Goal: Information Seeking & Learning: Find specific fact

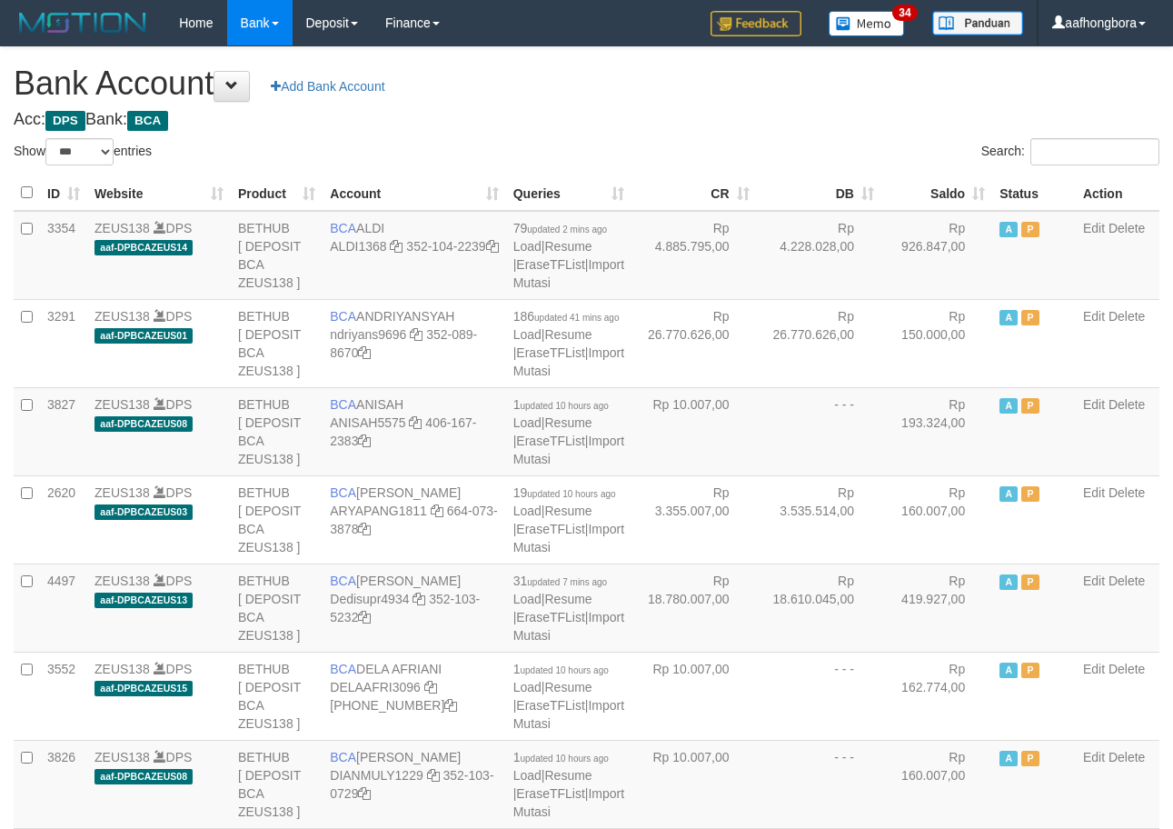
select select "***"
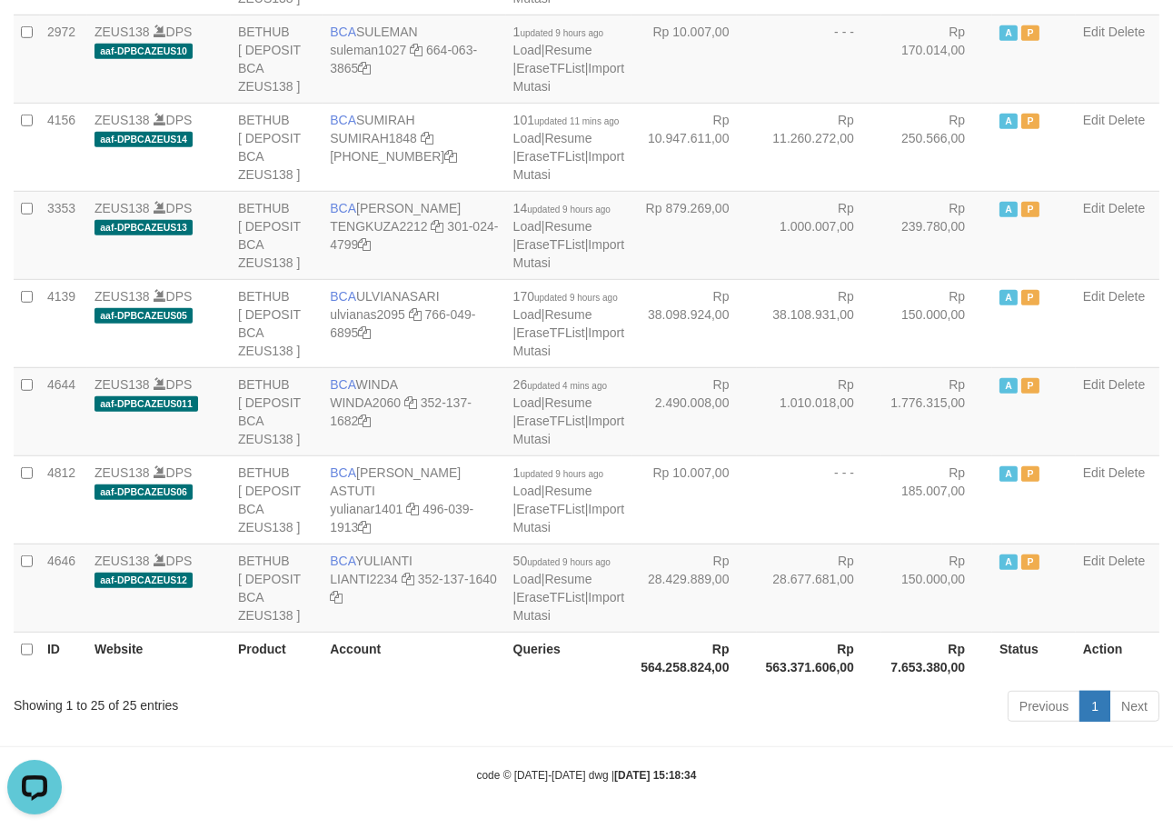
scroll to position [1948, 0]
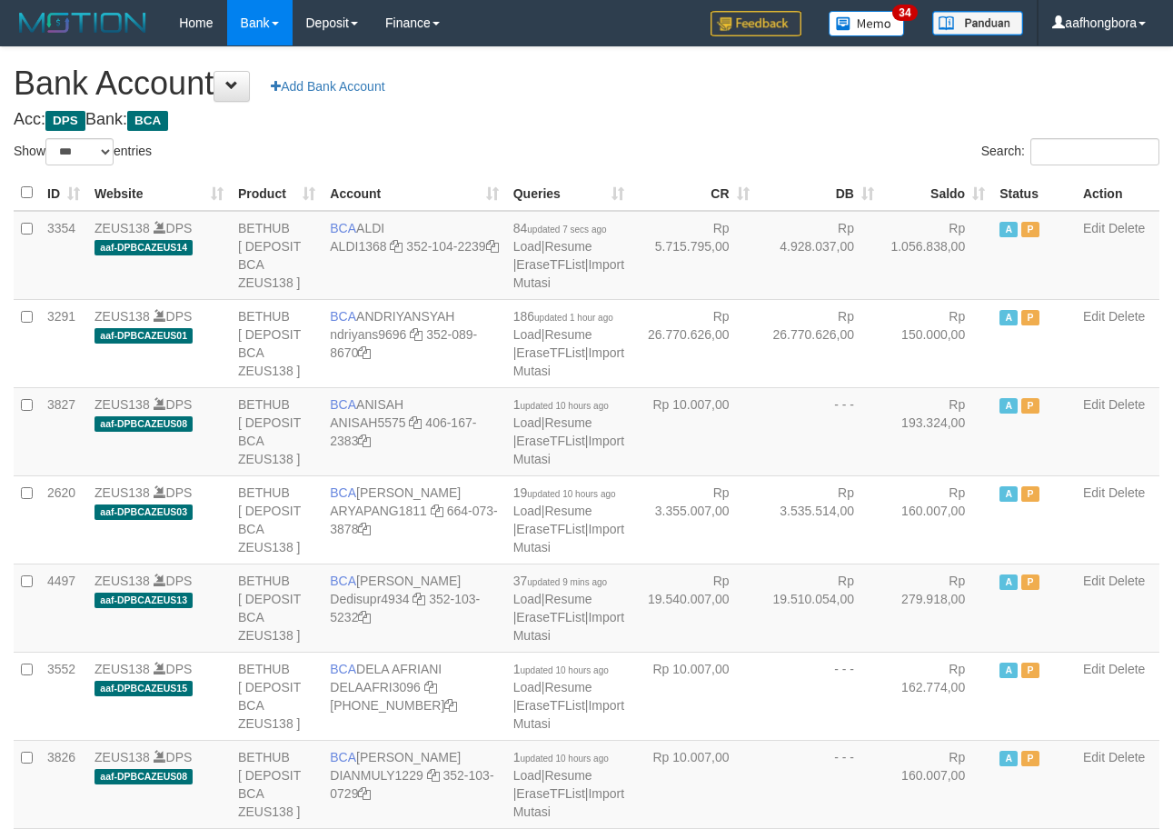
select select "***"
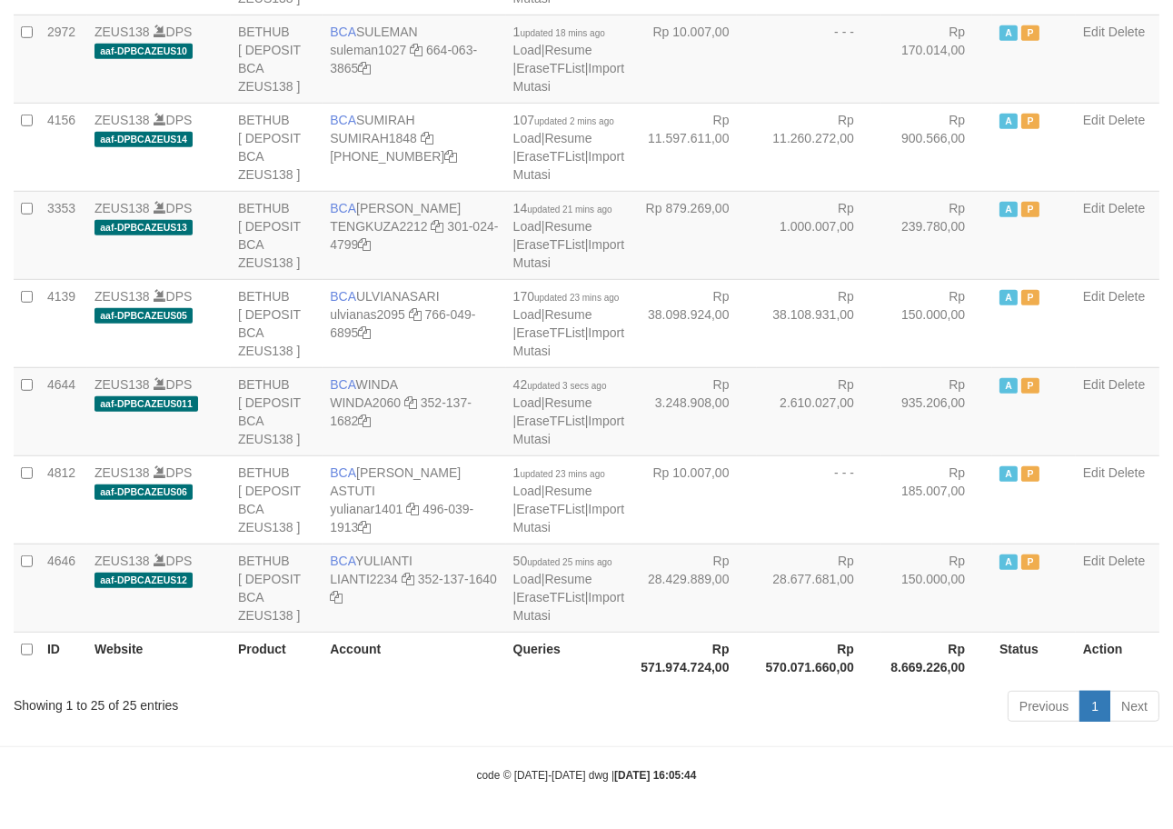
click at [866, 728] on div "Previous 1 Next" at bounding box center [831, 708] width 657 height 39
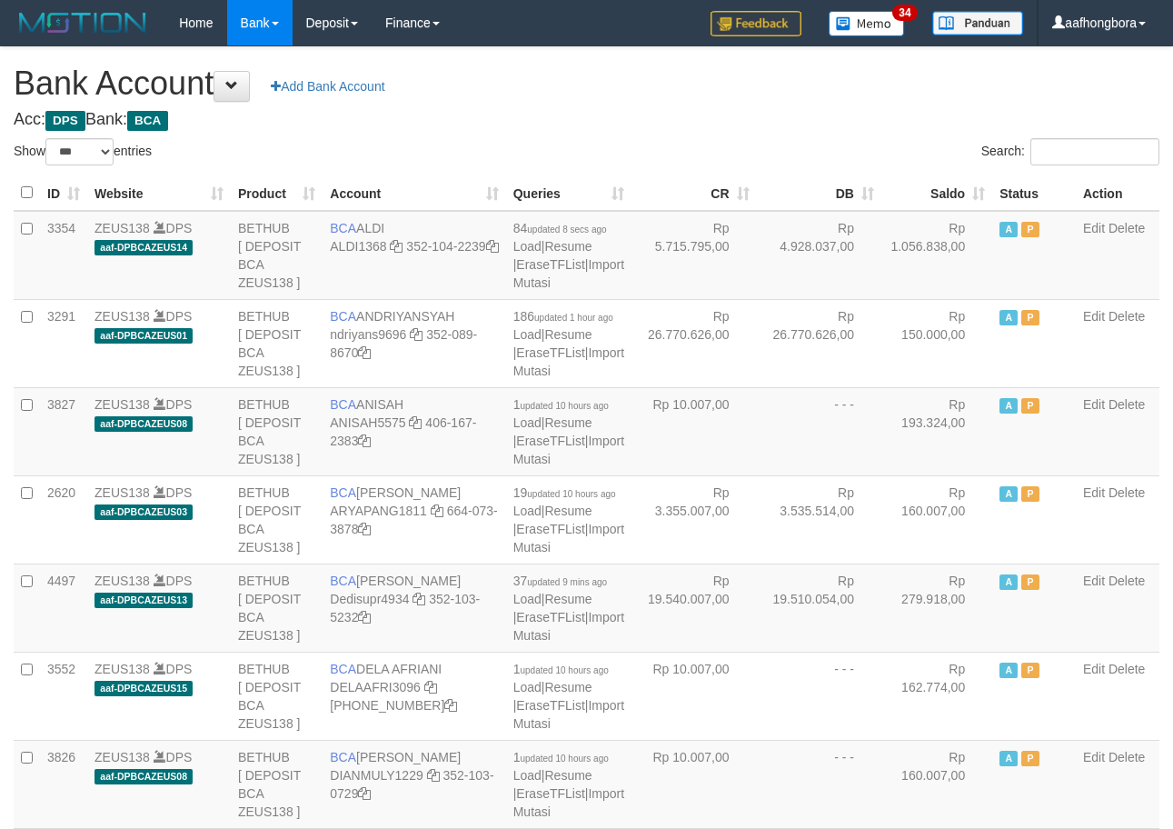
select select "***"
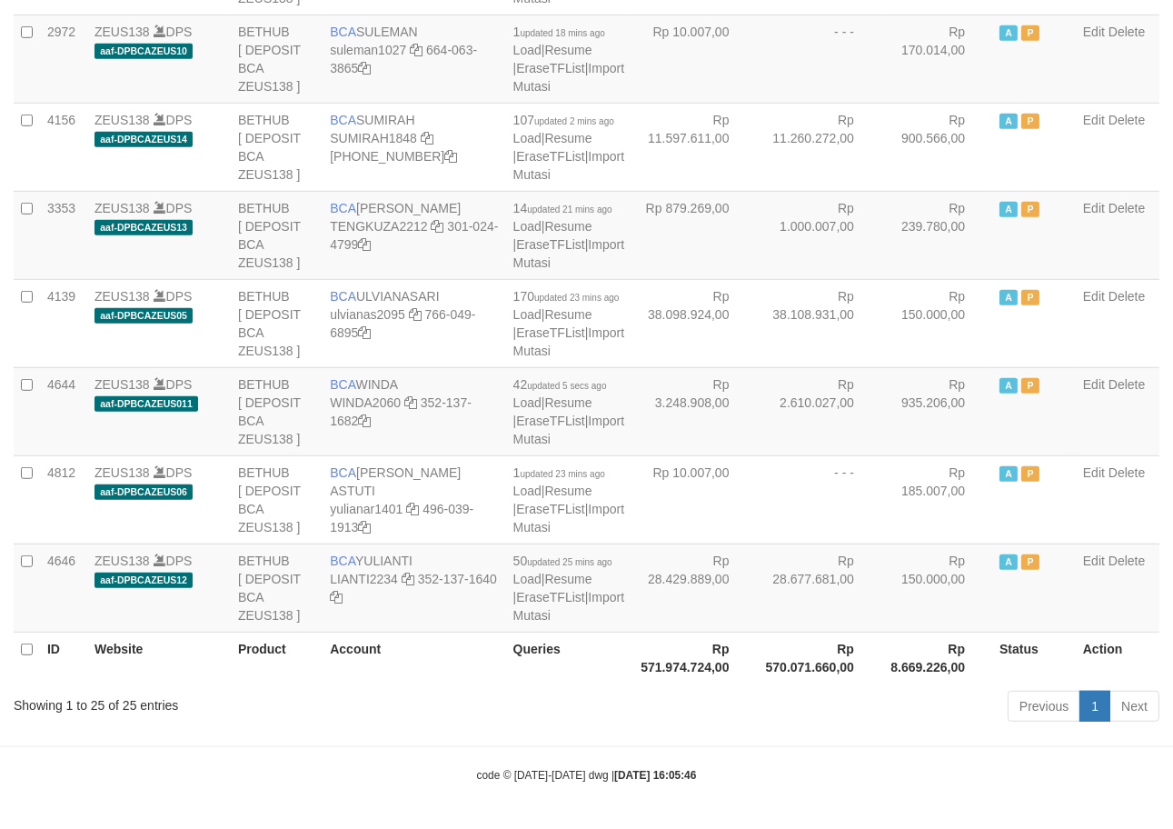
drag, startPoint x: 855, startPoint y: 734, endPoint x: 857, endPoint y: 721, distance: 13.8
click at [859, 706] on div "Previous 1 Next" at bounding box center [831, 708] width 657 height 39
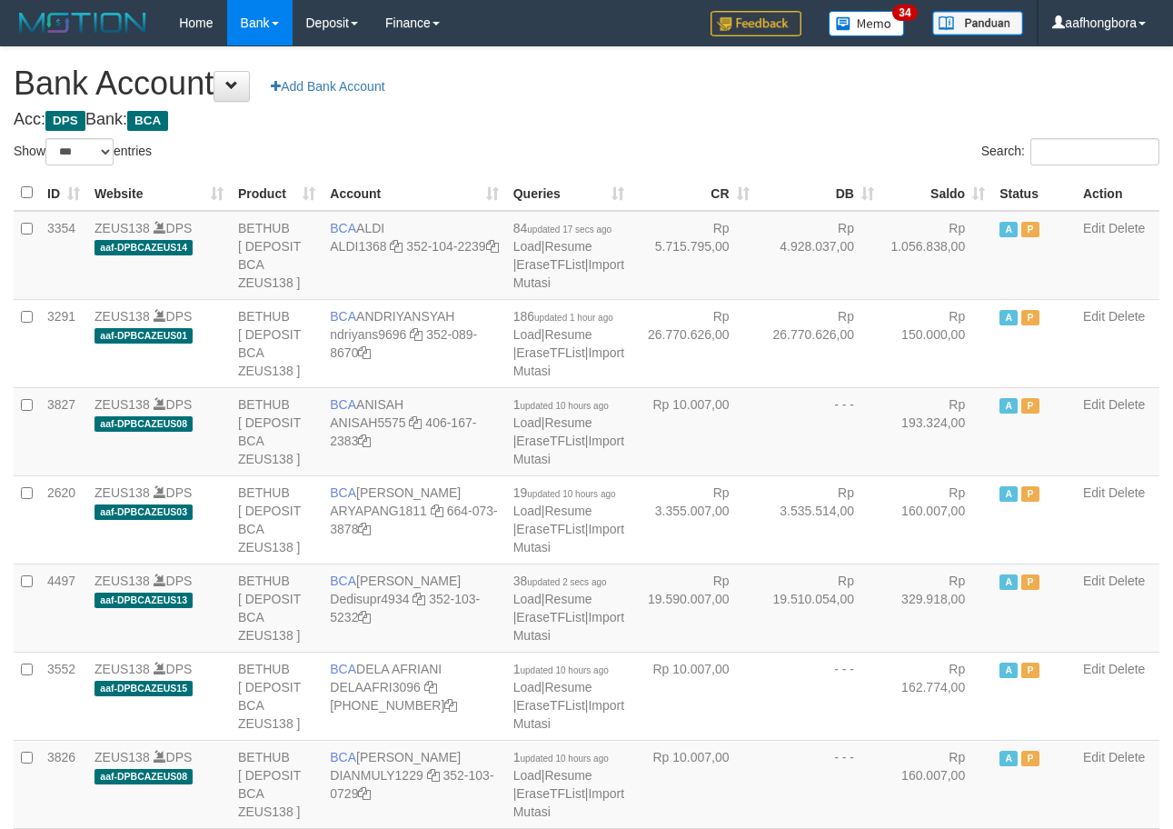
select select "***"
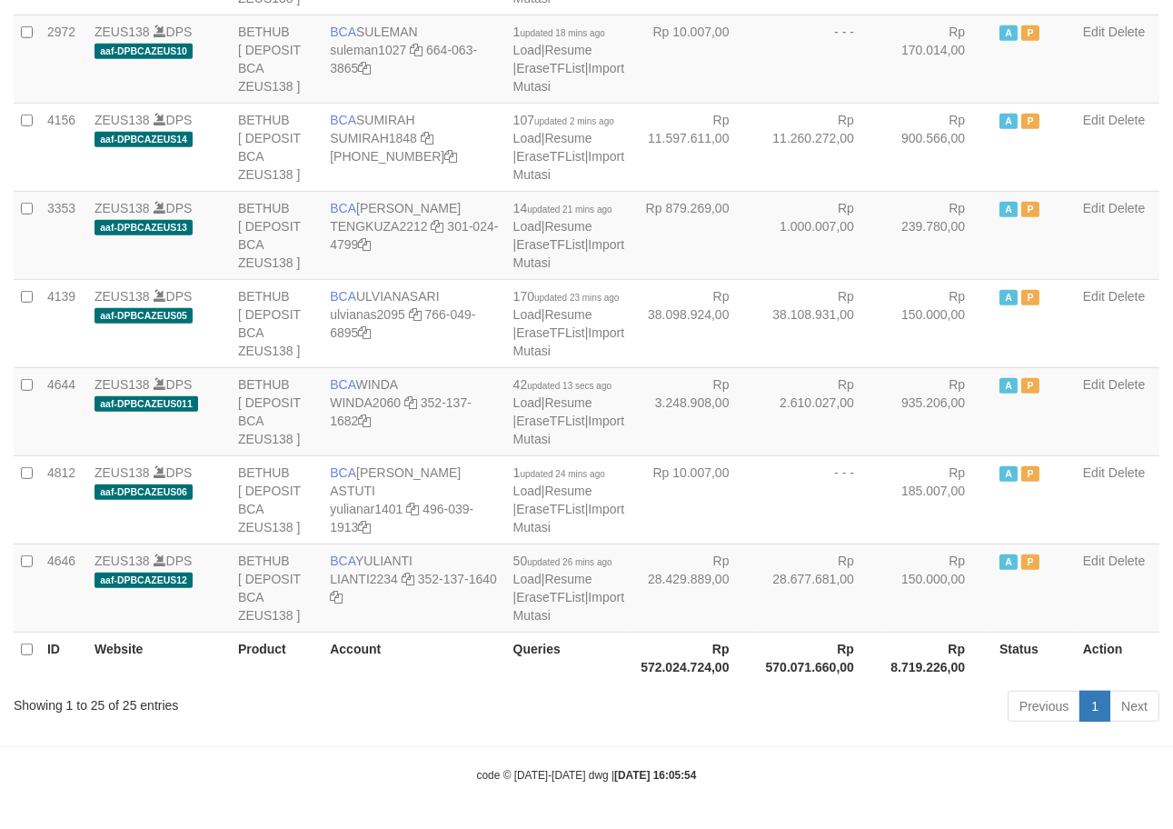
click at [801, 728] on div "Previous 1 Next" at bounding box center [831, 708] width 657 height 39
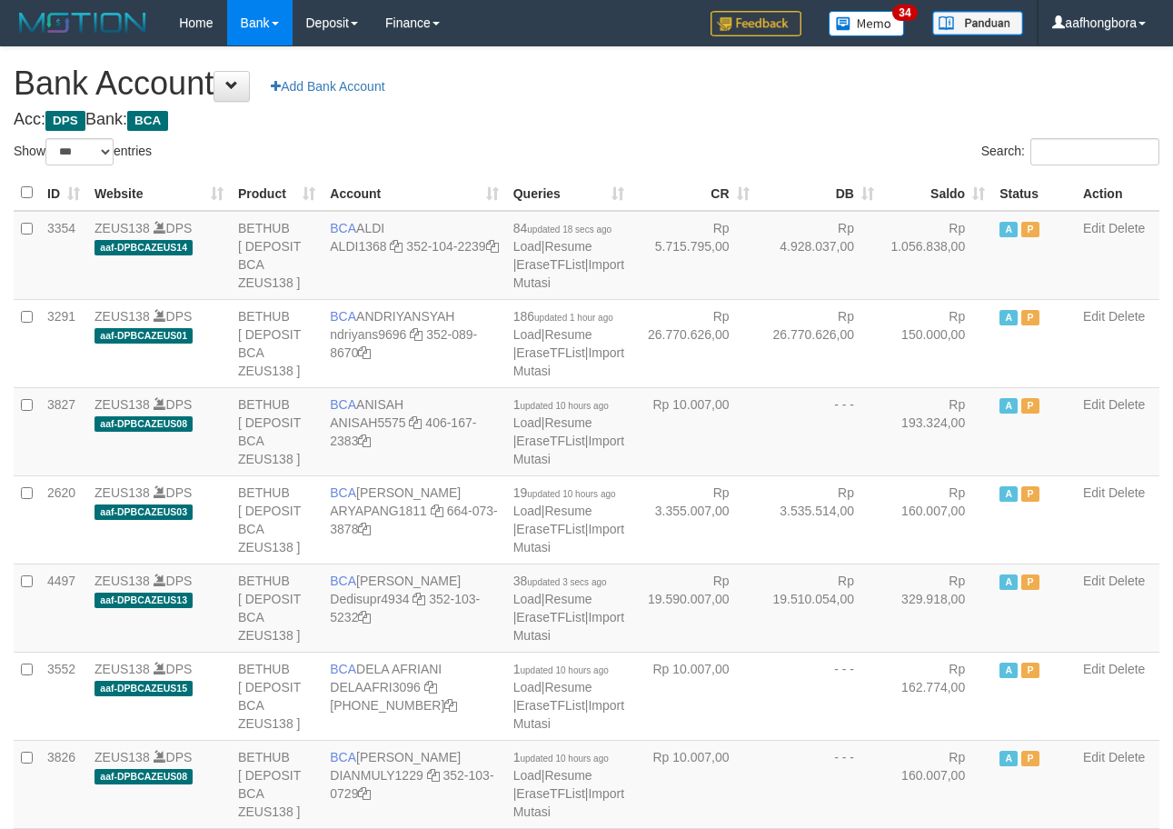
select select "***"
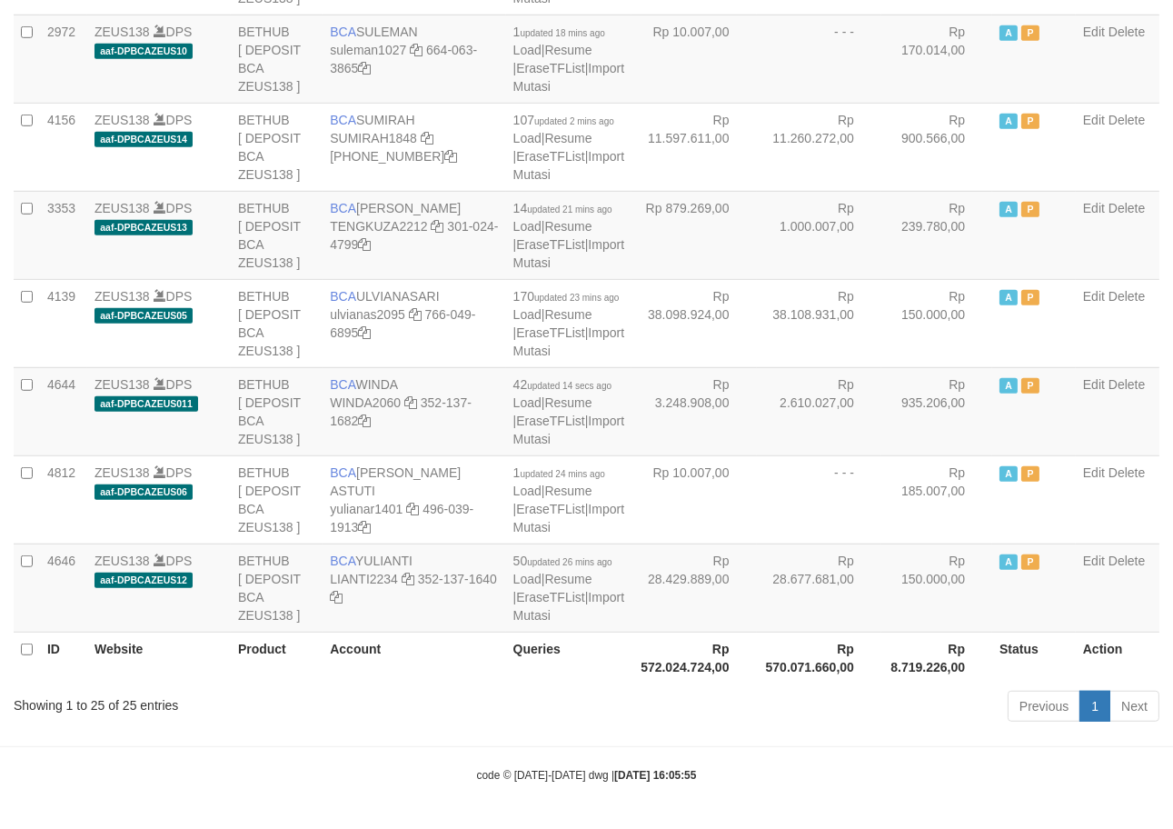
click at [801, 728] on div "Previous 1 Next" at bounding box center [831, 708] width 657 height 39
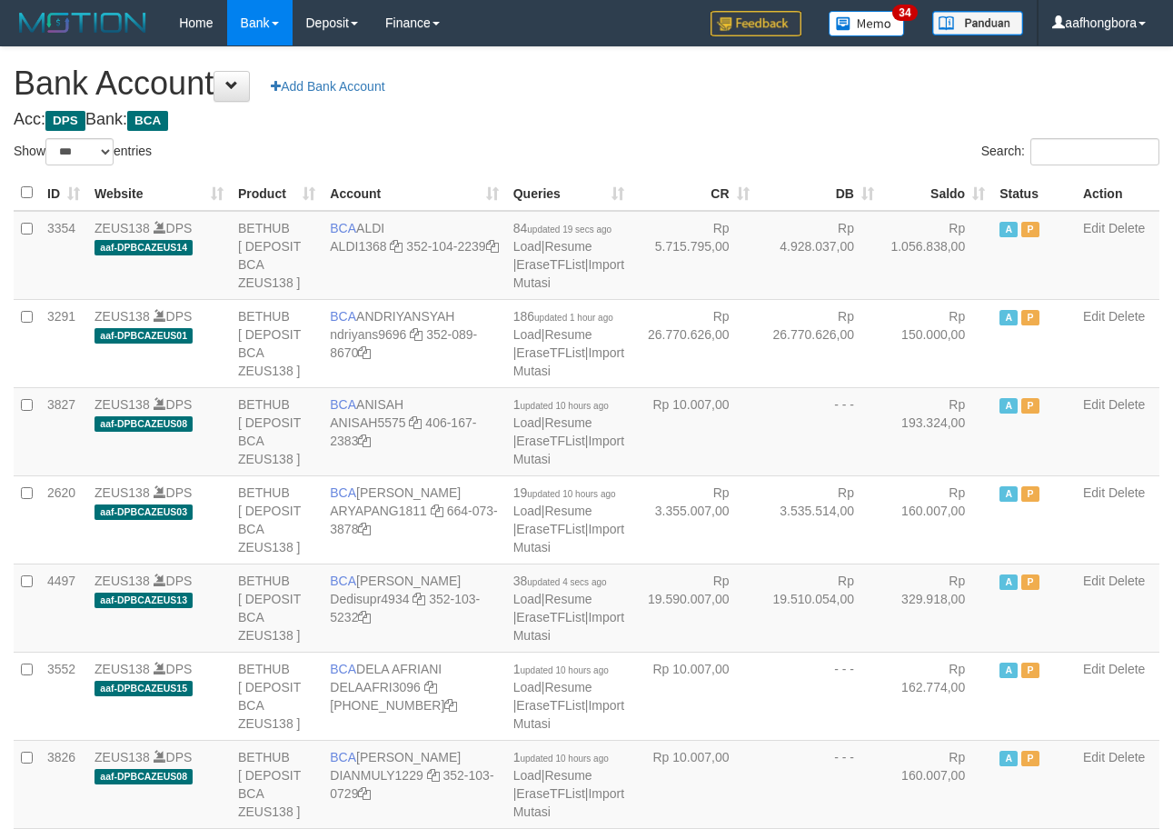
select select "***"
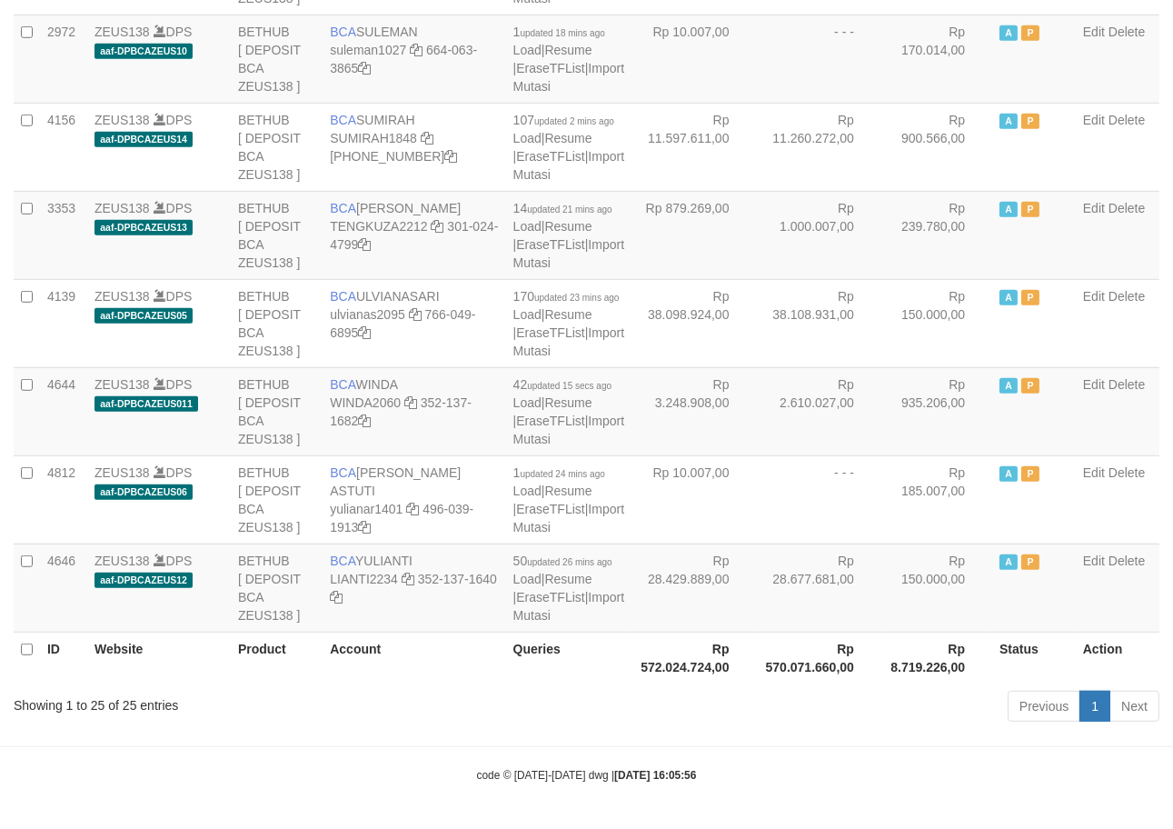
click at [806, 728] on div "Previous 1 Next" at bounding box center [831, 708] width 657 height 39
click at [815, 728] on div "Previous 1 Next" at bounding box center [831, 708] width 657 height 39
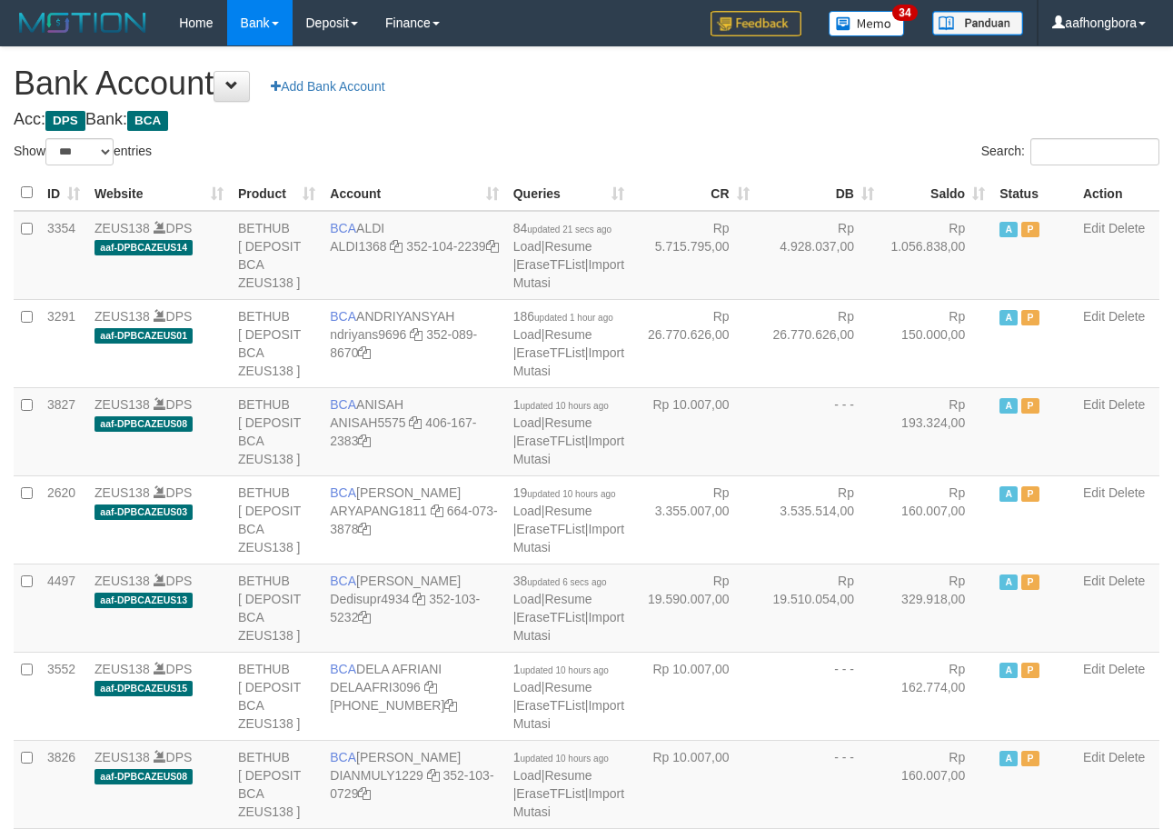
select select "***"
drag, startPoint x: 888, startPoint y: 128, endPoint x: 898, endPoint y: 136, distance: 12.9
click at [887, 124] on h4 "Acc: DPS Bank: BCA" at bounding box center [587, 120] width 1146 height 18
select select "***"
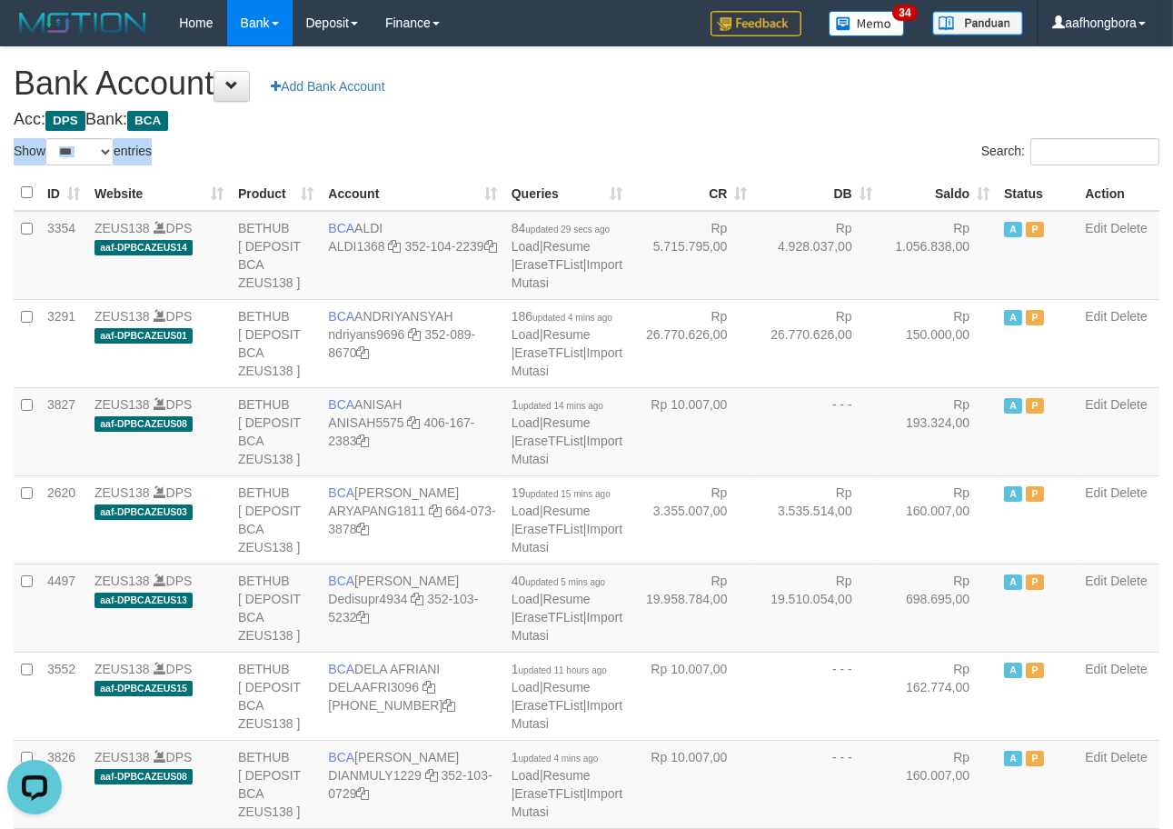
drag, startPoint x: 872, startPoint y: 115, endPoint x: 886, endPoint y: 106, distance: 15.9
select select "***"
click at [930, 189] on th "Saldo" at bounding box center [938, 192] width 117 height 35
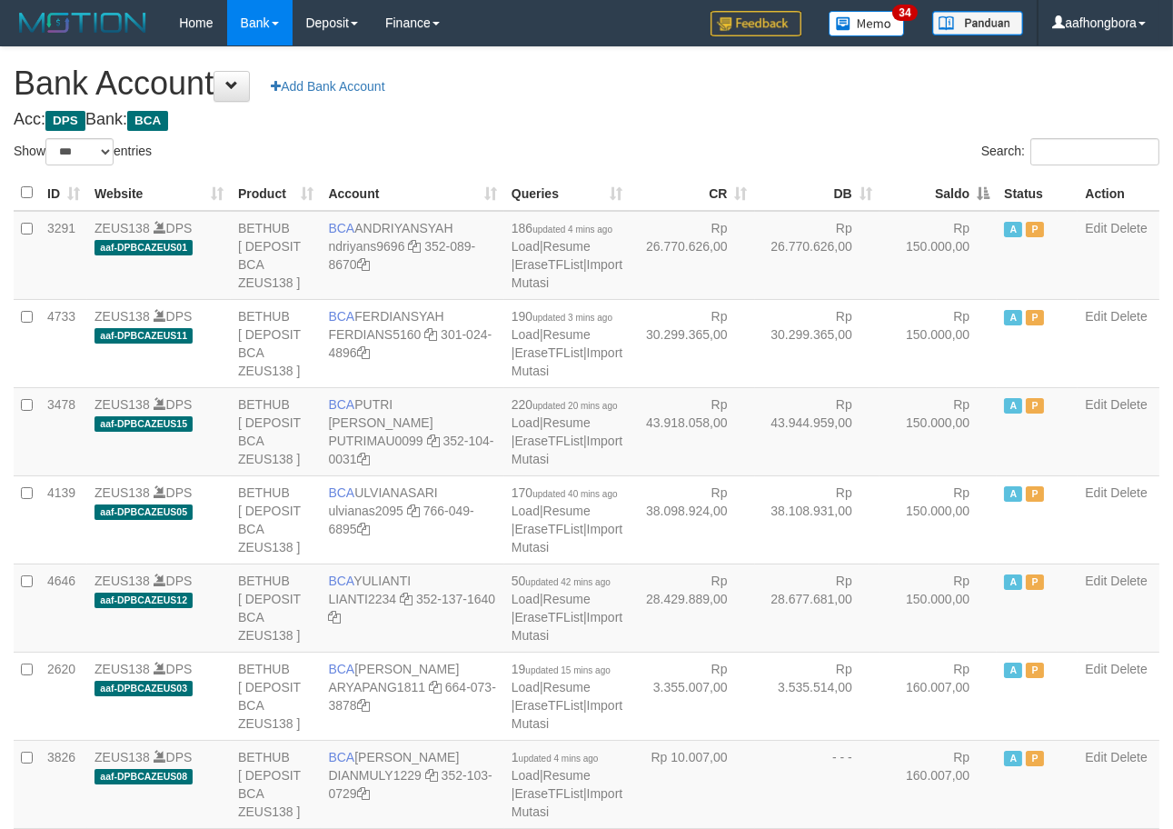
click at [931, 184] on th "Saldo" at bounding box center [938, 192] width 117 height 35
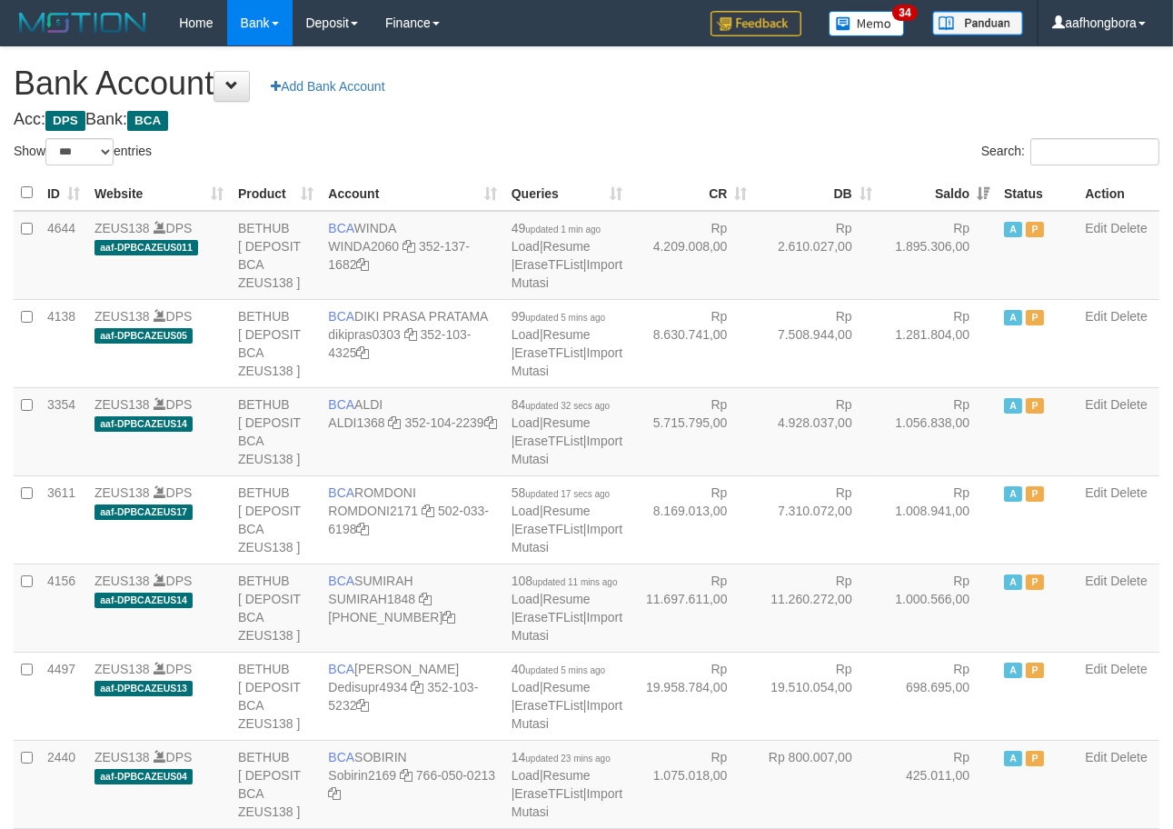
click at [931, 184] on th "Saldo" at bounding box center [938, 192] width 117 height 35
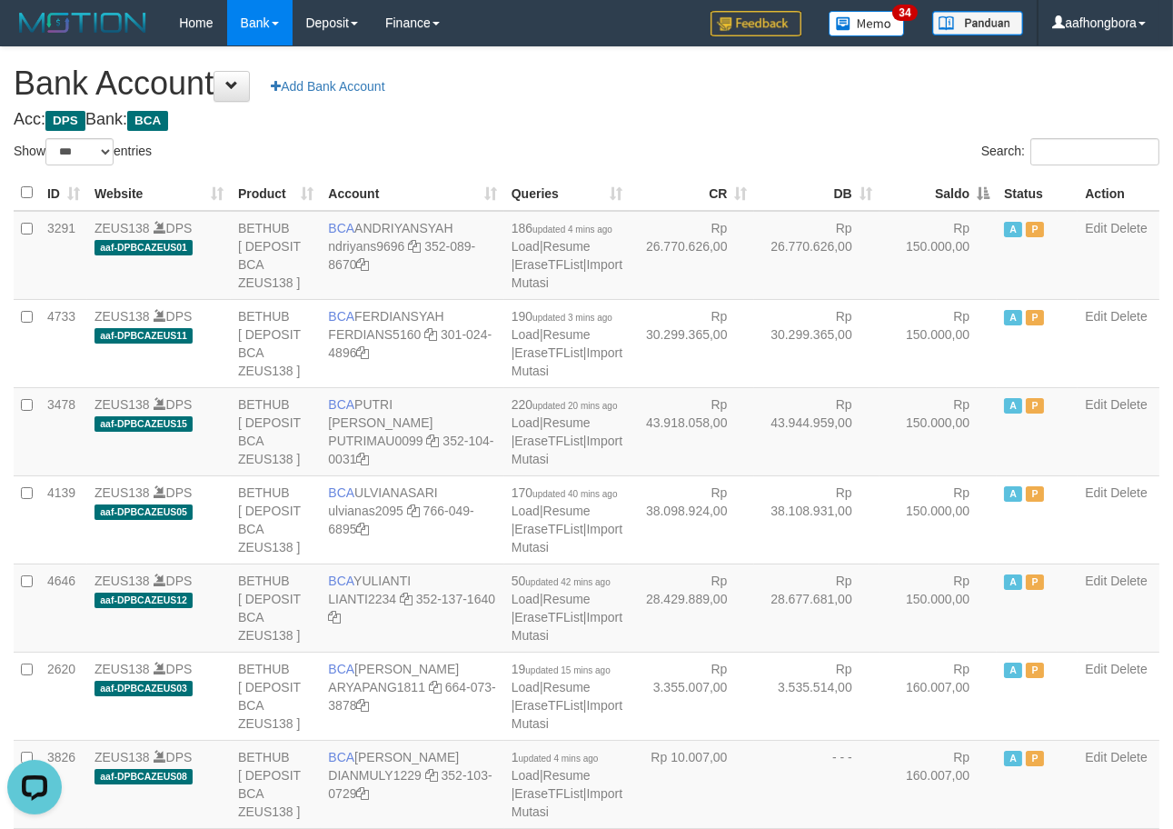
click at [931, 184] on th "Saldo" at bounding box center [938, 192] width 117 height 35
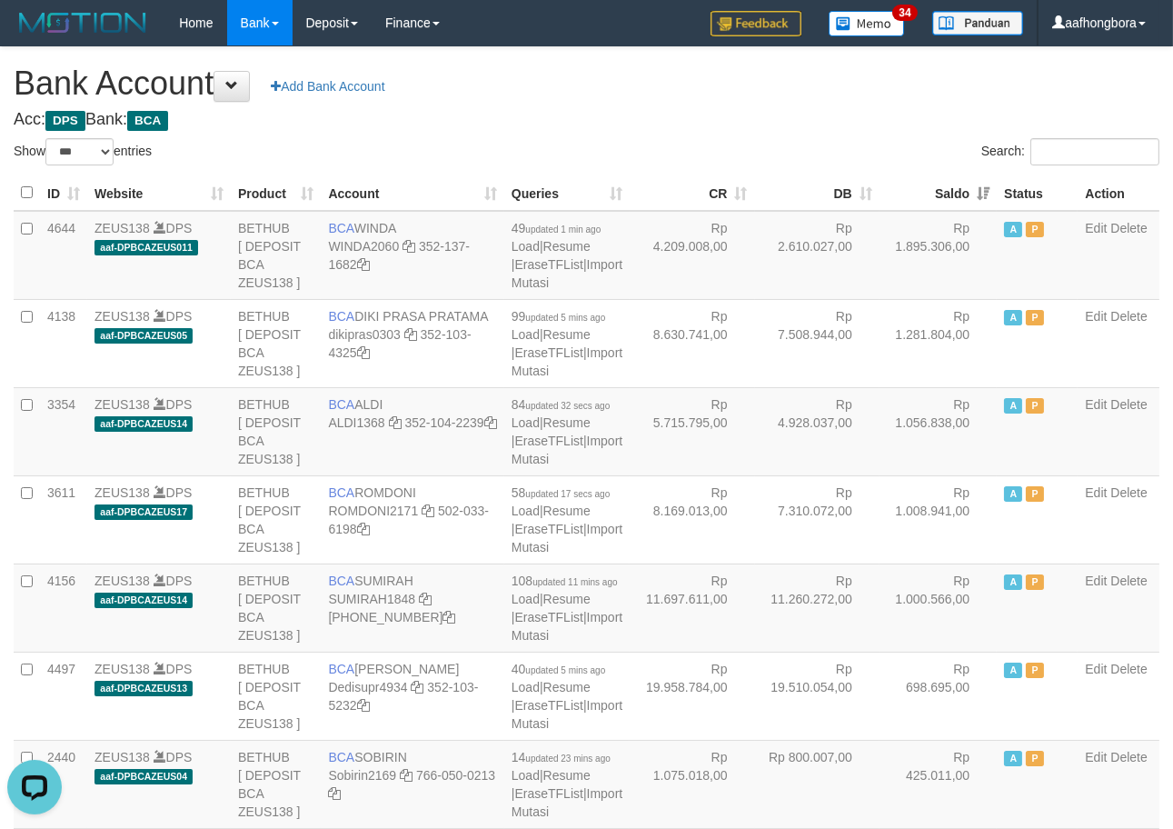
click at [931, 184] on th "Saldo" at bounding box center [938, 192] width 117 height 35
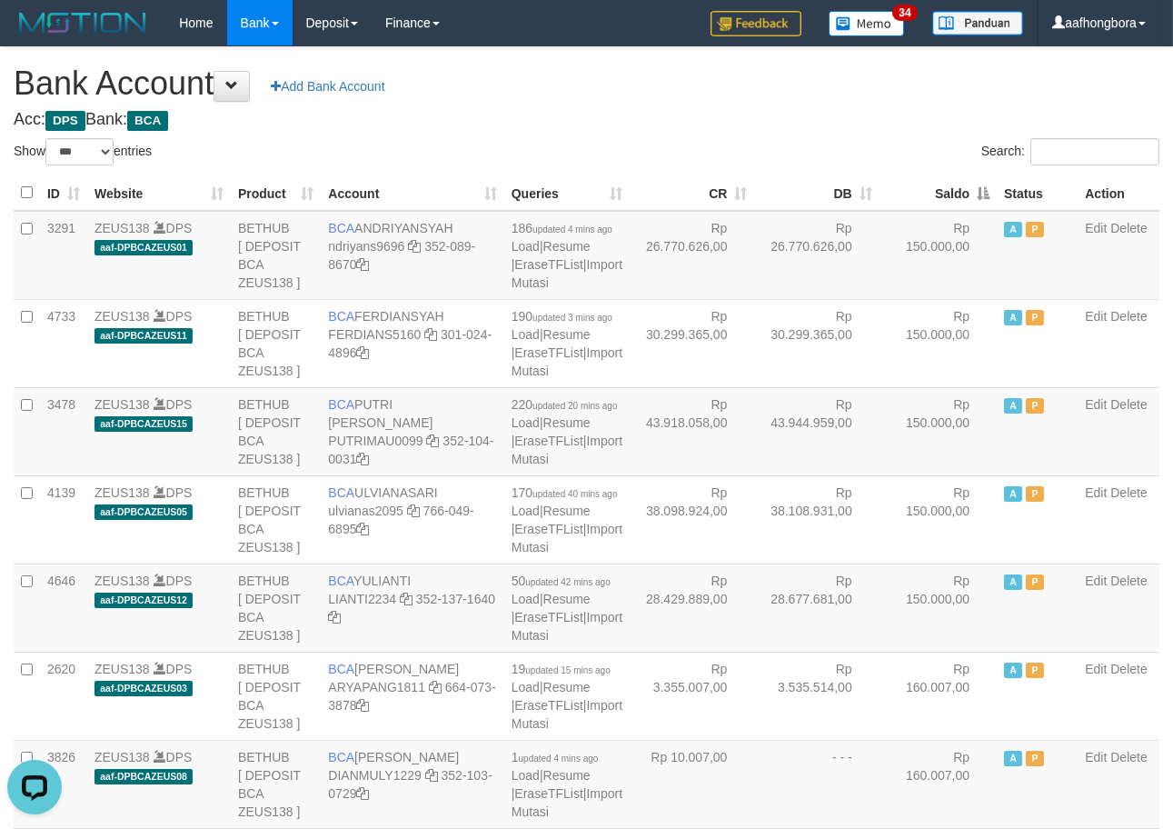
click at [702, 152] on div "Search:" at bounding box center [881, 154] width 560 height 32
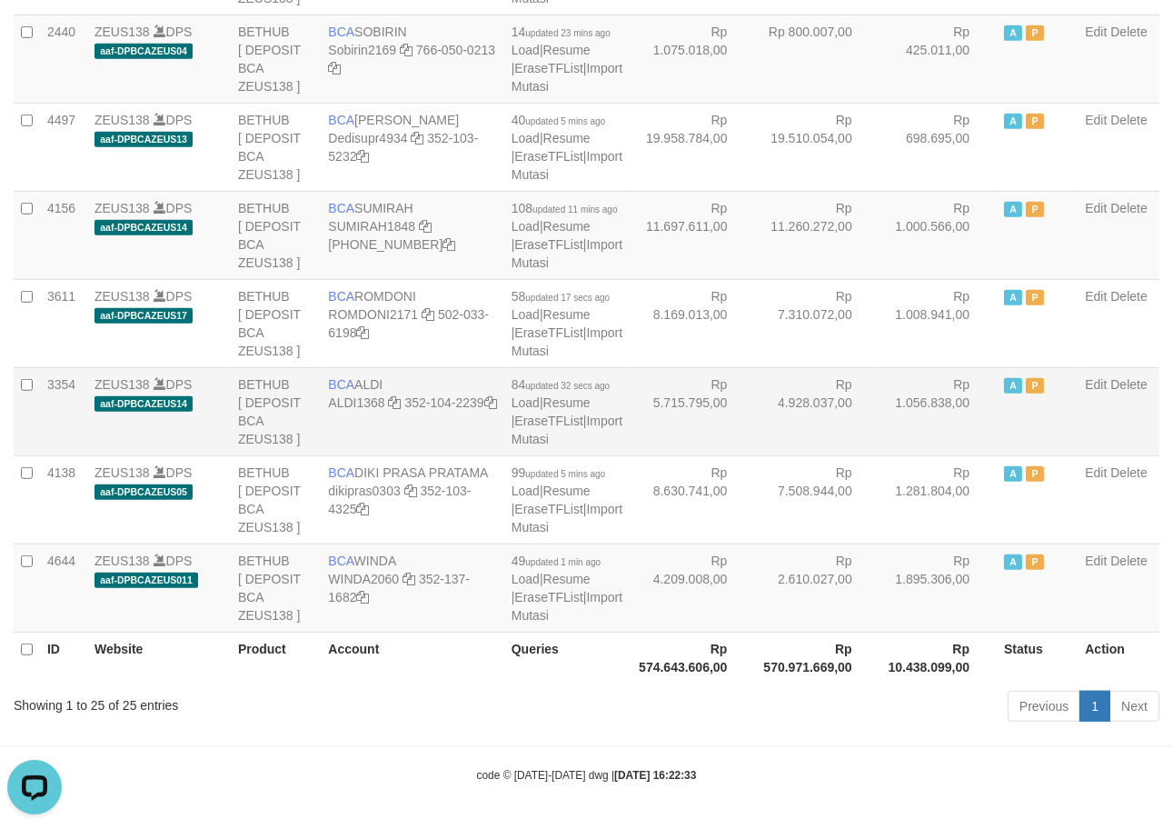
click at [374, 410] on td "BCA ALDI ALDI1368 352-104-2239" at bounding box center [412, 411] width 183 height 88
copy td "ALDI"
drag, startPoint x: 413, startPoint y: 432, endPoint x: 414, endPoint y: 446, distance: 14.7
click at [414, 446] on td "BCA ALDI ALDI1368 352-104-2239" at bounding box center [412, 411] width 183 height 88
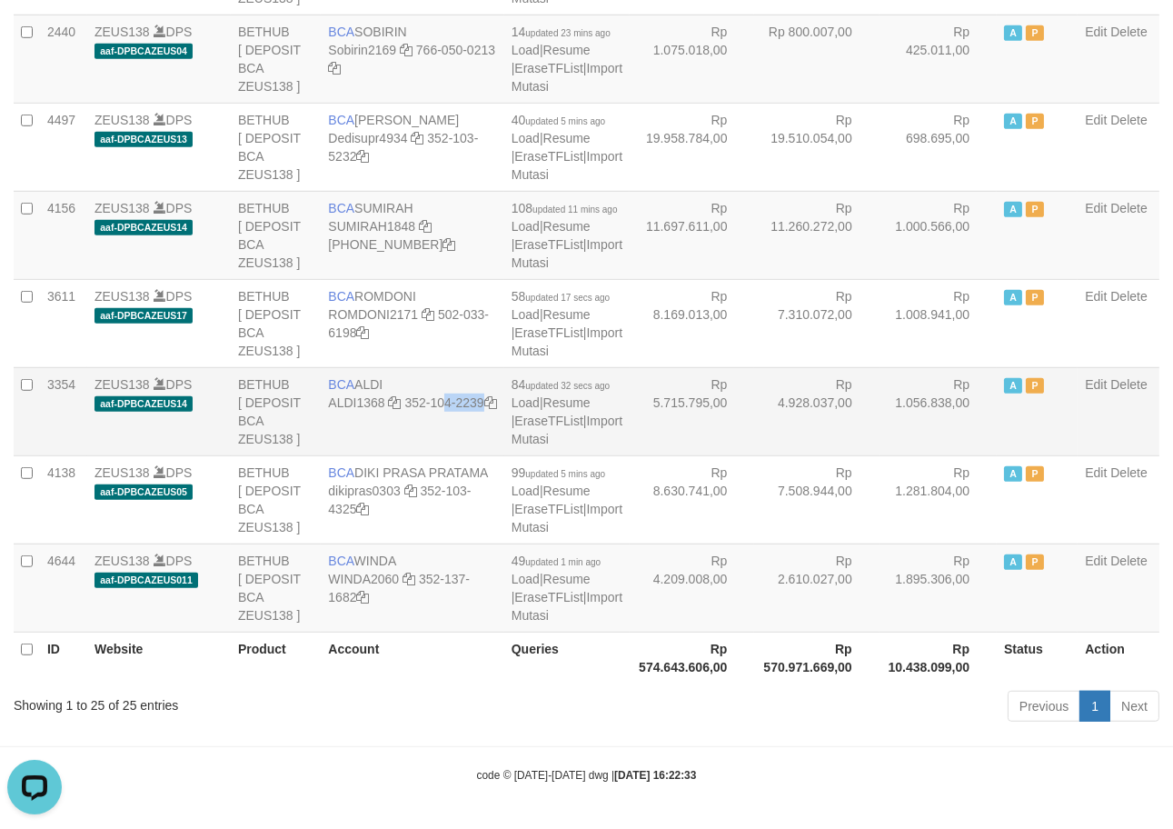
copy td "352-104-2239"
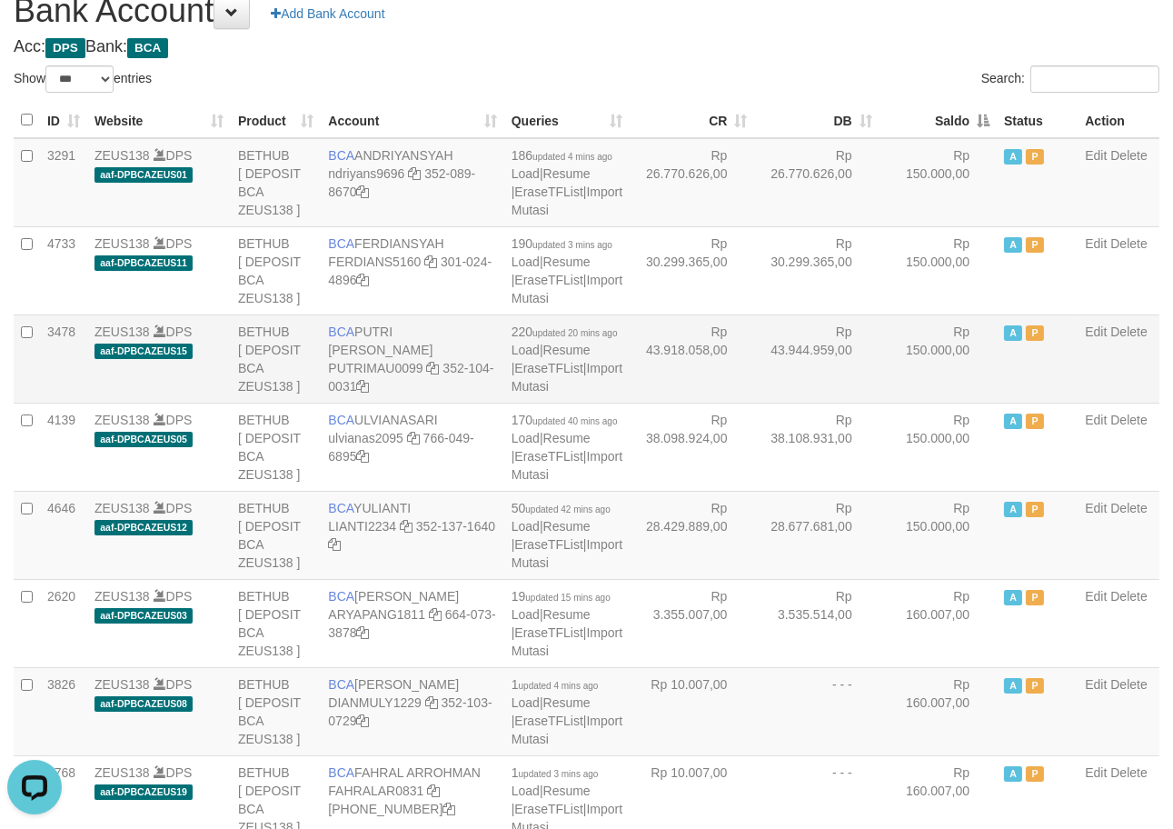
scroll to position [0, 0]
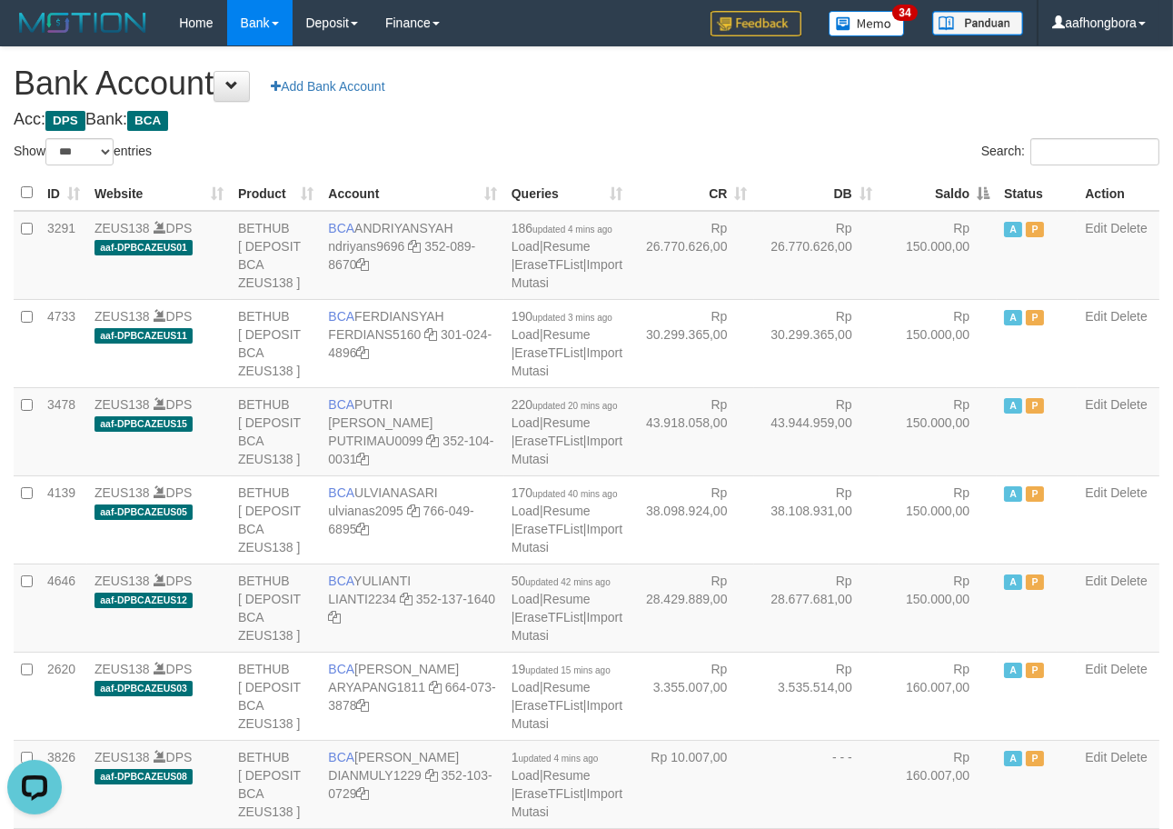
click at [752, 139] on div "Search:" at bounding box center [881, 154] width 560 height 32
drag, startPoint x: 752, startPoint y: 139, endPoint x: 746, endPoint y: 127, distance: 13.4
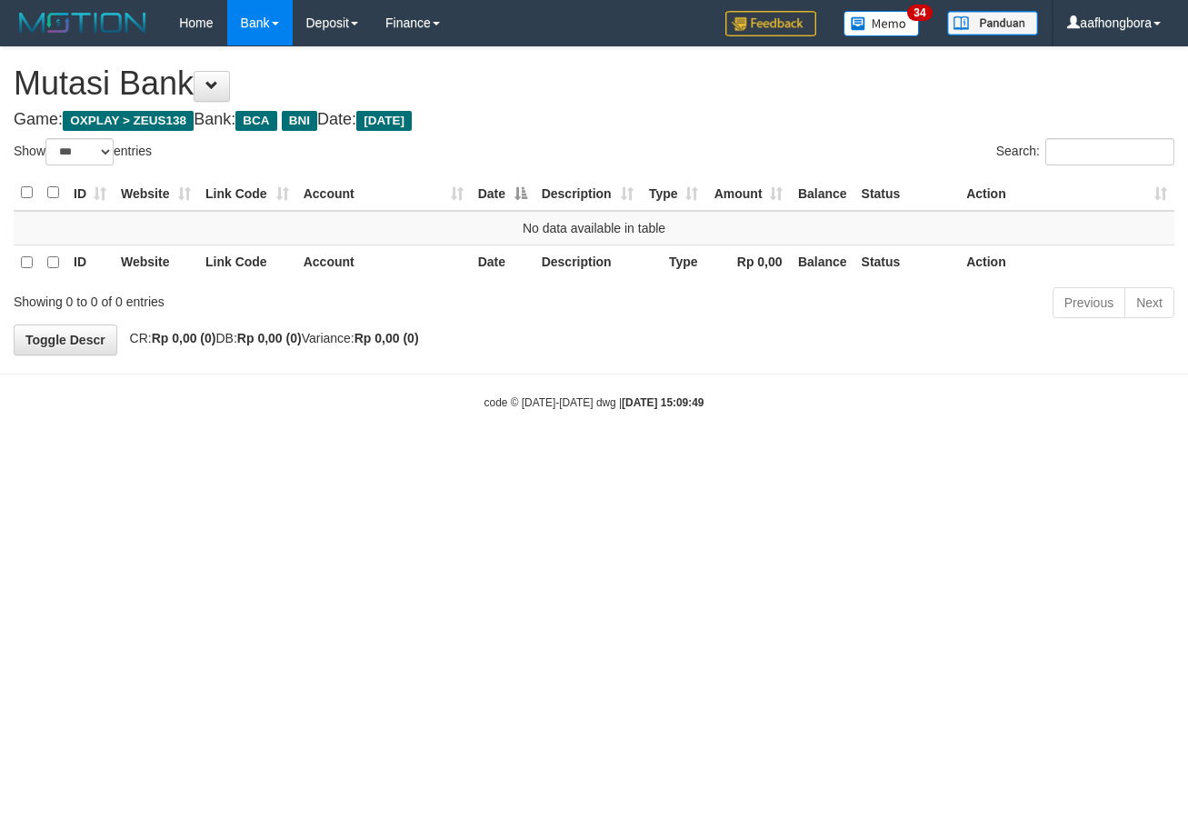
select select "***"
click at [838, 456] on html "Toggle navigation Home Bank Account List Mutasi Bank Search Sync Note Mutasi De…" at bounding box center [594, 228] width 1188 height 456
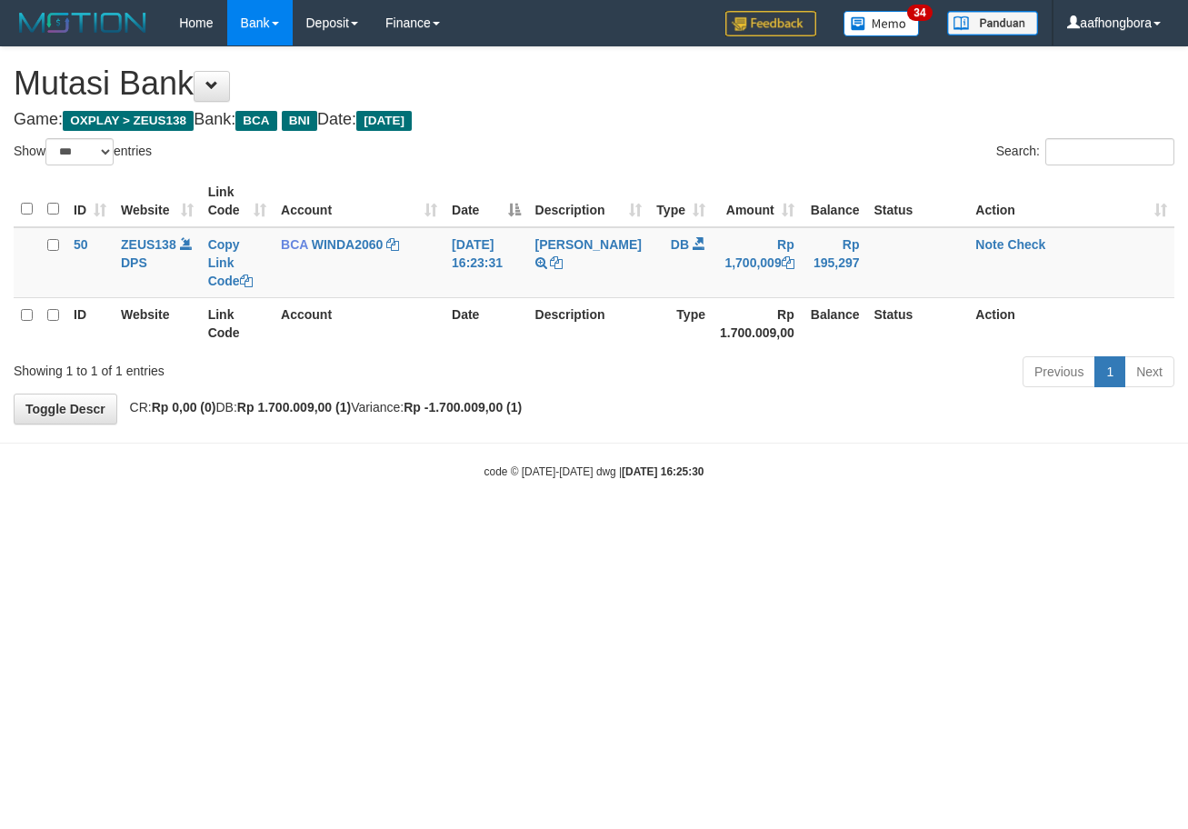
select select "***"
click at [979, 232] on td "Note Check" at bounding box center [1071, 262] width 206 height 71
click at [864, 525] on html "Toggle navigation Home Bank Account List Mutasi Bank Search Sync Note Mutasi De…" at bounding box center [594, 262] width 1188 height 525
click at [975, 241] on link "Note" at bounding box center [989, 244] width 28 height 15
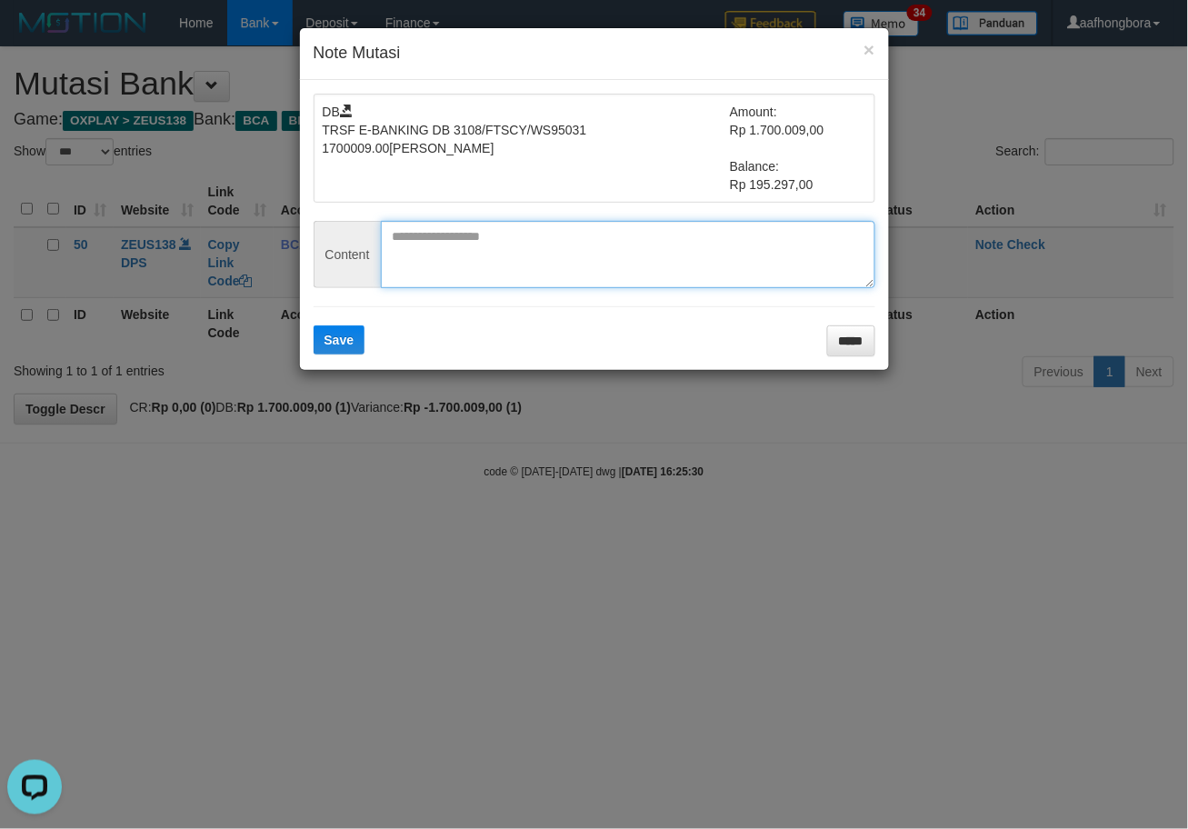
click at [498, 250] on textarea at bounding box center [628, 254] width 494 height 67
paste textarea "**********"
type textarea "**********"
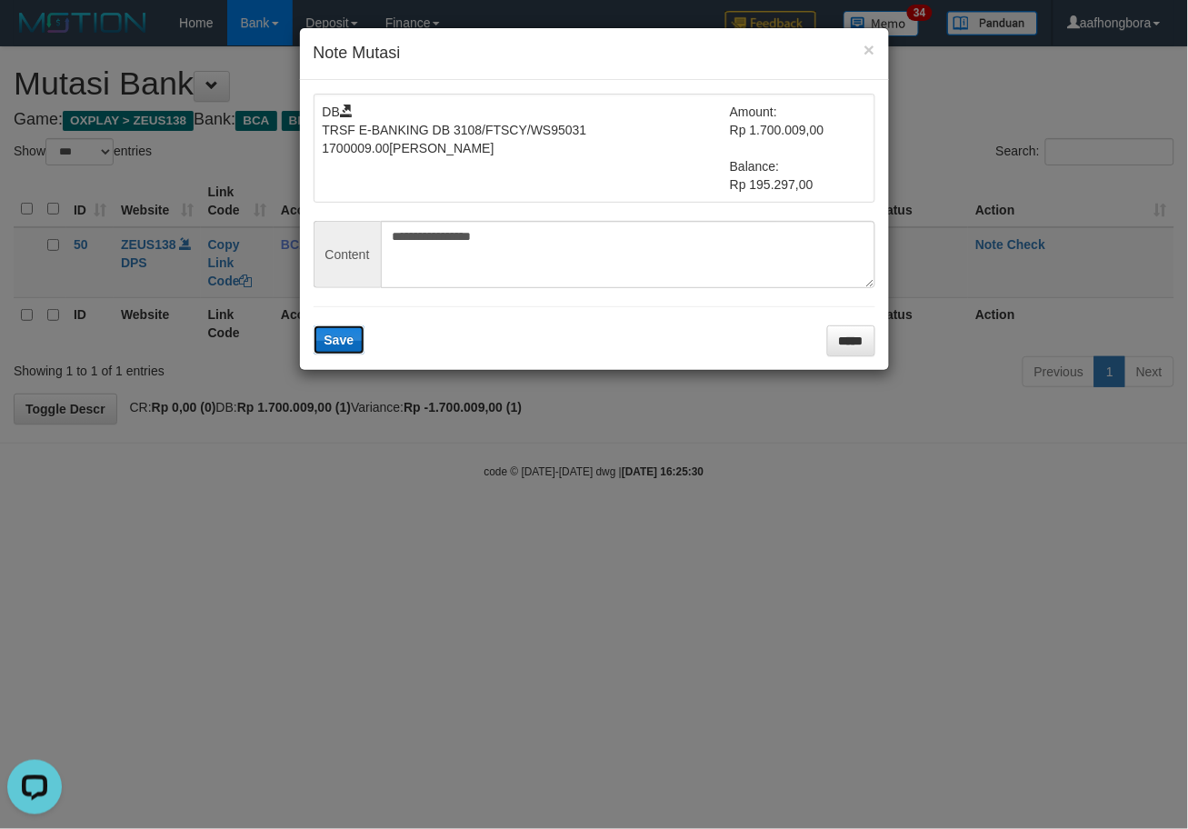
click at [341, 348] on button "Save" at bounding box center [340, 339] width 52 height 29
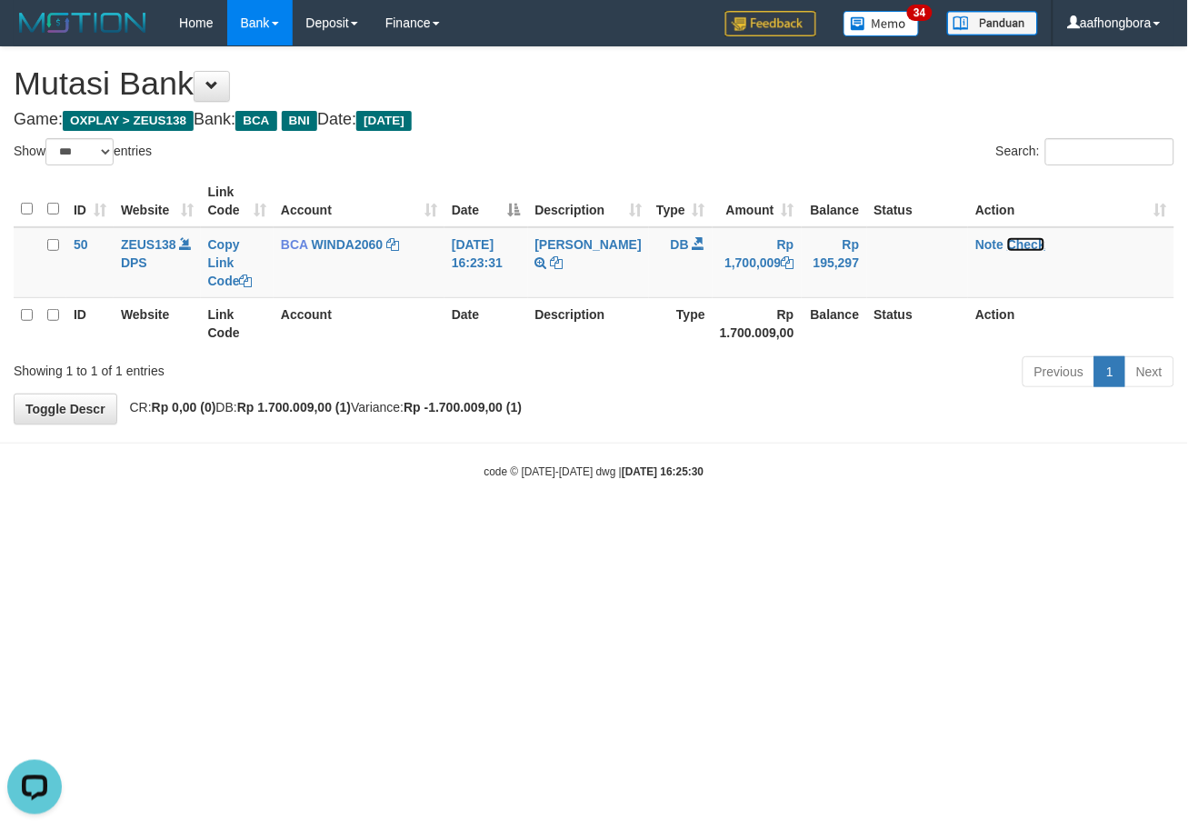
click at [1012, 244] on link "Check" at bounding box center [1026, 244] width 38 height 15
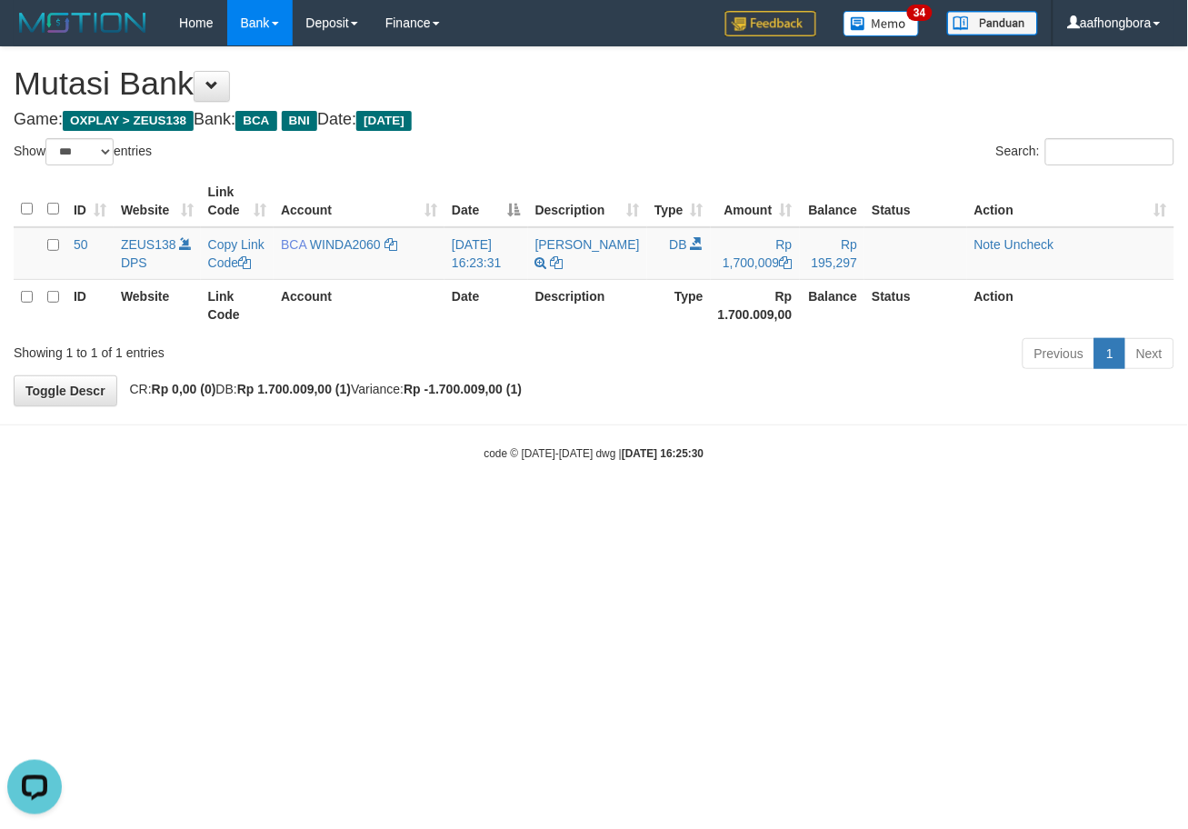
click at [775, 507] on html "Toggle navigation Home Bank Account List Mutasi Bank Search Sync Note Mutasi De…" at bounding box center [594, 253] width 1188 height 507
click at [782, 507] on html "Toggle navigation Home Bank Account List Mutasi Bank Search Sync Note Mutasi De…" at bounding box center [594, 253] width 1188 height 507
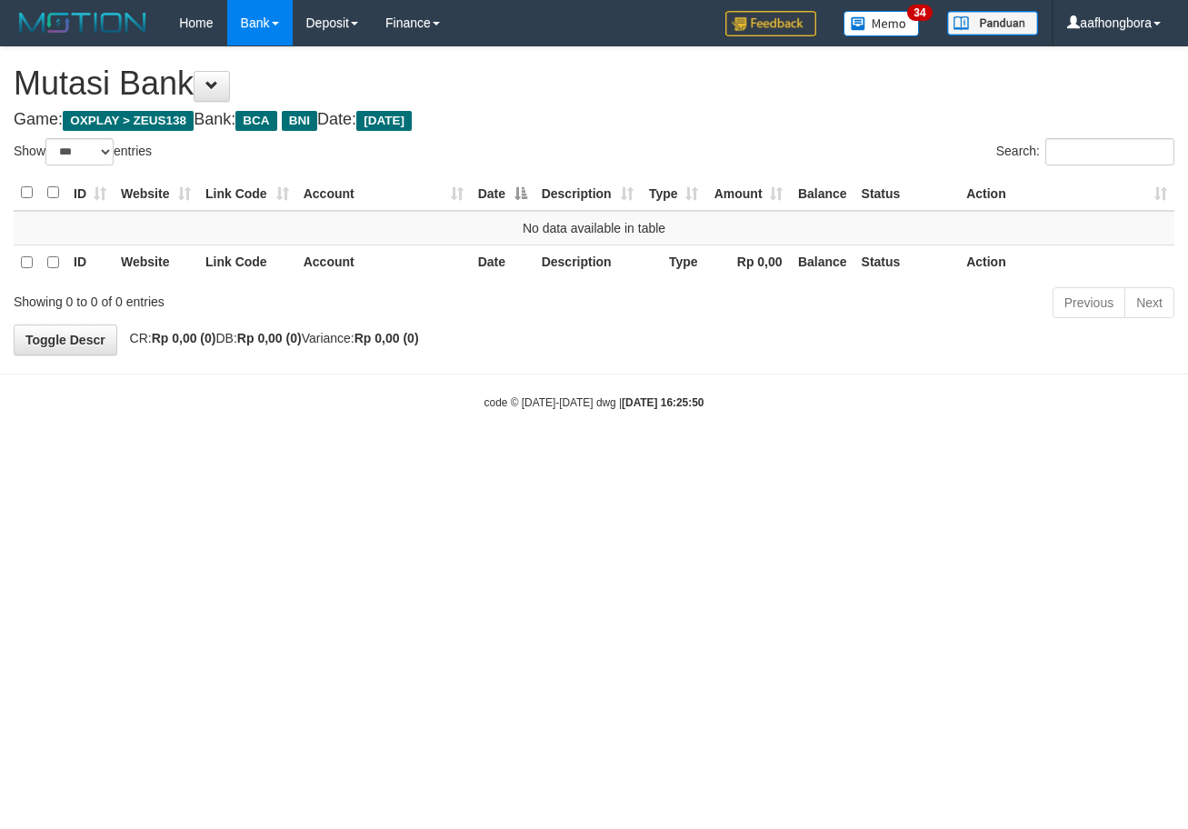
select select "***"
drag, startPoint x: 873, startPoint y: 471, endPoint x: 892, endPoint y: 487, distance: 24.5
click at [892, 456] on html "Toggle navigation Home Bank Account List Mutasi Bank Search Sync Note Mutasi De…" at bounding box center [594, 228] width 1188 height 456
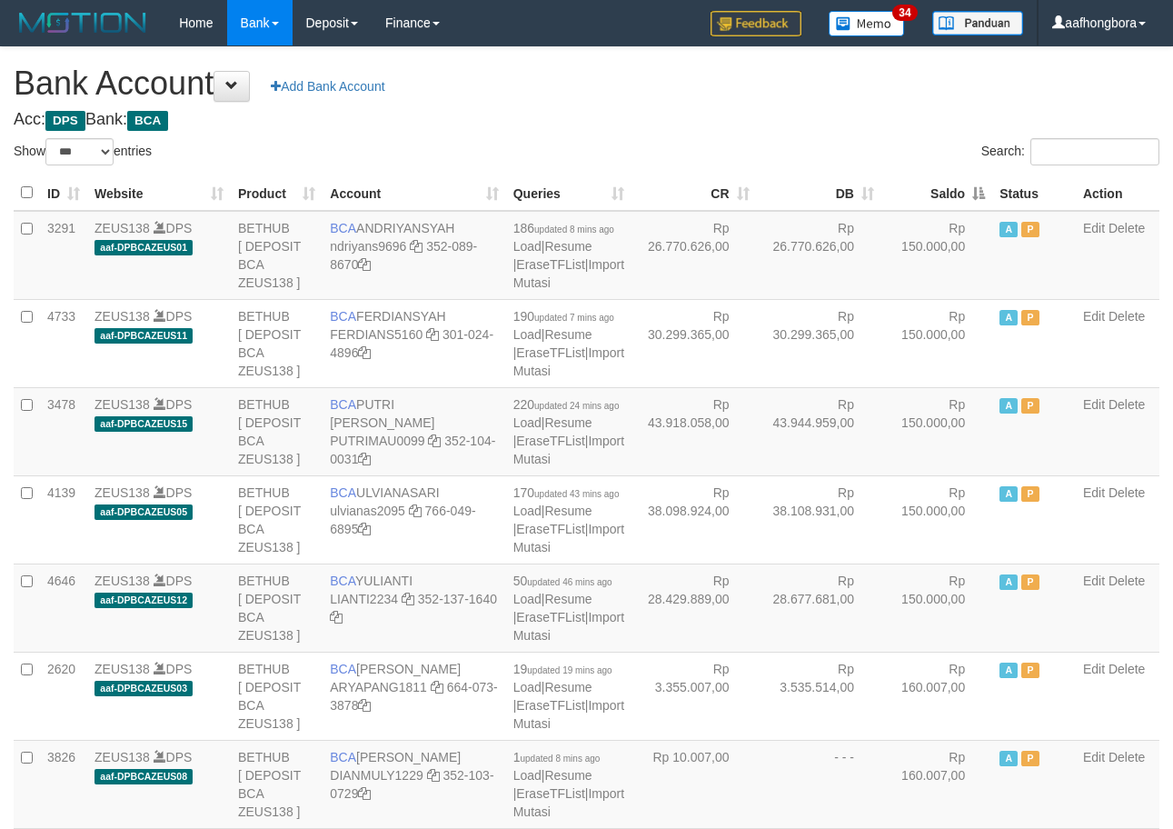
select select "***"
click at [932, 184] on th "Saldo" at bounding box center [937, 192] width 111 height 35
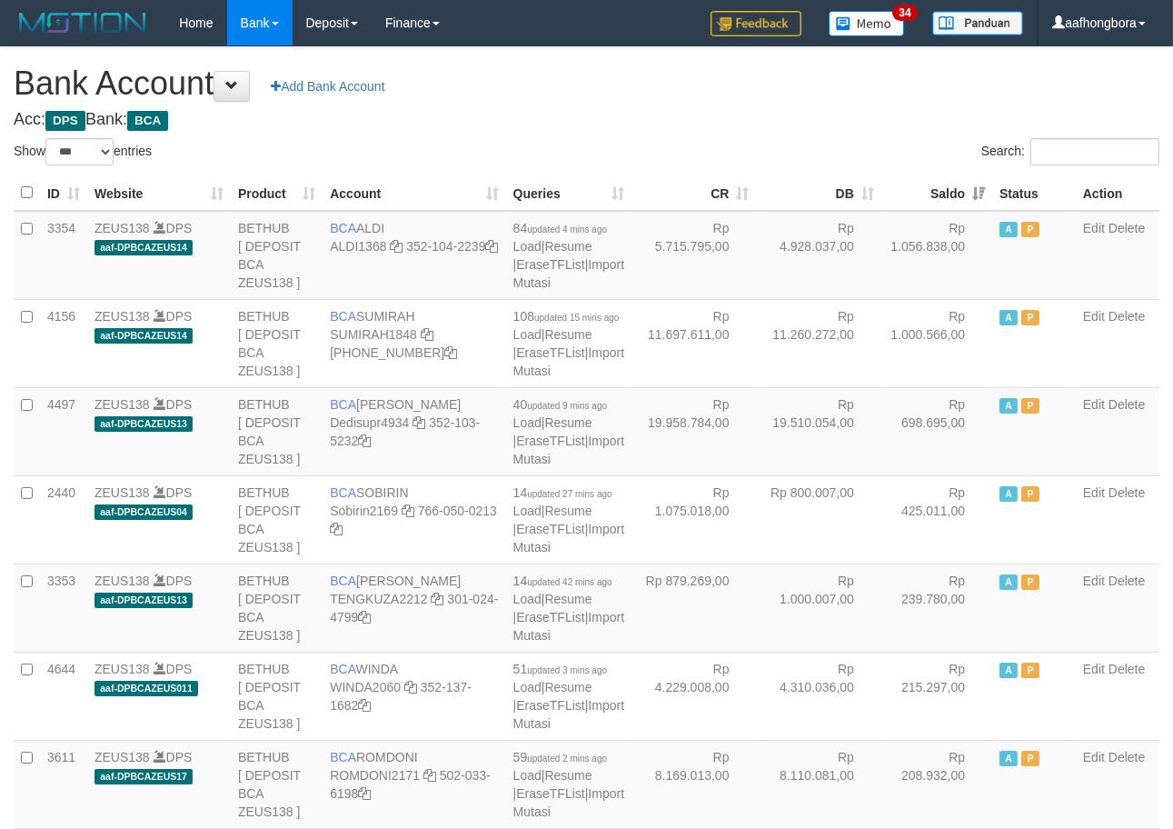
click at [932, 184] on th "Saldo" at bounding box center [937, 192] width 111 height 35
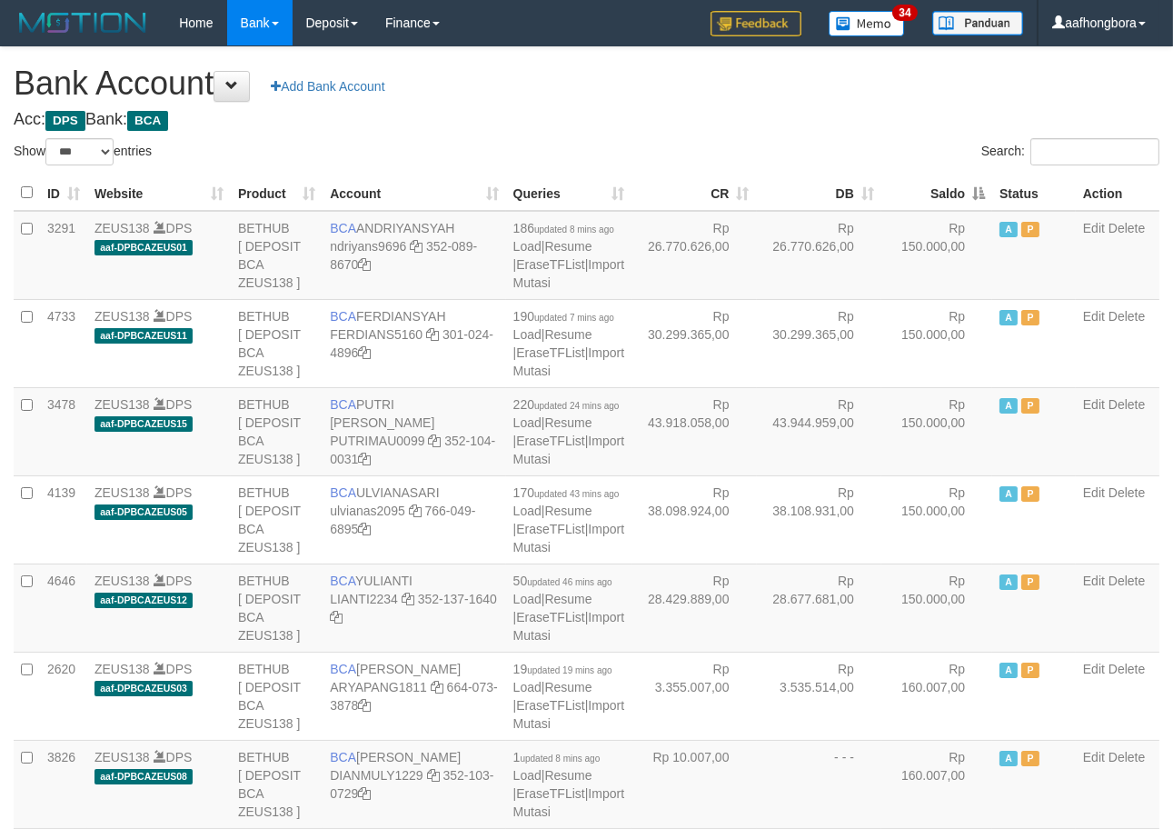
click at [932, 184] on th "Saldo" at bounding box center [937, 192] width 111 height 35
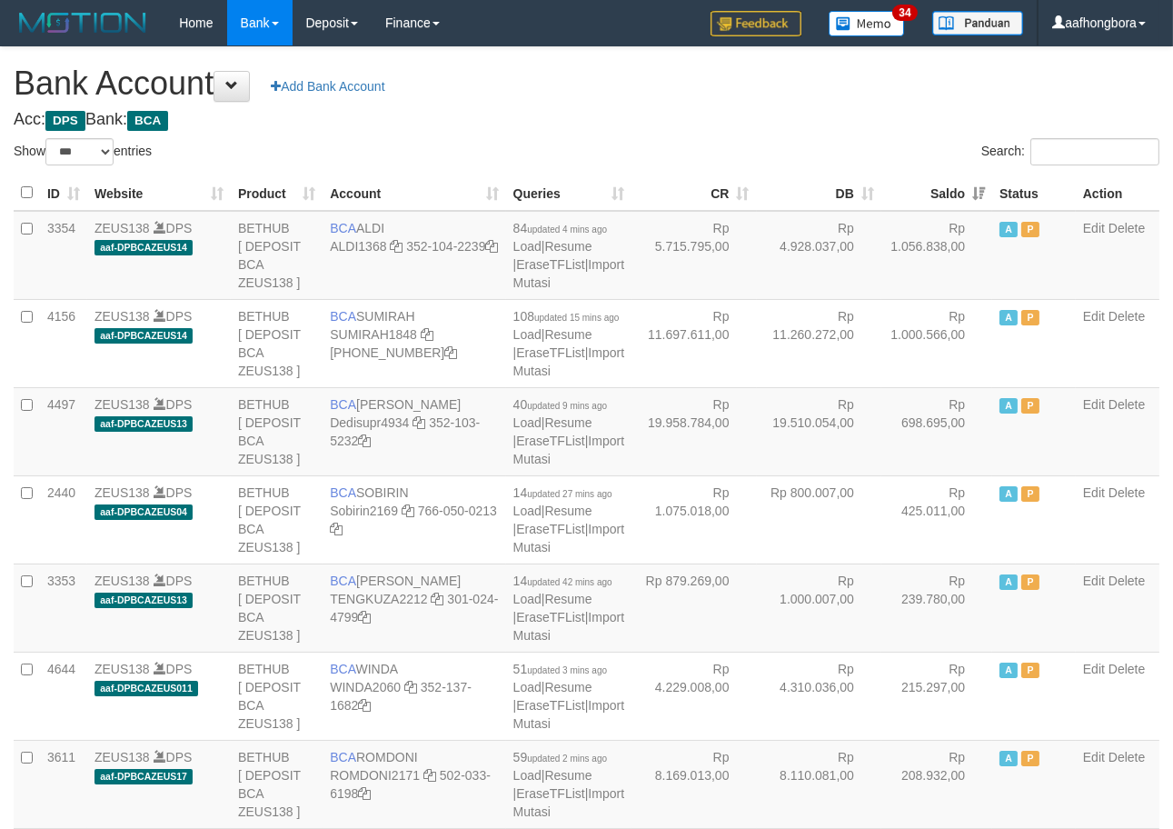
click at [931, 184] on th "Saldo" at bounding box center [937, 192] width 111 height 35
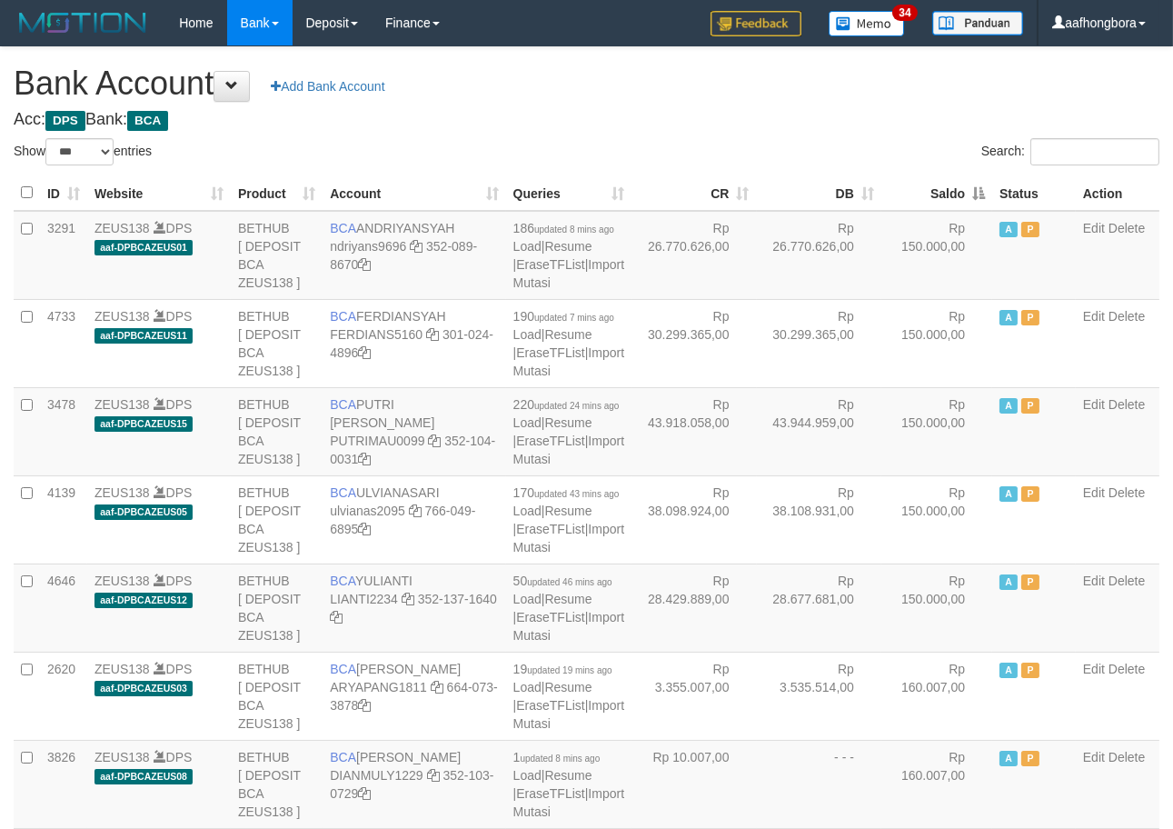
click at [931, 184] on th "Saldo" at bounding box center [937, 192] width 111 height 35
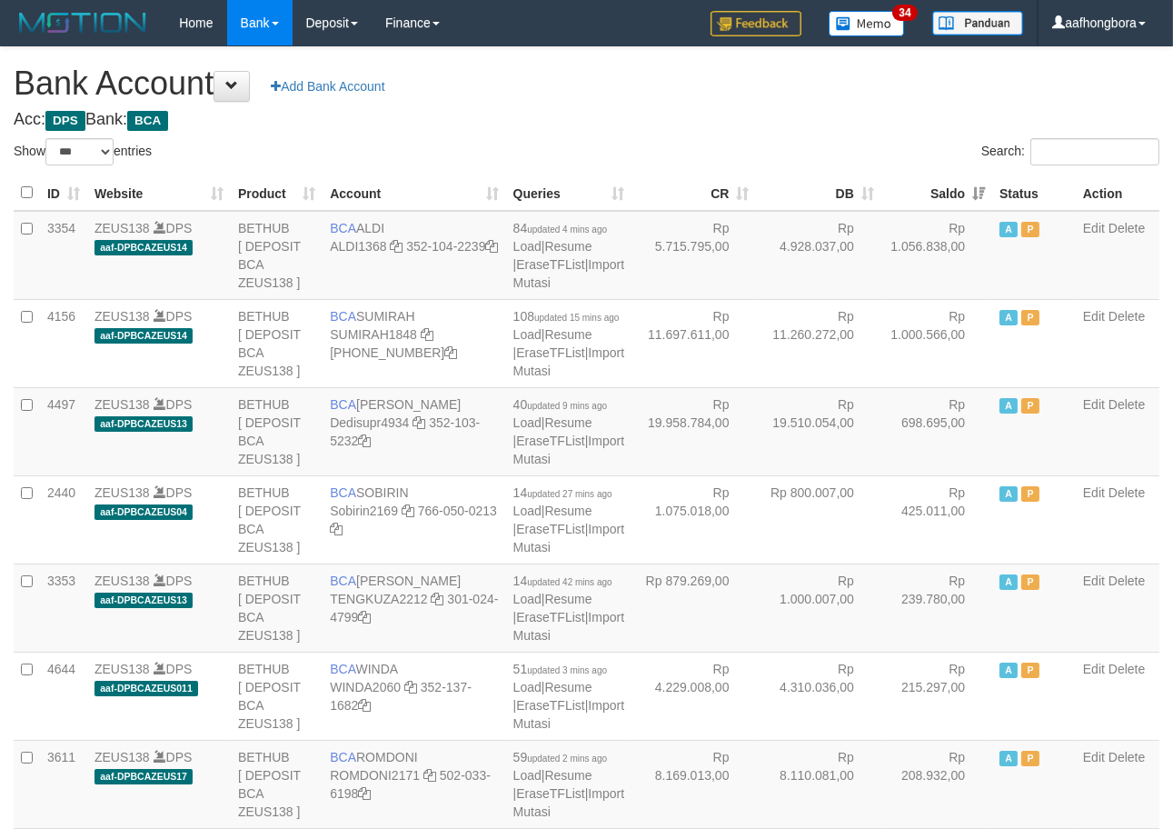
click at [931, 184] on th "Saldo" at bounding box center [937, 192] width 111 height 35
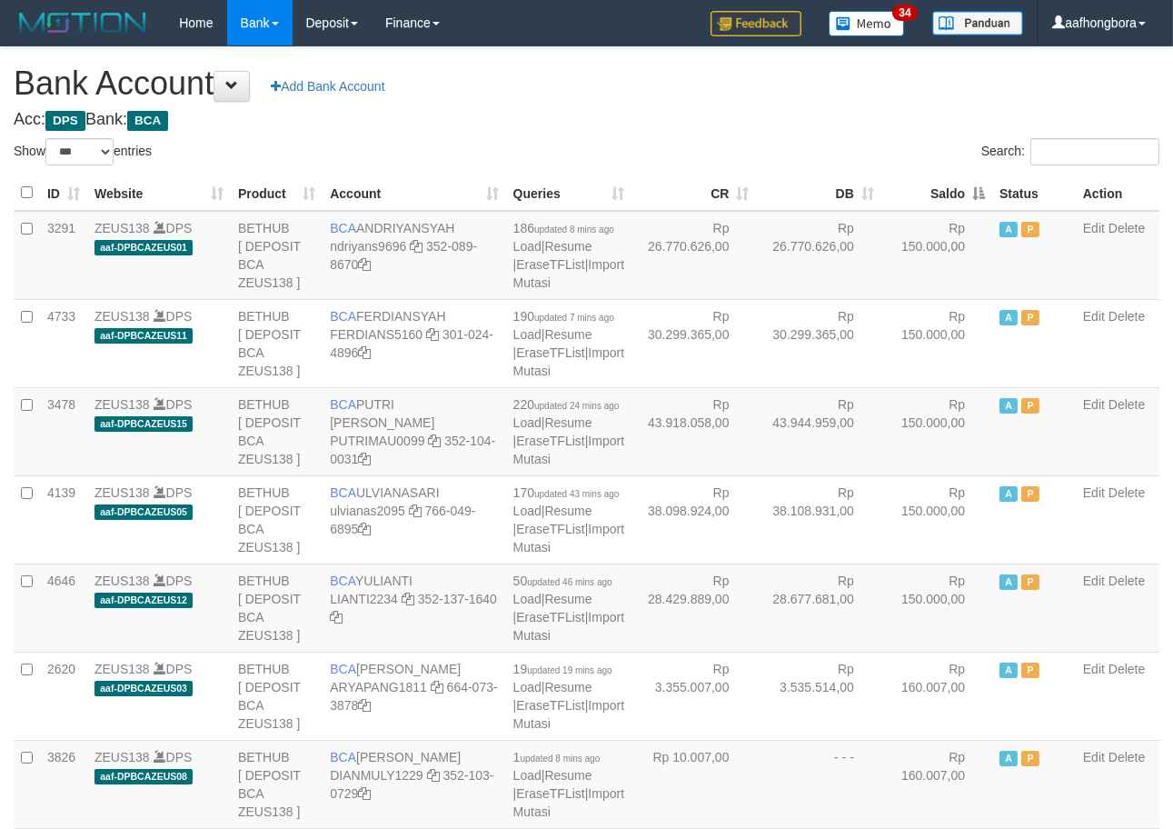
click at [931, 184] on th "Saldo" at bounding box center [937, 192] width 111 height 35
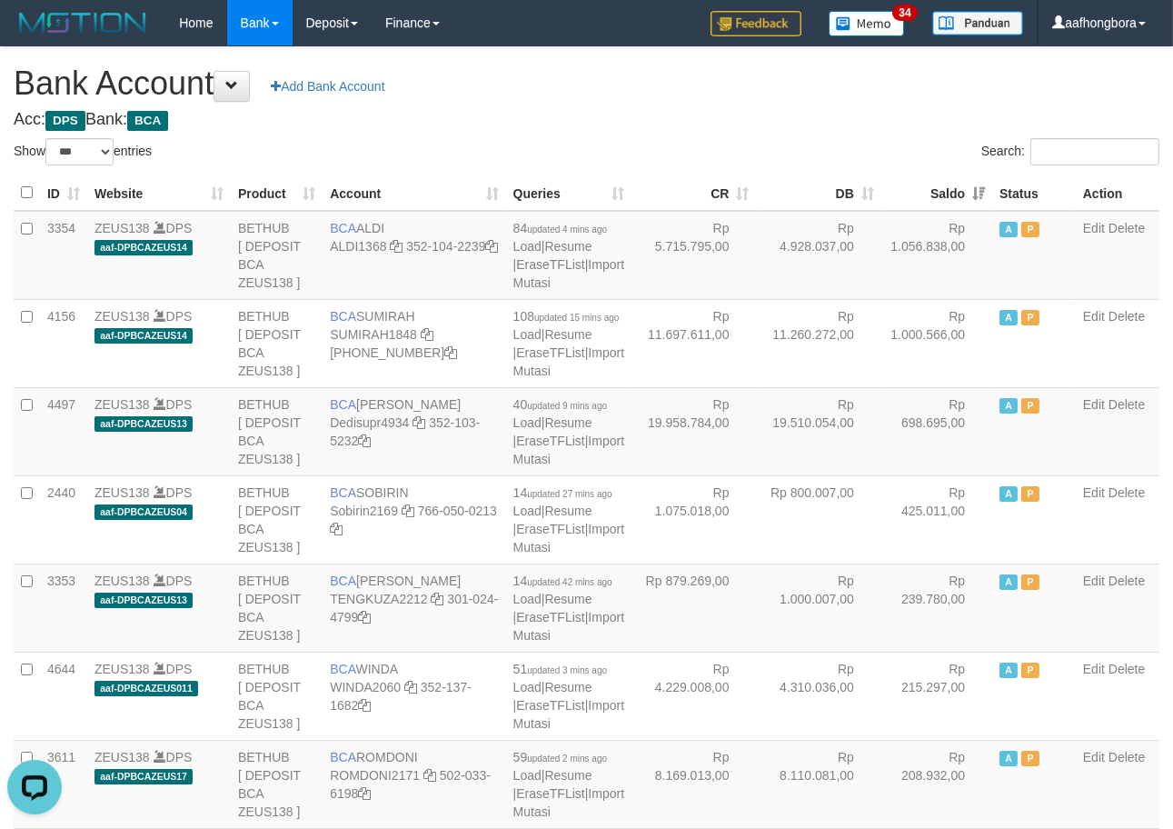
click at [931, 184] on th "Saldo" at bounding box center [937, 192] width 111 height 35
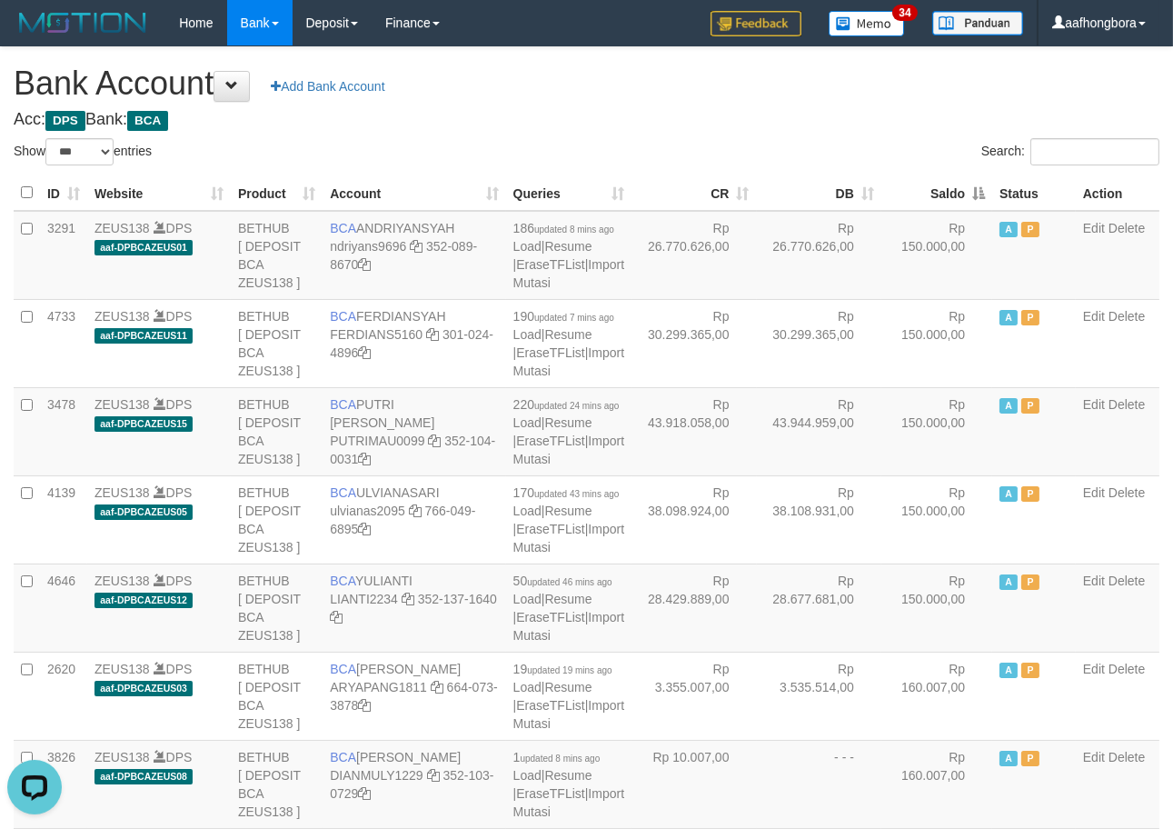
click at [931, 184] on th "Saldo" at bounding box center [937, 192] width 111 height 35
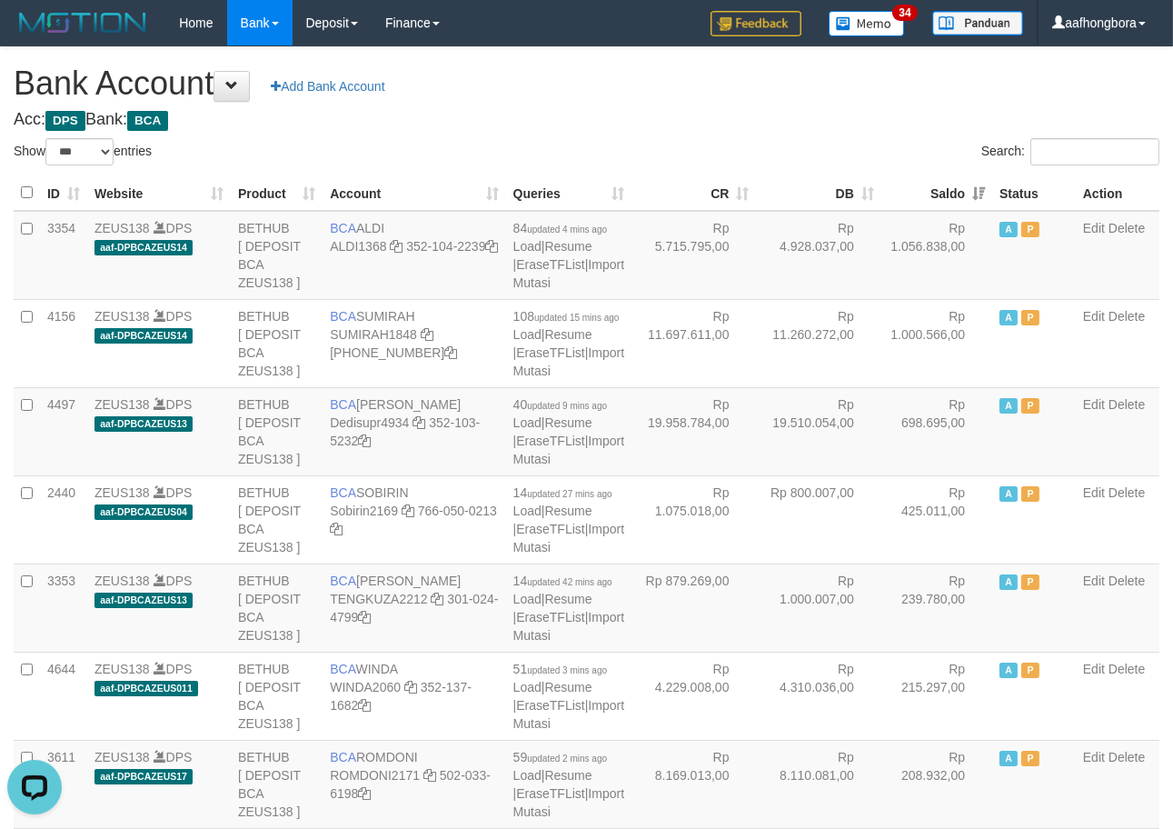
click at [931, 184] on th "Saldo" at bounding box center [937, 192] width 111 height 35
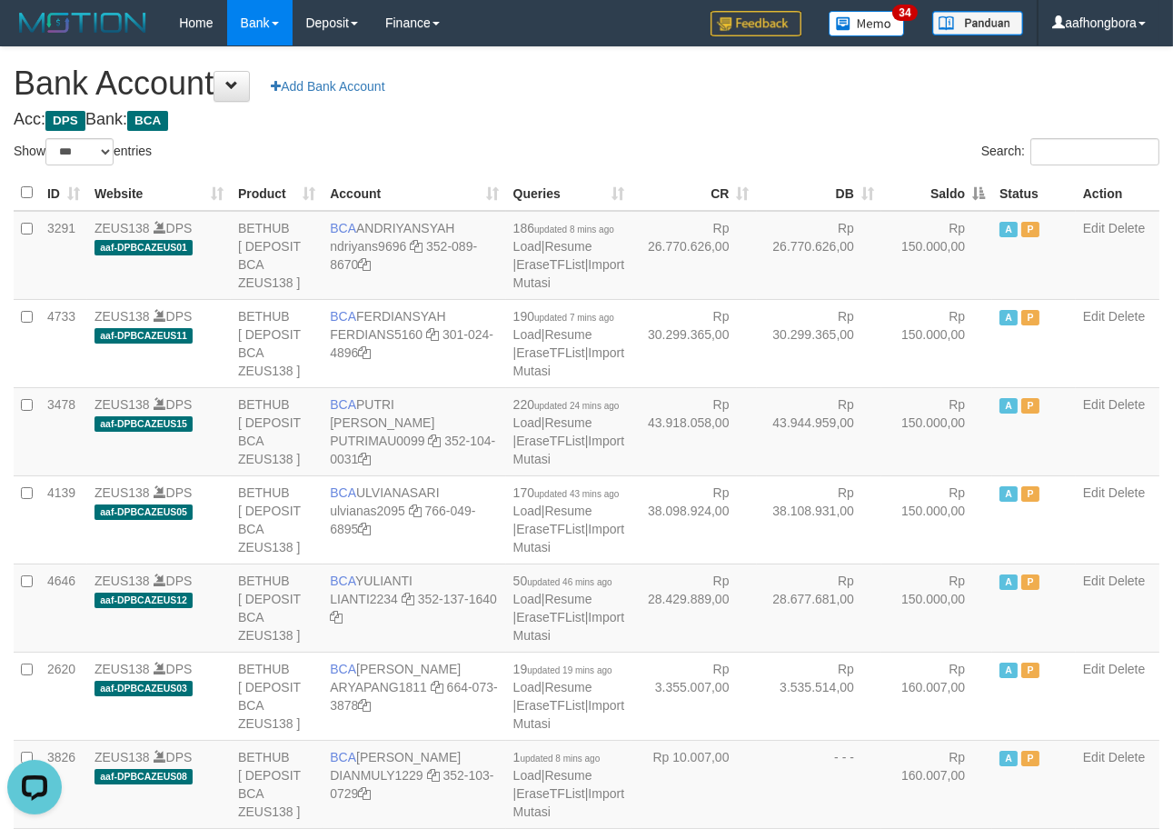
click at [931, 184] on th "Saldo" at bounding box center [937, 192] width 111 height 35
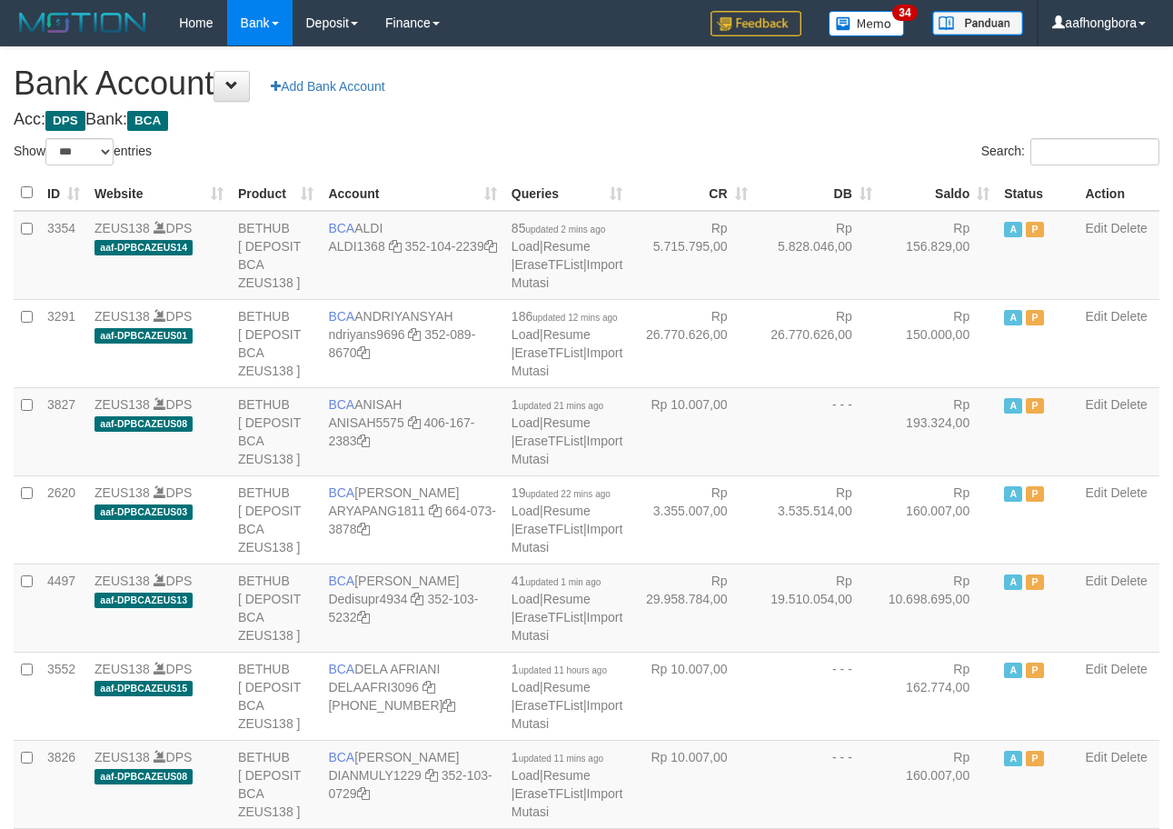
select select "***"
click at [892, 115] on h4 "Acc: DPS Bank: BCA" at bounding box center [587, 120] width 1146 height 18
click at [901, 114] on h4 "Acc: DPS Bank: BCA" at bounding box center [587, 120] width 1146 height 18
click at [895, 115] on h4 "Acc: DPS Bank: BCA" at bounding box center [587, 120] width 1146 height 18
drag, startPoint x: 891, startPoint y: 116, endPoint x: 900, endPoint y: 114, distance: 9.5
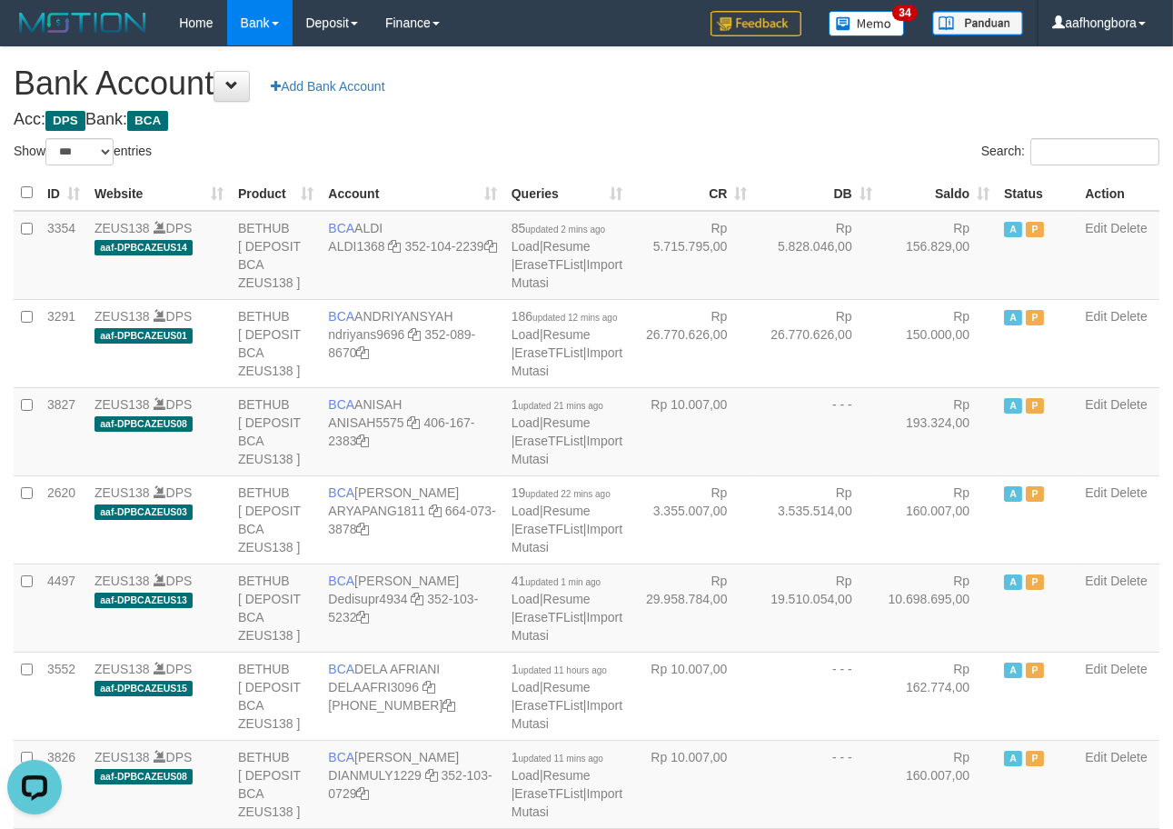
click at [900, 114] on h4 "Acc: DPS Bank: BCA" at bounding box center [587, 120] width 1146 height 18
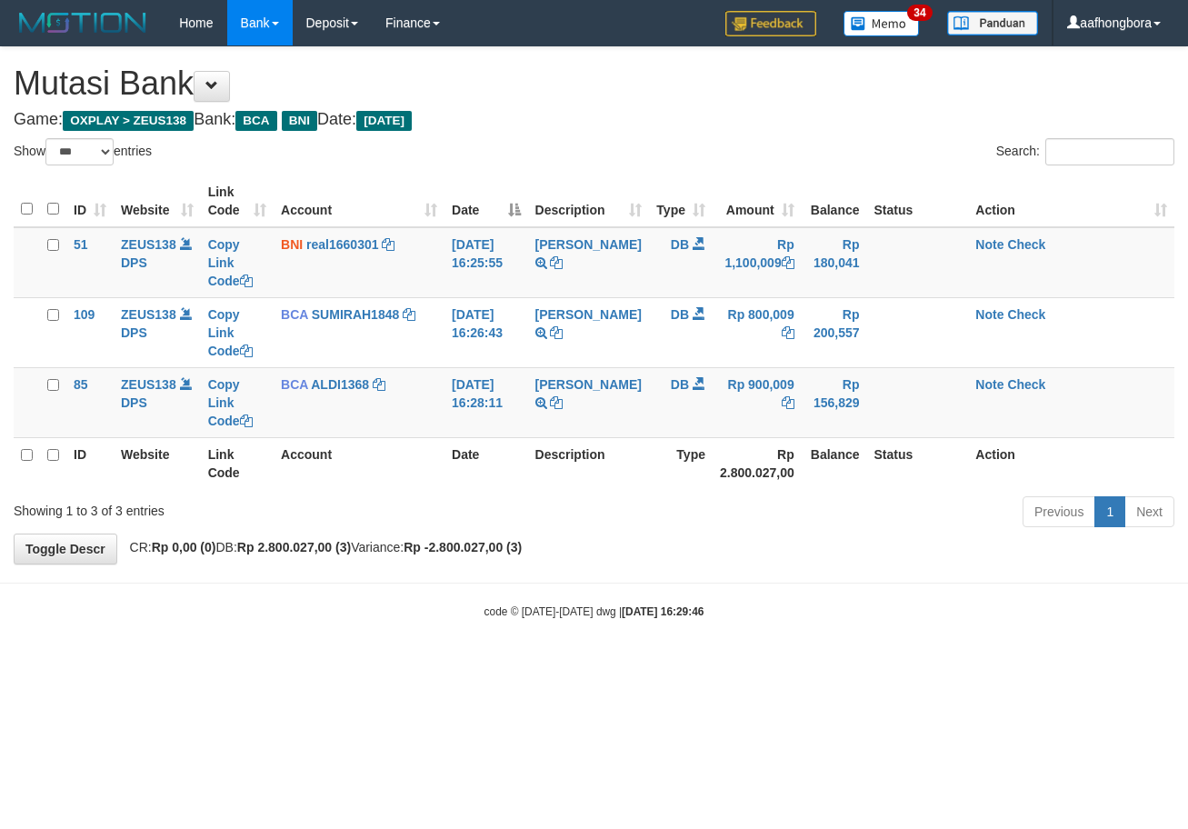
select select "***"
click at [976, 385] on link "Note" at bounding box center [989, 384] width 28 height 15
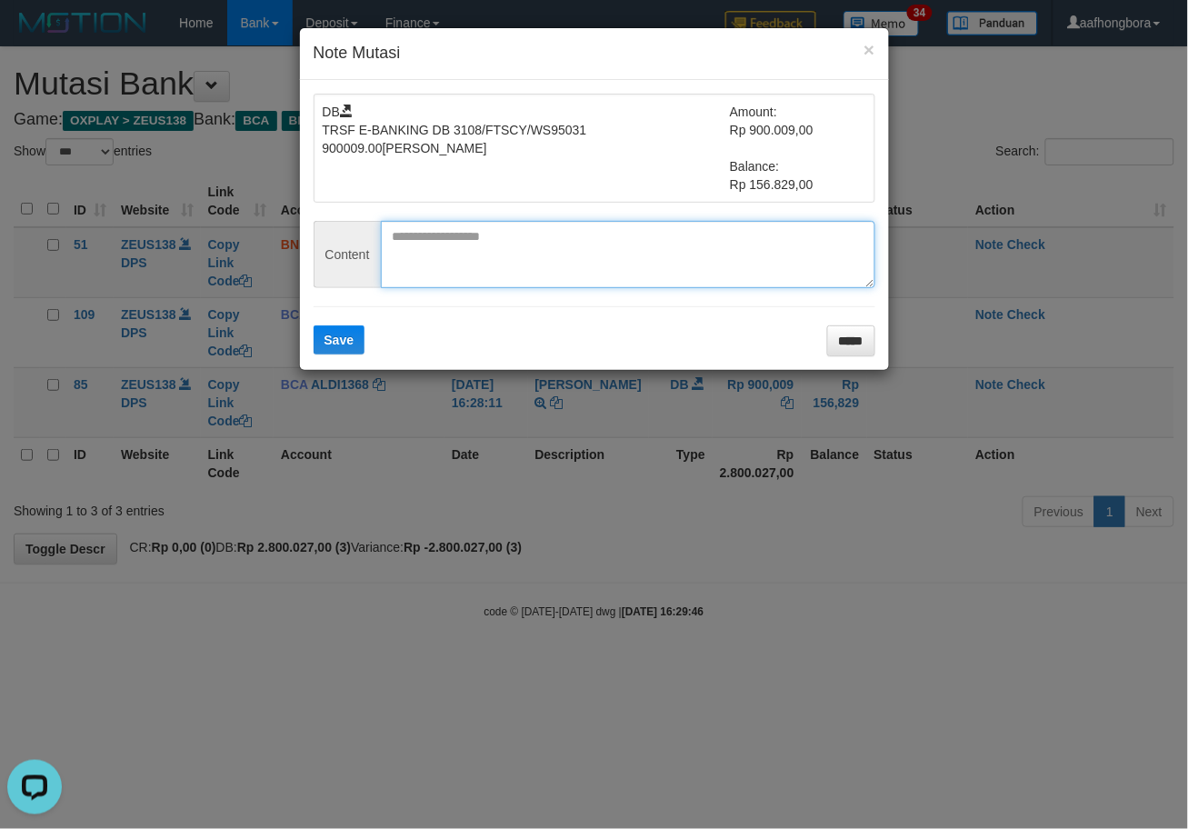
click at [683, 265] on textarea at bounding box center [628, 254] width 494 height 67
paste textarea "**********"
type textarea "**********"
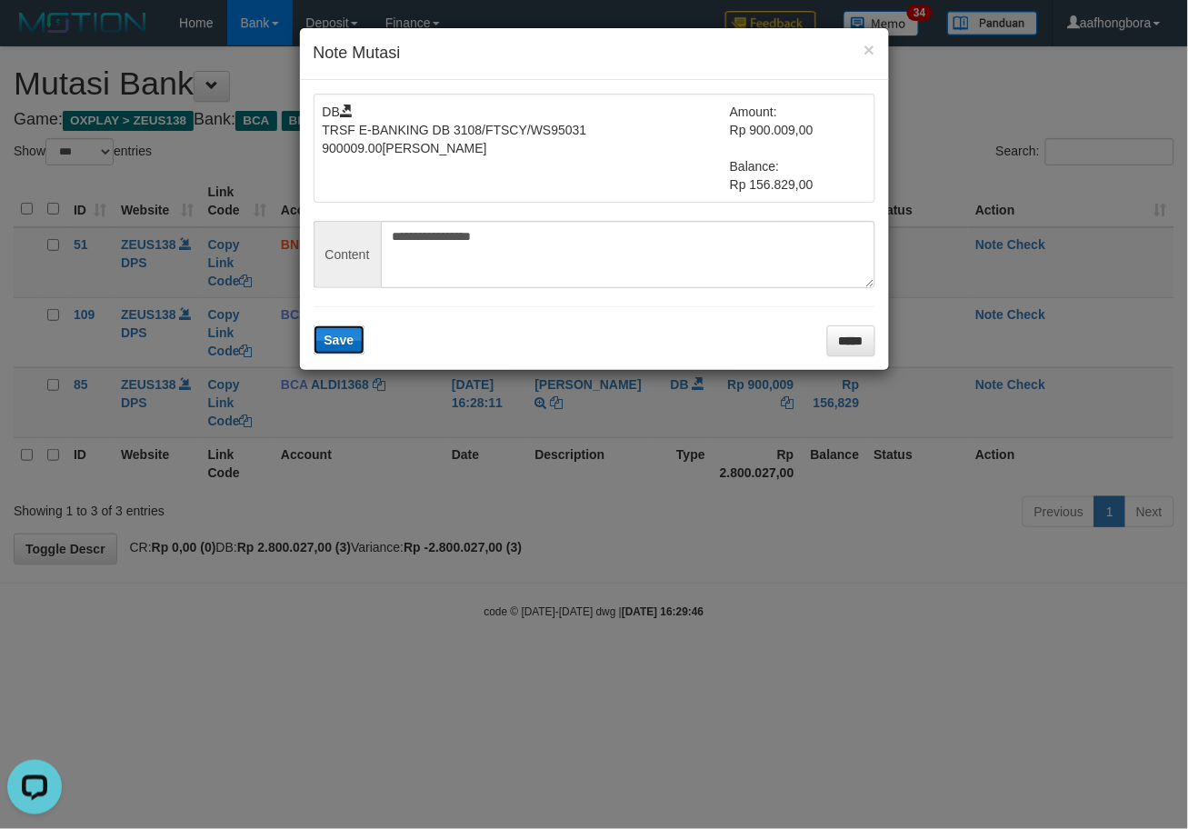
click at [361, 334] on button "Save" at bounding box center [340, 339] width 52 height 29
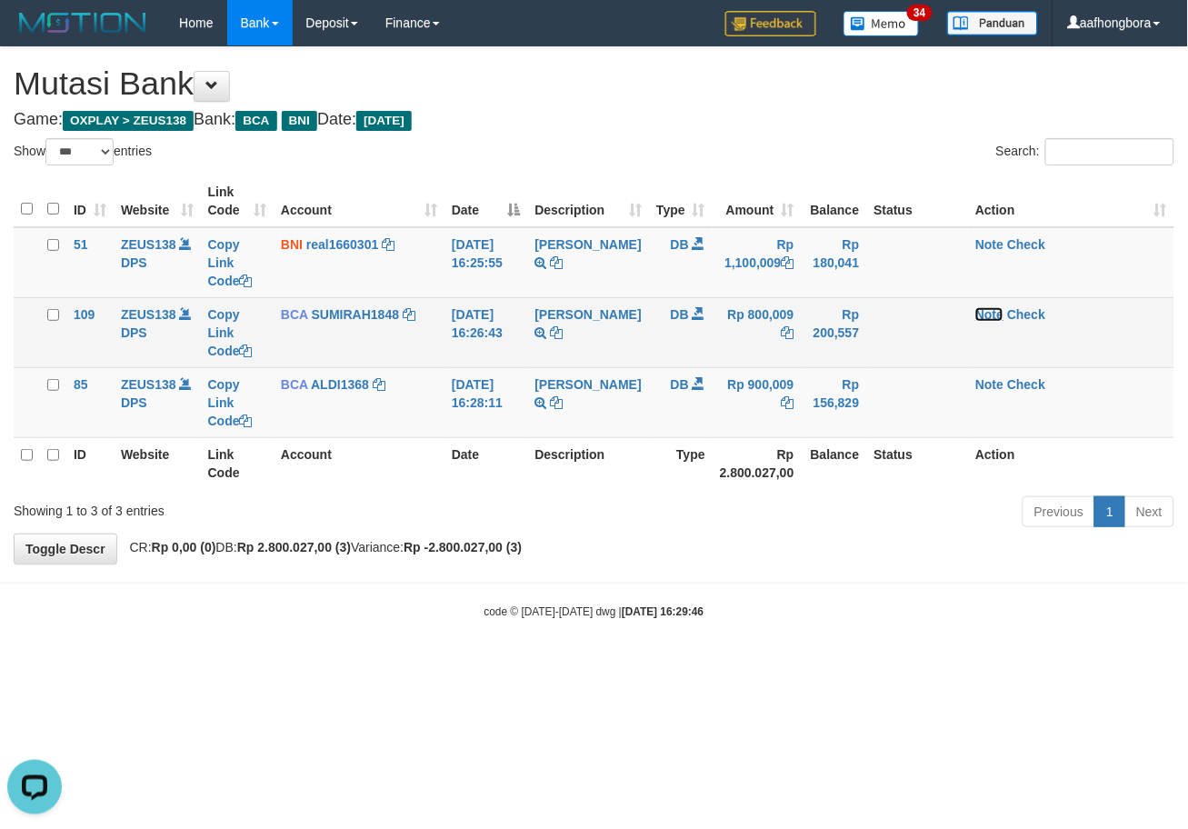
click at [975, 312] on link "Note" at bounding box center [989, 314] width 28 height 15
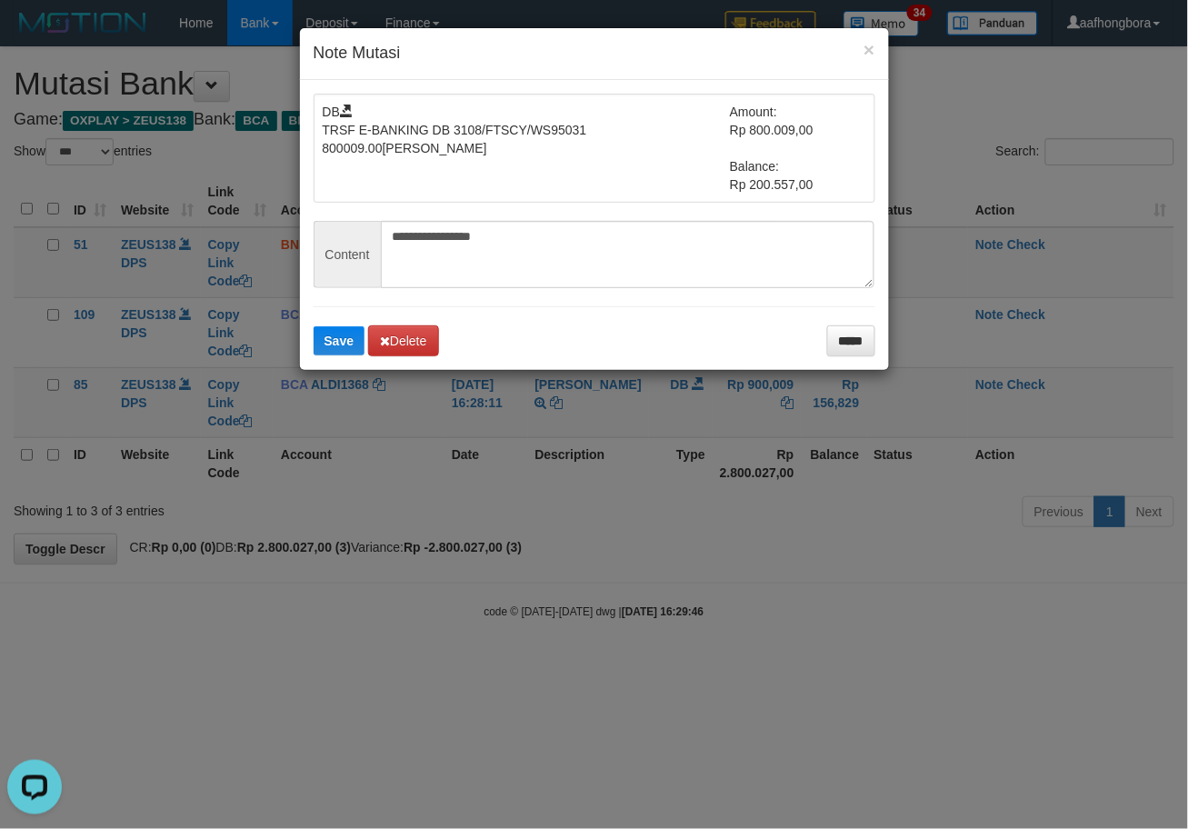
click at [970, 487] on div "**********" at bounding box center [594, 414] width 1188 height 829
click at [869, 350] on input "*****" at bounding box center [851, 340] width 48 height 31
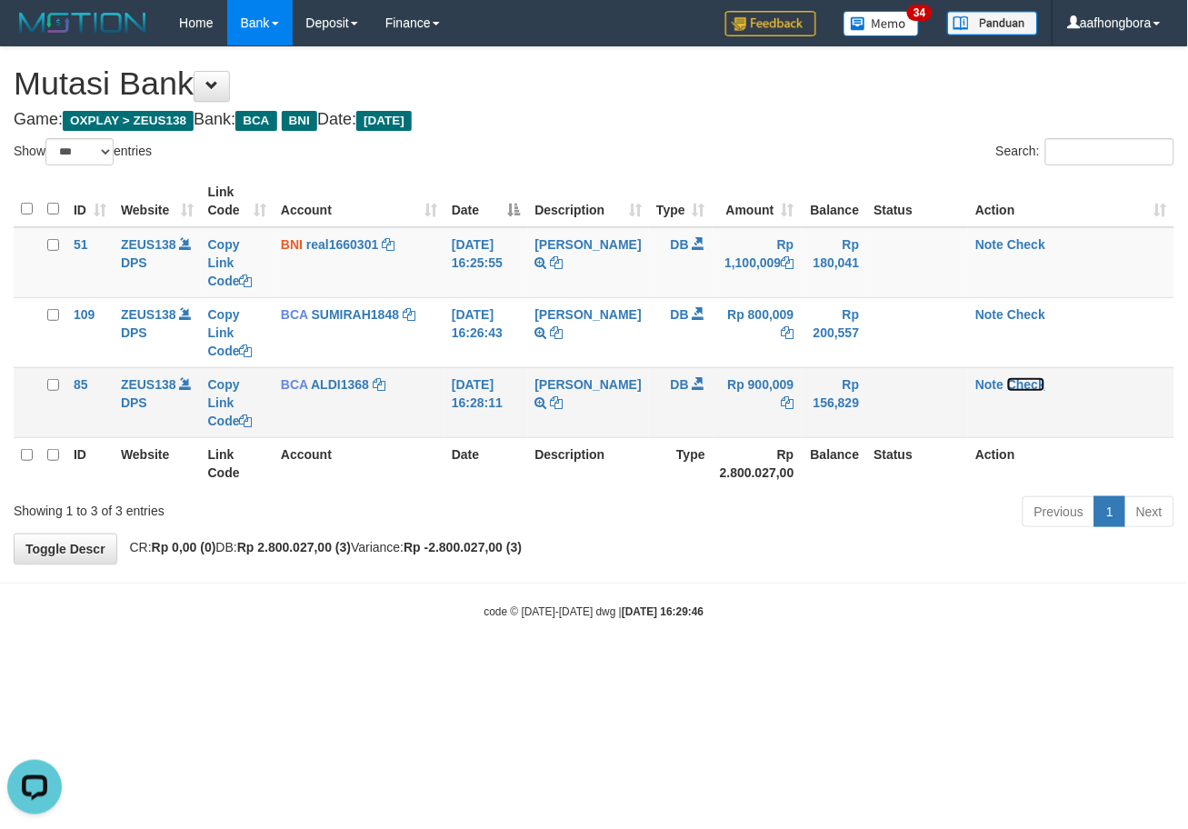
click at [1033, 388] on link "Check" at bounding box center [1026, 384] width 38 height 15
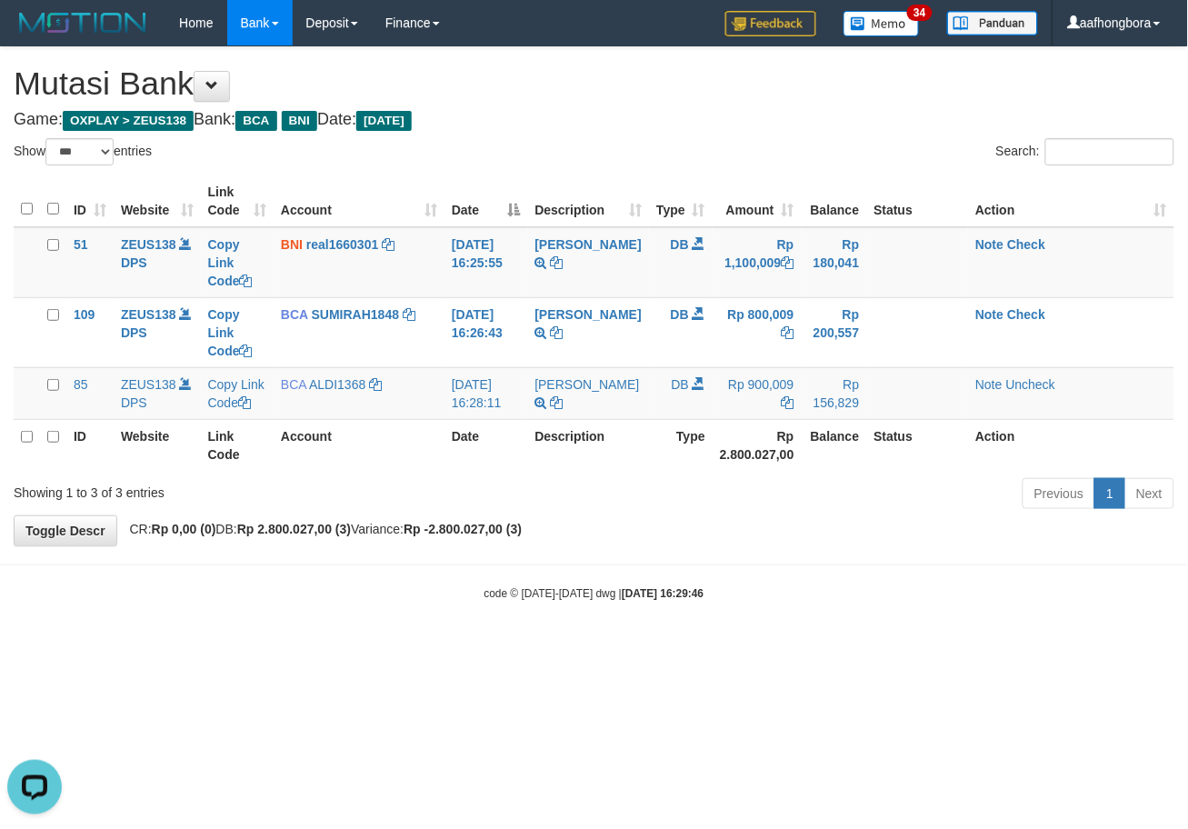
drag, startPoint x: 901, startPoint y: 609, endPoint x: 885, endPoint y: 618, distance: 17.9
click at [885, 618] on body "Toggle navigation Home Bank Account List Mutasi Bank Search Sync Note Mutasi De…" at bounding box center [594, 323] width 1188 height 647
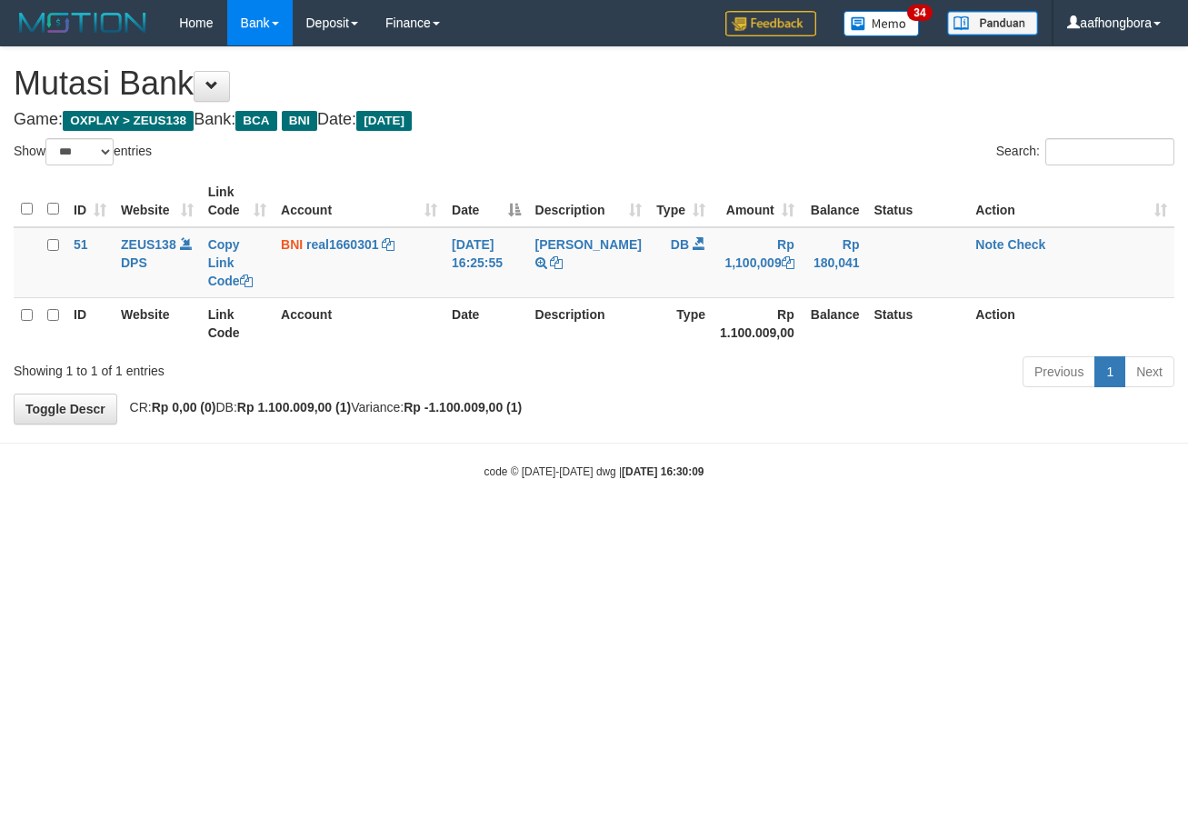
select select "***"
click at [963, 525] on html "Toggle navigation Home Bank Account List Mutasi Bank Search Sync Note Mutasi De…" at bounding box center [594, 262] width 1188 height 525
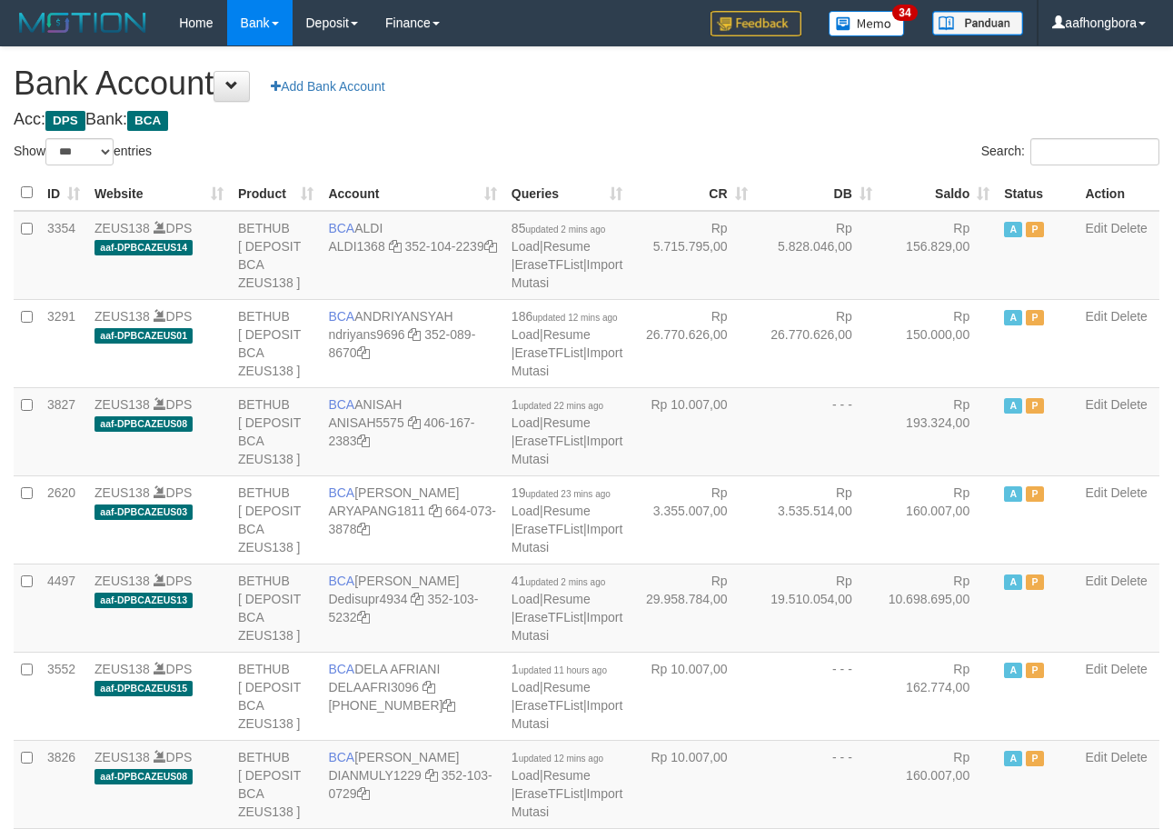
select select "***"
click at [923, 186] on th "Saldo" at bounding box center [938, 192] width 117 height 35
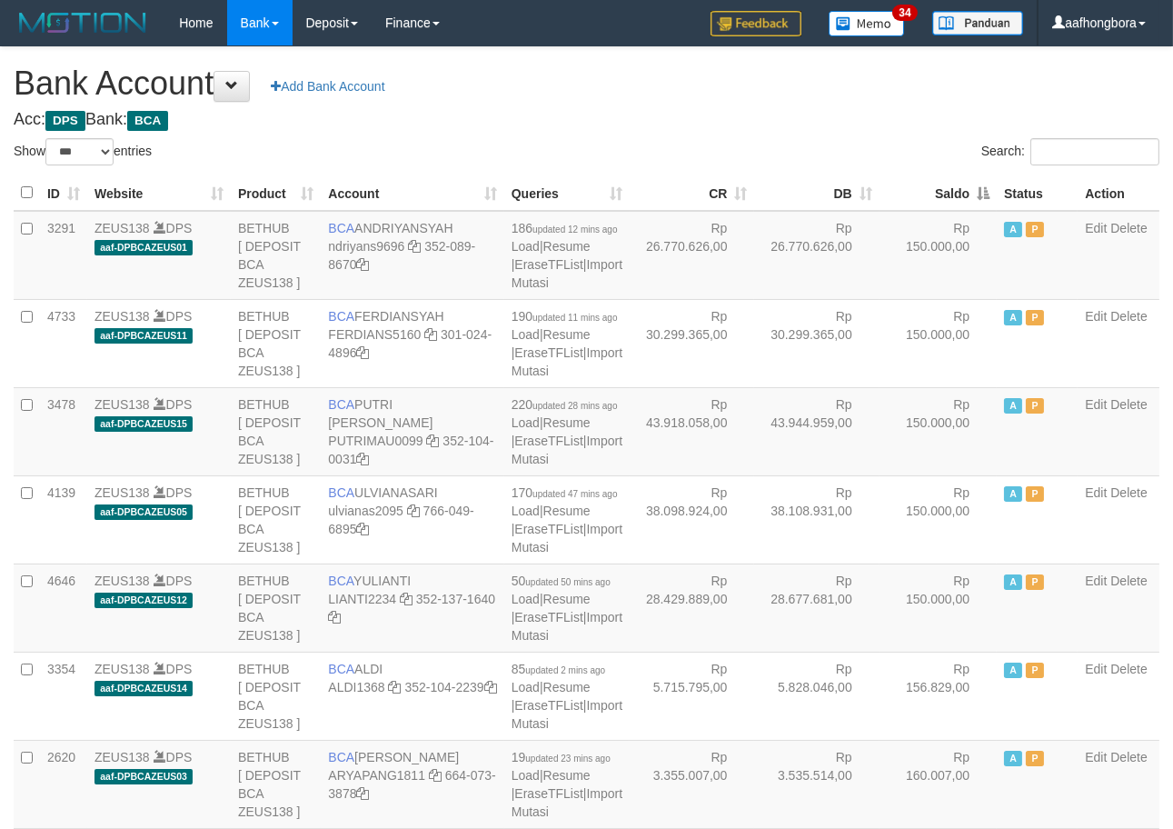
click at [923, 186] on th "Saldo" at bounding box center [938, 192] width 117 height 35
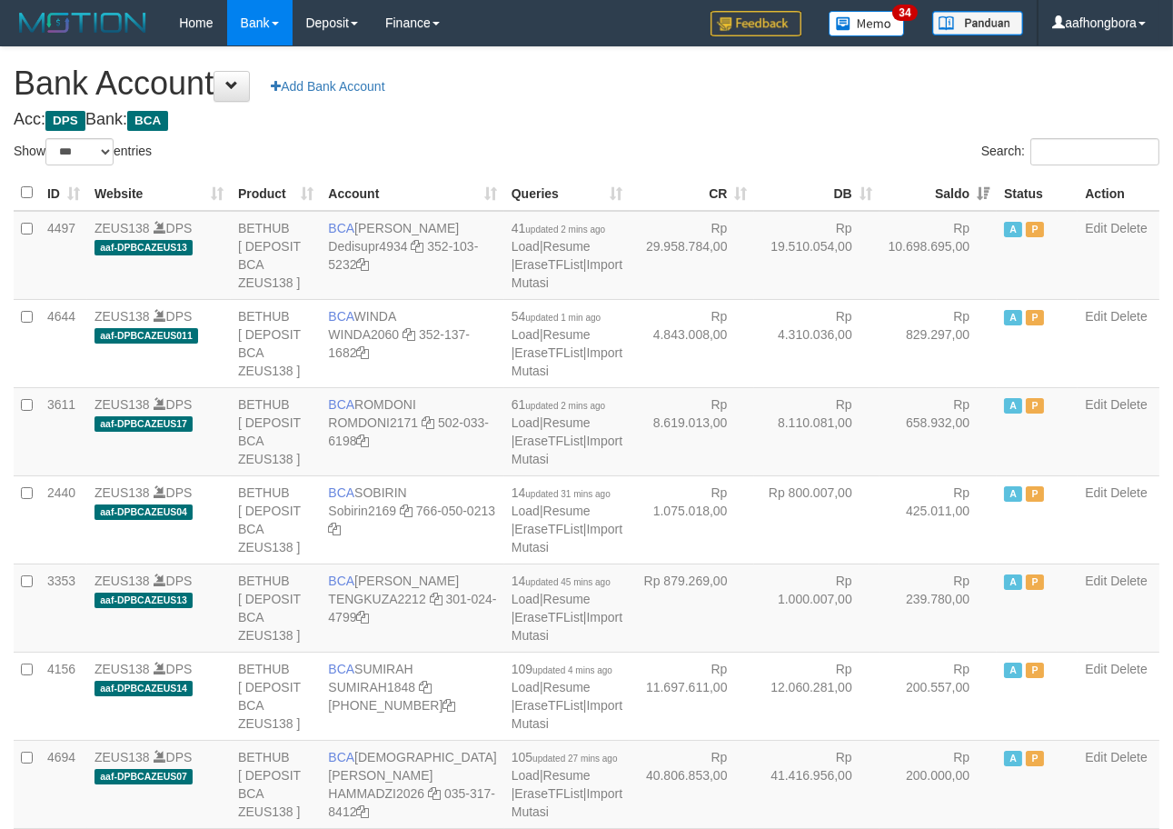
click at [923, 186] on th "Saldo" at bounding box center [938, 192] width 117 height 35
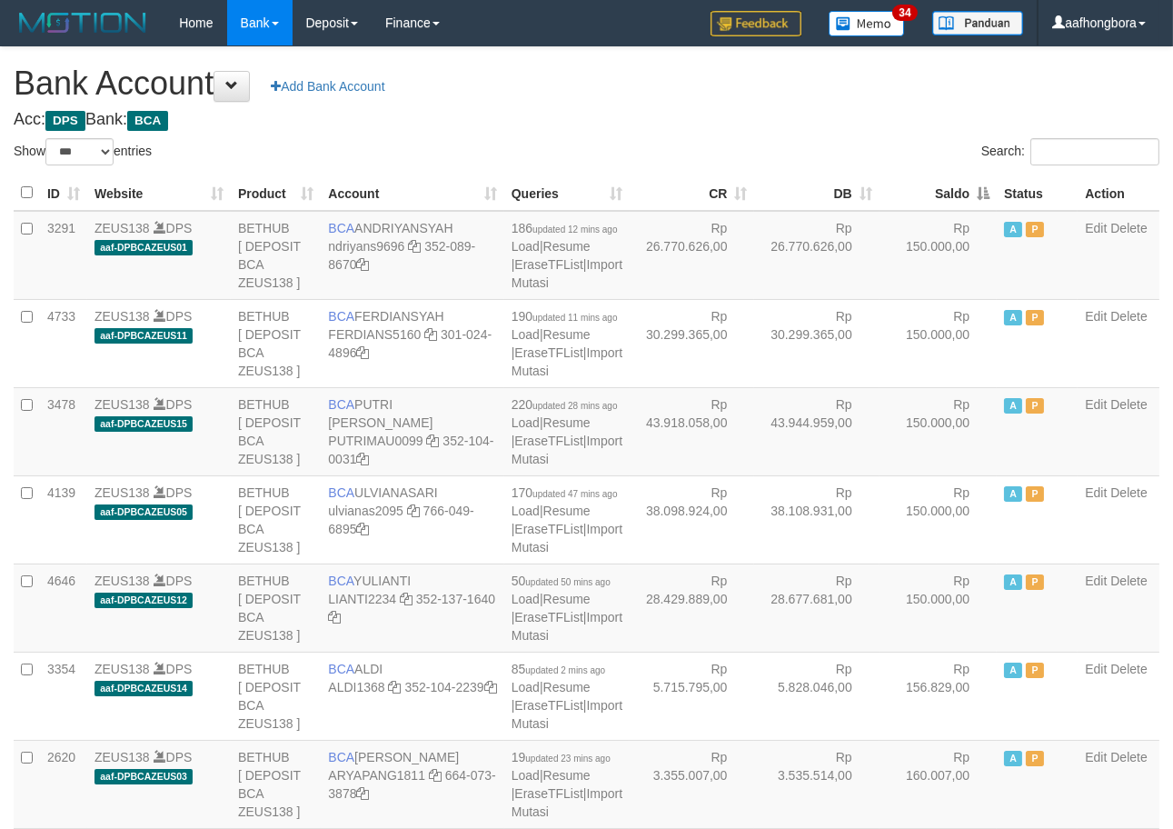
click at [923, 185] on th "Saldo" at bounding box center [938, 192] width 117 height 35
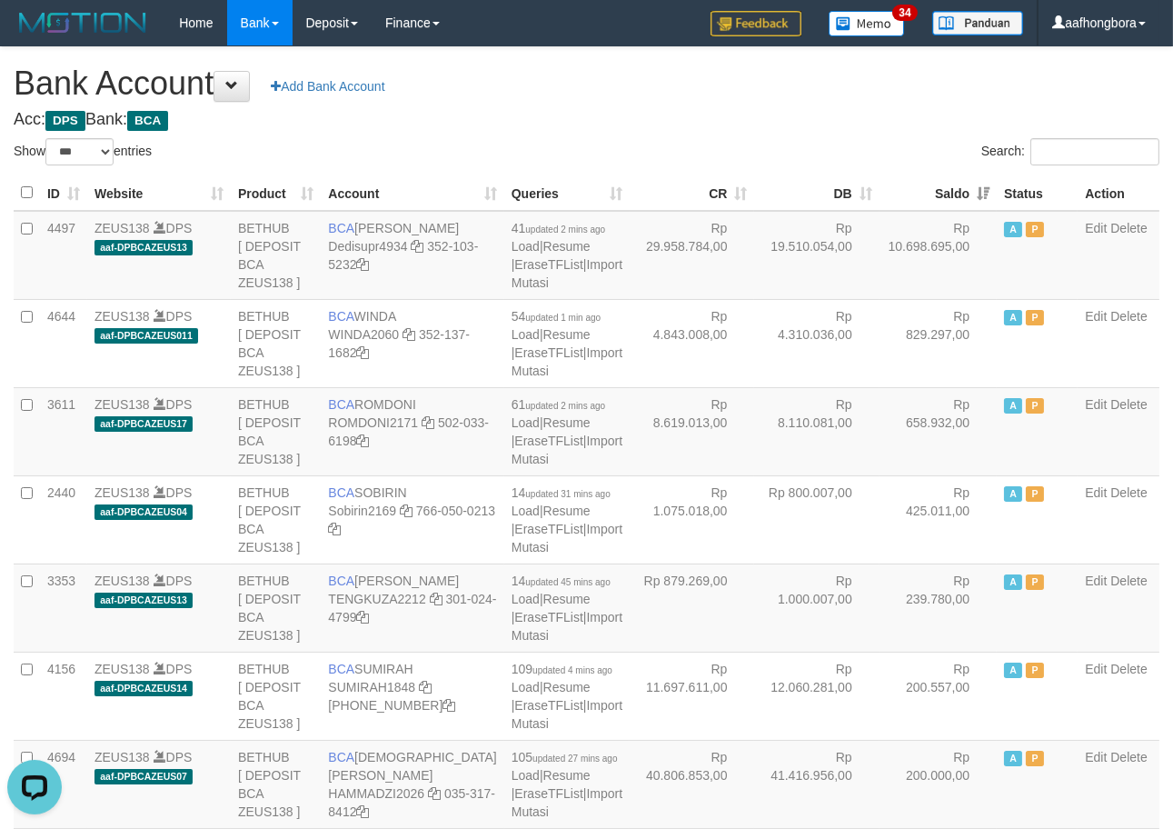
click at [763, 127] on h4 "Acc: DPS Bank: BCA" at bounding box center [587, 120] width 1146 height 18
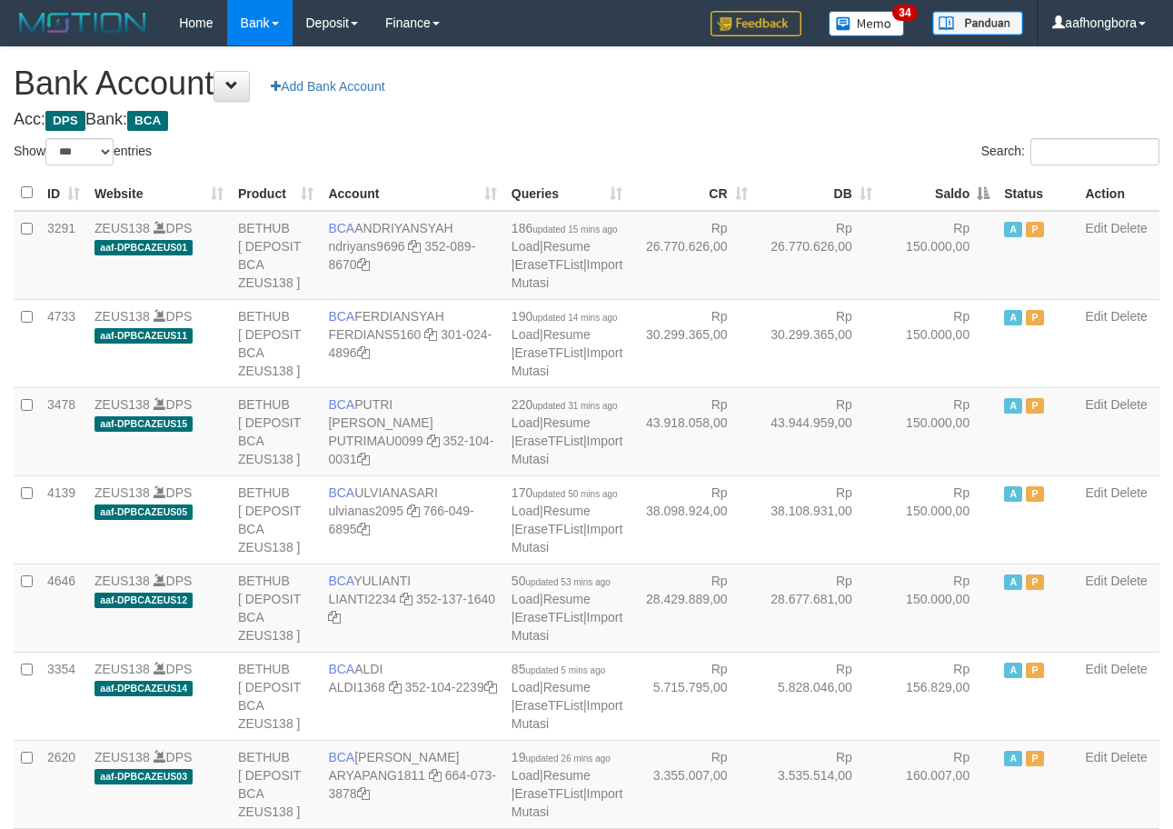
select select "***"
click at [934, 187] on th "Saldo" at bounding box center [938, 192] width 117 height 35
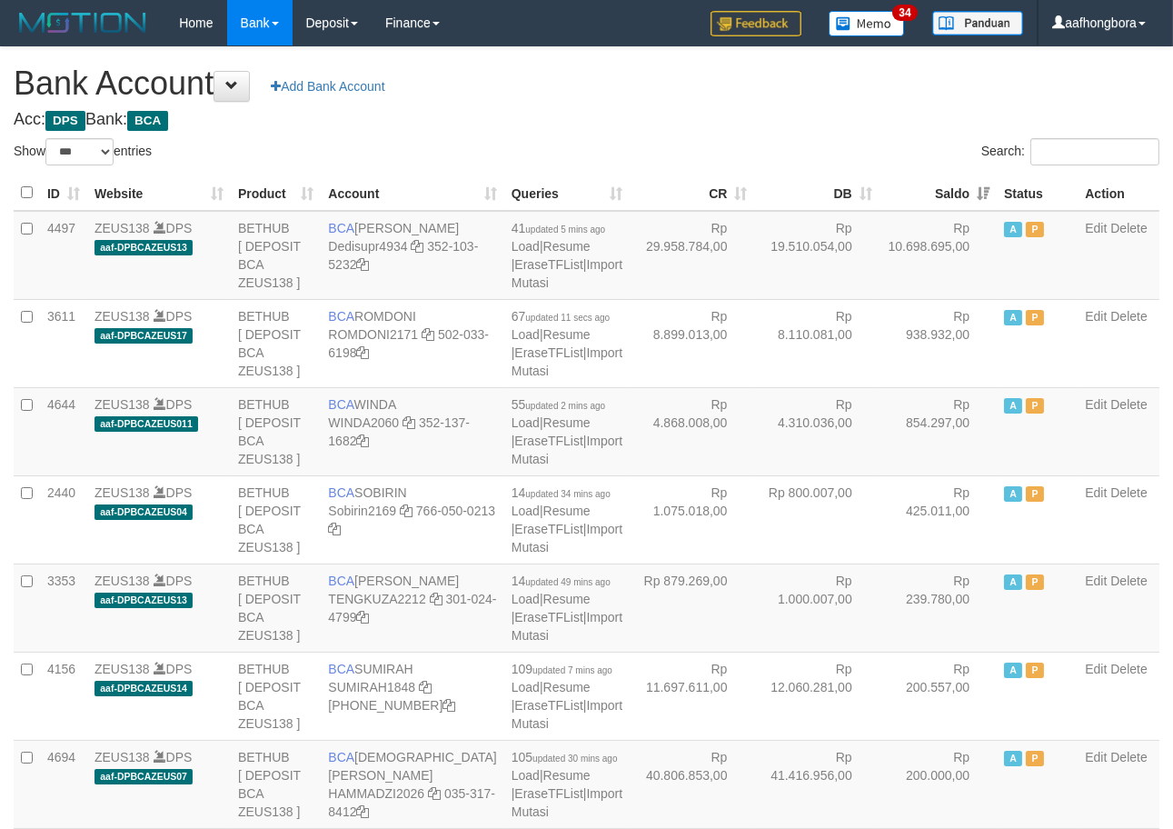
click at [934, 187] on th "Saldo" at bounding box center [938, 192] width 117 height 35
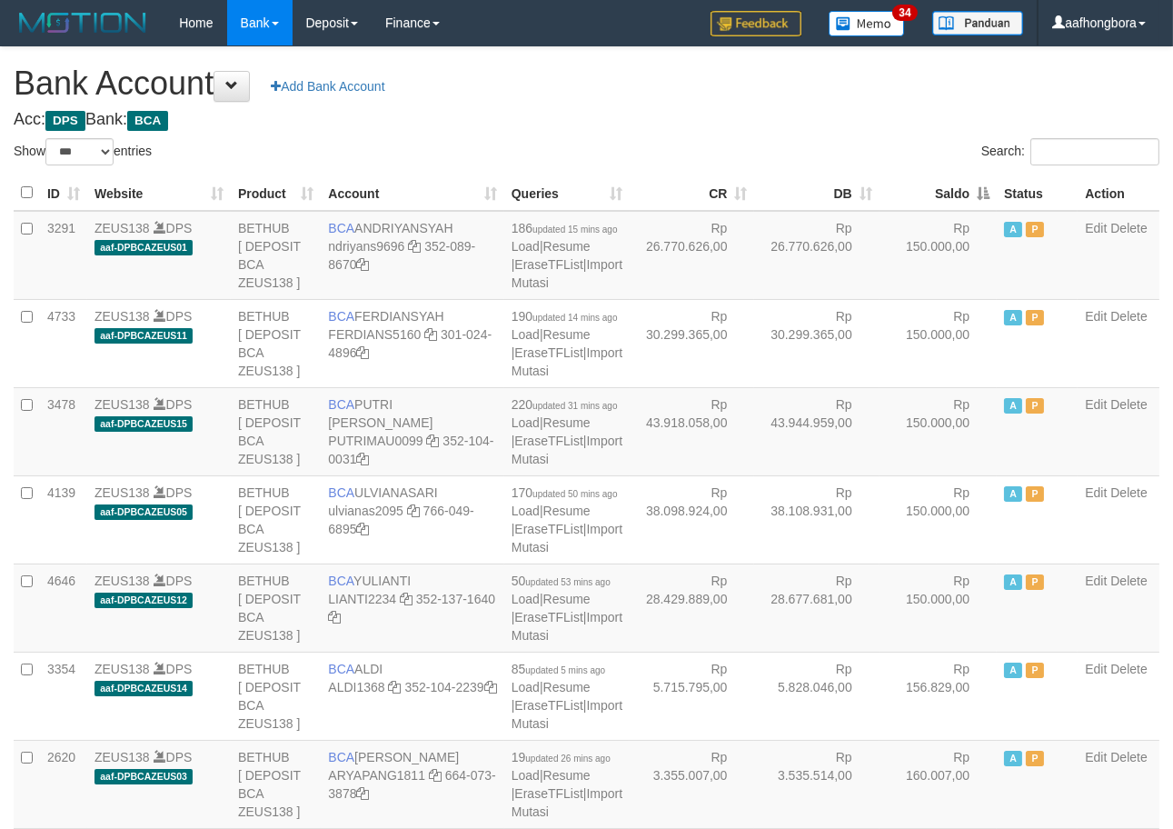
click at [934, 187] on th "Saldo" at bounding box center [938, 192] width 117 height 35
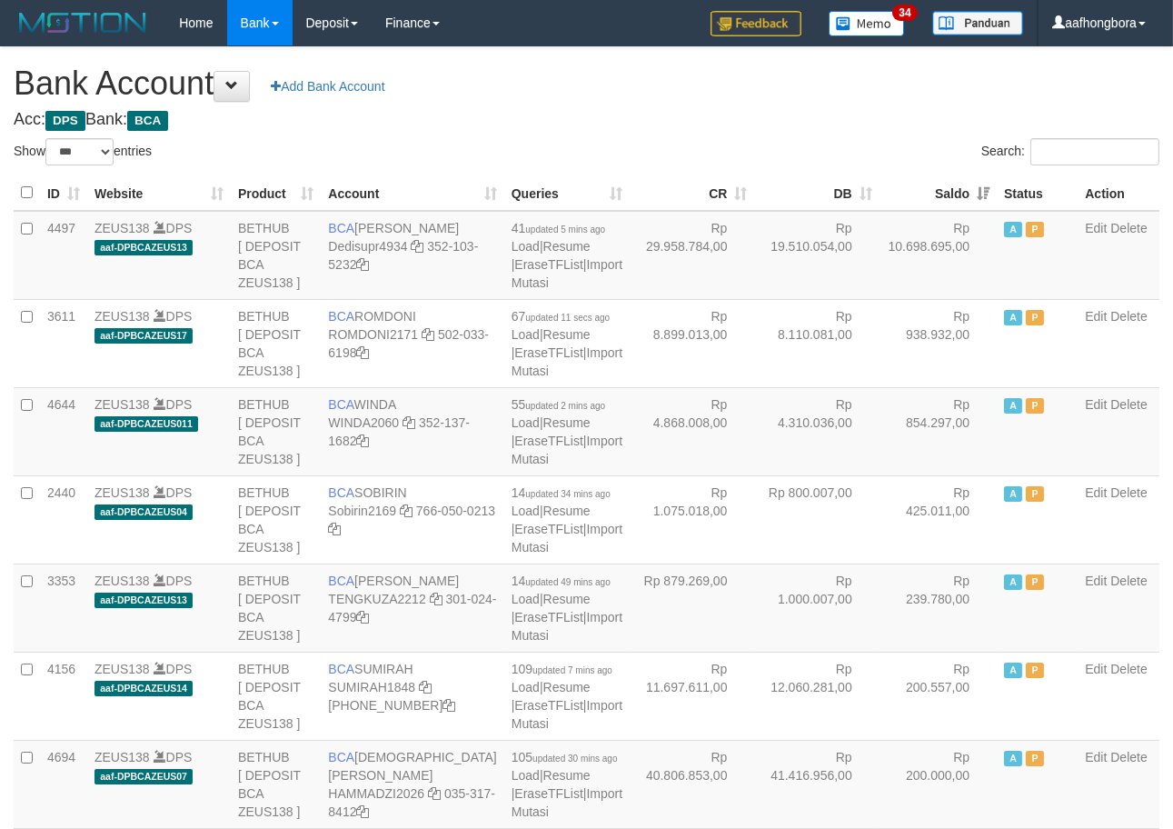
click at [934, 187] on th "Saldo" at bounding box center [938, 192] width 117 height 35
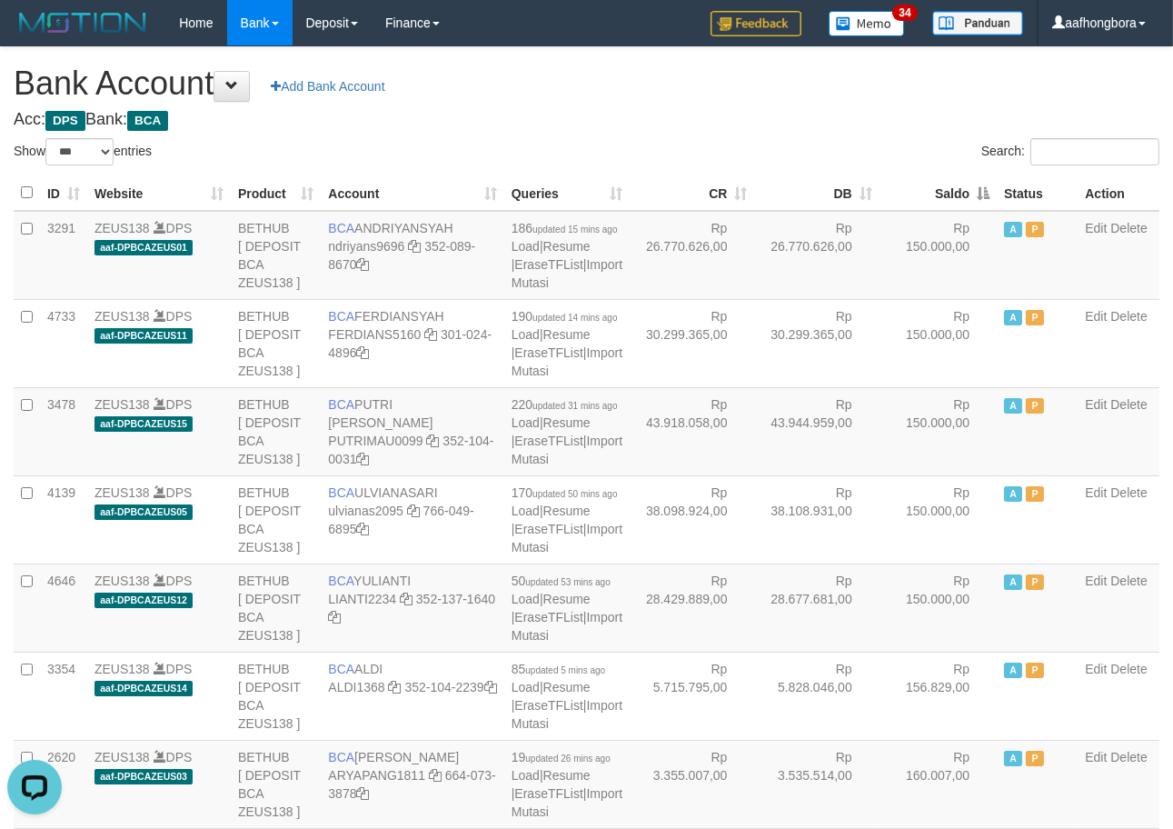
click at [934, 187] on th "Saldo" at bounding box center [938, 192] width 117 height 35
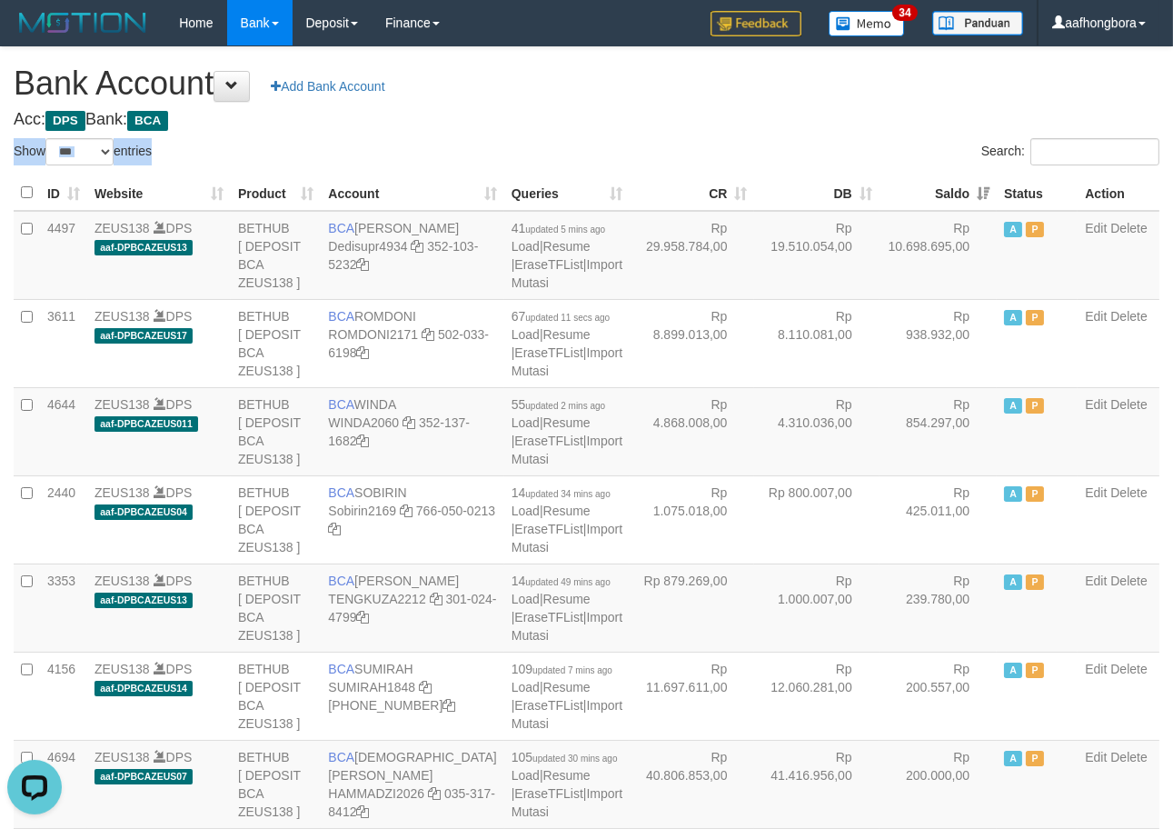
drag, startPoint x: 821, startPoint y: 124, endPoint x: 819, endPoint y: 136, distance: 12.9
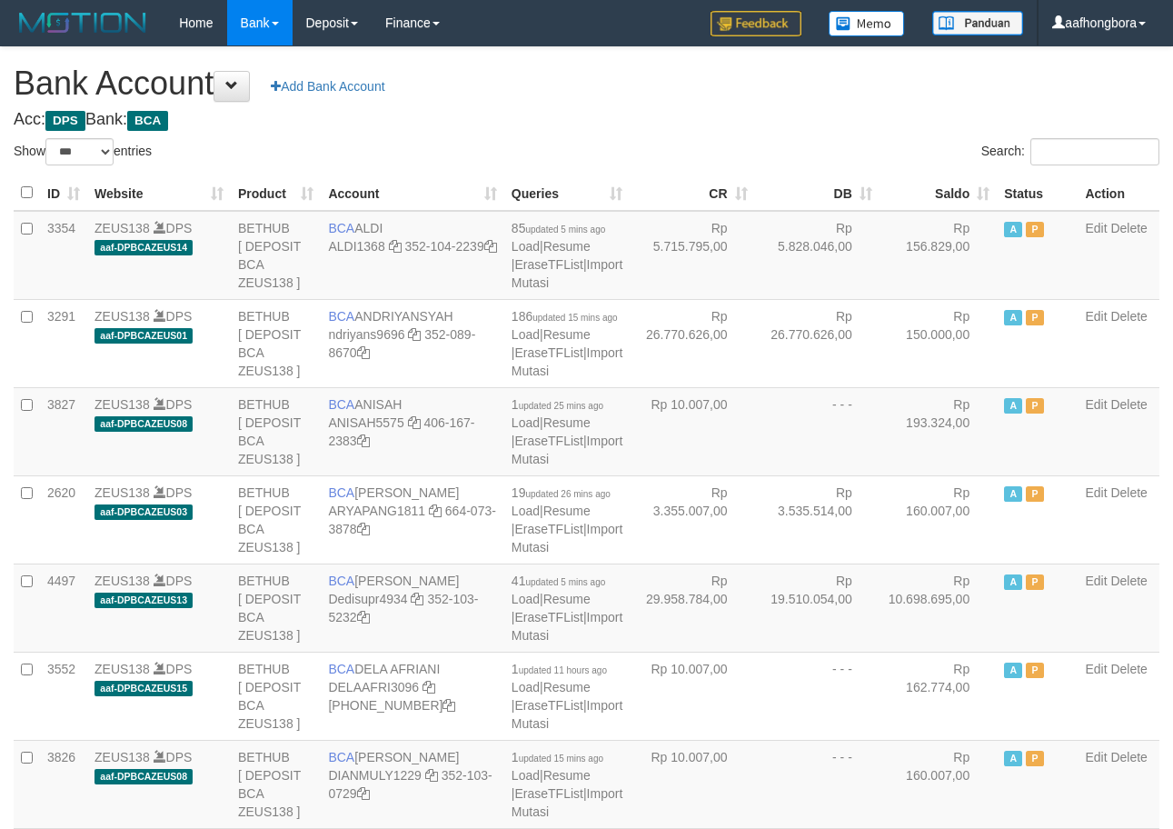
select select "***"
drag, startPoint x: 849, startPoint y: 148, endPoint x: 859, endPoint y: 148, distance: 10.0
click at [859, 148] on div "Search:" at bounding box center [881, 154] width 560 height 32
drag, startPoint x: 852, startPoint y: 152, endPoint x: 896, endPoint y: 162, distance: 44.8
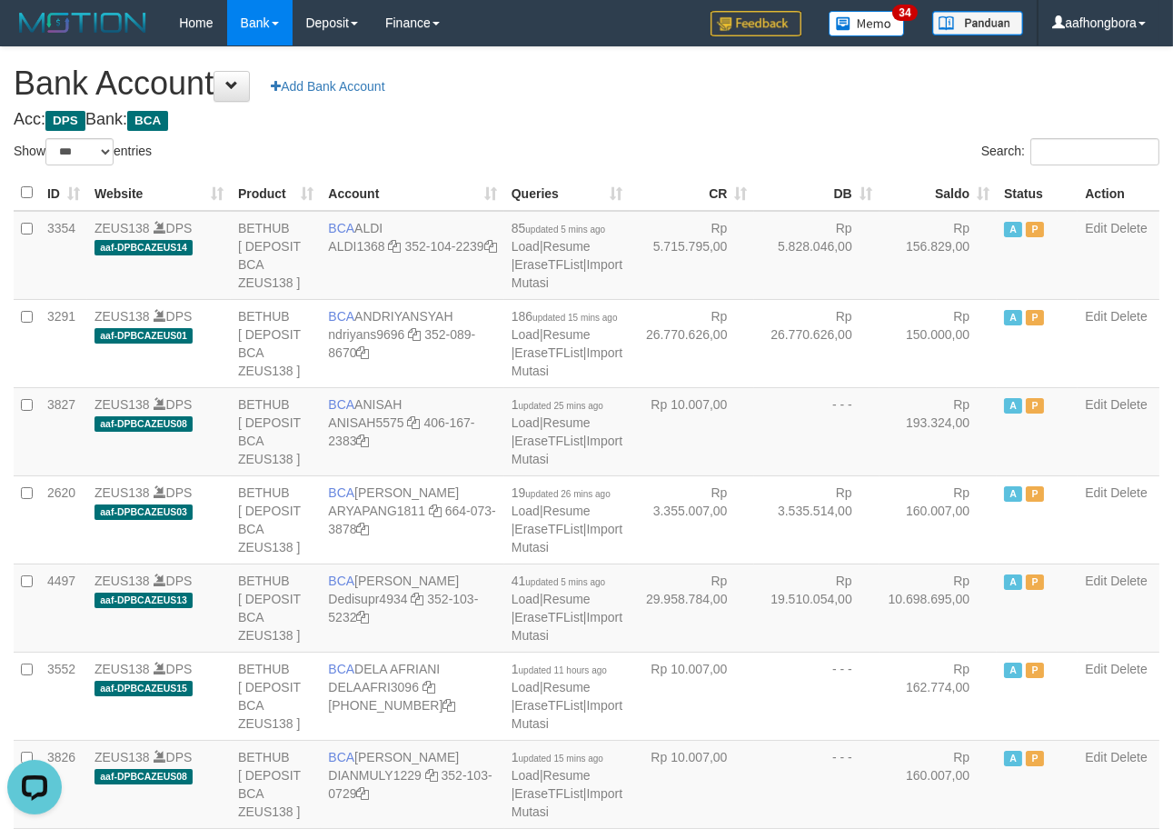
click at [869, 152] on div "Search:" at bounding box center [881, 154] width 560 height 32
click at [930, 184] on th "Saldo" at bounding box center [938, 192] width 117 height 35
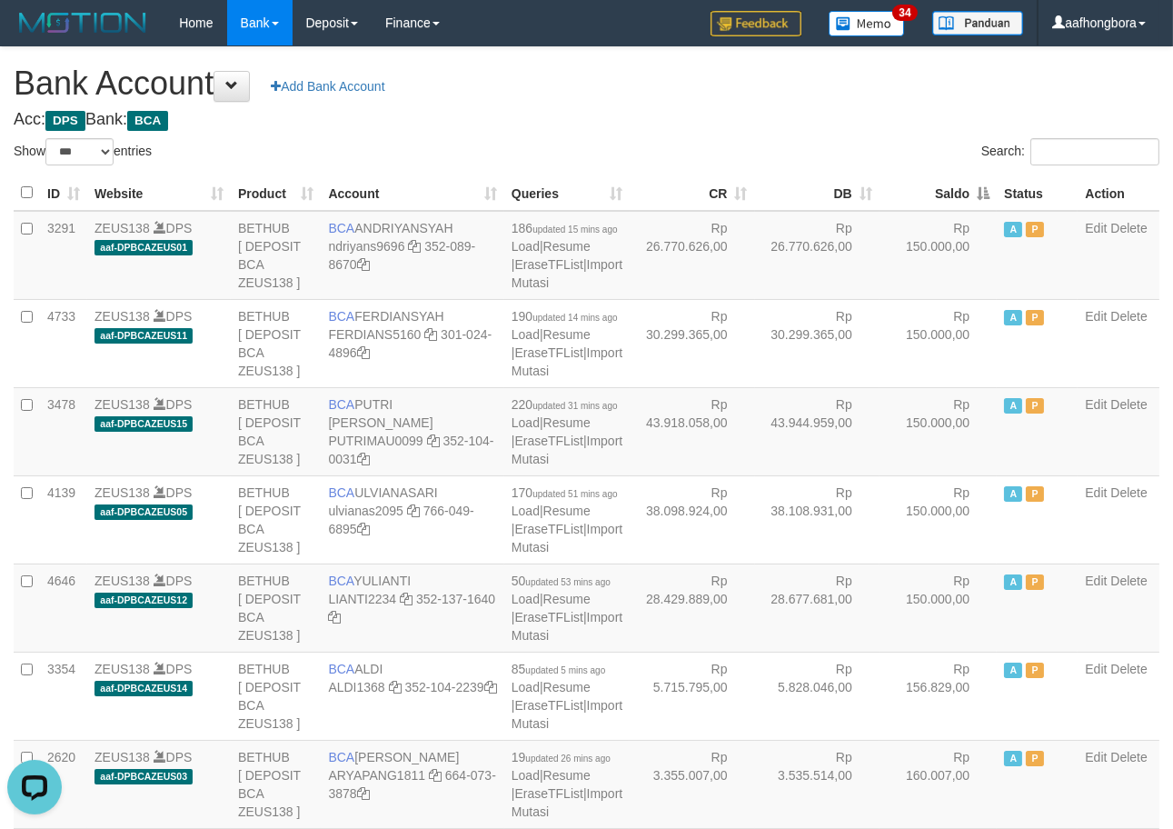
click at [930, 184] on th "Saldo" at bounding box center [938, 192] width 117 height 35
click at [929, 184] on th "Saldo" at bounding box center [938, 192] width 117 height 35
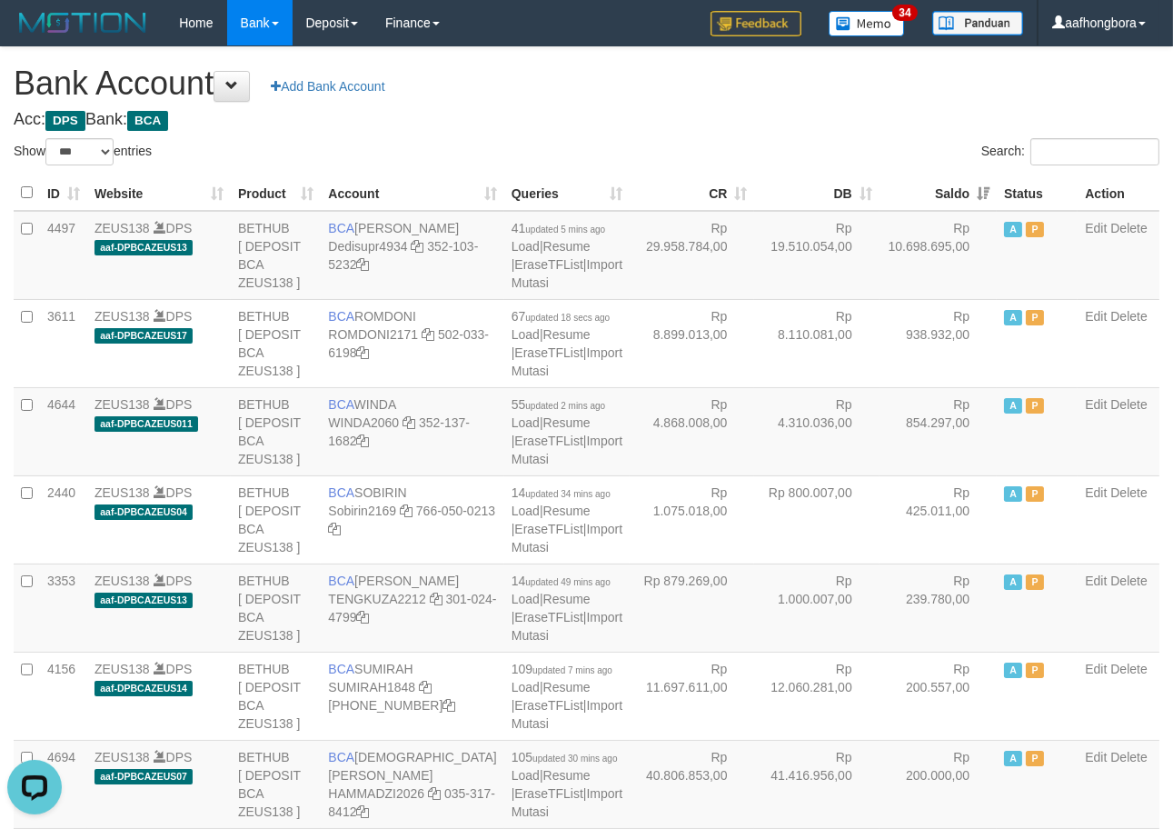
drag, startPoint x: 929, startPoint y: 184, endPoint x: 1182, endPoint y: 338, distance: 296.4
click at [929, 185] on th "Saldo" at bounding box center [938, 192] width 117 height 35
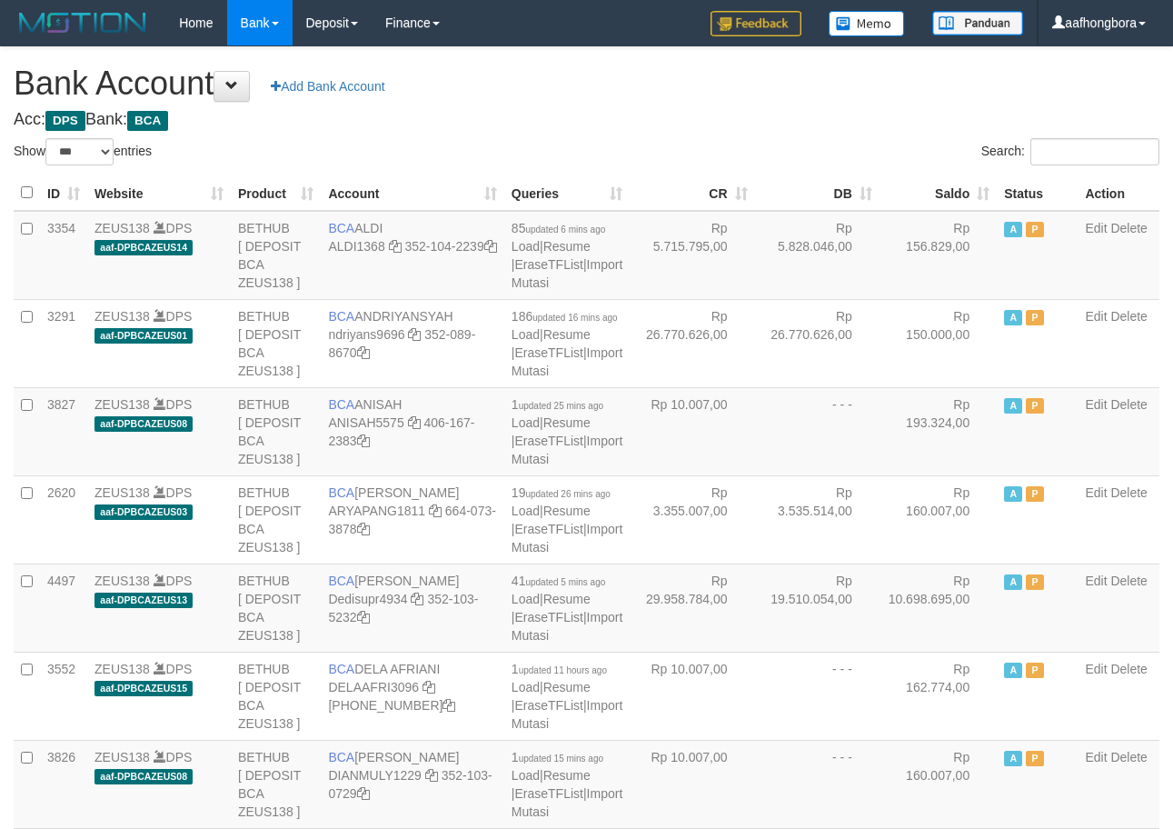
select select "***"
drag, startPoint x: 724, startPoint y: 65, endPoint x: 752, endPoint y: 71, distance: 28.7
click at [734, 67] on h1 "Bank Account Add Bank Account" at bounding box center [587, 83] width 1146 height 36
drag, startPoint x: 780, startPoint y: 75, endPoint x: 800, endPoint y: 91, distance: 25.3
click at [792, 86] on h1 "Bank Account Add Bank Account" at bounding box center [587, 83] width 1146 height 36
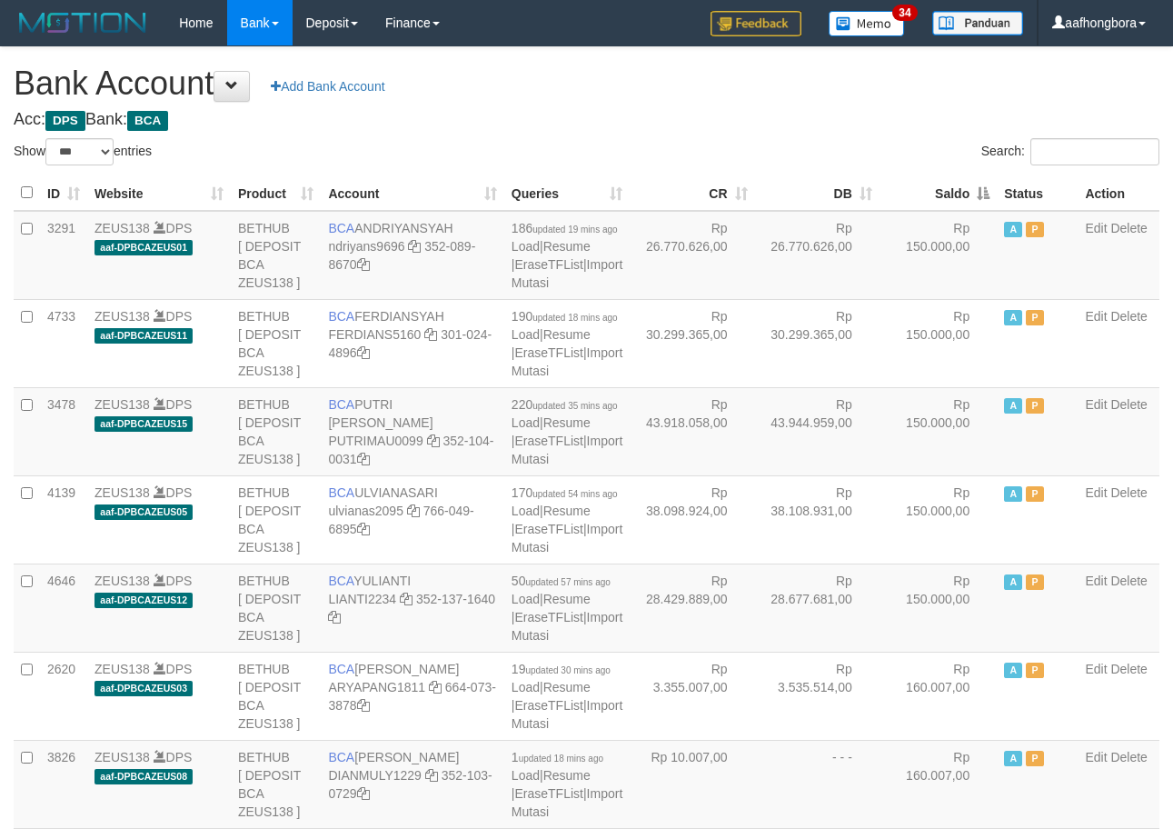
select select "***"
click at [927, 194] on th "Saldo" at bounding box center [938, 192] width 117 height 35
click at [927, 189] on th "Saldo" at bounding box center [938, 192] width 117 height 35
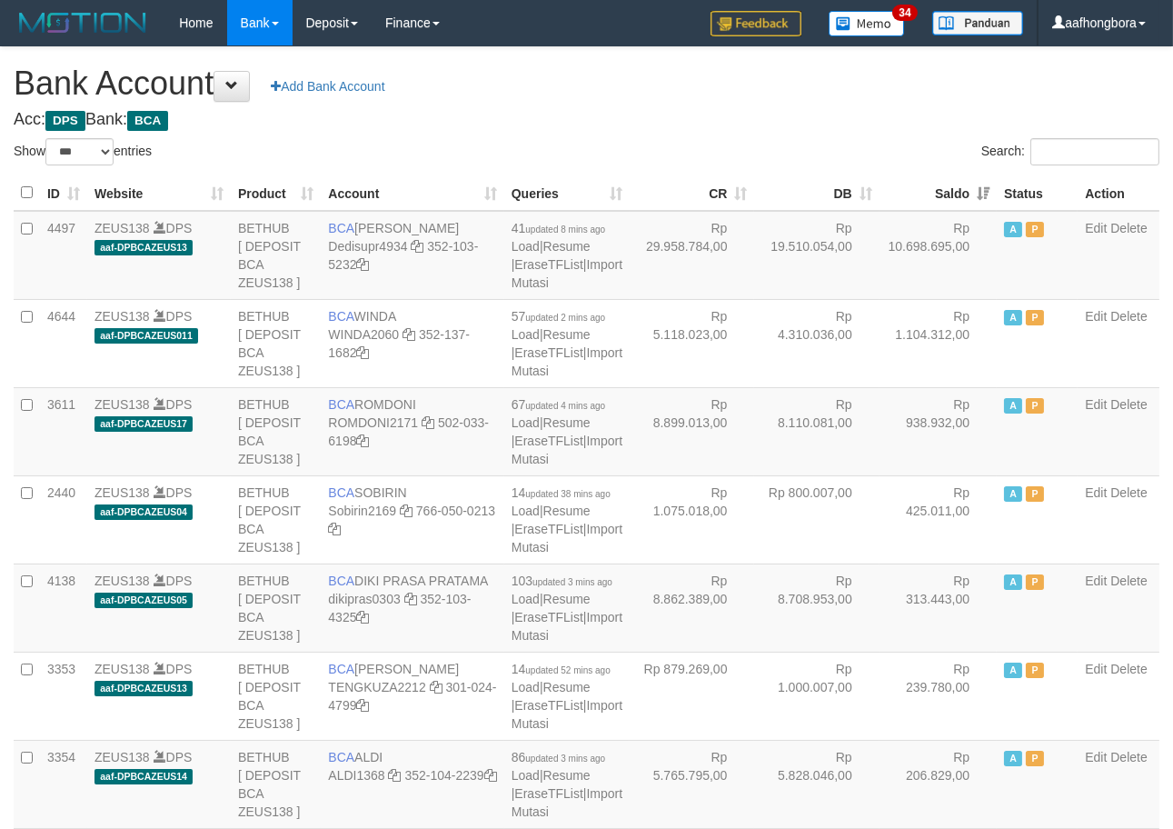
click at [927, 189] on th "Saldo" at bounding box center [938, 192] width 117 height 35
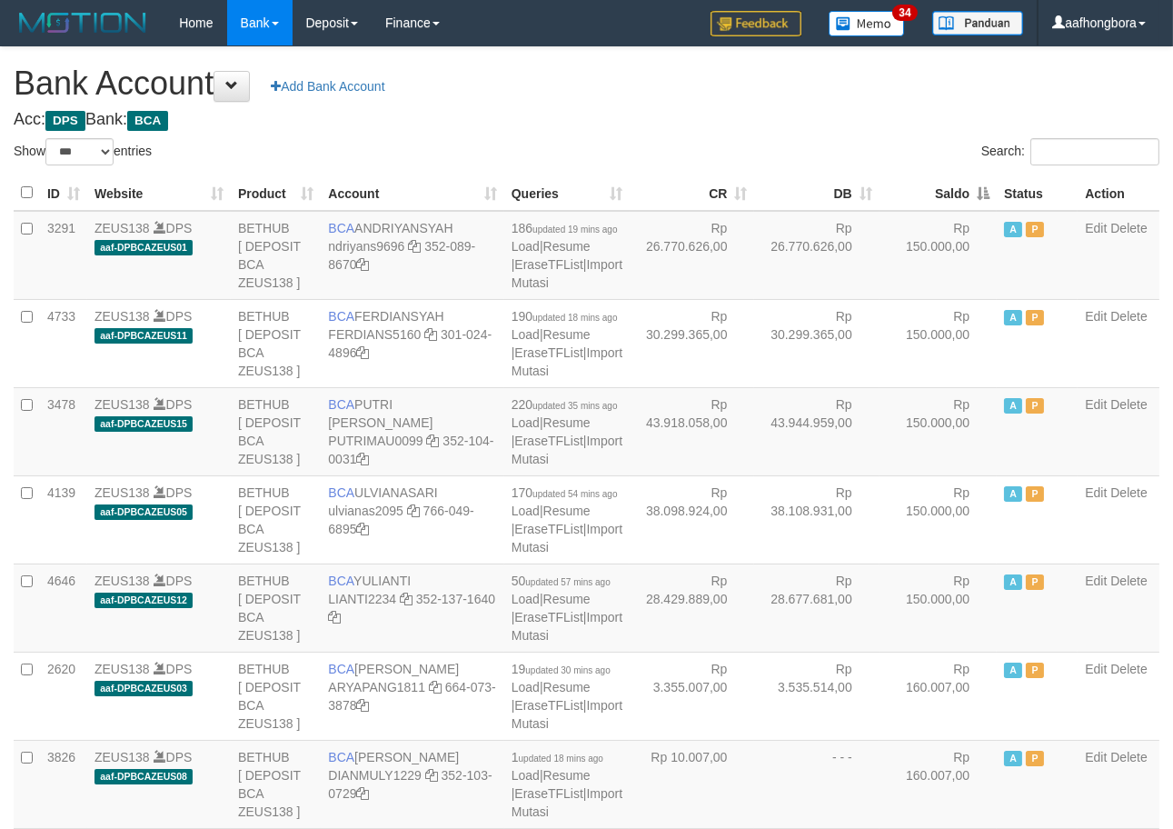
click at [927, 189] on th "Saldo" at bounding box center [938, 192] width 117 height 35
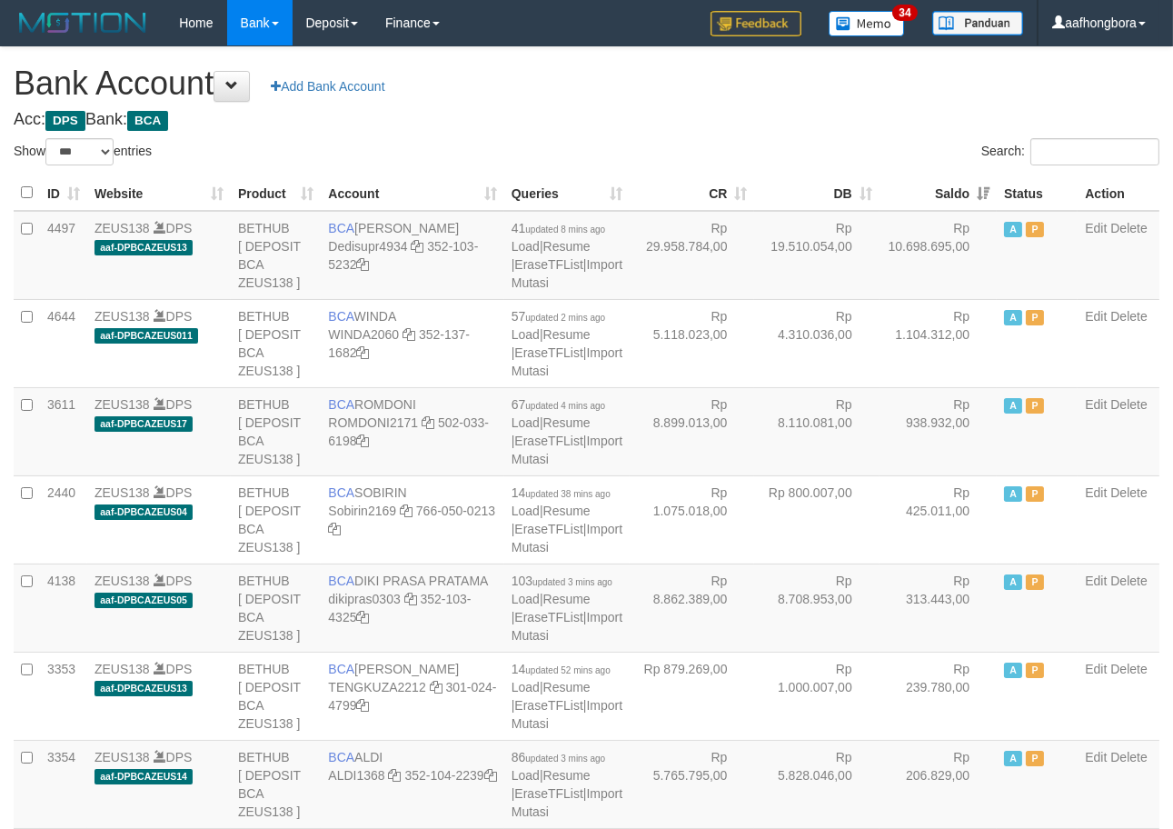
click at [927, 189] on th "Saldo" at bounding box center [938, 192] width 117 height 35
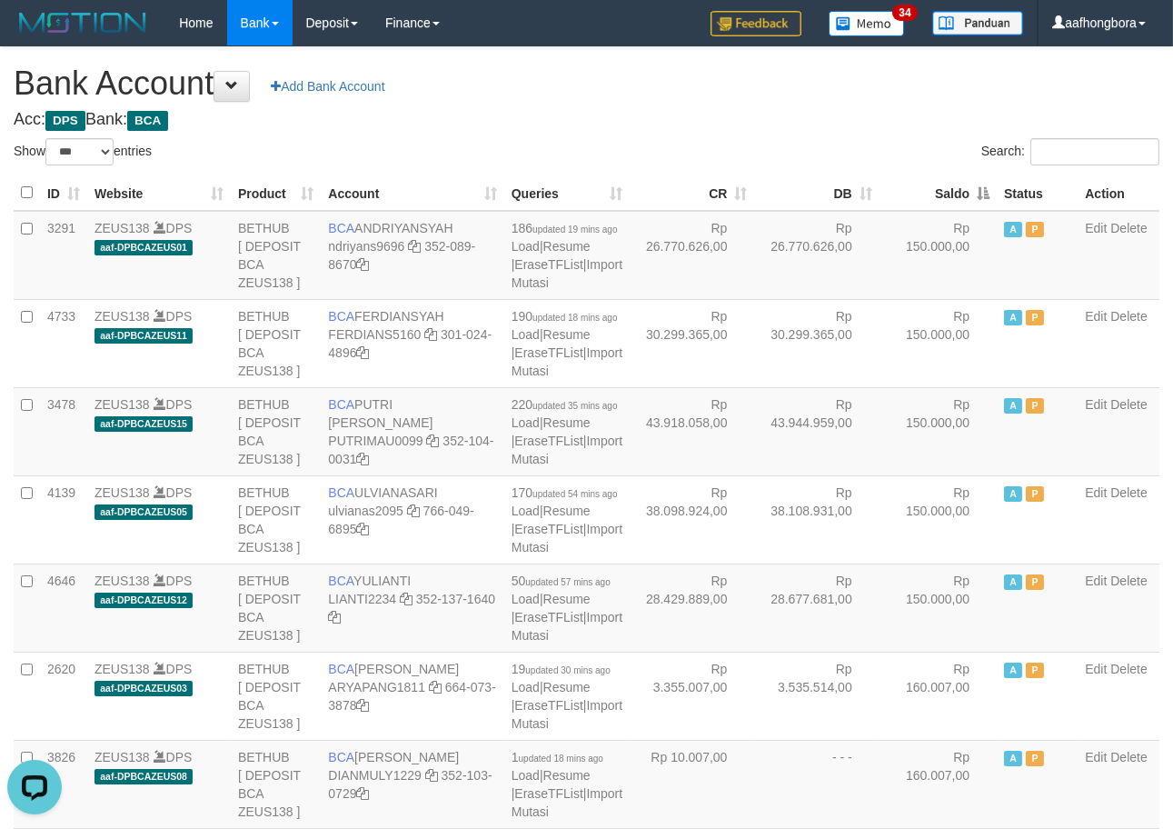
click at [927, 189] on th "Saldo" at bounding box center [938, 192] width 117 height 35
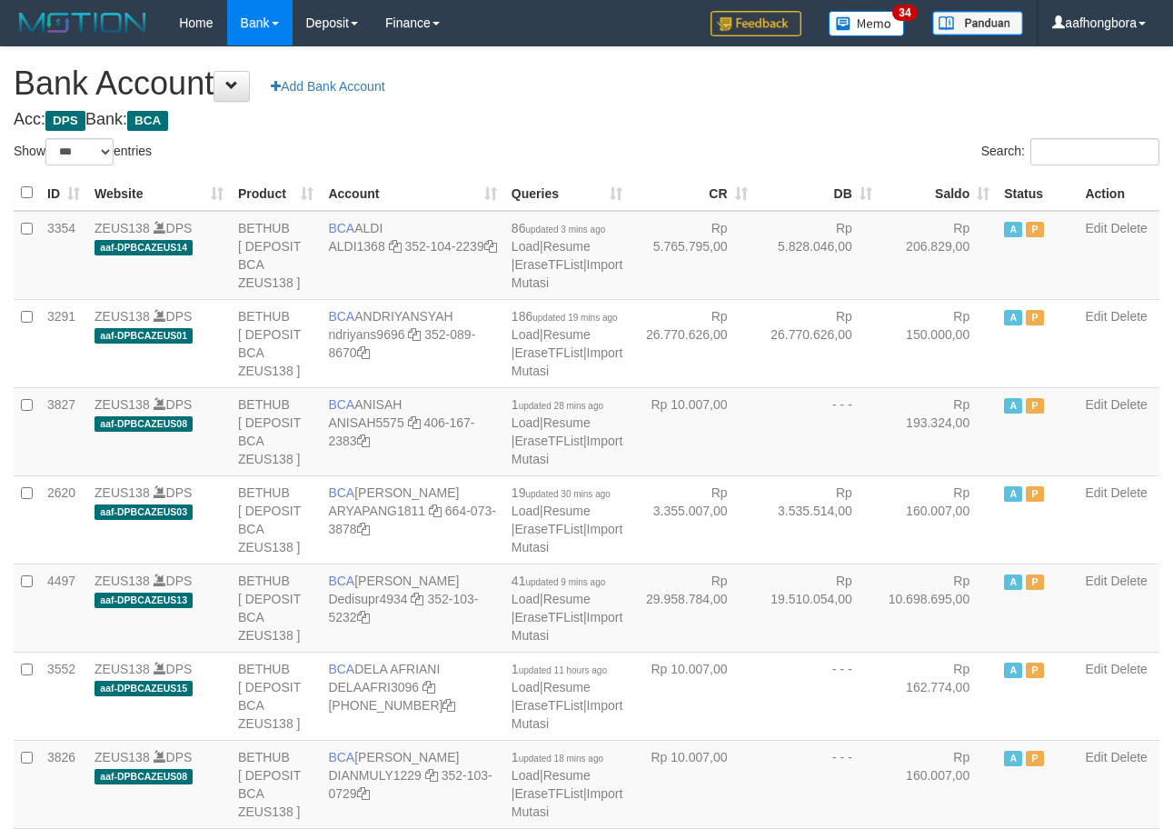
select select "***"
click at [702, 97] on h1 "Bank Account Add Bank Account" at bounding box center [587, 83] width 1146 height 36
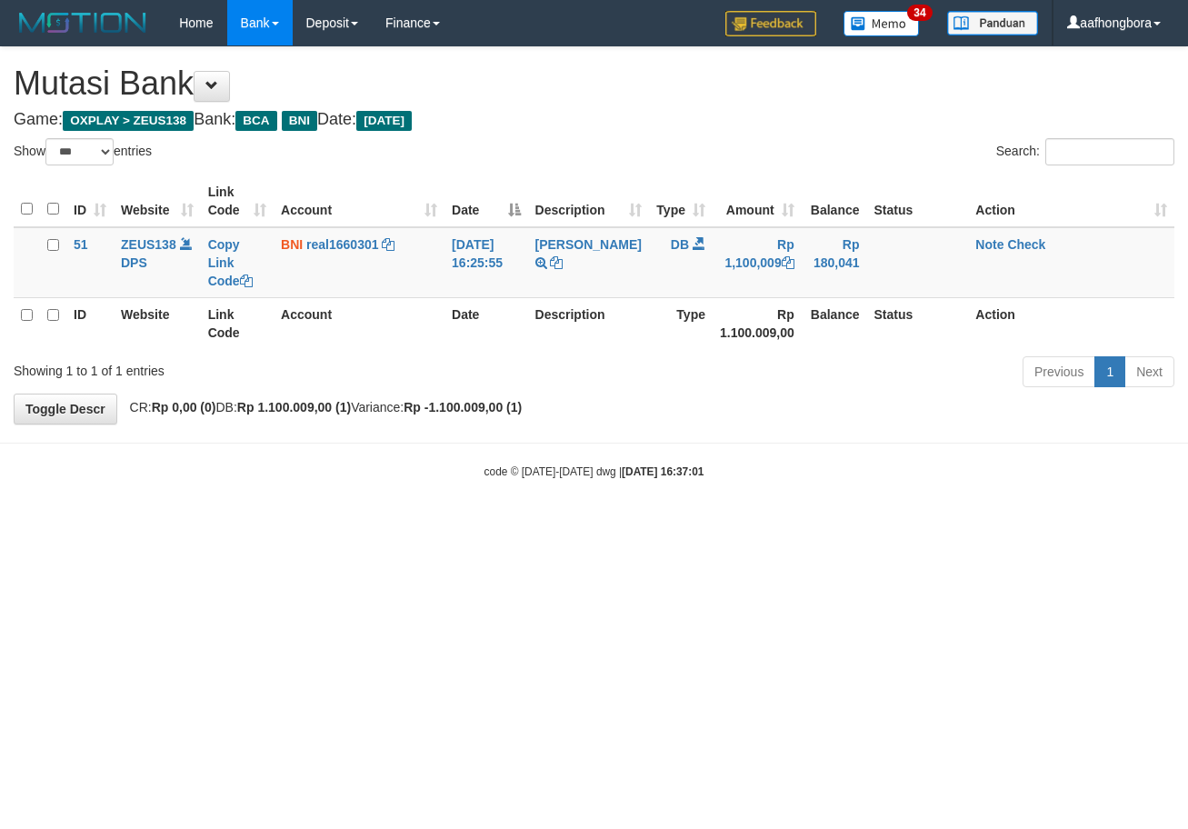
select select "***"
drag, startPoint x: 916, startPoint y: 587, endPoint x: 937, endPoint y: 598, distance: 23.6
click at [922, 525] on html "Toggle navigation Home Bank Account List Mutasi Bank Search Sync Note Mutasi De…" at bounding box center [594, 262] width 1188 height 525
drag, startPoint x: 940, startPoint y: 579, endPoint x: 939, endPoint y: 605, distance: 26.4
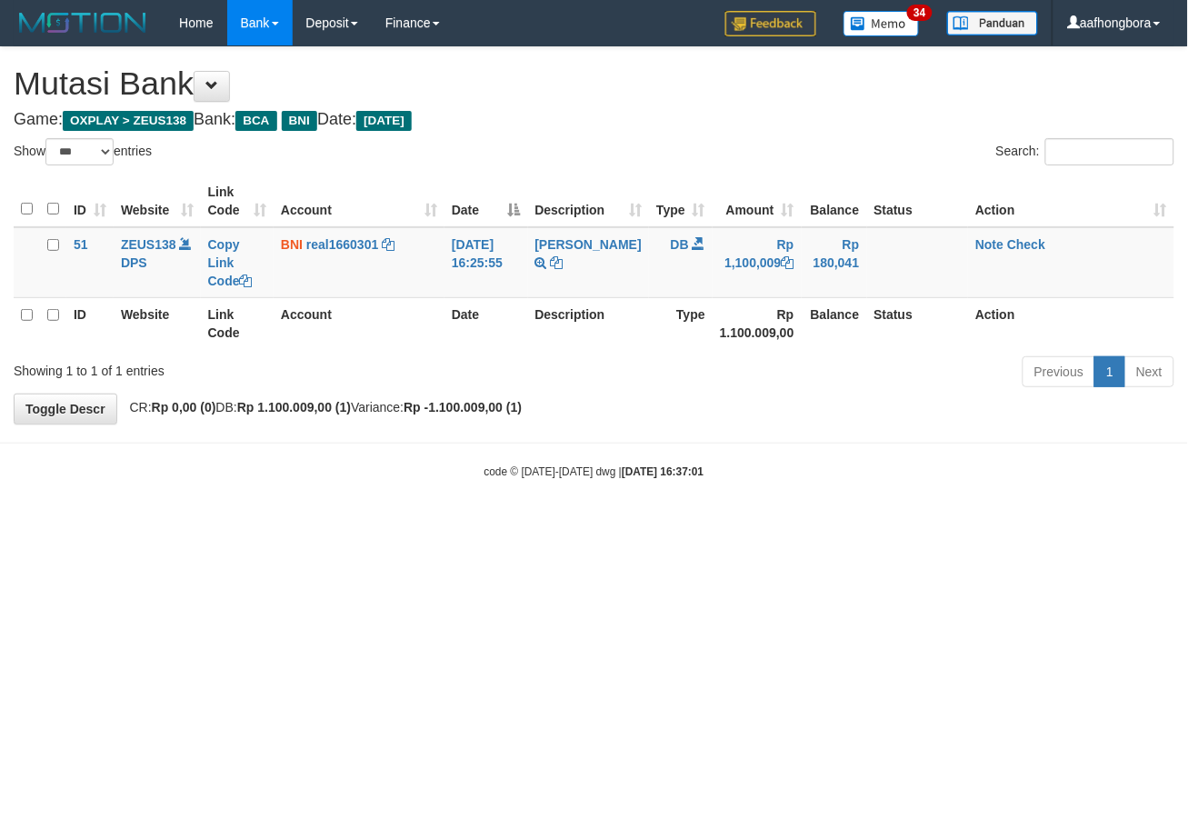
click at [945, 525] on html "Toggle navigation Home Bank Account List Mutasi Bank Search Sync Note Mutasi De…" at bounding box center [594, 262] width 1188 height 525
select select "***"
drag, startPoint x: 938, startPoint y: 594, endPoint x: 946, endPoint y: 601, distance: 10.4
click at [941, 525] on html "Toggle navigation Home Bank Account List Mutasi Bank Search Sync Note Mutasi De…" at bounding box center [594, 262] width 1188 height 525
select select "***"
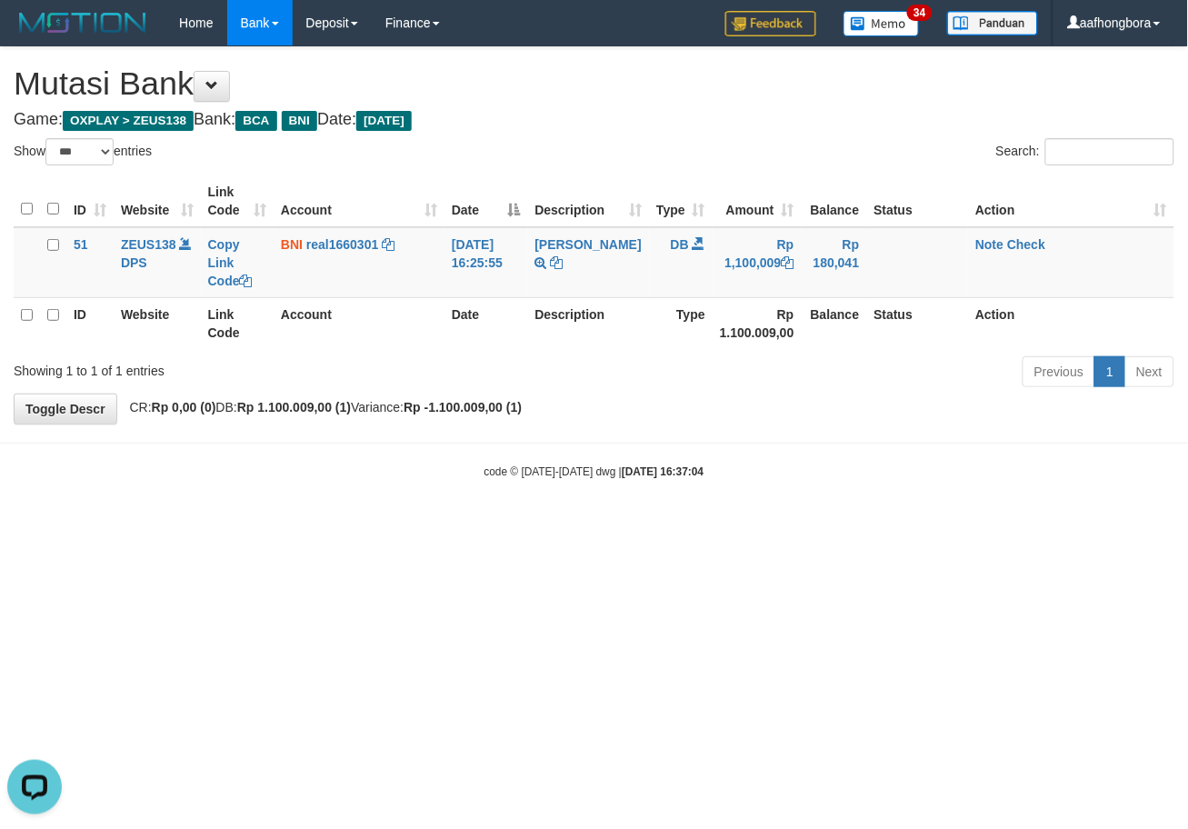
click at [877, 525] on html "Toggle navigation Home Bank Account List Mutasi Bank Search Sync Note Mutasi De…" at bounding box center [594, 262] width 1188 height 525
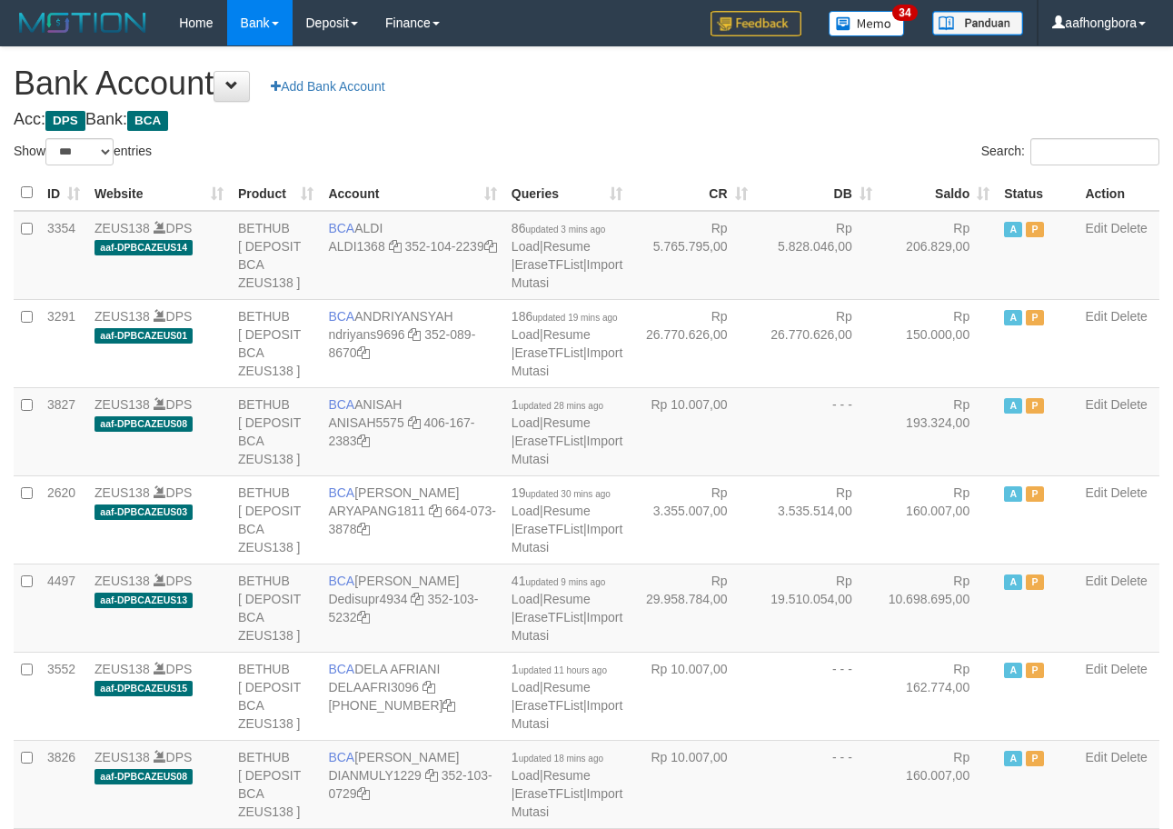
select select "***"
click at [931, 188] on th "Saldo" at bounding box center [938, 192] width 117 height 35
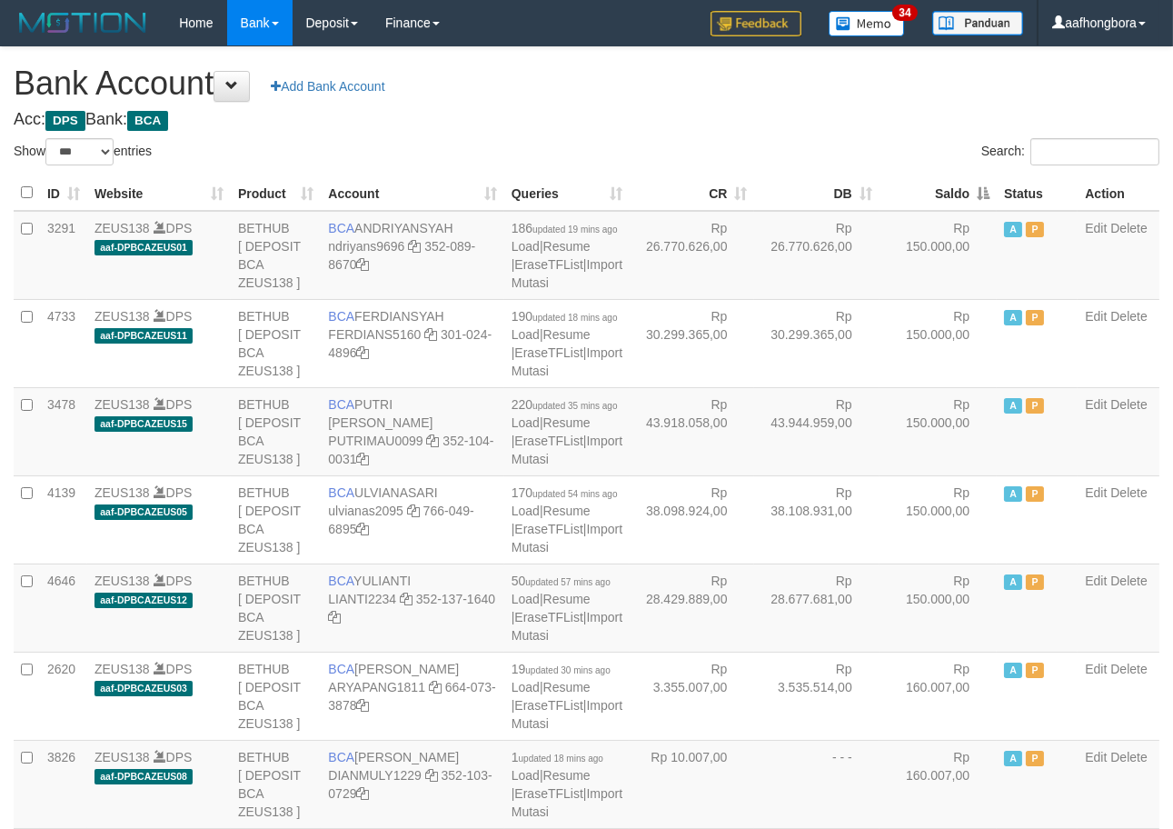
click at [931, 188] on th "Saldo" at bounding box center [938, 192] width 117 height 35
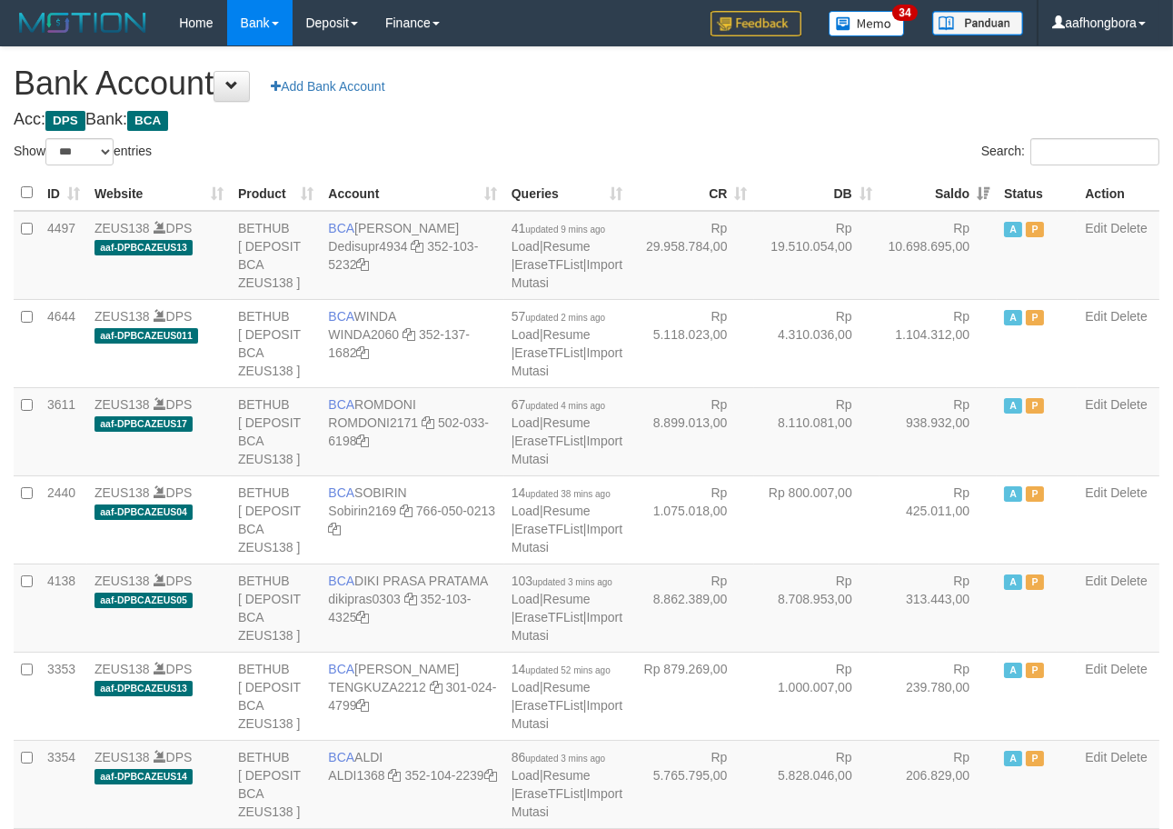
click at [931, 188] on th "Saldo" at bounding box center [938, 192] width 117 height 35
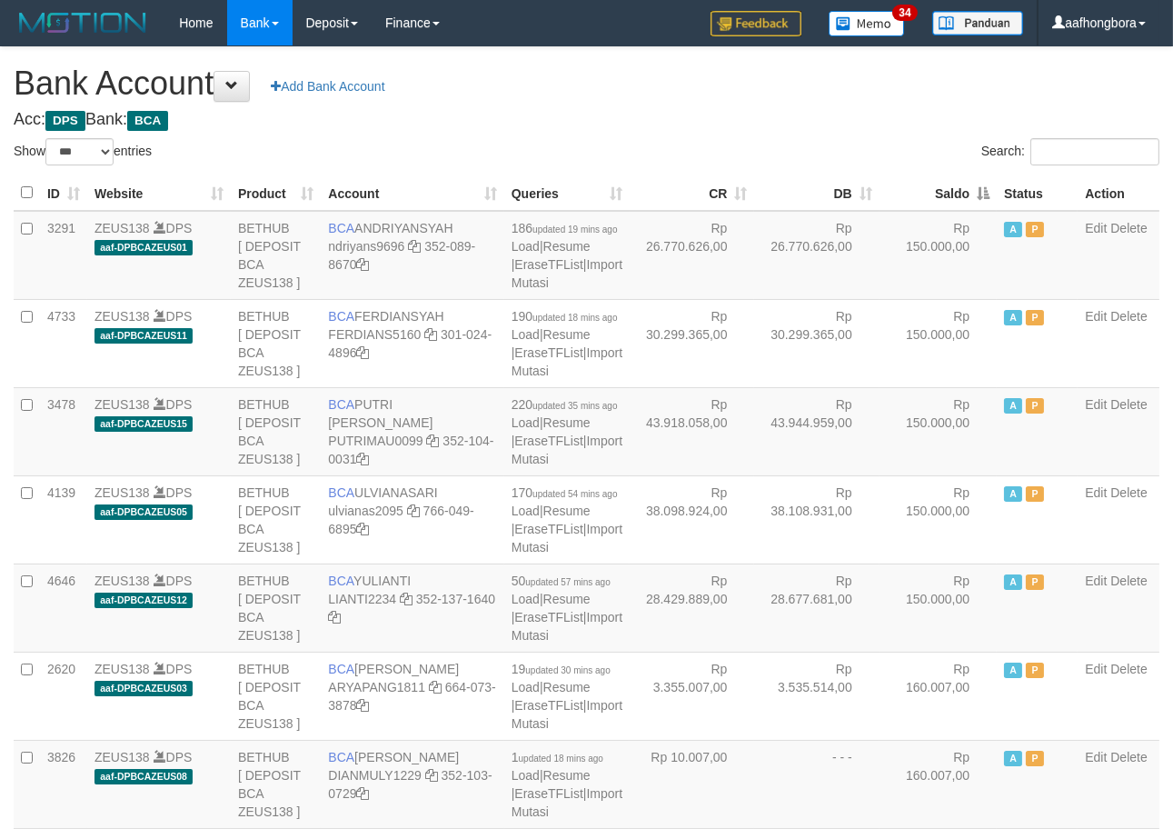
click at [931, 188] on th "Saldo" at bounding box center [938, 192] width 117 height 35
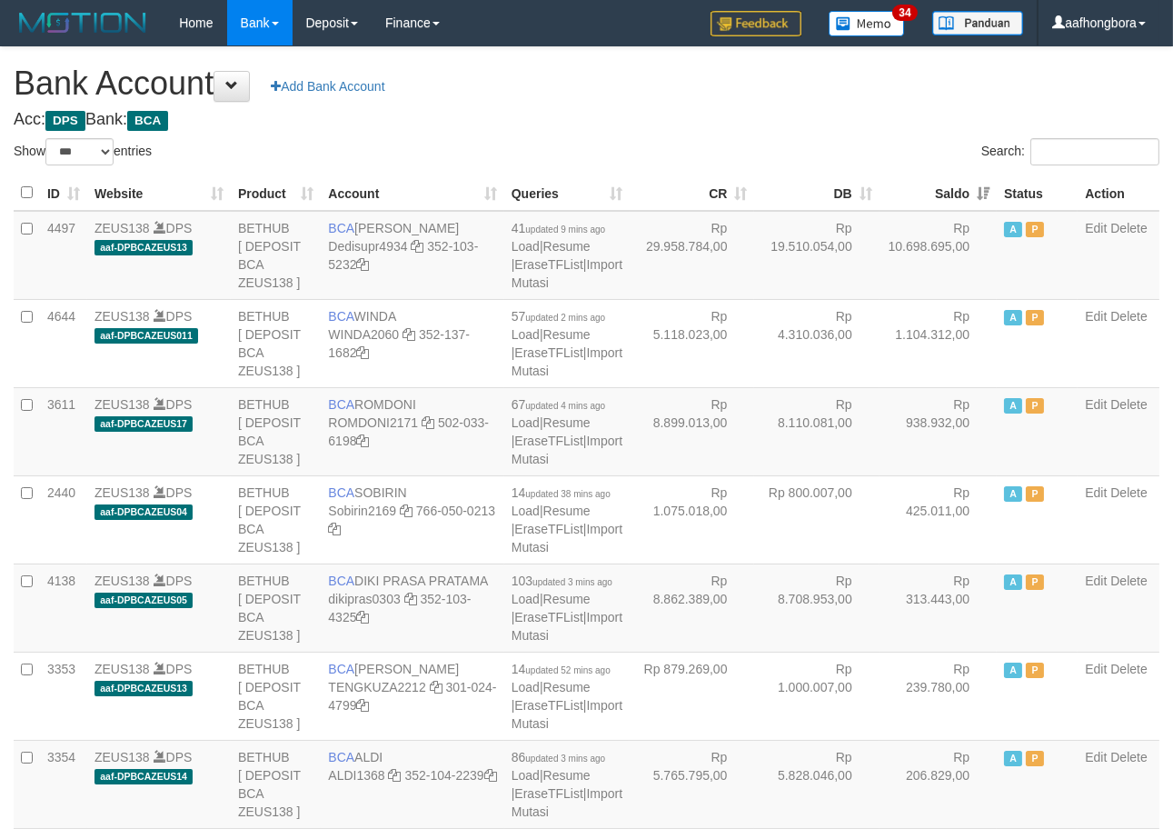
click at [931, 188] on th "Saldo" at bounding box center [938, 192] width 117 height 35
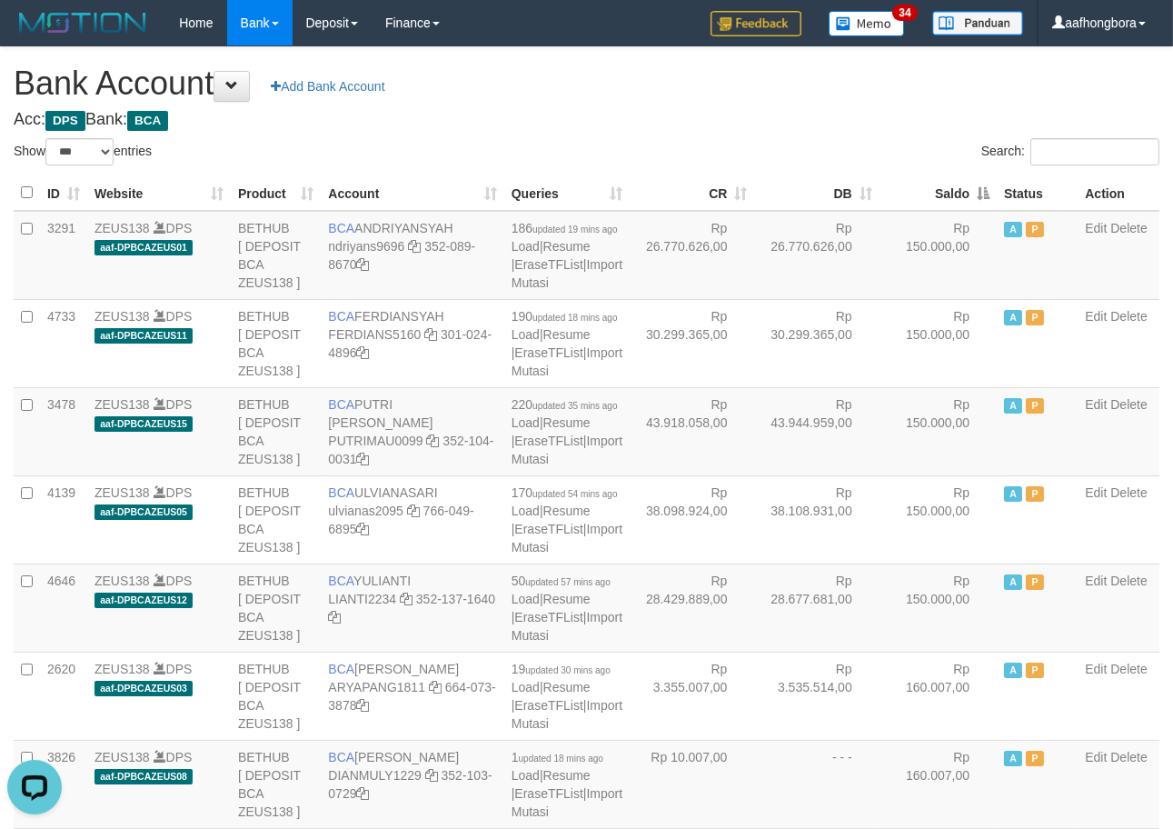
click at [931, 188] on th "Saldo" at bounding box center [938, 192] width 117 height 35
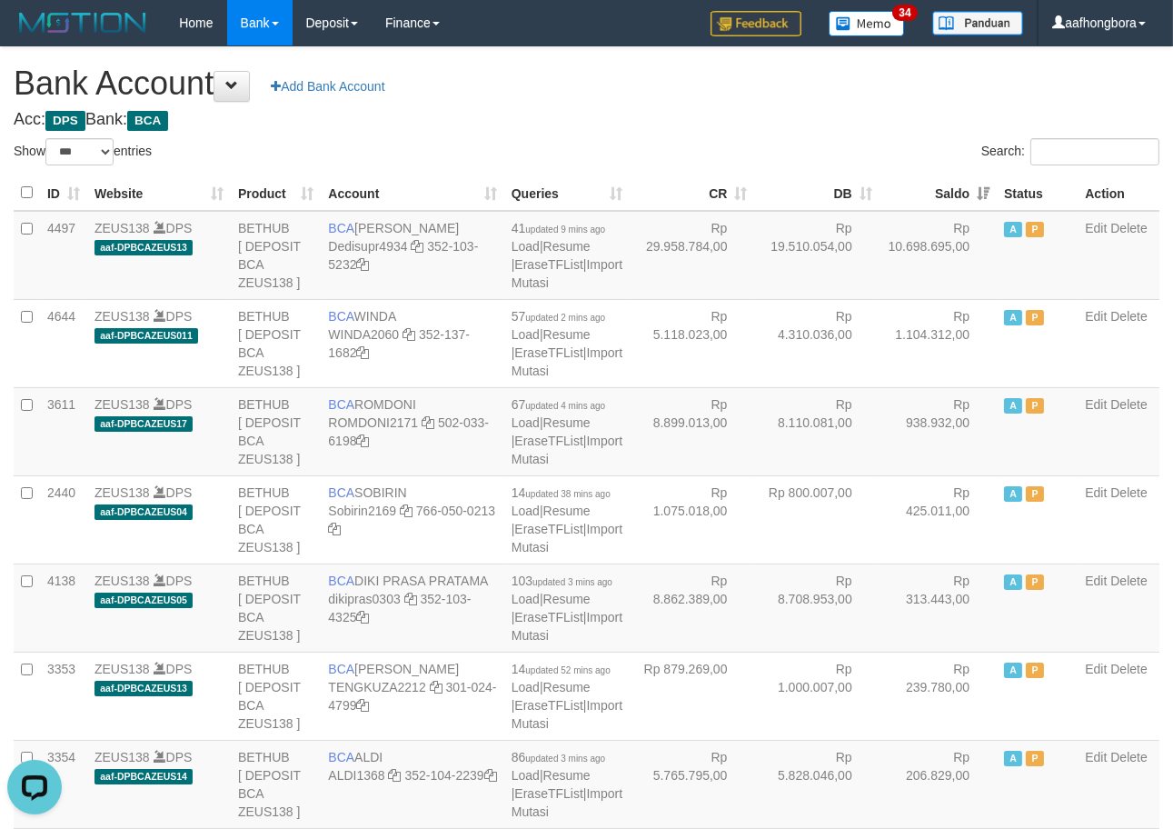
click at [931, 188] on th "Saldo" at bounding box center [938, 192] width 117 height 35
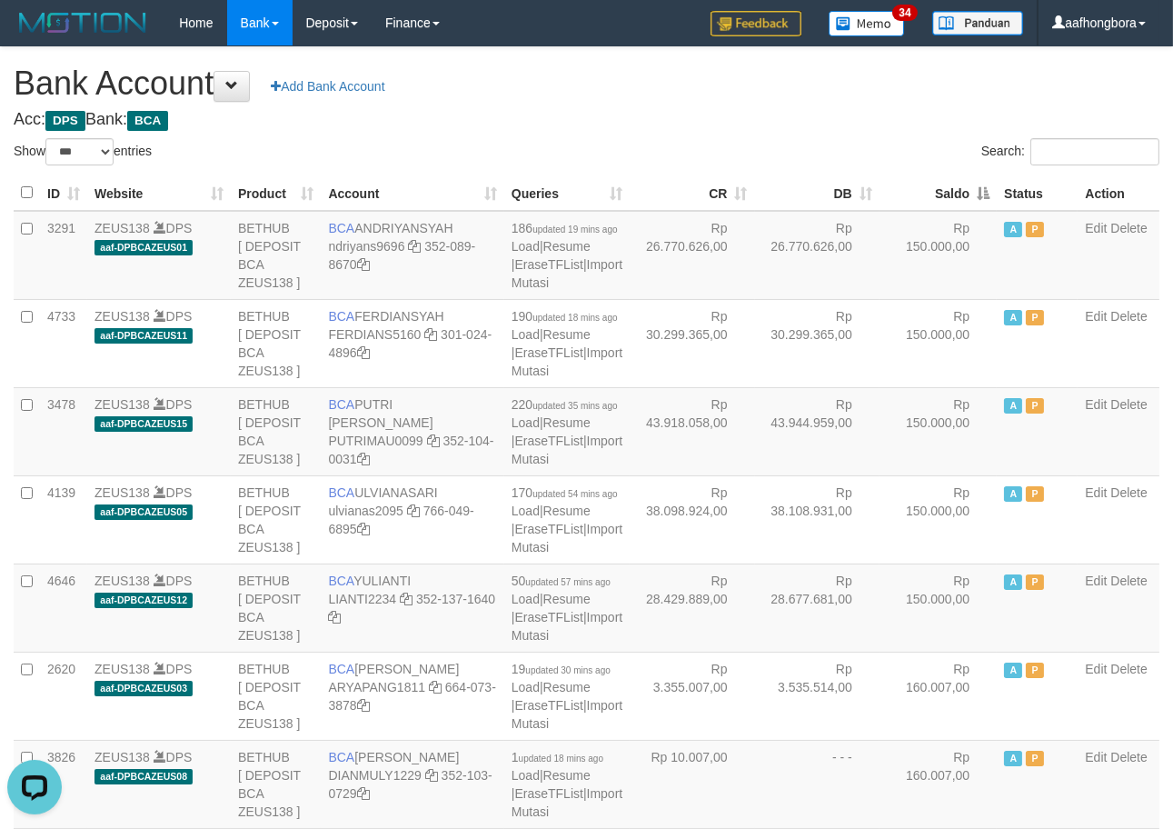
click at [931, 188] on th "Saldo" at bounding box center [938, 192] width 117 height 35
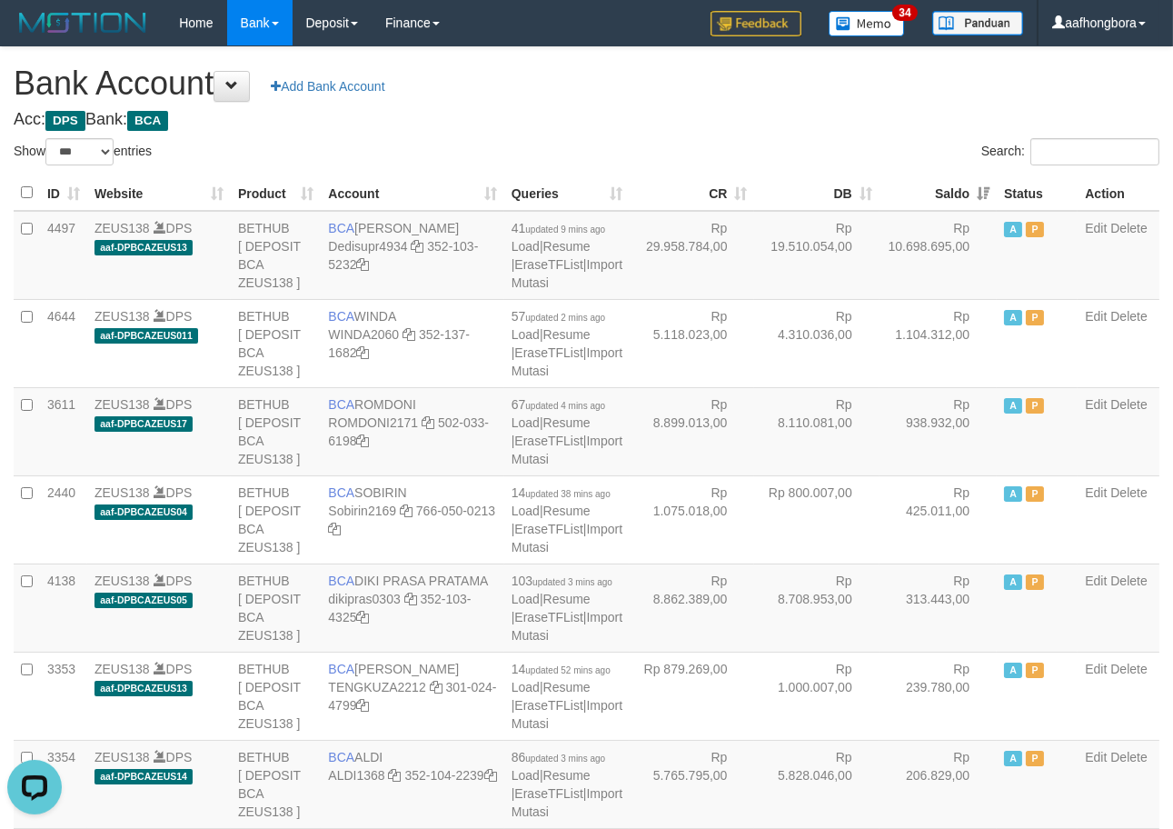
click at [823, 123] on h4 "Acc: DPS Bank: BCA" at bounding box center [587, 120] width 1146 height 18
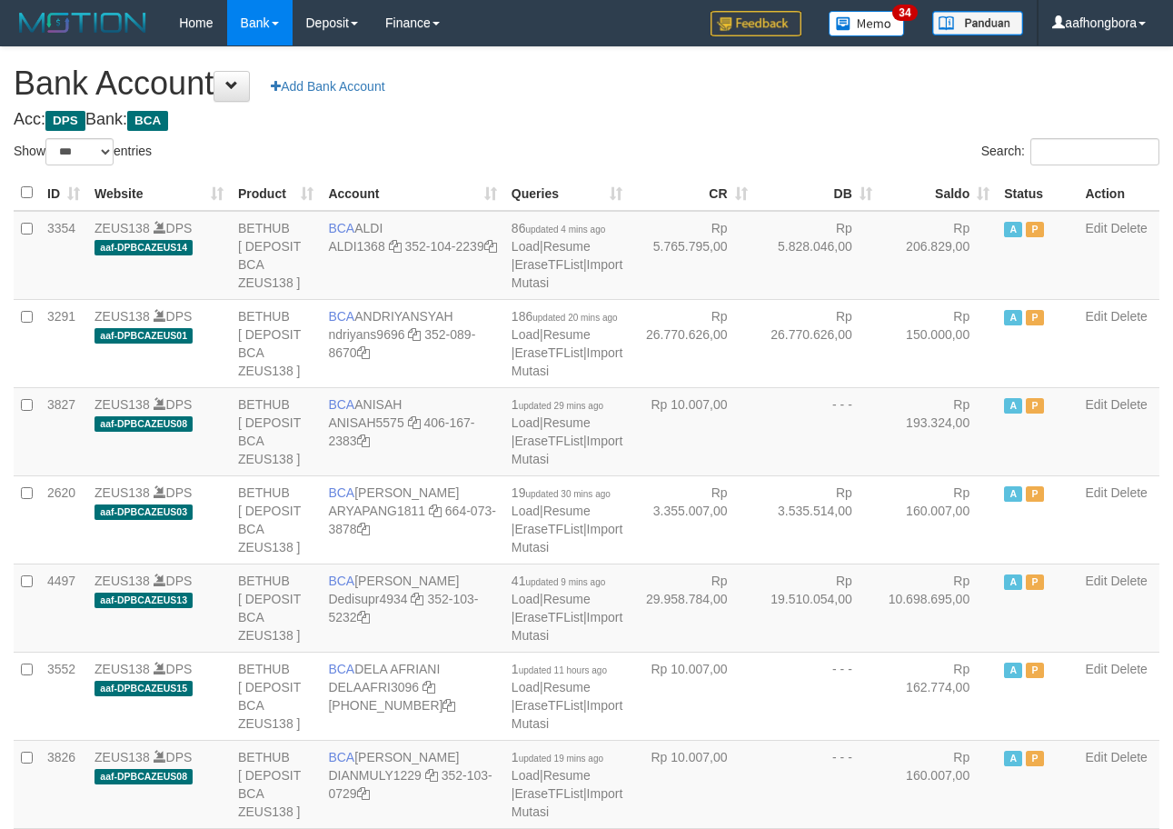
select select "***"
click at [930, 197] on th "Saldo" at bounding box center [938, 192] width 117 height 35
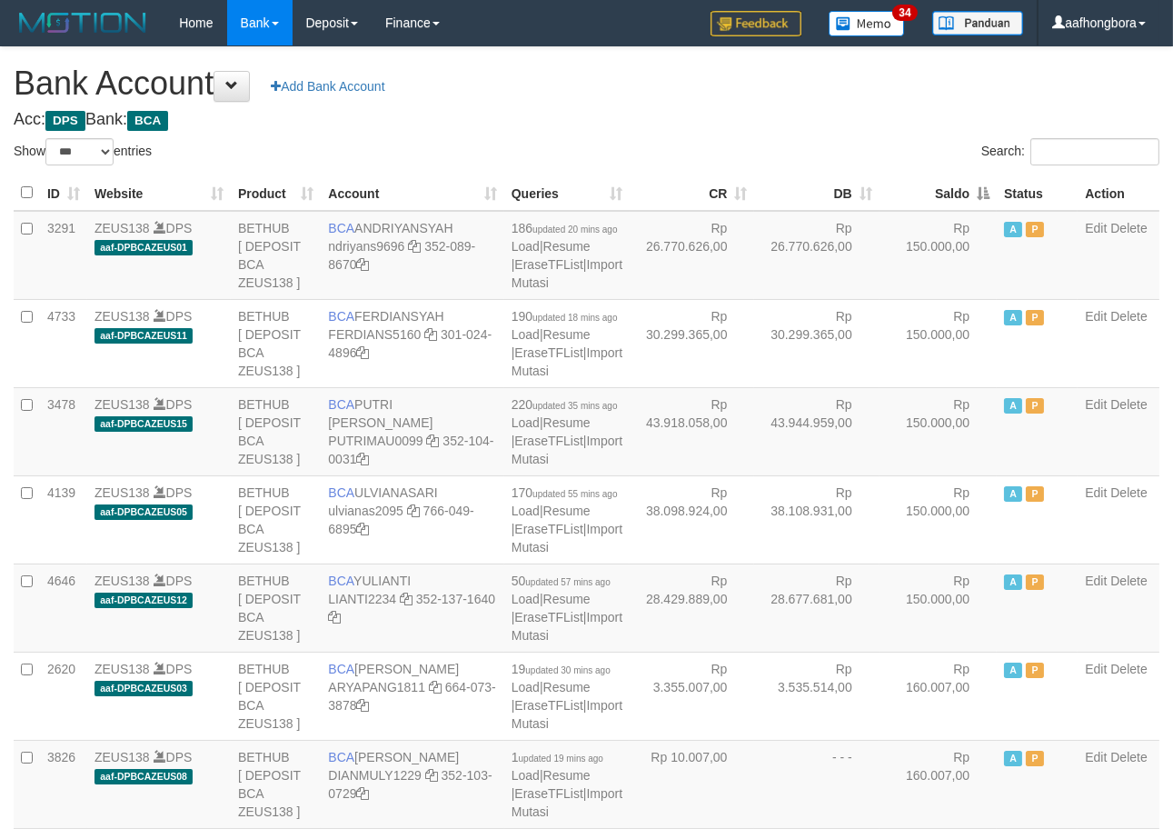
click at [930, 197] on th "Saldo" at bounding box center [938, 192] width 117 height 35
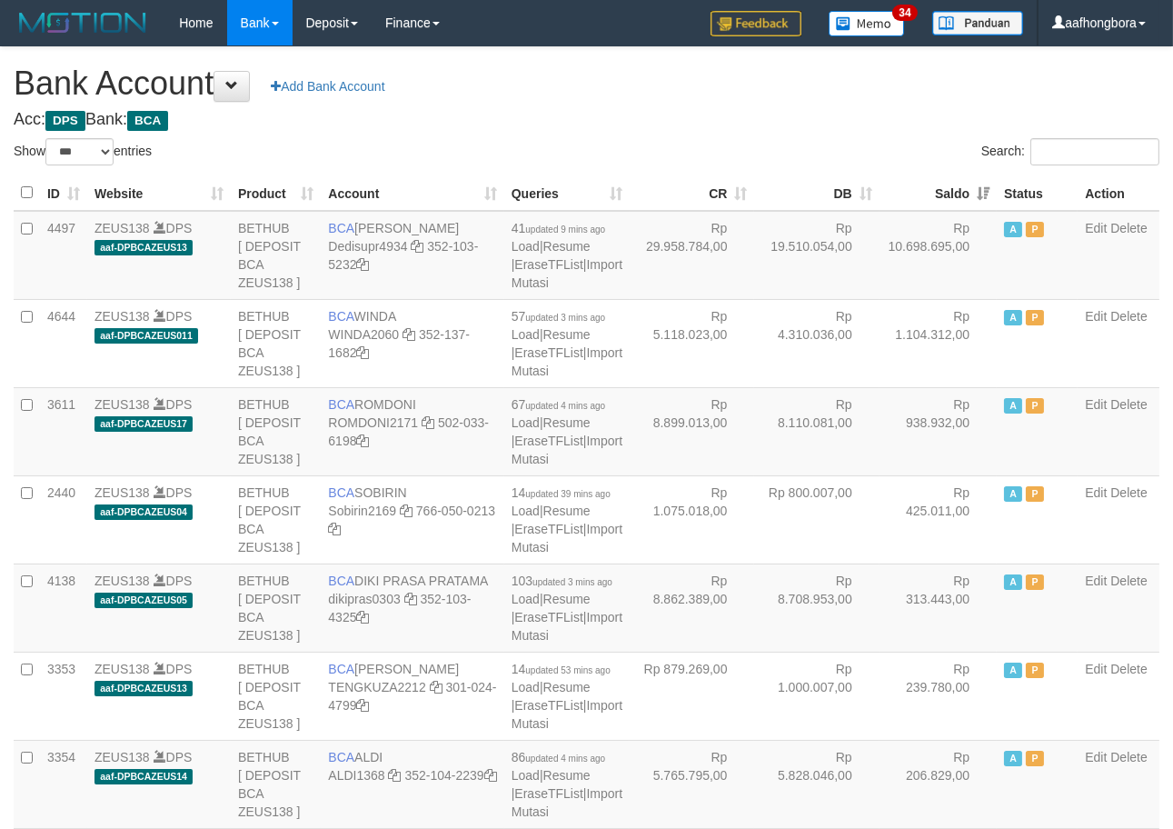
click at [930, 197] on th "Saldo" at bounding box center [938, 192] width 117 height 35
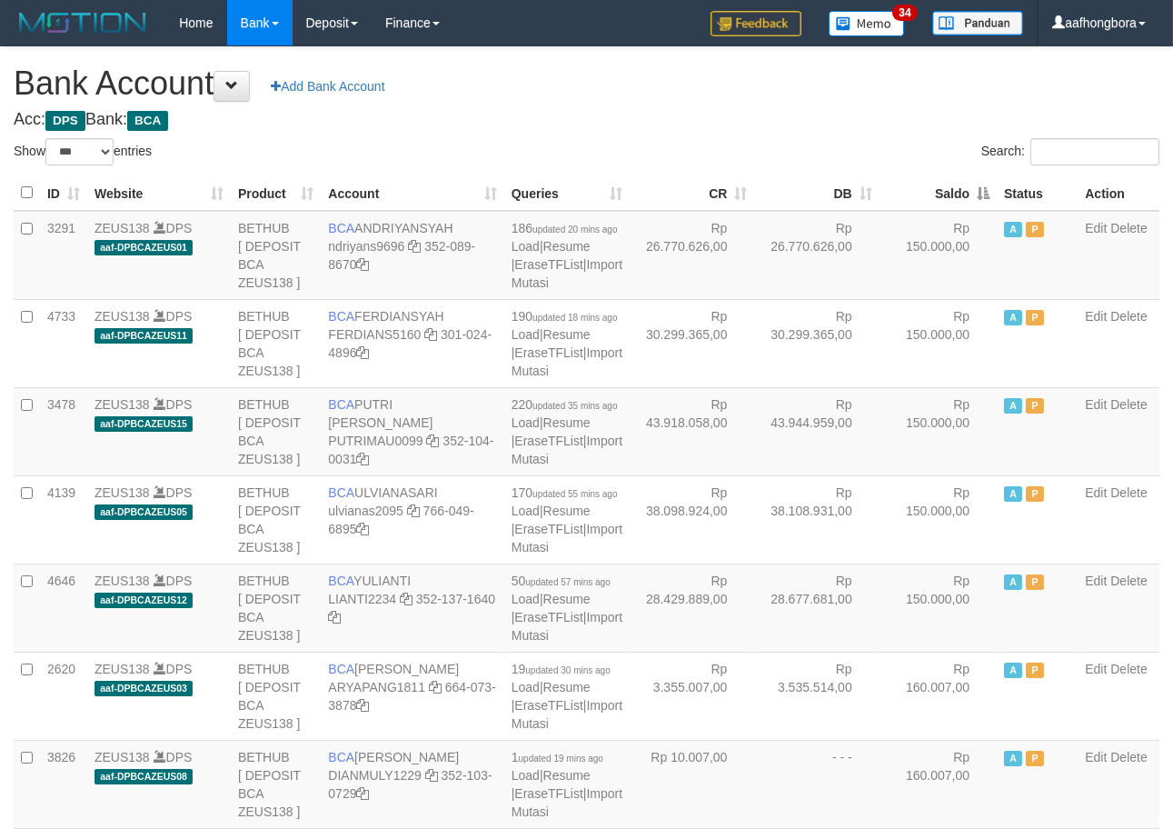
click at [930, 197] on th "Saldo" at bounding box center [938, 192] width 117 height 35
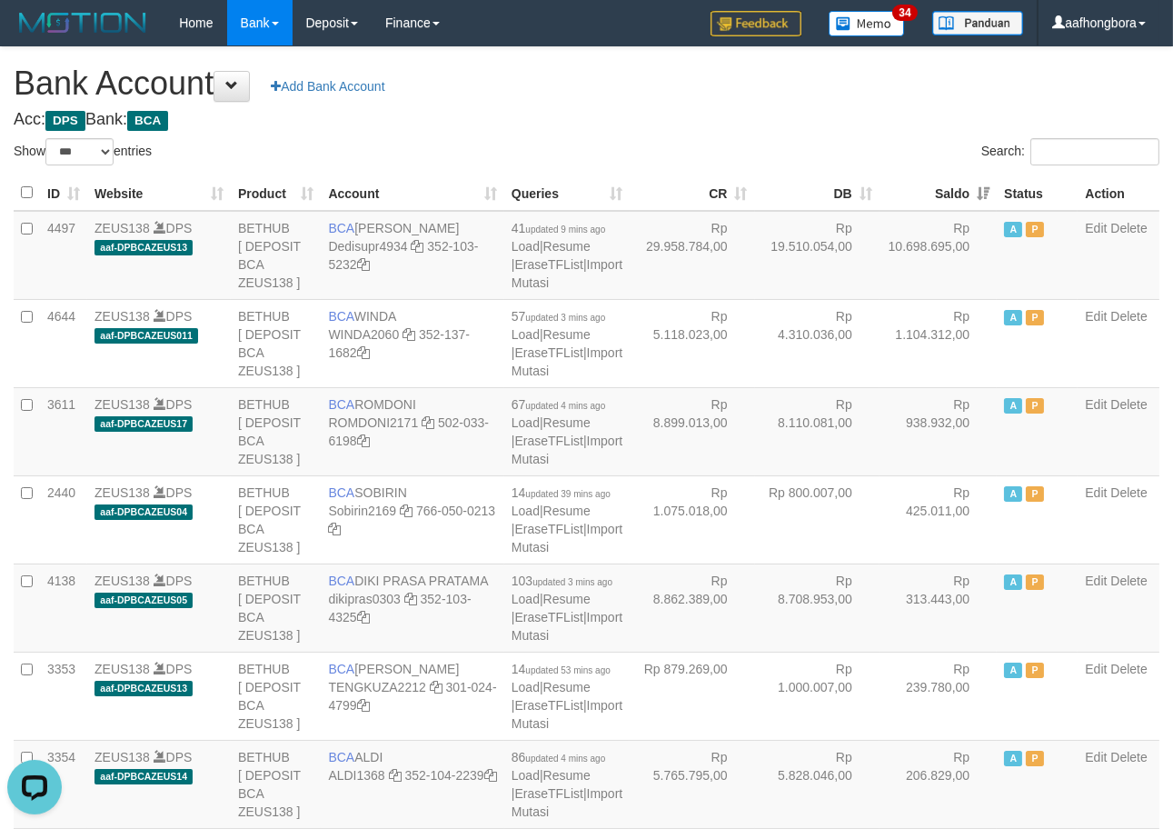
click at [930, 197] on th "Saldo" at bounding box center [938, 192] width 117 height 35
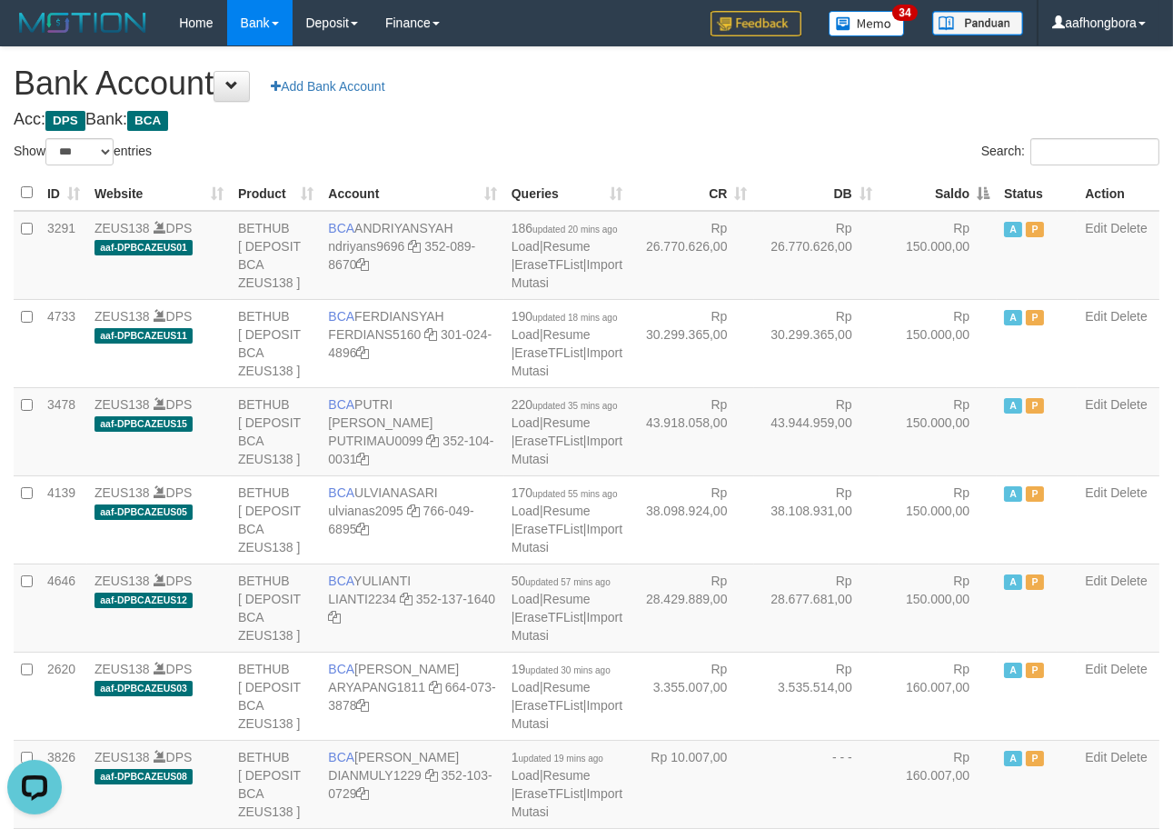
click at [930, 197] on th "Saldo" at bounding box center [938, 192] width 117 height 35
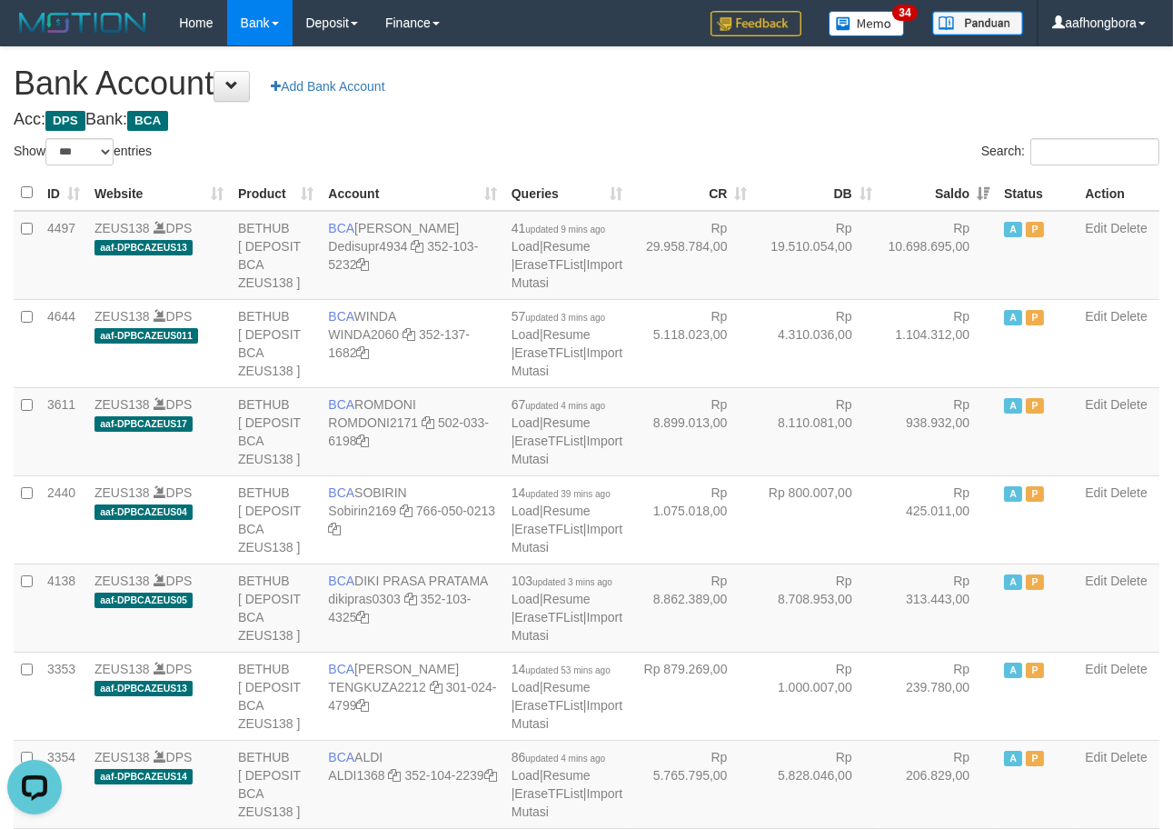
drag, startPoint x: 802, startPoint y: 125, endPoint x: 812, endPoint y: 141, distance: 19.7
click at [813, 139] on div "Search:" at bounding box center [881, 154] width 560 height 32
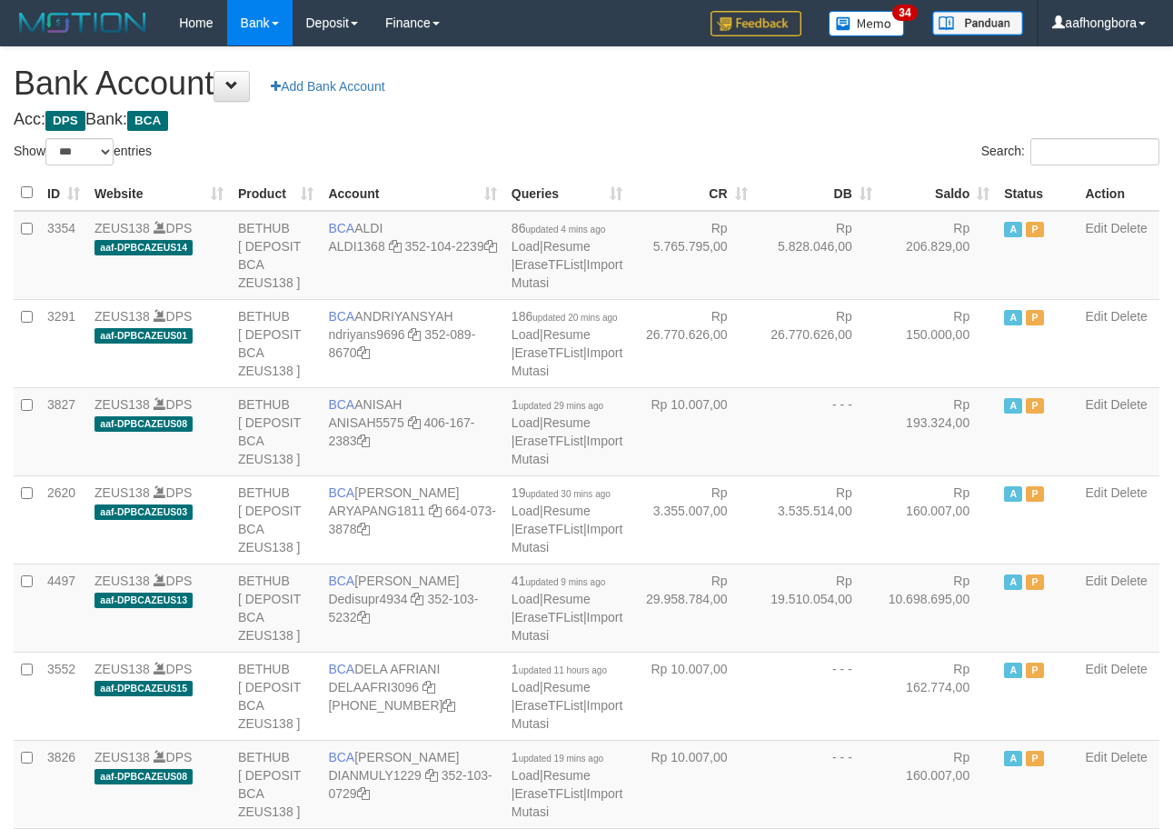
select select "***"
click at [819, 121] on h4 "Acc: DPS Bank: BCA" at bounding box center [587, 120] width 1146 height 18
click at [831, 118] on h4 "Acc: DPS Bank: BCA" at bounding box center [587, 120] width 1146 height 18
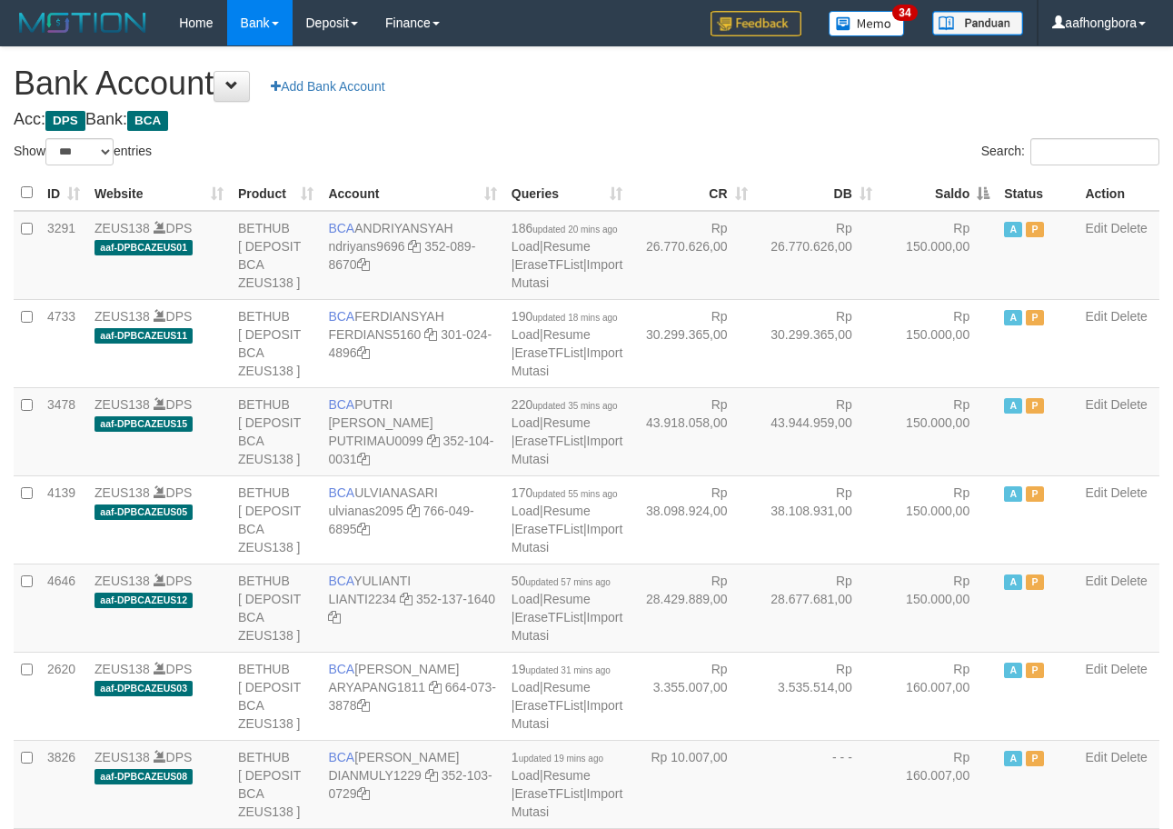
select select "***"
click at [933, 195] on th "Saldo" at bounding box center [938, 192] width 117 height 35
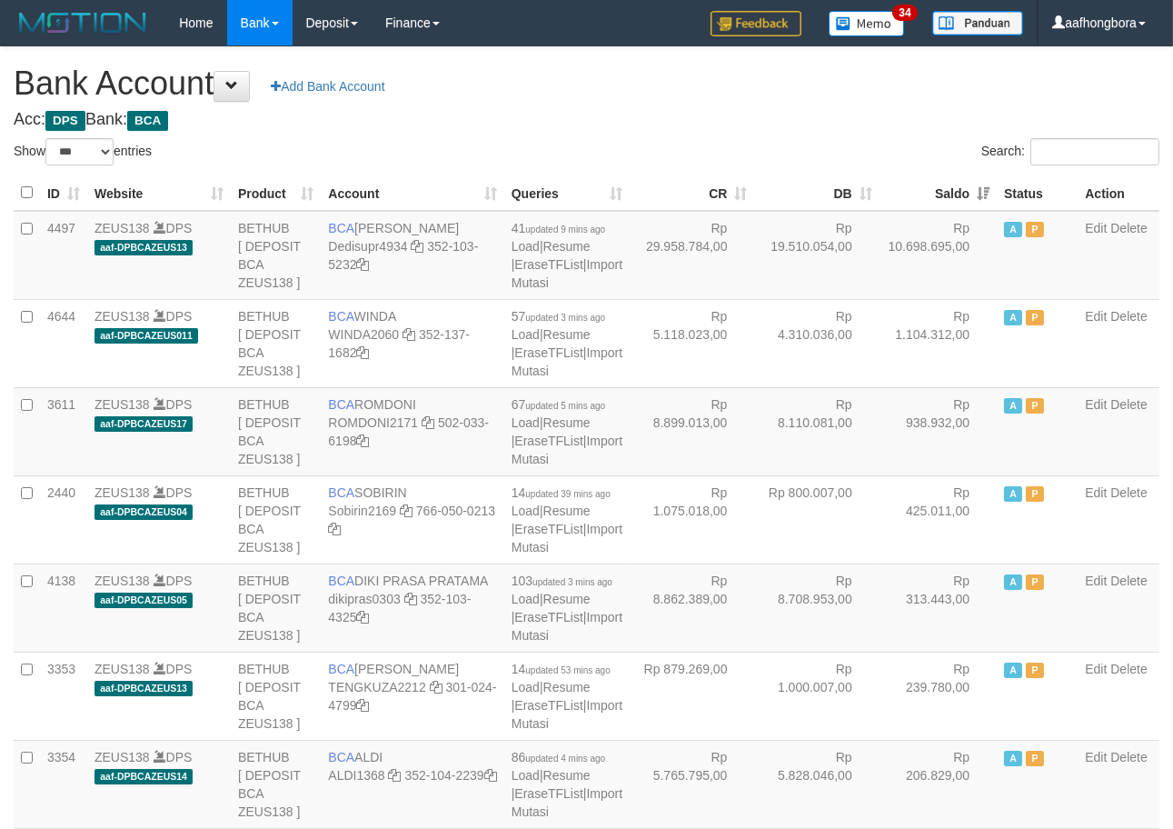
click at [933, 195] on th "Saldo" at bounding box center [938, 192] width 117 height 35
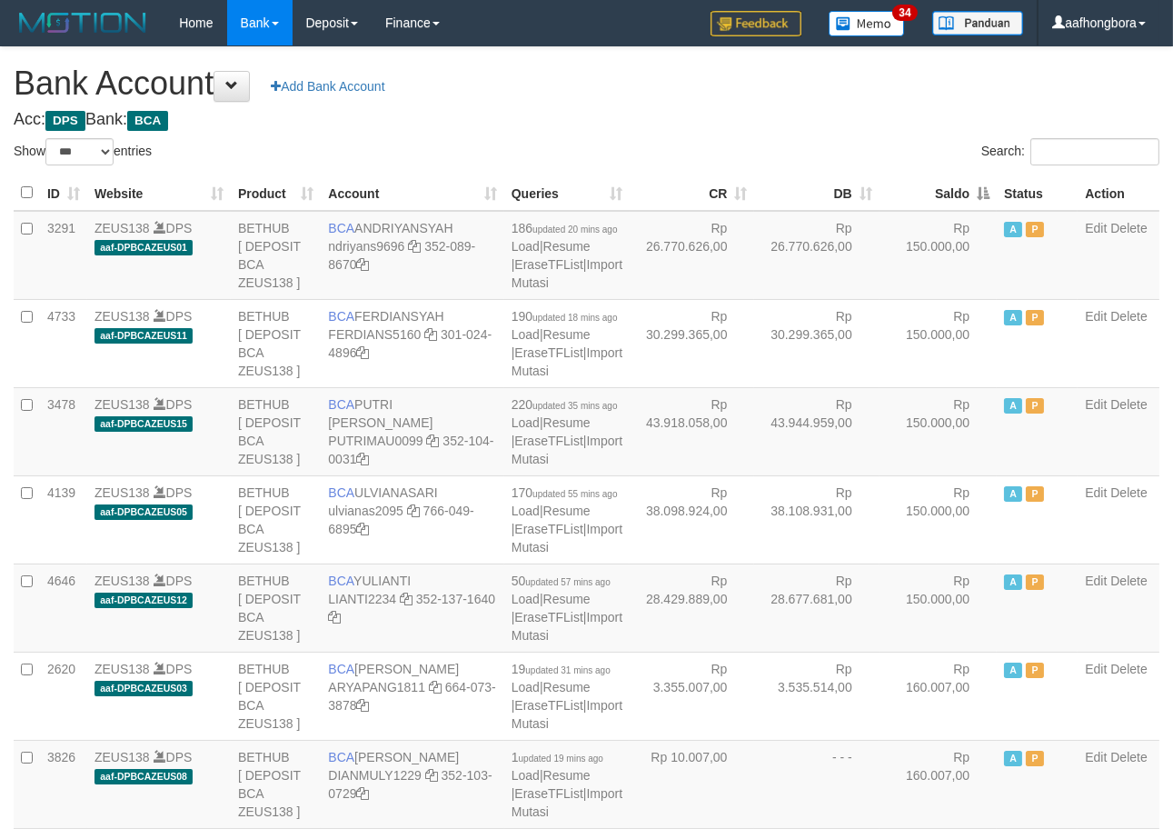
click at [933, 195] on th "Saldo" at bounding box center [938, 192] width 117 height 35
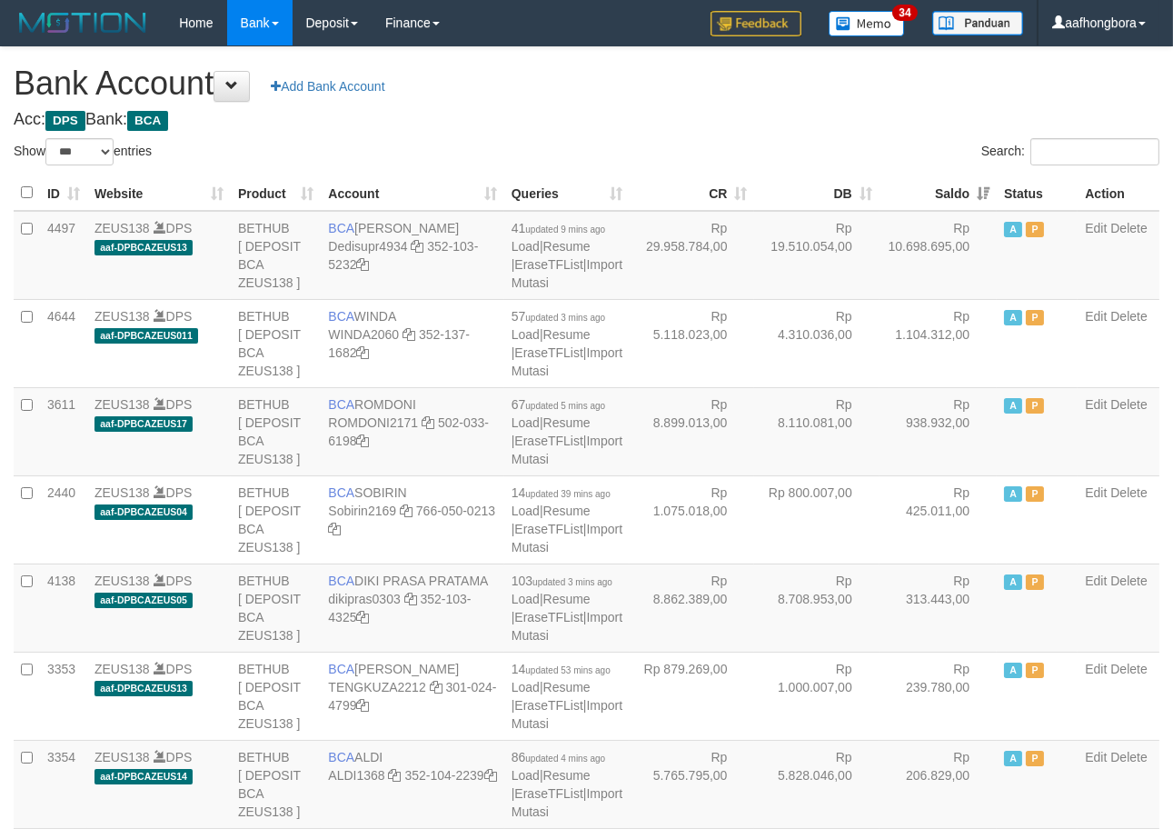
click at [933, 195] on th "Saldo" at bounding box center [938, 192] width 117 height 35
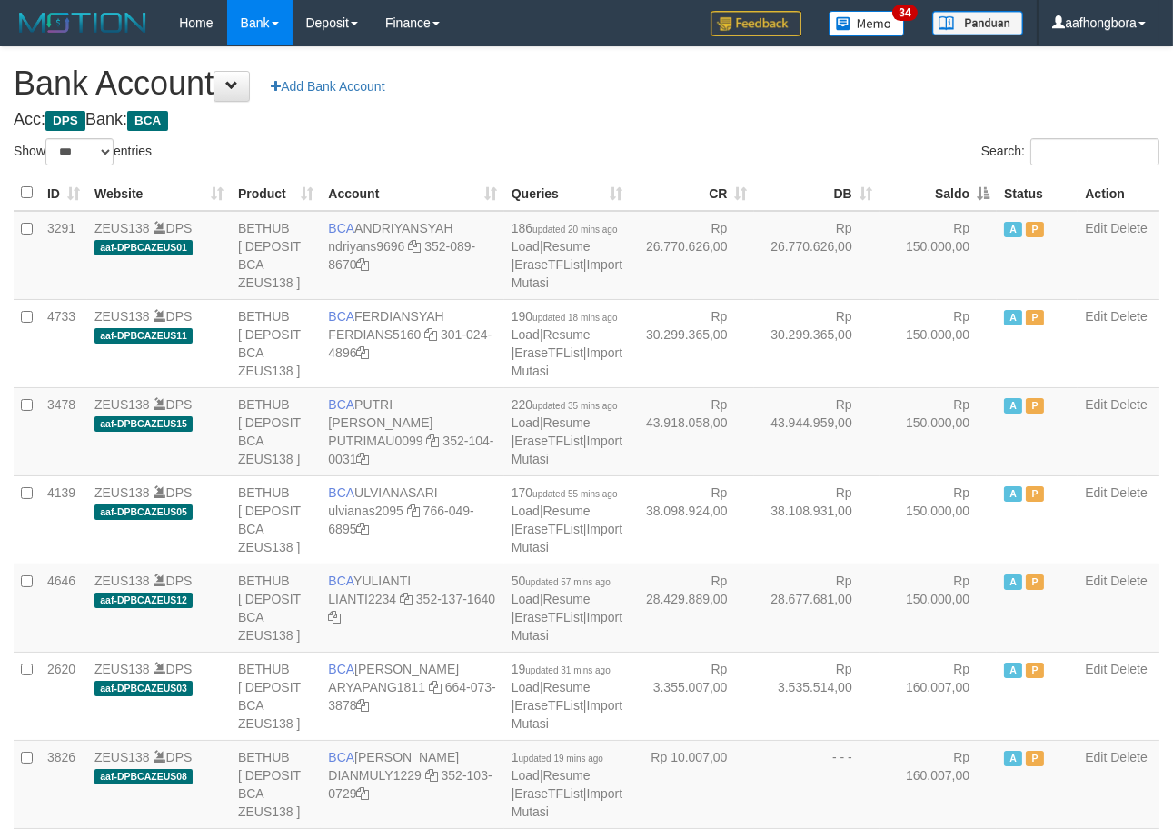
click at [933, 195] on th "Saldo" at bounding box center [938, 192] width 117 height 35
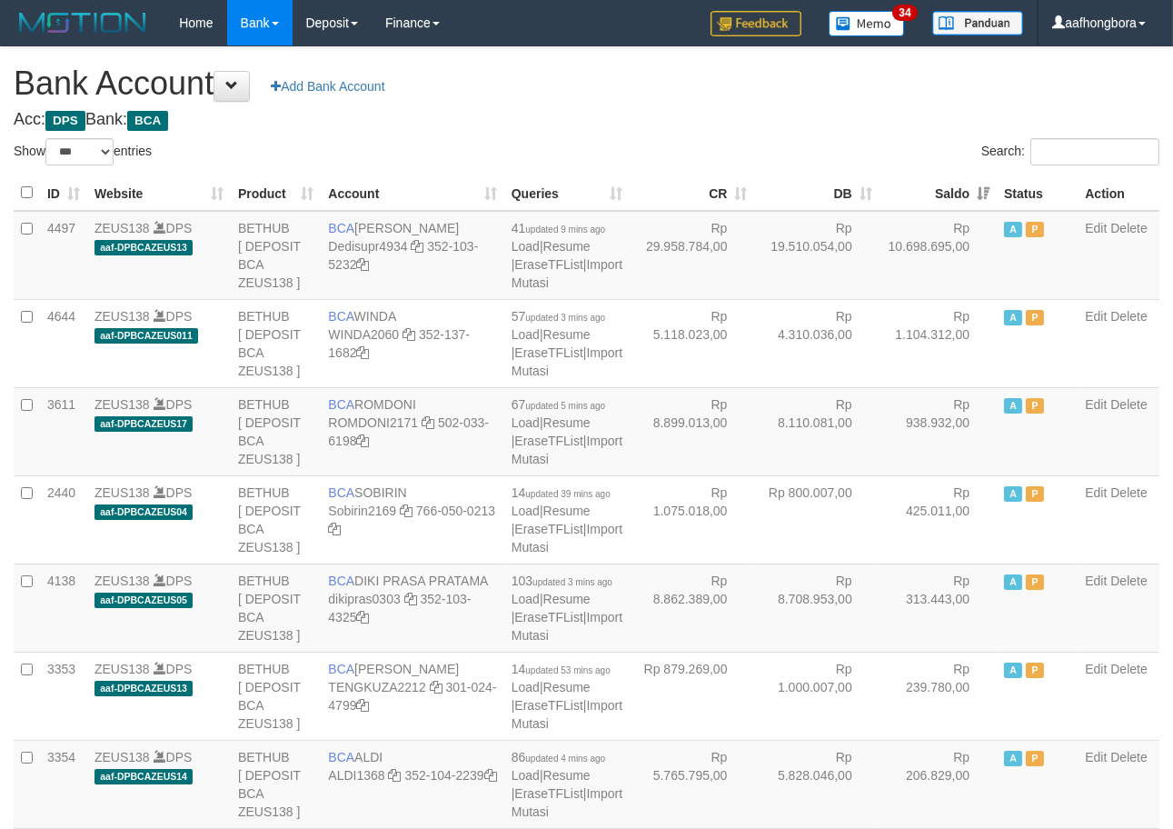
click at [933, 195] on th "Saldo" at bounding box center [938, 192] width 117 height 35
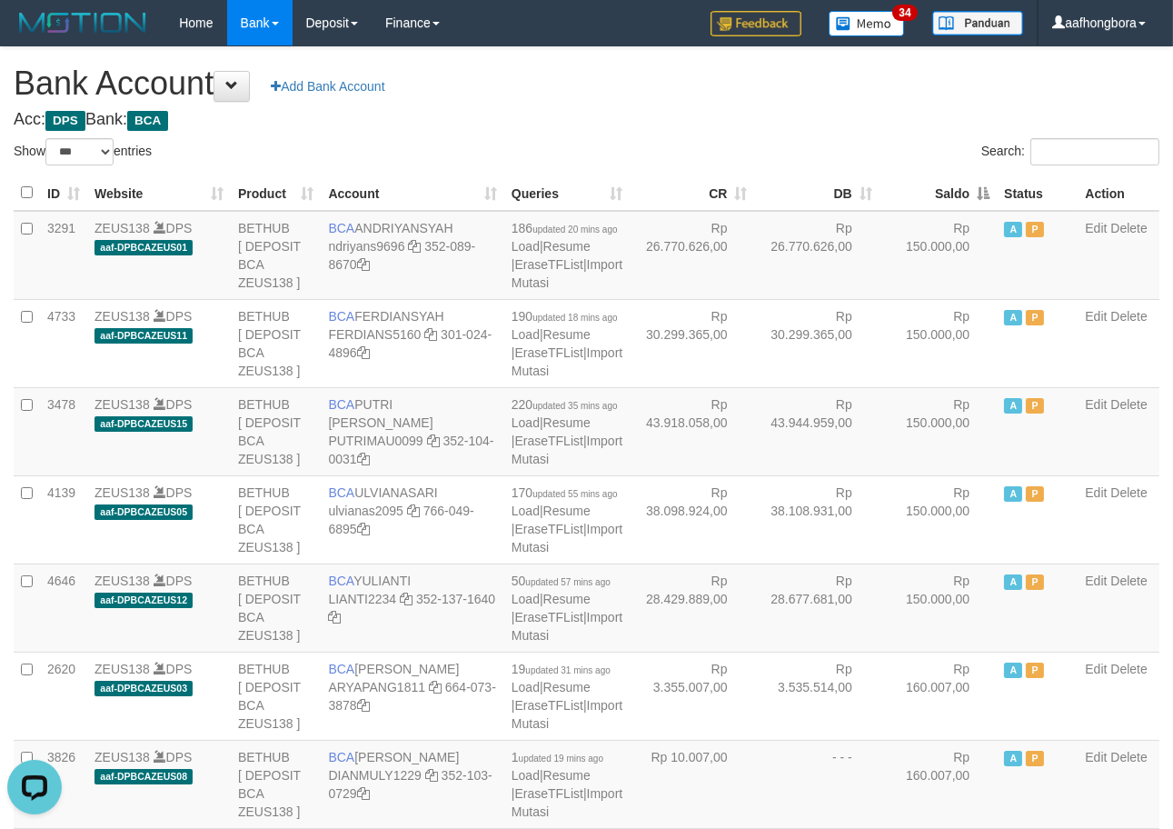
click at [933, 195] on th "Saldo" at bounding box center [938, 192] width 117 height 35
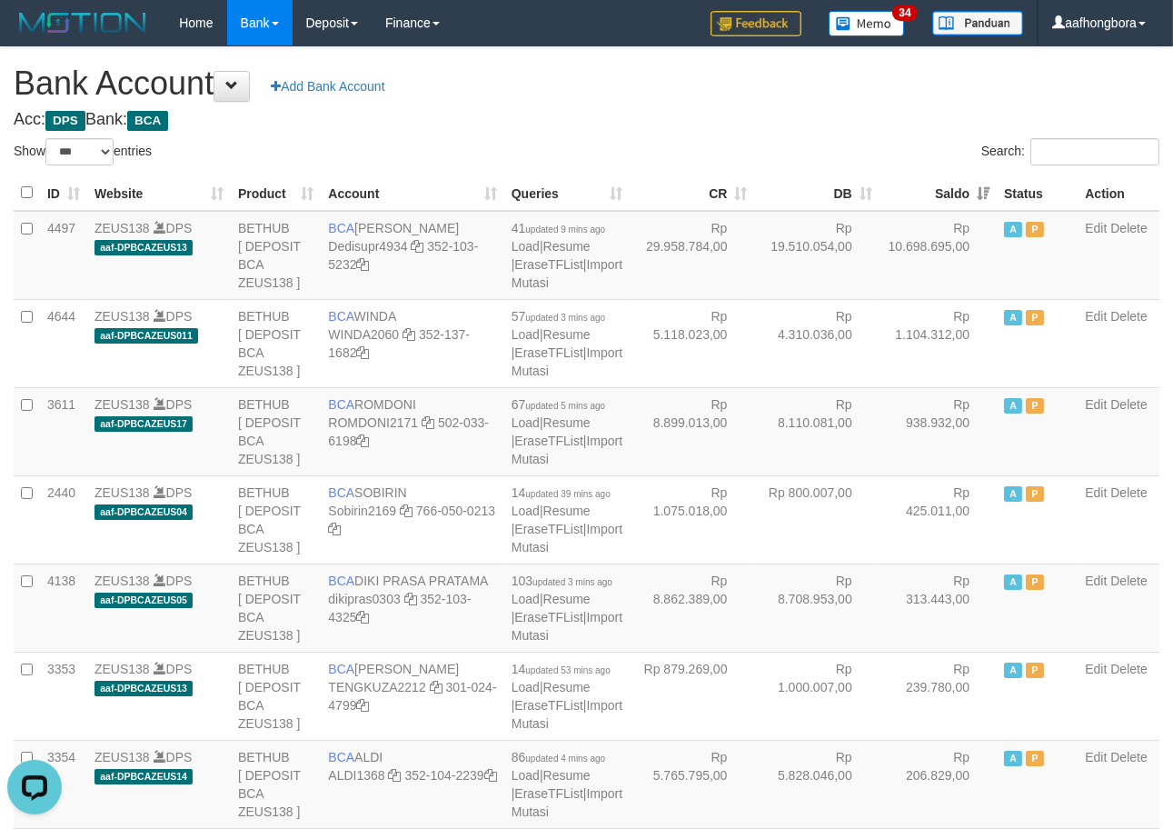
click at [933, 195] on th "Saldo" at bounding box center [938, 192] width 117 height 35
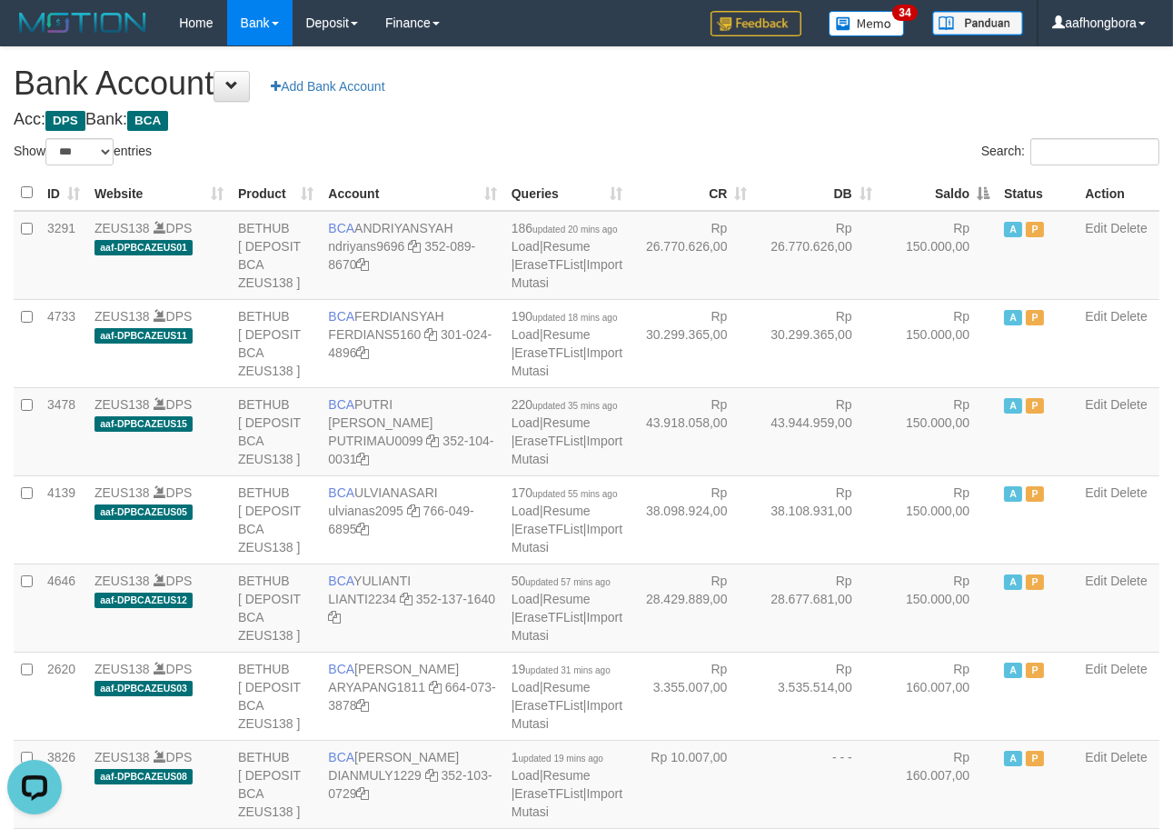
click at [749, 101] on h1 "Bank Account Add Bank Account" at bounding box center [587, 83] width 1146 height 36
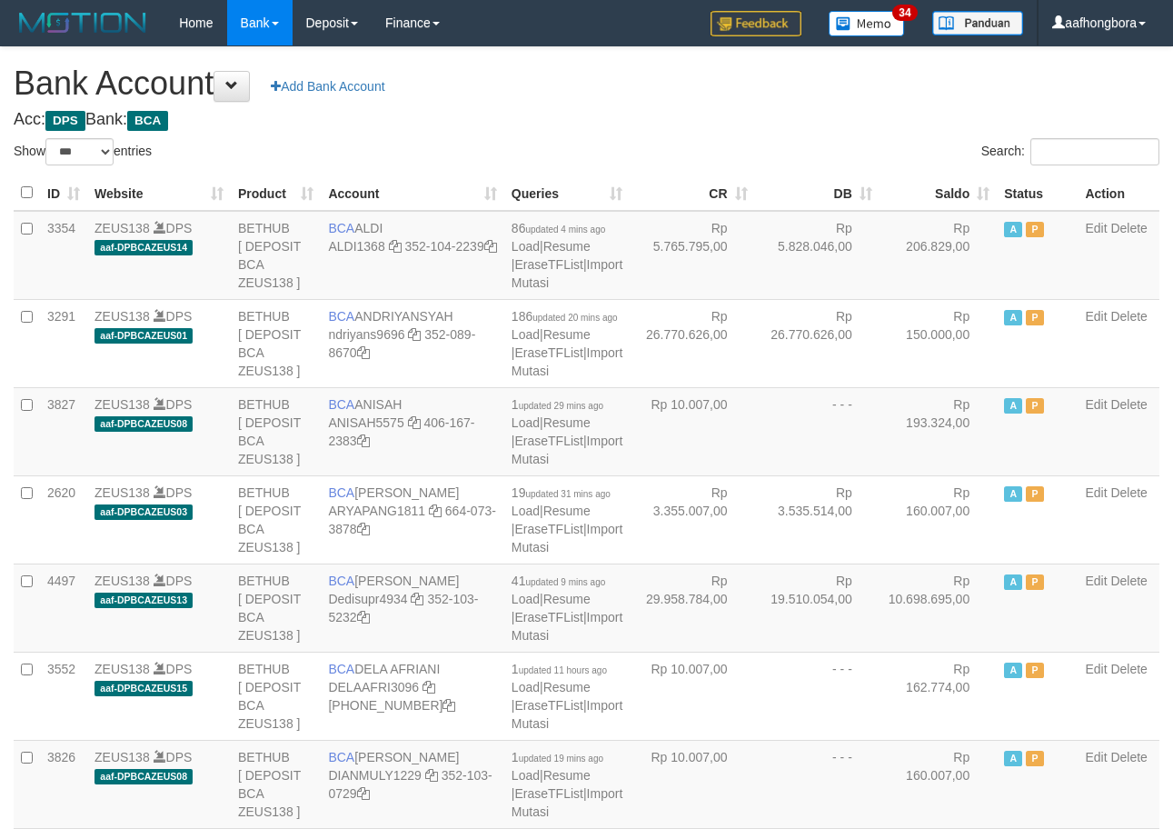
select select "***"
drag, startPoint x: 824, startPoint y: 120, endPoint x: 868, endPoint y: 116, distance: 43.8
click at [830, 118] on h4 "Acc: DPS Bank: BCA" at bounding box center [587, 120] width 1146 height 18
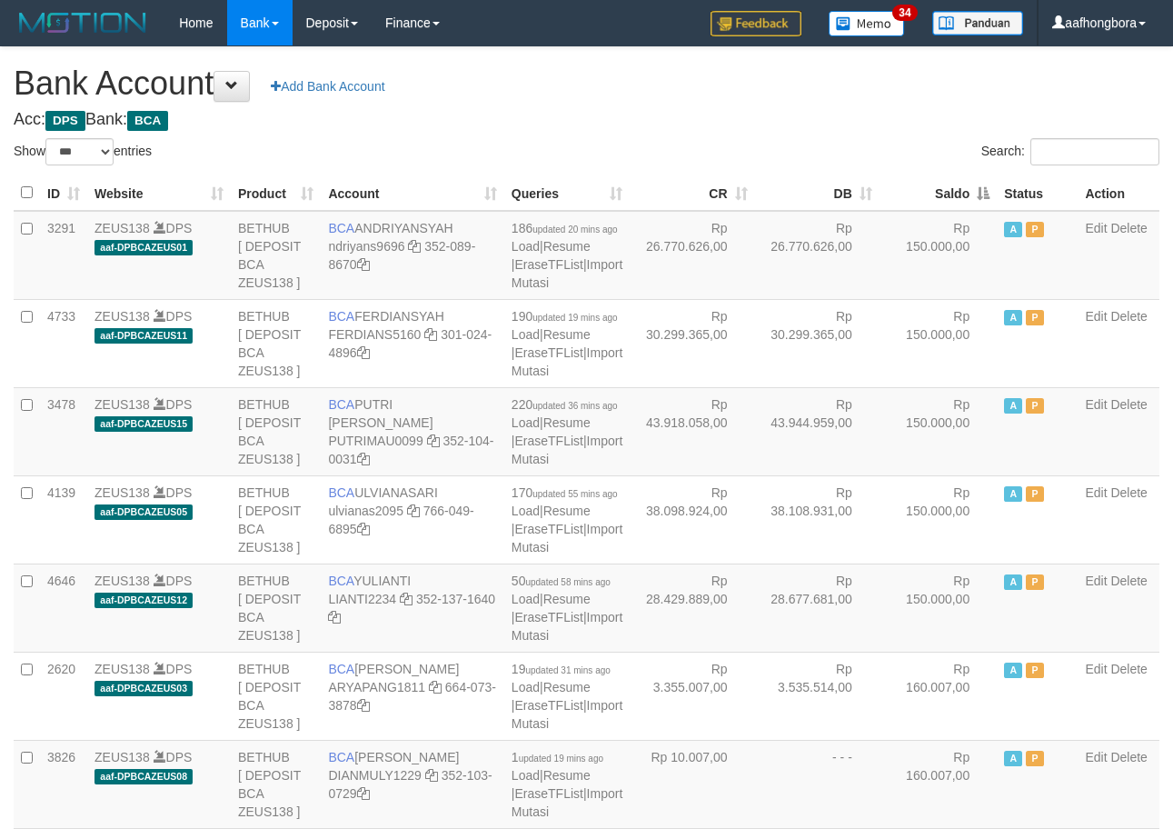
select select "***"
click at [927, 191] on th "Saldo" at bounding box center [938, 192] width 117 height 35
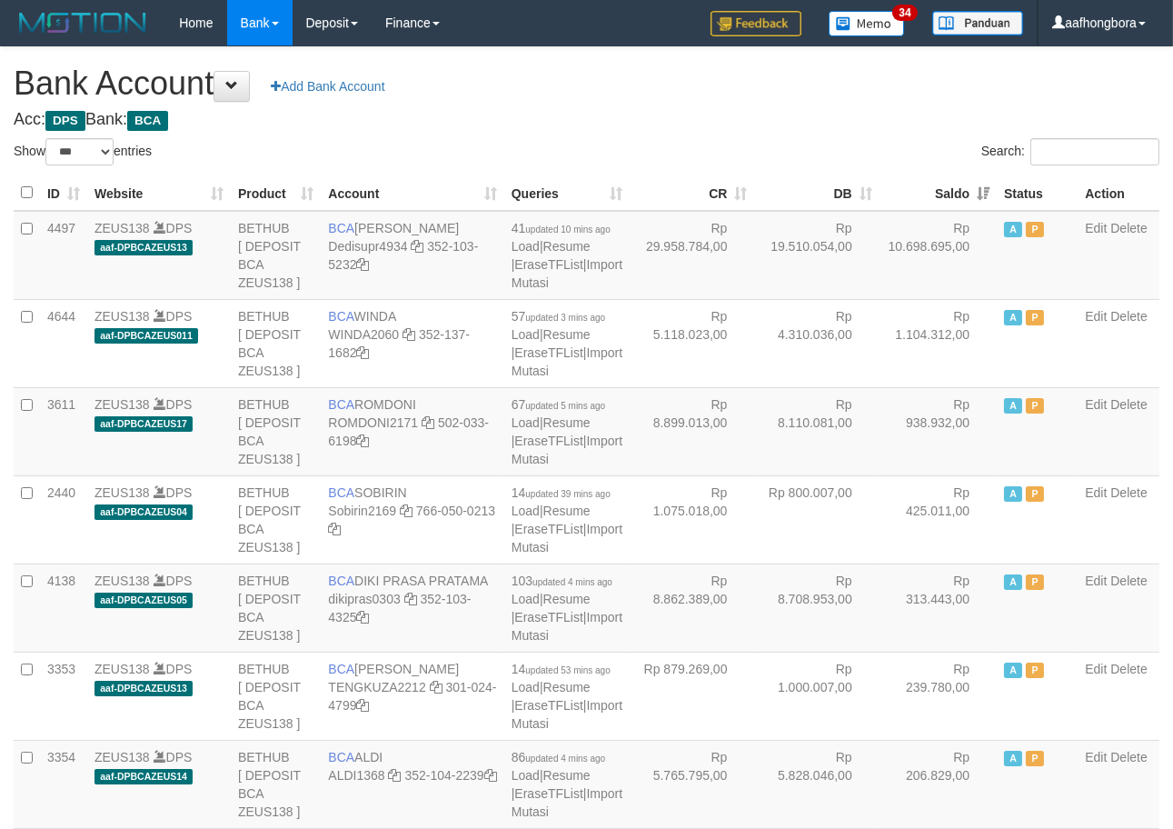
click at [927, 191] on th "Saldo" at bounding box center [938, 192] width 117 height 35
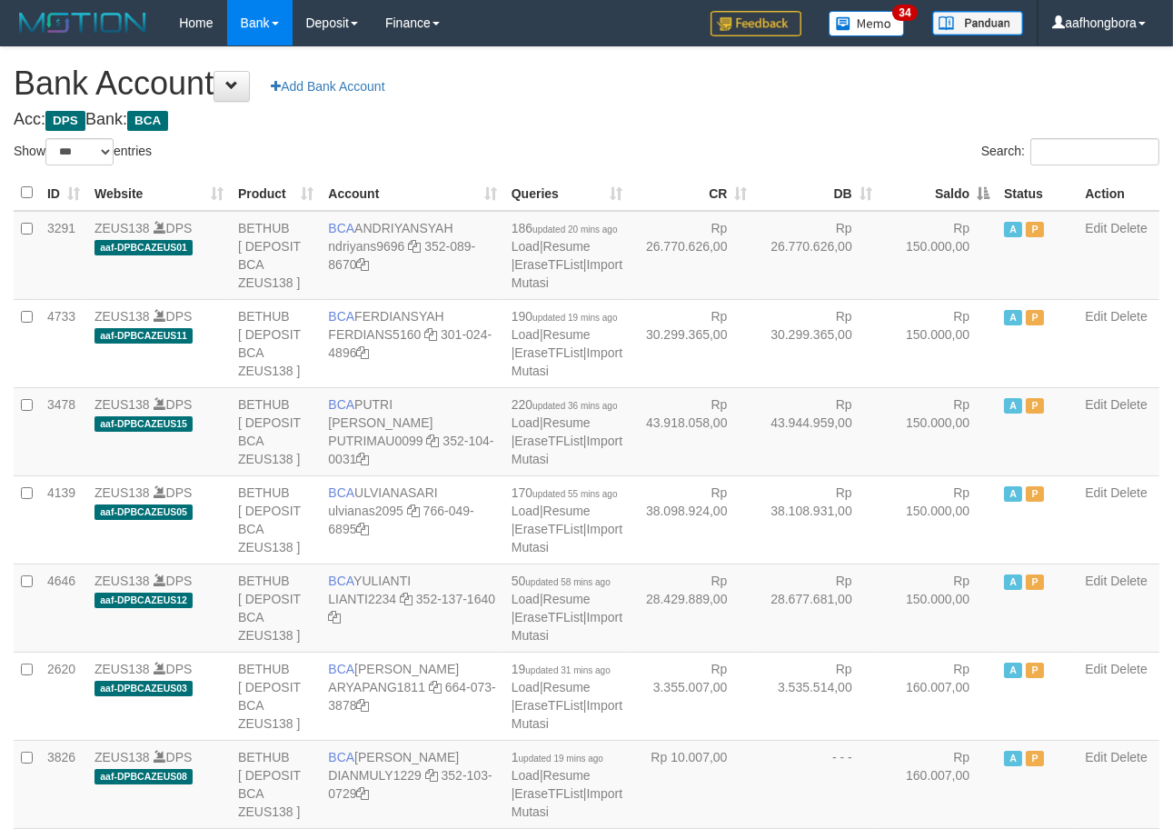
click at [927, 191] on th "Saldo" at bounding box center [938, 192] width 117 height 35
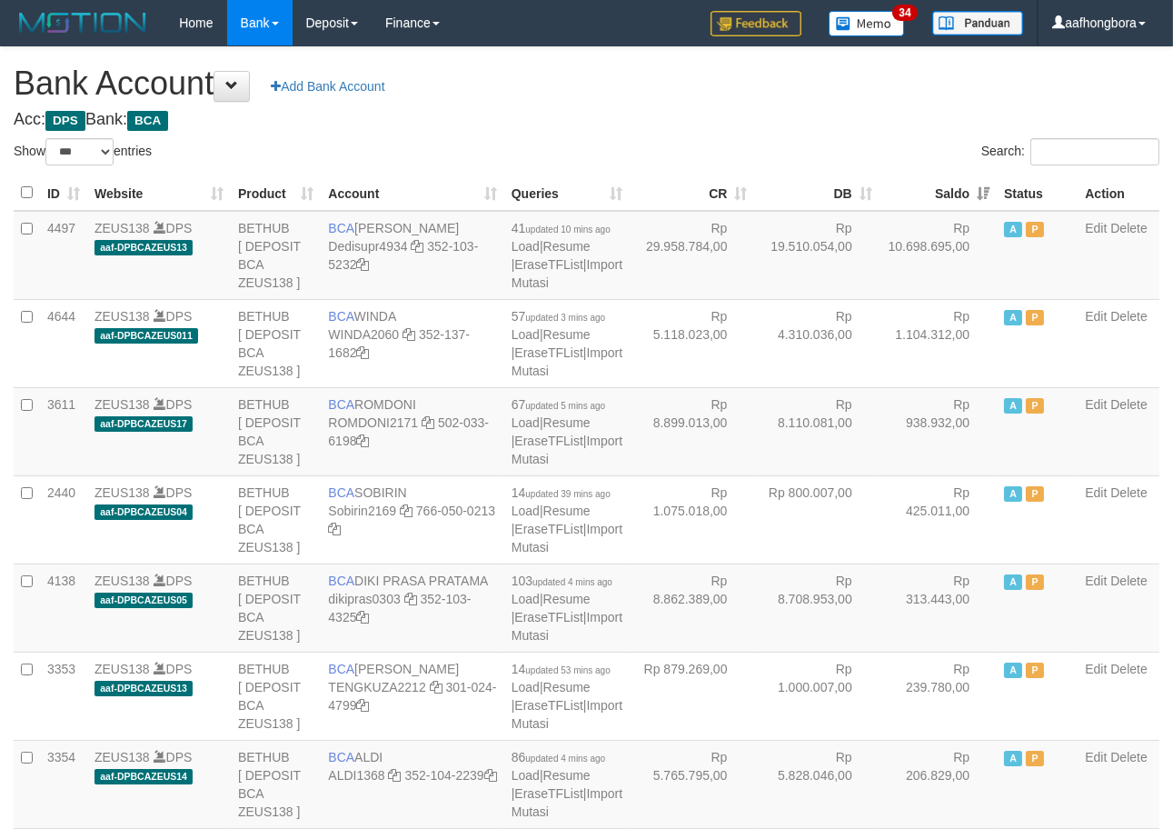
click at [927, 191] on th "Saldo" at bounding box center [938, 192] width 117 height 35
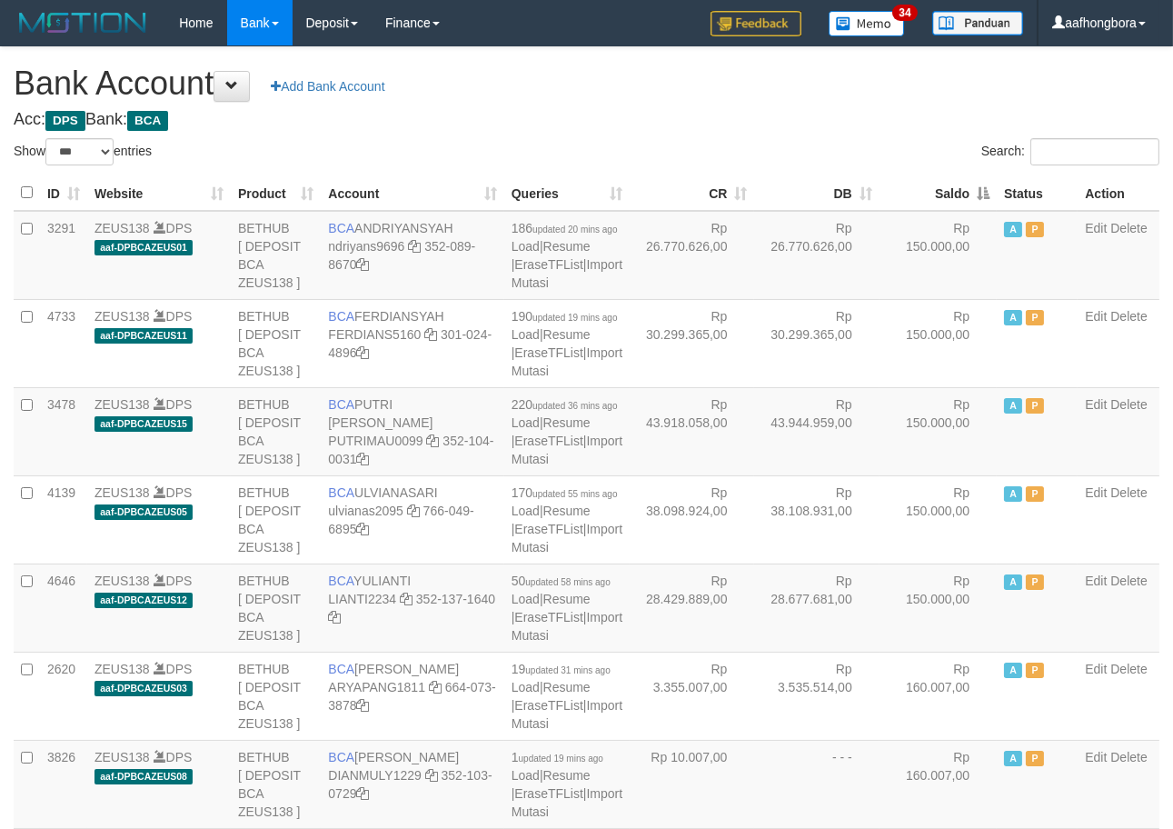
click at [927, 191] on th "Saldo" at bounding box center [938, 192] width 117 height 35
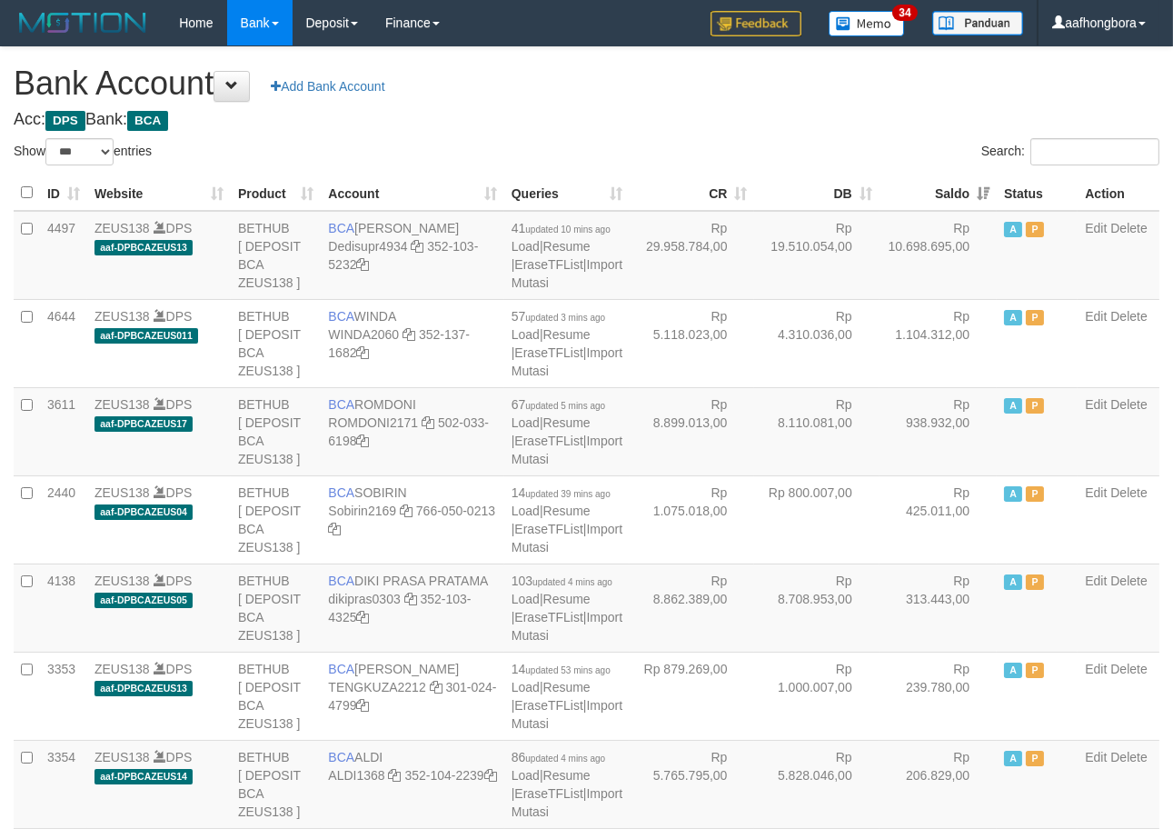
click at [927, 191] on th "Saldo" at bounding box center [938, 192] width 117 height 35
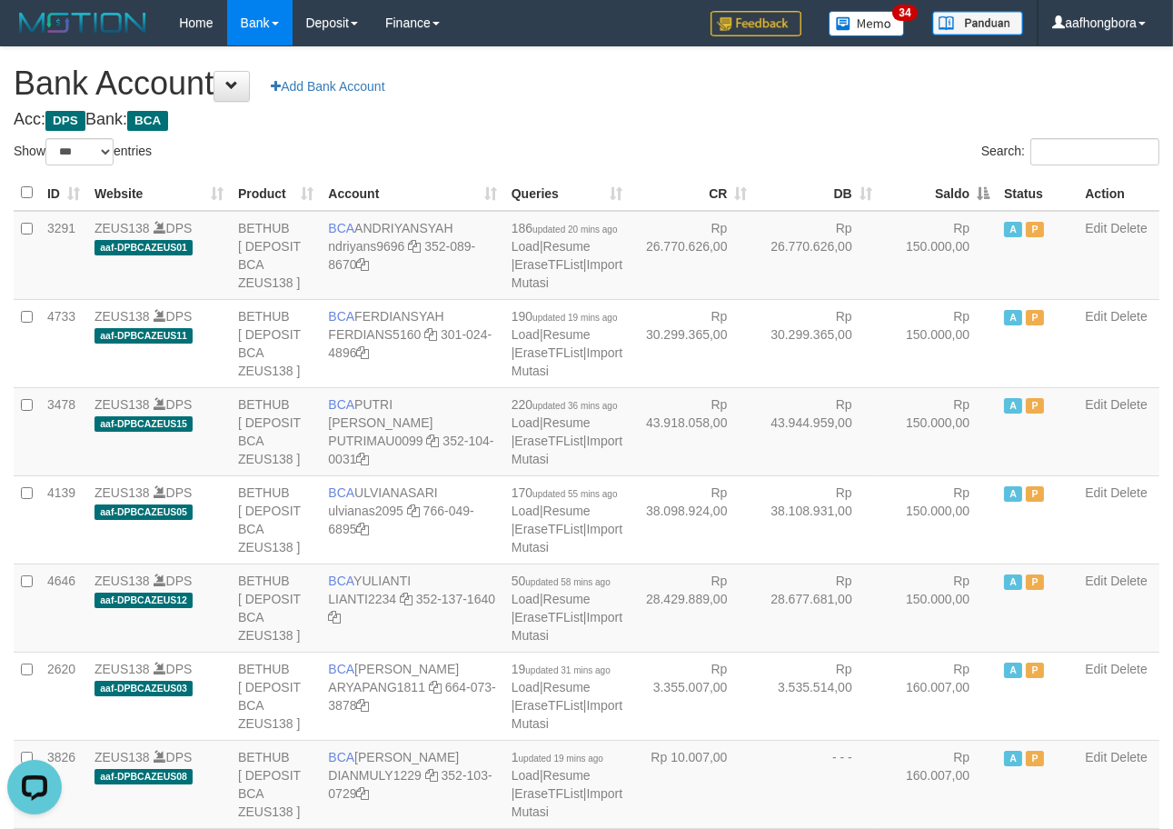
click at [927, 191] on th "Saldo" at bounding box center [938, 192] width 117 height 35
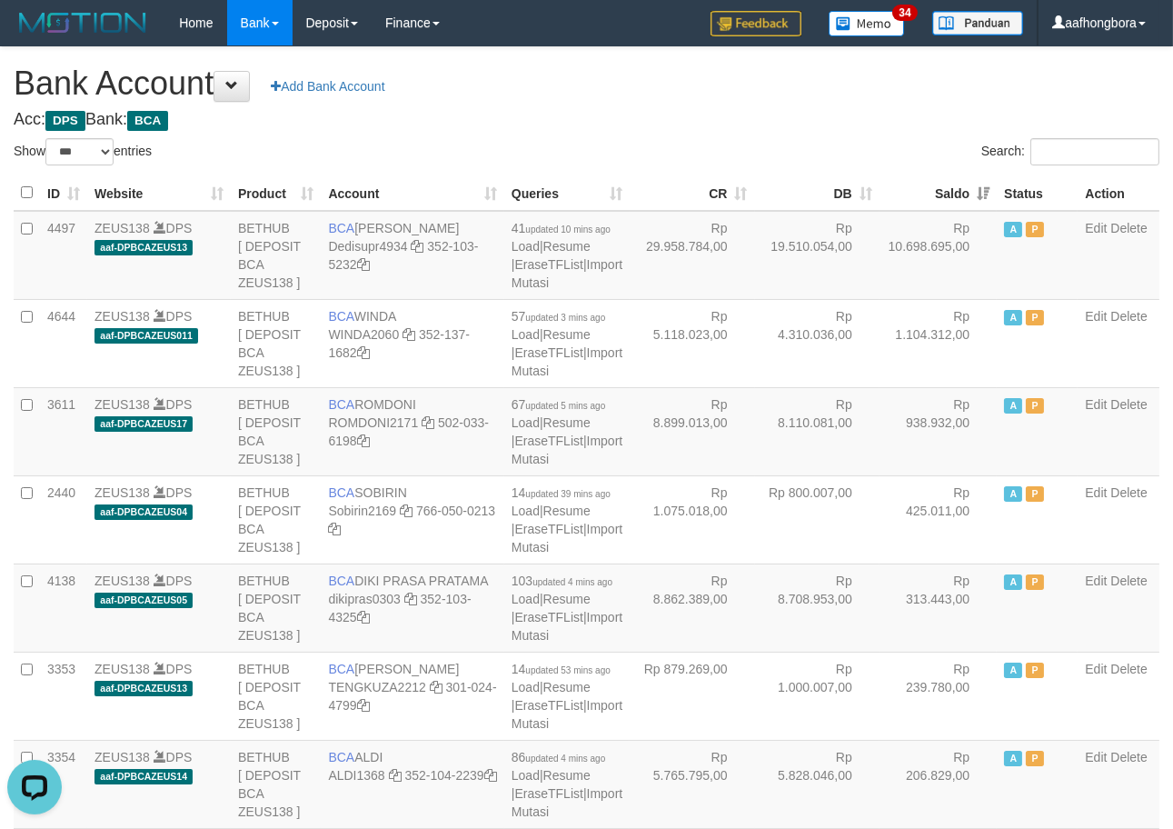
click at [927, 191] on th "Saldo" at bounding box center [938, 192] width 117 height 35
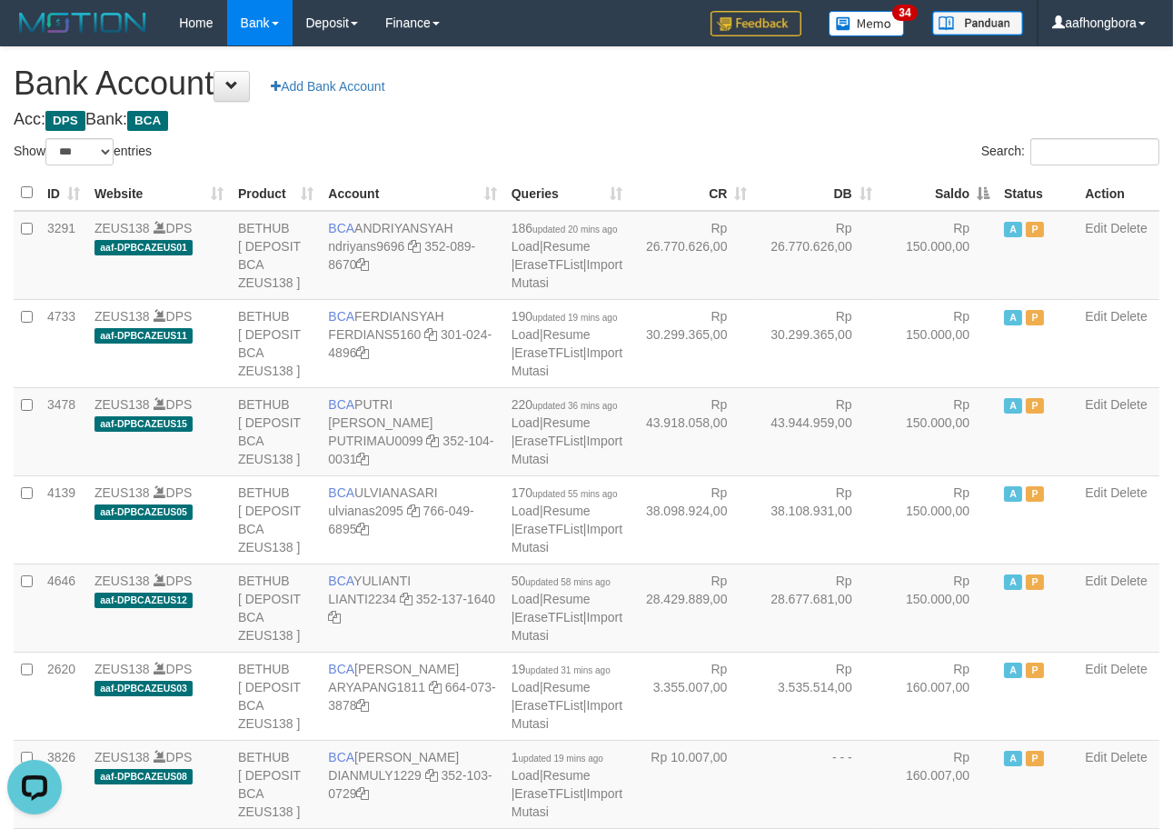
click at [857, 118] on h4 "Acc: DPS Bank: BCA" at bounding box center [587, 120] width 1146 height 18
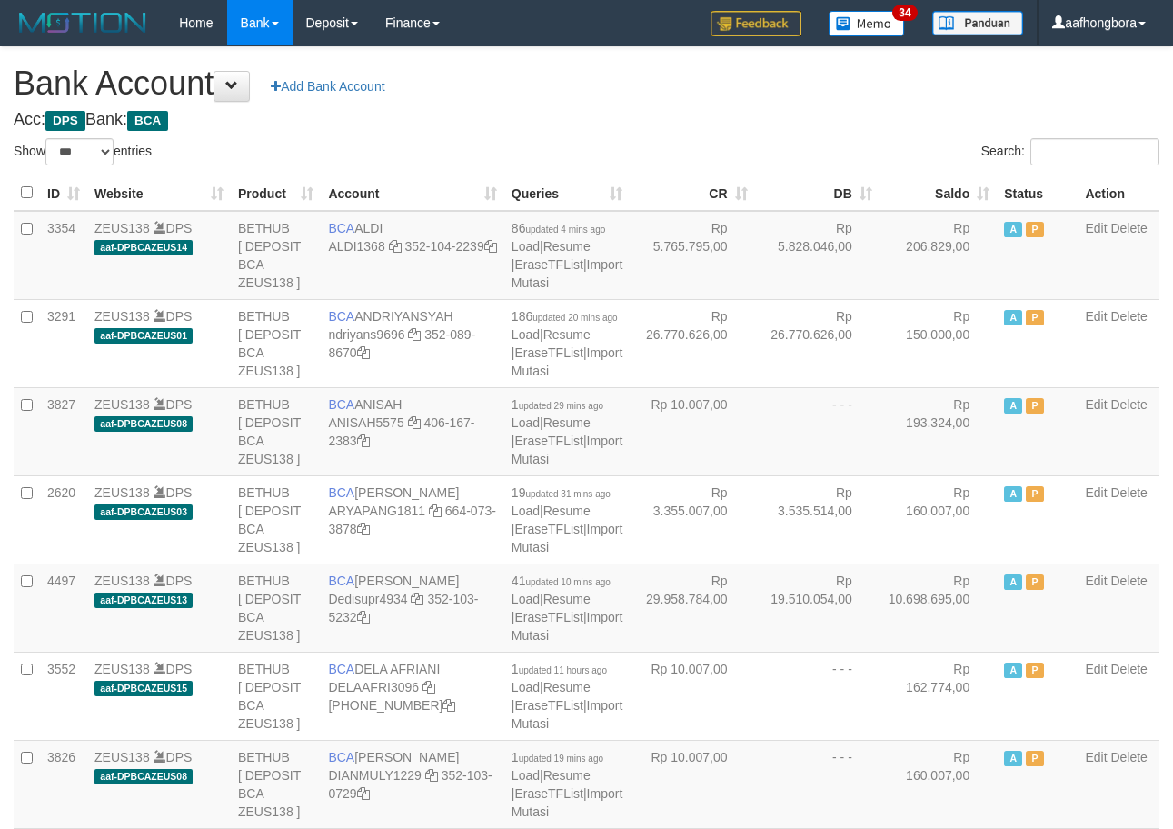
select select "***"
drag, startPoint x: 777, startPoint y: 142, endPoint x: 788, endPoint y: 156, distance: 18.2
click at [788, 156] on div "Search:" at bounding box center [881, 154] width 560 height 32
click at [788, 157] on div "Search:" at bounding box center [881, 154] width 560 height 32
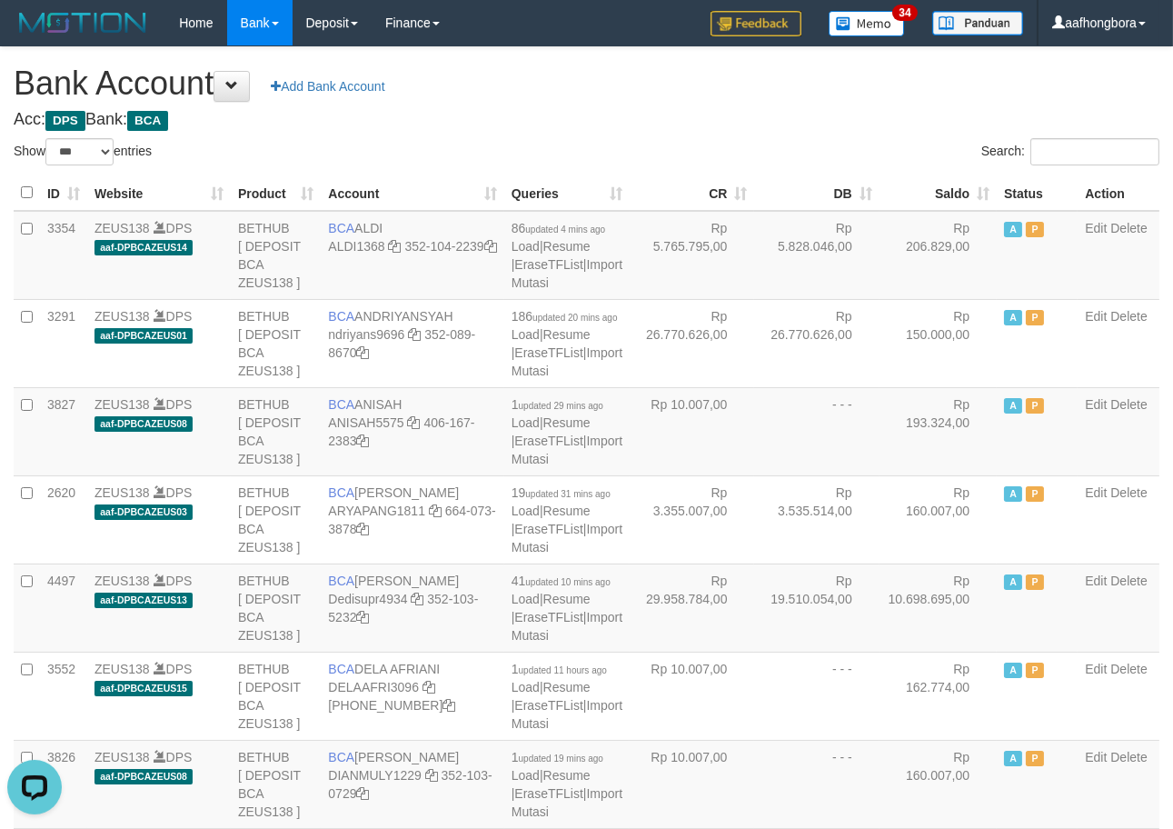
click at [932, 187] on th "Saldo" at bounding box center [938, 192] width 117 height 35
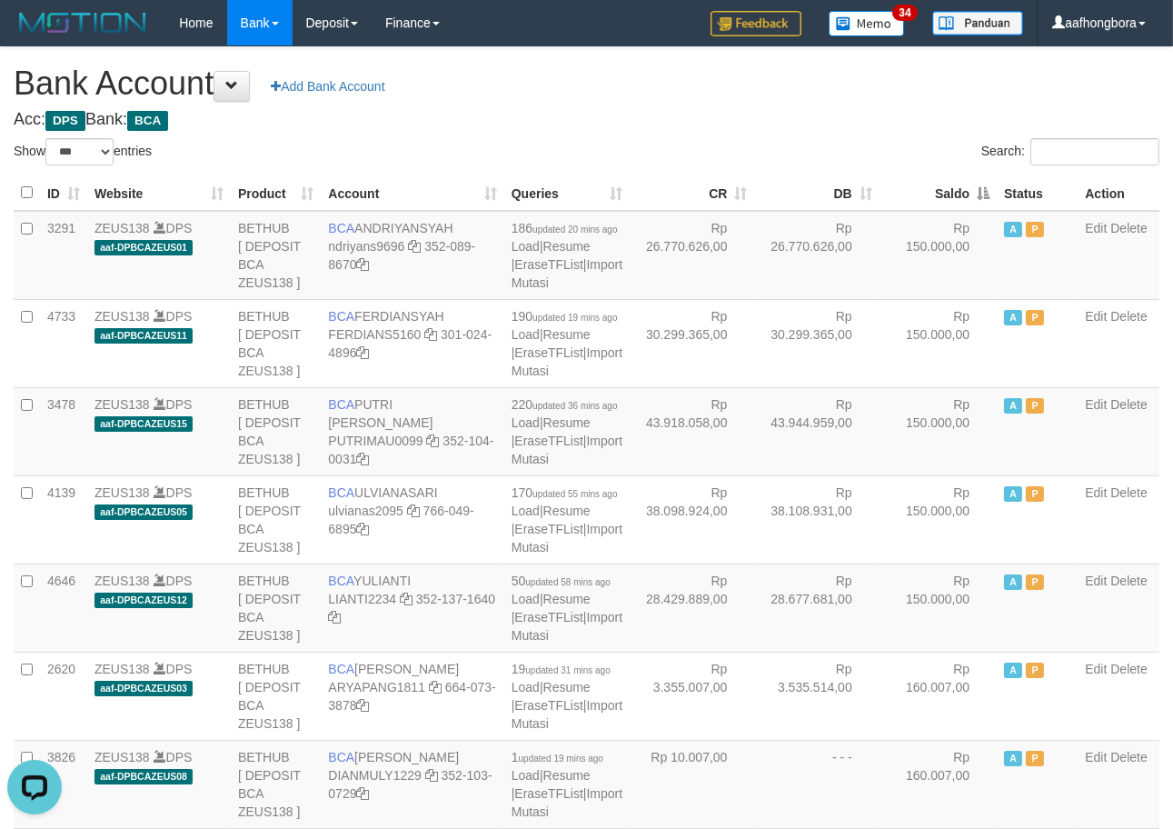
click at [930, 188] on th "Saldo" at bounding box center [938, 192] width 117 height 35
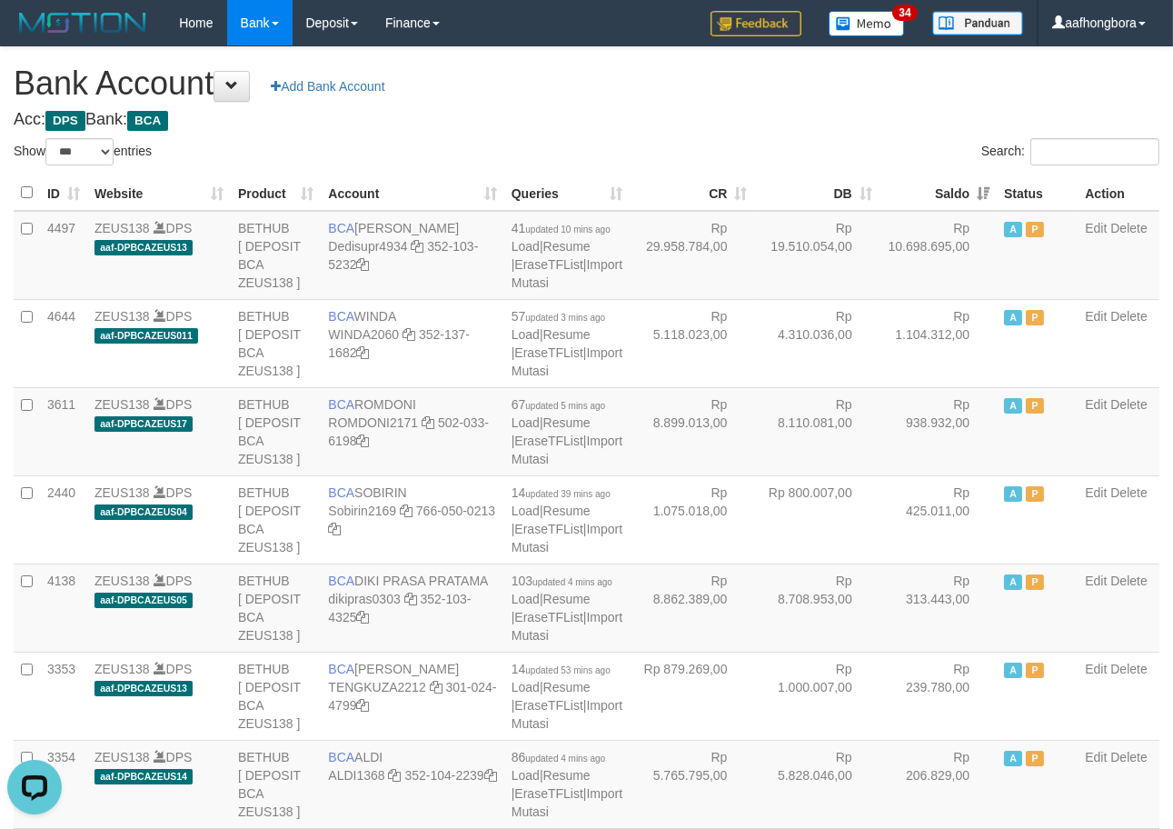
click at [930, 188] on th "Saldo" at bounding box center [938, 192] width 117 height 35
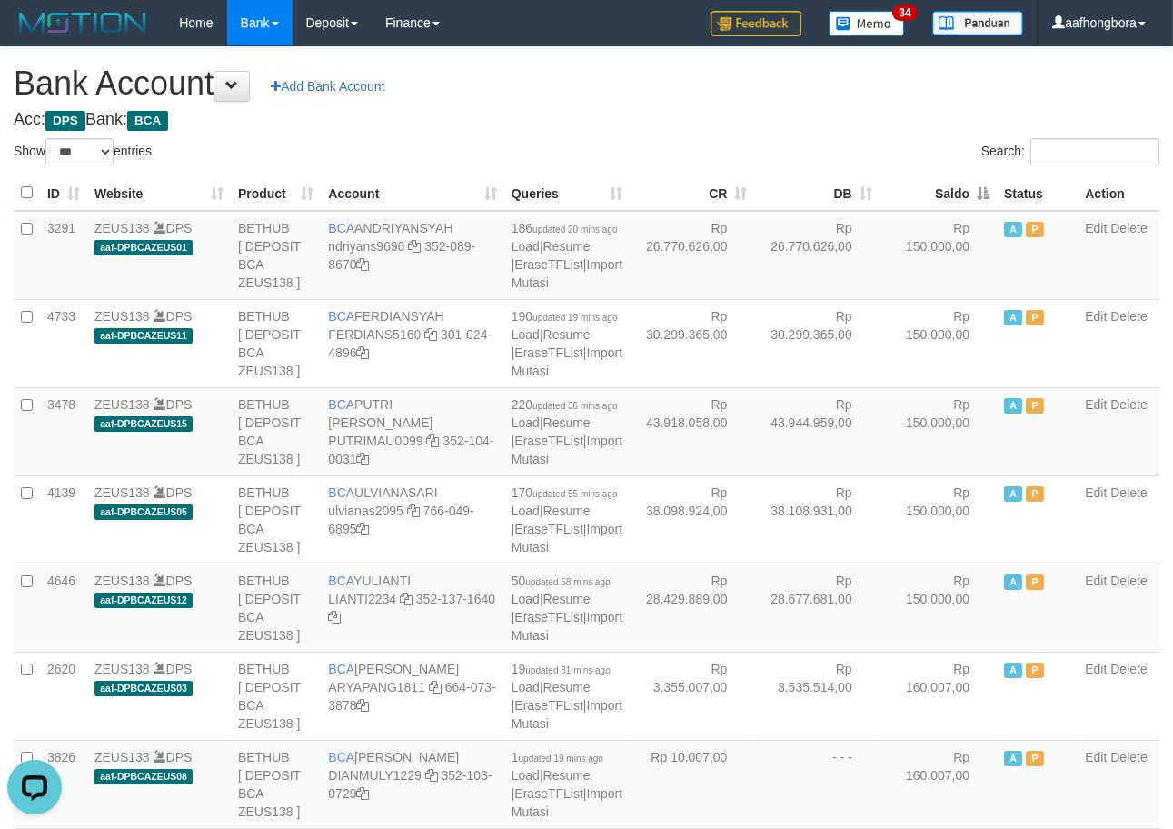
click at [930, 188] on th "Saldo" at bounding box center [938, 192] width 117 height 35
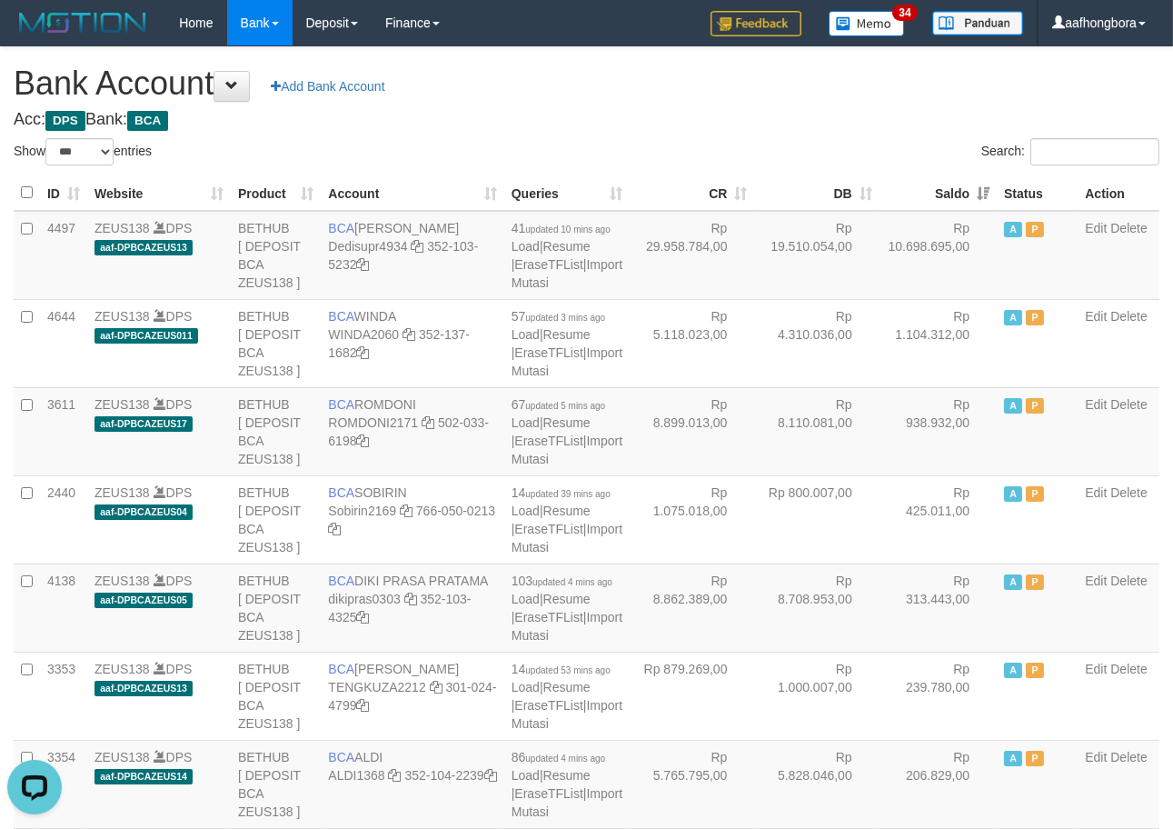
click at [930, 188] on th "Saldo" at bounding box center [938, 192] width 117 height 35
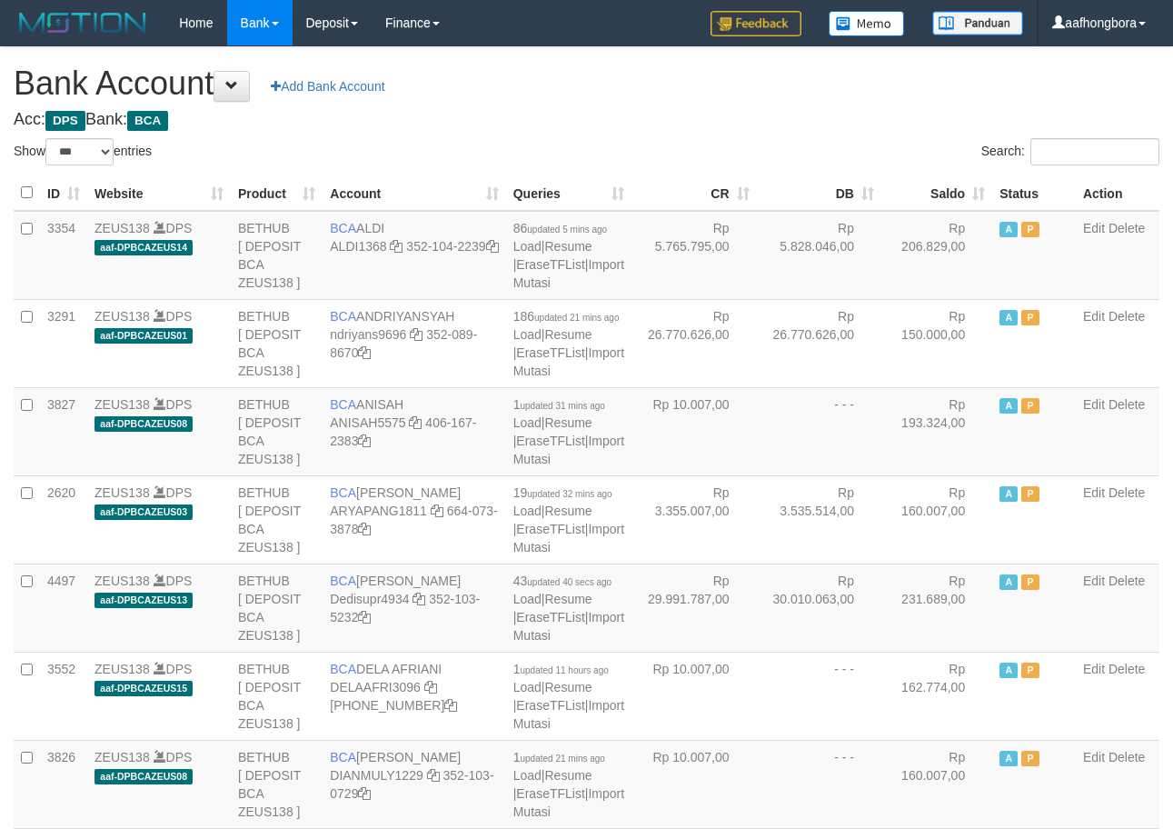
select select "***"
click at [800, 118] on h4 "Acc: DPS Bank: BCA" at bounding box center [587, 120] width 1146 height 18
click at [934, 195] on th "Saldo" at bounding box center [937, 192] width 111 height 35
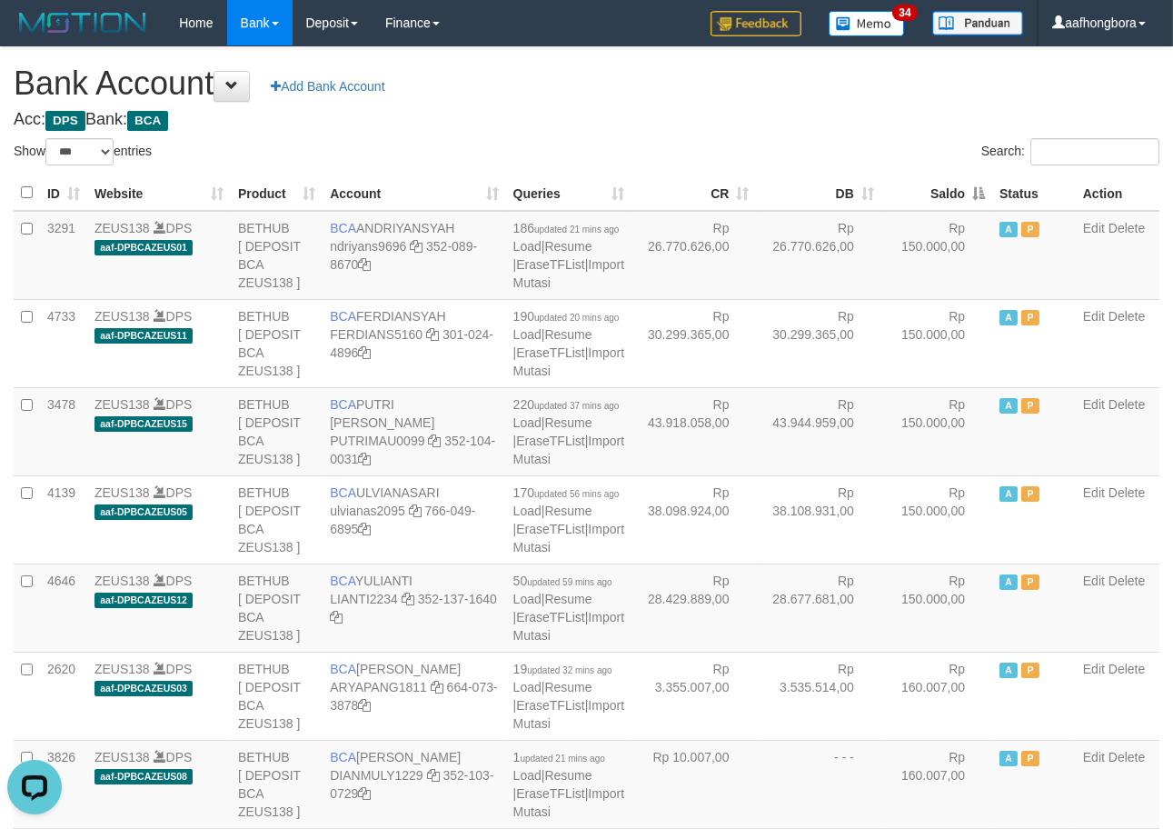
click at [933, 196] on th "Saldo" at bounding box center [937, 192] width 111 height 35
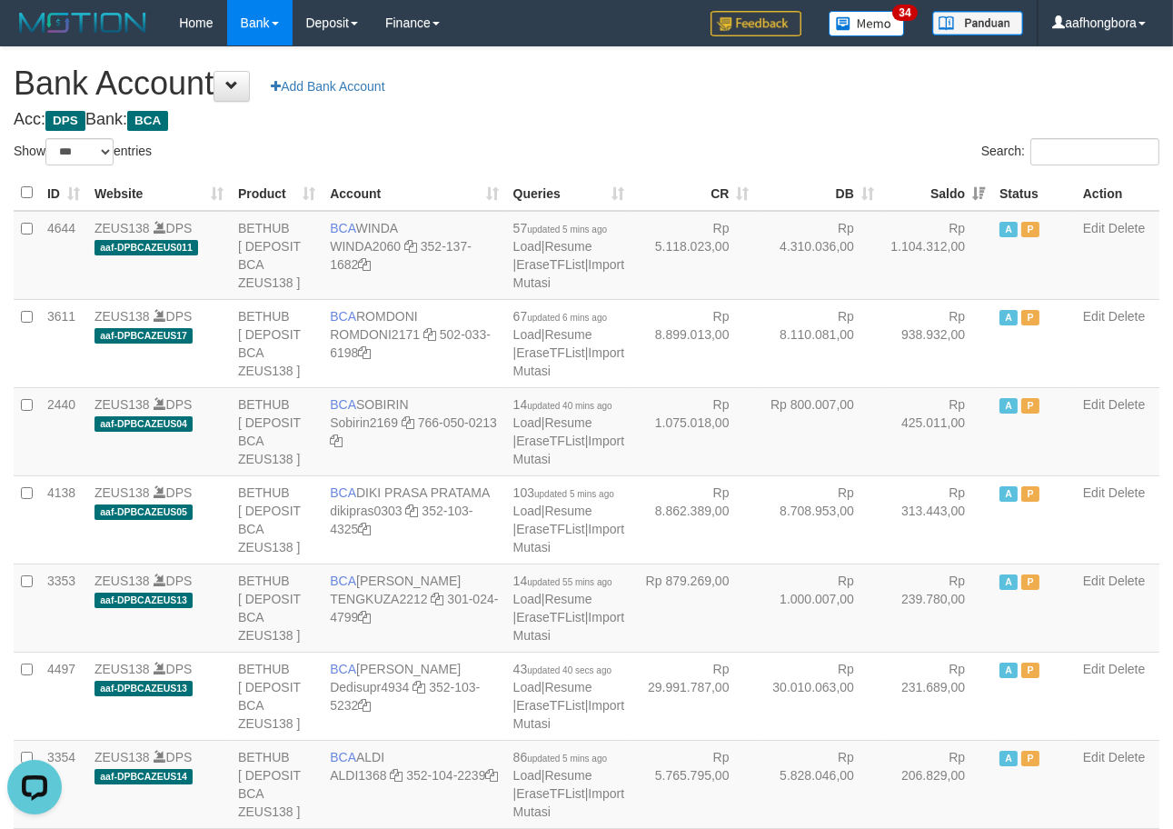
click at [932, 198] on th "Saldo" at bounding box center [937, 192] width 111 height 35
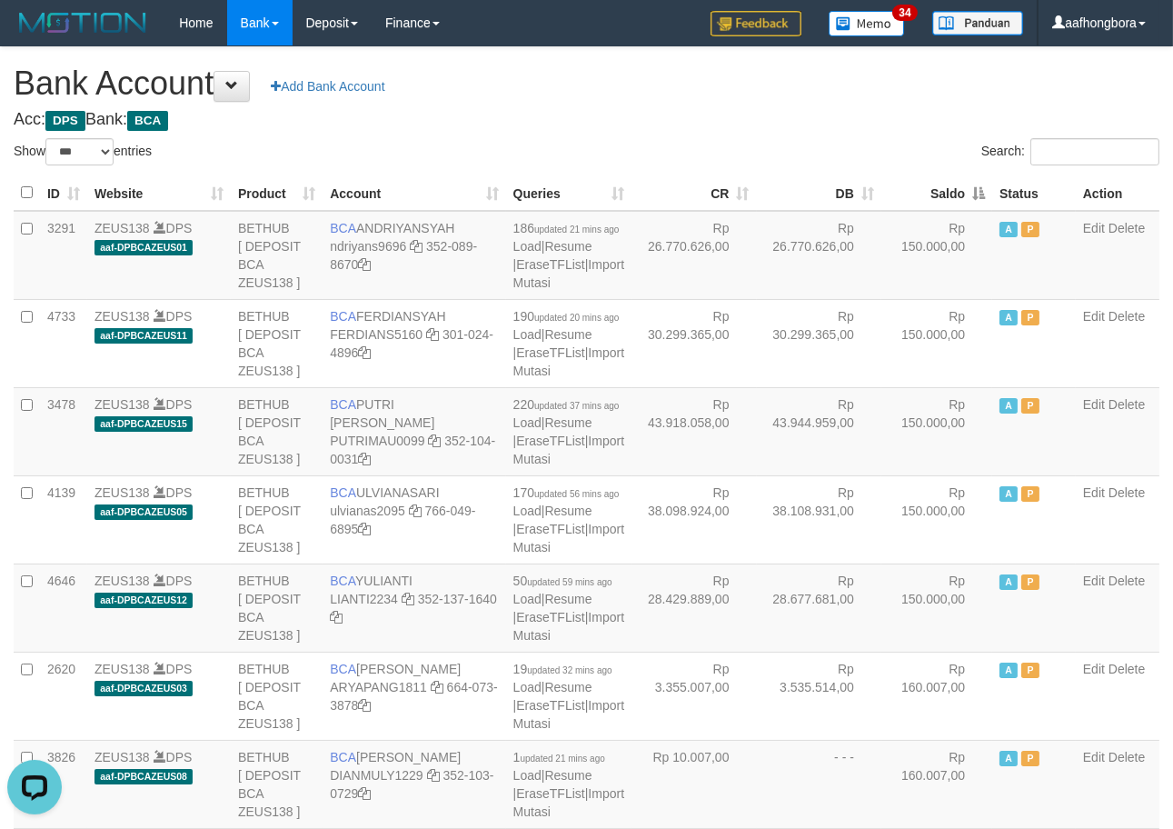
click at [932, 198] on th "Saldo" at bounding box center [937, 192] width 111 height 35
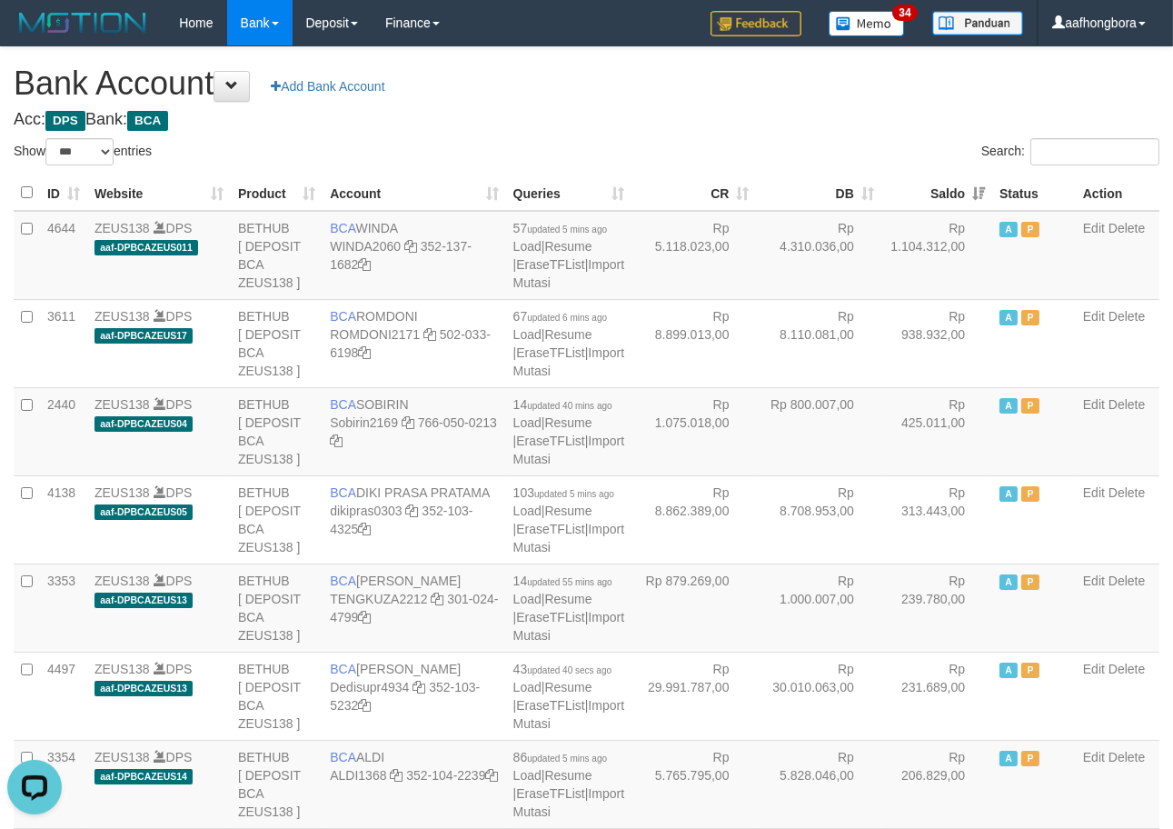
click at [932, 198] on th "Saldo" at bounding box center [937, 192] width 111 height 35
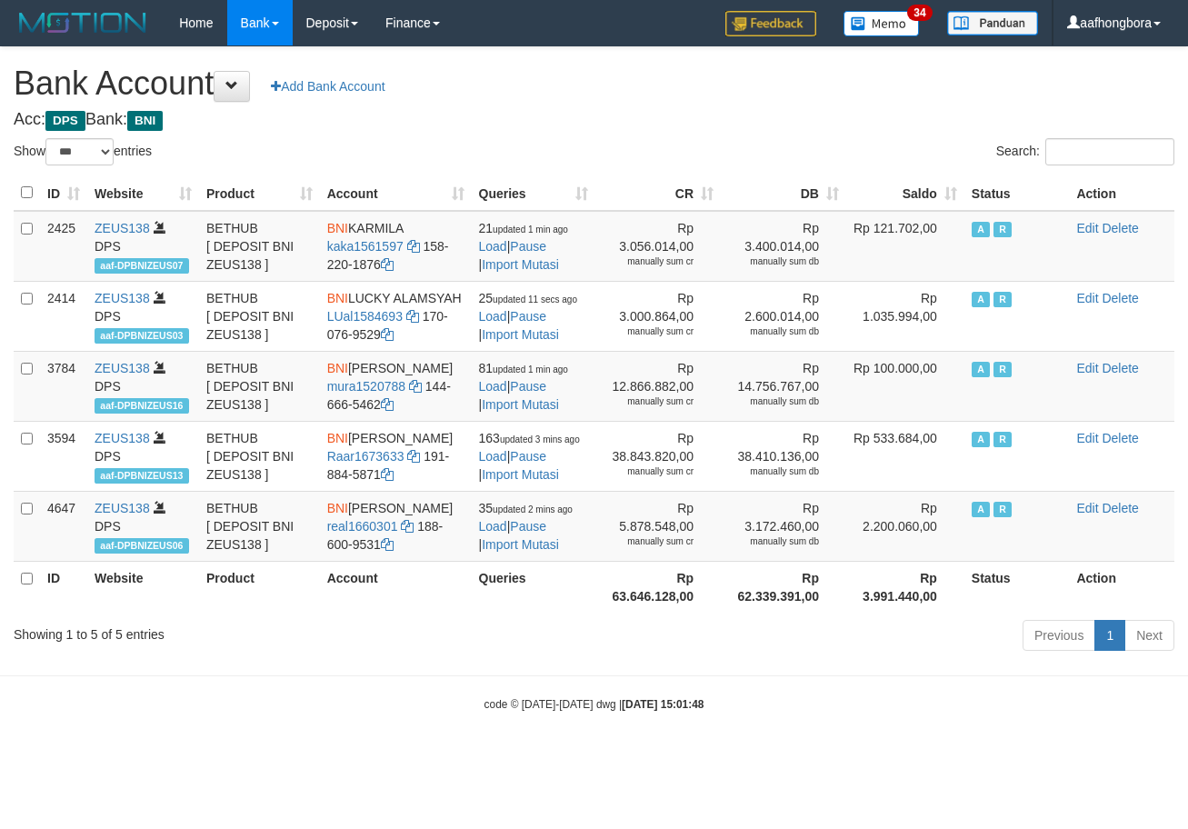
select select "***"
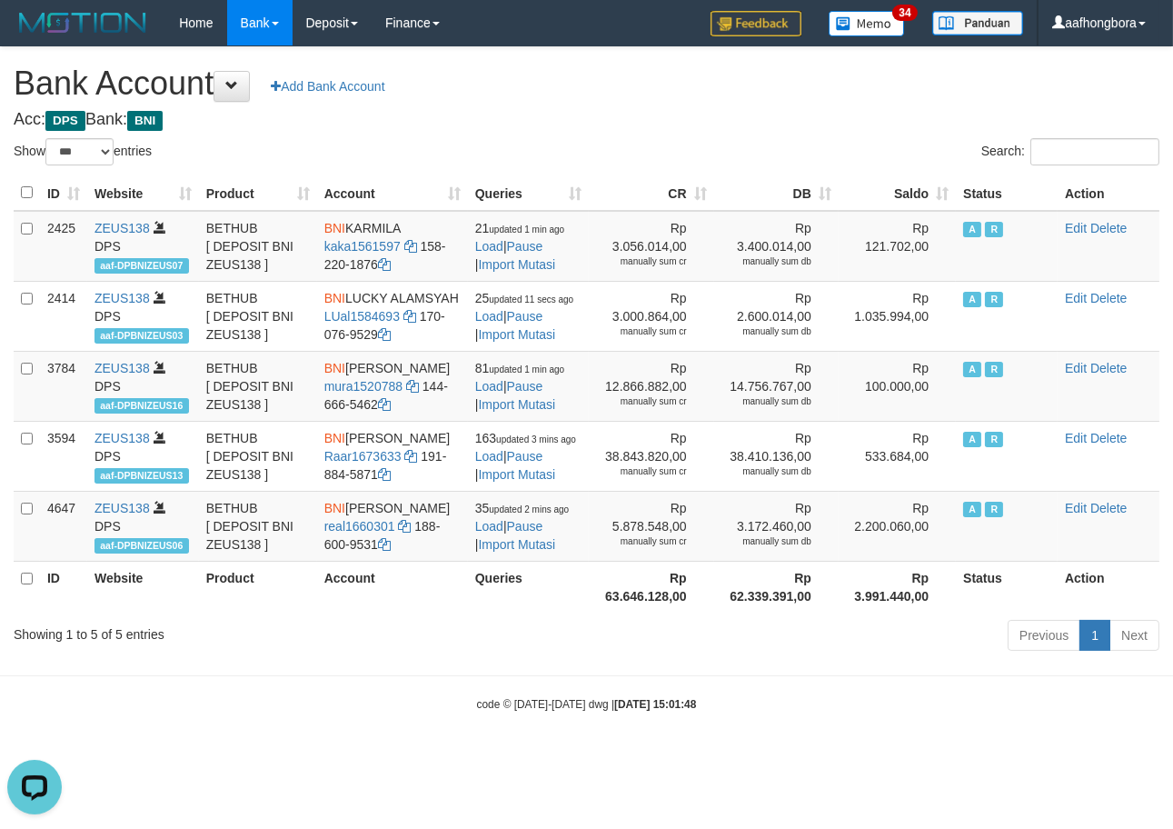
click at [788, 113] on h4 "Acc: DPS Bank: BNI" at bounding box center [587, 120] width 1146 height 18
click at [938, 201] on th "Saldo" at bounding box center [897, 192] width 117 height 35
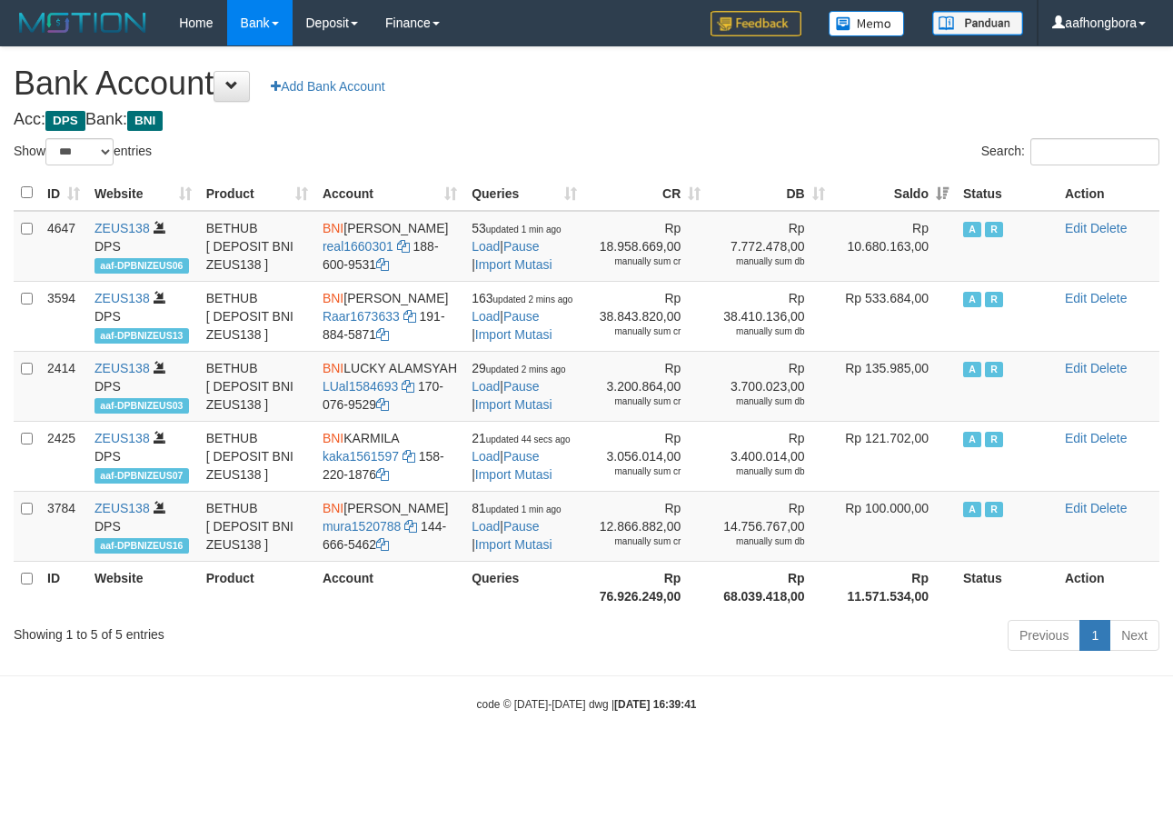
select select "***"
click at [938, 201] on th "Saldo" at bounding box center [894, 192] width 124 height 35
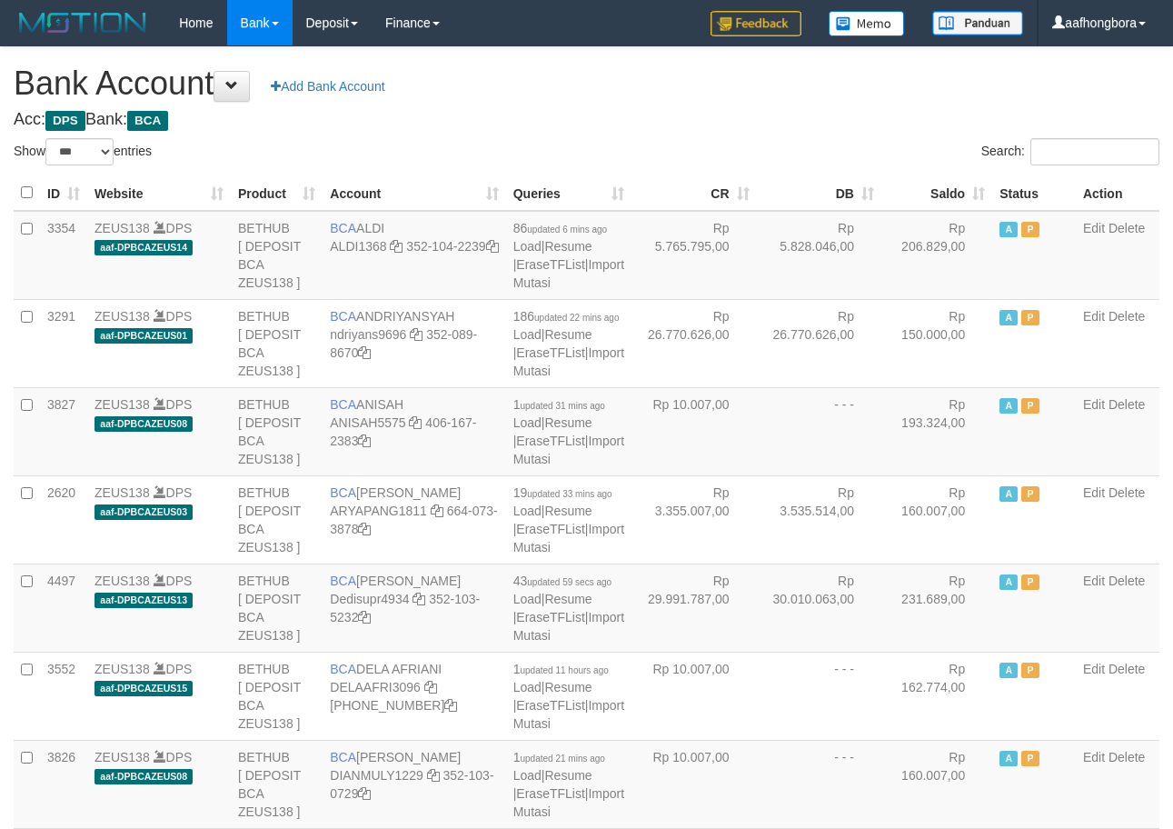
select select "***"
click at [873, 154] on div "Search:" at bounding box center [881, 154] width 560 height 32
click at [873, 153] on div "Search:" at bounding box center [881, 154] width 560 height 32
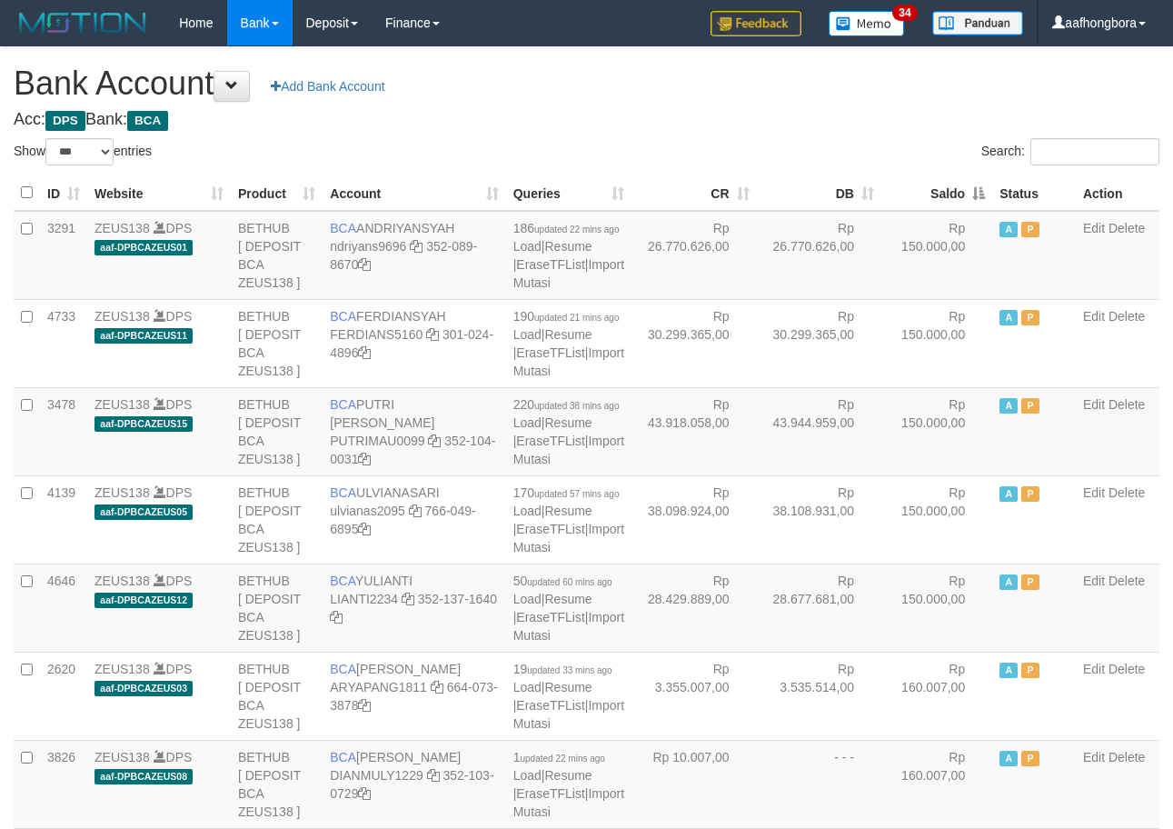
select select "***"
click at [932, 185] on th "Saldo" at bounding box center [937, 192] width 111 height 35
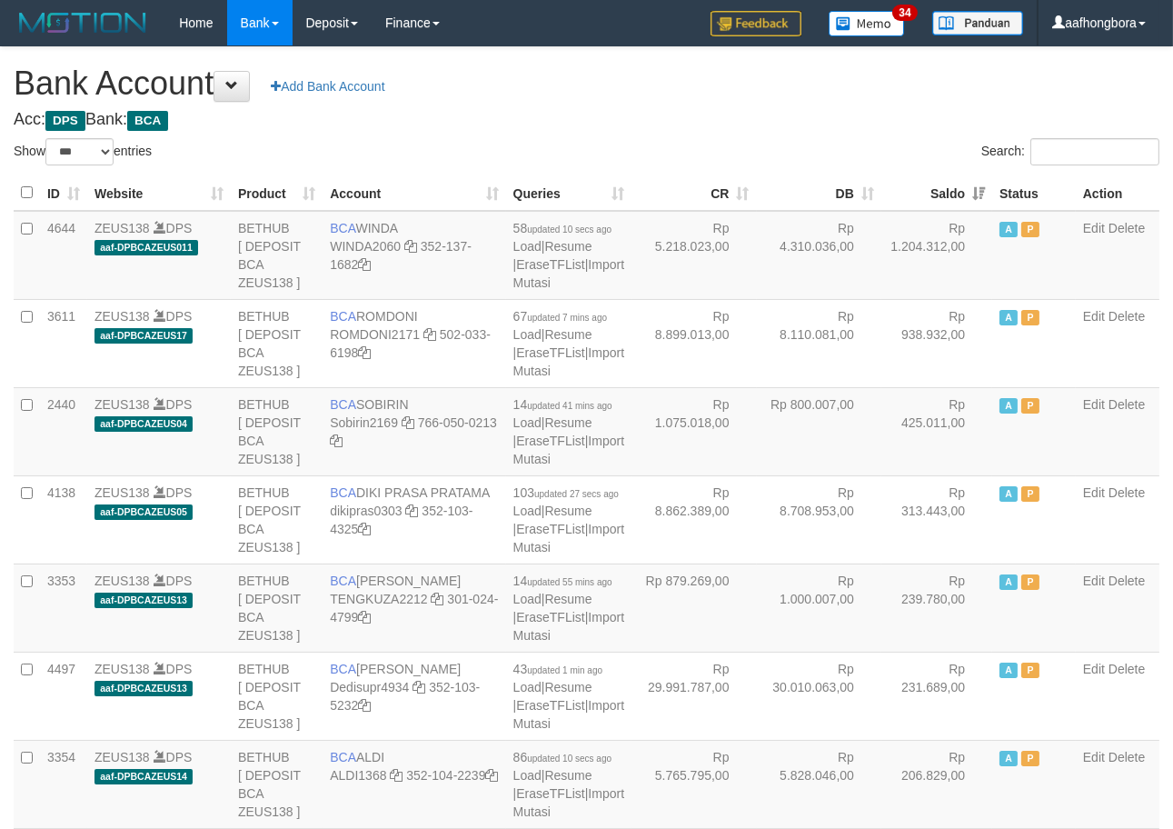
click at [932, 185] on th "Saldo" at bounding box center [937, 192] width 111 height 35
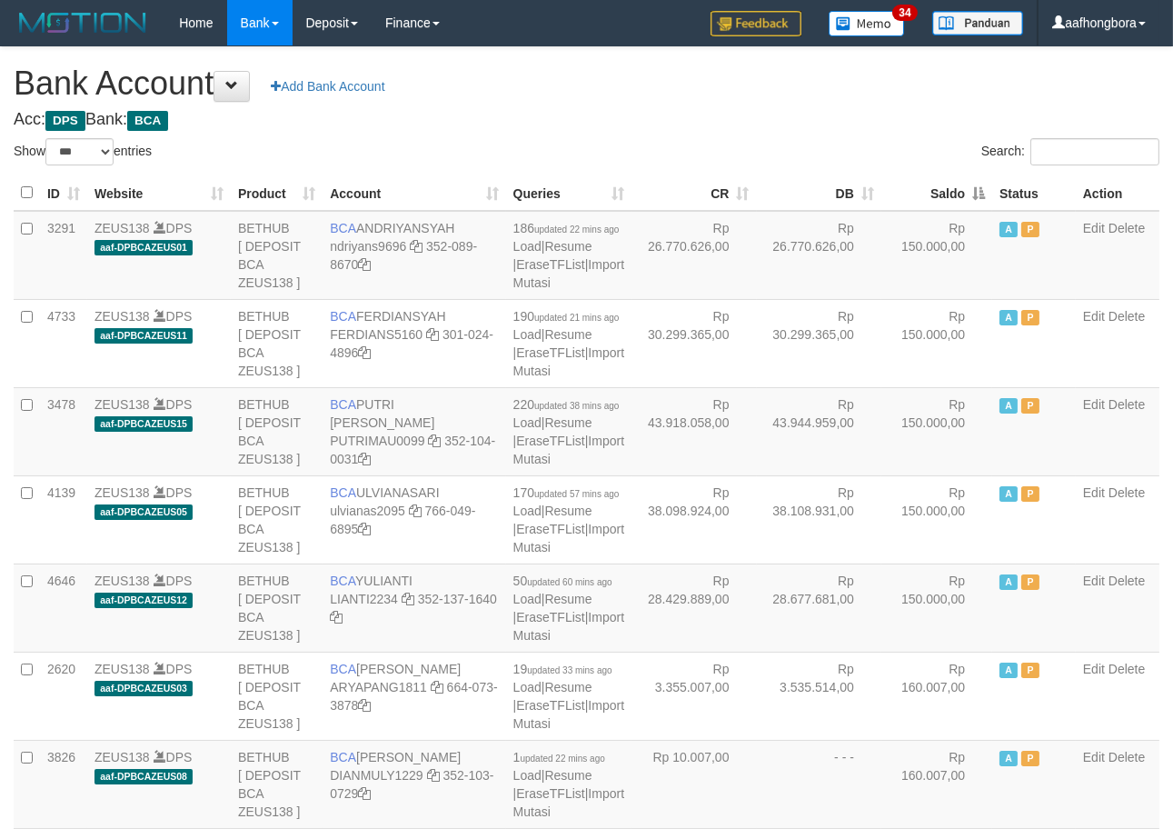
click at [932, 185] on th "Saldo" at bounding box center [937, 192] width 111 height 35
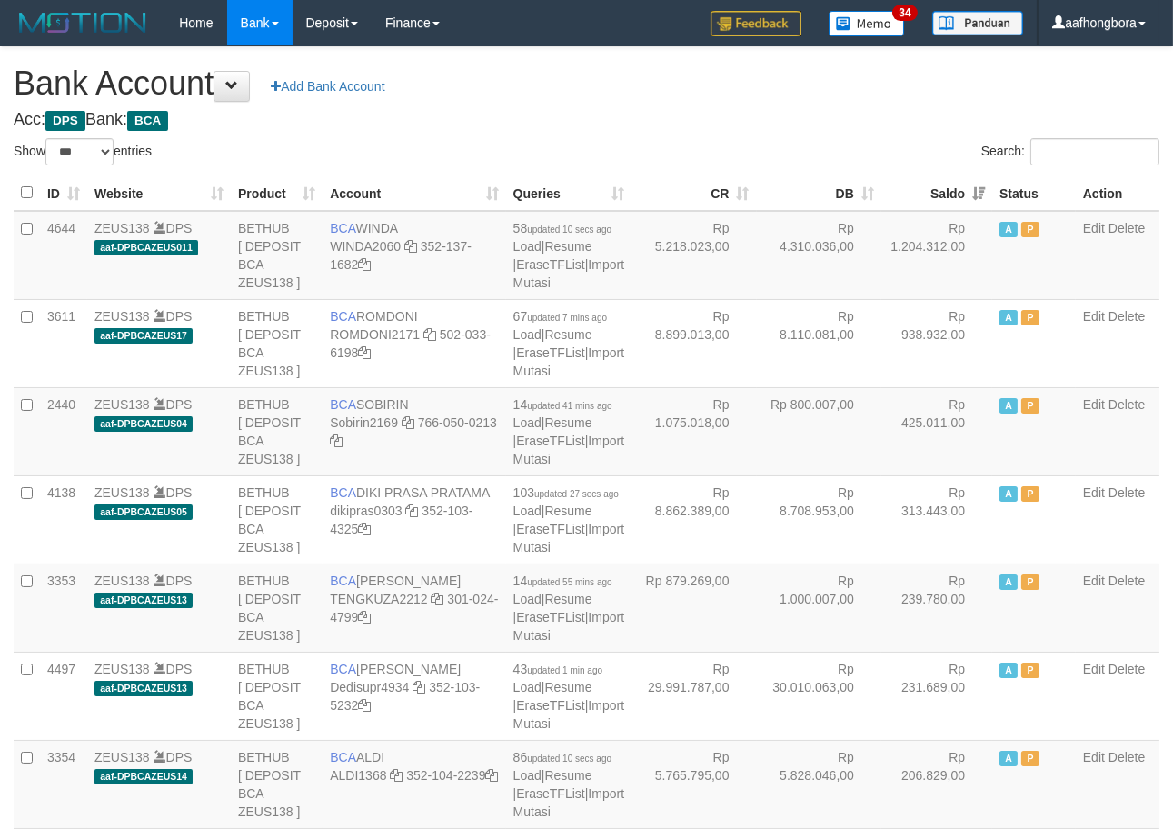
click at [932, 185] on th "Saldo" at bounding box center [937, 192] width 111 height 35
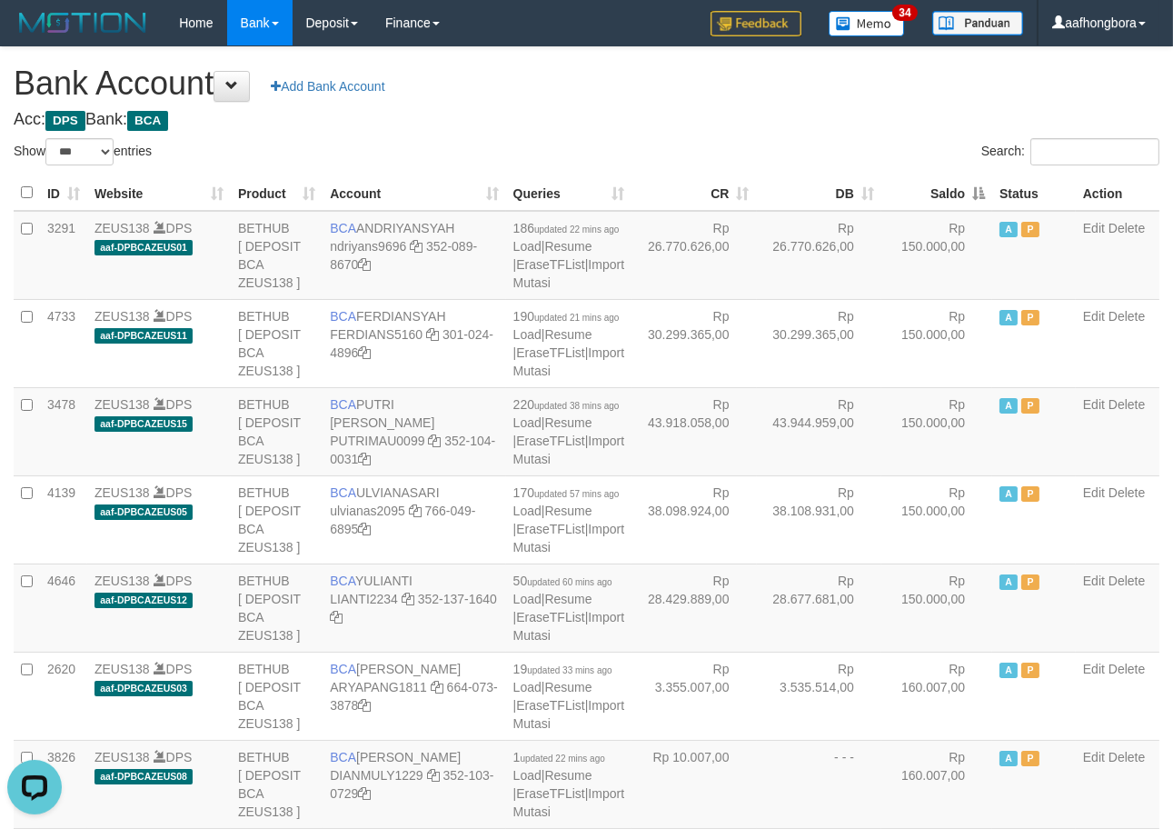
click at [932, 185] on th "Saldo" at bounding box center [937, 192] width 111 height 35
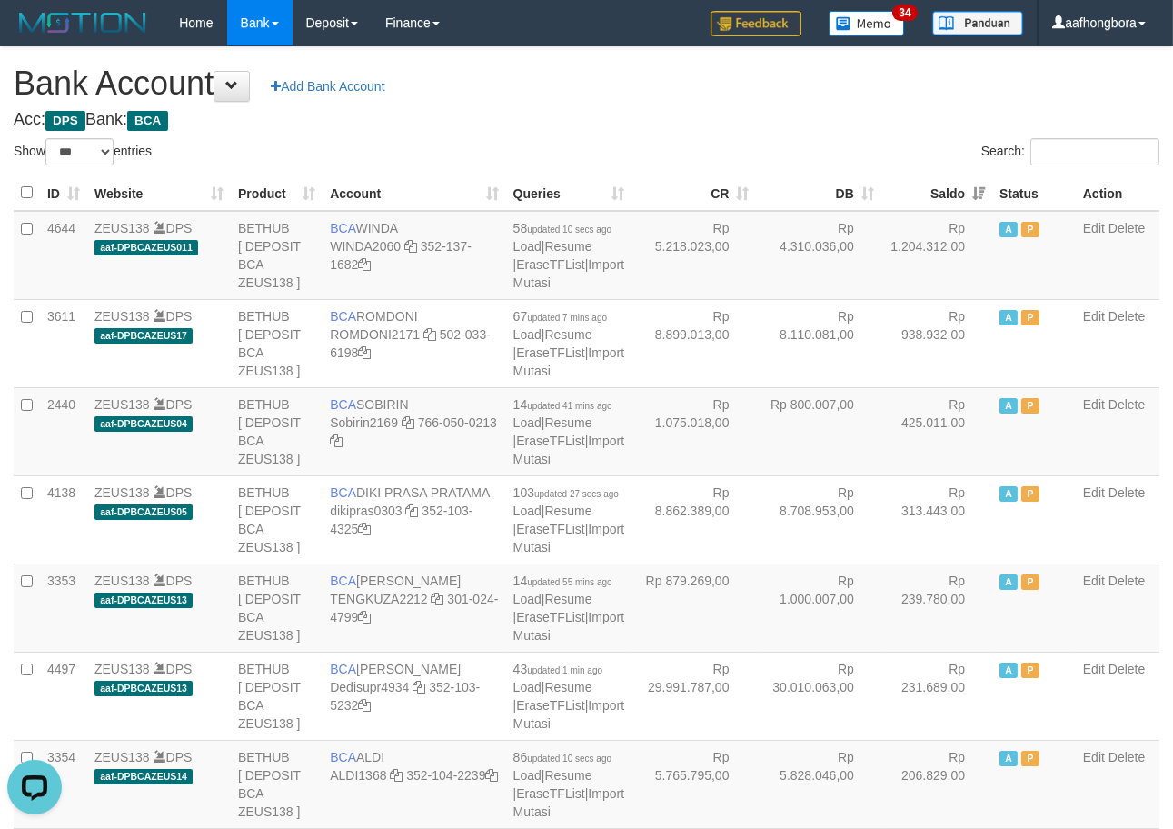
click at [932, 185] on th "Saldo" at bounding box center [937, 192] width 111 height 35
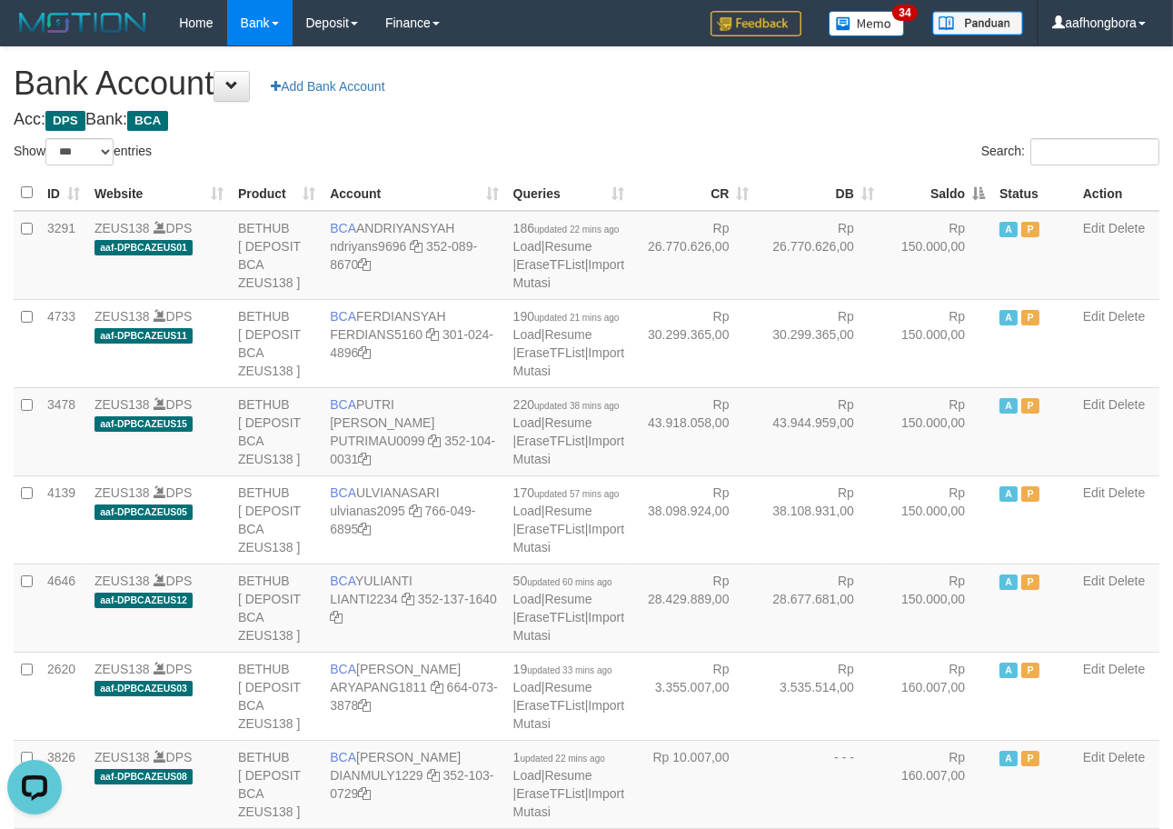
click at [932, 185] on th "Saldo" at bounding box center [937, 192] width 111 height 35
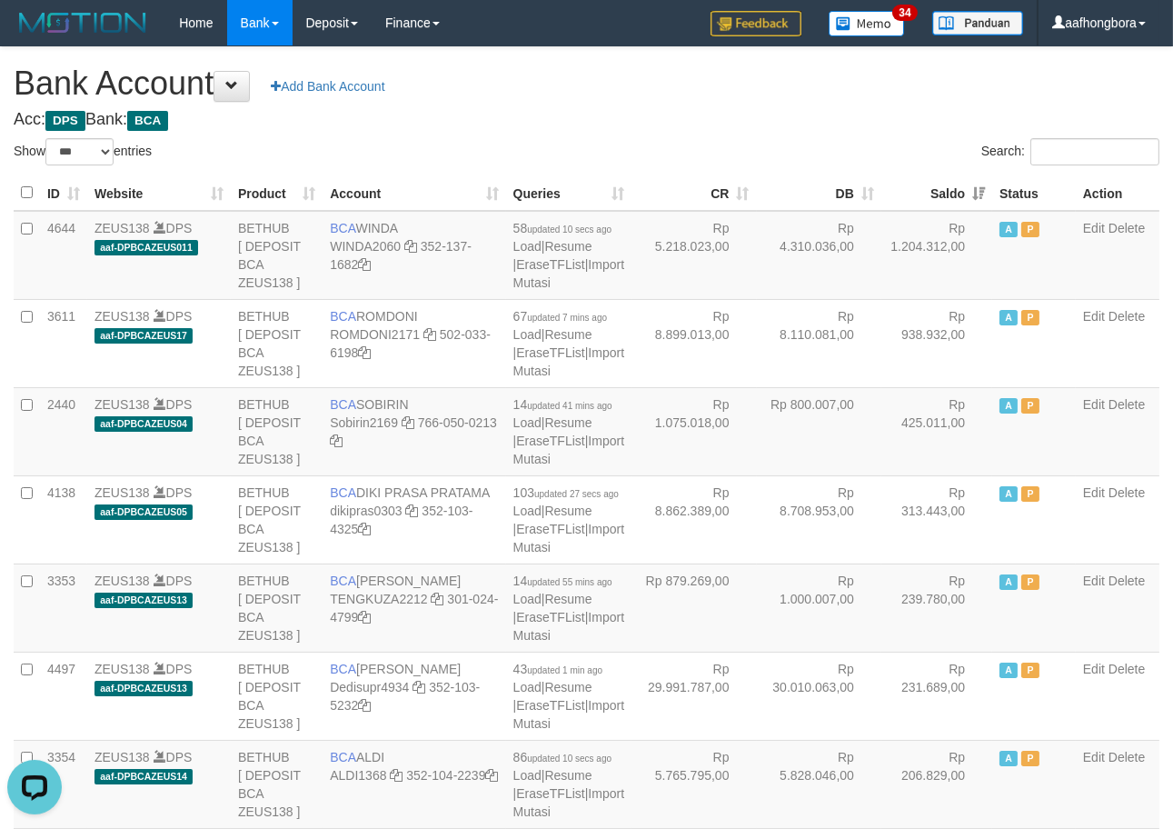
click at [869, 138] on div "Search:" at bounding box center [881, 154] width 560 height 32
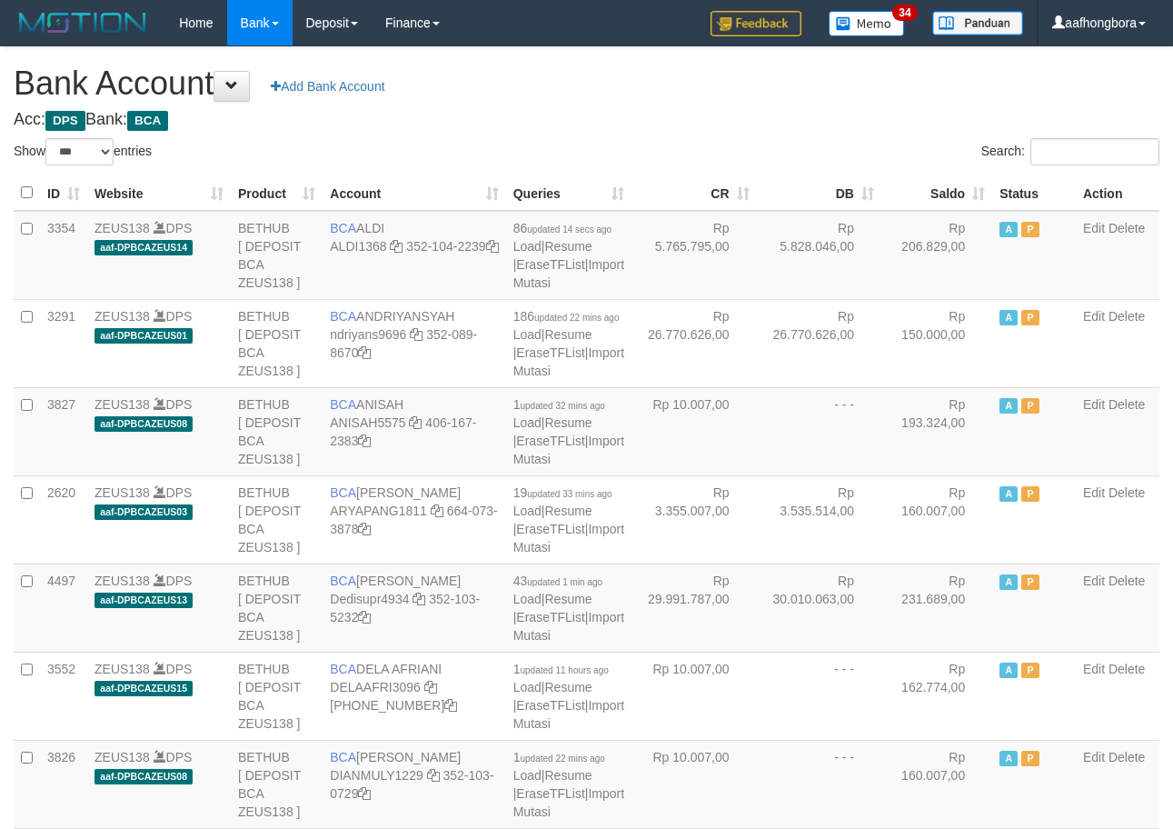
select select "***"
click at [806, 120] on h4 "Acc: DPS Bank: BCA" at bounding box center [587, 120] width 1146 height 18
click at [936, 191] on th "Saldo" at bounding box center [937, 192] width 111 height 35
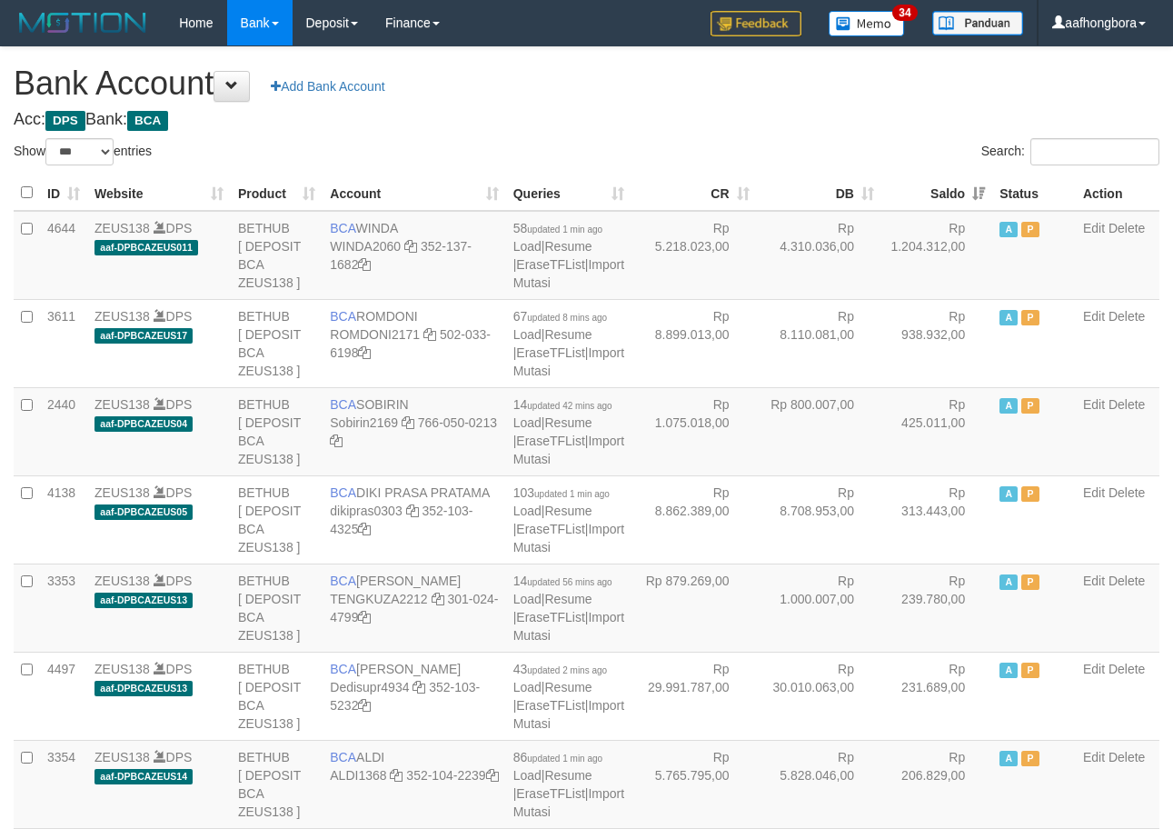
select select "***"
click at [927, 189] on th "Saldo" at bounding box center [937, 192] width 111 height 35
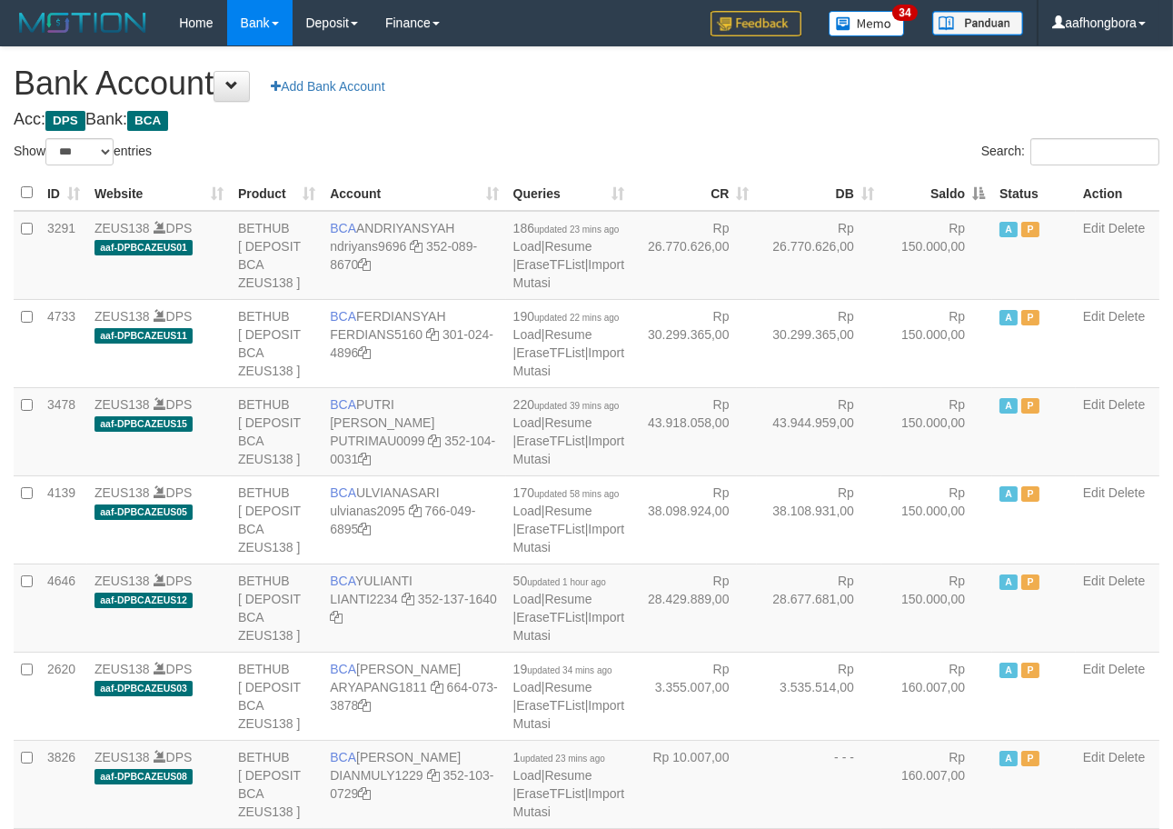
click at [927, 189] on th "Saldo" at bounding box center [937, 192] width 111 height 35
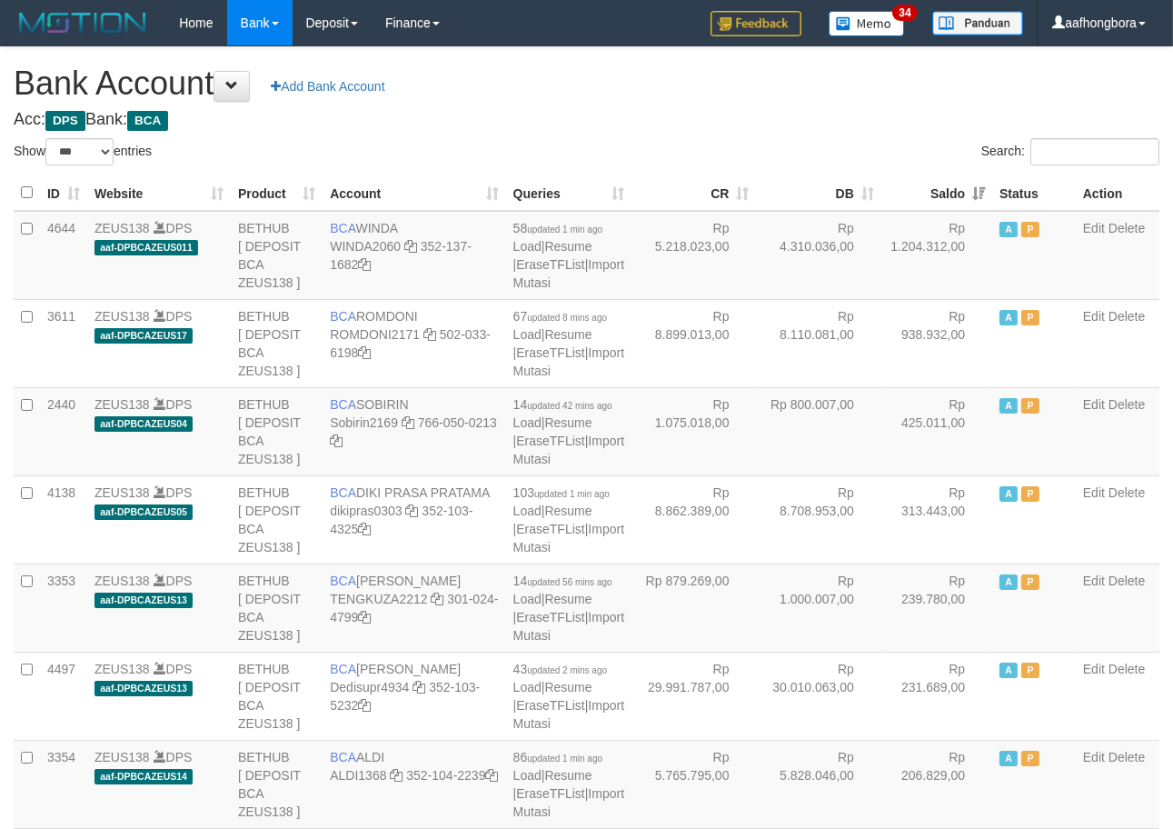
click at [927, 189] on th "Saldo" at bounding box center [937, 192] width 111 height 35
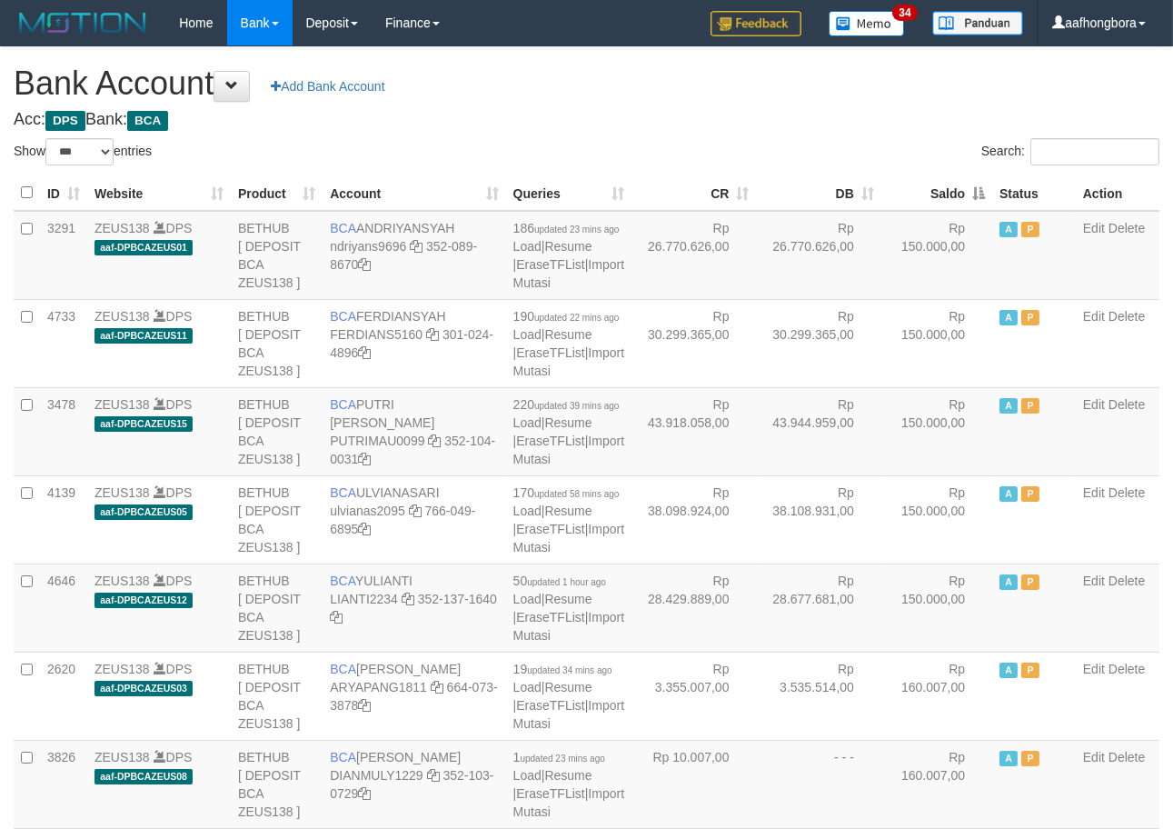
click at [927, 189] on th "Saldo" at bounding box center [937, 192] width 111 height 35
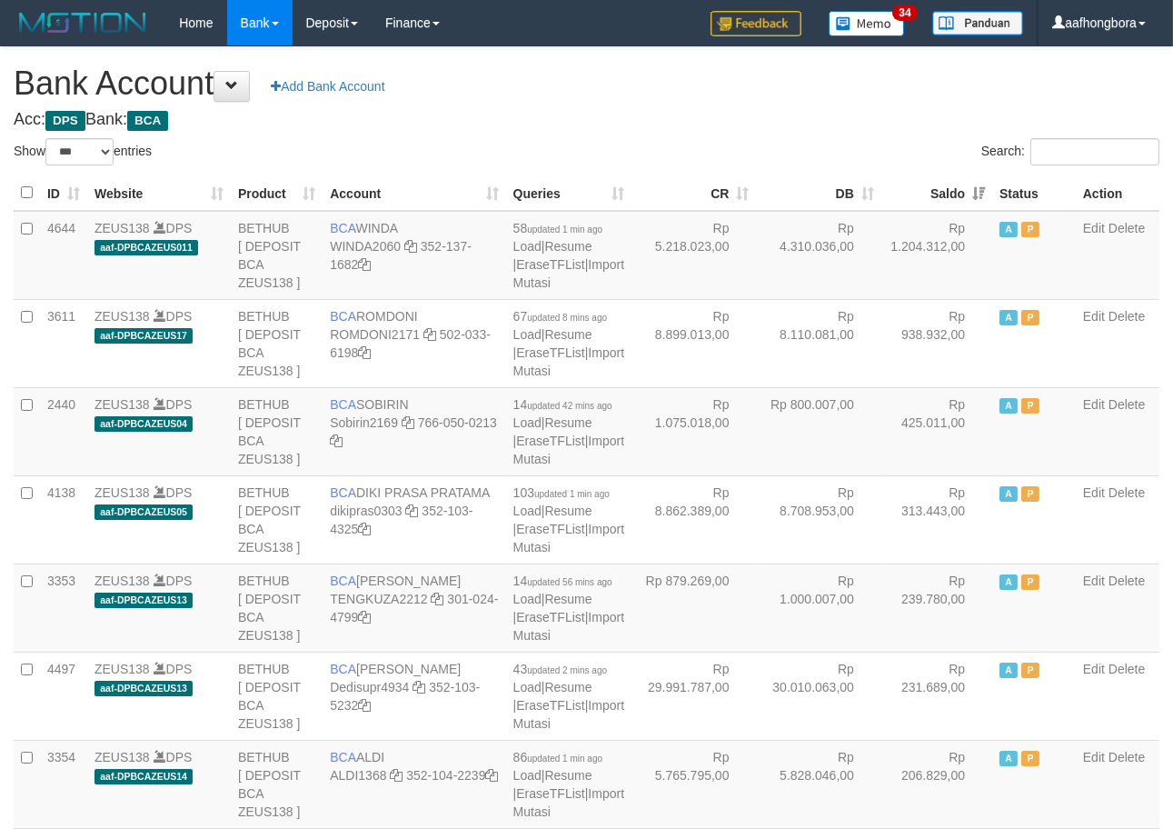
click at [927, 189] on th "Saldo" at bounding box center [937, 192] width 111 height 35
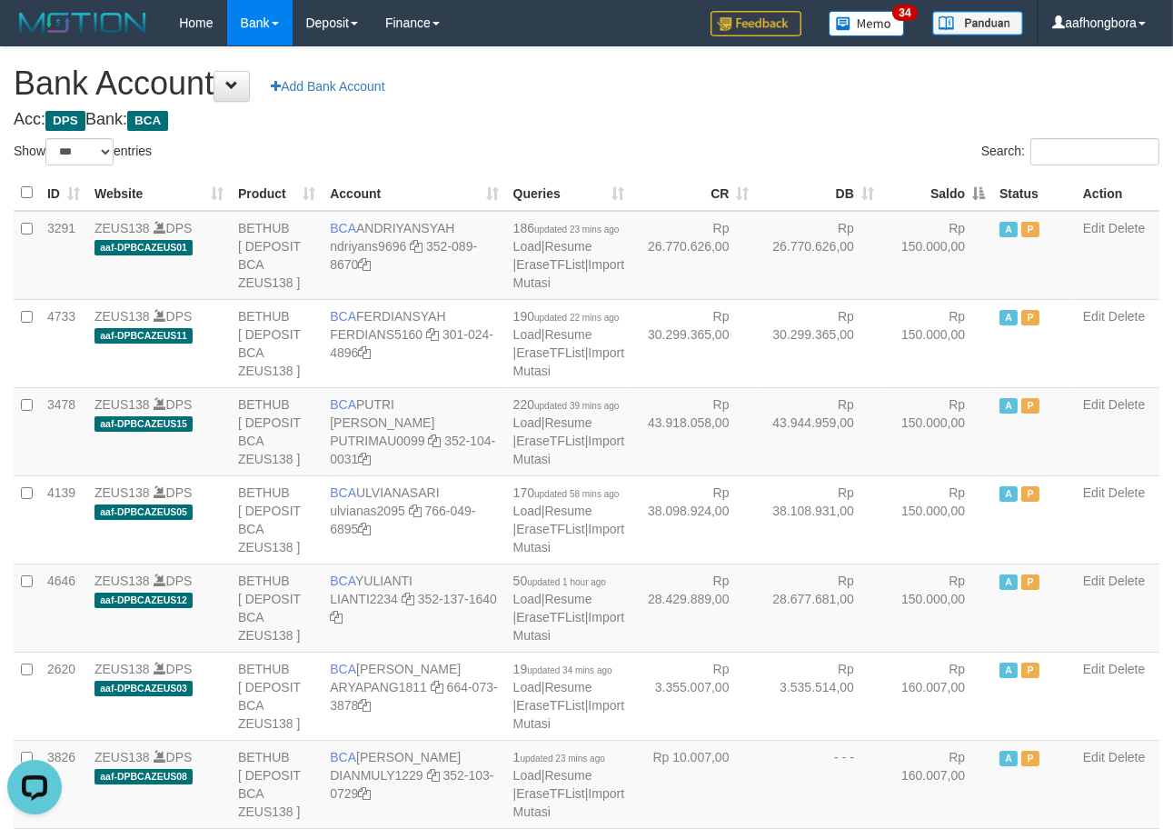
click at [898, 158] on div "Search:" at bounding box center [881, 154] width 560 height 32
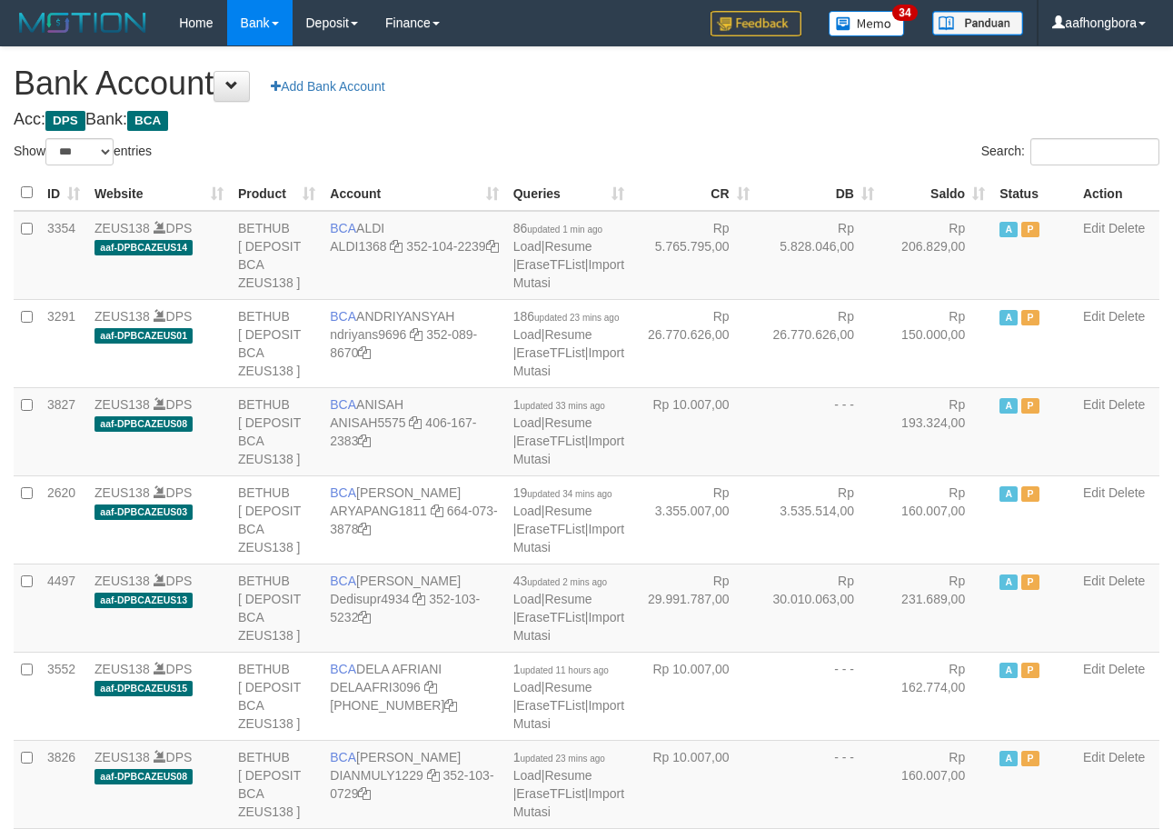
select select "***"
click at [932, 184] on th "Saldo" at bounding box center [937, 192] width 111 height 35
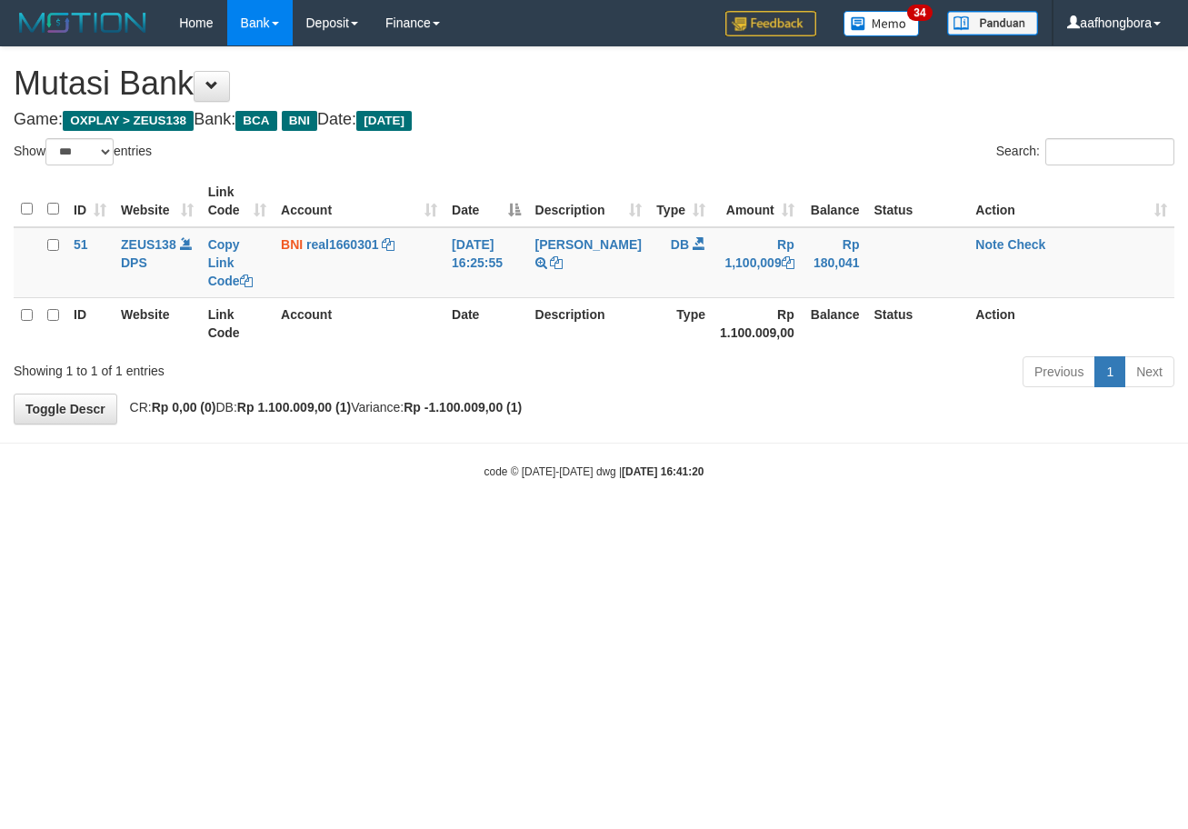
select select "***"
click at [840, 519] on body "Toggle navigation Home Bank Account List Mutasi Bank Search Sync Note Mutasi De…" at bounding box center [594, 262] width 1188 height 525
select select "***"
click at [838, 518] on body "Toggle navigation Home Bank Account List Mutasi Bank Search Sync Note Mutasi De…" at bounding box center [594, 262] width 1188 height 525
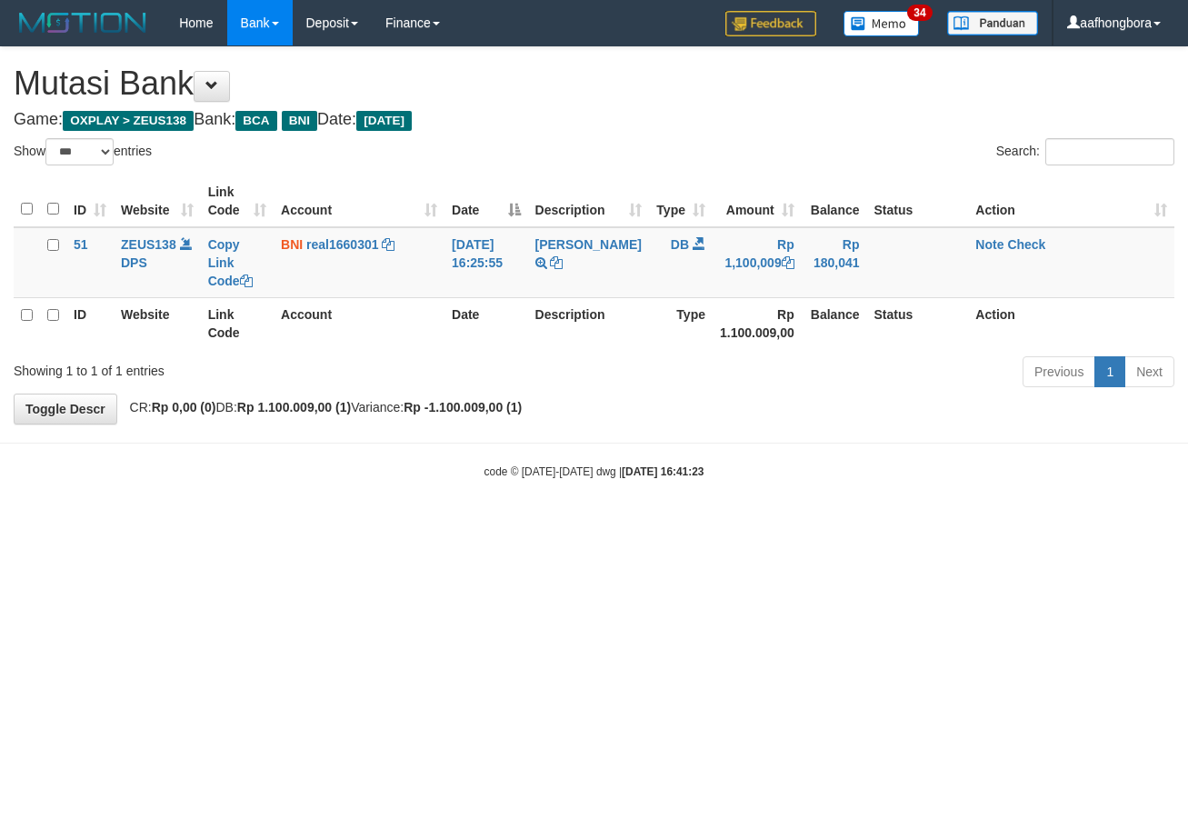
select select "***"
drag, startPoint x: 893, startPoint y: 655, endPoint x: 941, endPoint y: 595, distance: 76.4
click at [902, 525] on html "Toggle navigation Home Bank Account List Mutasi Bank Search Sync Note Mutasi De…" at bounding box center [594, 262] width 1188 height 525
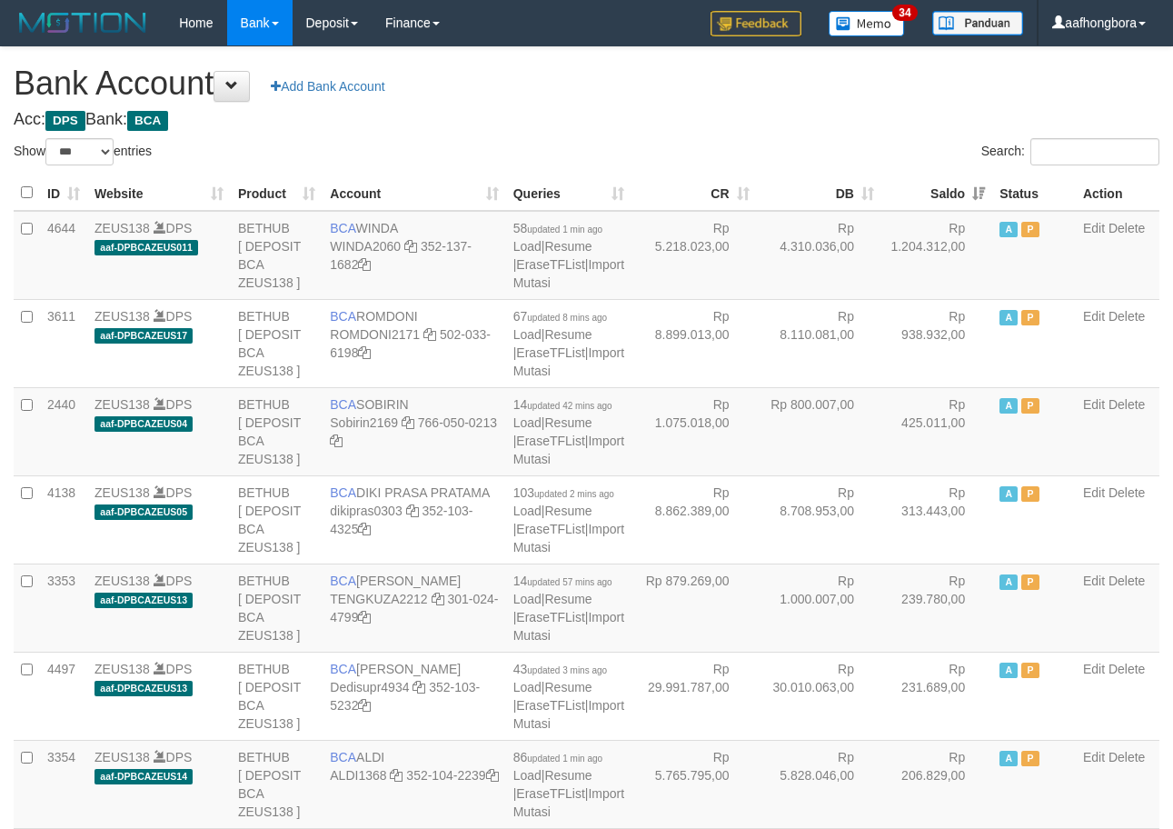
select select "***"
click at [933, 184] on th "Saldo" at bounding box center [937, 192] width 111 height 35
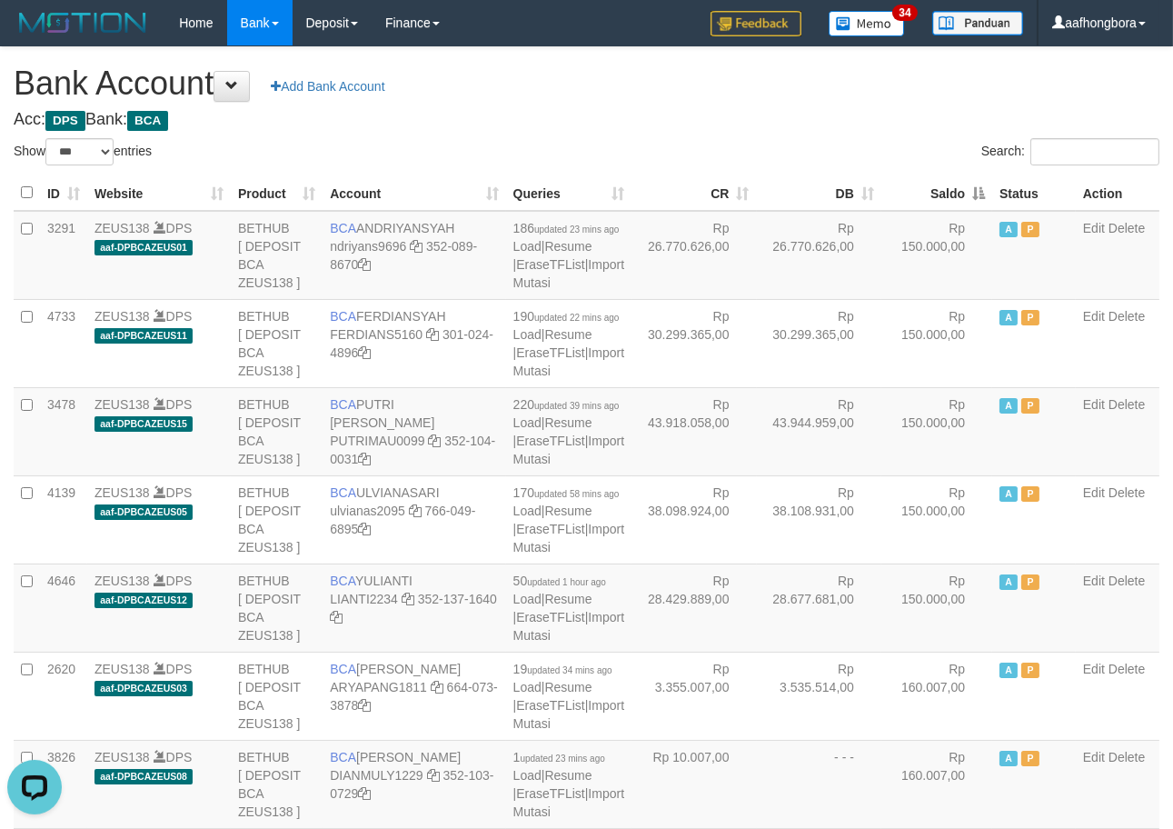
click at [928, 189] on th "Saldo" at bounding box center [937, 192] width 111 height 35
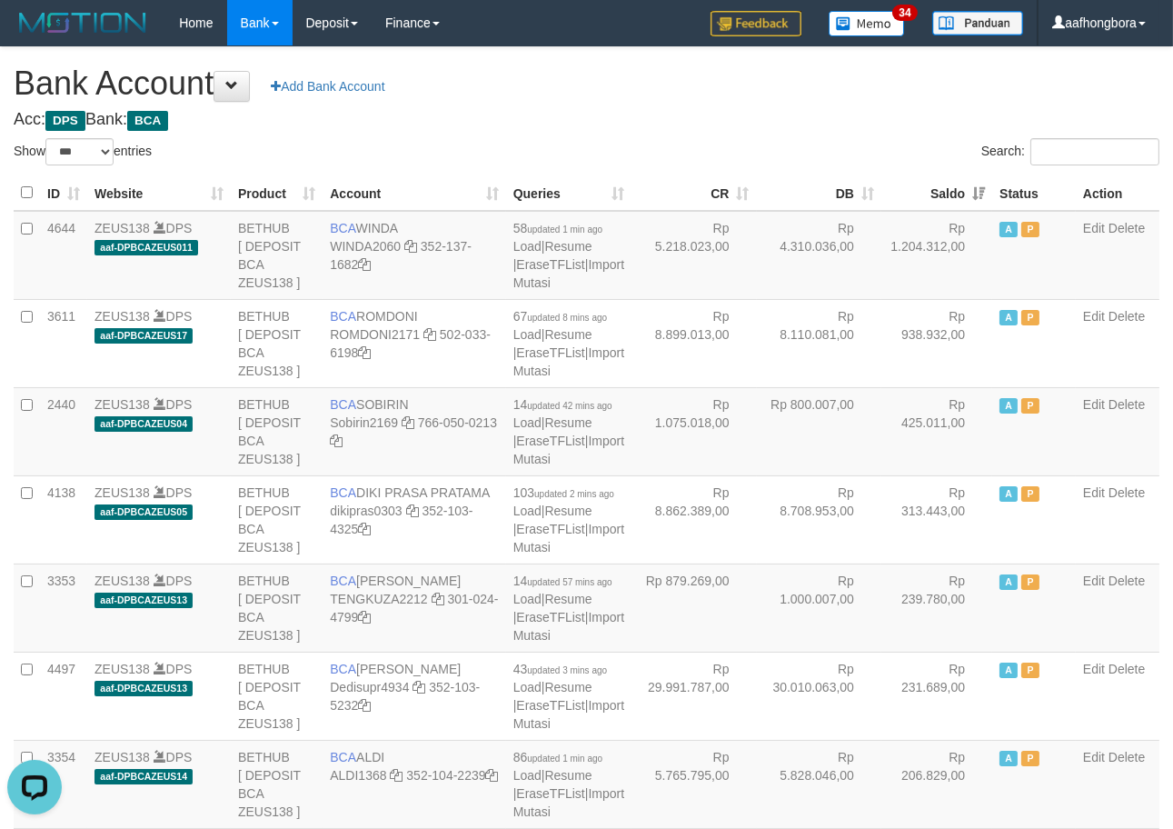
click at [928, 189] on th "Saldo" at bounding box center [937, 192] width 111 height 35
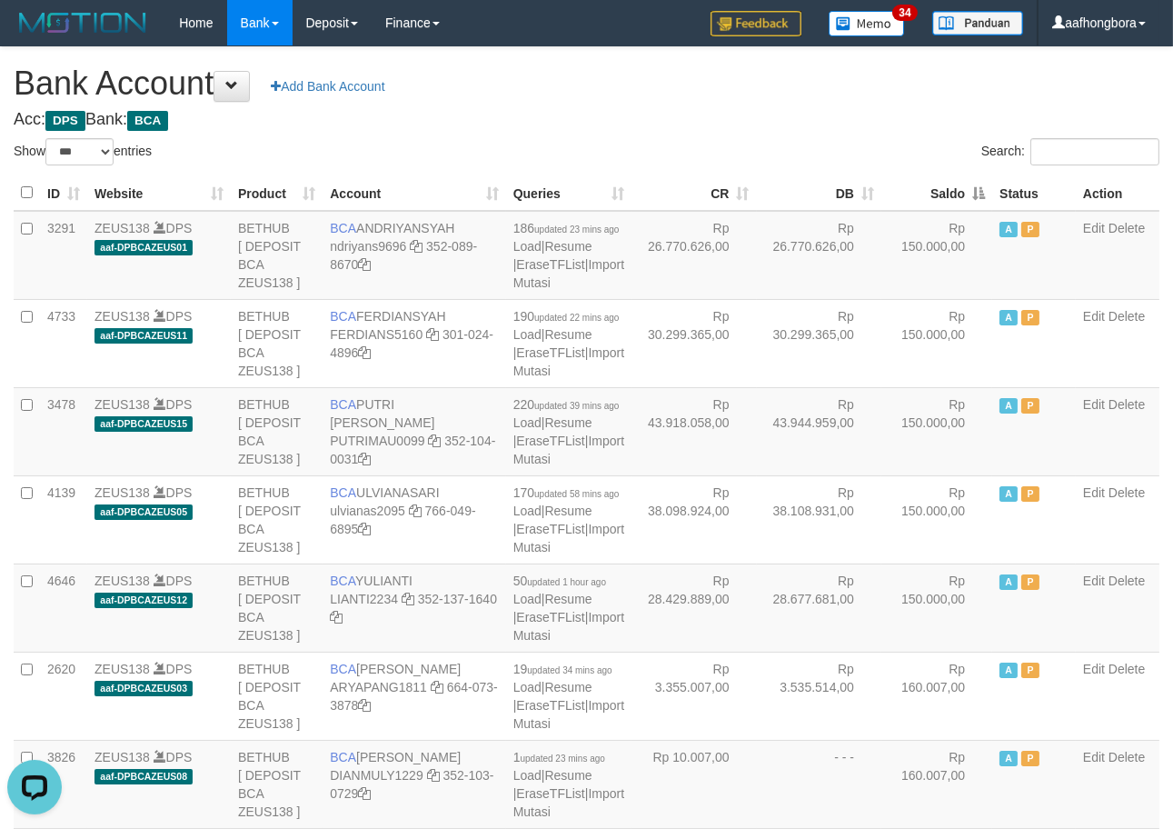
click at [928, 189] on th "Saldo" at bounding box center [937, 192] width 111 height 35
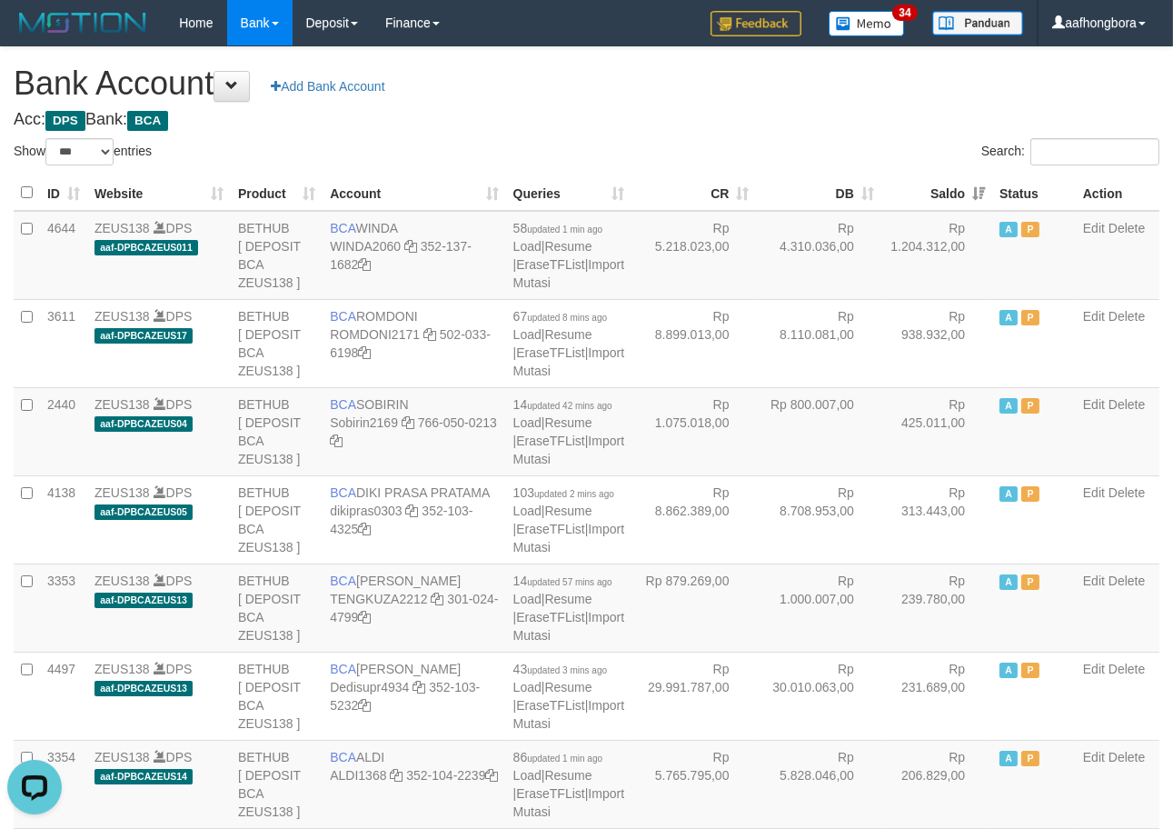
click at [928, 189] on th "Saldo" at bounding box center [937, 192] width 111 height 35
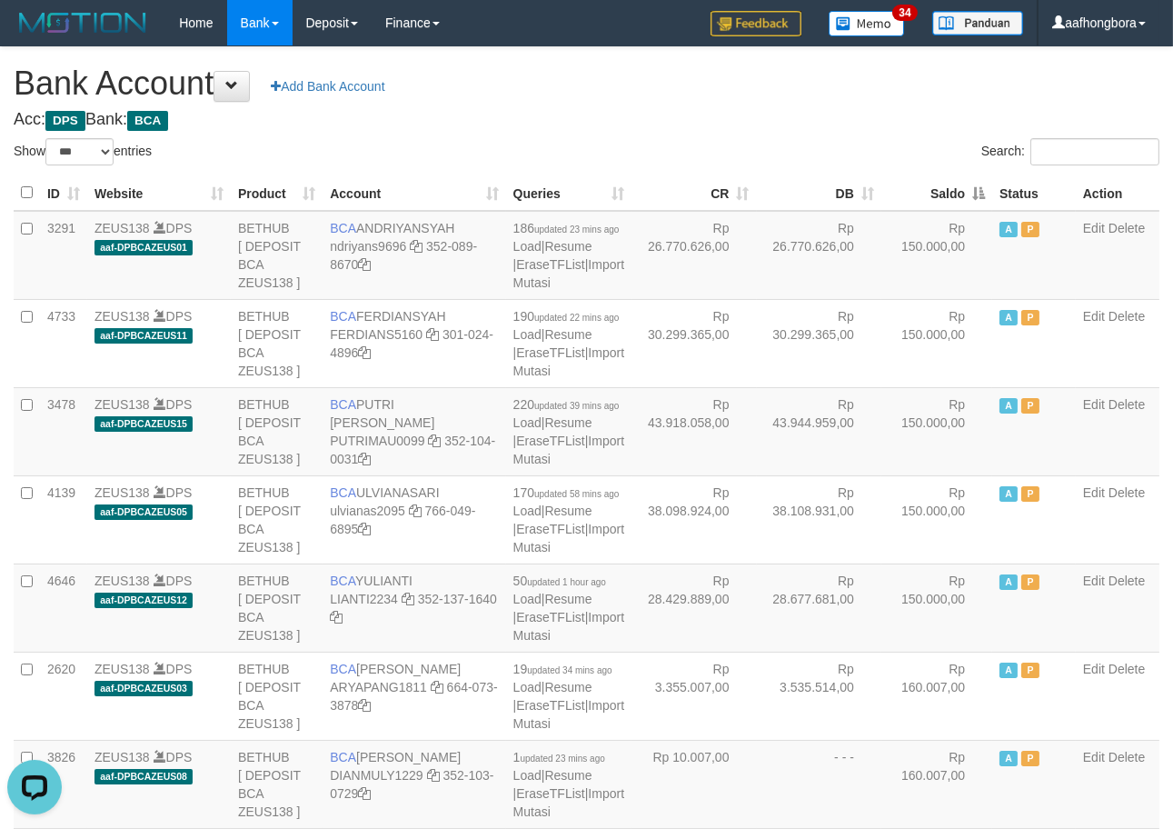
click at [928, 189] on th "Saldo" at bounding box center [937, 192] width 111 height 35
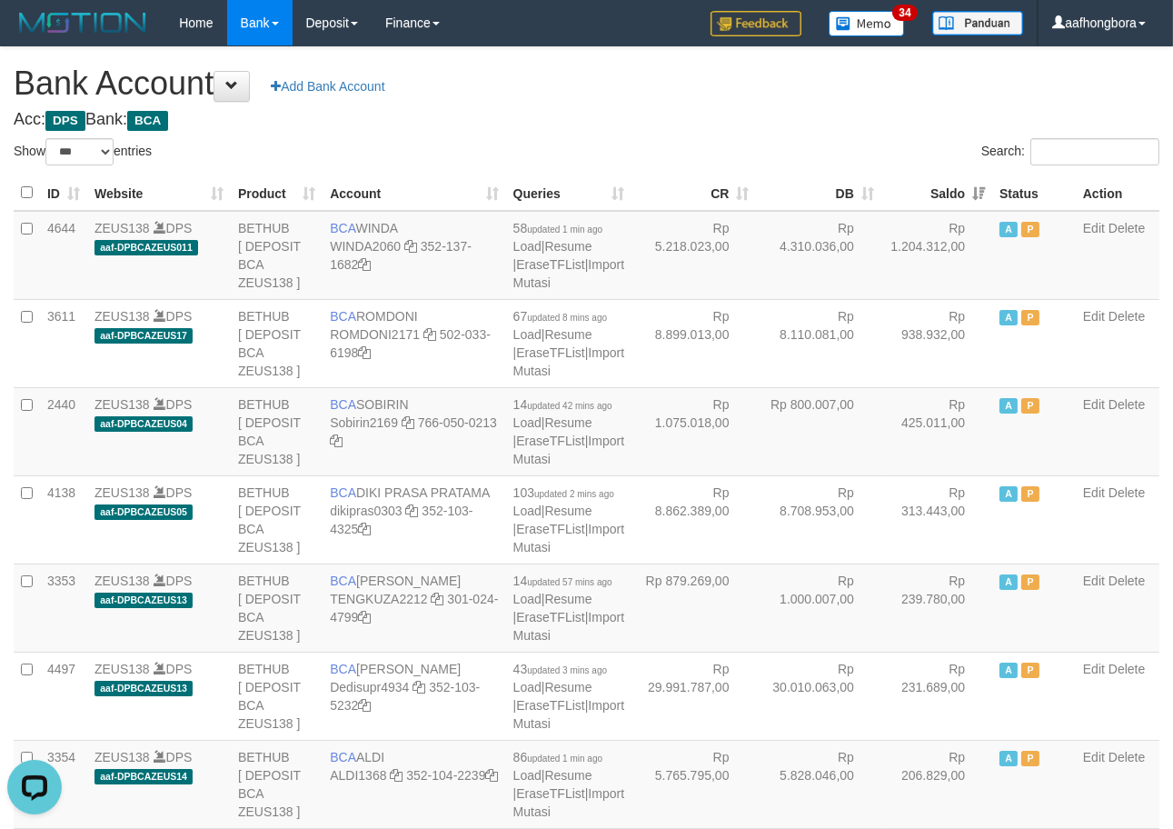
click at [928, 189] on th "Saldo" at bounding box center [937, 192] width 111 height 35
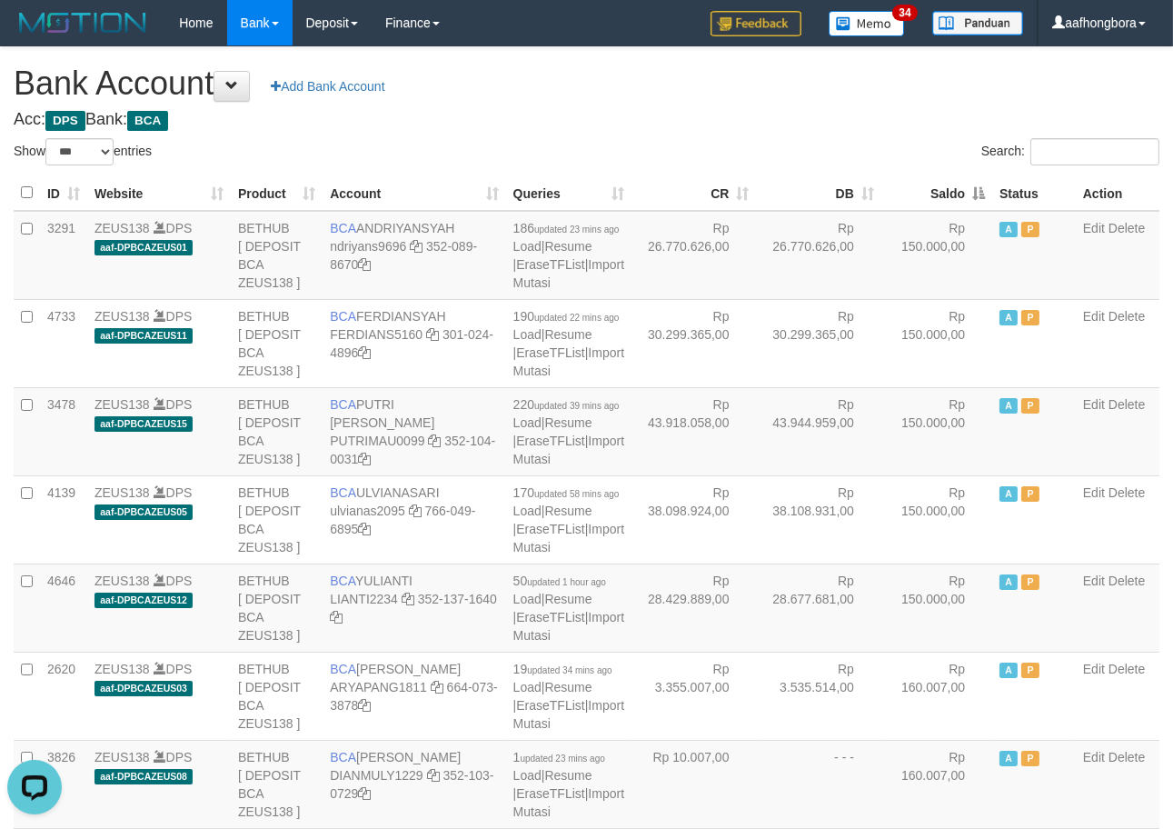
click at [928, 189] on th "Saldo" at bounding box center [937, 192] width 111 height 35
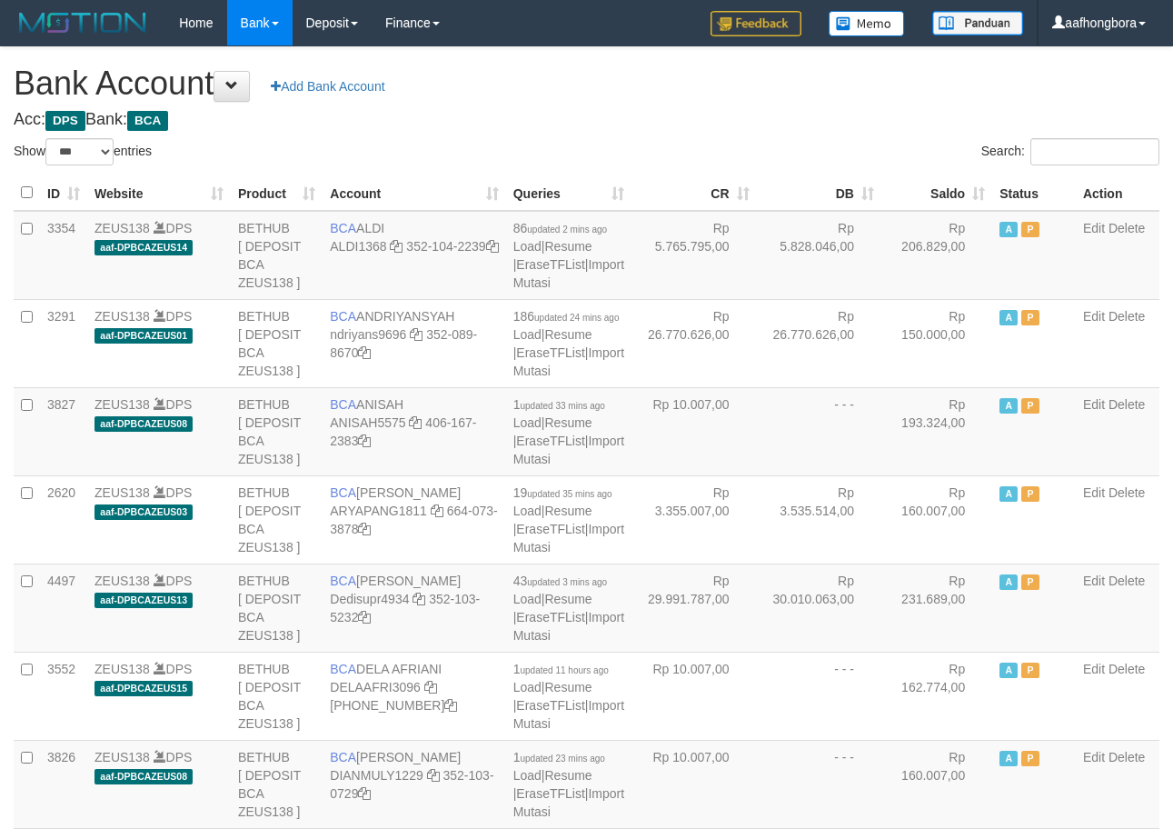
select select "***"
click at [928, 189] on th "Saldo" at bounding box center [937, 192] width 111 height 35
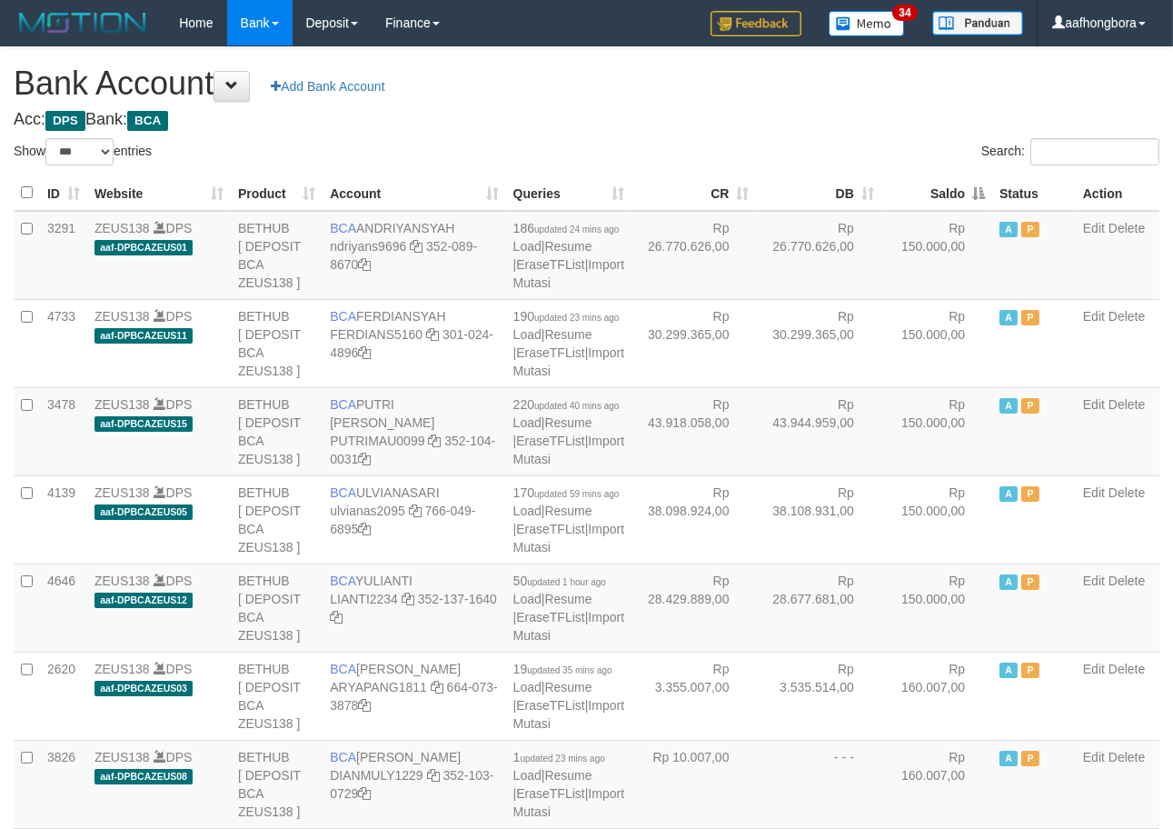
click at [928, 189] on th "Saldo" at bounding box center [937, 192] width 111 height 35
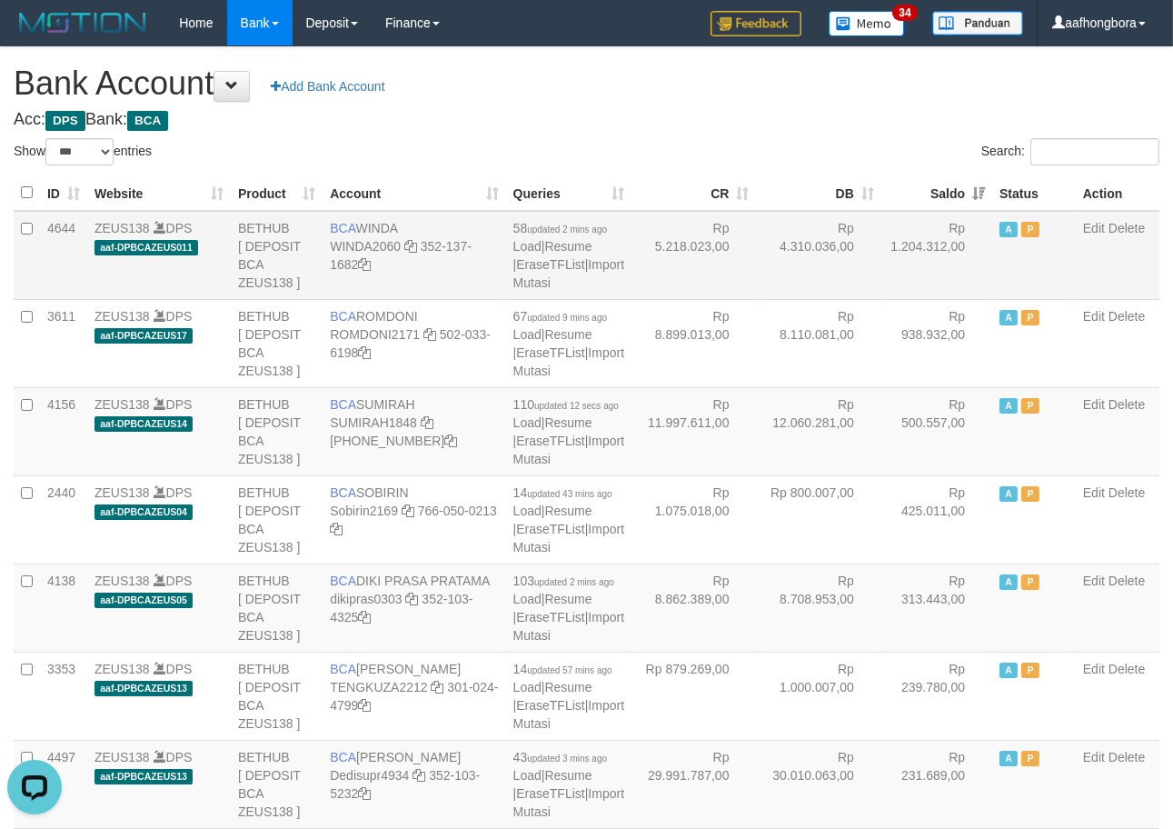
click at [392, 219] on td "BCA WINDA WINDA2060 352-137-1682" at bounding box center [414, 255] width 183 height 89
copy td "WINDA"
drag, startPoint x: 428, startPoint y: 243, endPoint x: 432, endPoint y: 274, distance: 31.1
click at [432, 274] on td "BCA WINDA WINDA2060 352-137-1682" at bounding box center [414, 255] width 183 height 89
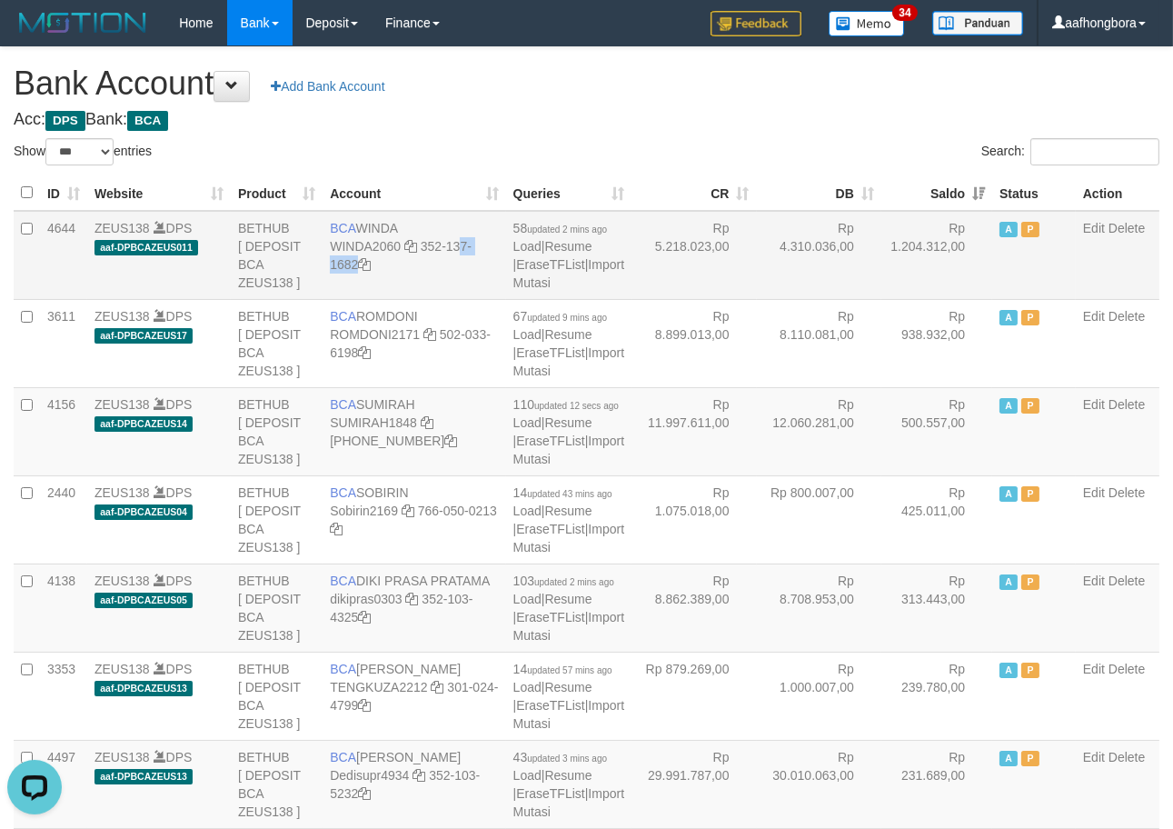
copy td "352-137-1682"
click at [819, 115] on h4 "Acc: DPS Bank: BCA" at bounding box center [587, 120] width 1146 height 18
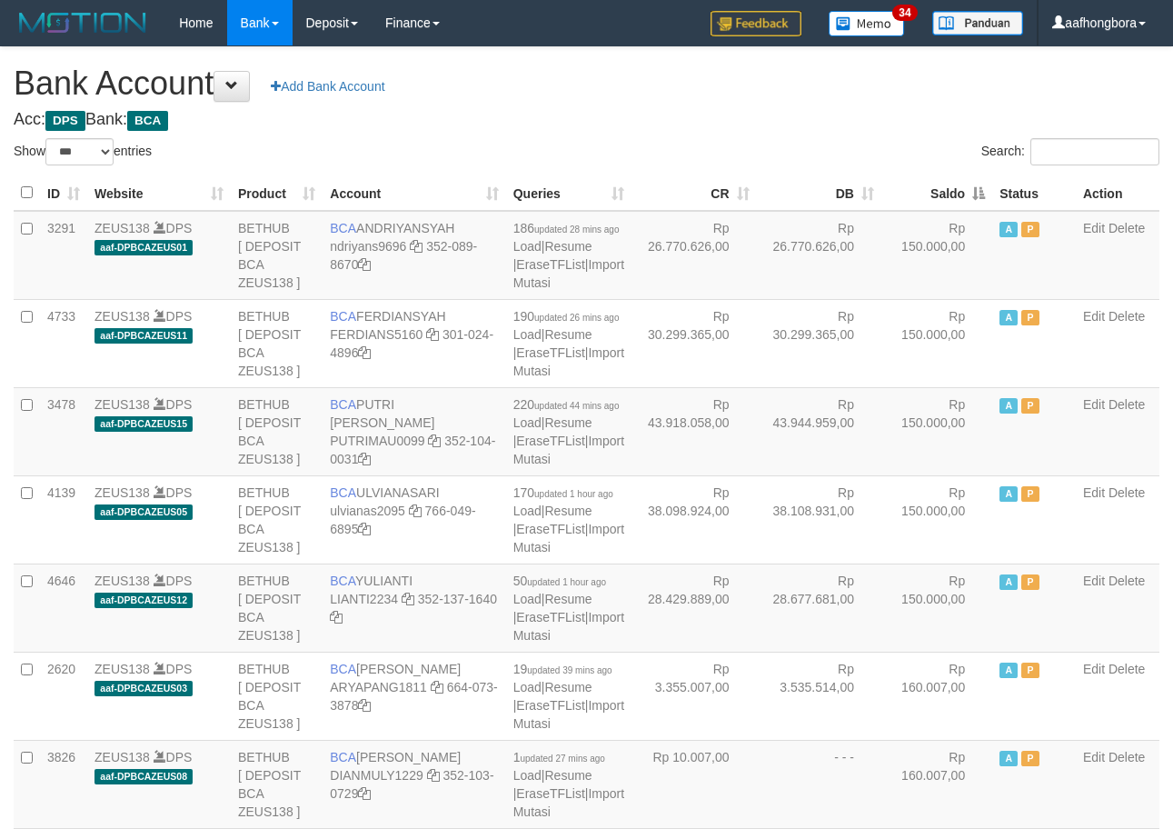
select select "***"
click at [930, 188] on th "Saldo" at bounding box center [937, 192] width 111 height 35
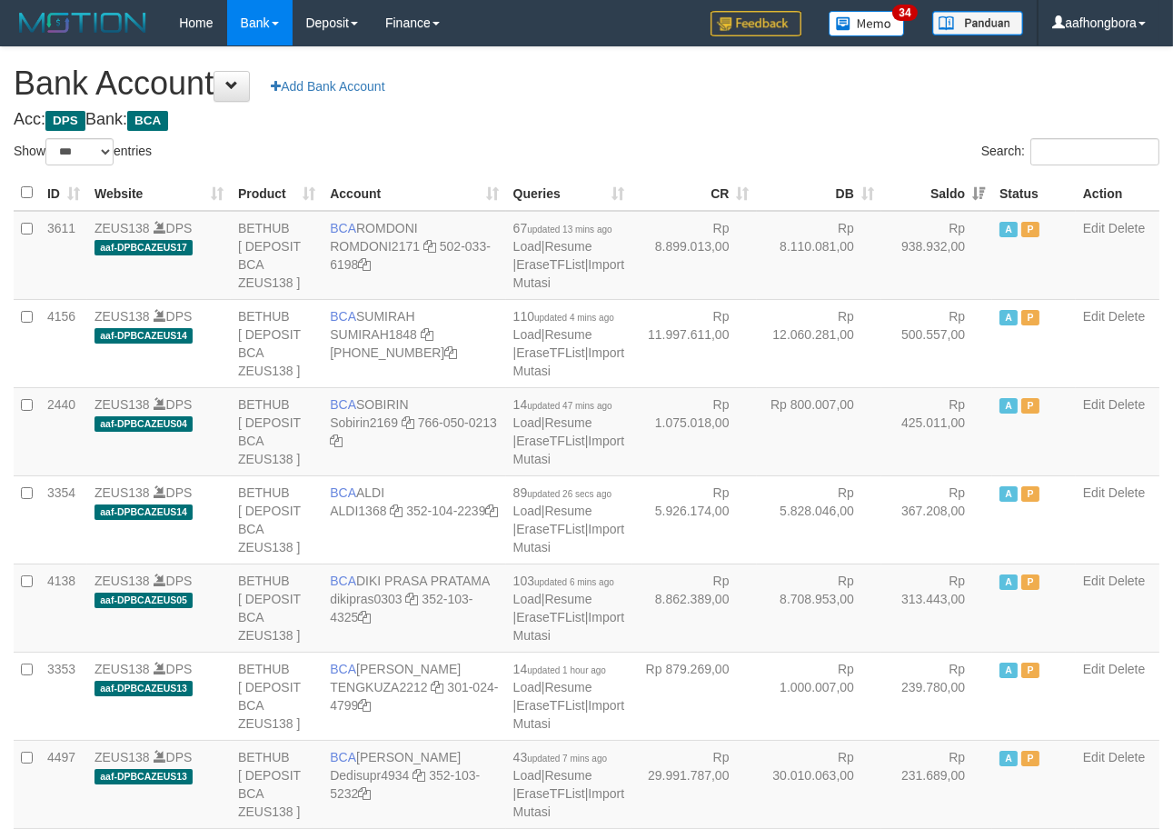
click at [930, 188] on th "Saldo" at bounding box center [937, 192] width 111 height 35
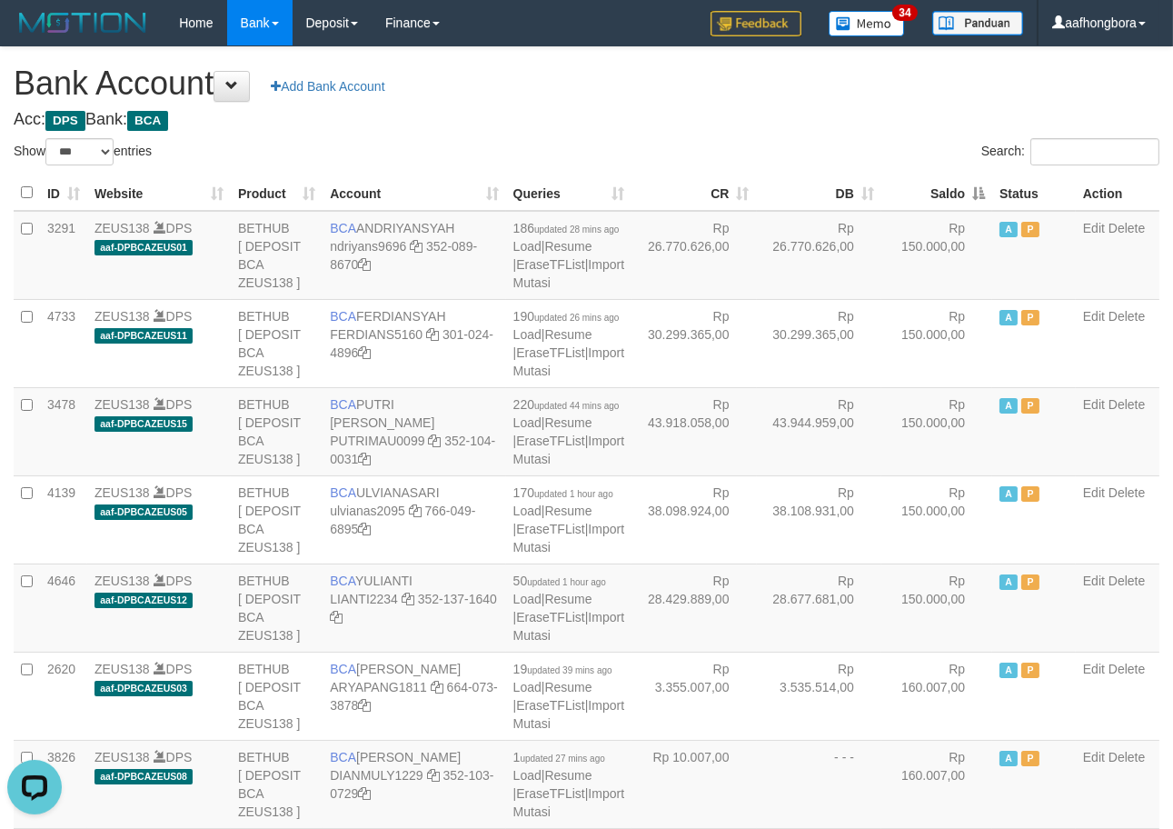
click at [656, 115] on h4 "Acc: DPS Bank: BCA" at bounding box center [587, 120] width 1146 height 18
click at [654, 115] on h4 "Acc: DPS Bank: BCA" at bounding box center [587, 120] width 1146 height 18
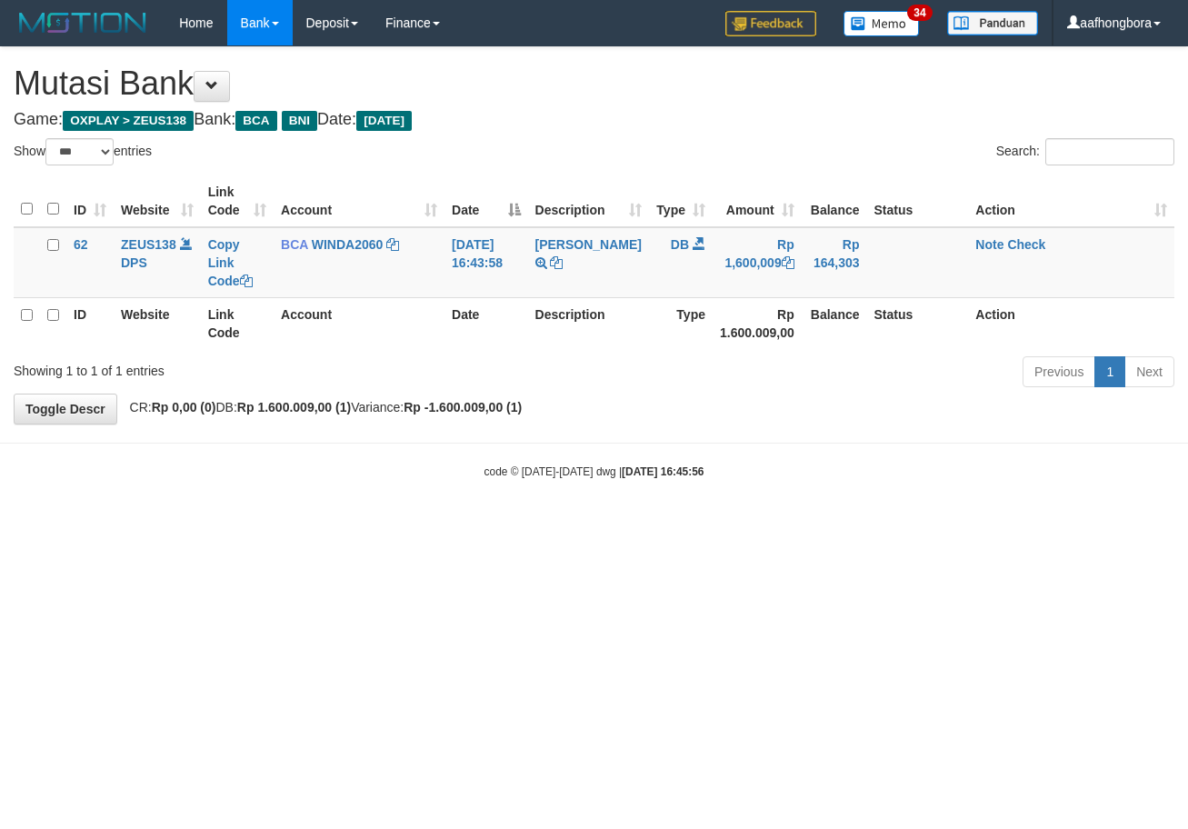
select select "***"
click at [839, 525] on html "Toggle navigation Home Bank Account List Mutasi Bank Search Sync Note Mutasi De…" at bounding box center [594, 262] width 1188 height 525
drag, startPoint x: 834, startPoint y: 655, endPoint x: 852, endPoint y: 662, distance: 19.3
click at [852, 525] on html "Toggle navigation Home Bank Account List Mutasi Bank Search Sync Note Mutasi De…" at bounding box center [594, 262] width 1188 height 525
click at [847, 525] on html "Toggle navigation Home Bank Account List Mutasi Bank Search Sync Note Mutasi De…" at bounding box center [594, 262] width 1188 height 525
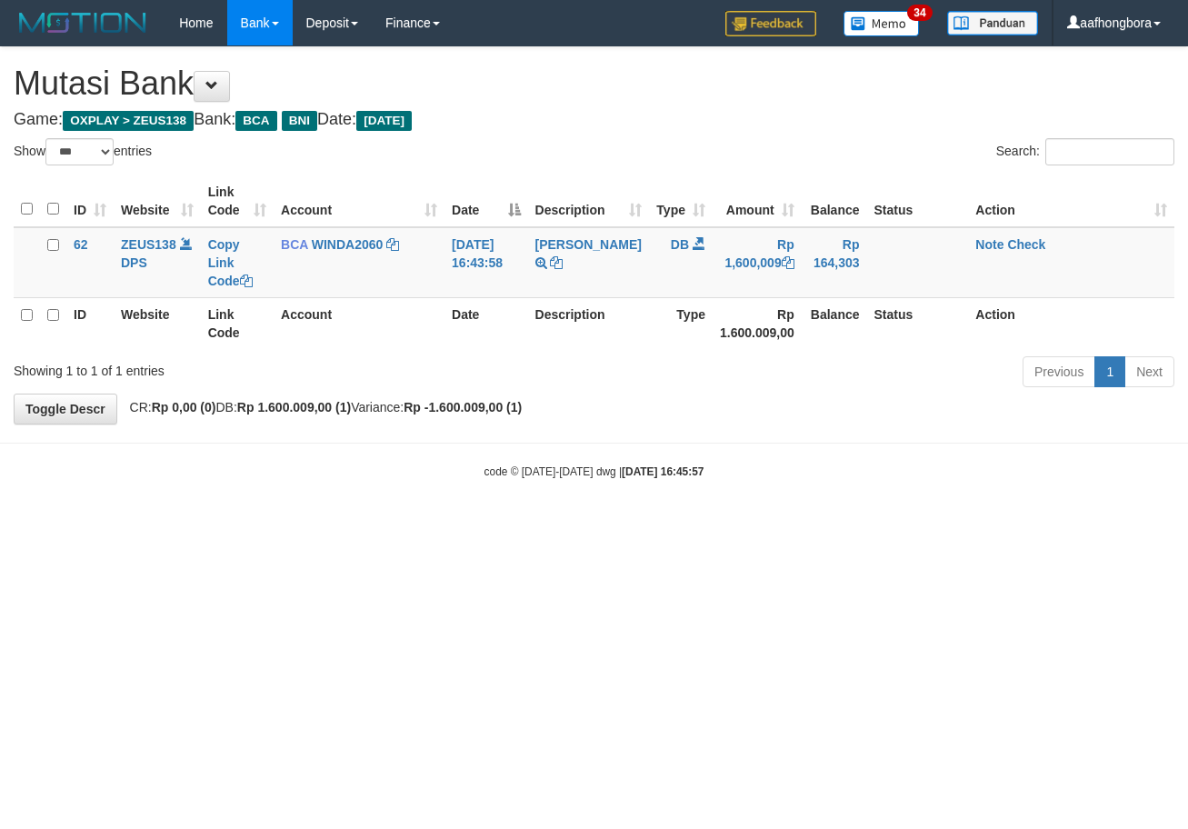
select select "***"
click at [983, 242] on link "Note" at bounding box center [989, 244] width 28 height 15
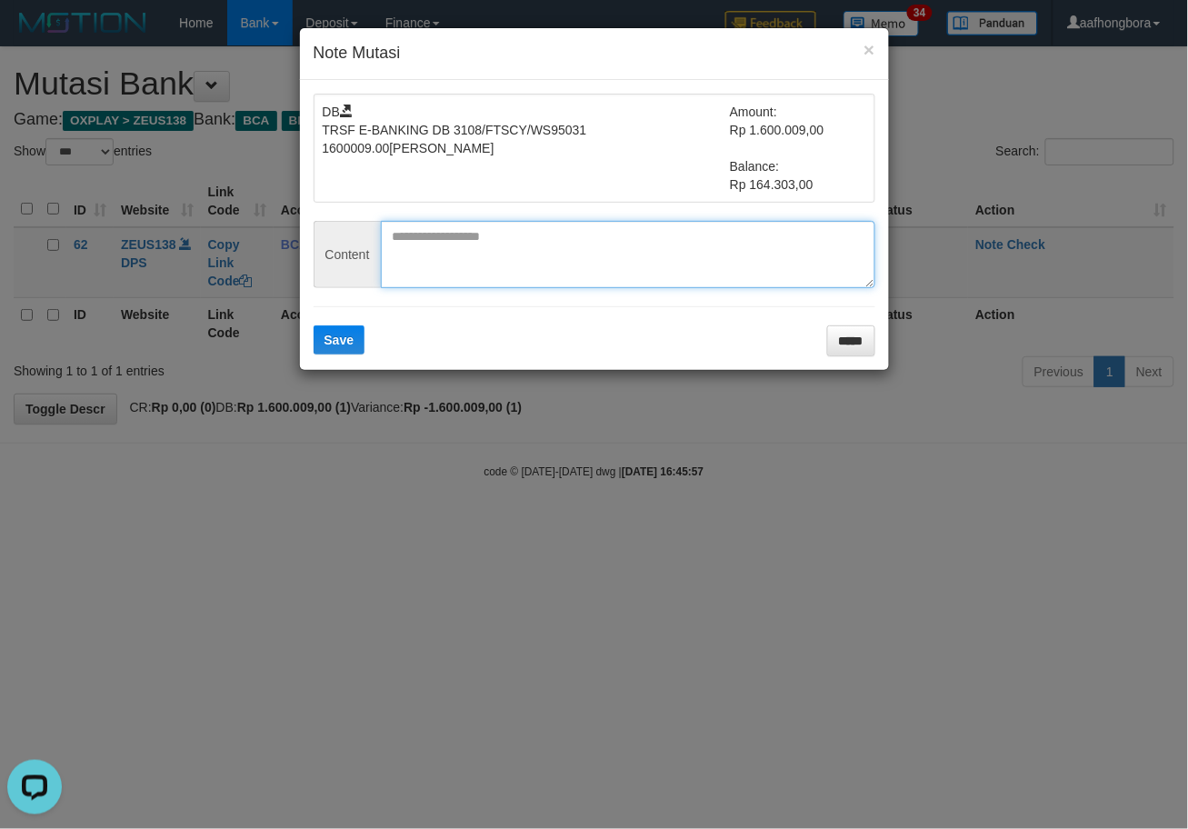
click at [603, 241] on textarea at bounding box center [628, 254] width 494 height 67
paste textarea "**********"
type textarea "**********"
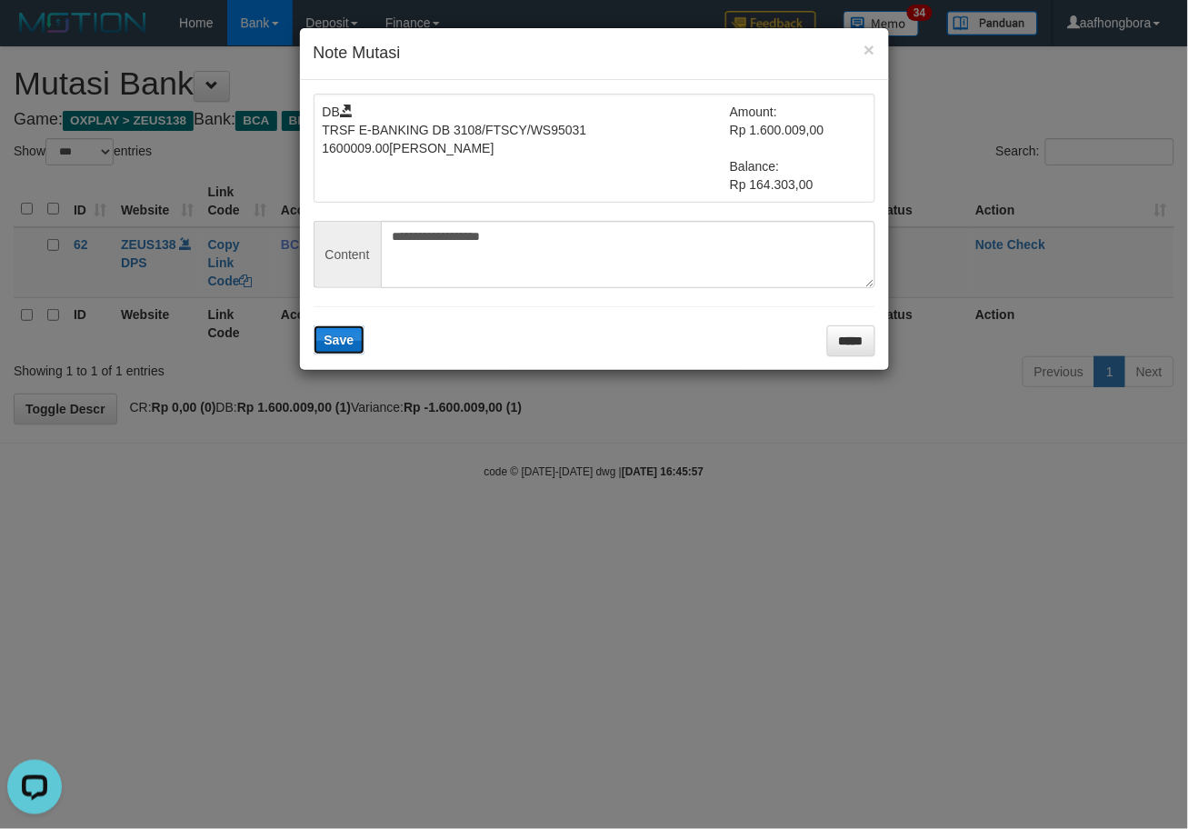
click at [339, 334] on span "Save" at bounding box center [339, 340] width 30 height 15
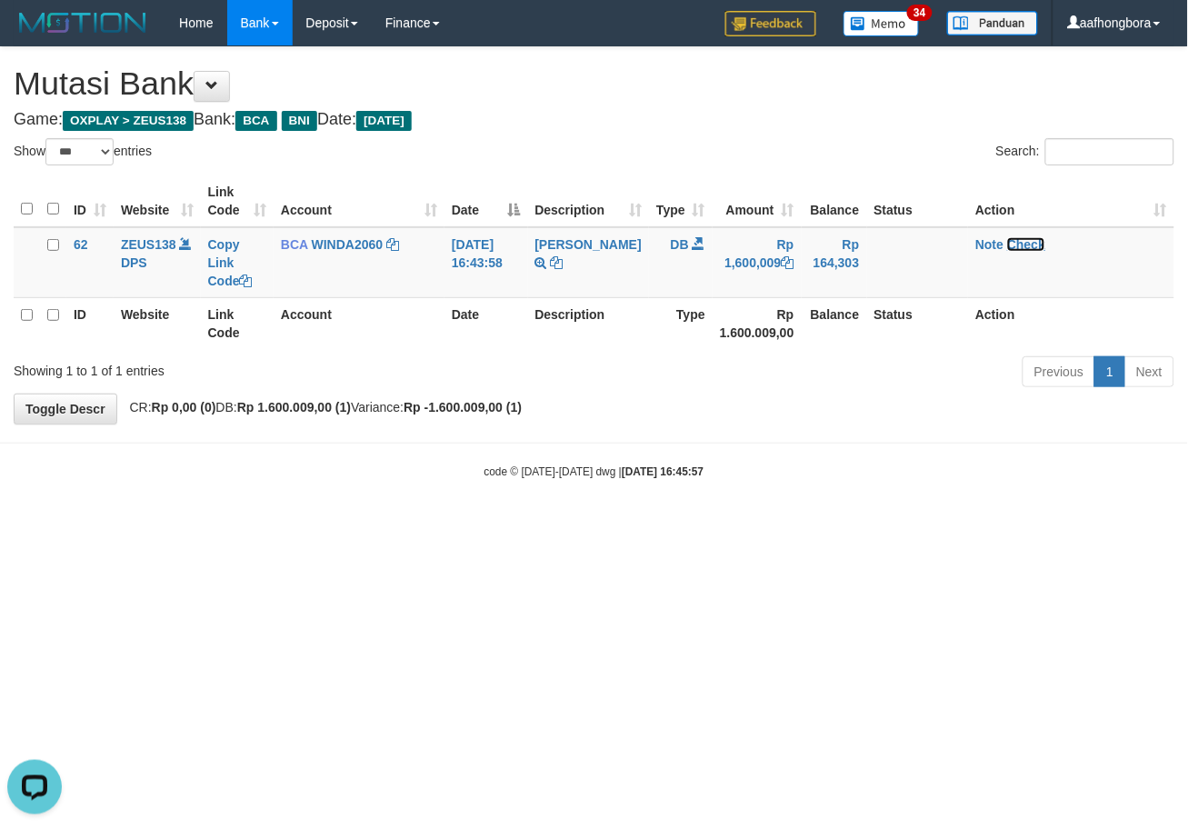
click at [1028, 243] on link "Check" at bounding box center [1026, 244] width 38 height 15
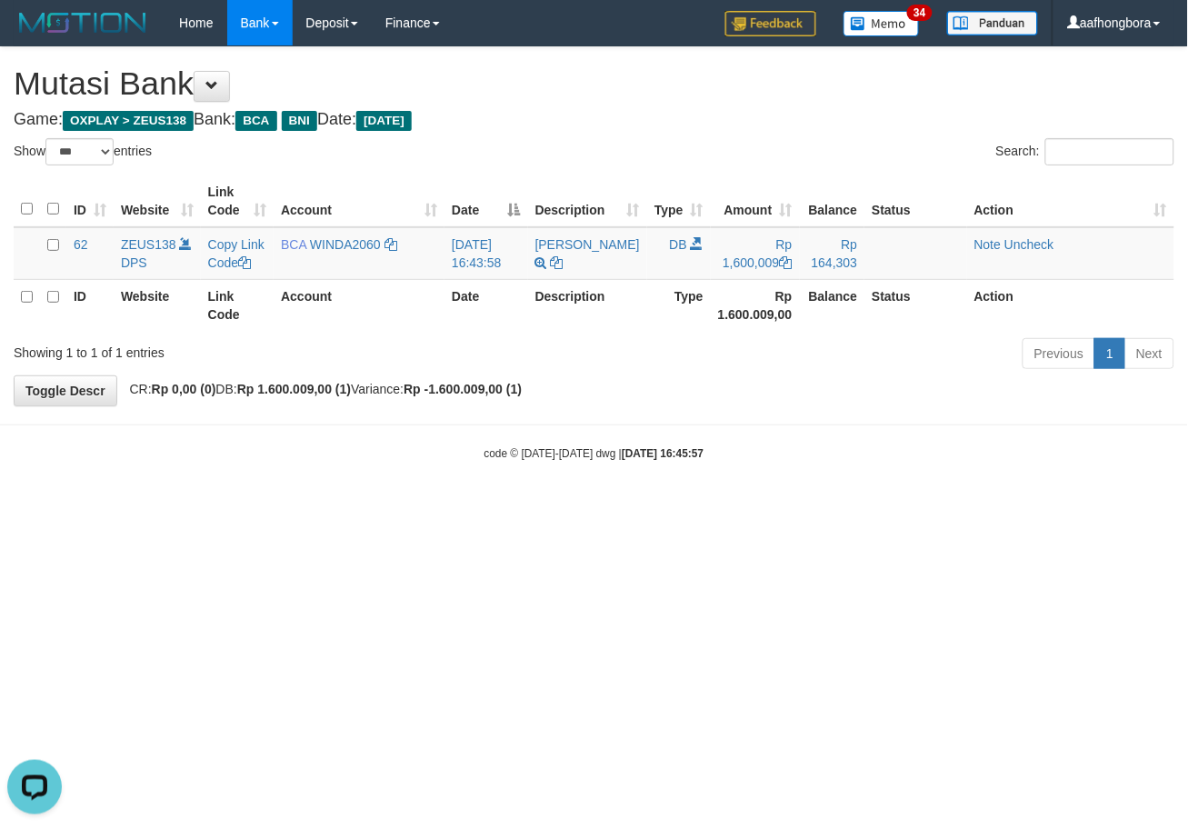
click at [825, 507] on html "Toggle navigation Home Bank Account List Mutasi Bank Search Sync Note Mutasi De…" at bounding box center [594, 253] width 1188 height 507
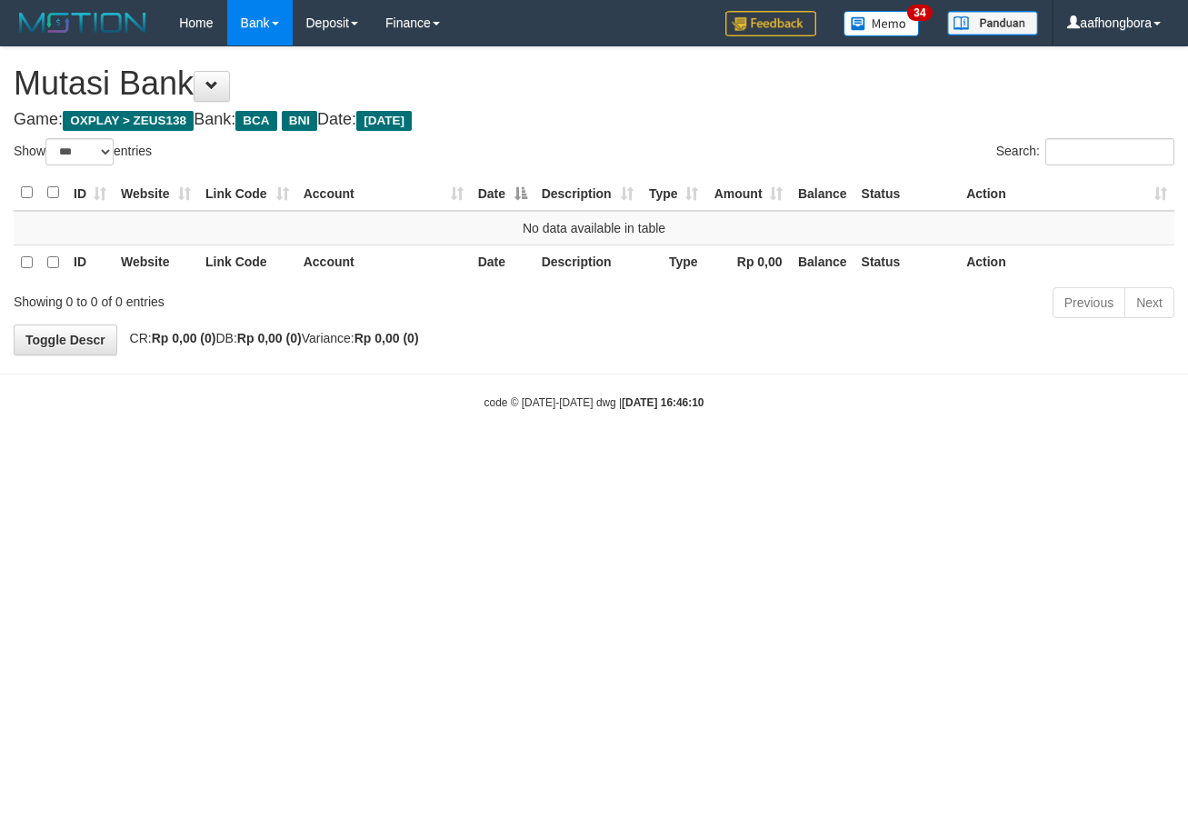
select select "***"
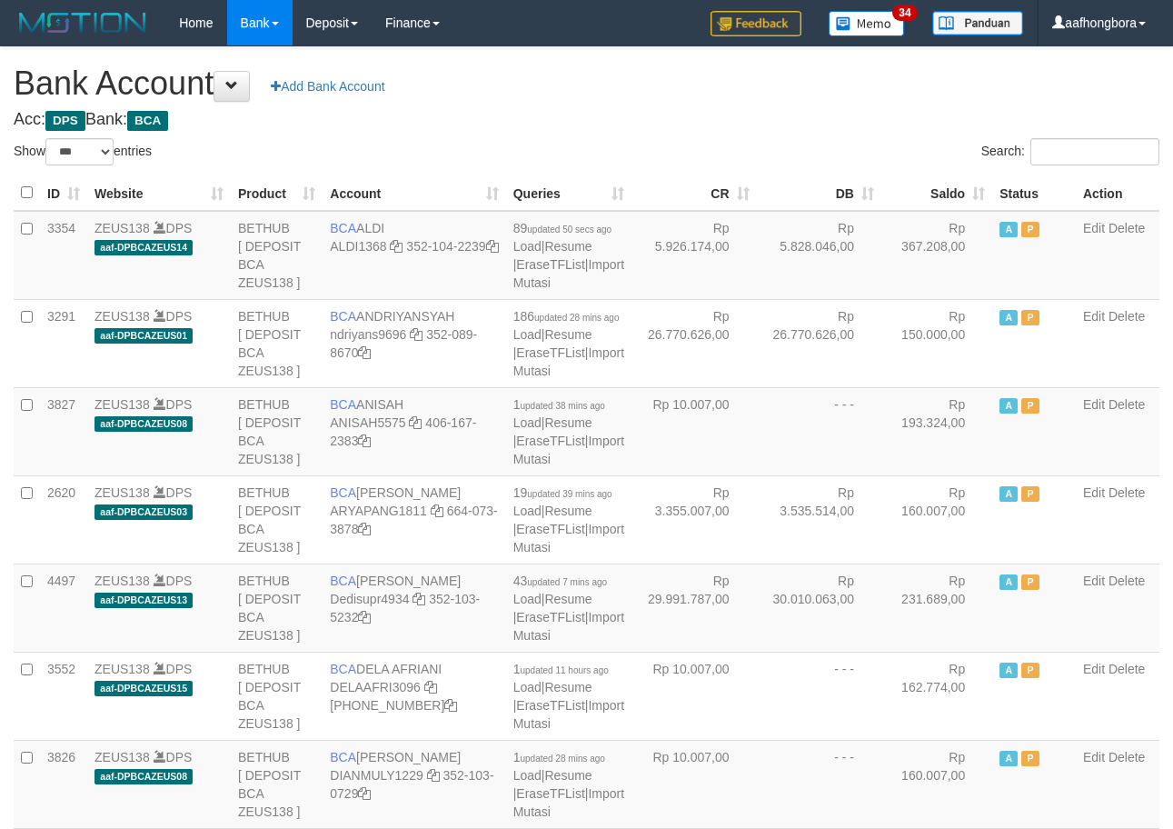
select select "***"
click at [806, 94] on h1 "Bank Account Add Bank Account" at bounding box center [587, 83] width 1146 height 36
click at [932, 179] on th "Saldo" at bounding box center [937, 192] width 111 height 35
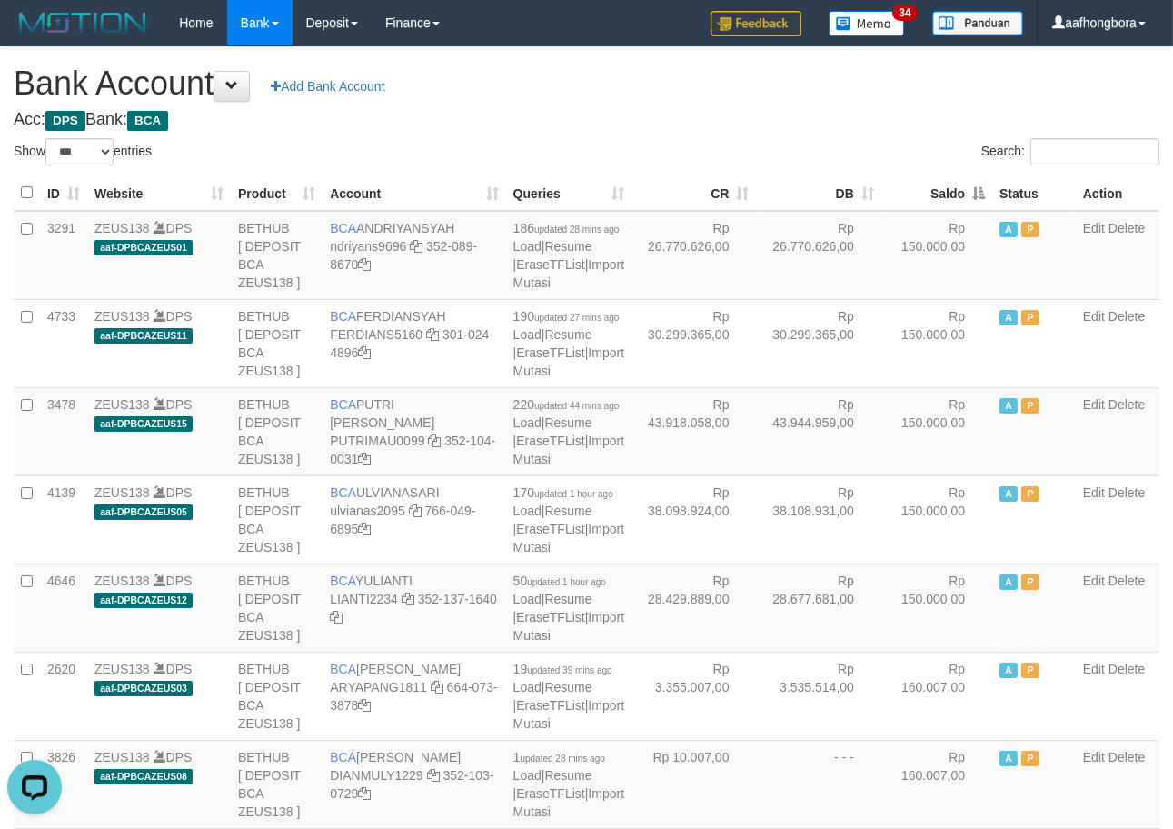
click at [932, 178] on th "Saldo" at bounding box center [937, 192] width 111 height 35
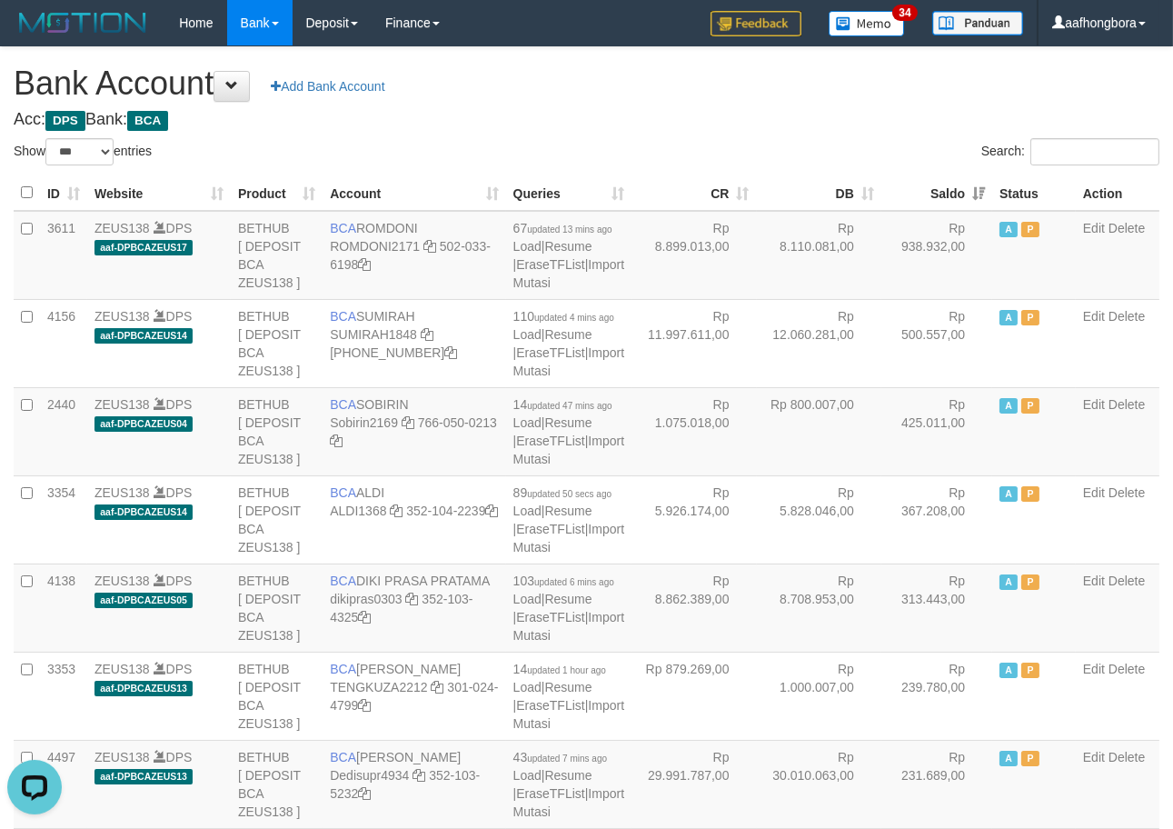
click at [931, 179] on th "Saldo" at bounding box center [937, 192] width 111 height 35
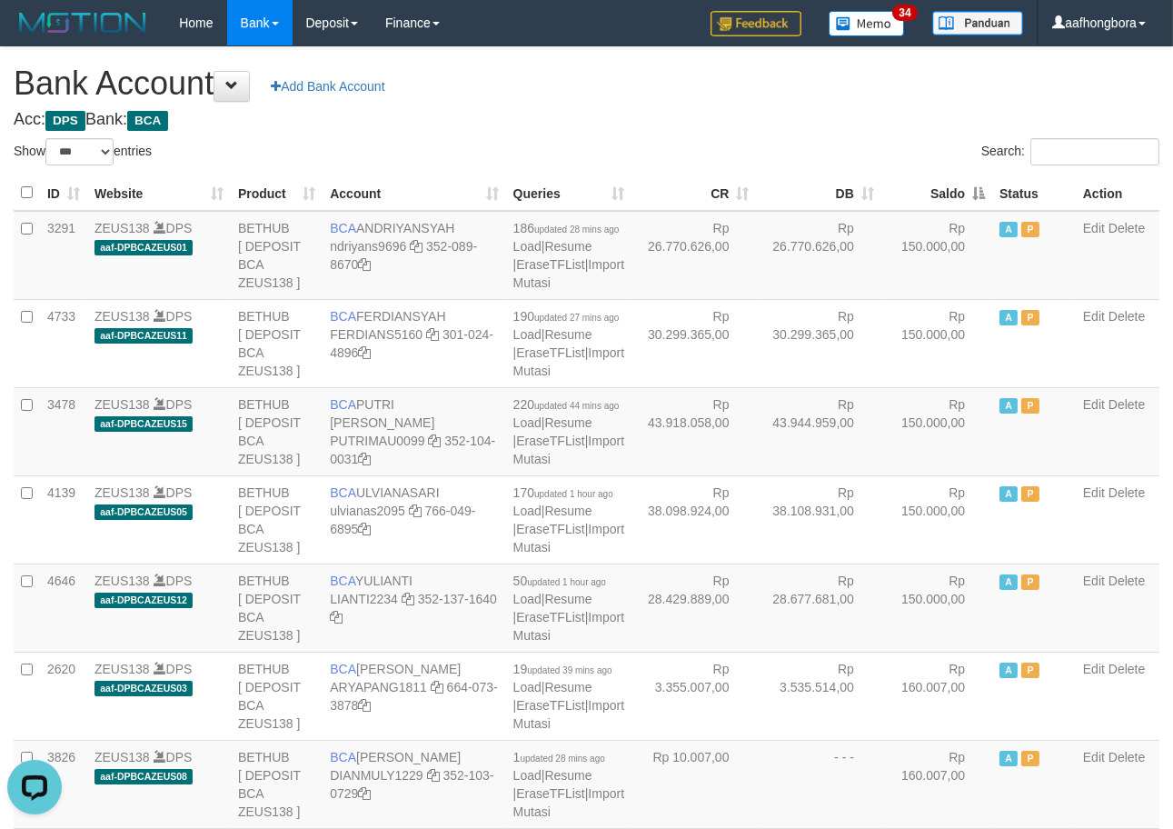
click at [930, 180] on th "Saldo" at bounding box center [937, 192] width 111 height 35
click at [929, 183] on th "Saldo" at bounding box center [937, 192] width 111 height 35
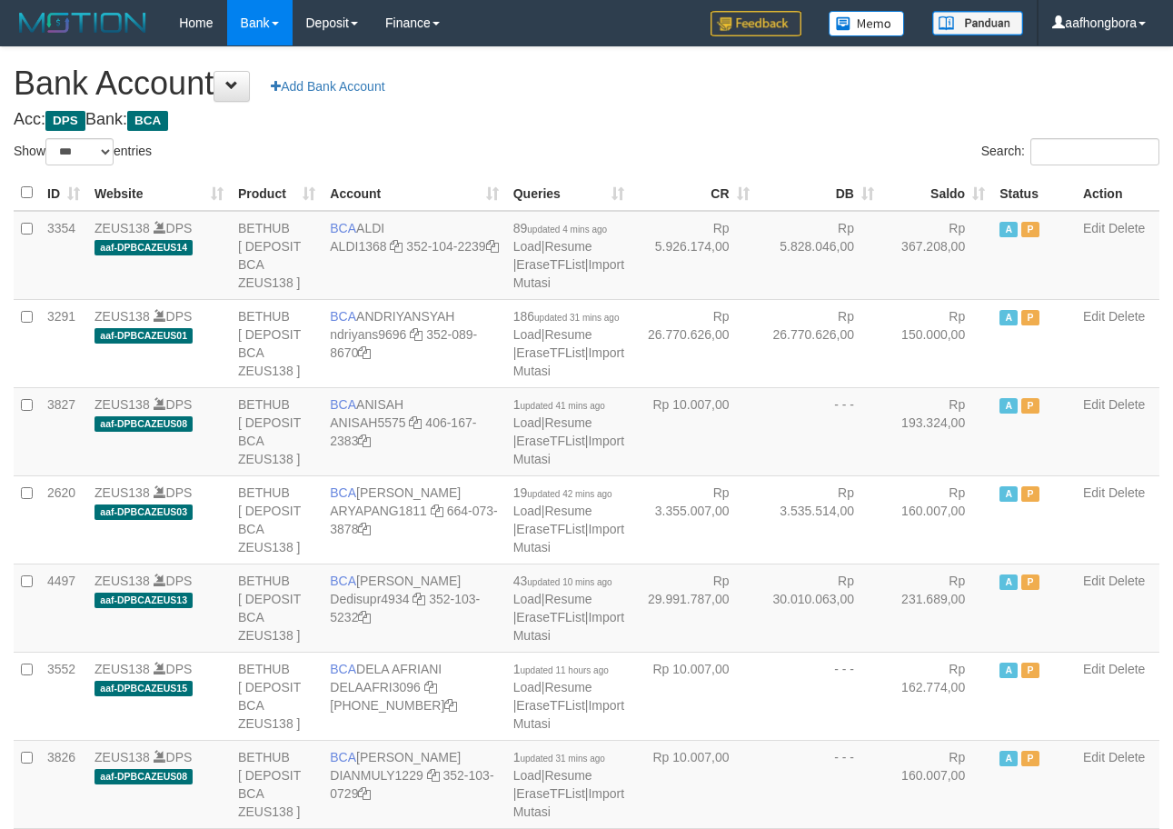
select select "***"
click at [866, 125] on h4 "Acc: DPS Bank: BCA" at bounding box center [587, 120] width 1146 height 18
click at [903, 125] on h4 "Acc: DPS Bank: BCA" at bounding box center [587, 120] width 1146 height 18
drag, startPoint x: 898, startPoint y: 113, endPoint x: 882, endPoint y: 105, distance: 17.1
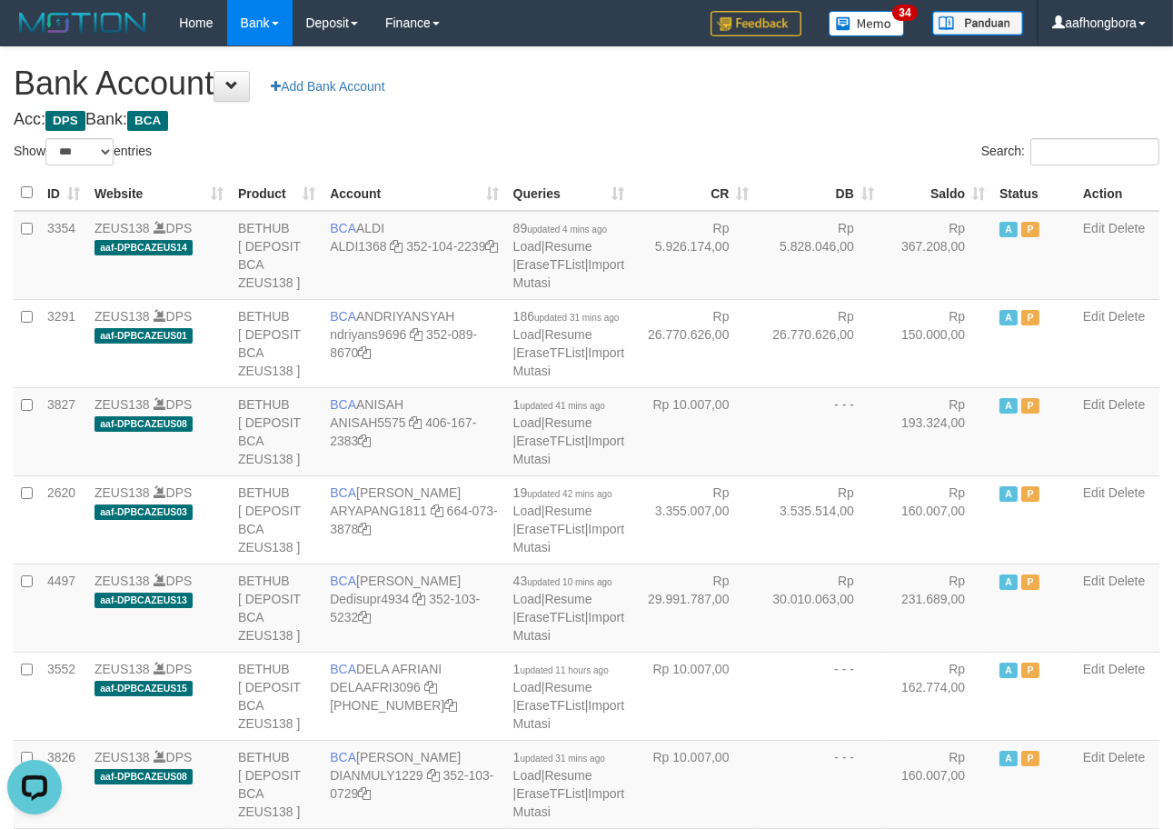
click at [887, 112] on h4 "Acc: DPS Bank: BCA" at bounding box center [587, 120] width 1146 height 18
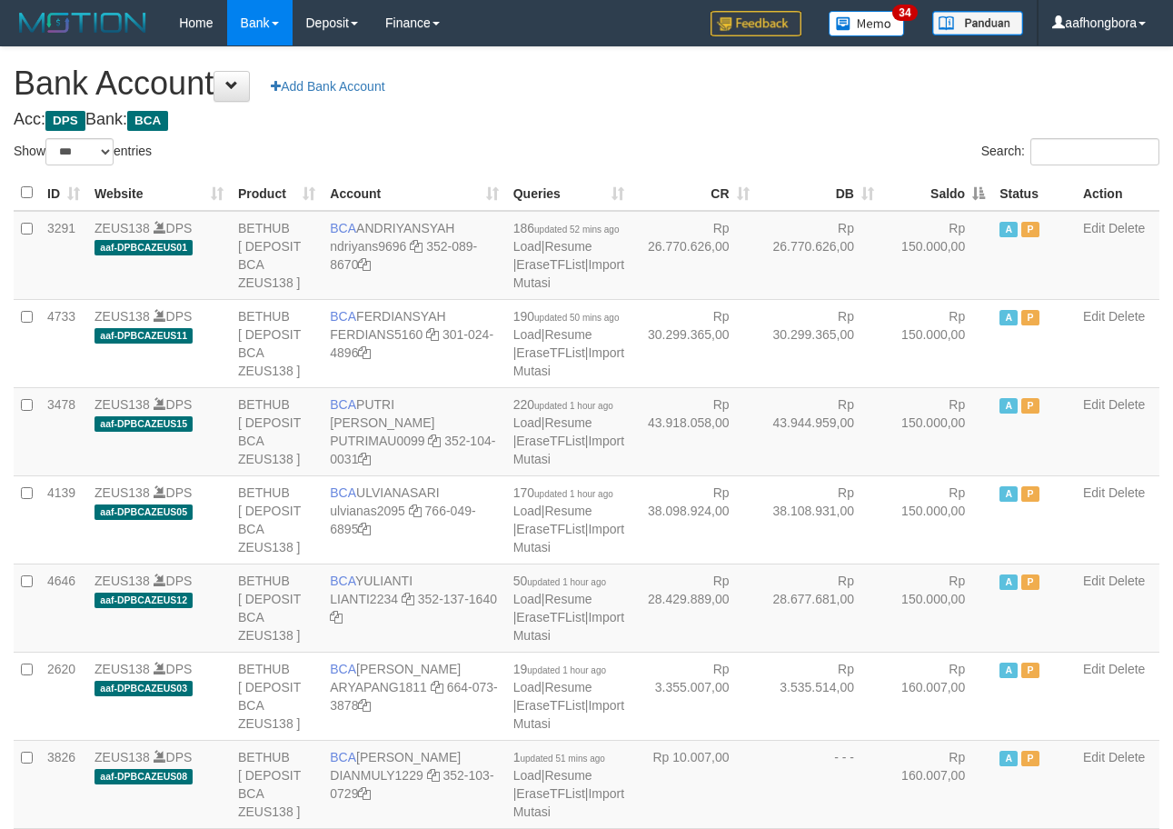
select select "***"
click at [931, 193] on th "Saldo" at bounding box center [937, 192] width 111 height 35
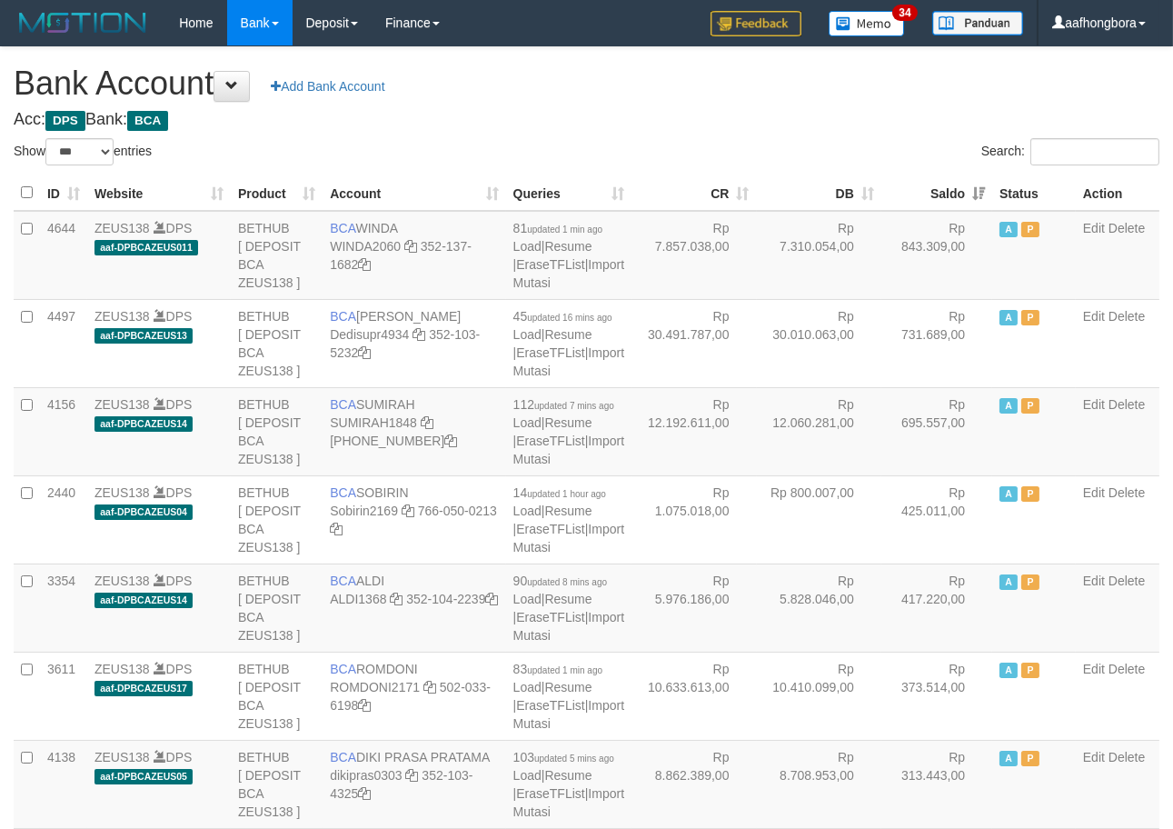
click at [931, 193] on th "Saldo" at bounding box center [937, 192] width 111 height 35
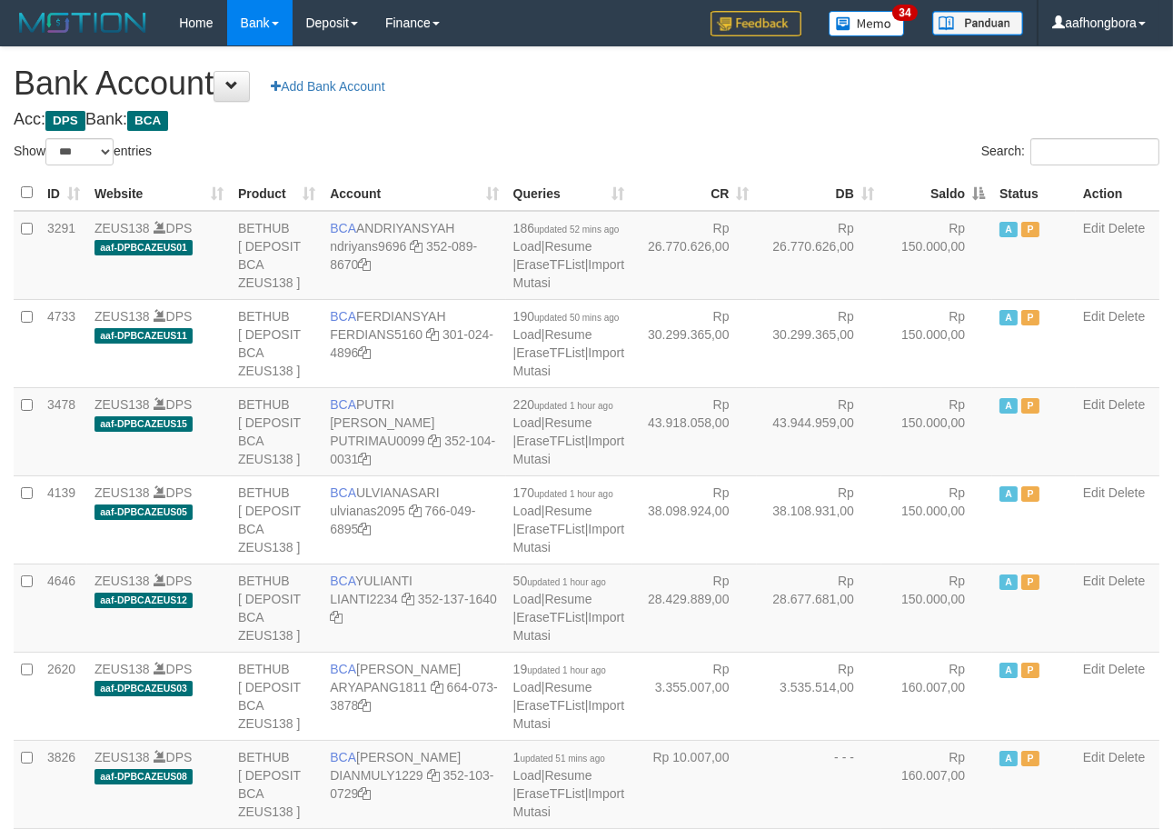
click at [931, 193] on th "Saldo" at bounding box center [937, 192] width 111 height 35
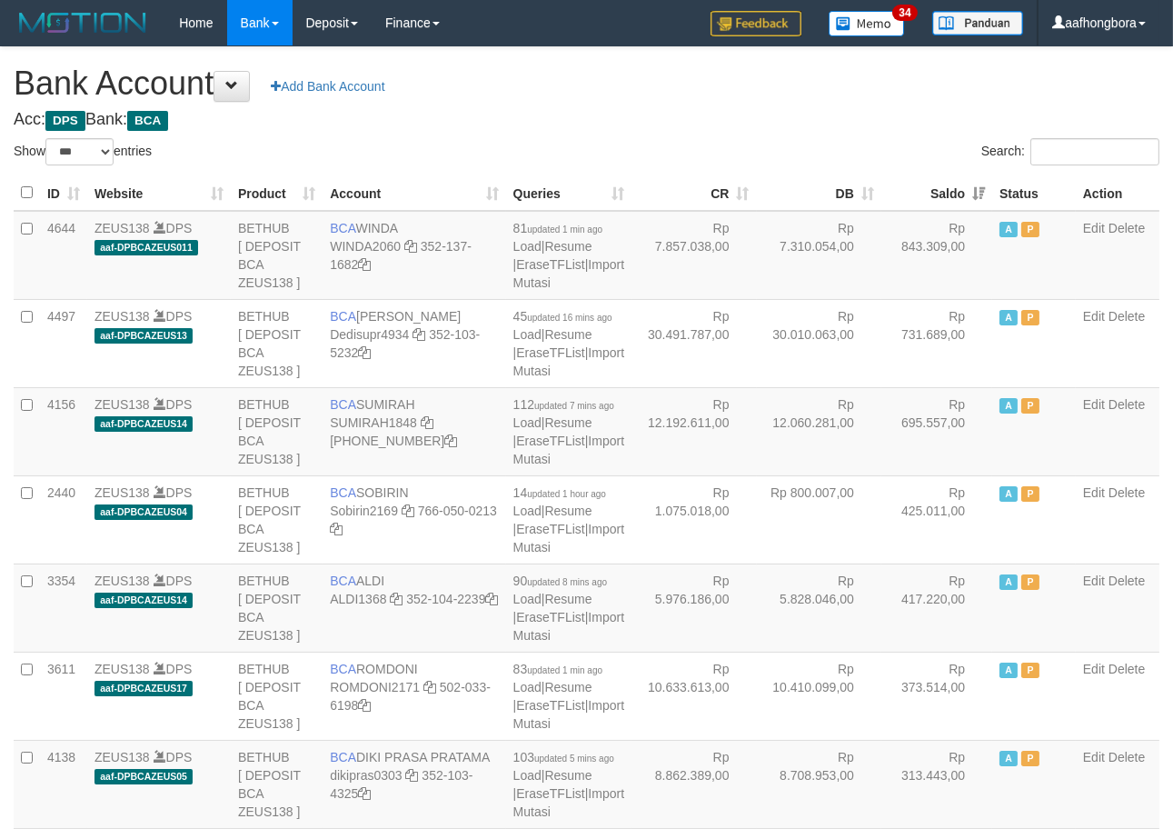
click at [931, 193] on th "Saldo" at bounding box center [937, 192] width 111 height 35
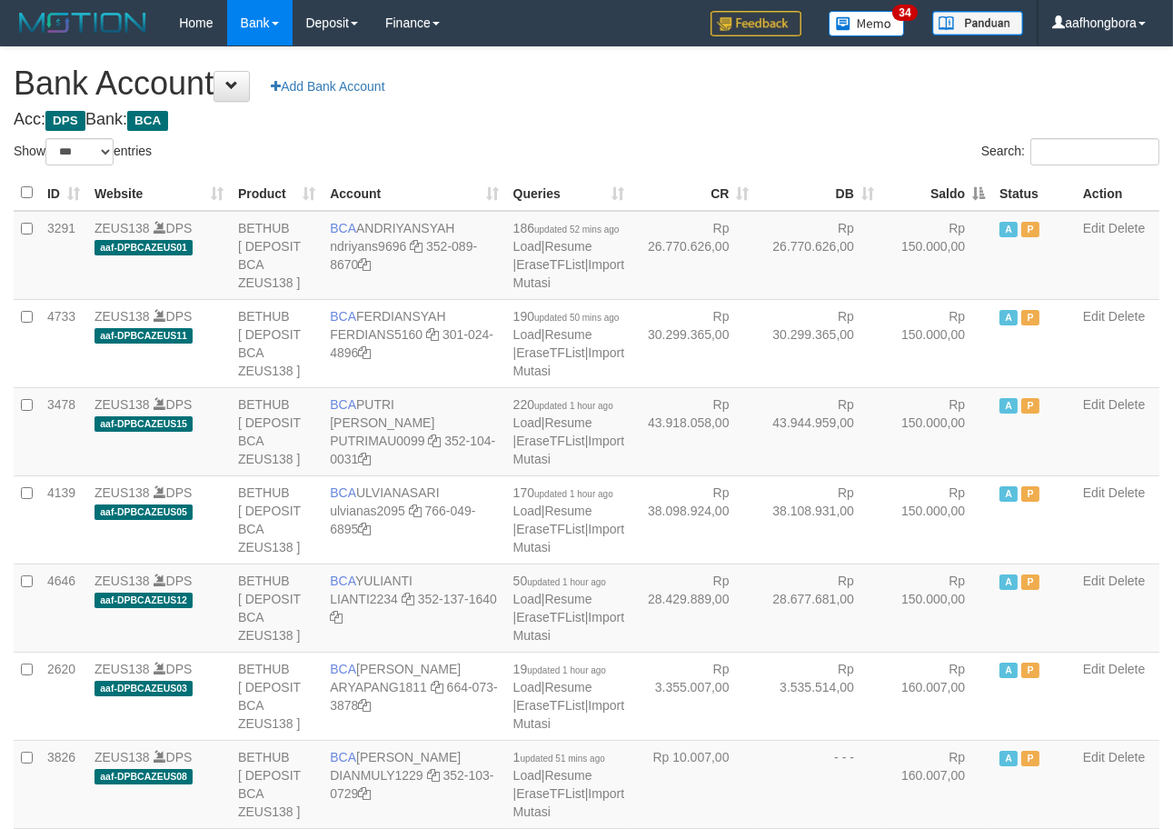
drag, startPoint x: 0, startPoint y: 0, endPoint x: 752, endPoint y: 156, distance: 767.7
click at [929, 193] on th "Saldo" at bounding box center [937, 192] width 111 height 35
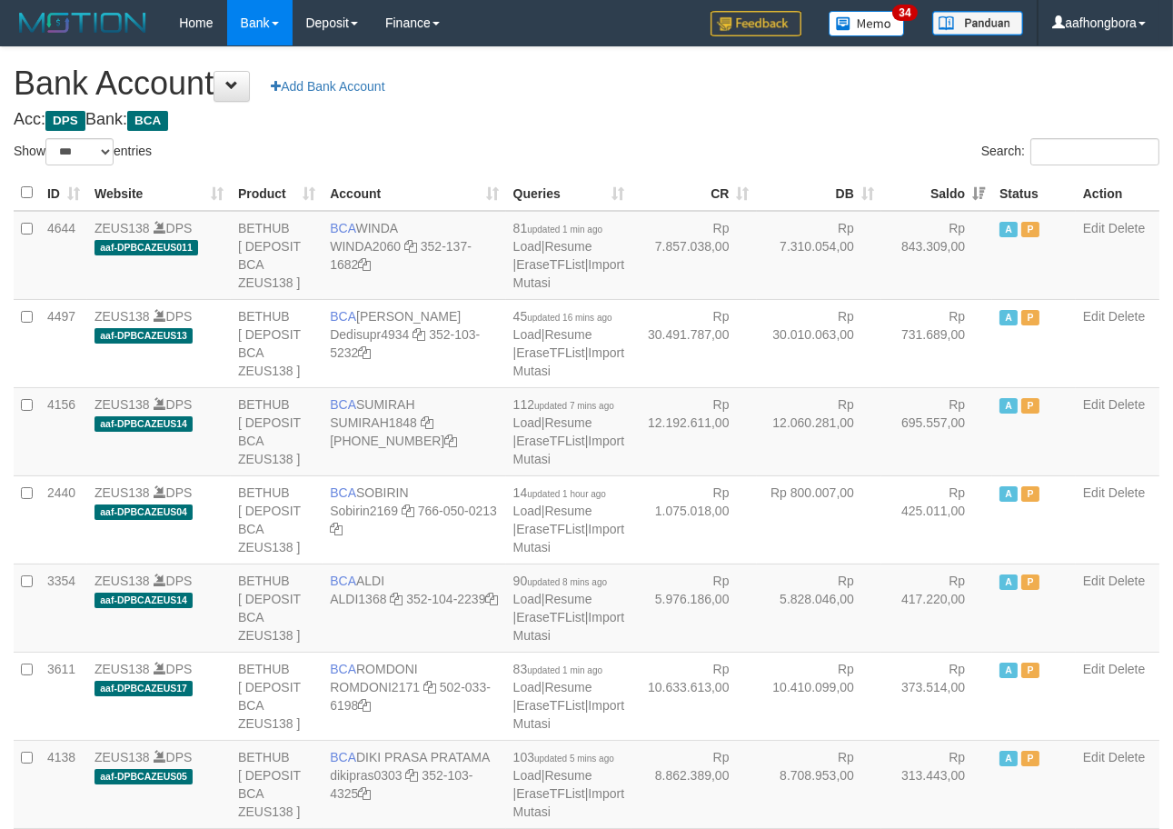
drag, startPoint x: 752, startPoint y: 156, endPoint x: 748, endPoint y: 145, distance: 11.5
click at [759, 152] on div "Search:" at bounding box center [881, 154] width 560 height 32
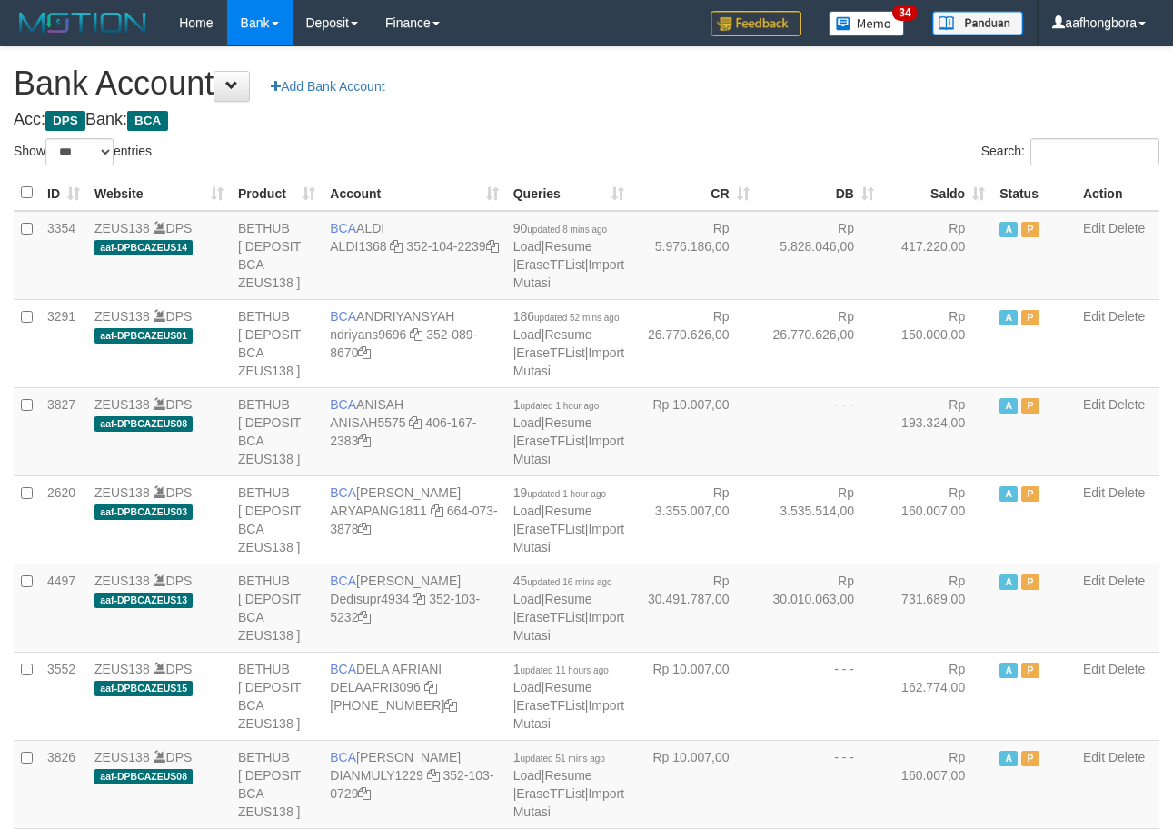
select select "***"
click at [648, 82] on h1 "Bank Account Add Bank Account" at bounding box center [587, 83] width 1146 height 36
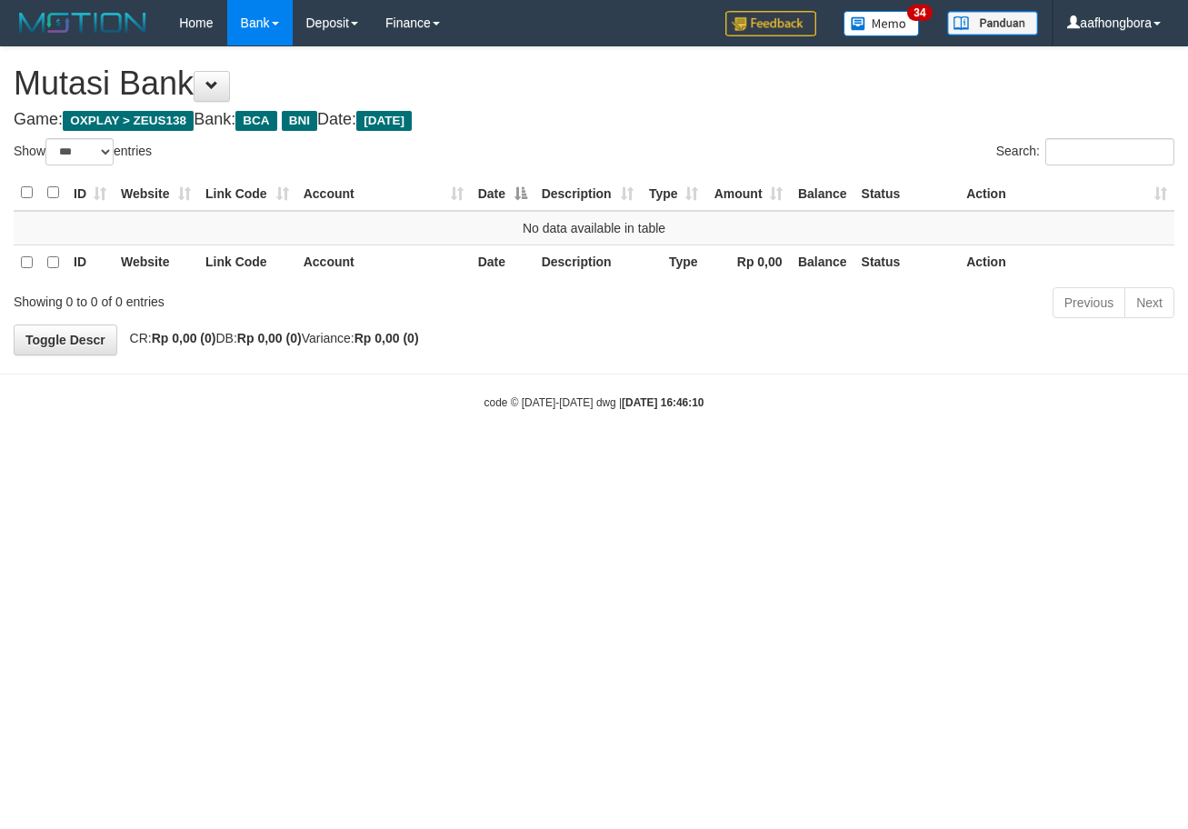
select select "***"
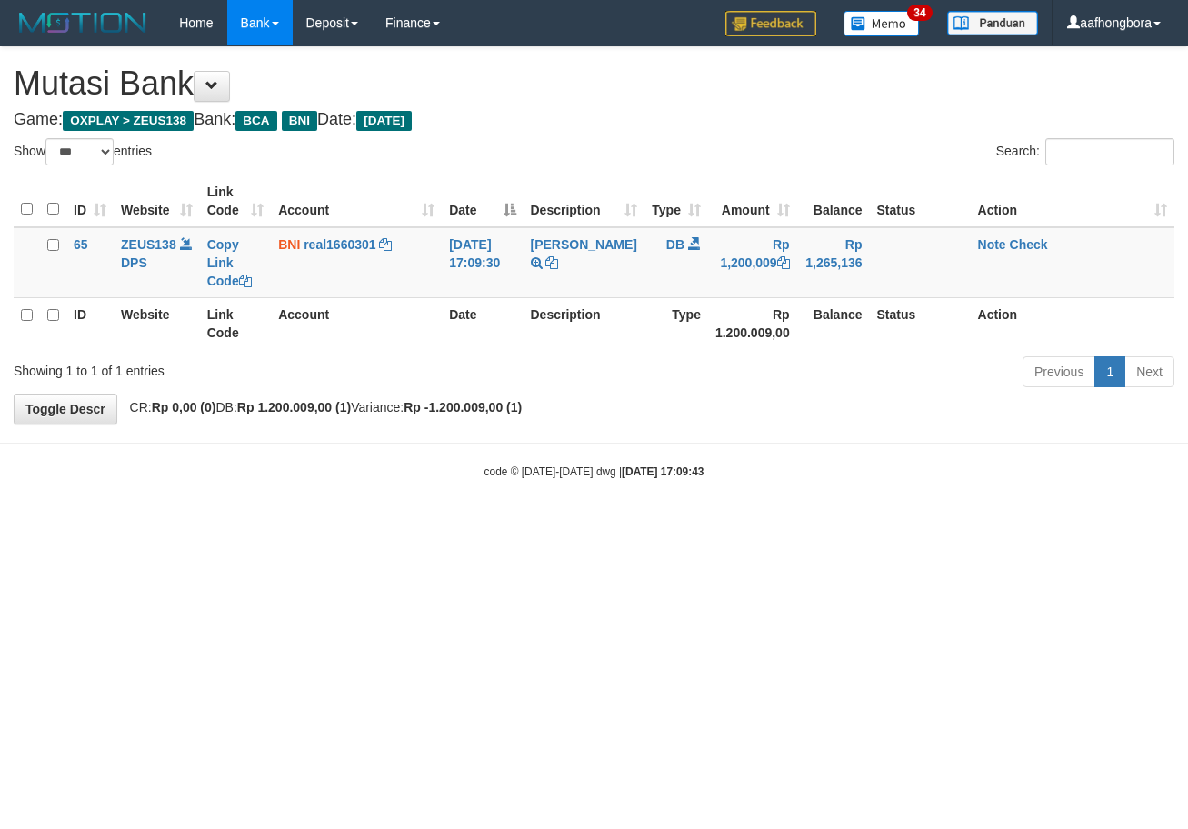
select select "***"
click at [889, 488] on body "Toggle navigation Home Bank Account List Mutasi Bank Search Sync Note Mutasi De…" at bounding box center [594, 262] width 1188 height 525
drag, startPoint x: 873, startPoint y: 487, endPoint x: 891, endPoint y: 483, distance: 17.6
click at [887, 483] on body "Toggle navigation Home Bank Account List Mutasi Bank Search Sync Note Mutasi De…" at bounding box center [594, 262] width 1188 height 525
drag, startPoint x: 883, startPoint y: 483, endPoint x: 778, endPoint y: 448, distance: 111.2
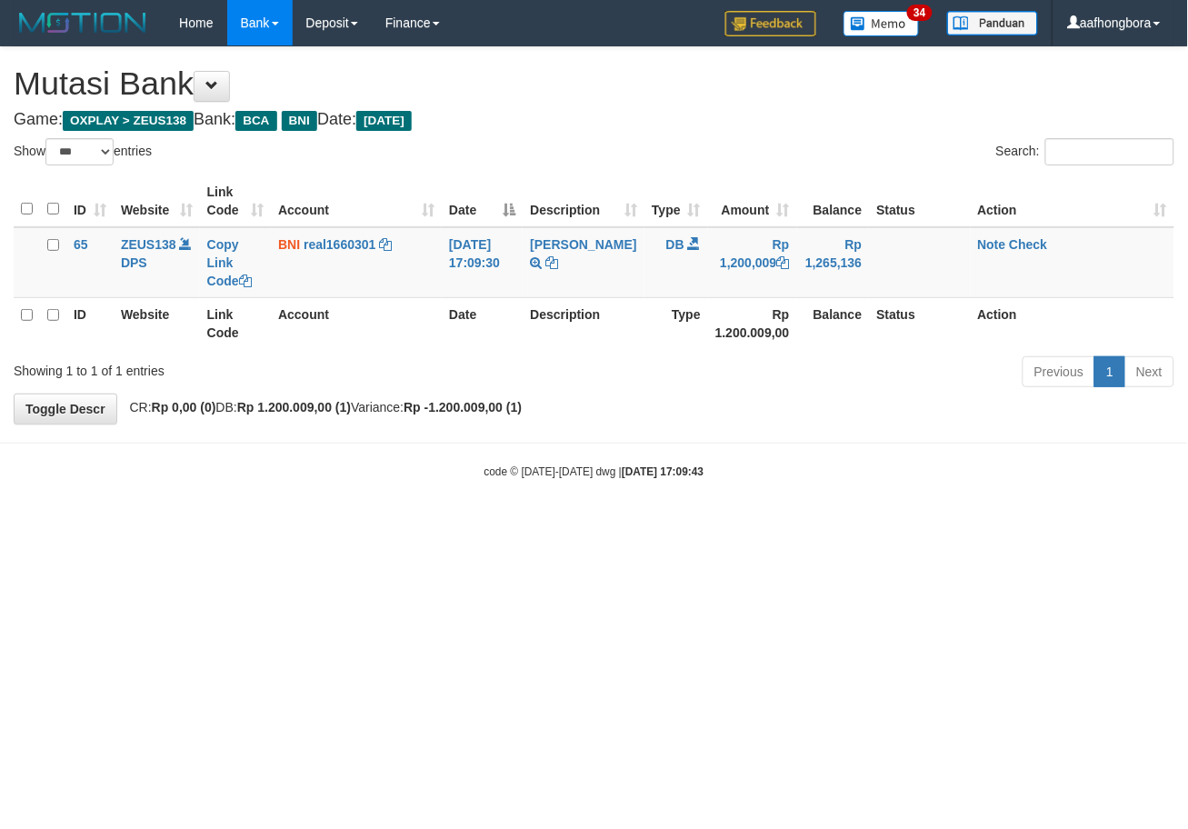
click at [841, 482] on body "Toggle navigation Home Bank Account List Mutasi Bank Search Sync Note Mutasi De…" at bounding box center [594, 262] width 1188 height 525
select select "***"
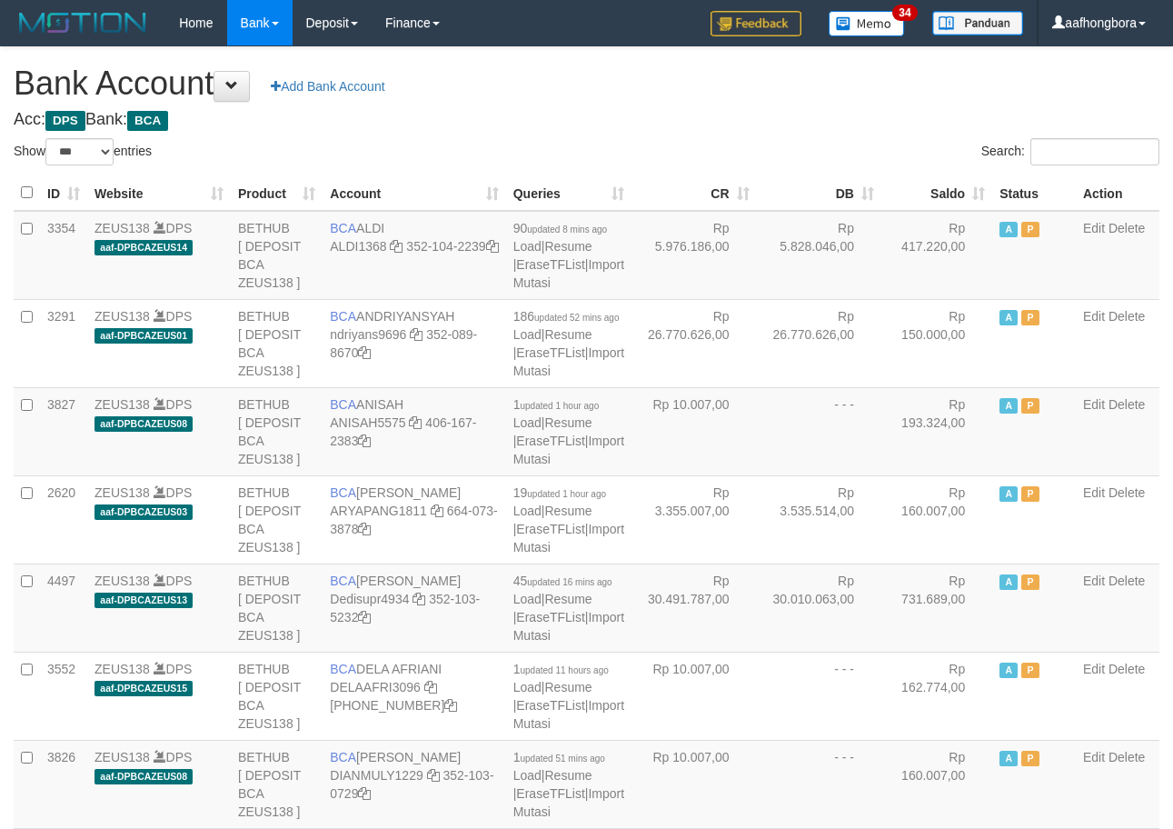
select select "***"
click at [932, 197] on th "Saldo" at bounding box center [937, 192] width 111 height 35
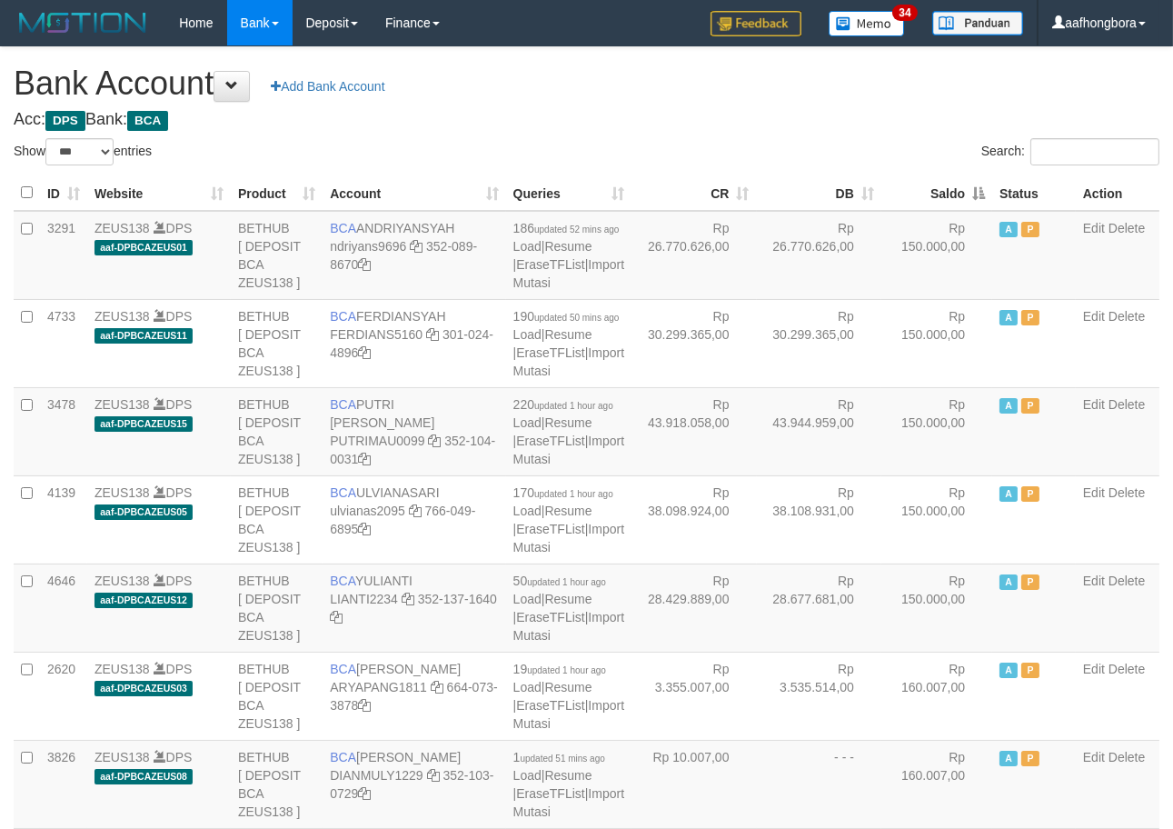
click at [930, 197] on th "Saldo" at bounding box center [937, 192] width 111 height 35
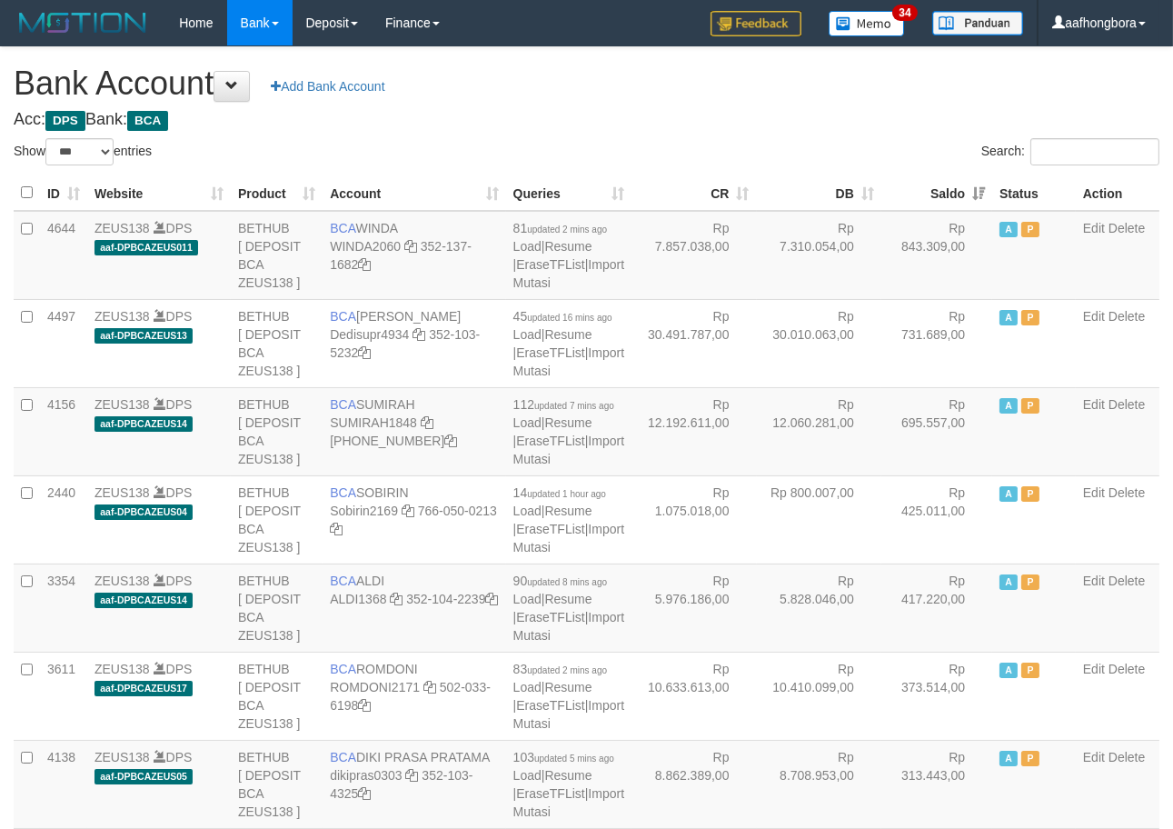
click at [929, 197] on th "Saldo" at bounding box center [937, 192] width 111 height 35
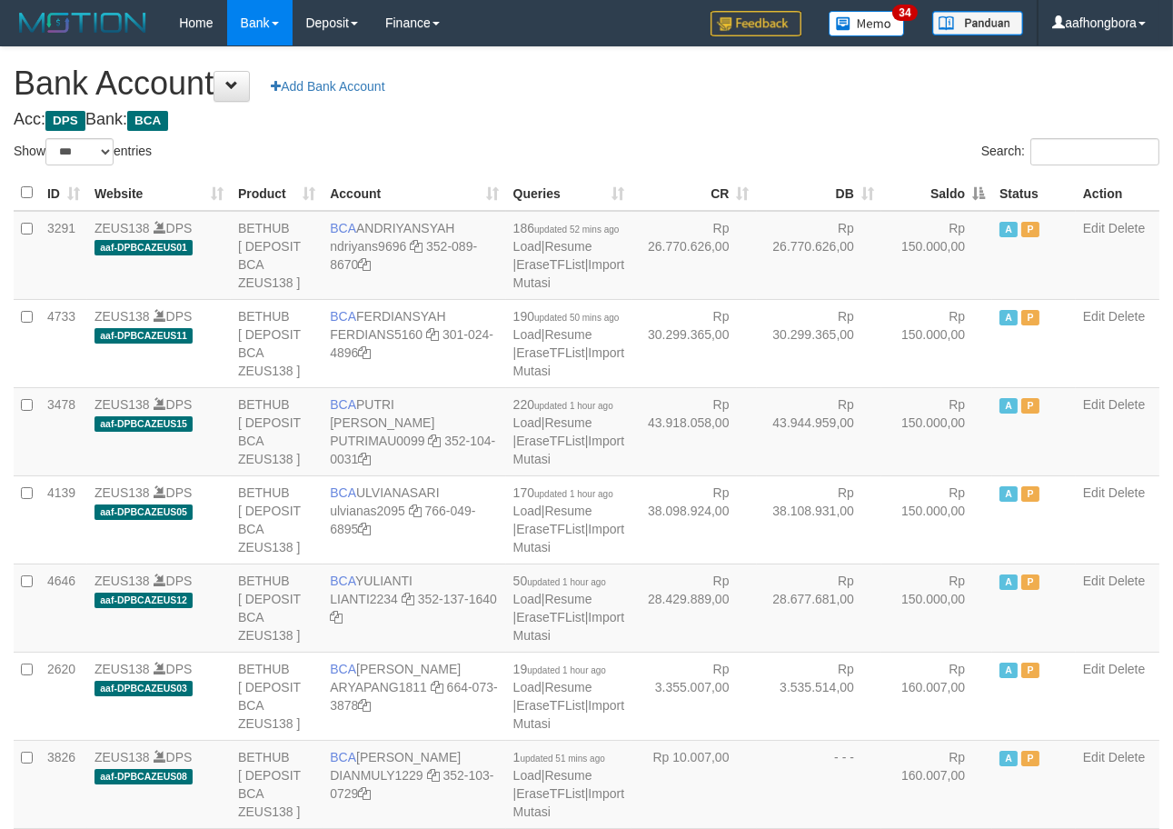
click at [929, 197] on th "Saldo" at bounding box center [937, 192] width 111 height 35
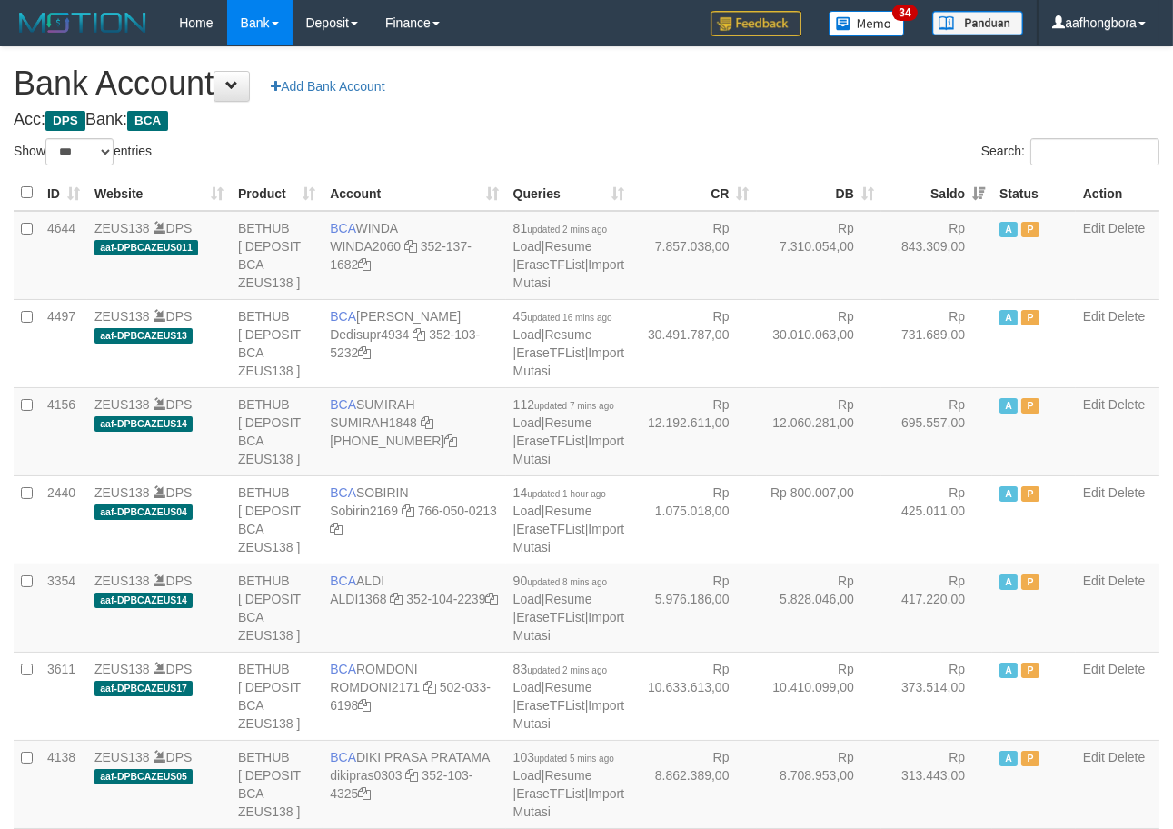
click at [929, 197] on th "Saldo" at bounding box center [937, 192] width 111 height 35
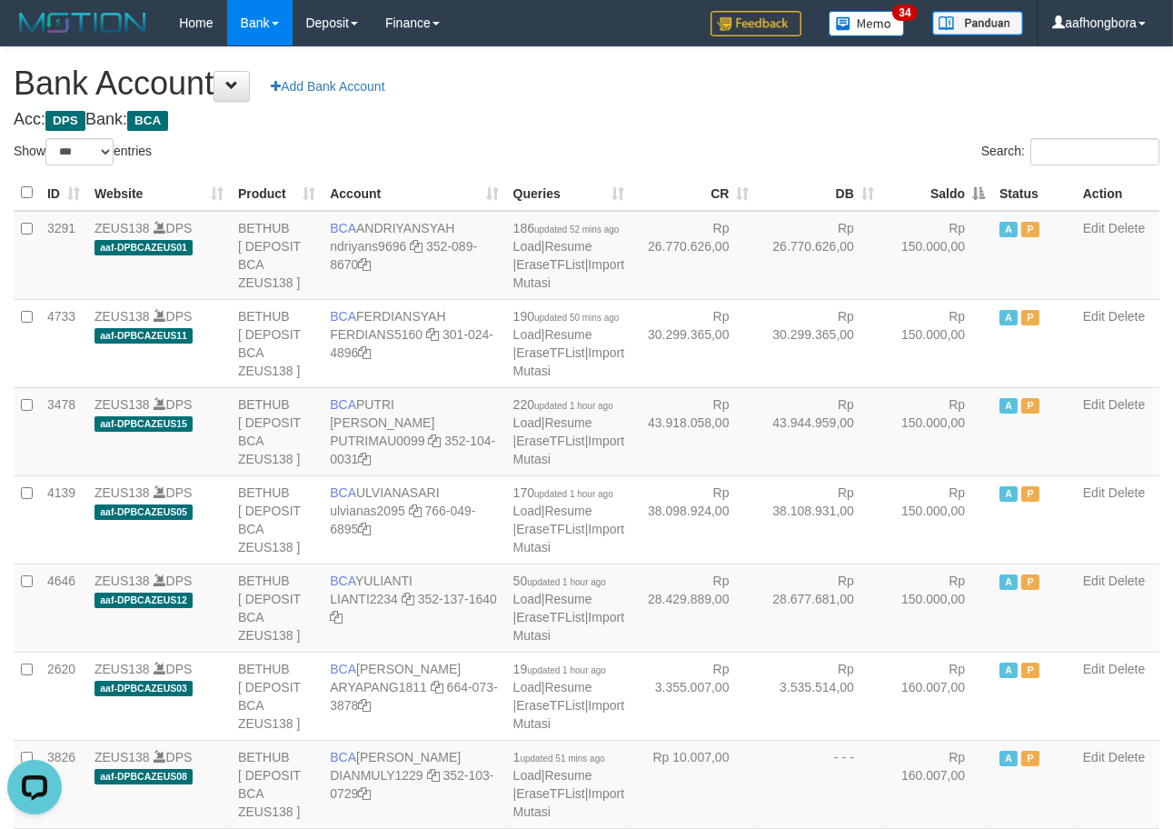
click at [929, 197] on th "Saldo" at bounding box center [937, 192] width 111 height 35
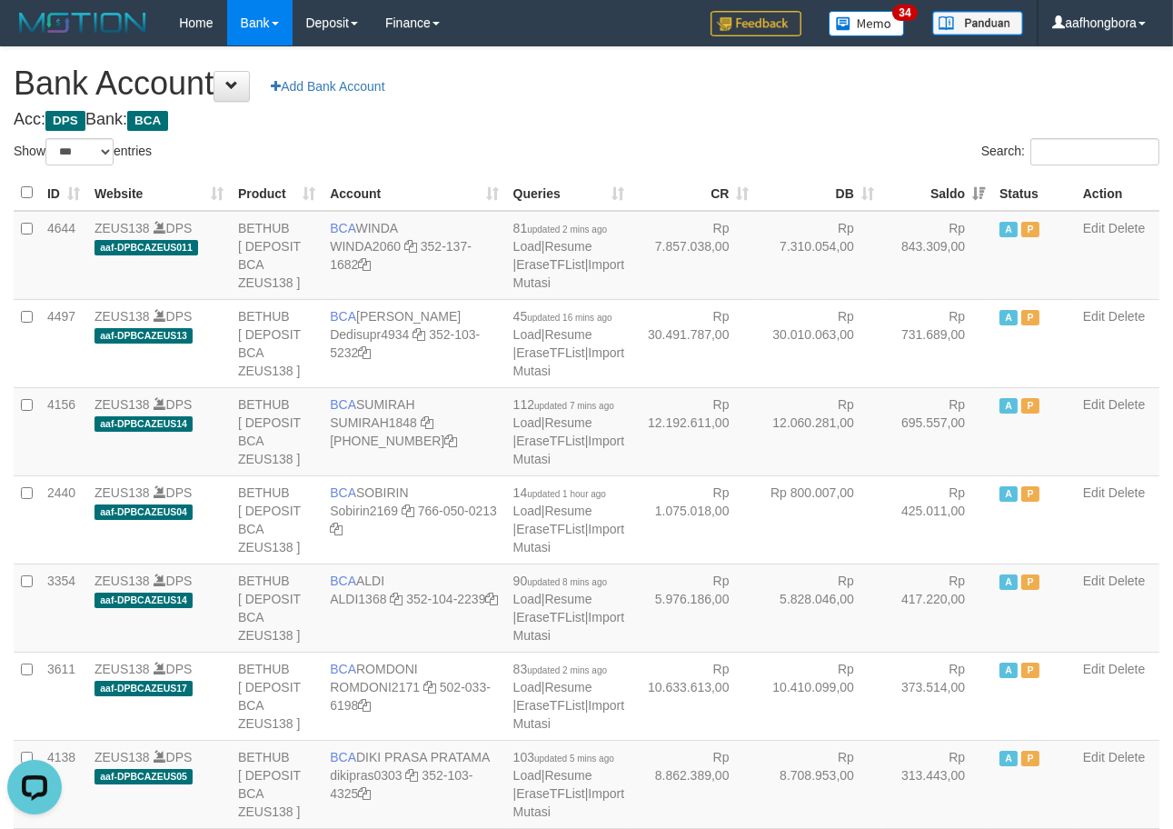
click at [929, 197] on th "Saldo" at bounding box center [937, 192] width 111 height 35
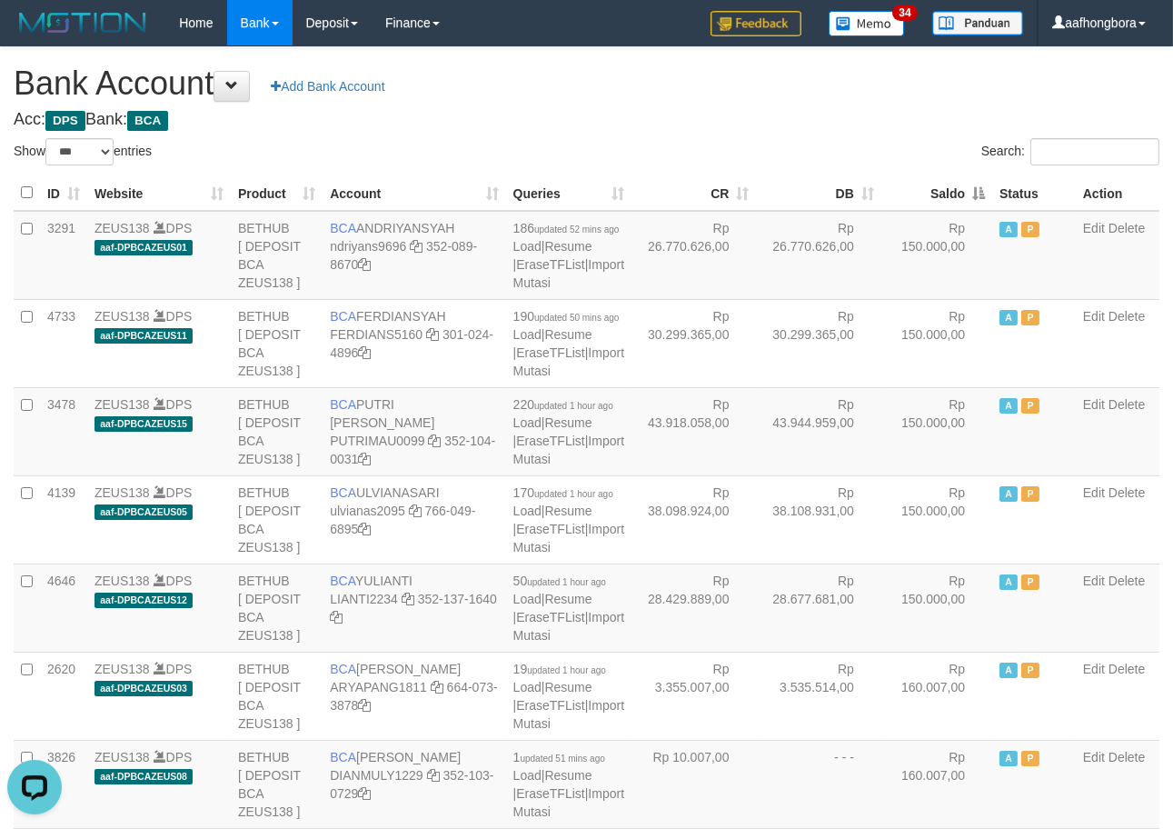
click at [929, 197] on th "Saldo" at bounding box center [937, 192] width 111 height 35
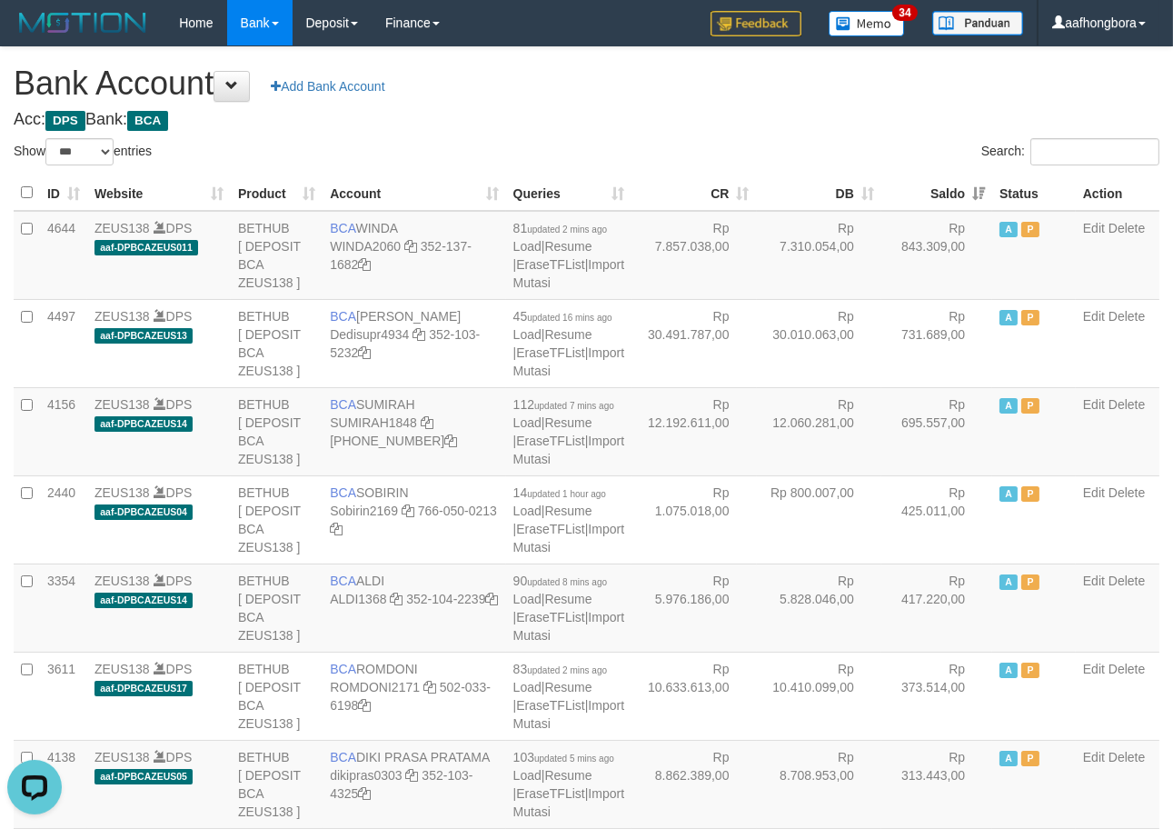
click at [929, 197] on th "Saldo" at bounding box center [937, 192] width 111 height 35
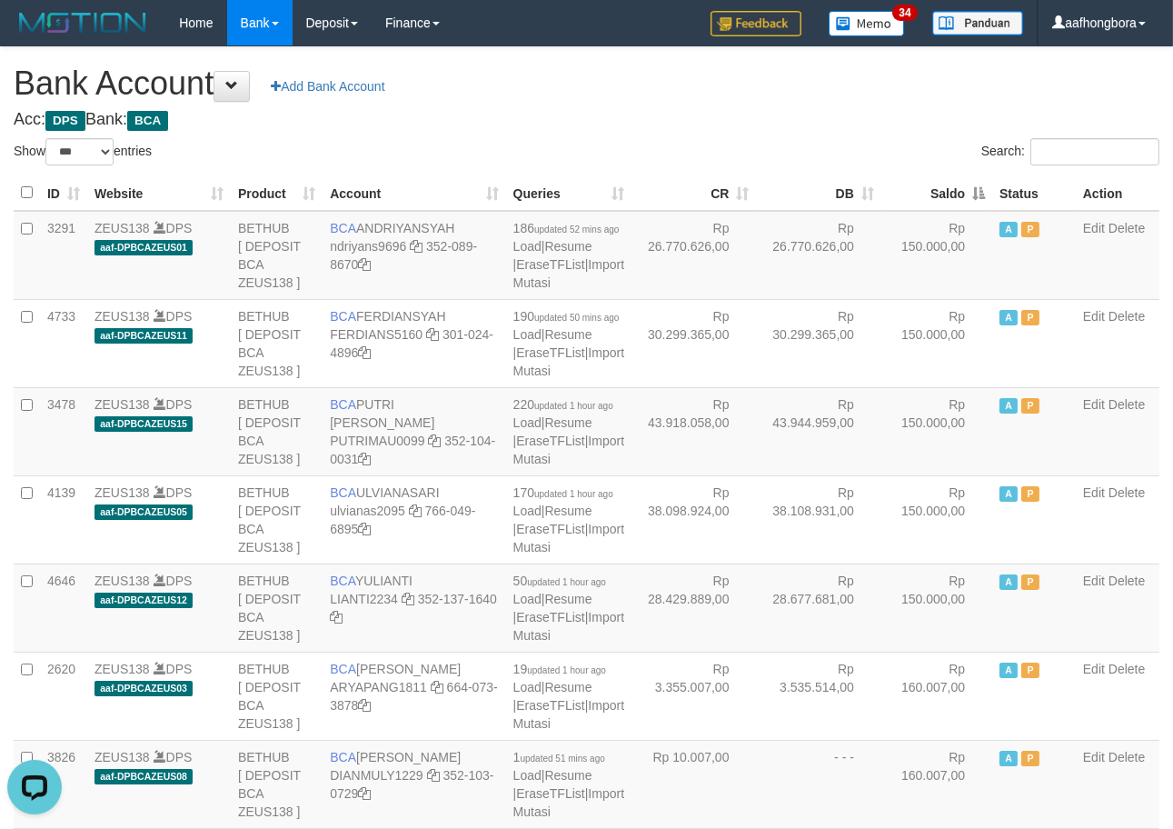
click at [929, 197] on th "Saldo" at bounding box center [937, 192] width 111 height 35
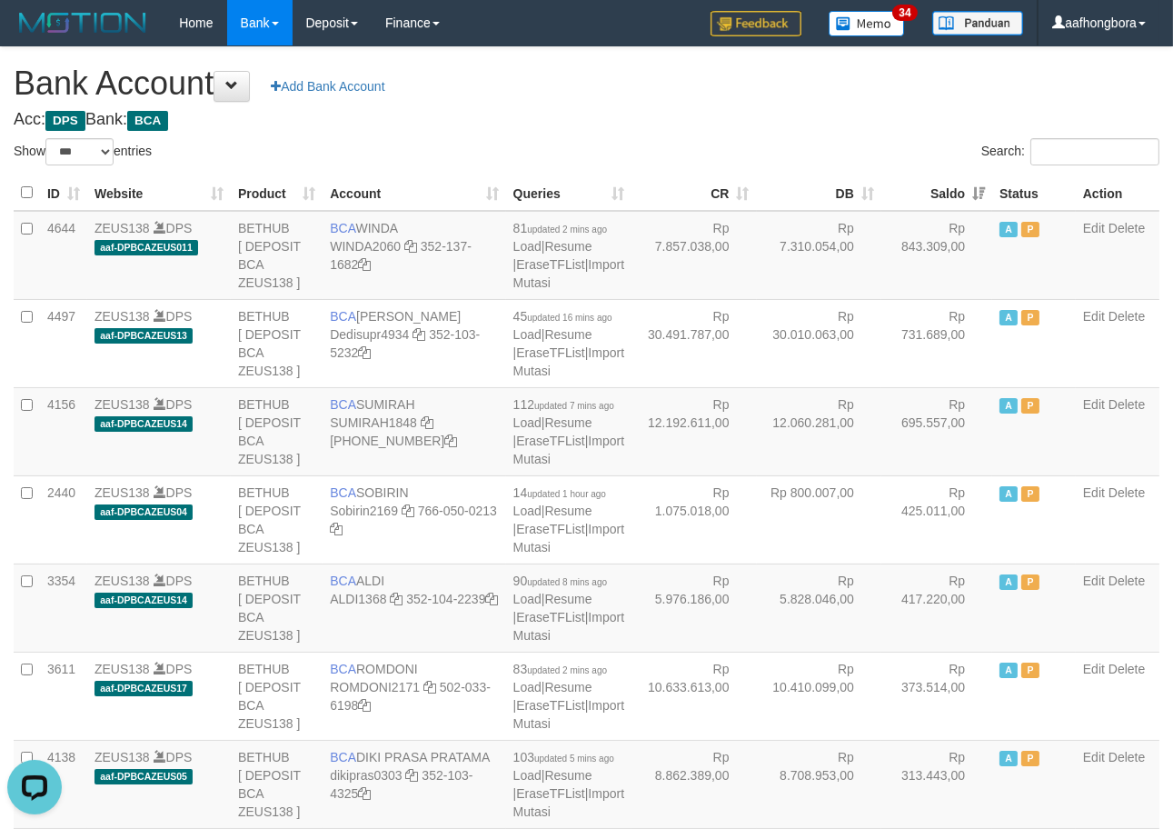
click at [929, 197] on th "Saldo" at bounding box center [937, 192] width 111 height 35
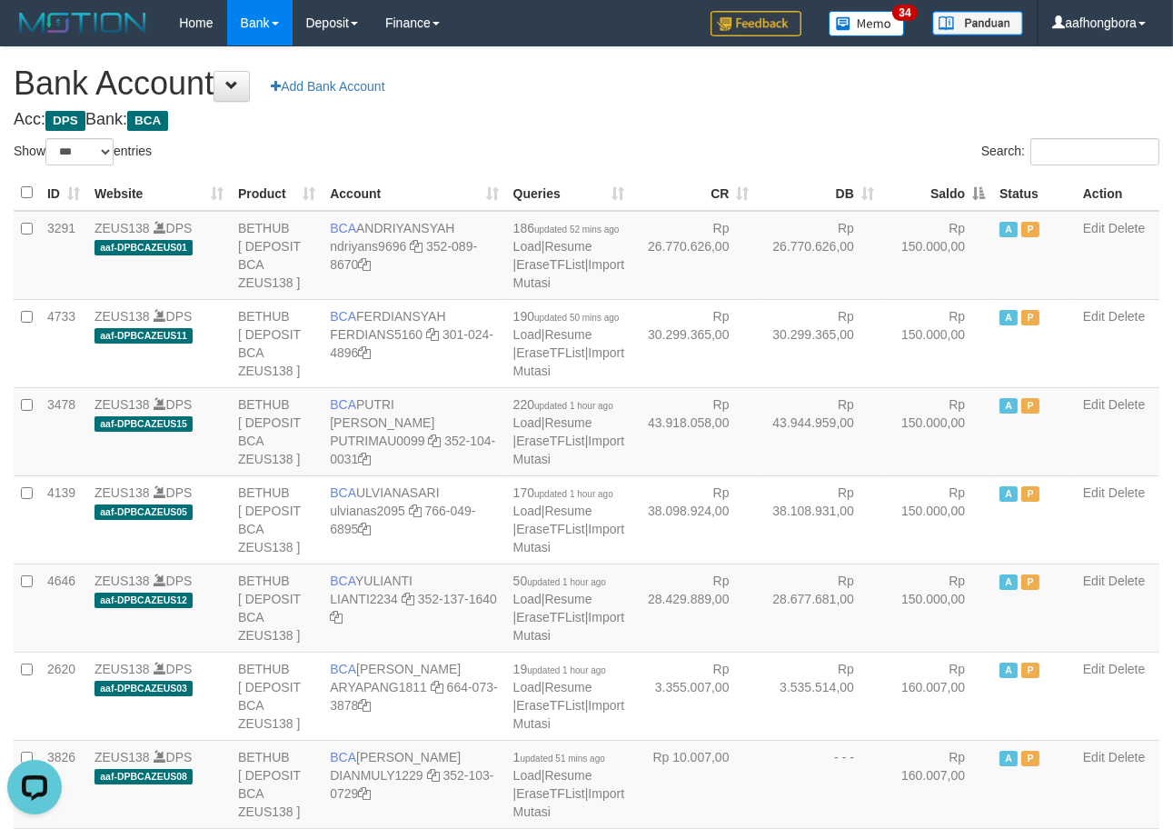
click at [929, 197] on th "Saldo" at bounding box center [937, 192] width 111 height 35
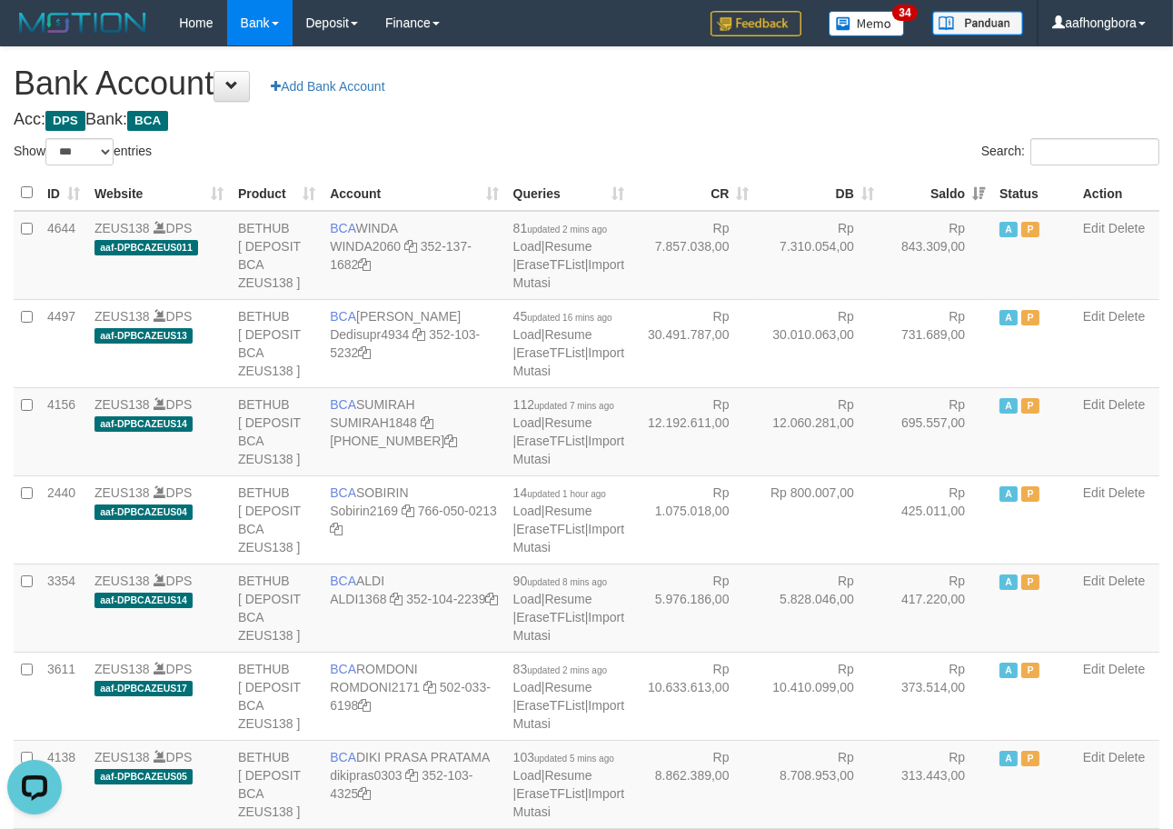
click at [929, 197] on th "Saldo" at bounding box center [937, 192] width 111 height 35
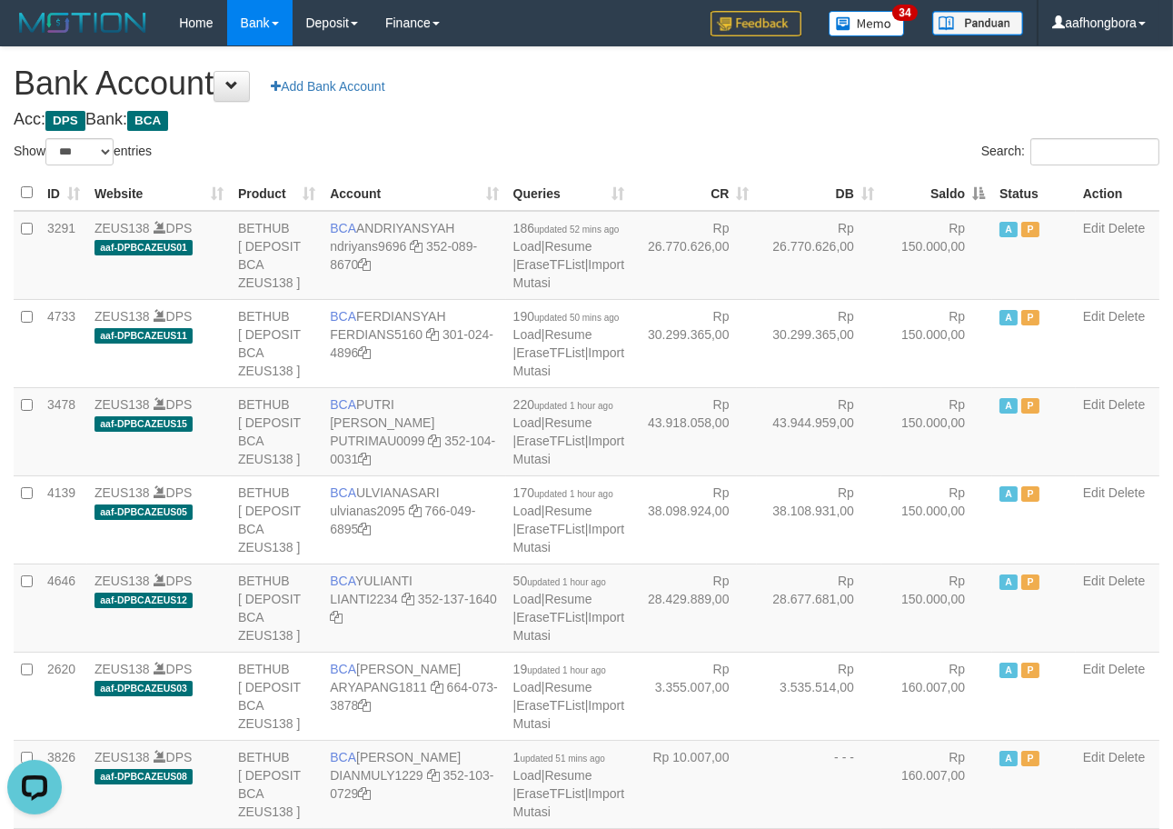
click at [929, 197] on th "Saldo" at bounding box center [937, 192] width 111 height 35
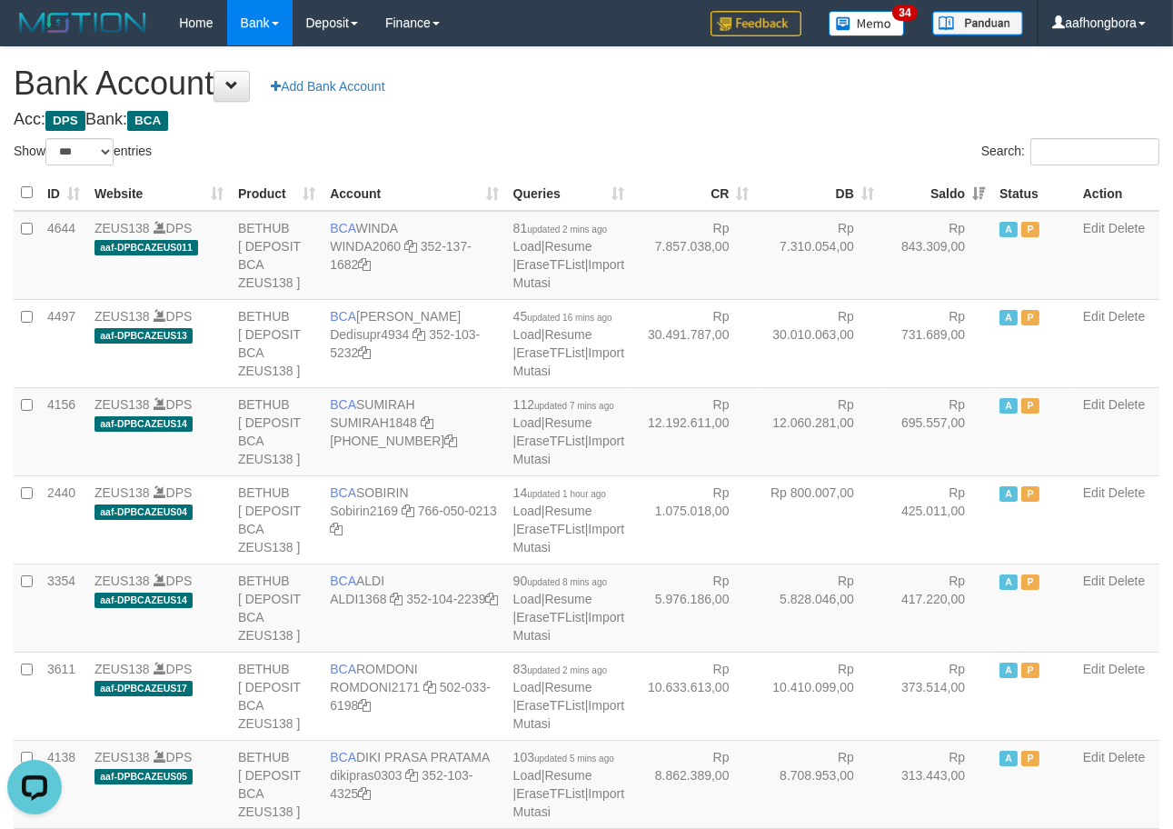
drag, startPoint x: 929, startPoint y: 197, endPoint x: 732, endPoint y: 146, distance: 202.8
click at [924, 196] on th "Saldo" at bounding box center [937, 192] width 111 height 35
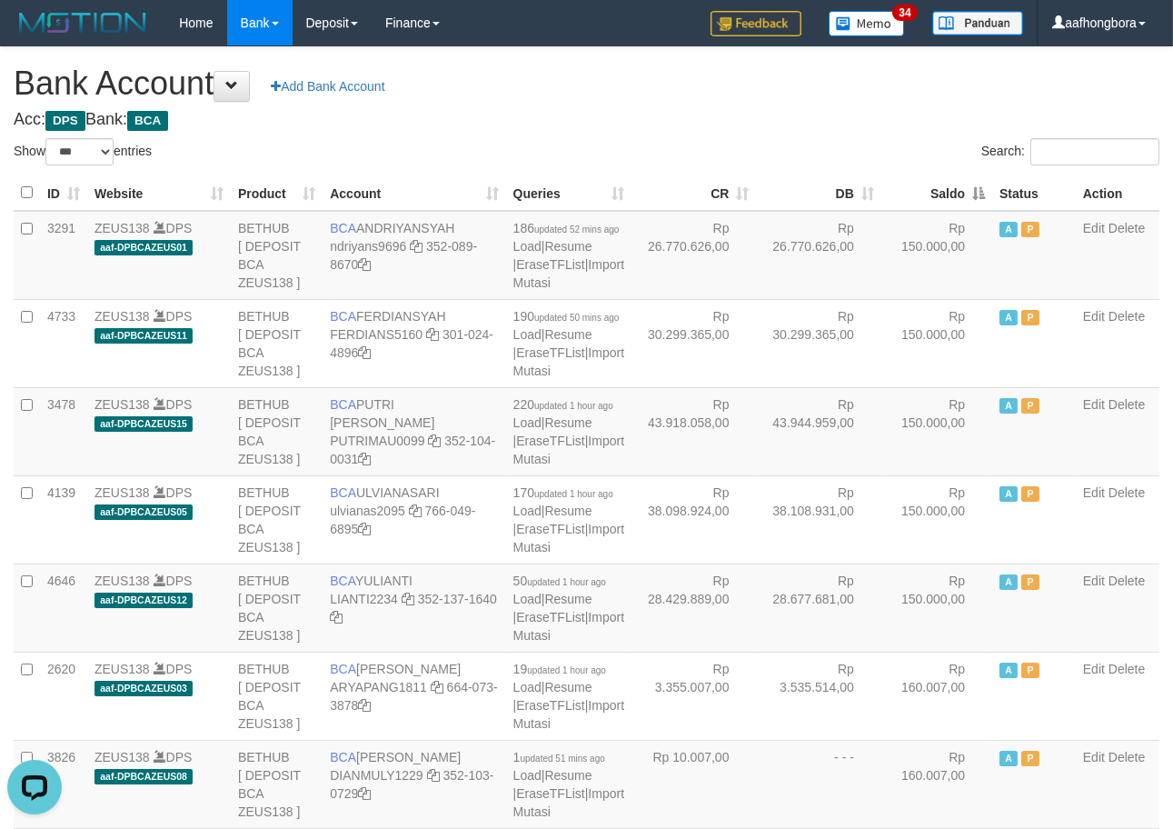
click at [737, 144] on div "Search:" at bounding box center [881, 154] width 560 height 32
drag, startPoint x: 737, startPoint y: 144, endPoint x: 745, endPoint y: 136, distance: 10.9
click at [745, 138] on div "Search:" at bounding box center [881, 154] width 560 height 32
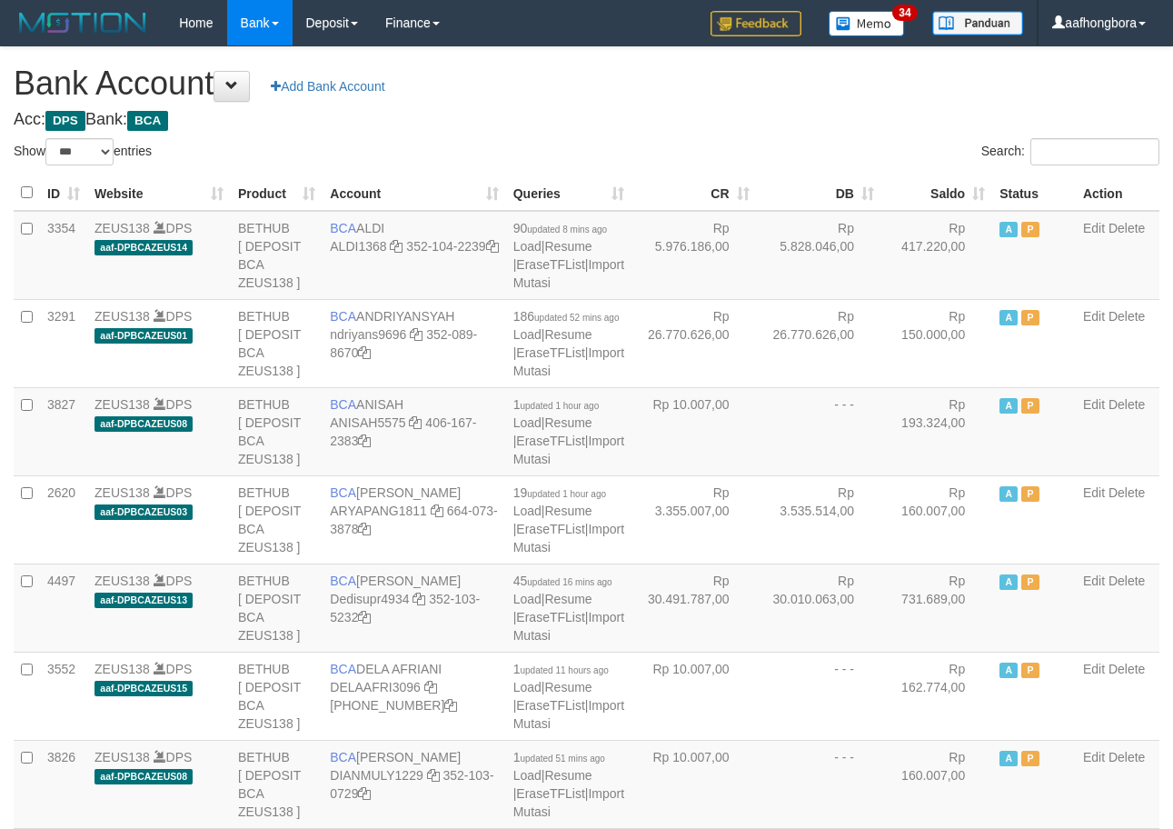
select select "***"
drag, startPoint x: 0, startPoint y: 0, endPoint x: 749, endPoint y: 135, distance: 760.8
select select "***"
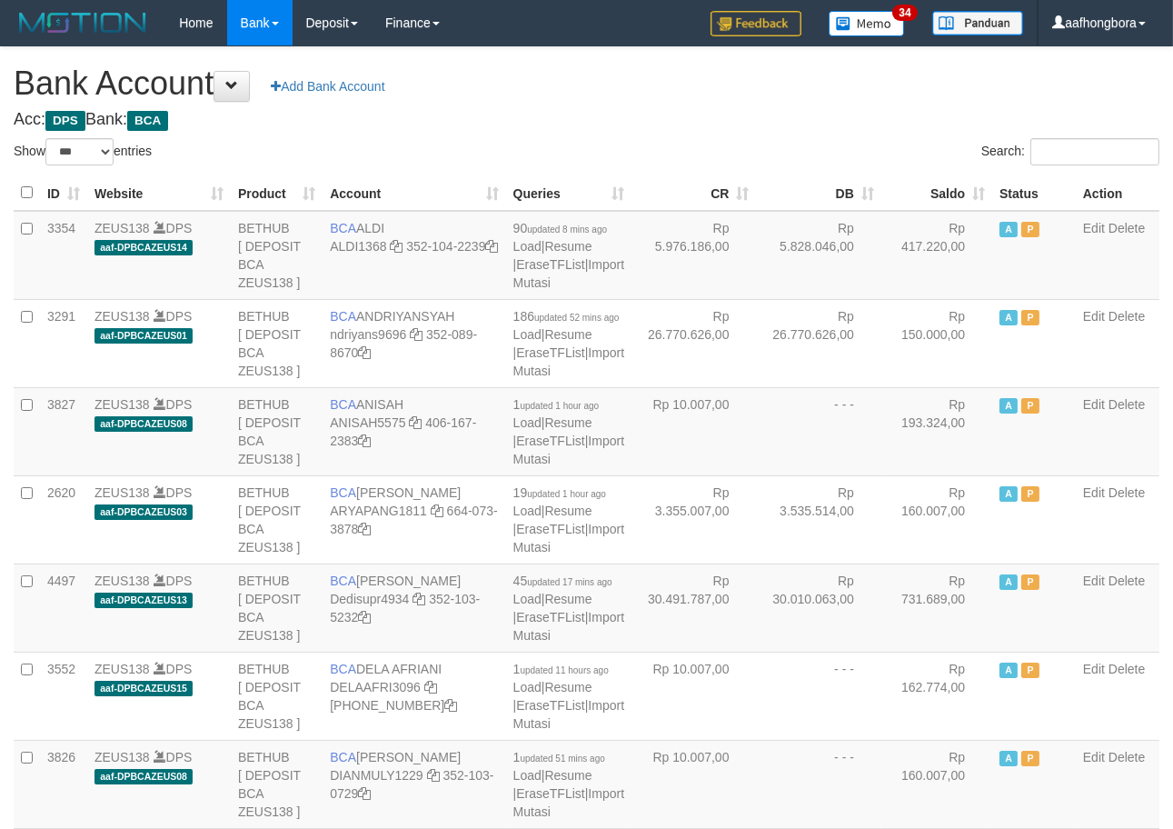
drag, startPoint x: 0, startPoint y: 0, endPoint x: 771, endPoint y: 144, distance: 783.9
click at [771, 144] on div "Search:" at bounding box center [881, 154] width 560 height 32
select select "***"
click at [789, 138] on div "Search:" at bounding box center [881, 154] width 560 height 32
select select "***"
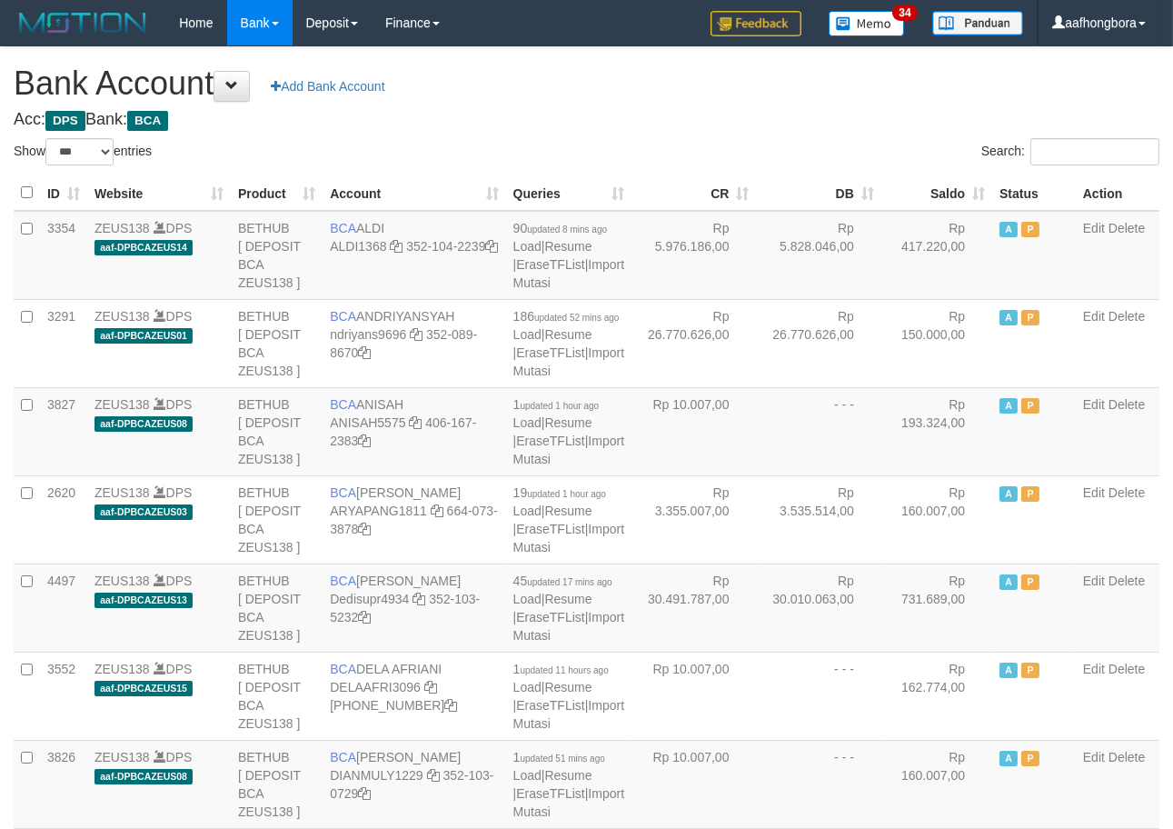
click at [931, 195] on th "Saldo" at bounding box center [937, 192] width 111 height 35
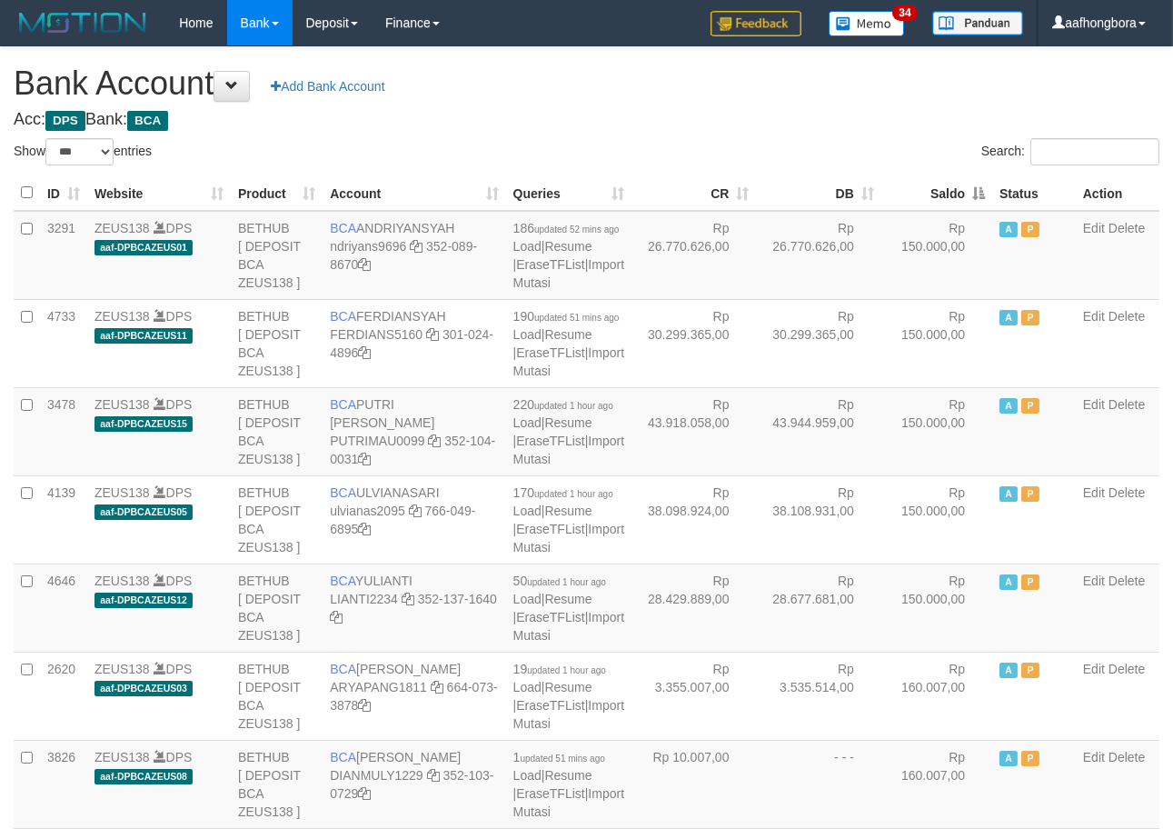
click at [931, 195] on th "Saldo" at bounding box center [937, 192] width 111 height 35
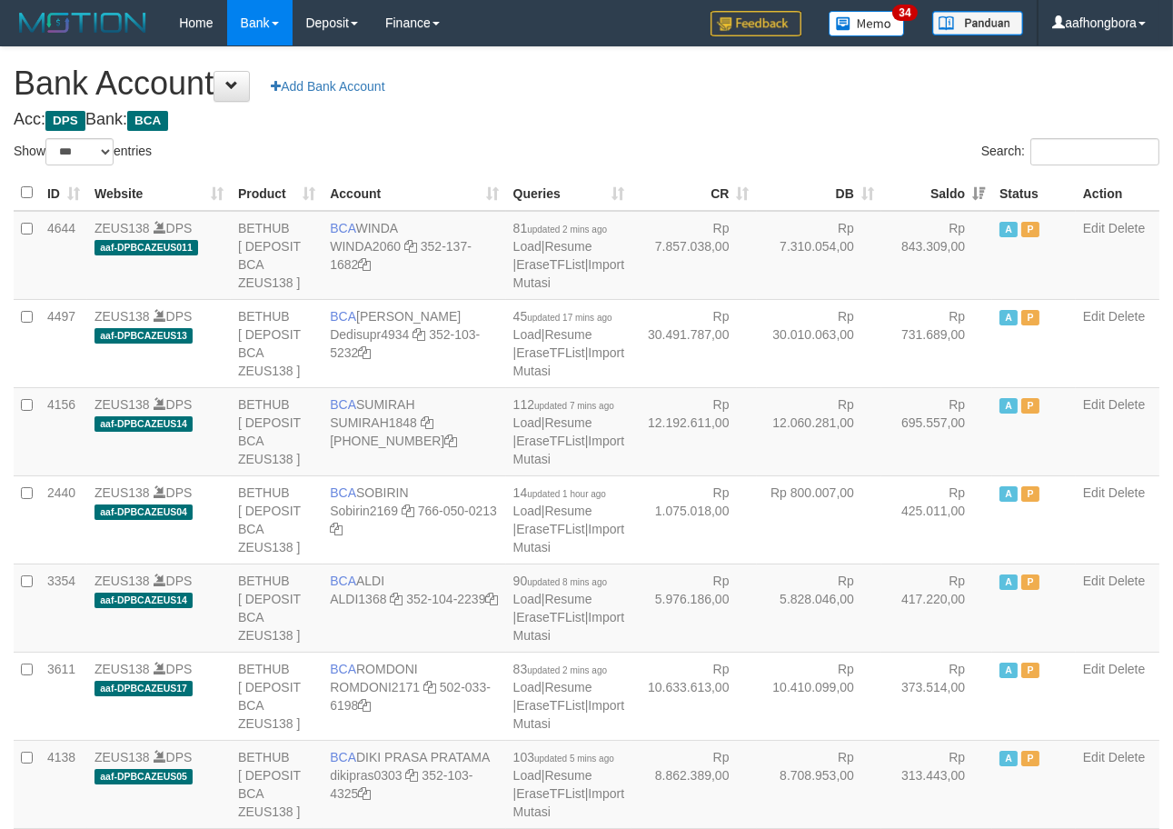
click at [931, 195] on th "Saldo" at bounding box center [937, 192] width 111 height 35
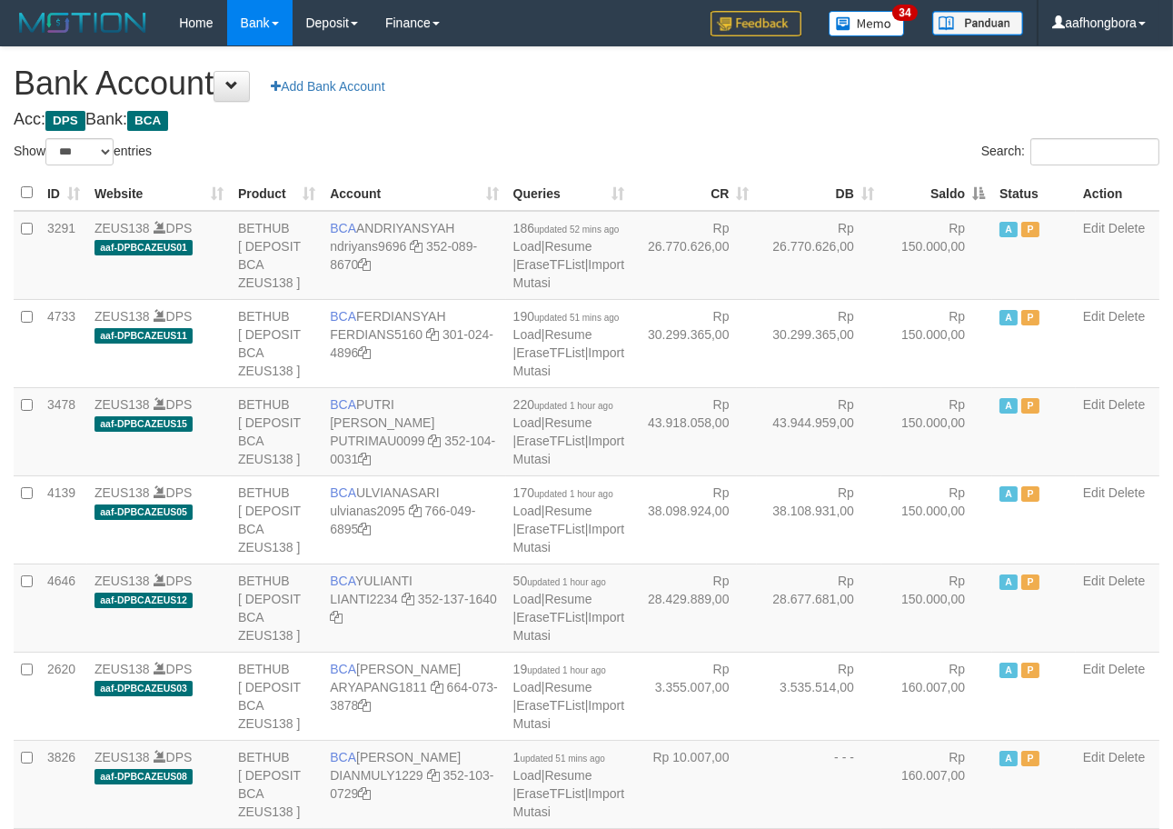
click at [931, 195] on th "Saldo" at bounding box center [937, 192] width 111 height 35
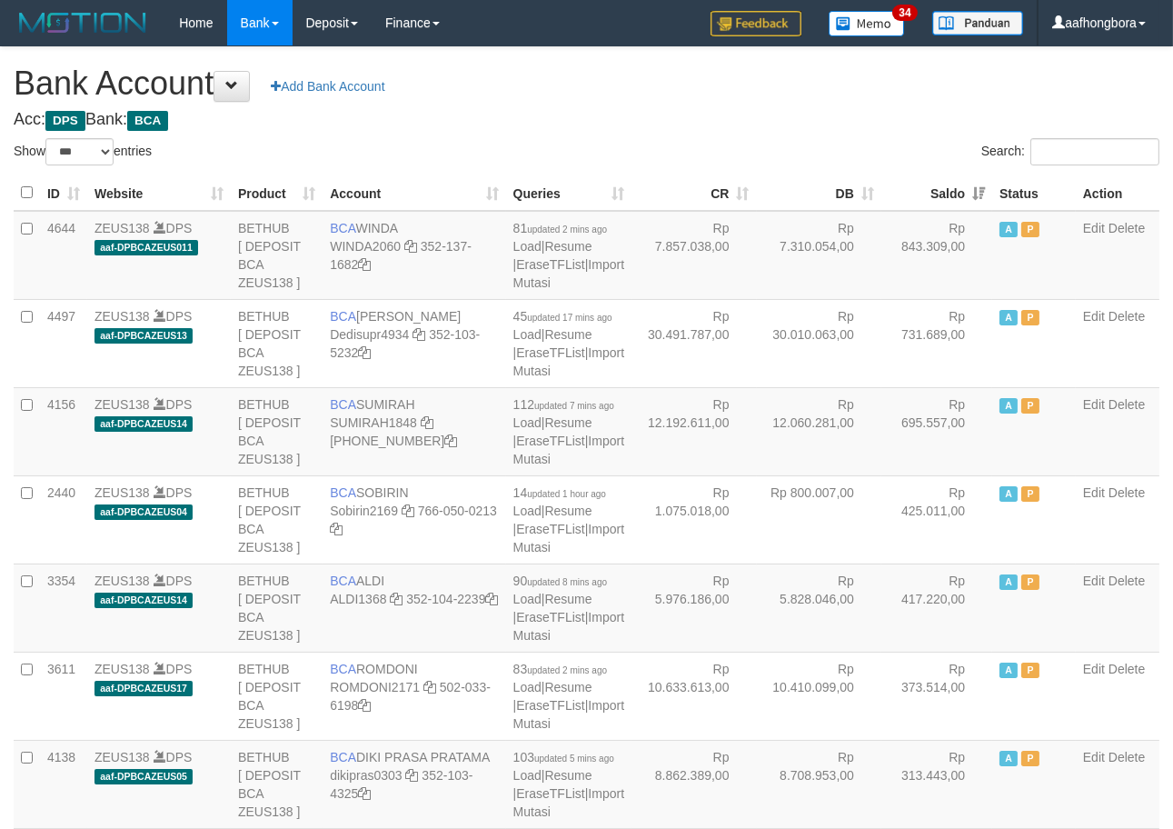
drag, startPoint x: 931, startPoint y: 195, endPoint x: 786, endPoint y: 121, distance: 162.6
click at [913, 192] on th "Saldo" at bounding box center [937, 192] width 111 height 35
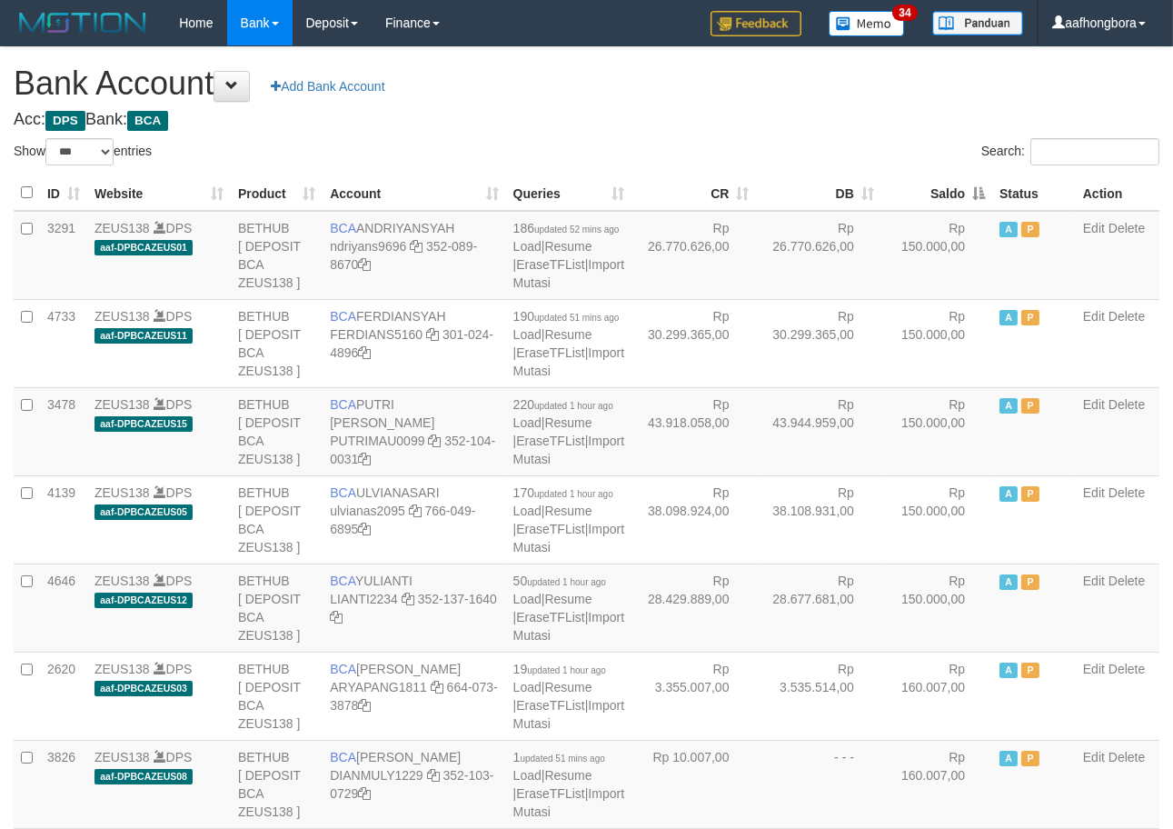
click at [789, 121] on h4 "Acc: DPS Bank: BCA" at bounding box center [587, 120] width 1146 height 18
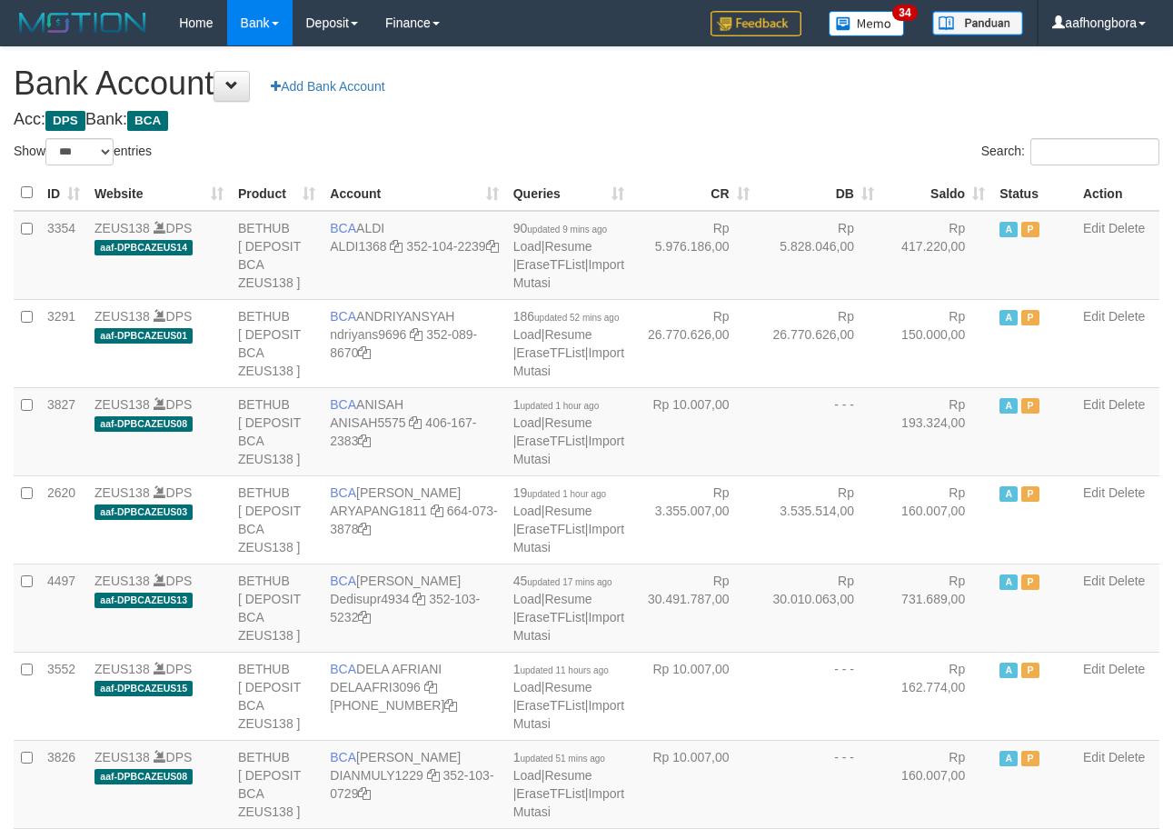
select select "***"
drag, startPoint x: 804, startPoint y: 149, endPoint x: 834, endPoint y: 149, distance: 30.0
click at [804, 150] on div "Search:" at bounding box center [881, 154] width 560 height 32
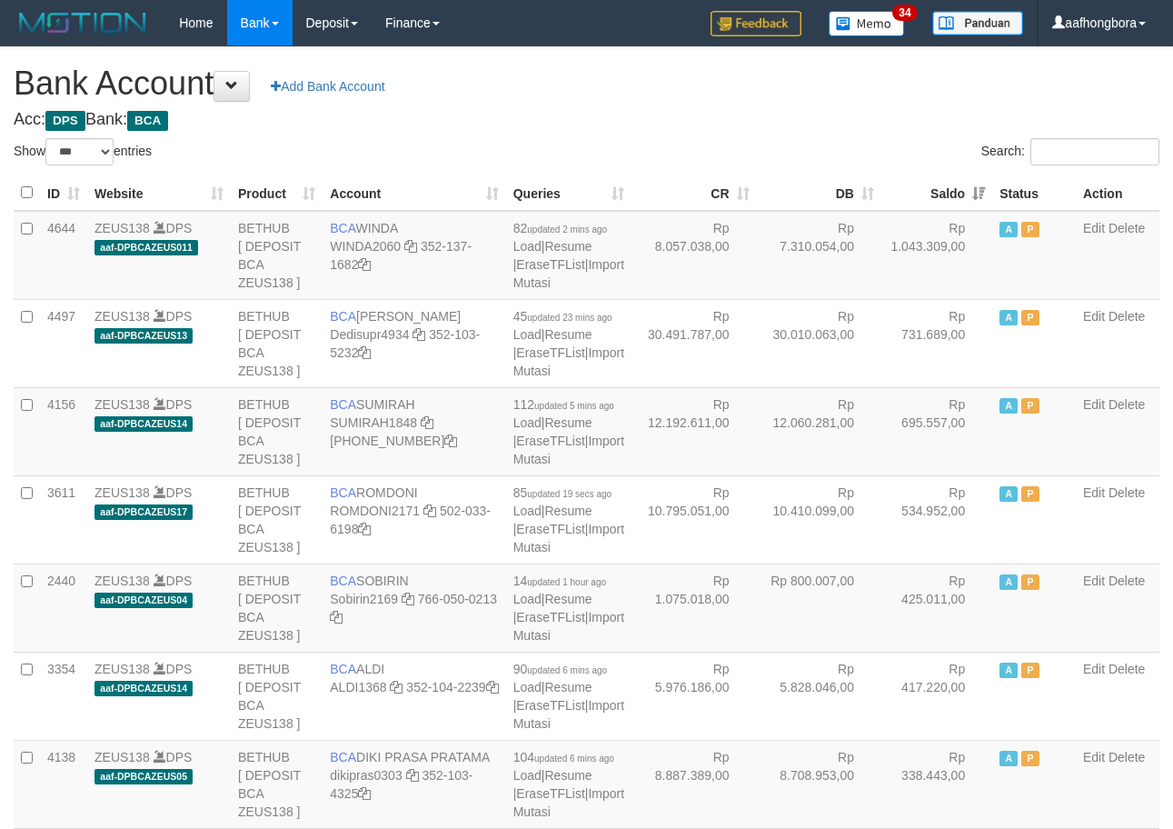
select select "***"
click at [927, 194] on th "Saldo" at bounding box center [937, 192] width 111 height 35
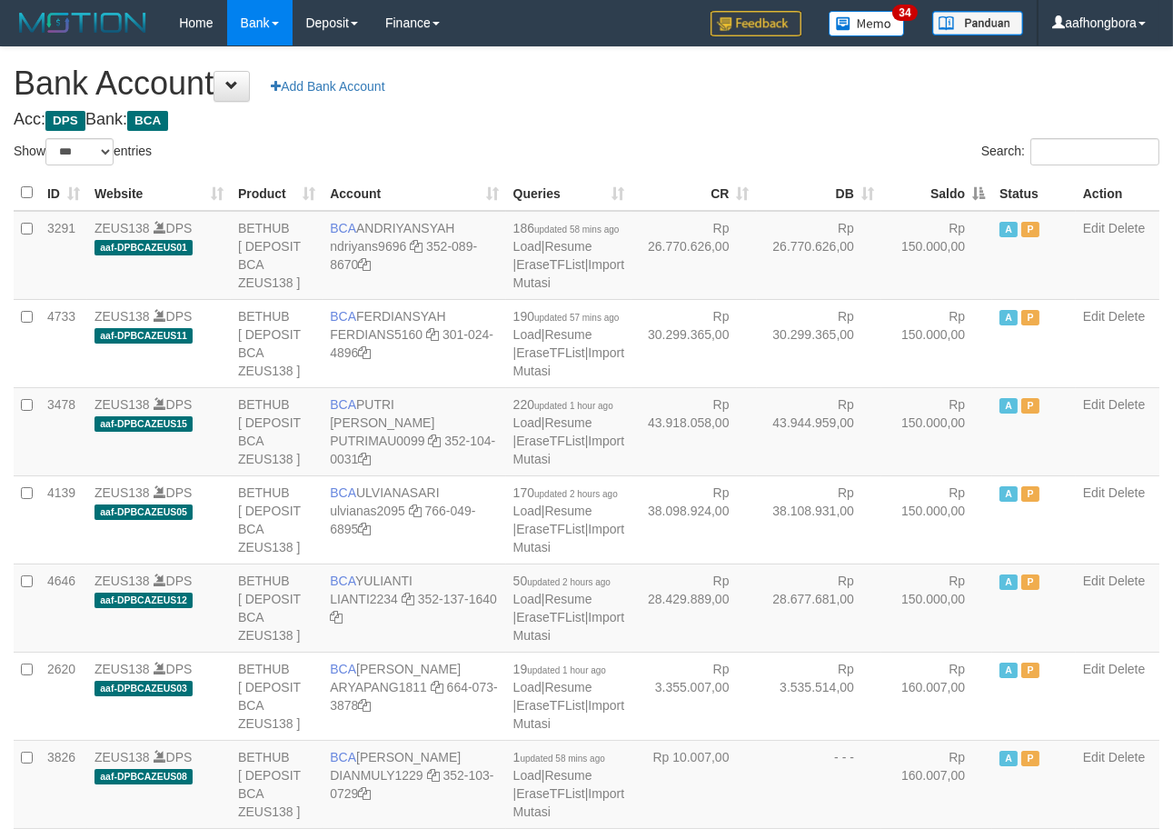
click at [927, 194] on th "Saldo" at bounding box center [937, 192] width 111 height 35
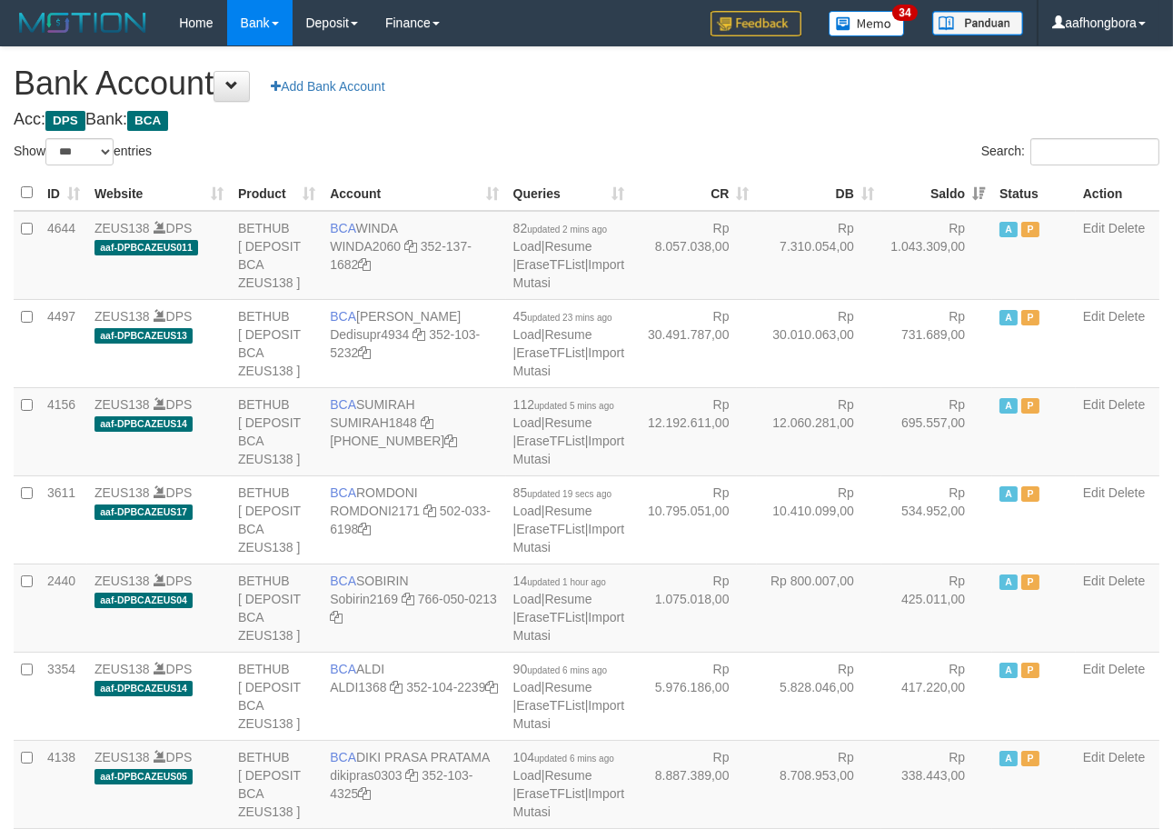
click at [923, 194] on th "Saldo" at bounding box center [937, 192] width 111 height 35
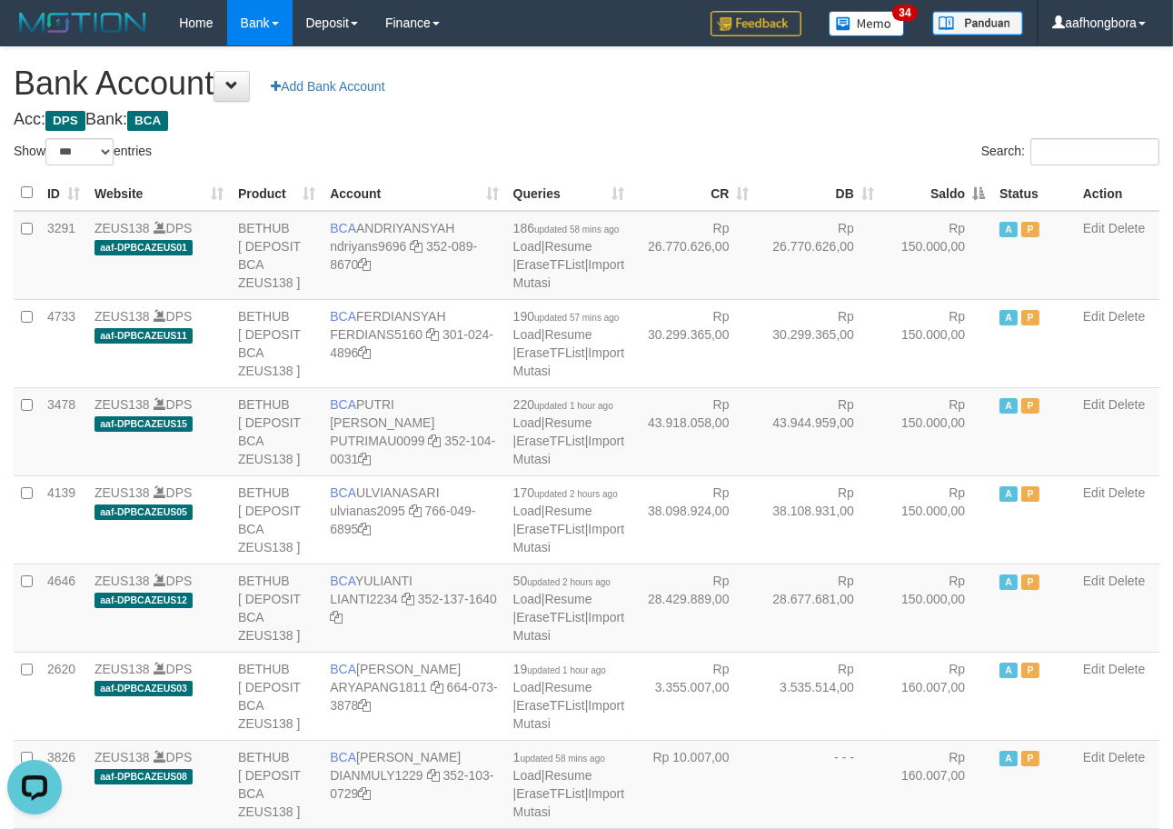
drag, startPoint x: 807, startPoint y: 115, endPoint x: 852, endPoint y: 160, distance: 64.3
click at [809, 115] on h4 "Acc: DPS Bank: BCA" at bounding box center [587, 120] width 1146 height 18
click at [931, 193] on th "Saldo" at bounding box center [937, 192] width 111 height 35
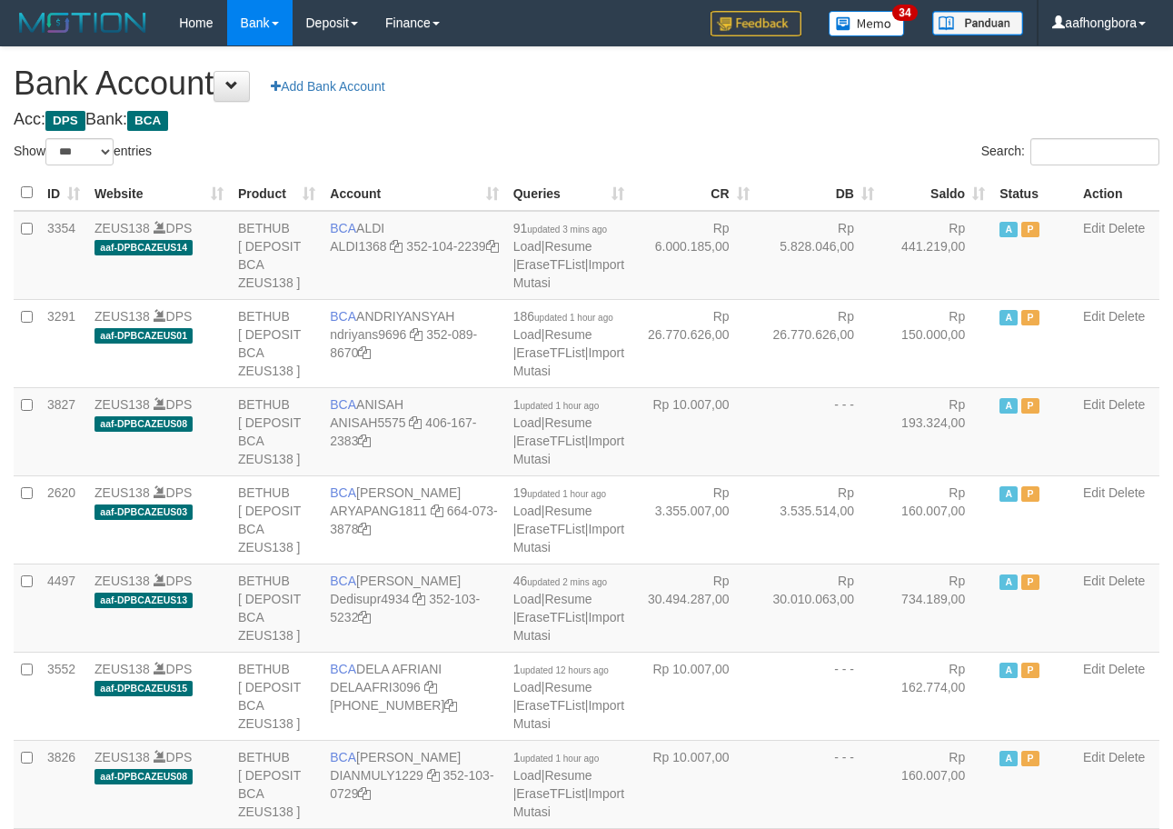
select select "***"
click at [556, 123] on h4 "Acc: DPS Bank: BCA" at bounding box center [587, 120] width 1146 height 18
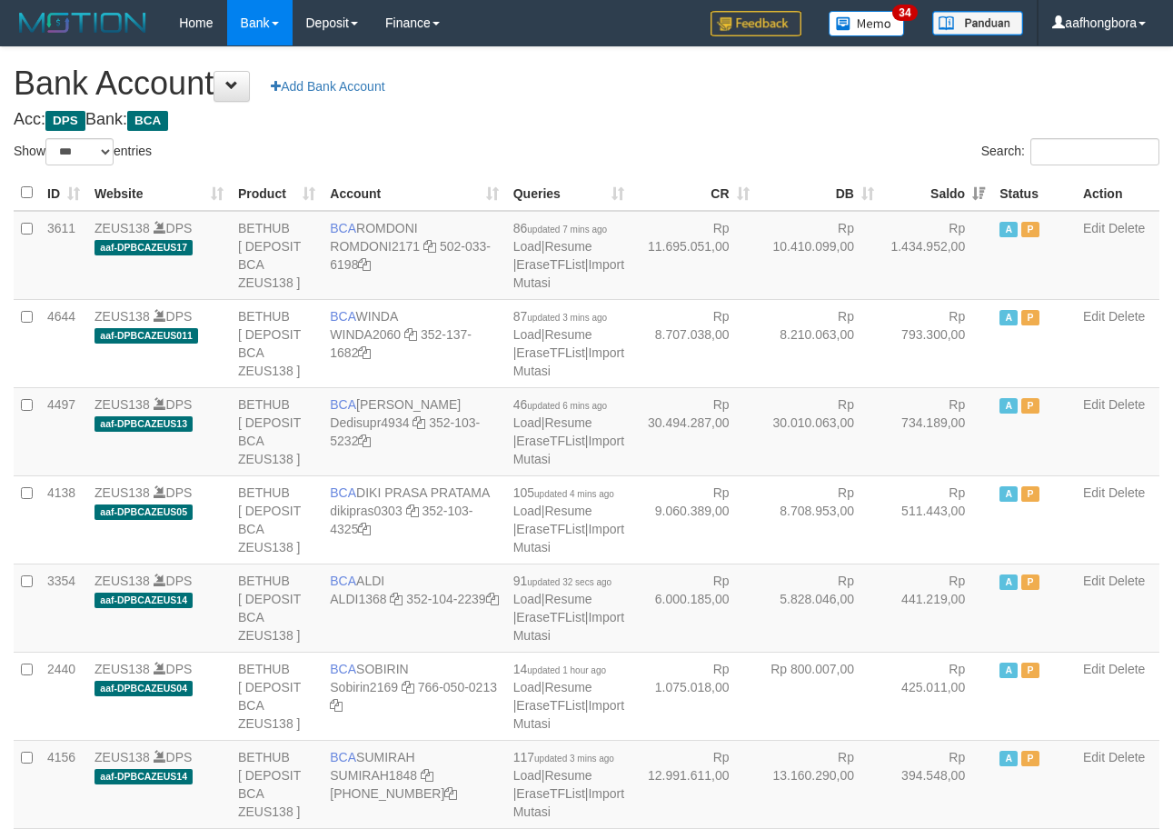
select select "***"
click at [387, 221] on td "BCA ROMDONI ROMDONI2171 502-033-6198" at bounding box center [414, 255] width 183 height 89
copy td "ROMDONI"
drag, startPoint x: 337, startPoint y: 262, endPoint x: 424, endPoint y: 274, distance: 88.2
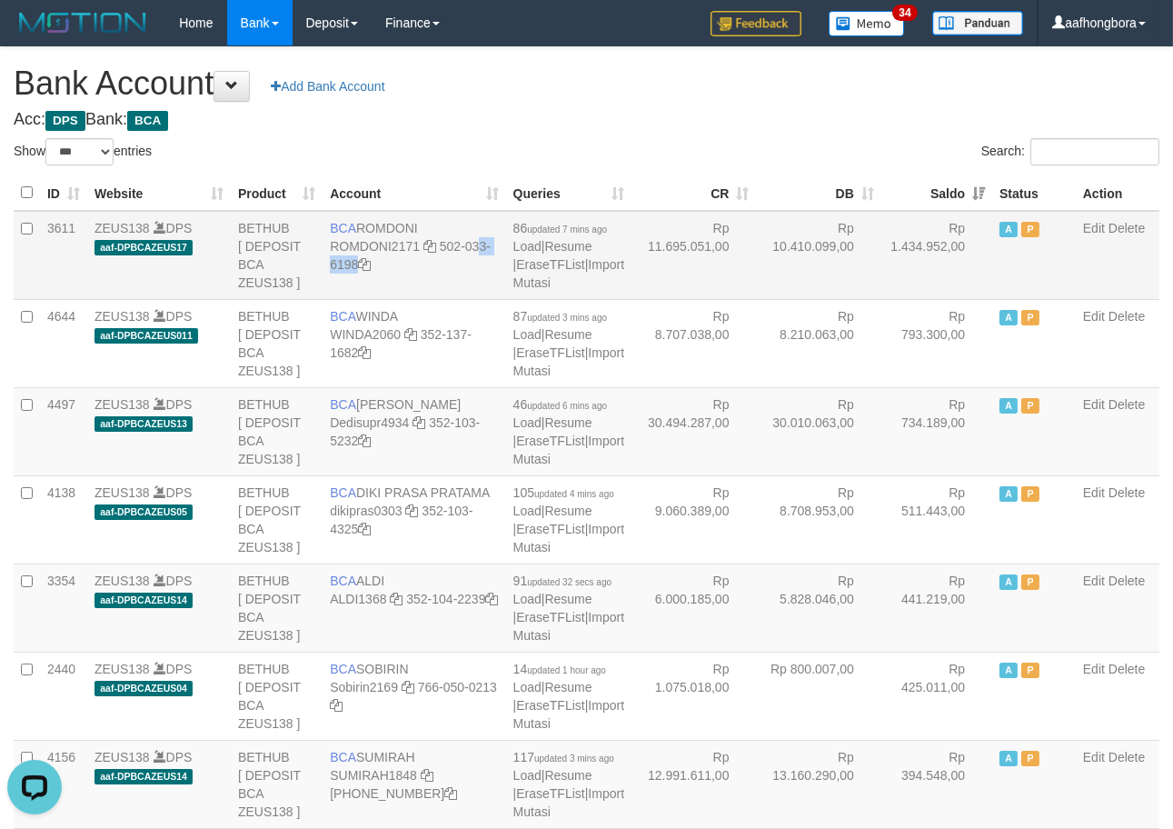
click at [424, 274] on td "BCA ROMDONI ROMDONI2171 502-033-6198" at bounding box center [414, 255] width 183 height 89
copy td "502-033-6198"
drag, startPoint x: 902, startPoint y: 120, endPoint x: 906, endPoint y: 129, distance: 9.8
click at [906, 128] on h4 "Acc: DPS Bank: BCA" at bounding box center [587, 120] width 1146 height 18
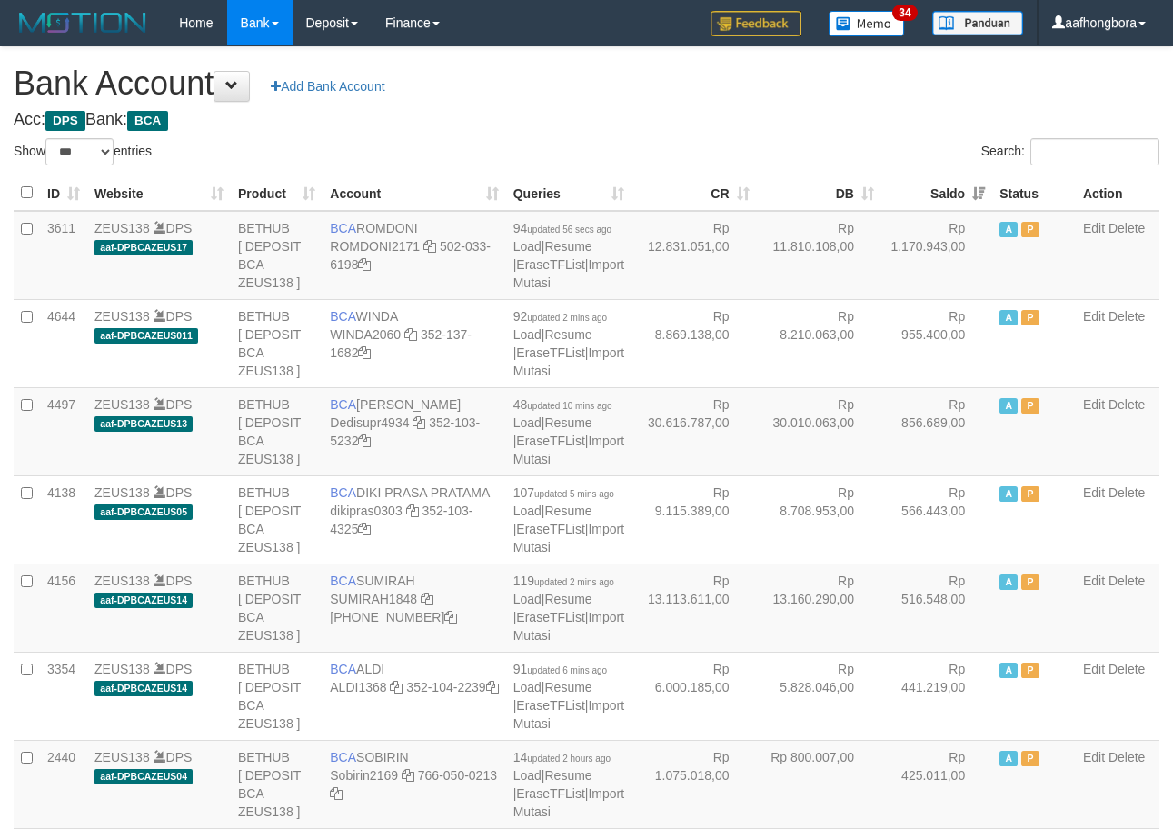
select select "***"
drag, startPoint x: 0, startPoint y: 0, endPoint x: 927, endPoint y: 188, distance: 945.9
click at [928, 186] on th "Saldo" at bounding box center [937, 192] width 111 height 35
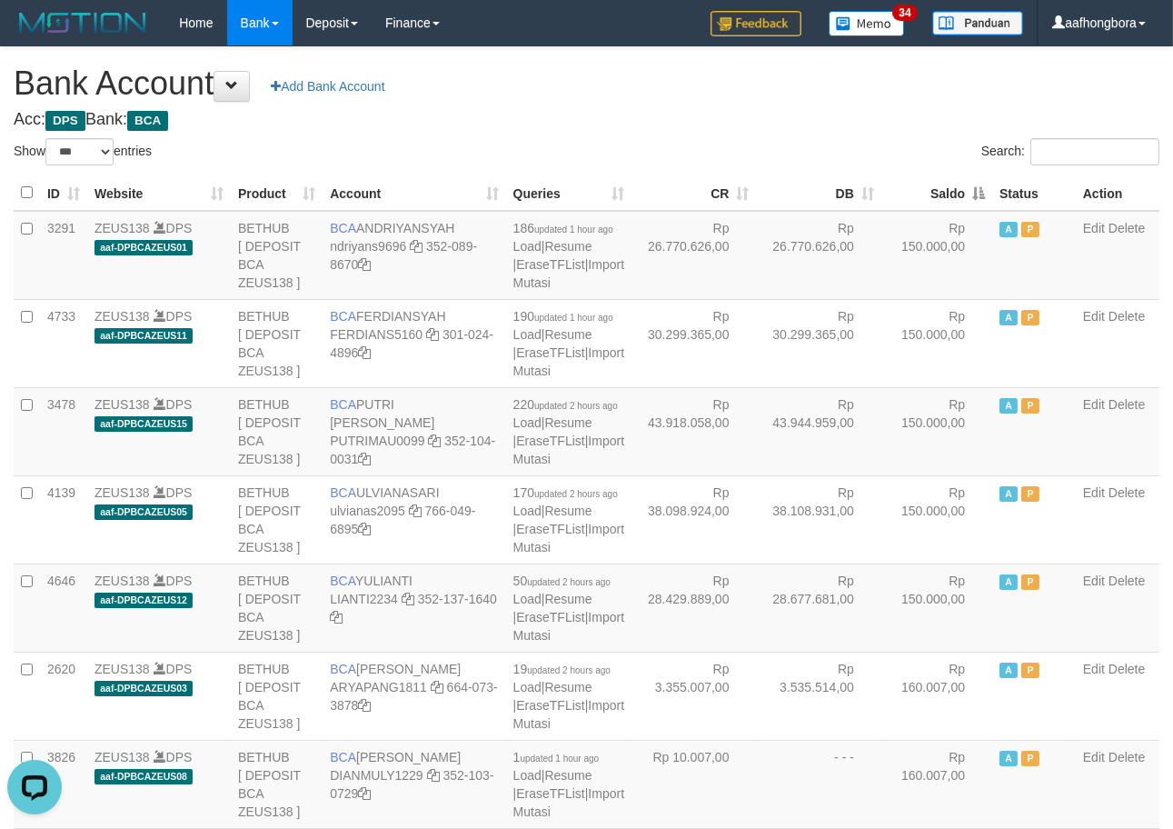
click at [928, 187] on th "Saldo" at bounding box center [937, 192] width 111 height 35
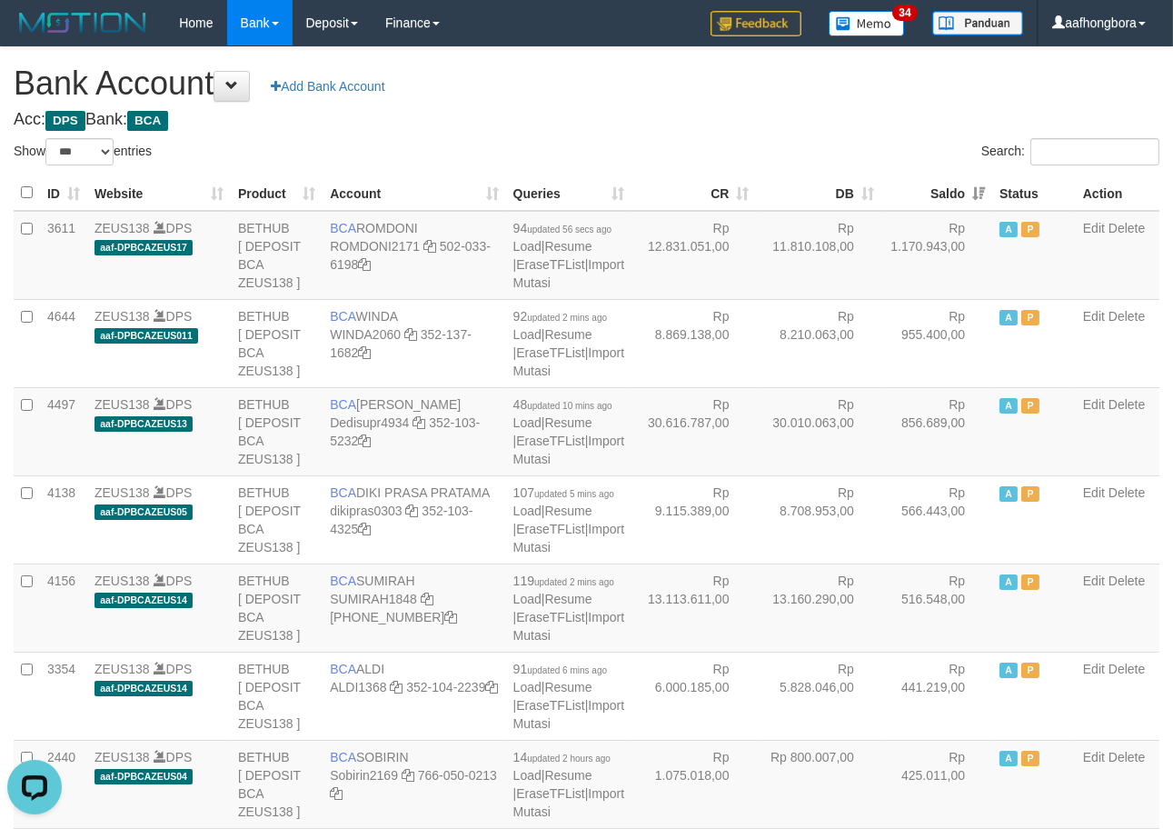
click at [928, 187] on th "Saldo" at bounding box center [937, 192] width 111 height 35
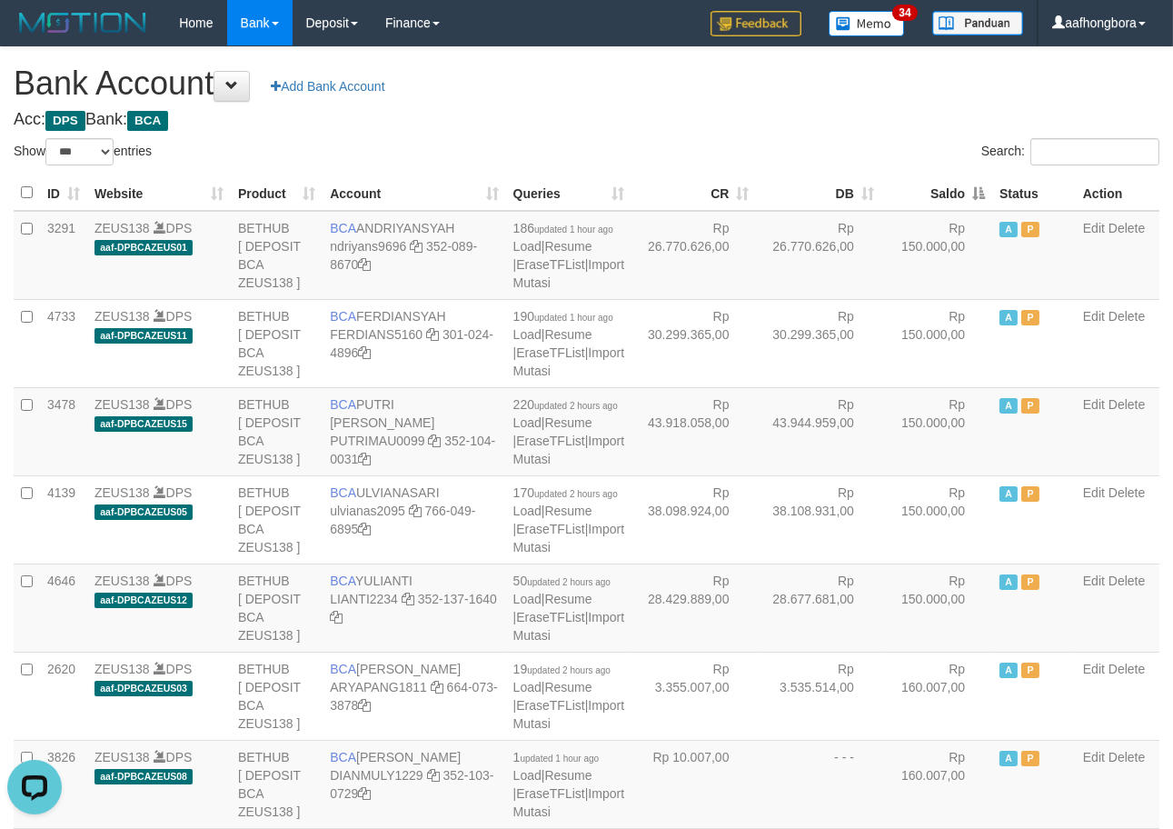
click at [928, 187] on th "Saldo" at bounding box center [937, 192] width 111 height 35
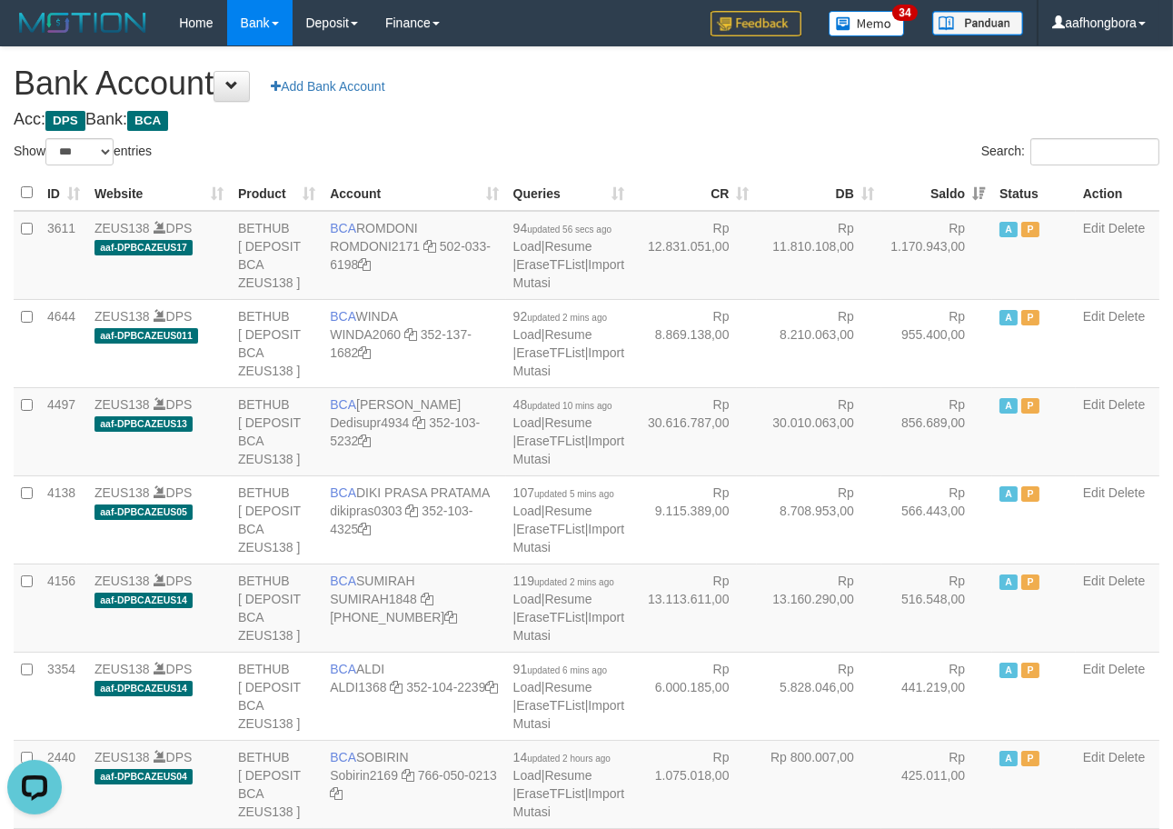
drag, startPoint x: 884, startPoint y: 146, endPoint x: 851, endPoint y: 145, distance: 33.6
click at [854, 145] on div "Search:" at bounding box center [881, 154] width 560 height 32
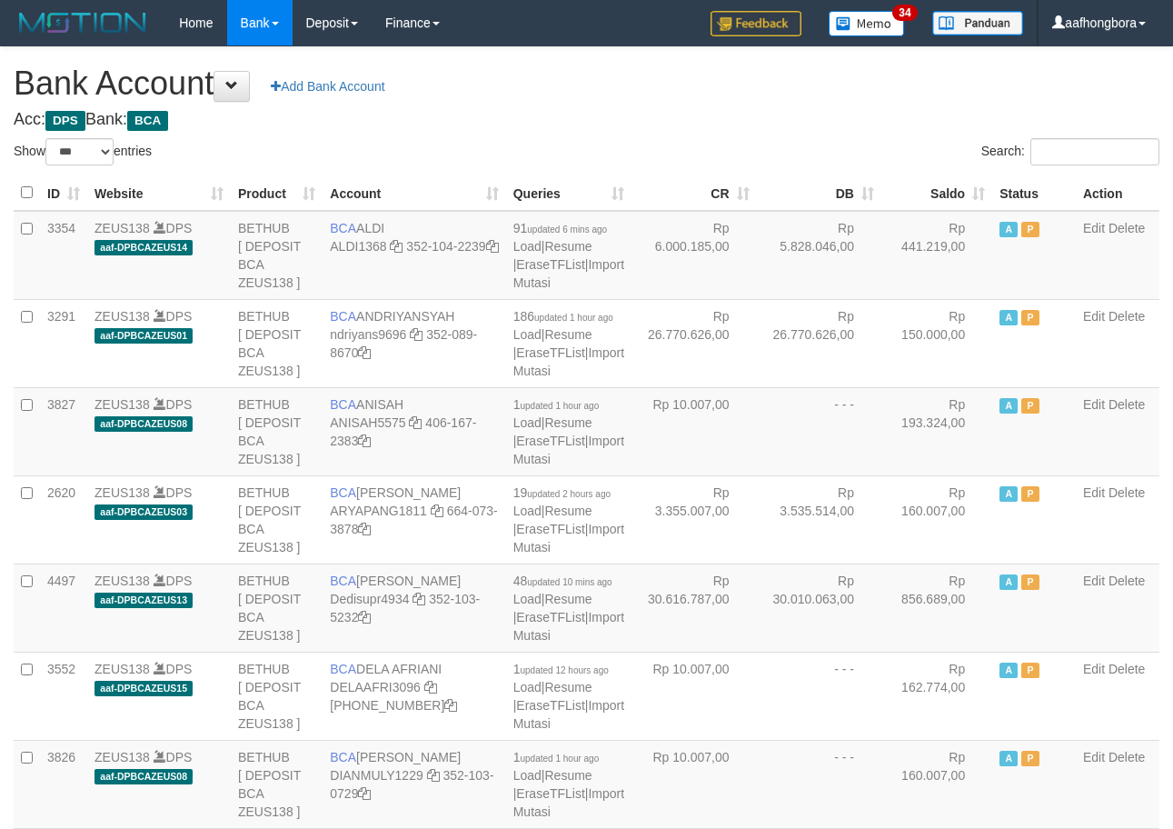
select select "***"
click at [929, 184] on th "Saldo" at bounding box center [937, 192] width 111 height 35
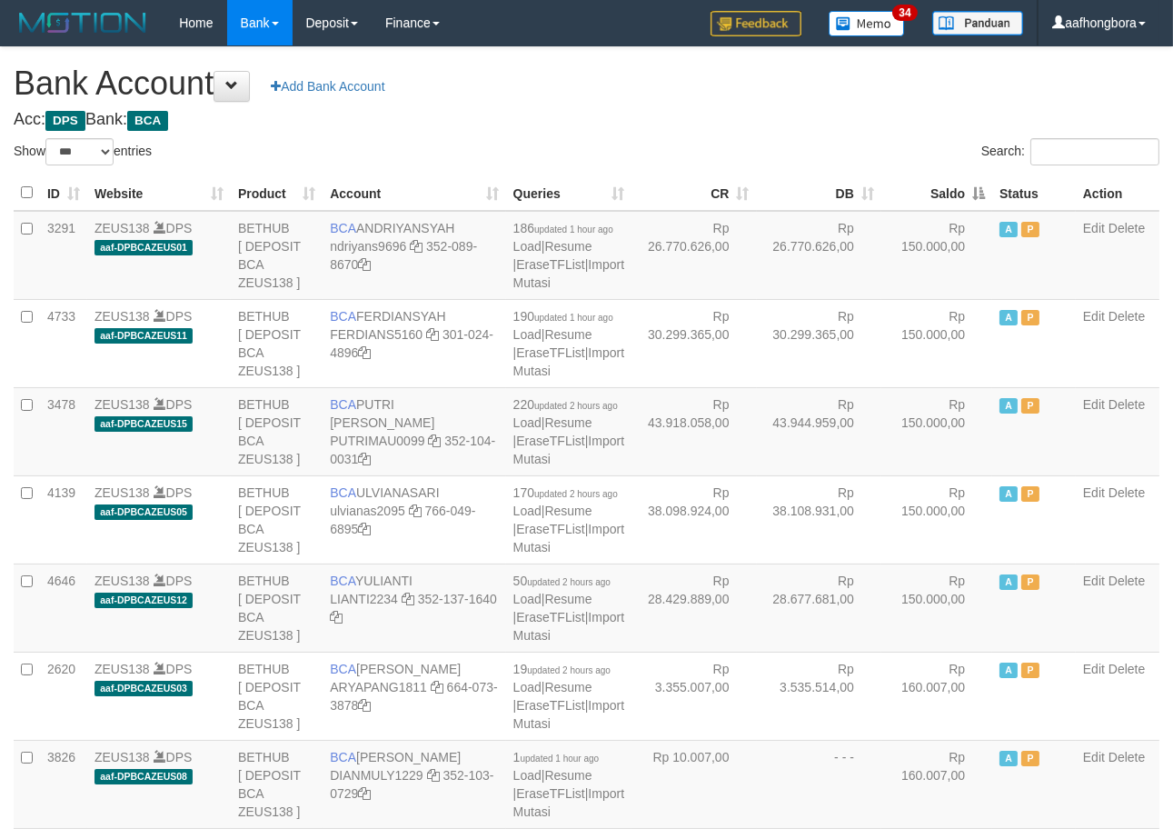
click at [928, 184] on th "Saldo" at bounding box center [937, 192] width 111 height 35
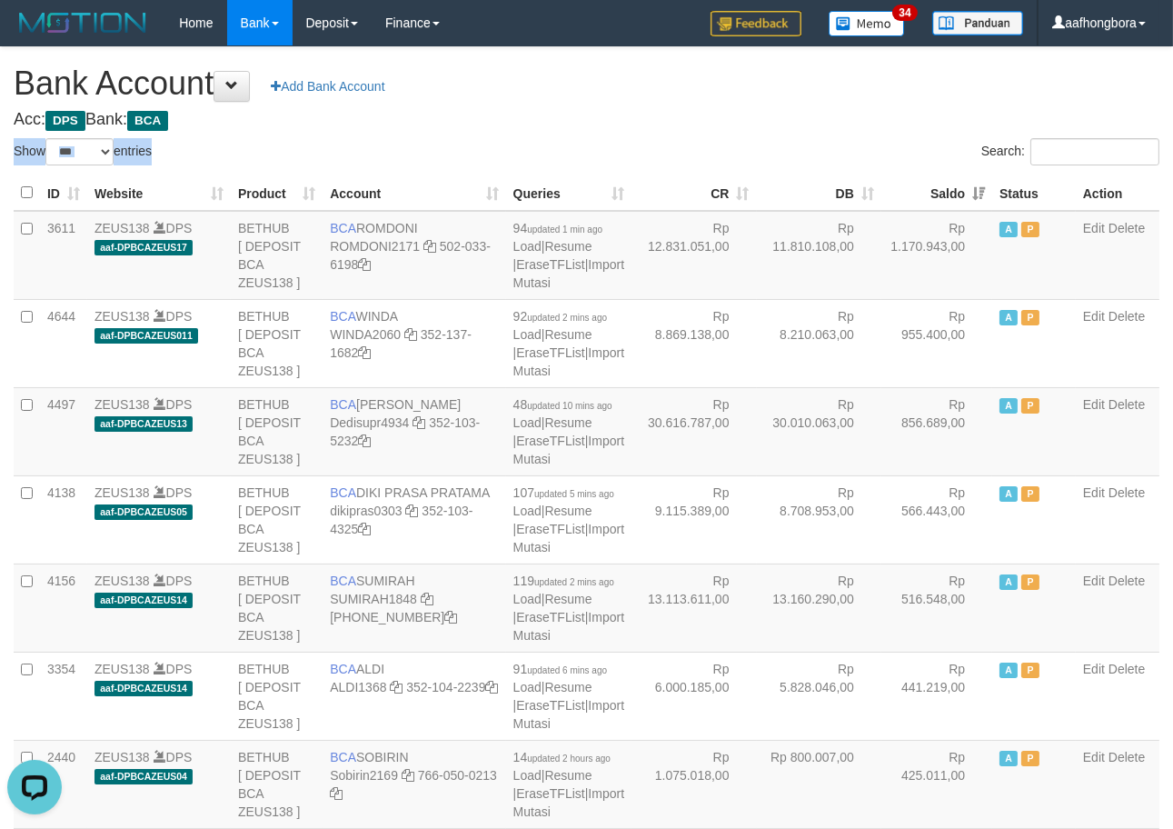
drag, startPoint x: 857, startPoint y: 133, endPoint x: 912, endPoint y: 133, distance: 55.4
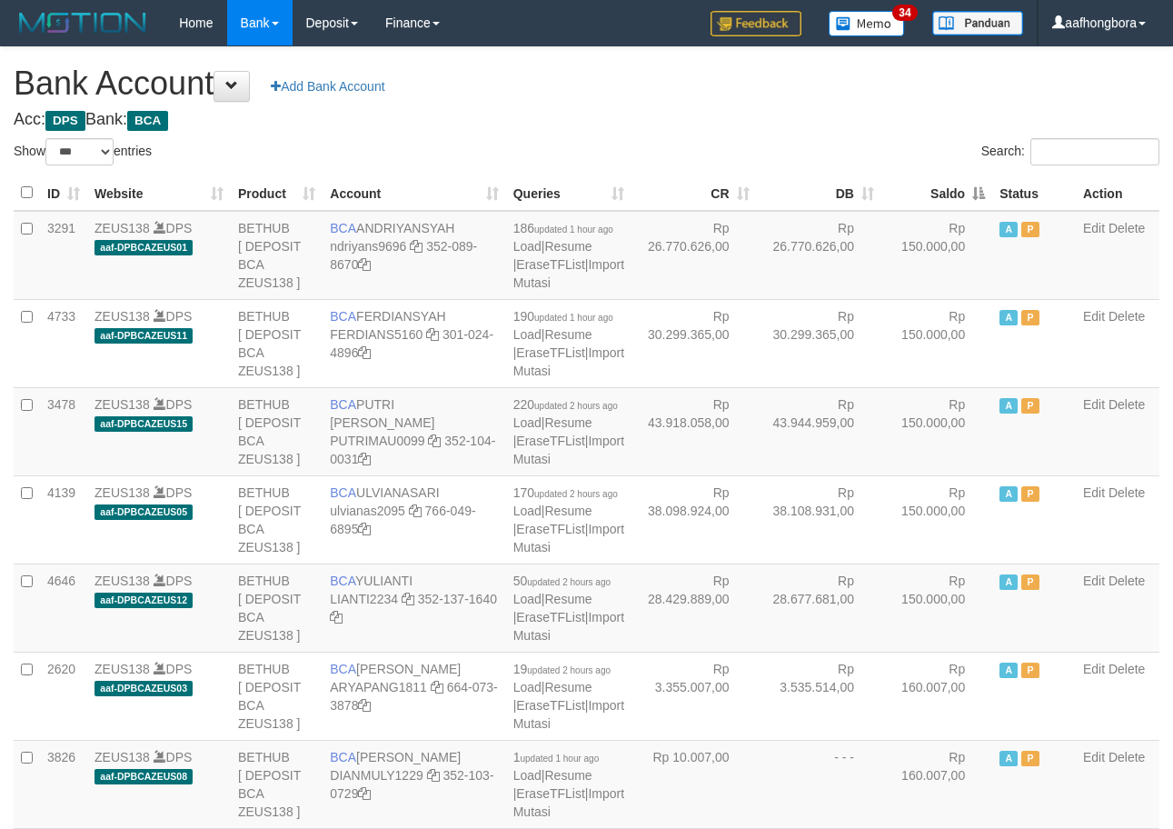
select select "***"
click at [930, 202] on th "Saldo" at bounding box center [937, 192] width 111 height 35
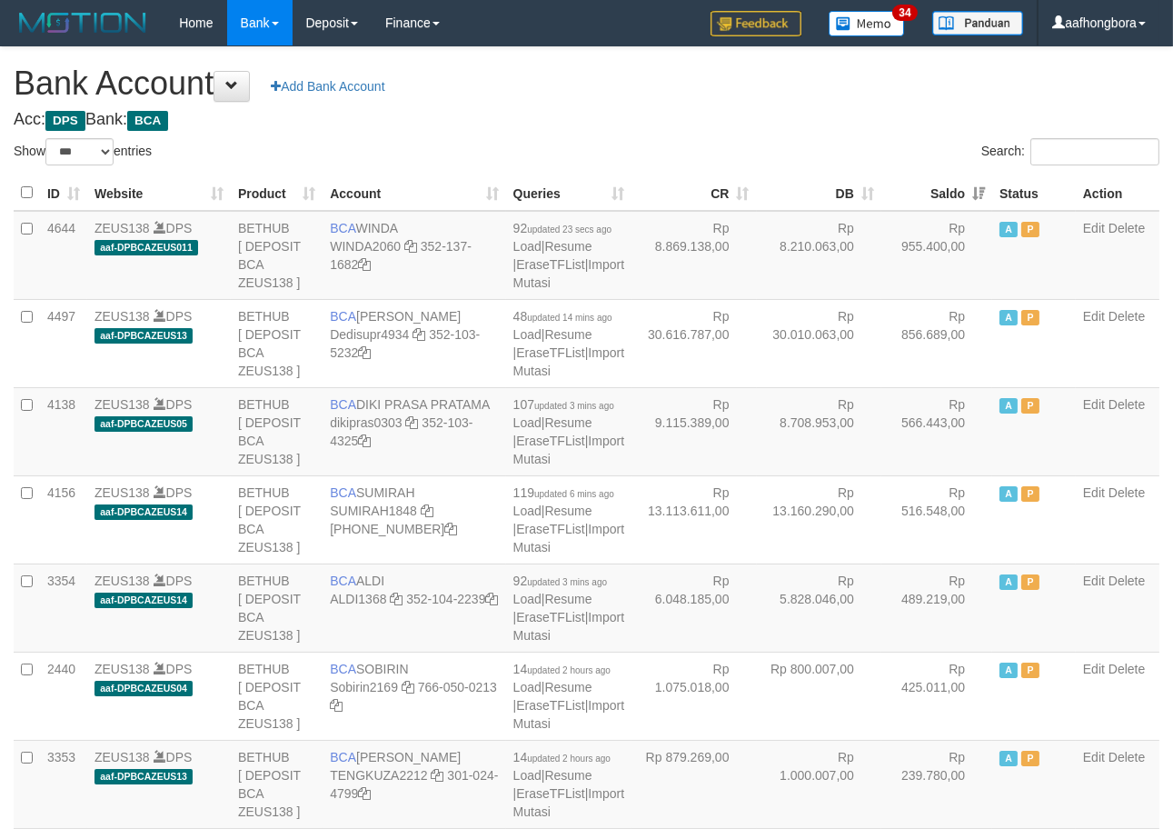
click at [930, 202] on th "Saldo" at bounding box center [937, 192] width 111 height 35
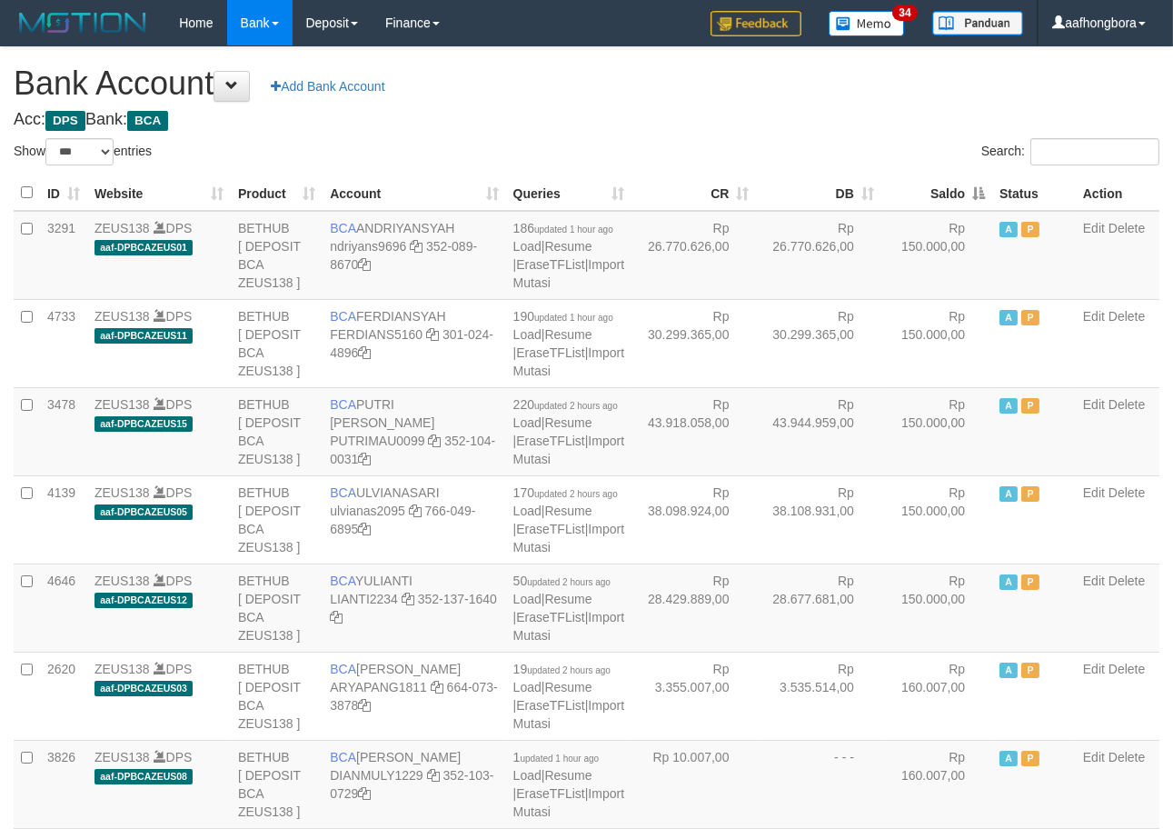
click at [930, 202] on th "Saldo" at bounding box center [937, 192] width 111 height 35
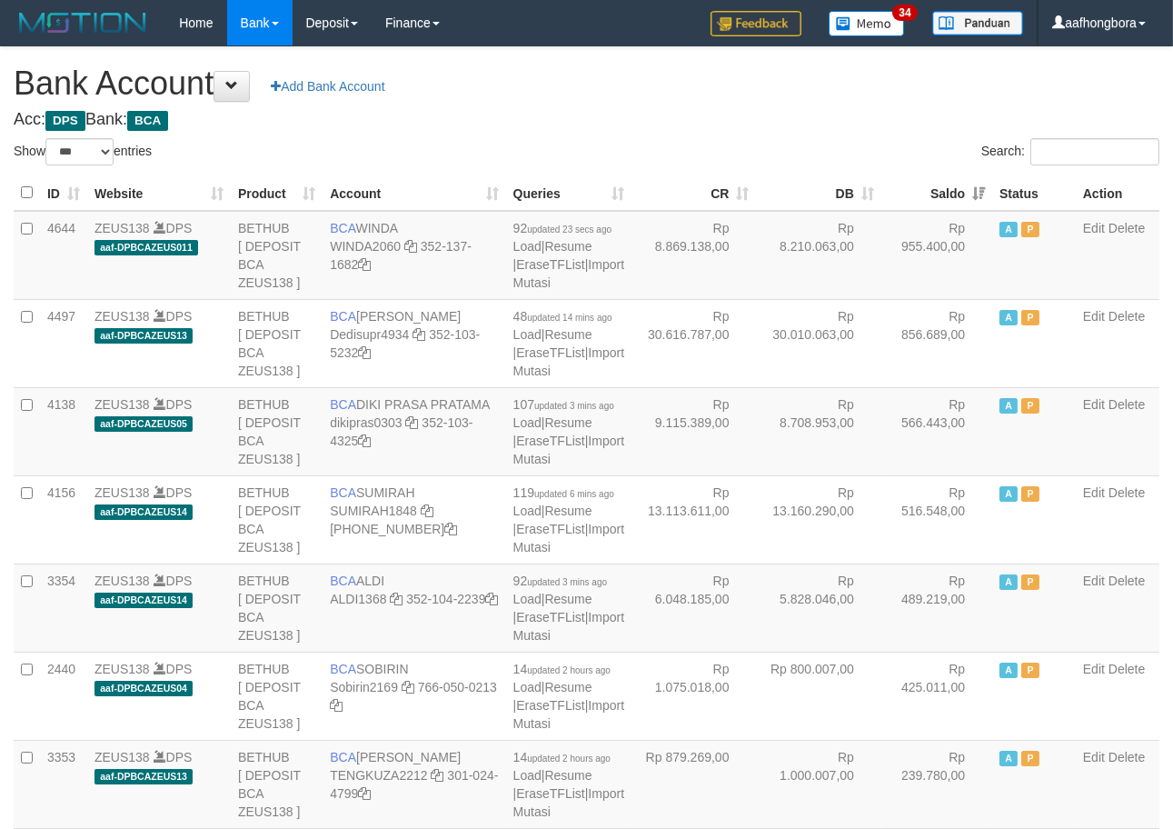
click at [930, 202] on th "Saldo" at bounding box center [937, 192] width 111 height 35
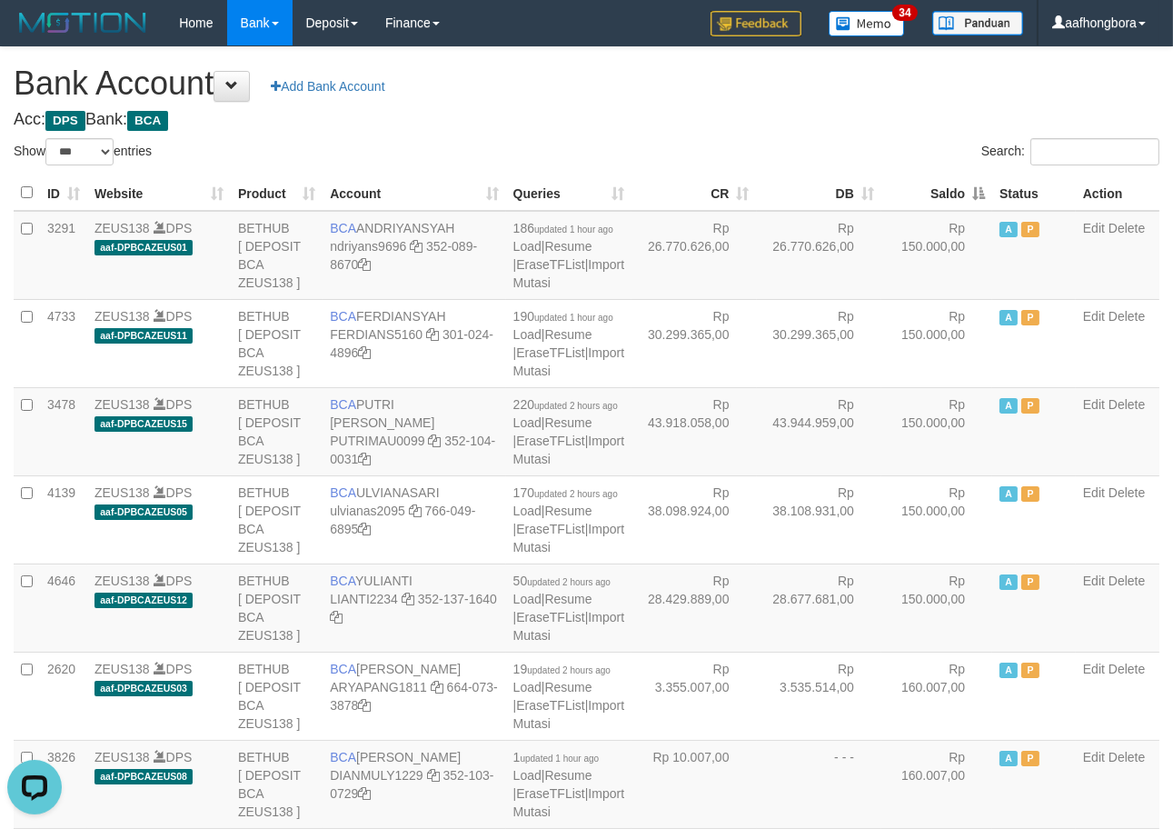
click at [870, 141] on div "Search:" at bounding box center [881, 154] width 560 height 32
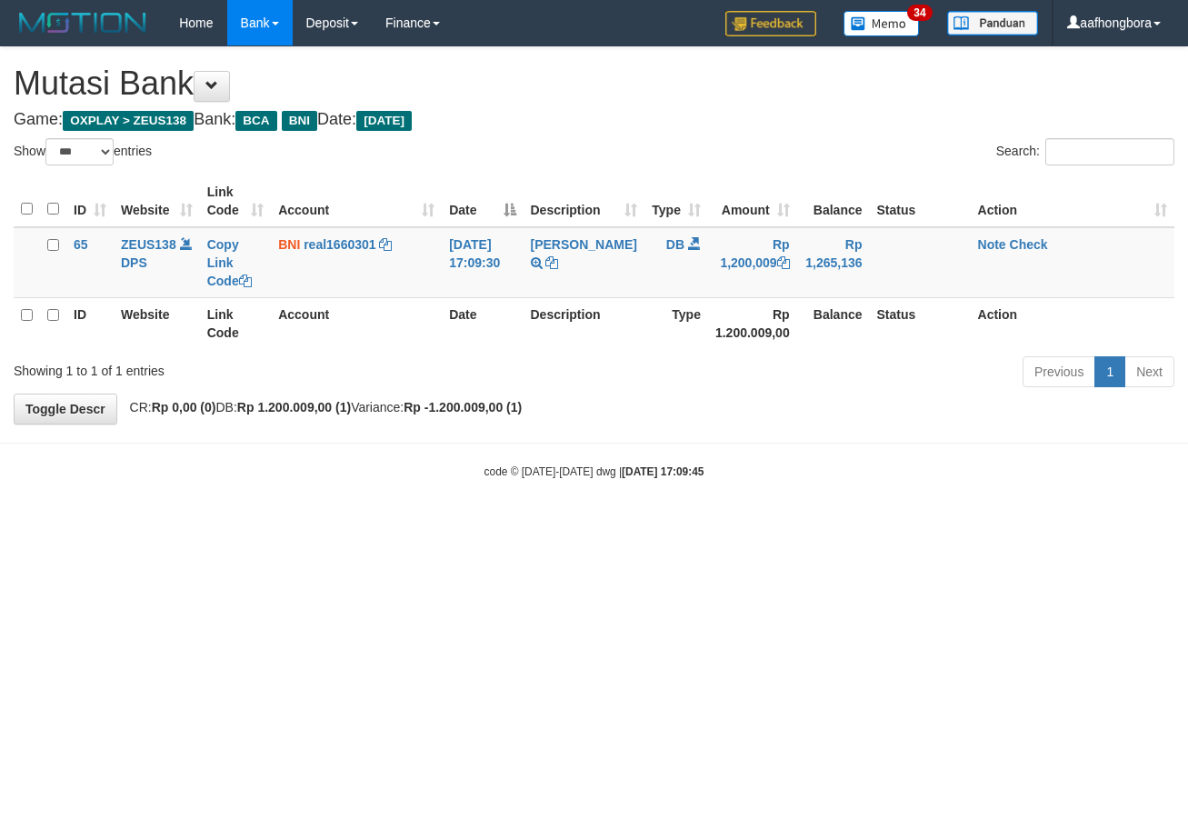
select select "***"
click at [849, 525] on html "Toggle navigation Home Bank Account List Mutasi Bank Search Sync Note Mutasi De…" at bounding box center [594, 262] width 1188 height 525
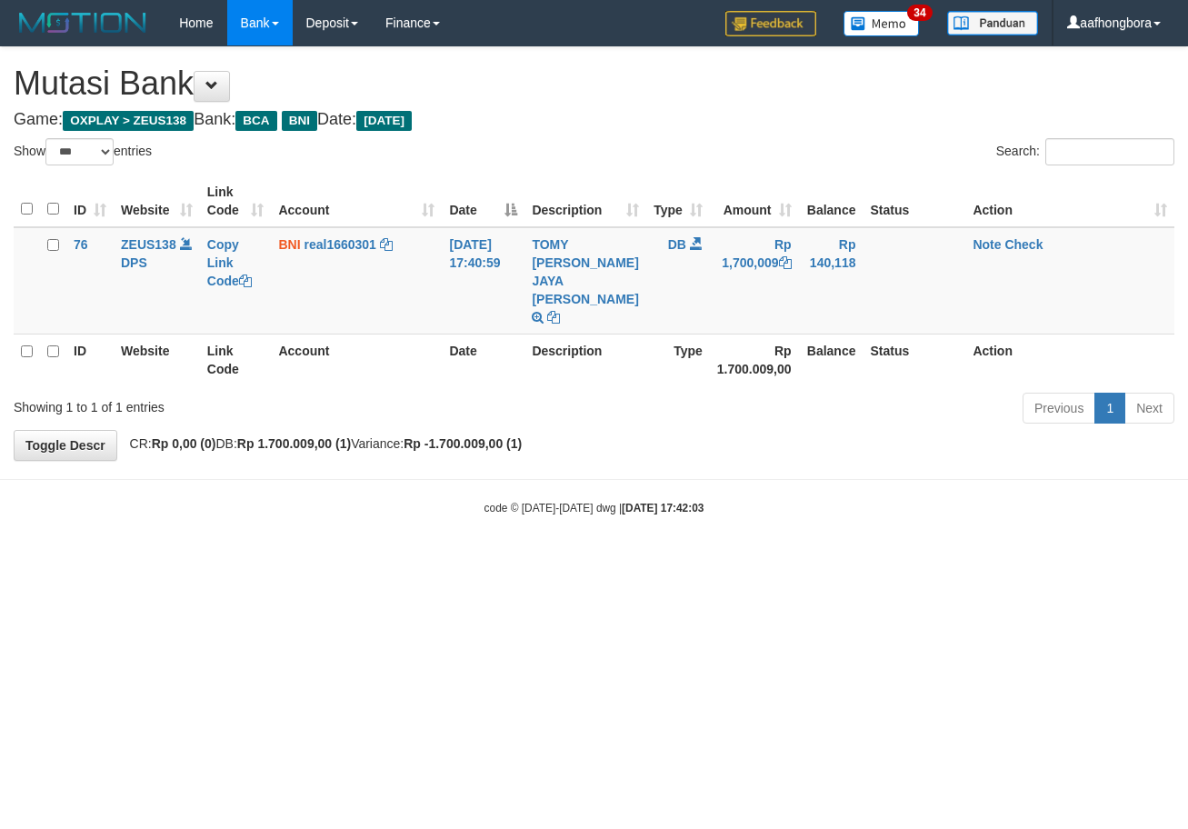
select select "***"
click at [927, 483] on body "Toggle navigation Home Bank Account List Mutasi Bank Search Sync Note Mutasi De…" at bounding box center [594, 281] width 1188 height 562
select select "***"
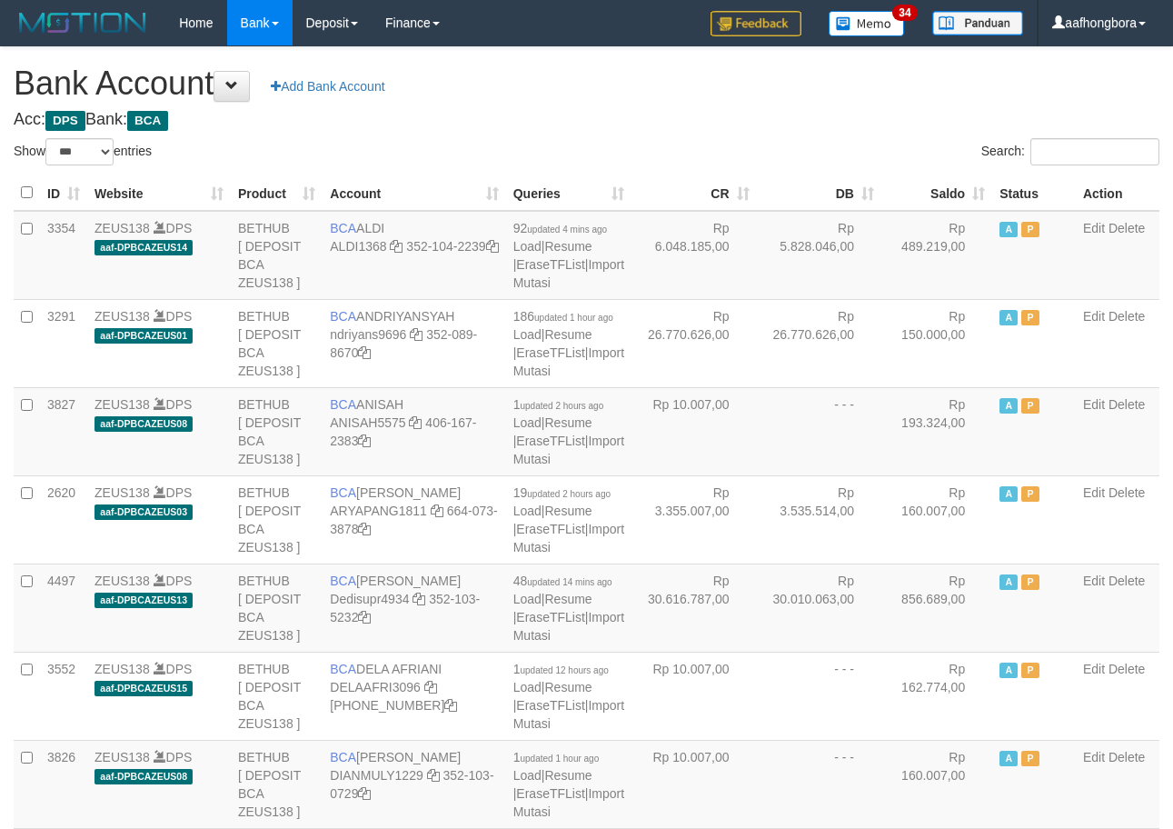
select select "***"
click at [932, 182] on th "Saldo" at bounding box center [937, 192] width 111 height 35
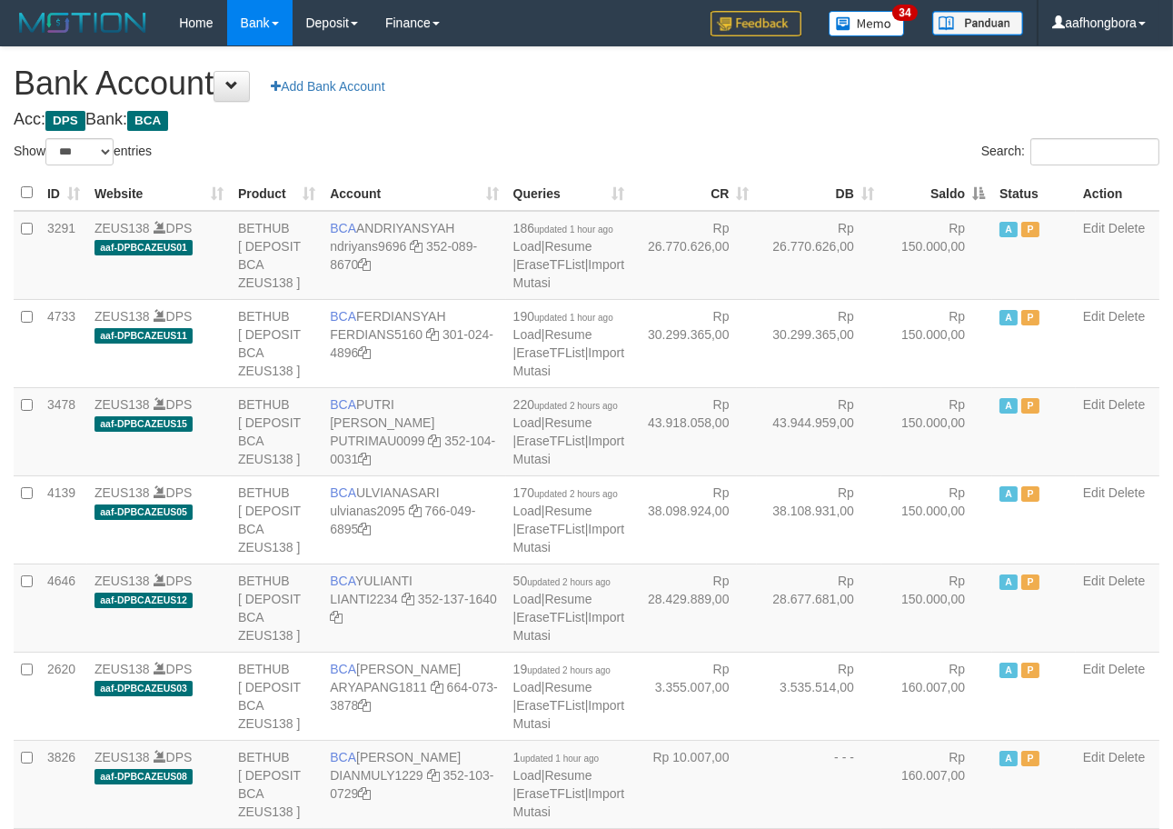
click at [932, 182] on th "Saldo" at bounding box center [937, 192] width 111 height 35
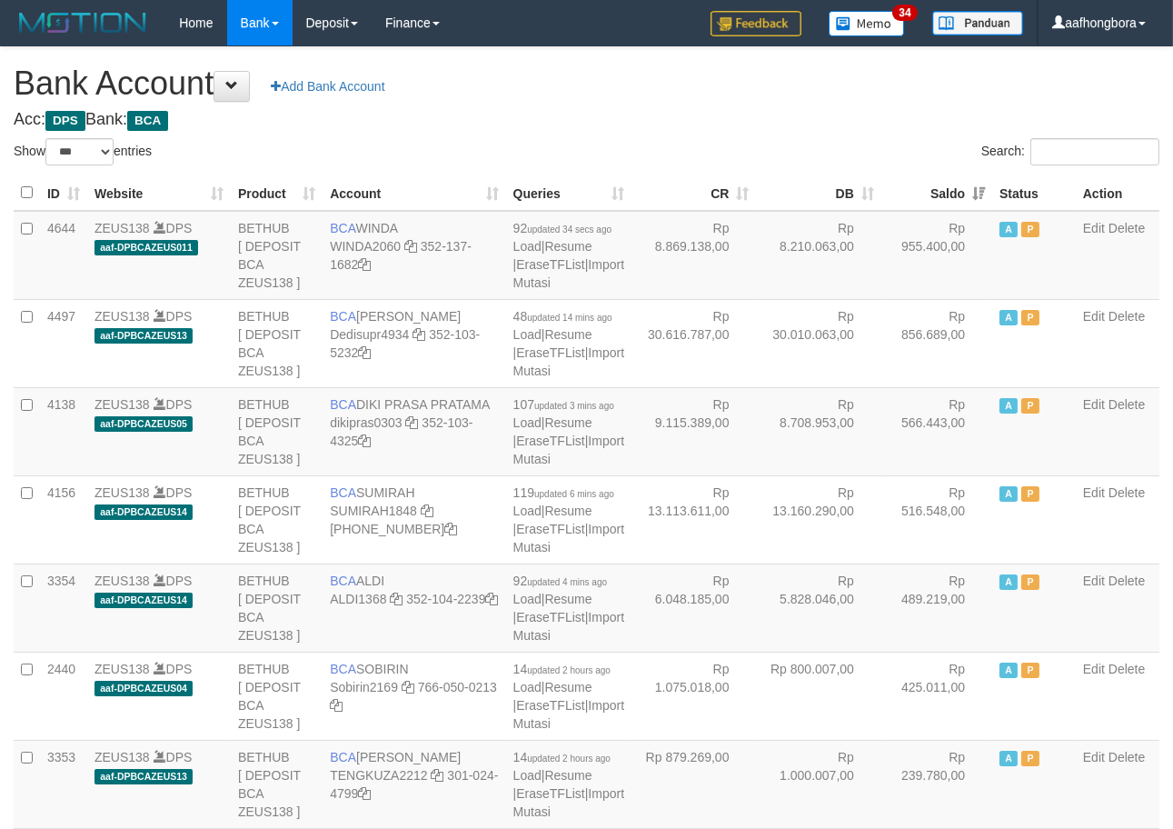
click at [932, 182] on th "Saldo" at bounding box center [937, 192] width 111 height 35
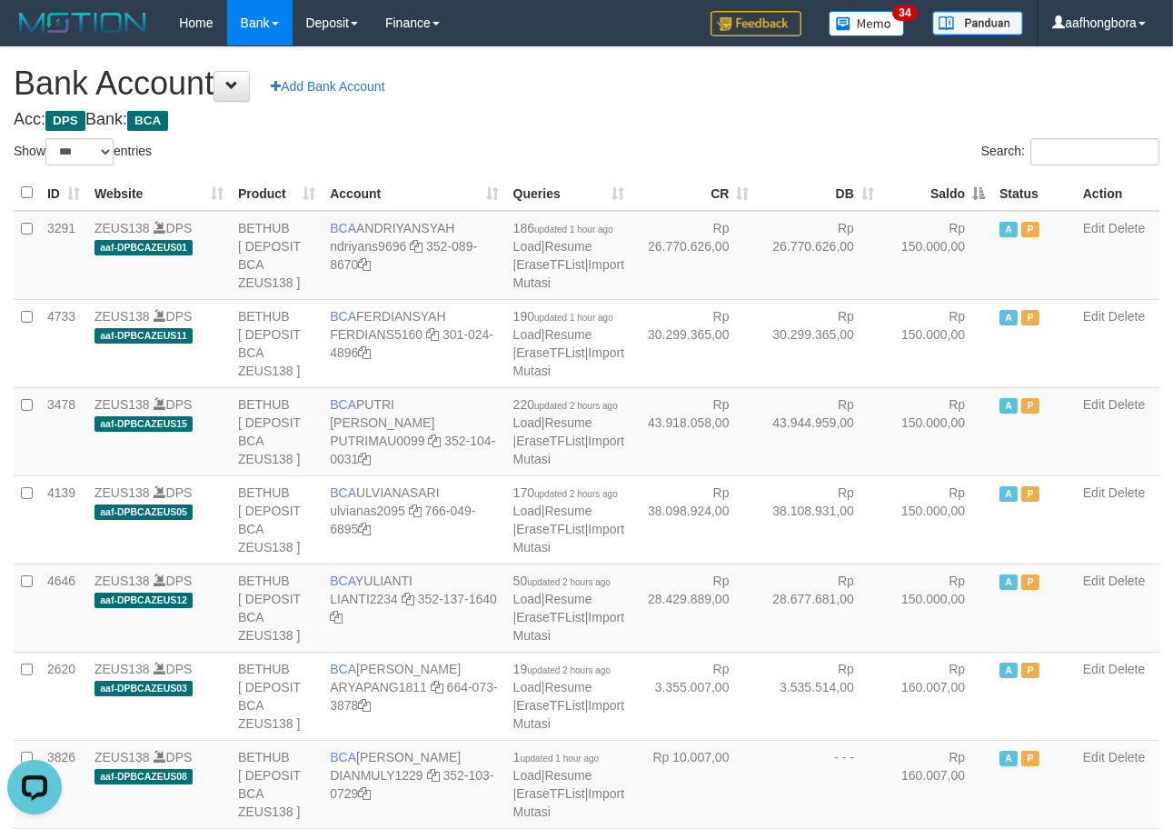
click at [932, 182] on th "Saldo" at bounding box center [937, 192] width 111 height 35
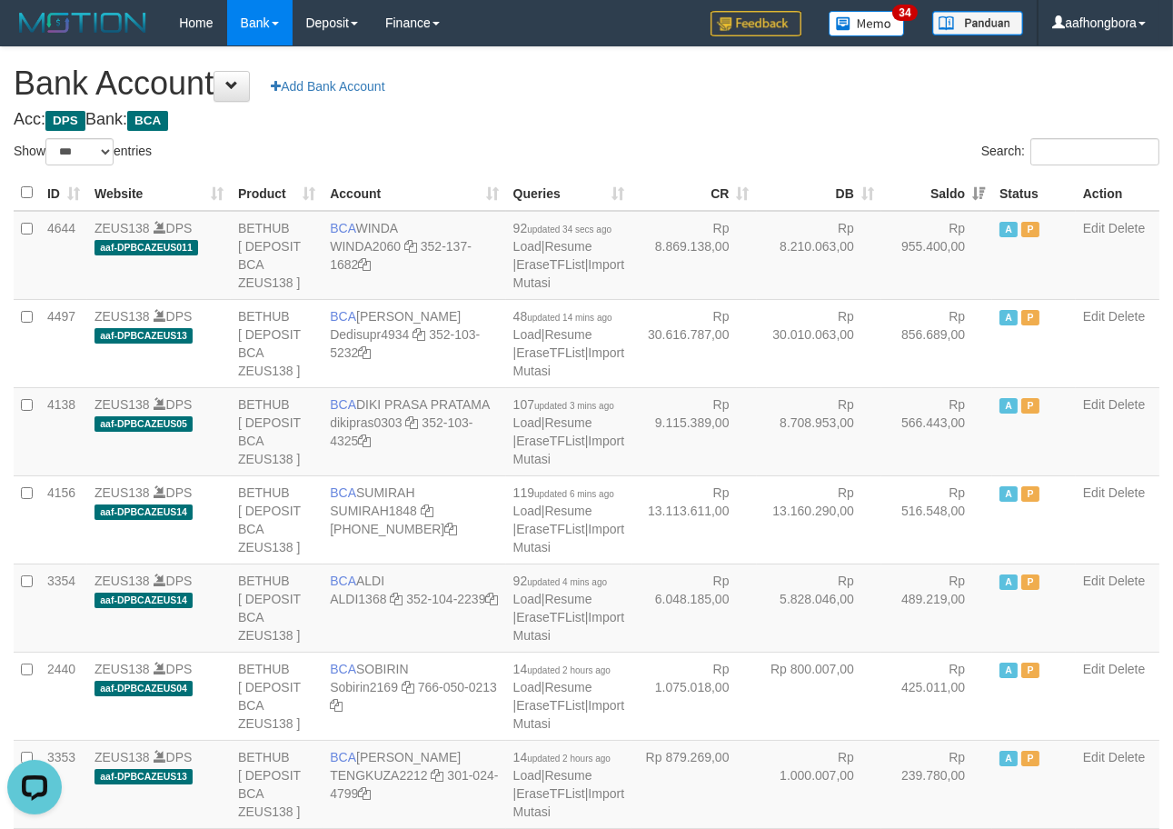
drag, startPoint x: 932, startPoint y: 182, endPoint x: 864, endPoint y: 121, distance: 90.7
click at [929, 180] on th "Saldo" at bounding box center [937, 192] width 111 height 35
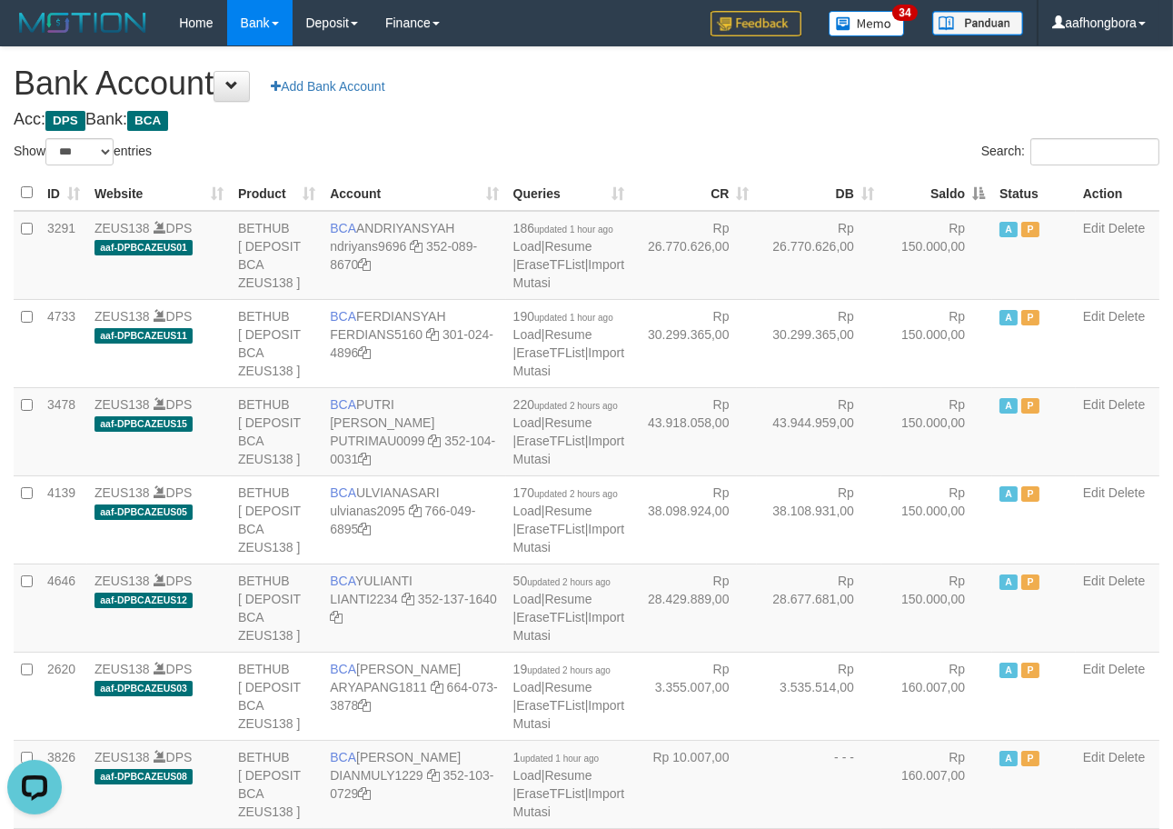
click at [868, 111] on h4 "Acc: DPS Bank: BCA" at bounding box center [587, 120] width 1146 height 18
click at [867, 112] on h4 "Acc: DPS Bank: BCA" at bounding box center [587, 120] width 1146 height 18
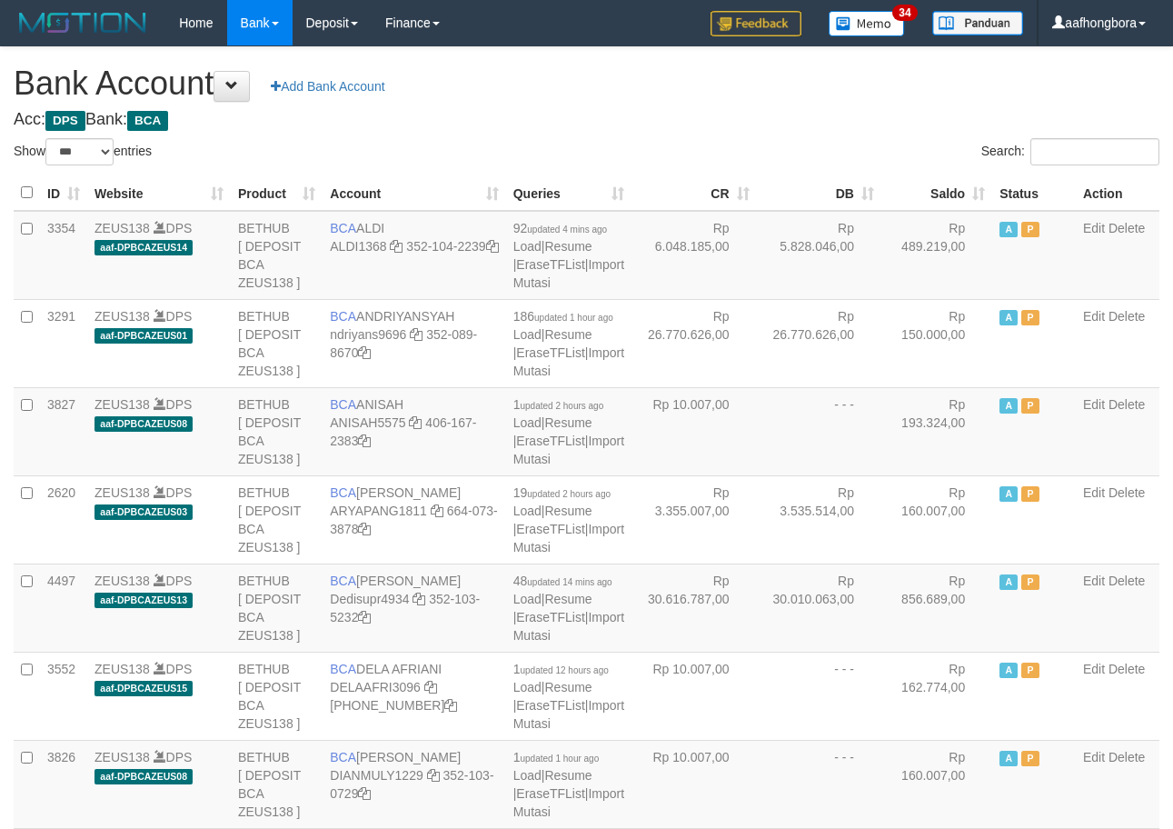
select select "***"
click at [933, 193] on th "Saldo" at bounding box center [937, 192] width 111 height 35
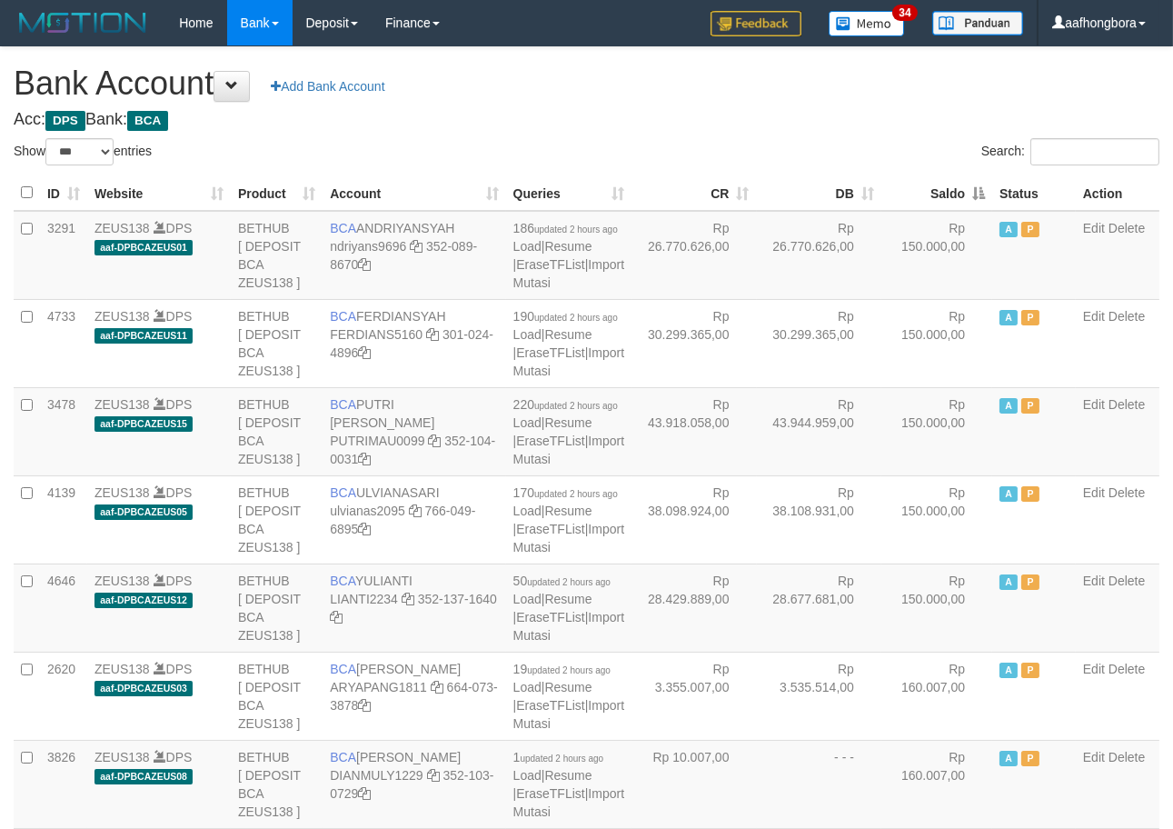
drag, startPoint x: 0, startPoint y: 0, endPoint x: 932, endPoint y: 193, distance: 951.2
click at [932, 193] on th "Saldo" at bounding box center [937, 192] width 111 height 35
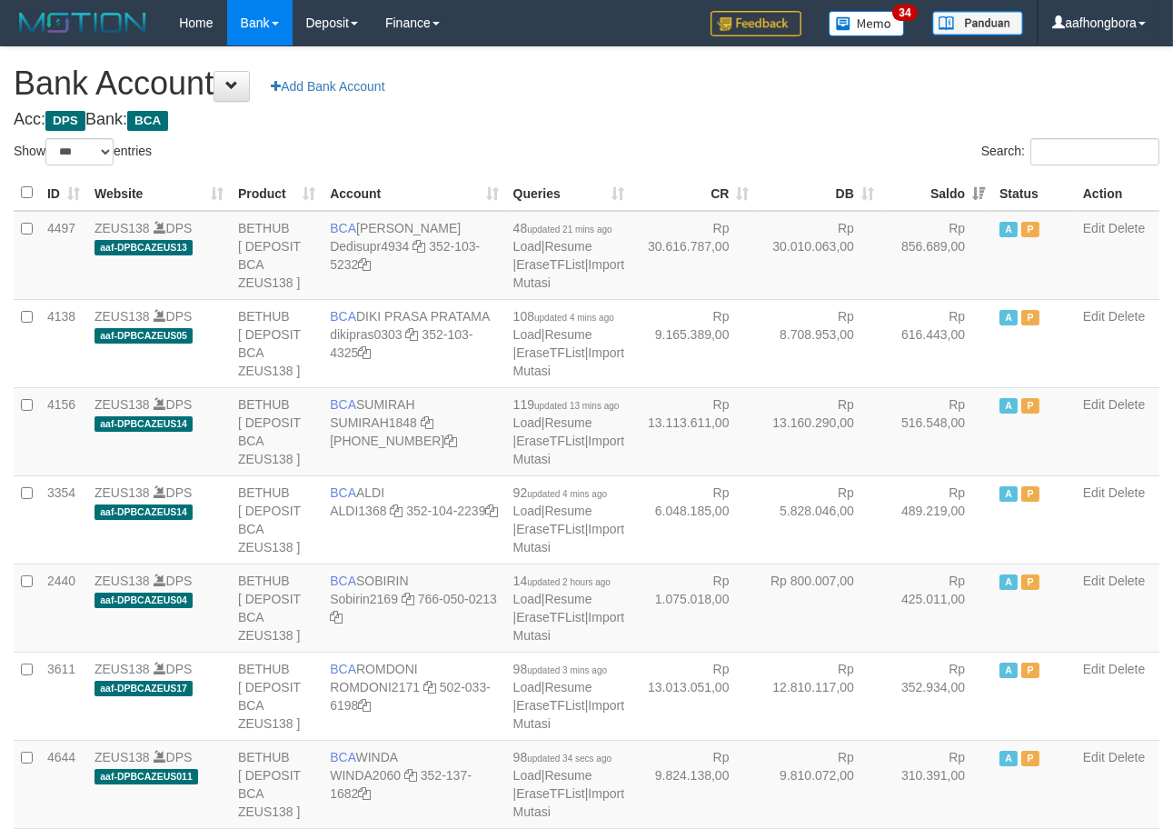
click at [932, 193] on th "Saldo" at bounding box center [937, 192] width 111 height 35
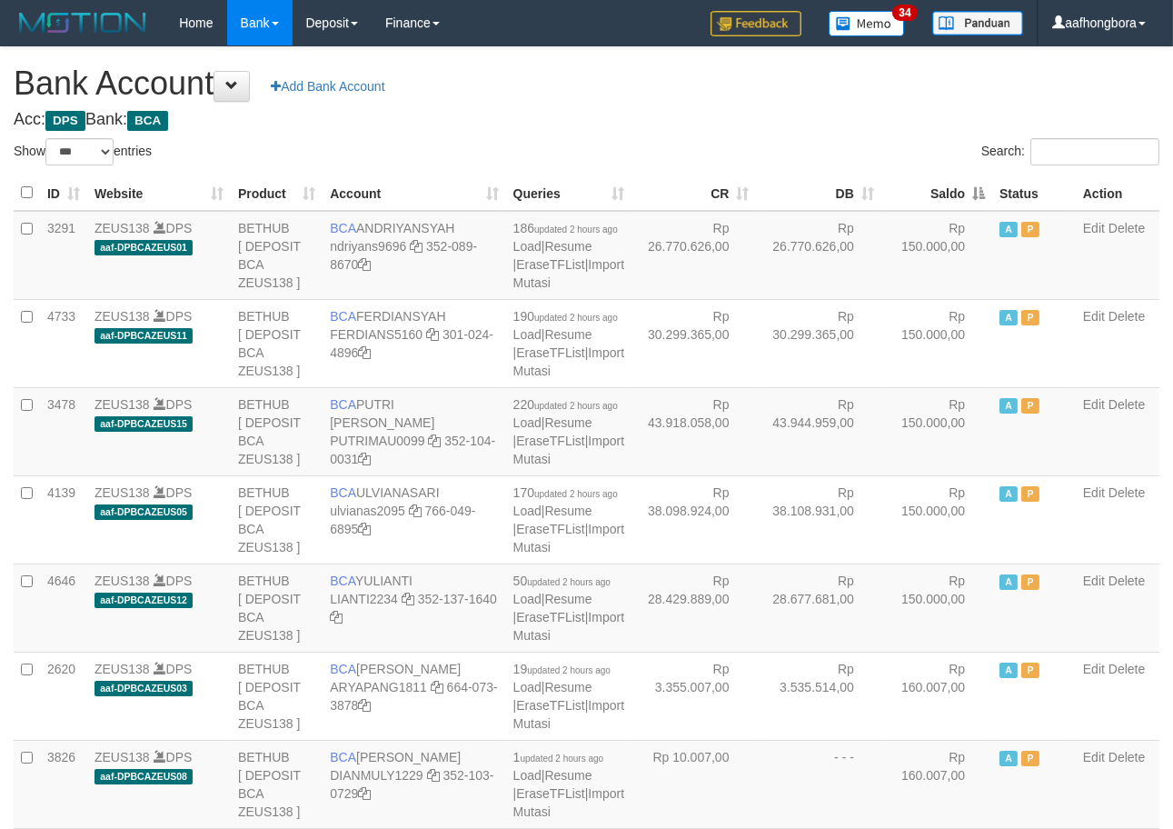
click at [932, 193] on th "Saldo" at bounding box center [937, 192] width 111 height 35
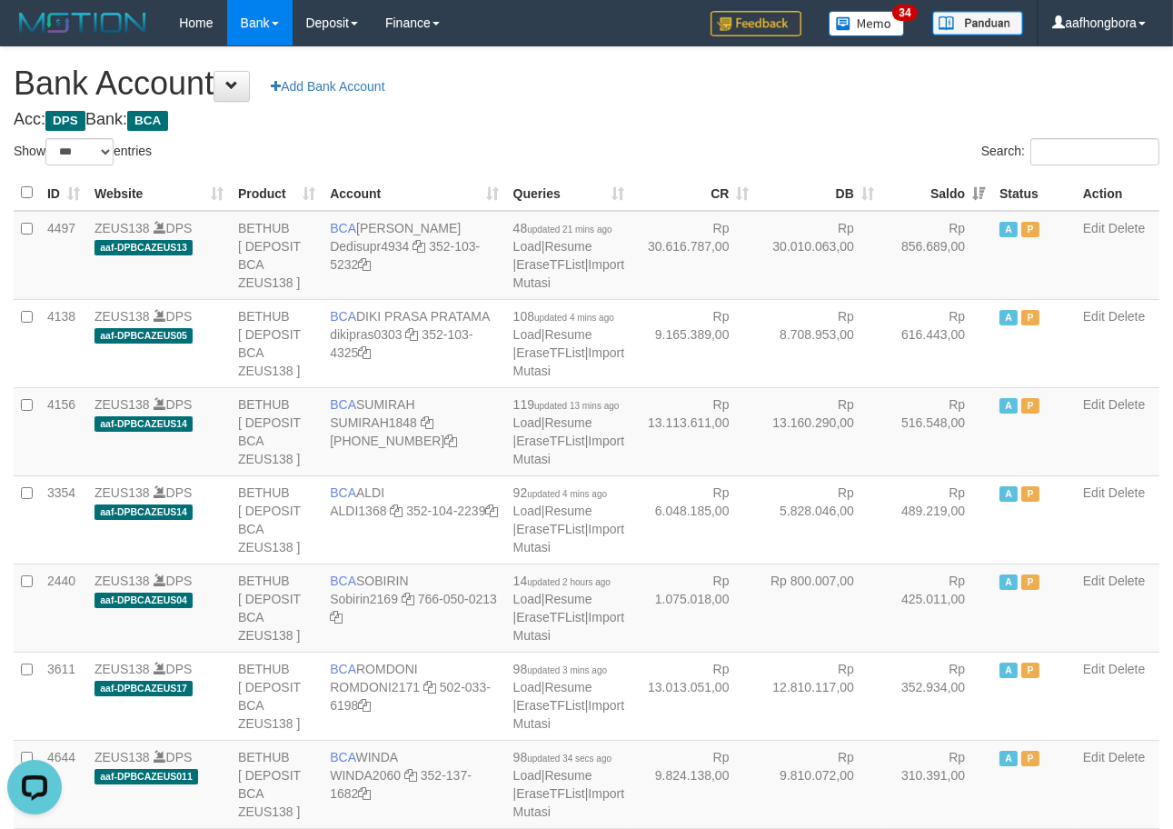
click at [865, 125] on h4 "Acc: DPS Bank: BCA" at bounding box center [587, 120] width 1146 height 18
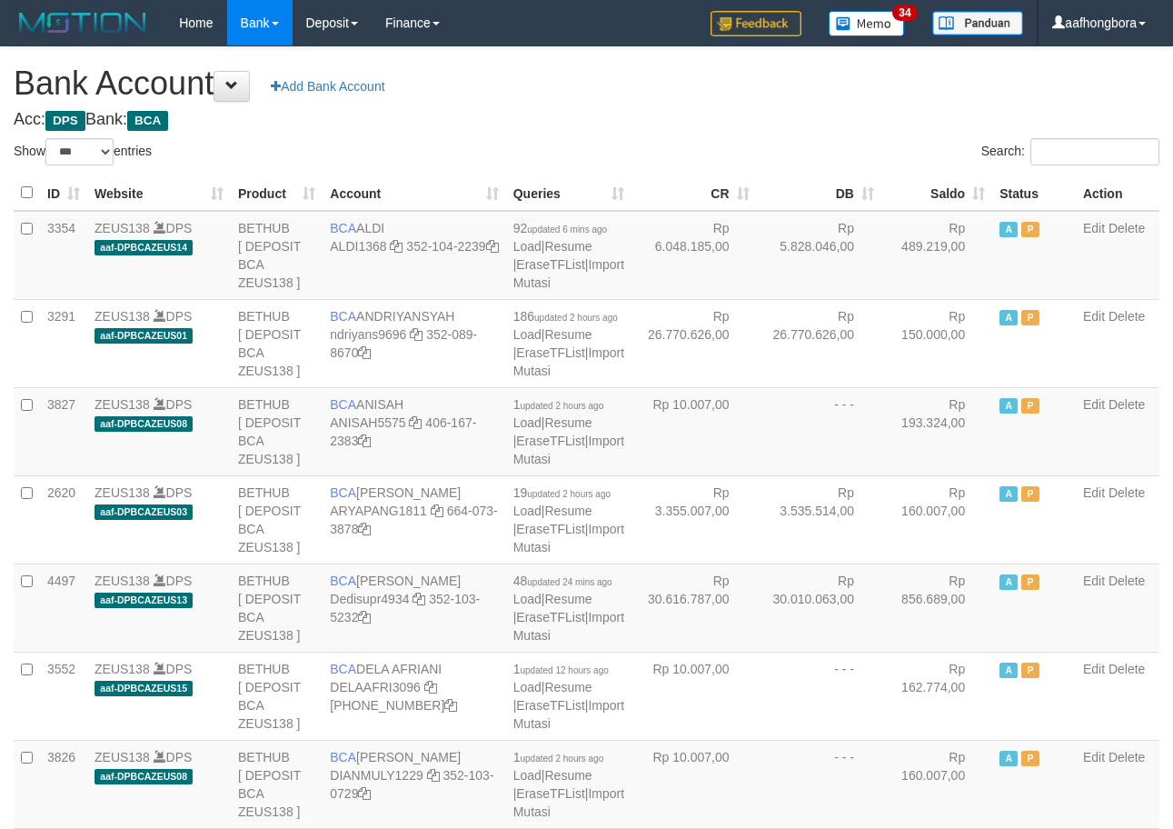
select select "***"
click at [931, 198] on th "Saldo" at bounding box center [937, 192] width 111 height 35
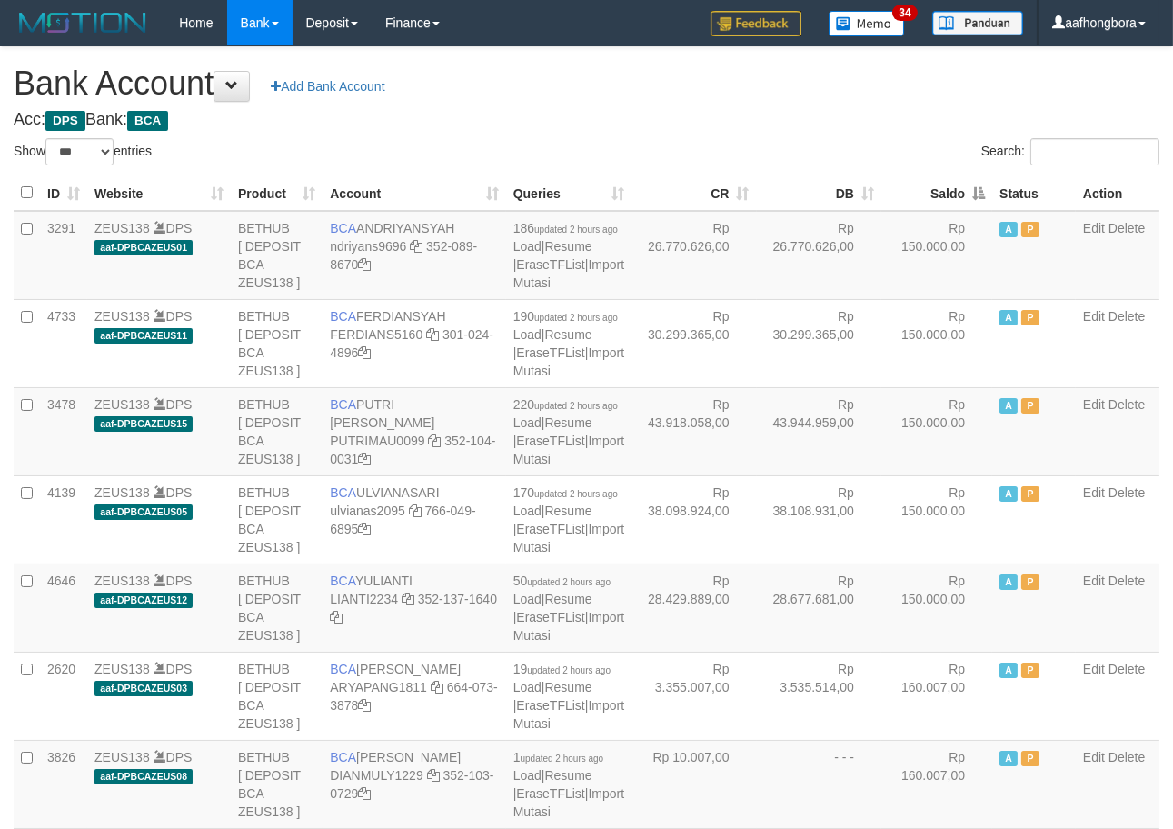
click at [931, 198] on th "Saldo" at bounding box center [937, 192] width 111 height 35
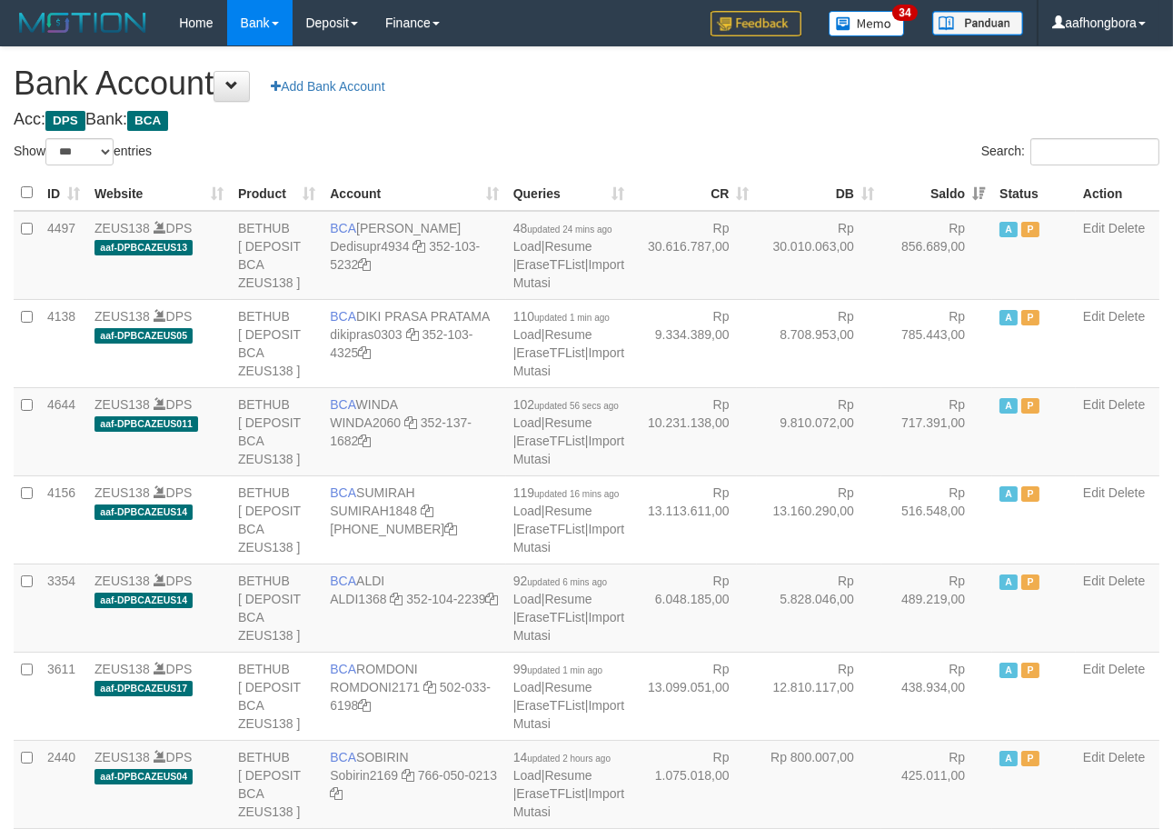
click at [931, 198] on th "Saldo" at bounding box center [937, 192] width 111 height 35
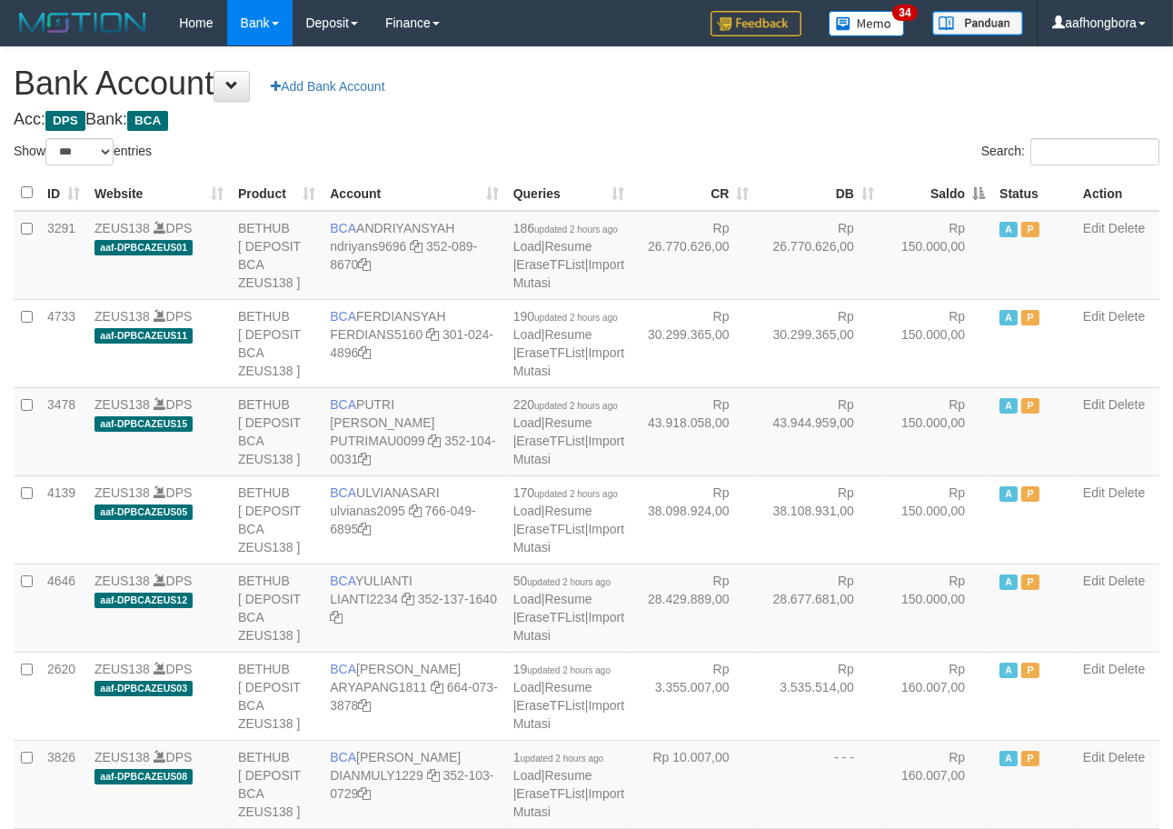
click at [931, 198] on th "Saldo" at bounding box center [937, 192] width 111 height 35
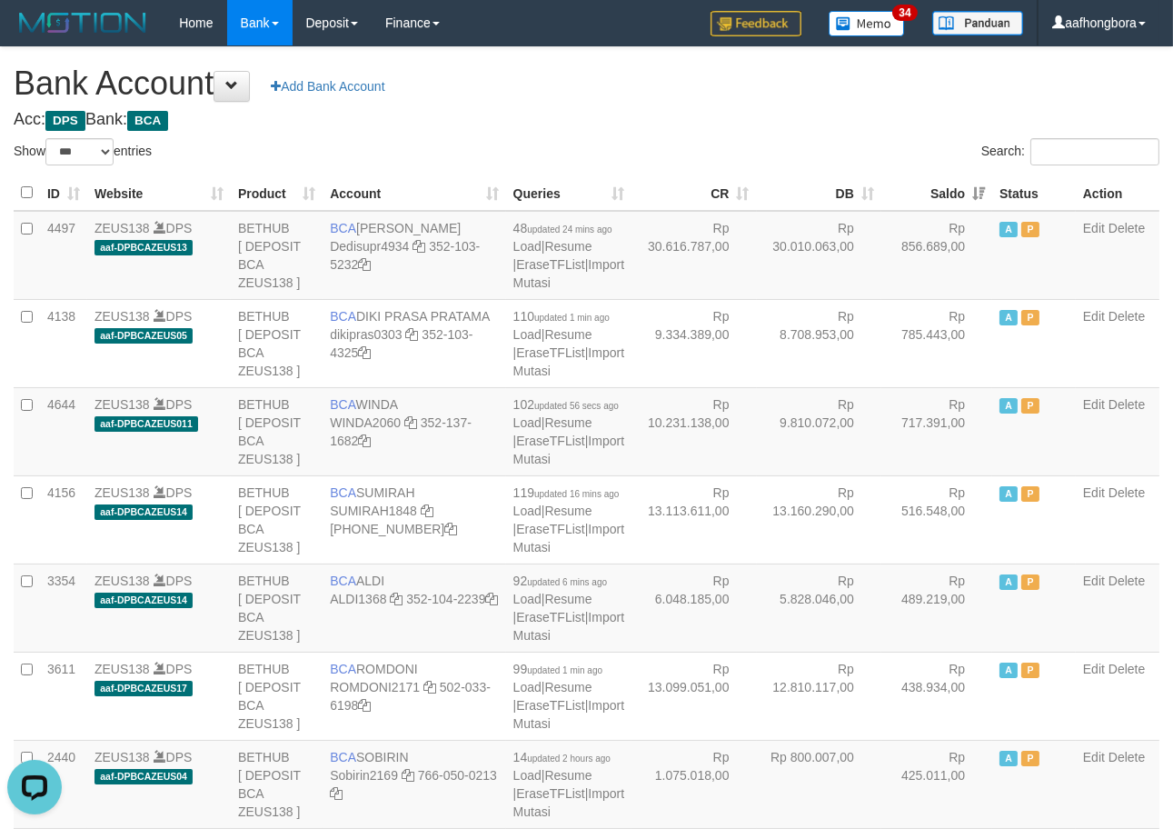
click at [931, 198] on th "Saldo" at bounding box center [937, 192] width 111 height 35
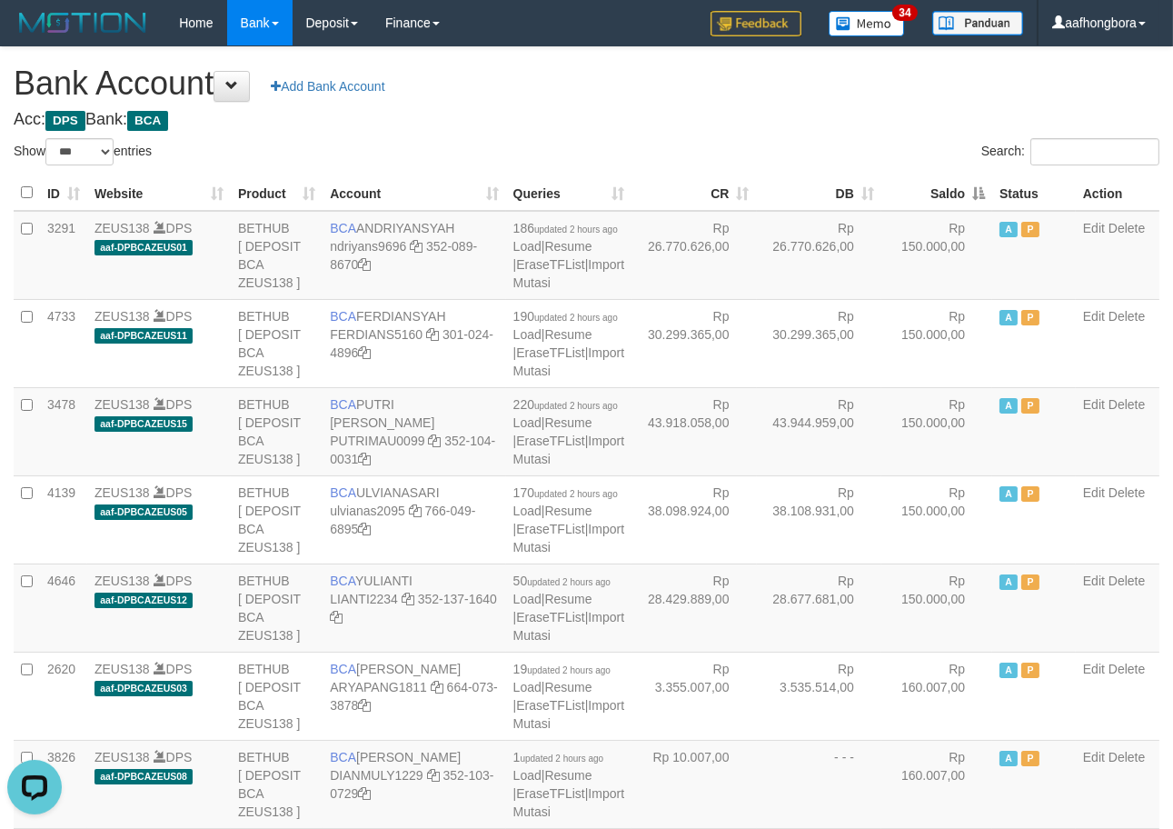
click at [931, 198] on th "Saldo" at bounding box center [937, 192] width 111 height 35
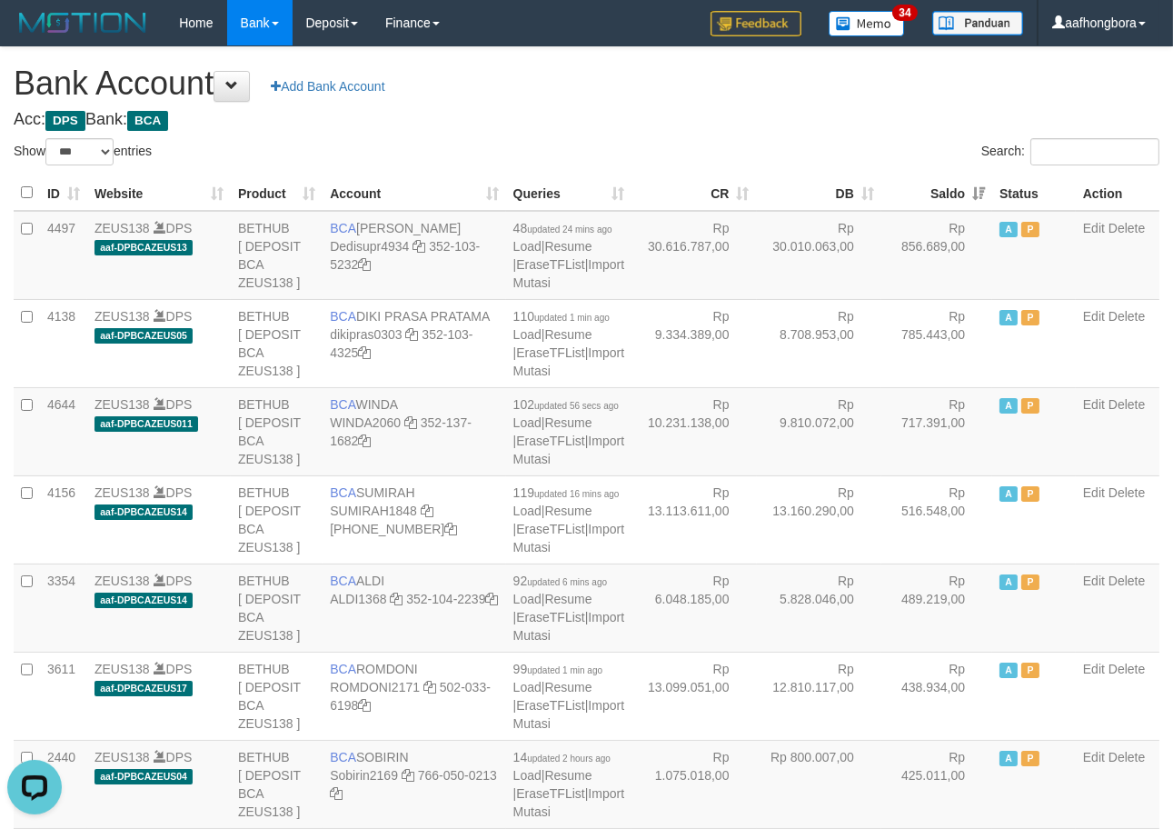
click at [931, 198] on th "Saldo" at bounding box center [937, 192] width 111 height 35
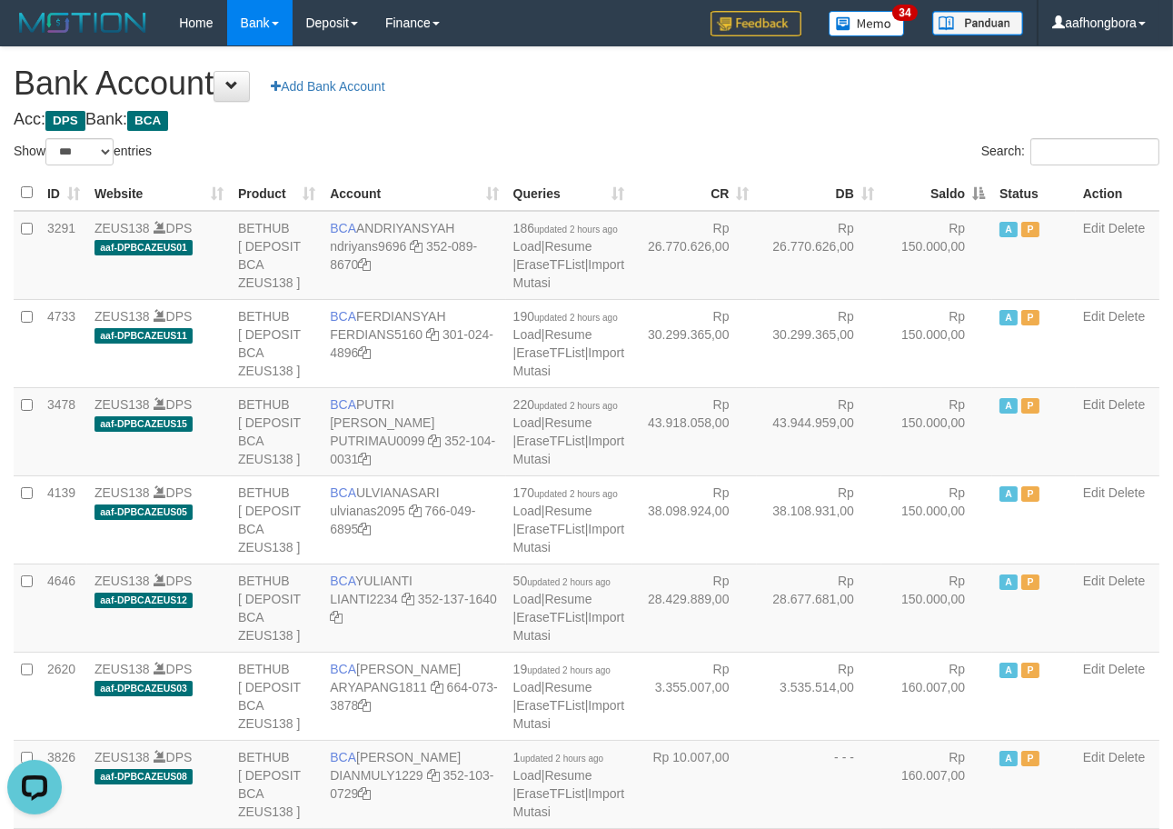
click at [931, 198] on th "Saldo" at bounding box center [937, 192] width 111 height 35
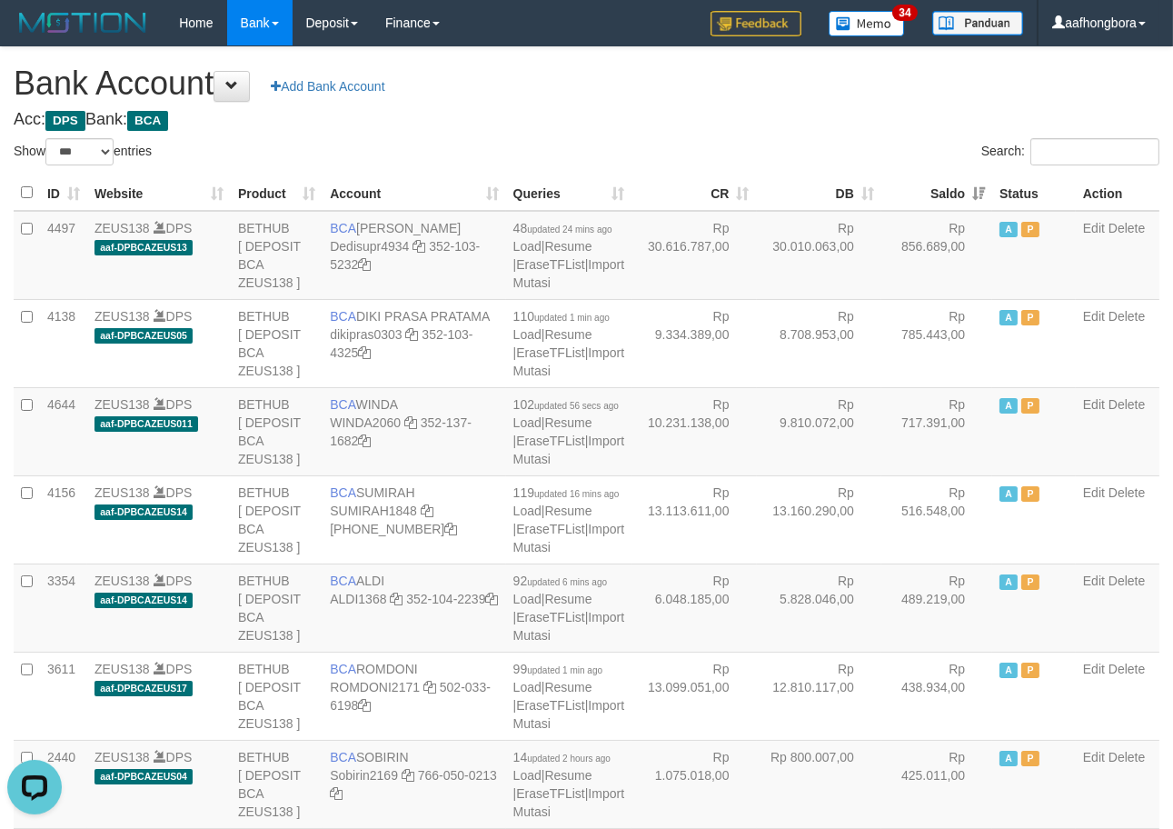
click at [931, 198] on th "Saldo" at bounding box center [937, 192] width 111 height 35
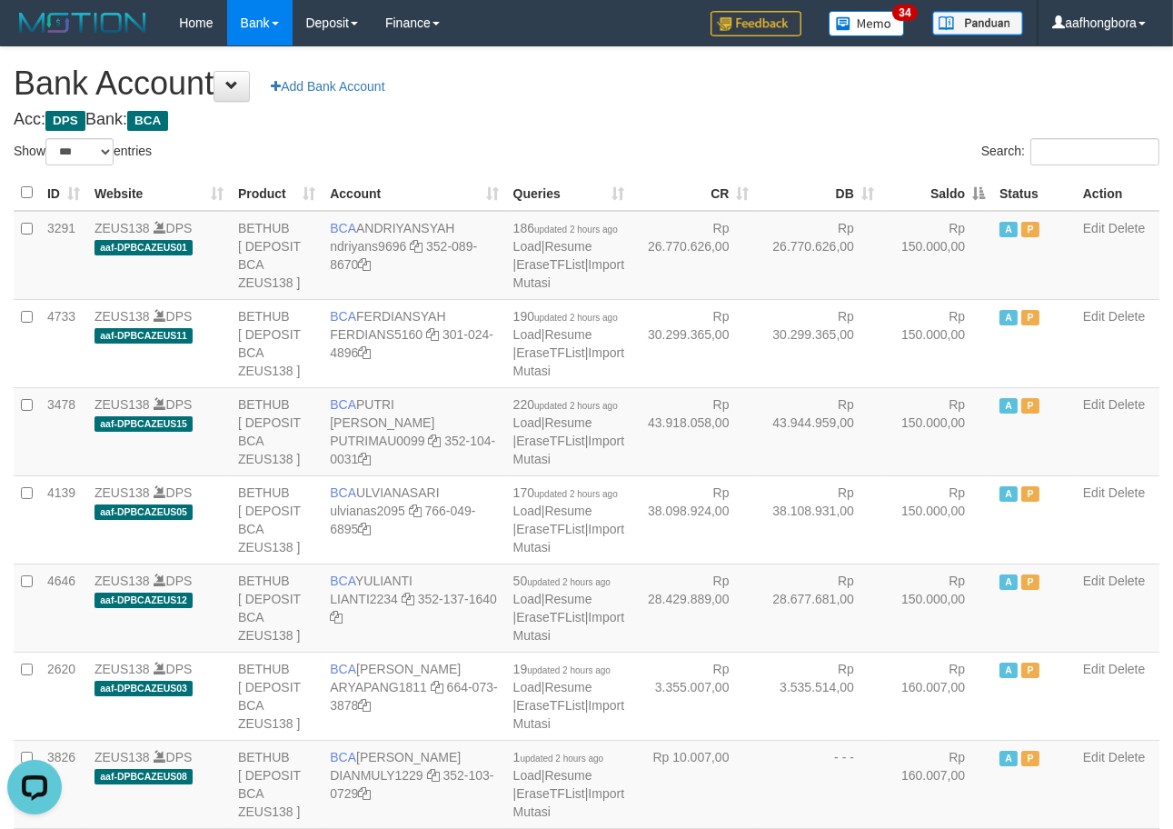
click at [931, 198] on th "Saldo" at bounding box center [937, 192] width 111 height 35
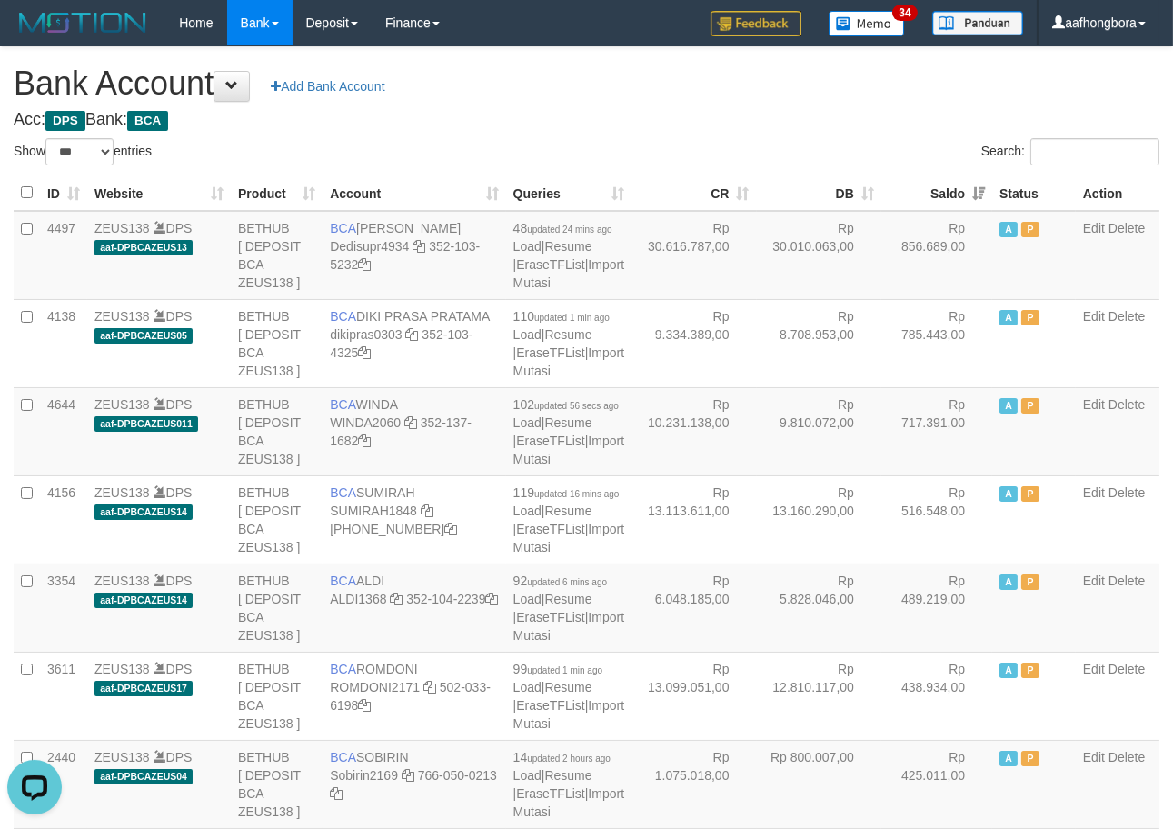
click at [931, 198] on th "Saldo" at bounding box center [937, 192] width 111 height 35
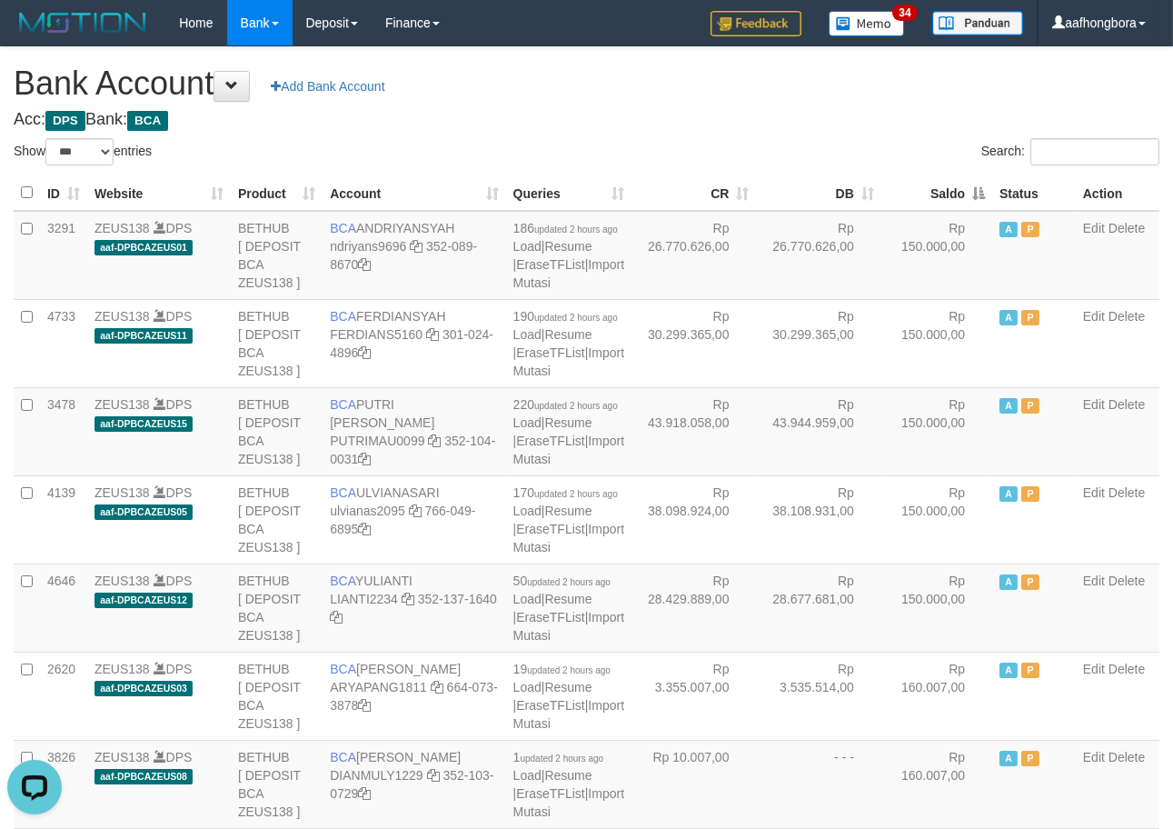
click at [928, 193] on th "Saldo" at bounding box center [937, 192] width 111 height 35
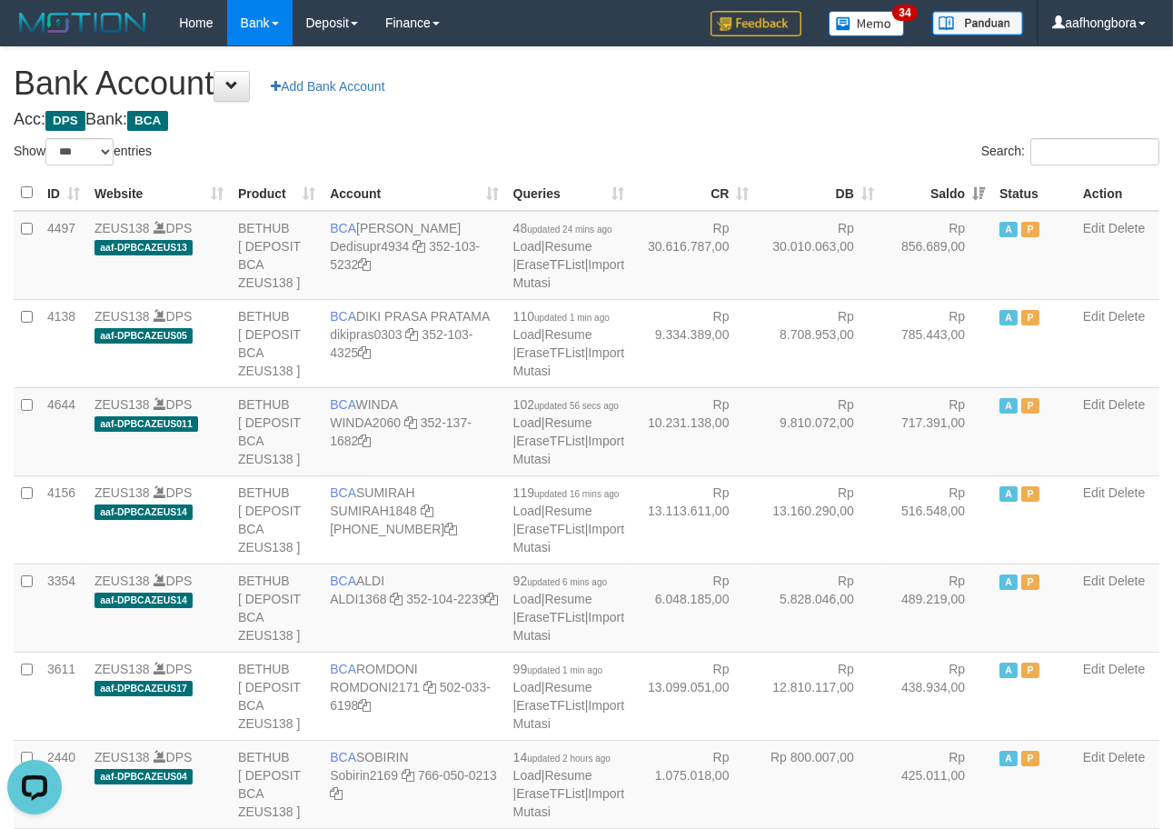
click at [892, 141] on div "Search:" at bounding box center [881, 154] width 560 height 32
click at [894, 149] on div "Search:" at bounding box center [881, 154] width 560 height 32
click at [897, 151] on div "Search:" at bounding box center [881, 154] width 560 height 32
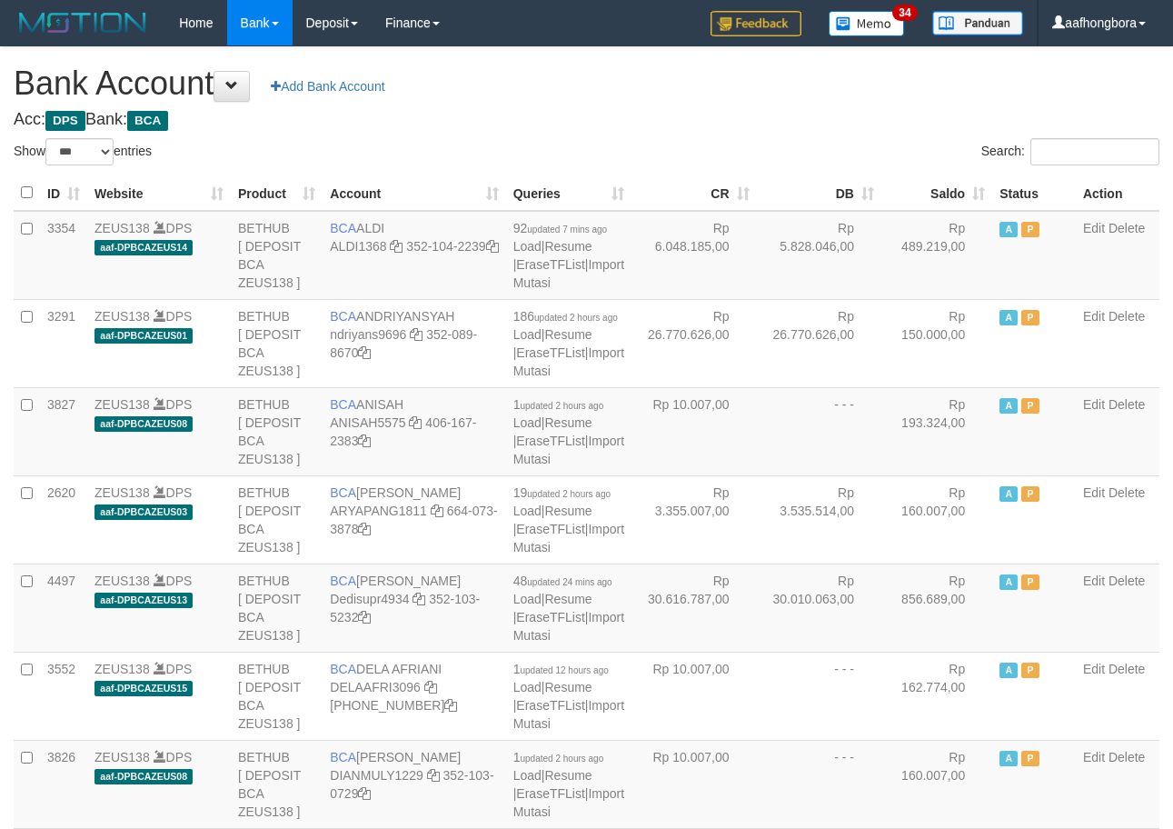
select select "***"
click at [922, 194] on th "Saldo" at bounding box center [937, 192] width 111 height 35
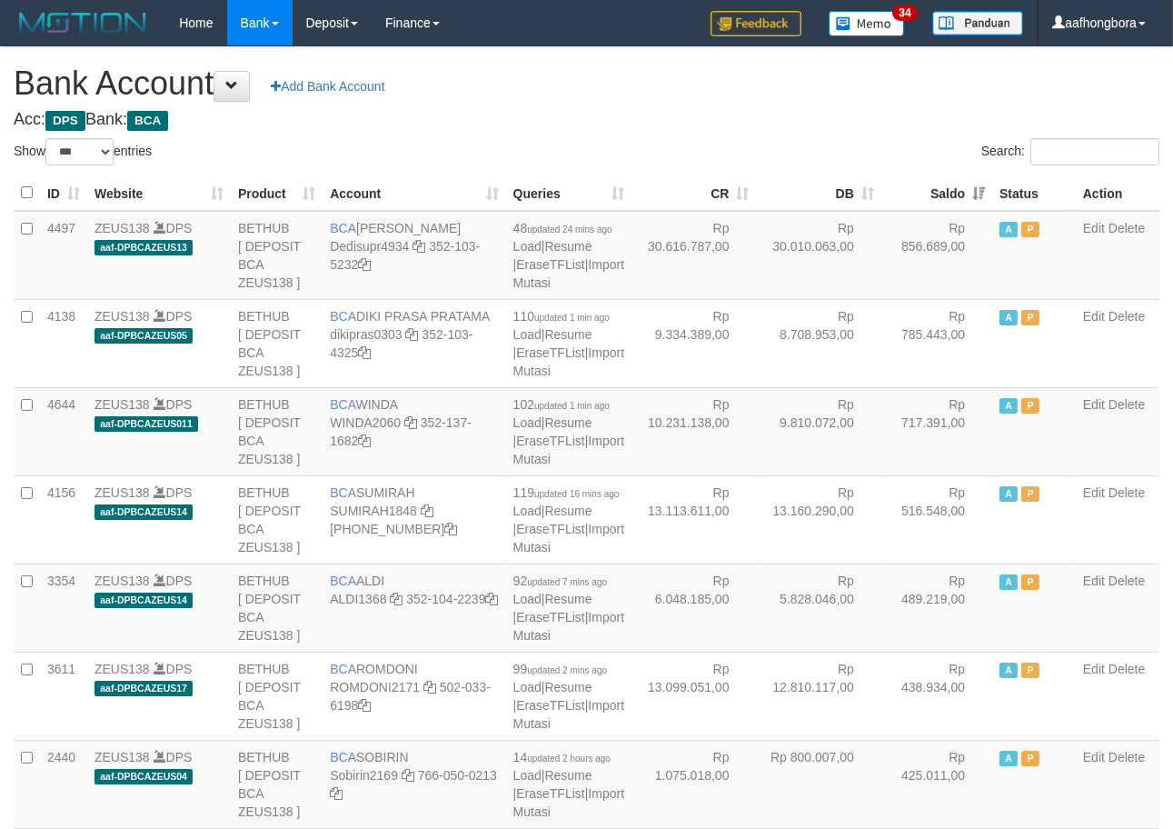
click at [922, 194] on th "Saldo" at bounding box center [937, 192] width 111 height 35
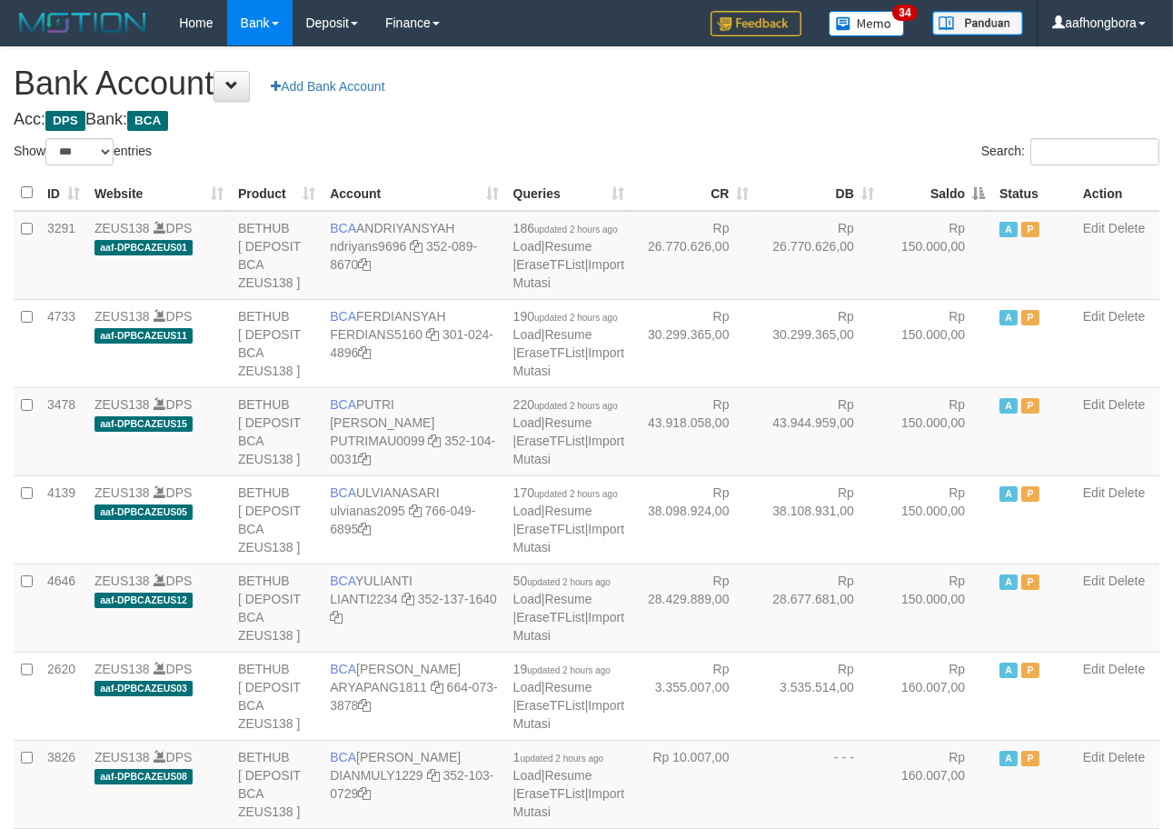
click at [922, 194] on th "Saldo" at bounding box center [937, 192] width 111 height 35
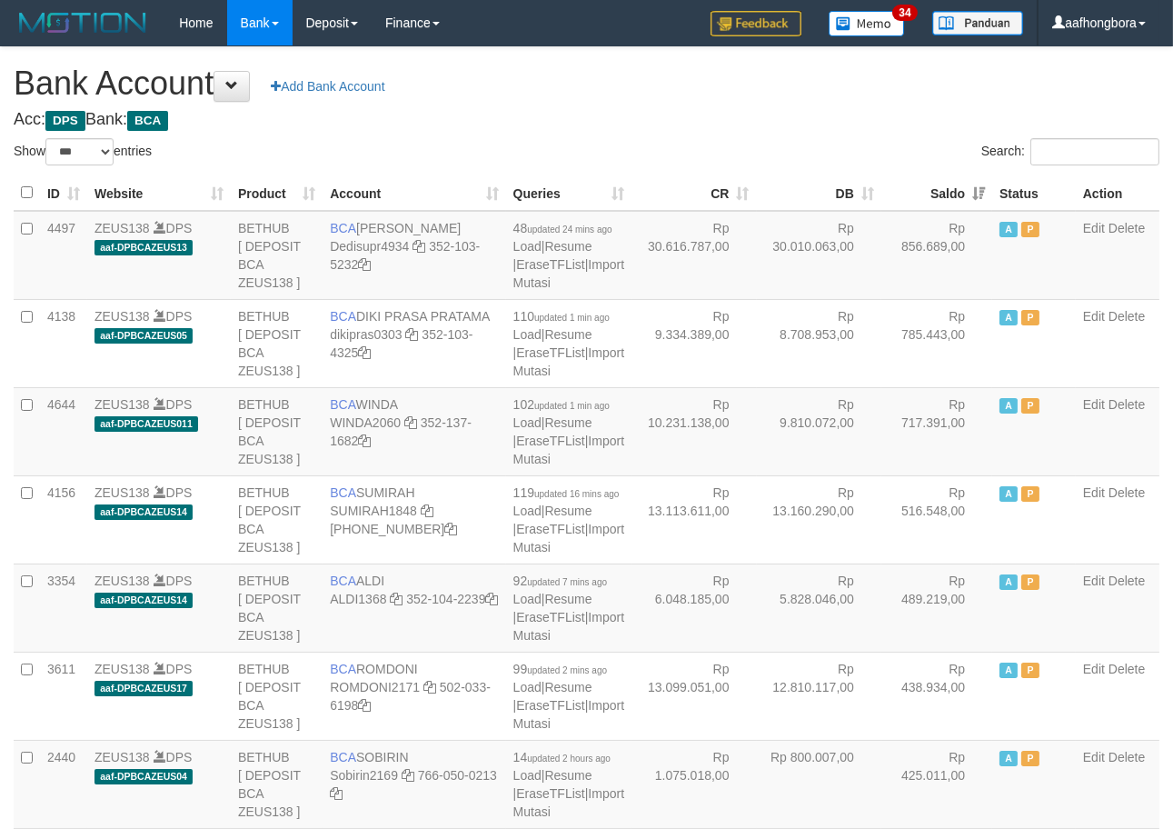
click at [921, 194] on th "Saldo" at bounding box center [937, 192] width 111 height 35
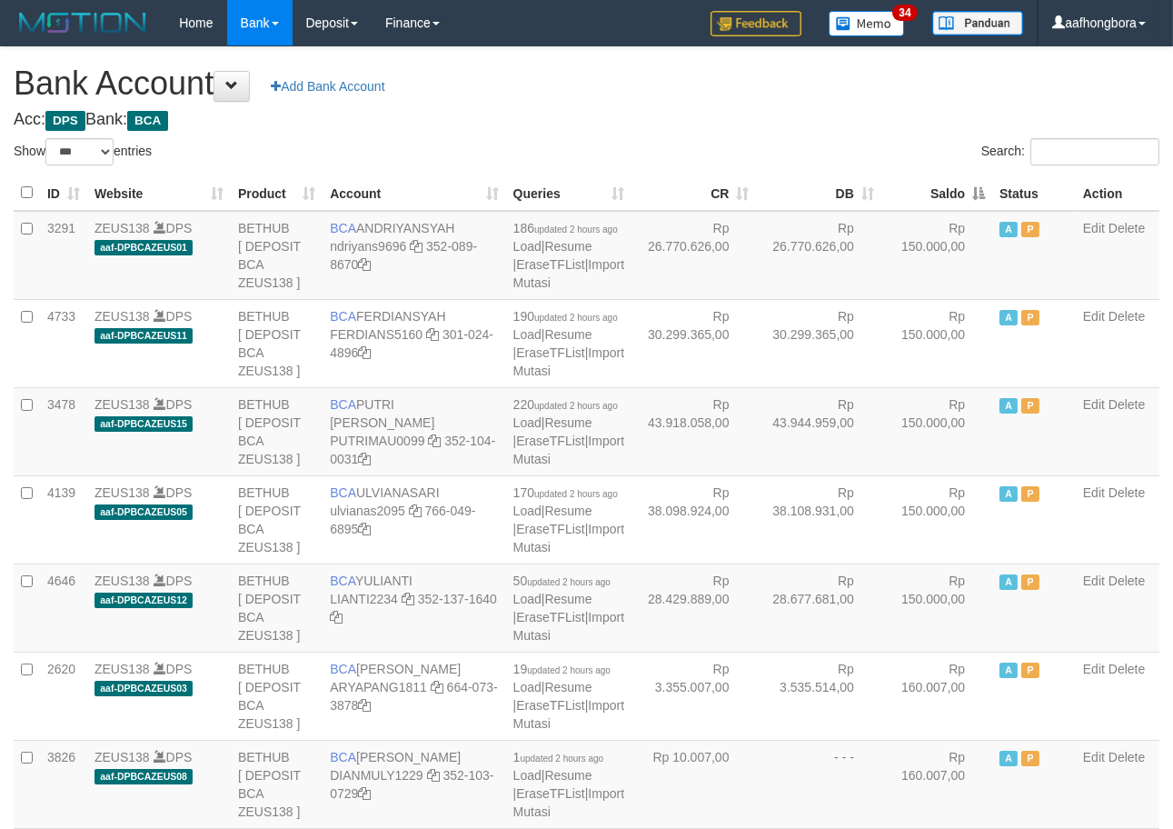
click at [880, 151] on div "Search:" at bounding box center [881, 154] width 560 height 32
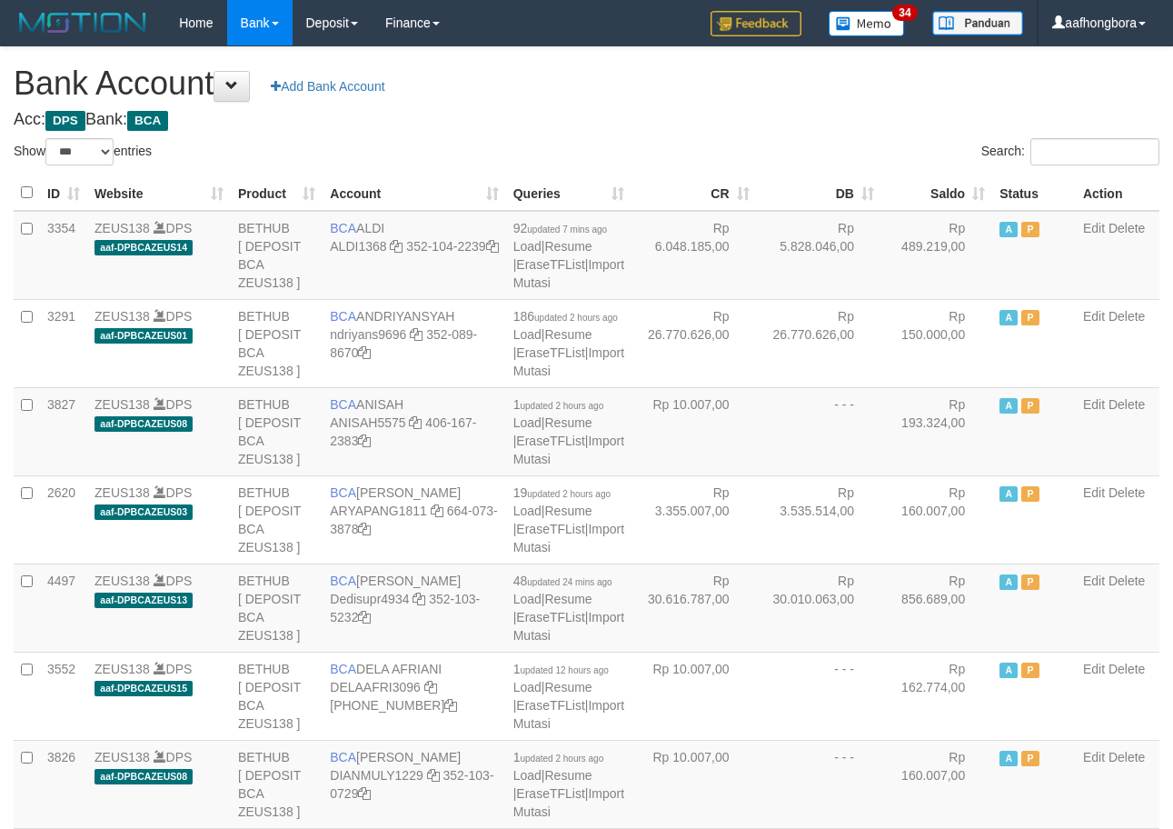
select select "***"
click at [797, 116] on h4 "Acc: DPS Bank: BCA" at bounding box center [587, 120] width 1146 height 18
select select "***"
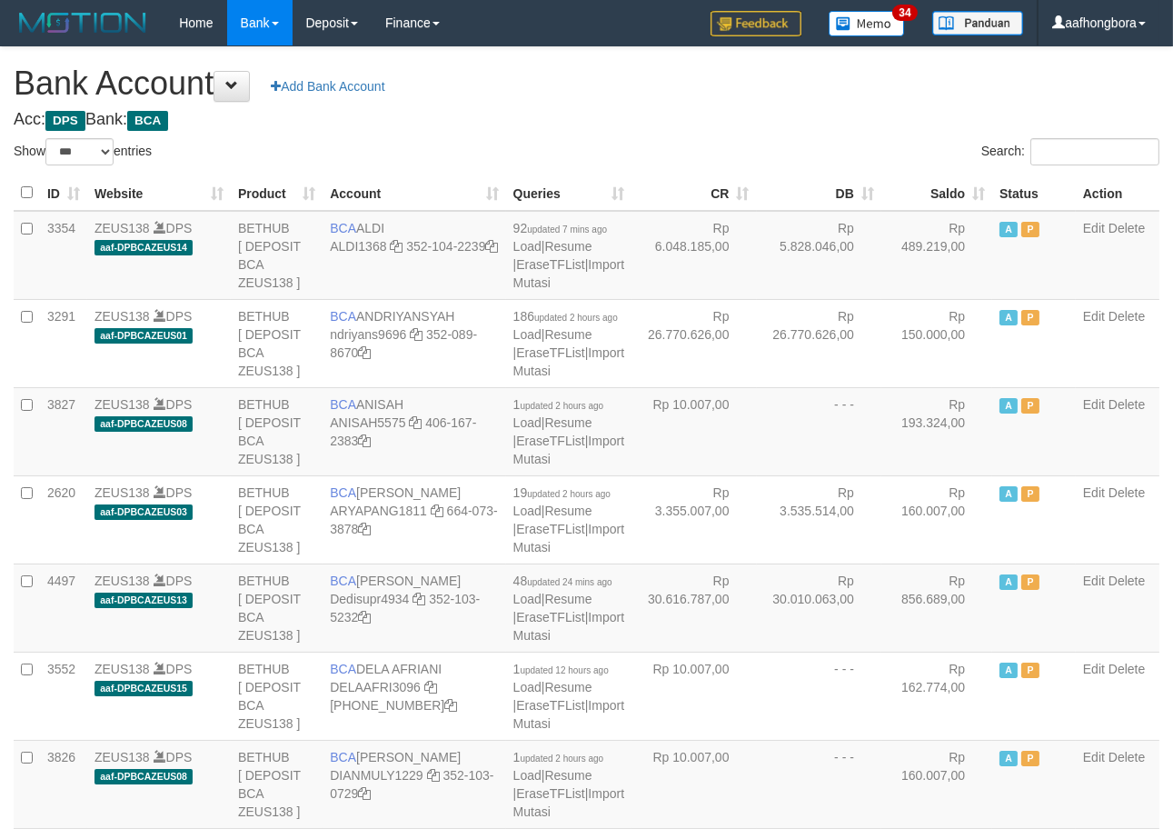
click at [927, 196] on th "Saldo" at bounding box center [937, 192] width 111 height 35
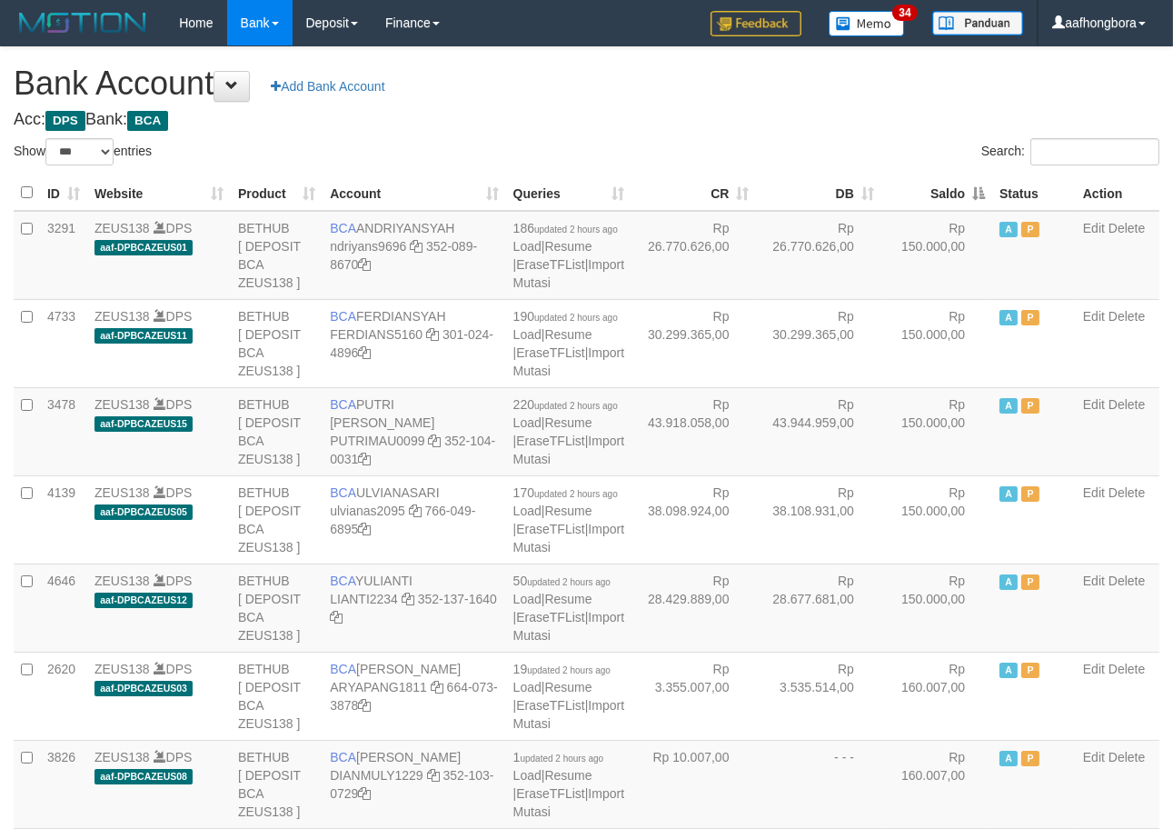
click at [927, 196] on th "Saldo" at bounding box center [937, 192] width 111 height 35
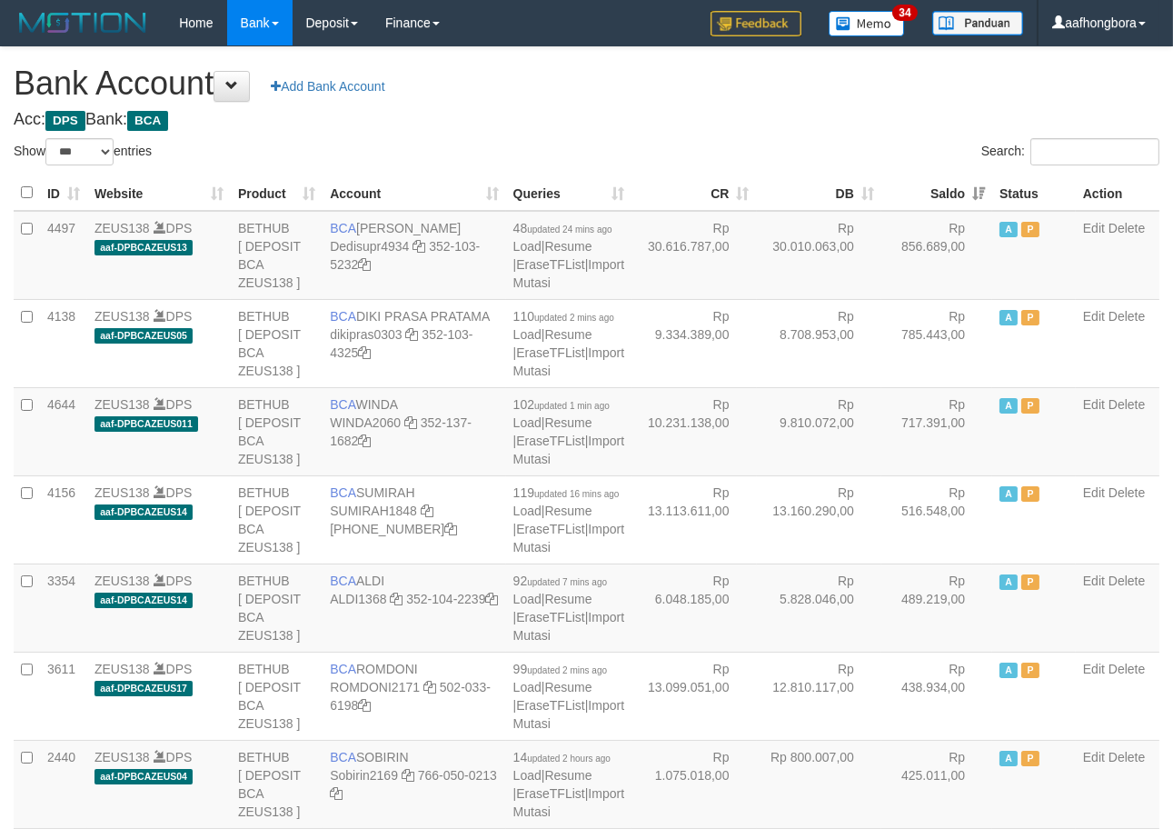
click at [927, 196] on th "Saldo" at bounding box center [937, 192] width 111 height 35
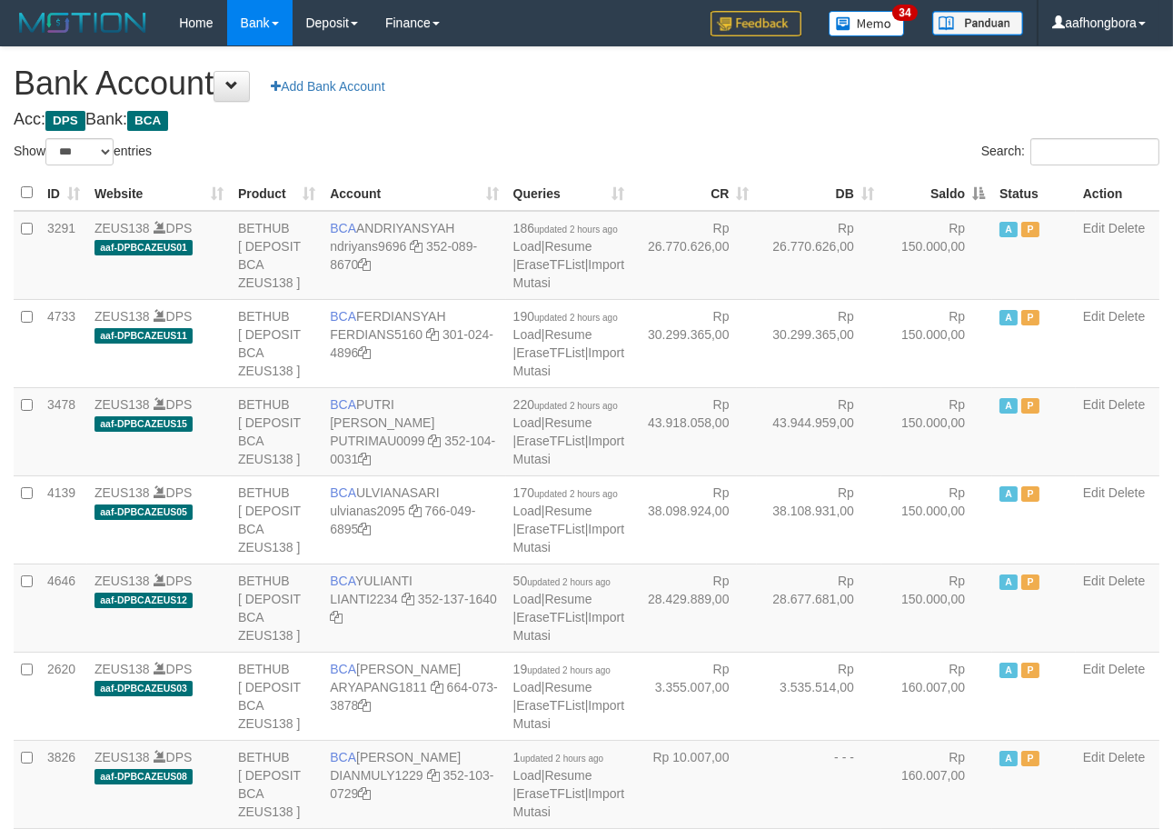
click at [927, 196] on th "Saldo" at bounding box center [937, 192] width 111 height 35
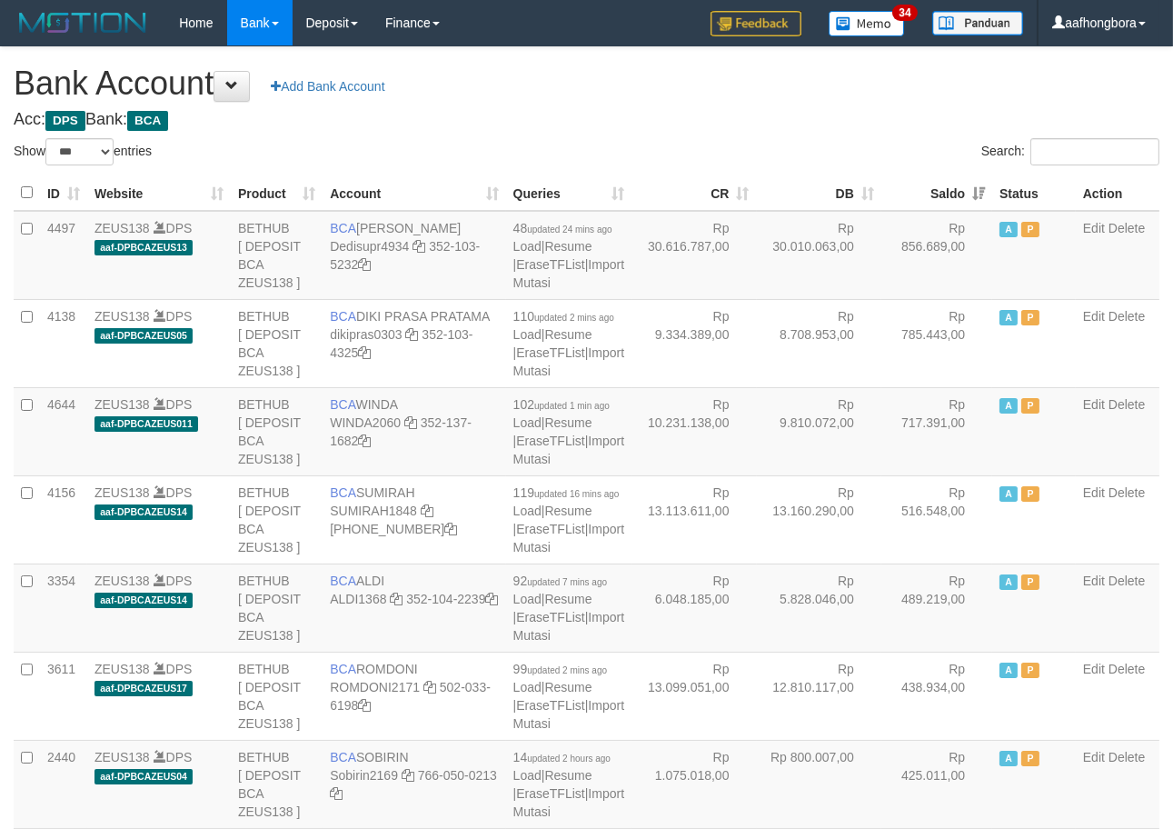
click at [927, 202] on th "Saldo" at bounding box center [937, 192] width 111 height 35
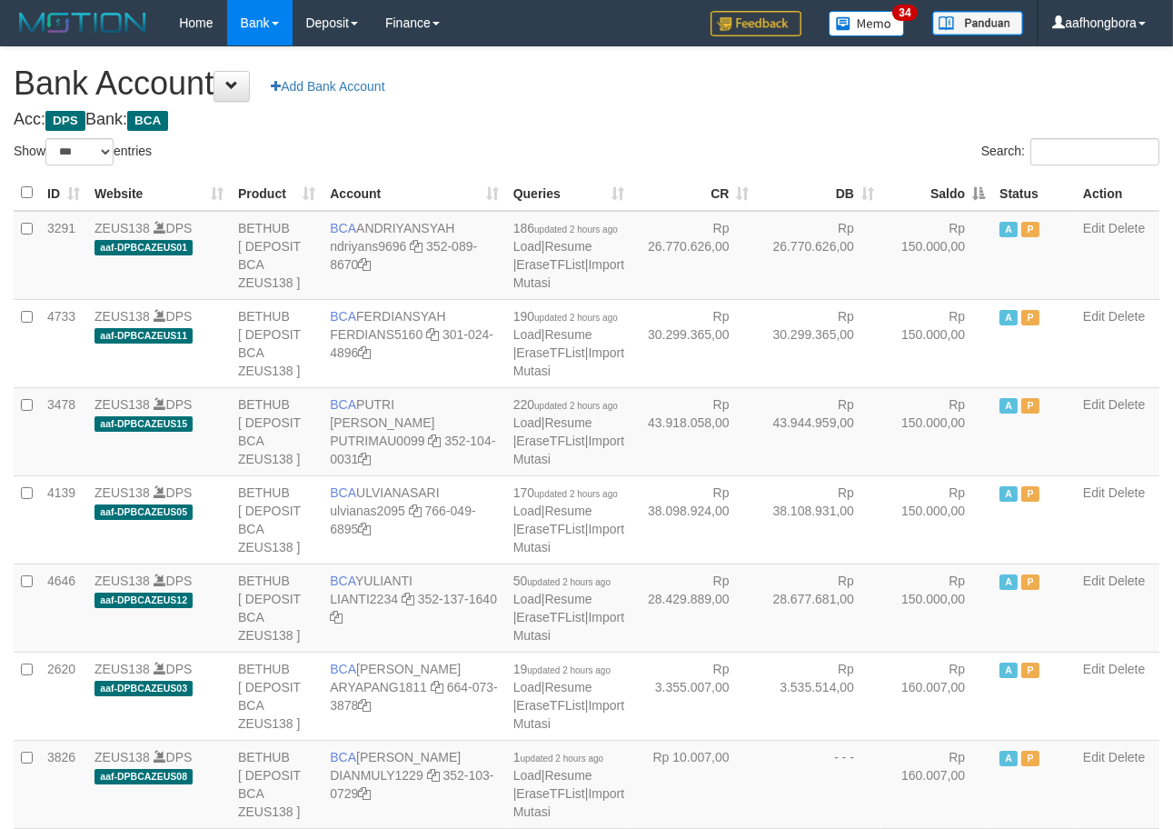
click at [927, 202] on th "Saldo" at bounding box center [937, 192] width 111 height 35
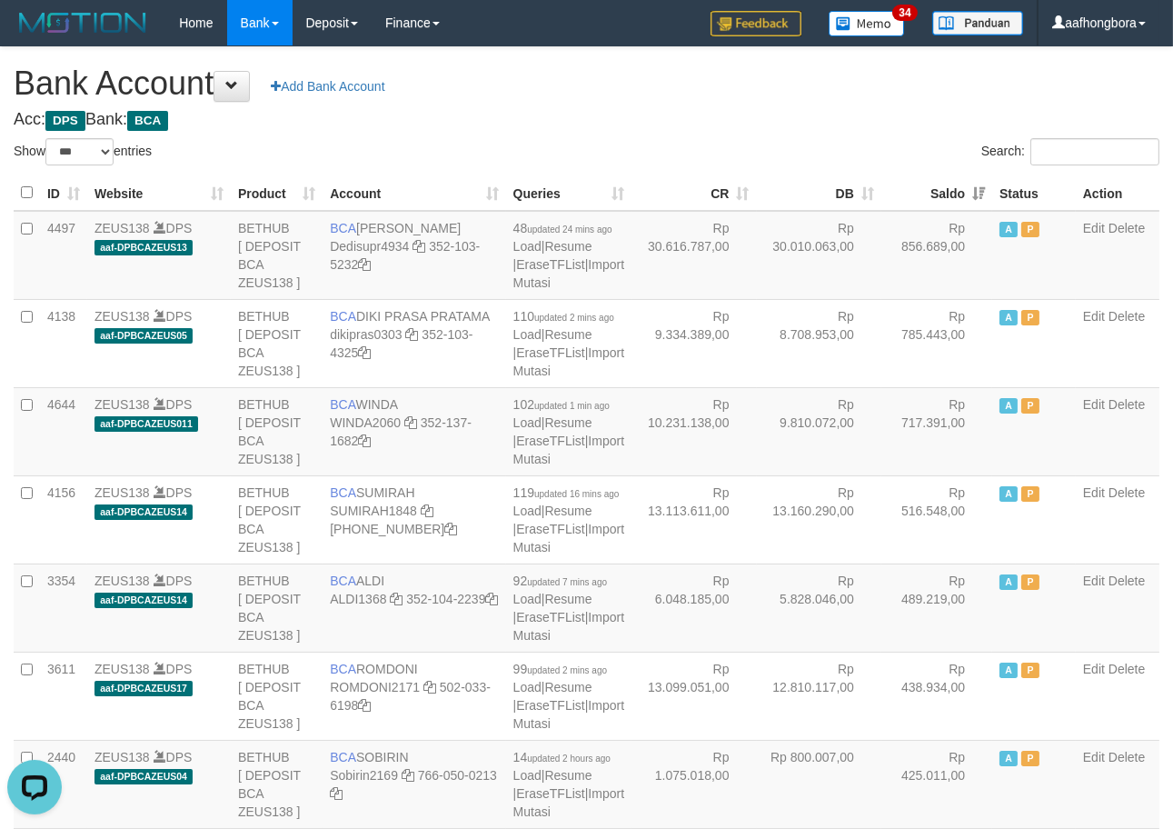
drag, startPoint x: 877, startPoint y: 161, endPoint x: 861, endPoint y: 140, distance: 26.5
click at [876, 161] on div "Search:" at bounding box center [881, 154] width 560 height 32
click at [861, 138] on div "Search:" at bounding box center [881, 154] width 560 height 32
click at [861, 142] on div "Search:" at bounding box center [881, 154] width 560 height 32
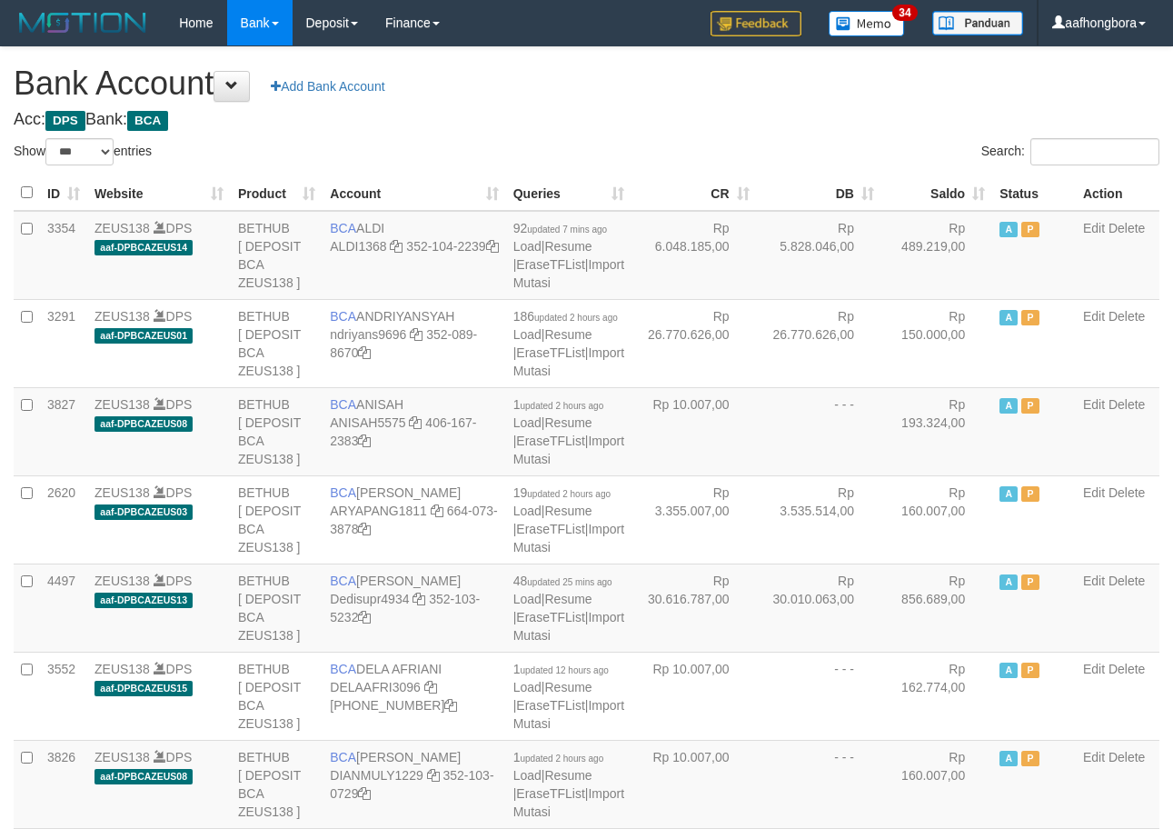
select select "***"
click at [924, 193] on th "Saldo" at bounding box center [937, 192] width 111 height 35
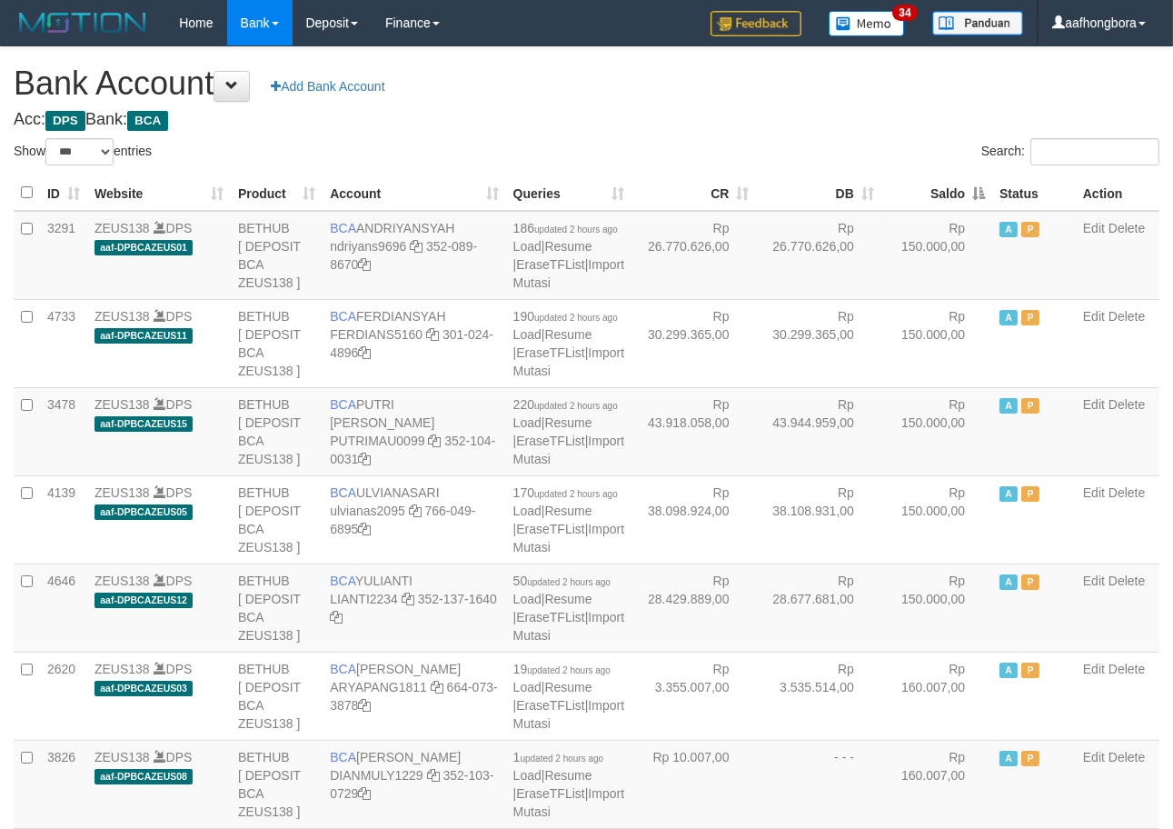
click at [924, 192] on th "Saldo" at bounding box center [937, 192] width 111 height 35
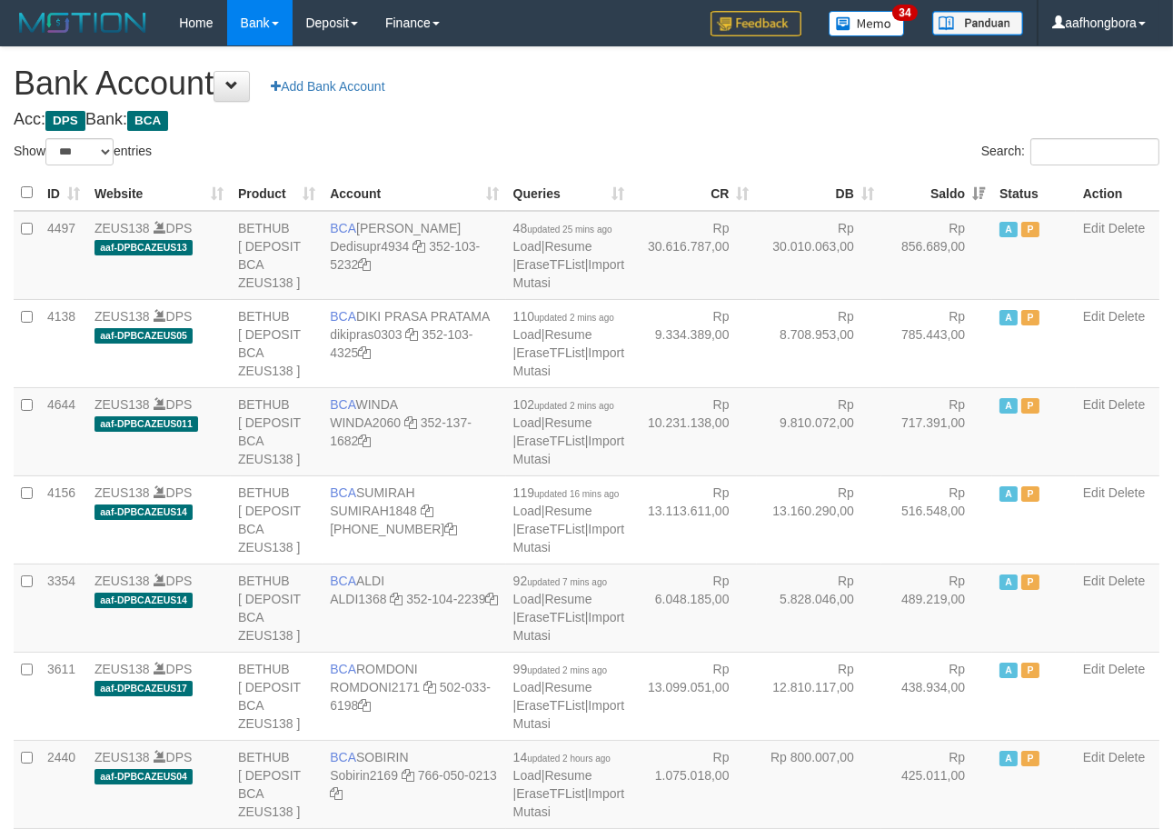
click at [923, 193] on th "Saldo" at bounding box center [937, 192] width 111 height 35
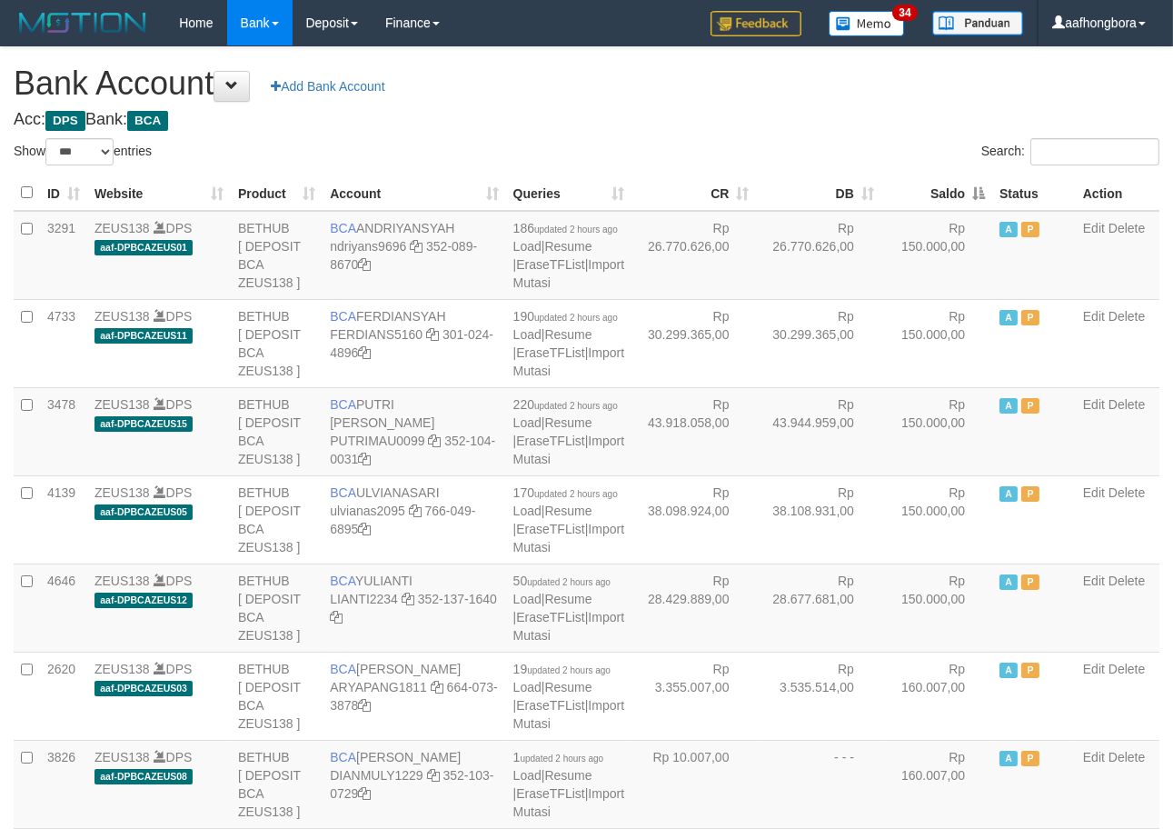
drag, startPoint x: 879, startPoint y: 140, endPoint x: 870, endPoint y: 144, distance: 9.8
click at [871, 144] on div "Search:" at bounding box center [881, 154] width 560 height 32
click at [868, 142] on div "Search:" at bounding box center [881, 154] width 560 height 32
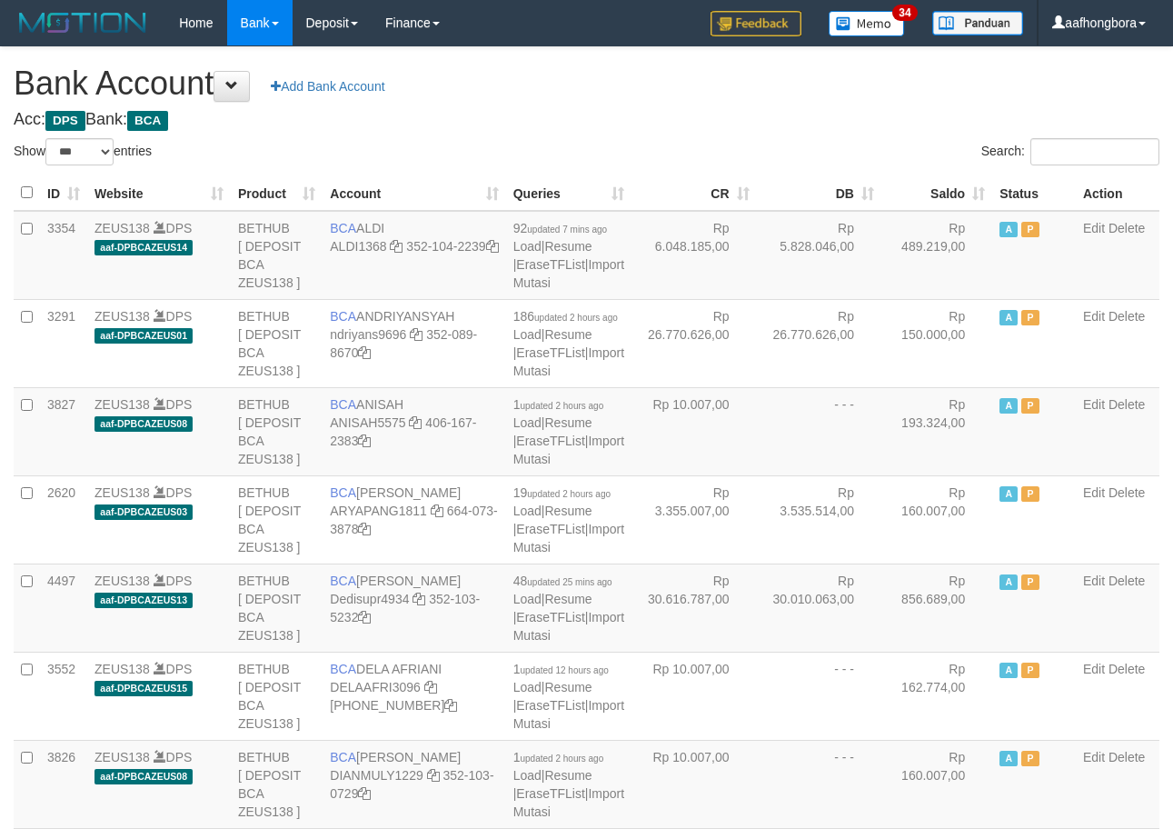
select select "***"
click at [934, 201] on th "Saldo" at bounding box center [937, 192] width 111 height 35
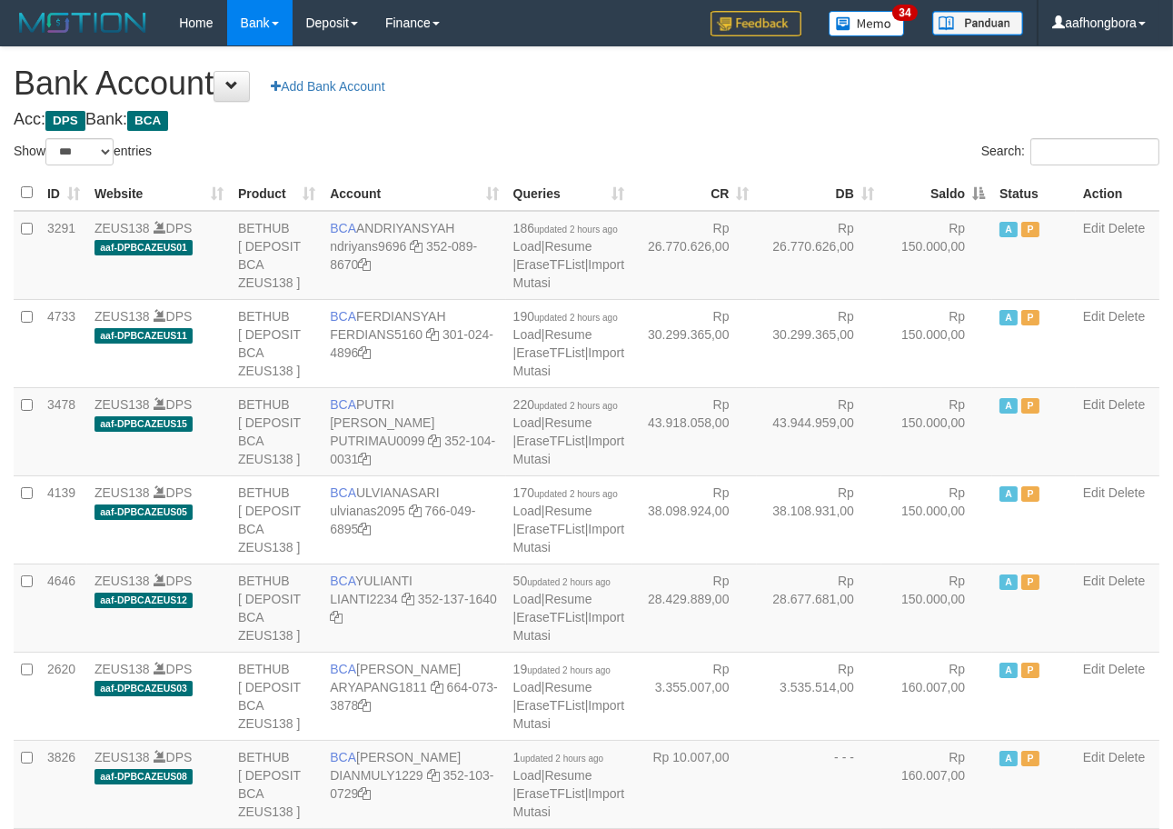
click at [936, 203] on th "Saldo" at bounding box center [937, 192] width 111 height 35
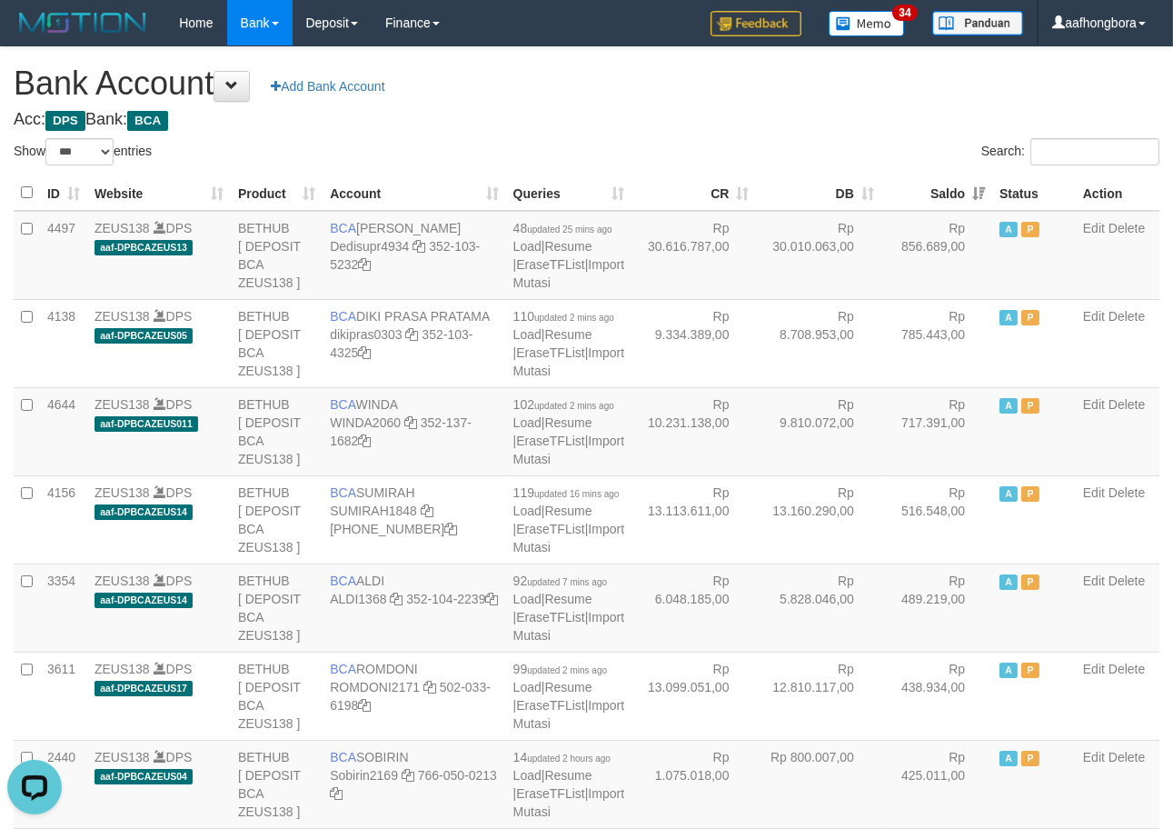
drag, startPoint x: 939, startPoint y: 111, endPoint x: 906, endPoint y: 165, distance: 63.6
click at [915, 161] on div "Search:" at bounding box center [881, 154] width 560 height 32
click at [925, 176] on th "Saldo" at bounding box center [937, 192] width 111 height 35
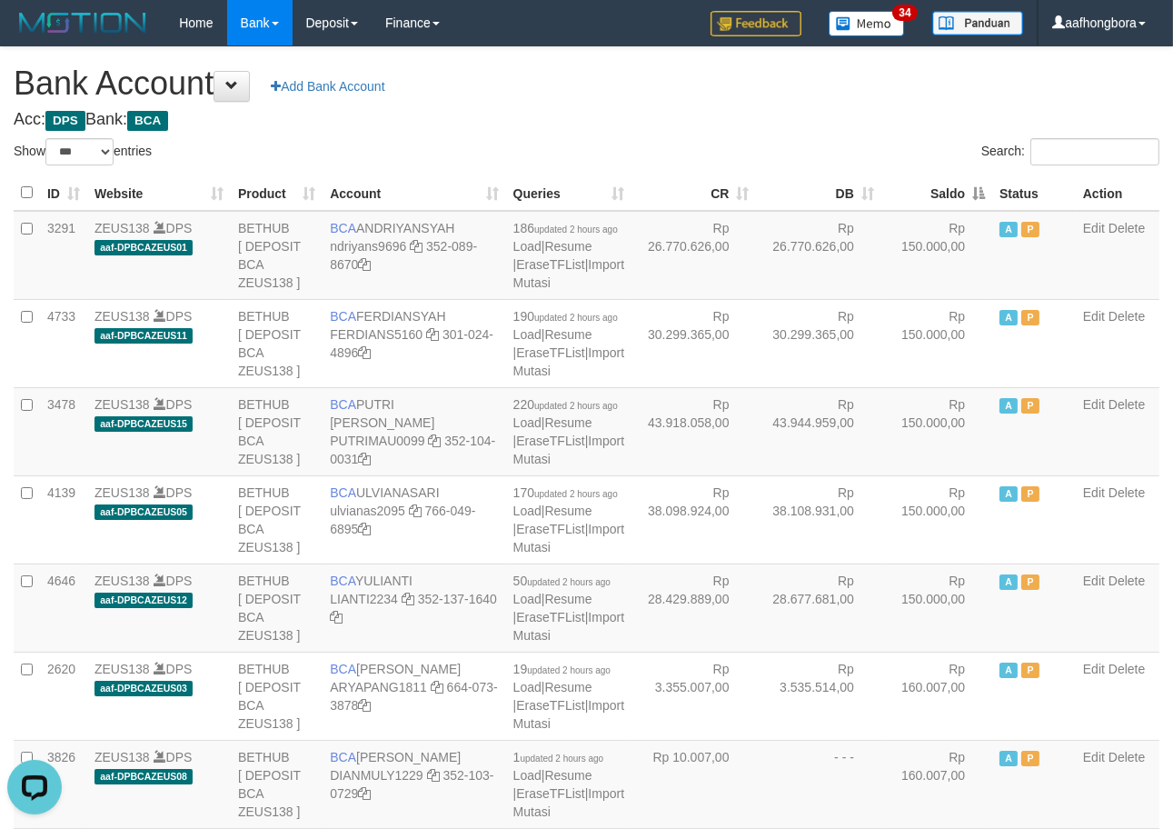
click at [922, 193] on th "Saldo" at bounding box center [937, 192] width 111 height 35
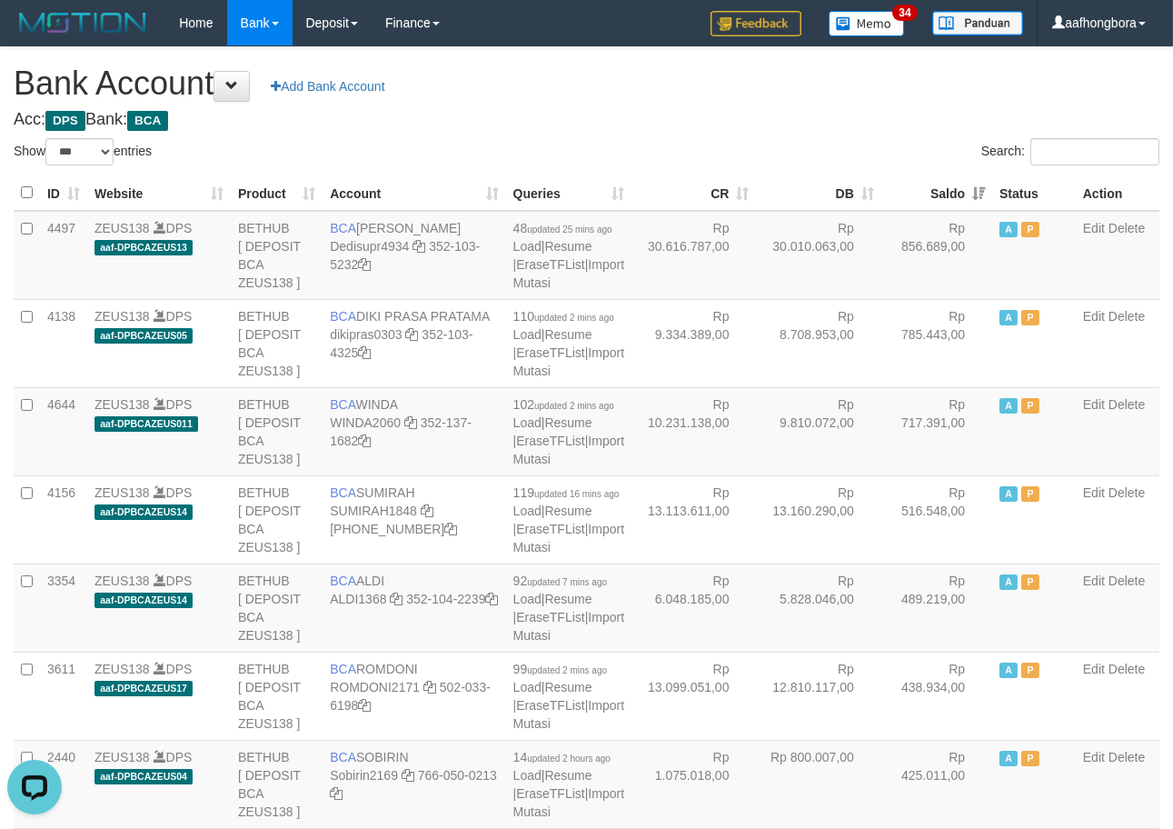
click at [922, 188] on th "Saldo" at bounding box center [937, 192] width 111 height 35
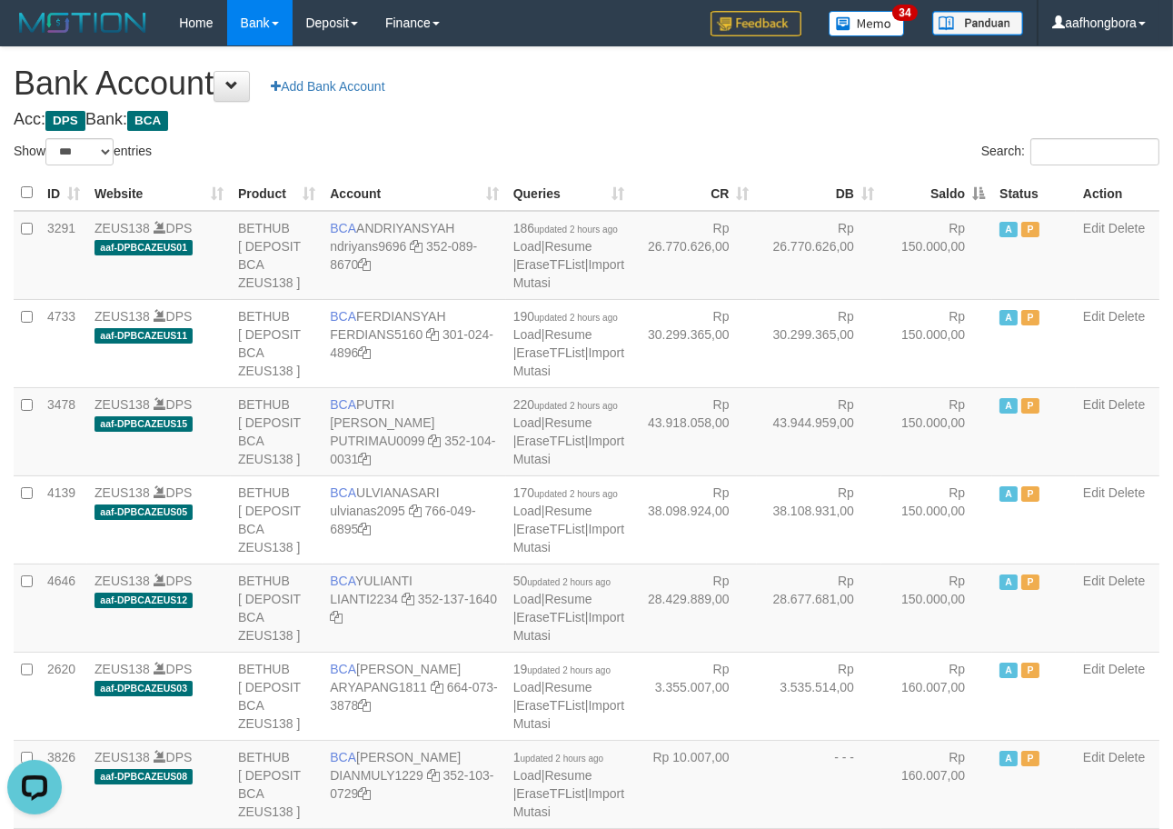
click at [922, 188] on th "Saldo" at bounding box center [937, 192] width 111 height 35
click at [922, 183] on th "Saldo" at bounding box center [937, 192] width 111 height 35
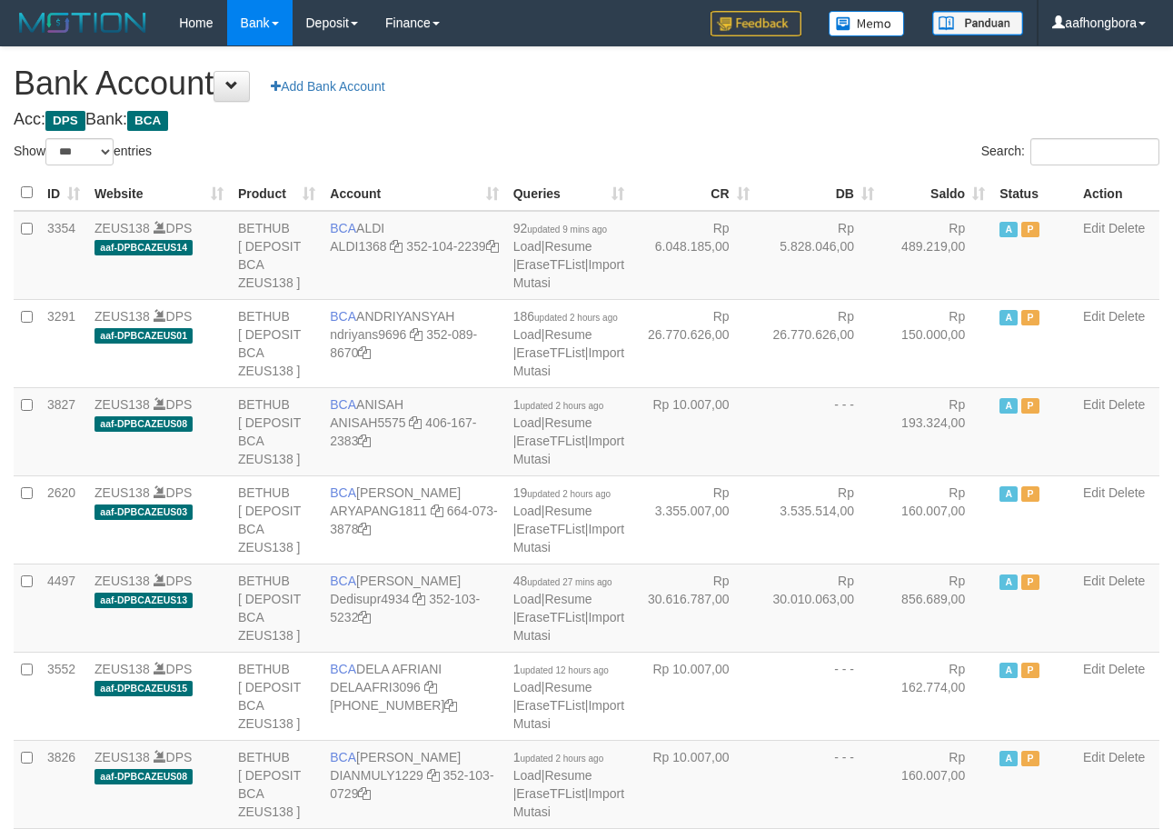
select select "***"
click at [754, 114] on h4 "Acc: DPS Bank: BCA" at bounding box center [587, 120] width 1146 height 18
click at [755, 114] on h4 "Acc: DPS Bank: BCA" at bounding box center [587, 120] width 1146 height 18
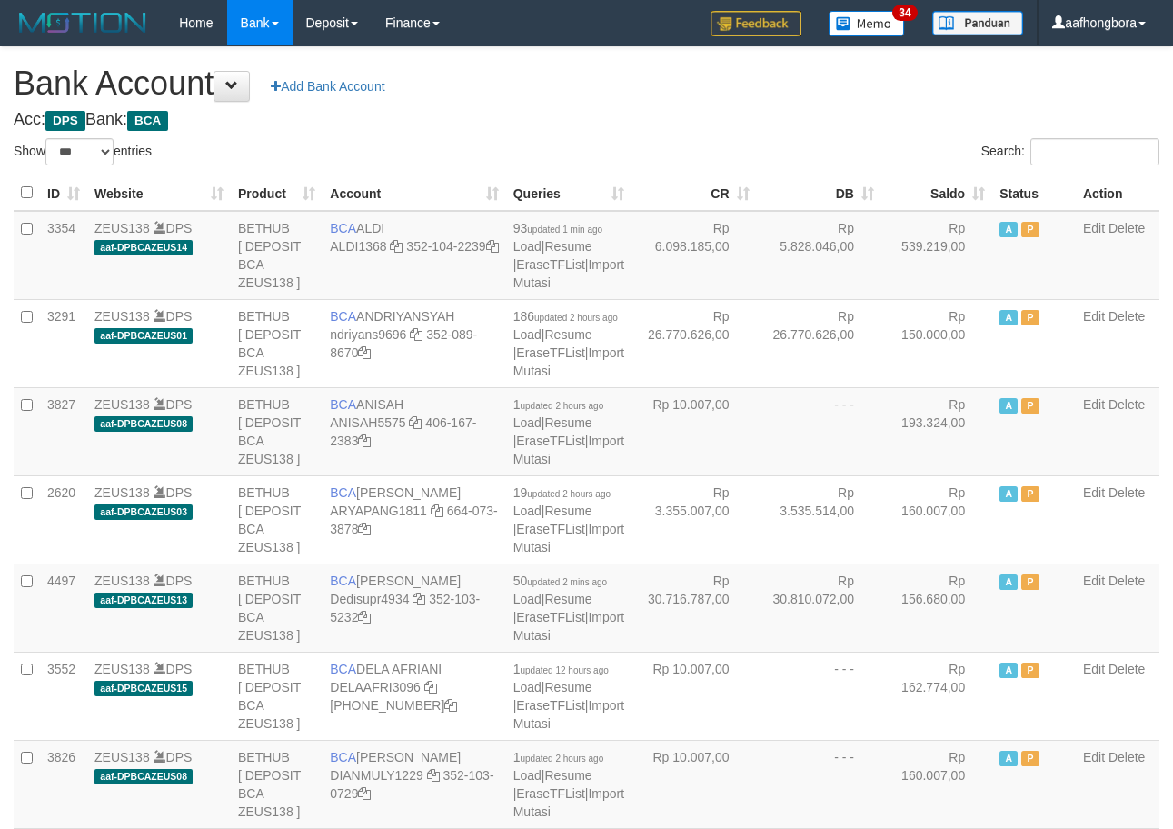
select select "***"
click at [930, 176] on th "Saldo" at bounding box center [937, 192] width 111 height 35
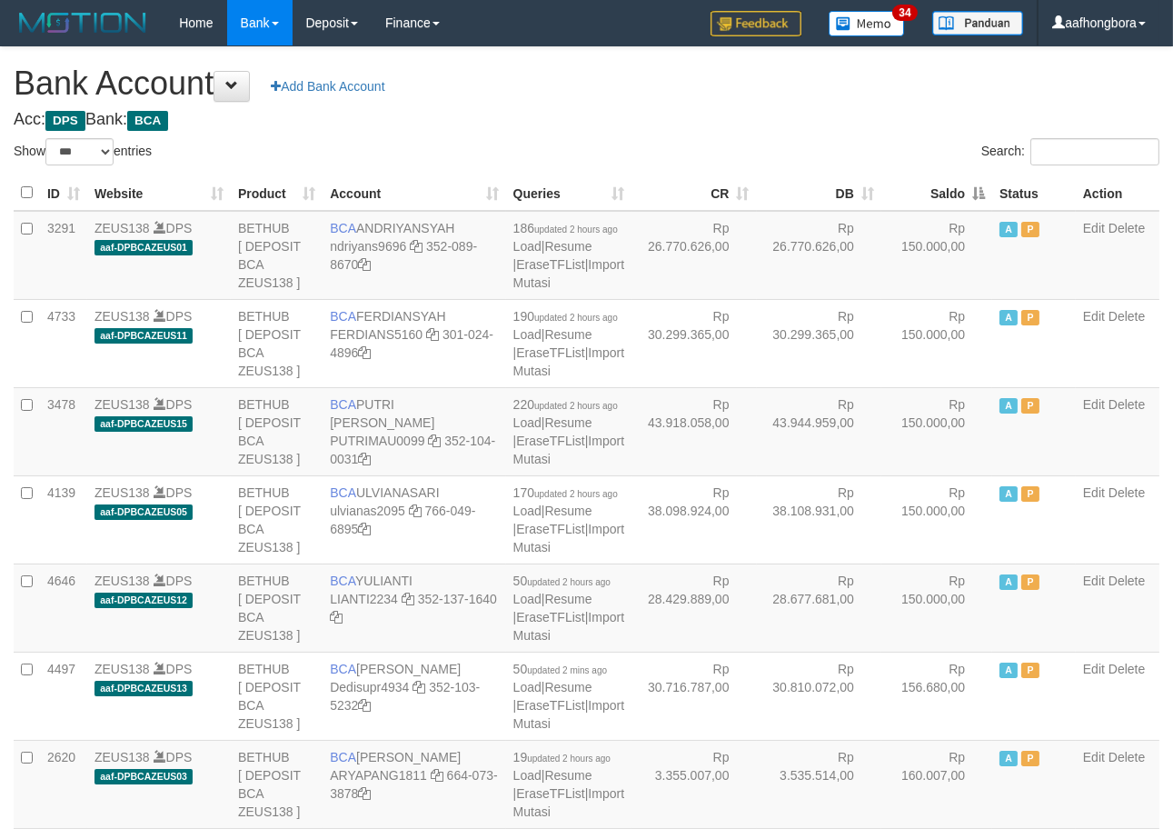
click at [930, 176] on th "Saldo" at bounding box center [937, 192] width 111 height 35
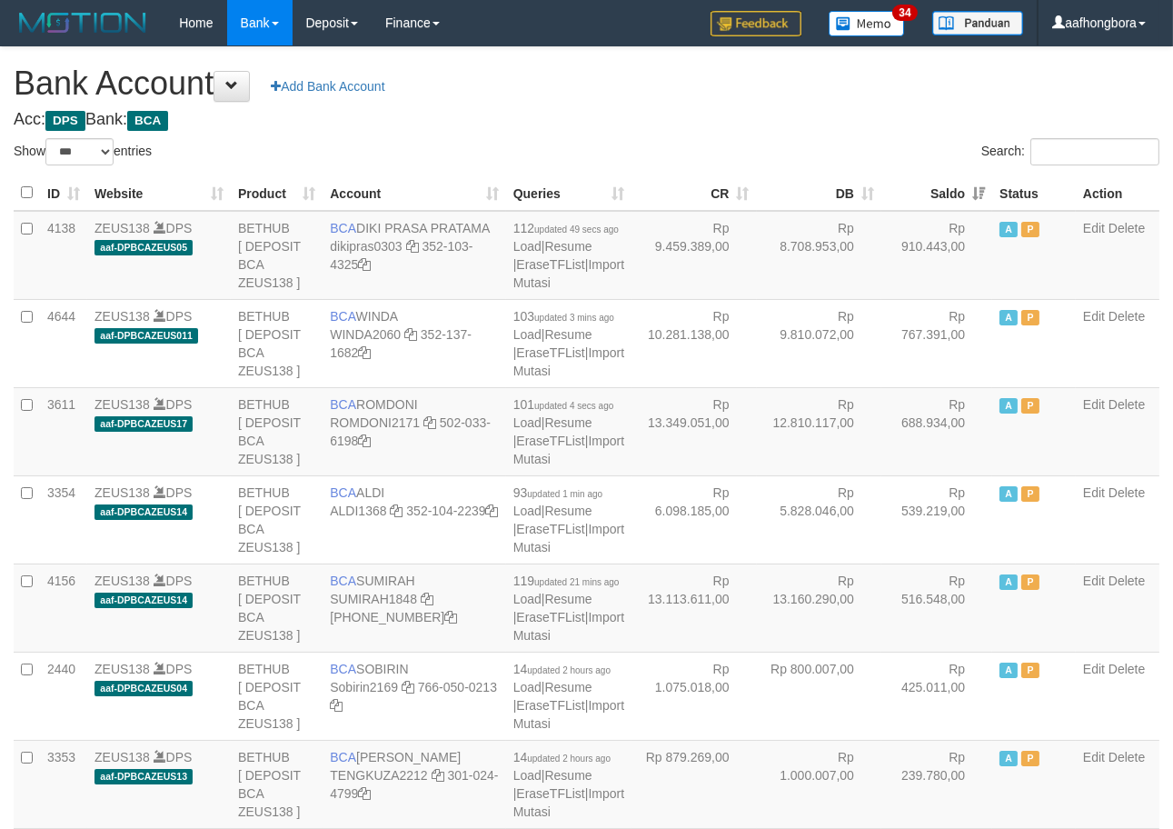
click at [930, 176] on th "Saldo" at bounding box center [937, 192] width 111 height 35
click at [928, 176] on th "Saldo" at bounding box center [937, 192] width 111 height 35
click at [924, 177] on th "Saldo" at bounding box center [937, 192] width 111 height 35
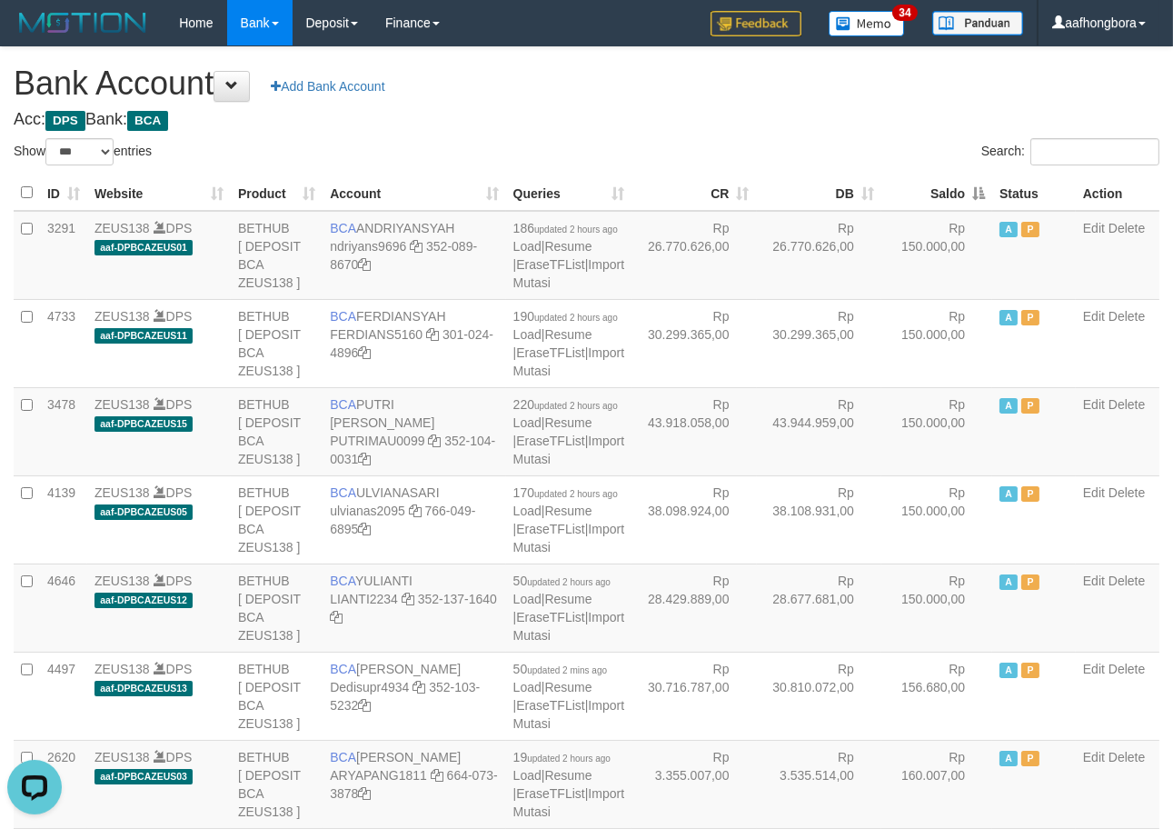
click at [846, 139] on div "Search:" at bounding box center [881, 154] width 560 height 32
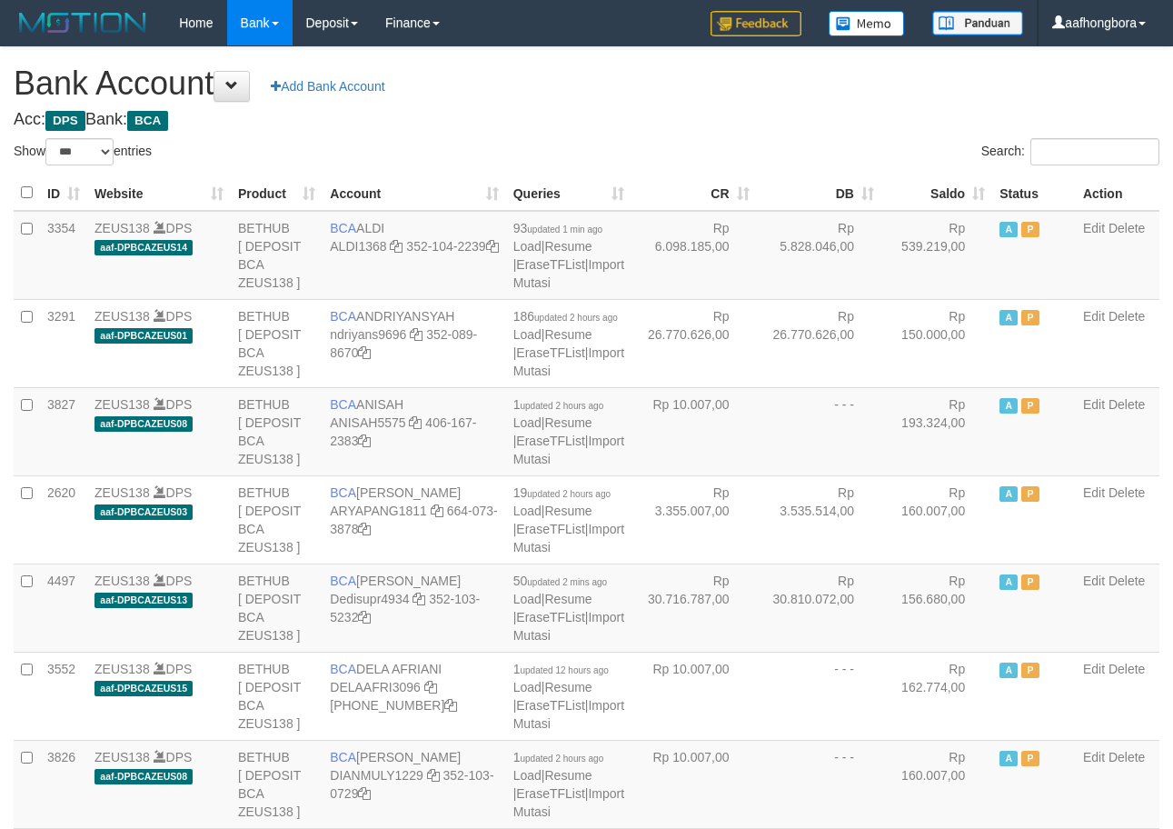
select select "***"
click at [849, 121] on h4 "Acc: DPS Bank: BCA" at bounding box center [587, 120] width 1146 height 18
click at [843, 121] on h4 "Acc: DPS Bank: BCA" at bounding box center [587, 120] width 1146 height 18
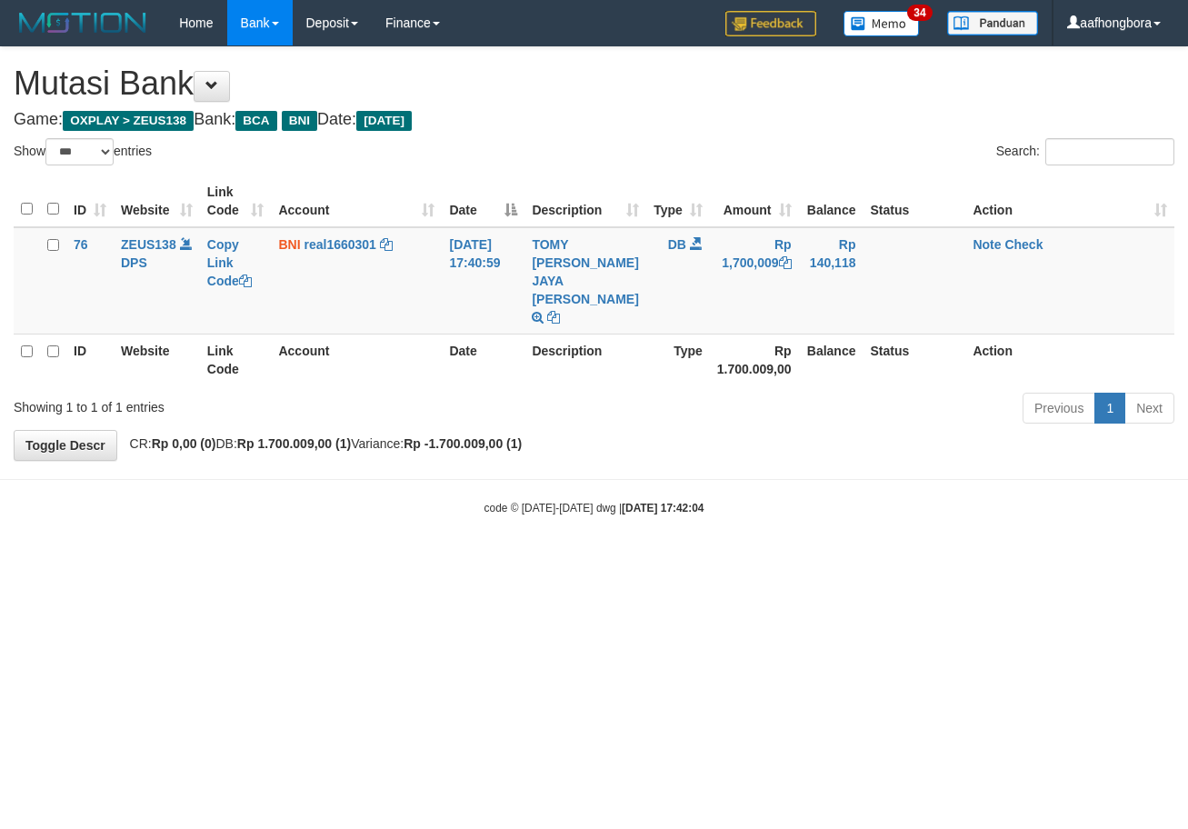
select select "***"
click at [816, 507] on body "Toggle navigation Home Bank Account List Mutasi Bank Search Sync Note Mutasi De…" at bounding box center [594, 281] width 1188 height 562
drag, startPoint x: 816, startPoint y: 507, endPoint x: 795, endPoint y: 516, distance: 22.8
click at [795, 516] on body "Toggle navigation Home Bank Account List Mutasi Bank Search Sync Note Mutasi De…" at bounding box center [594, 281] width 1188 height 562
select select "***"
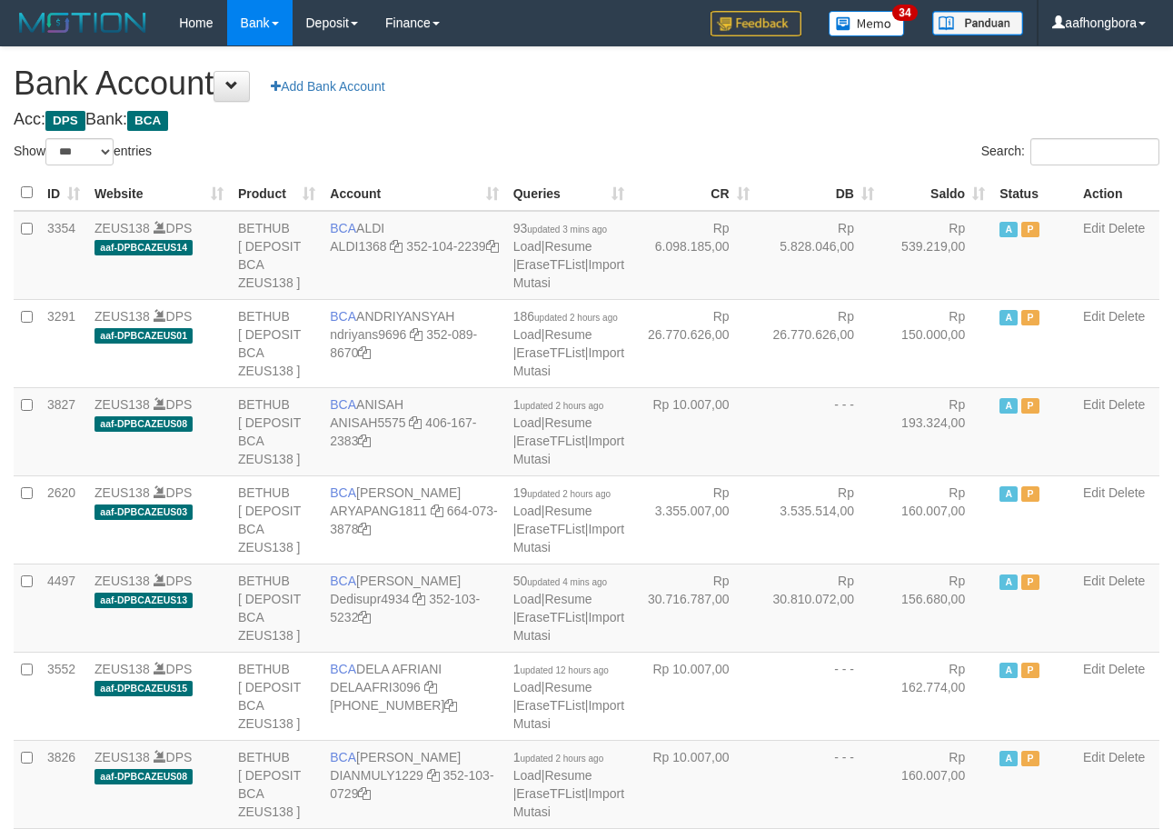
select select "***"
click at [931, 186] on th "Saldo" at bounding box center [937, 192] width 111 height 35
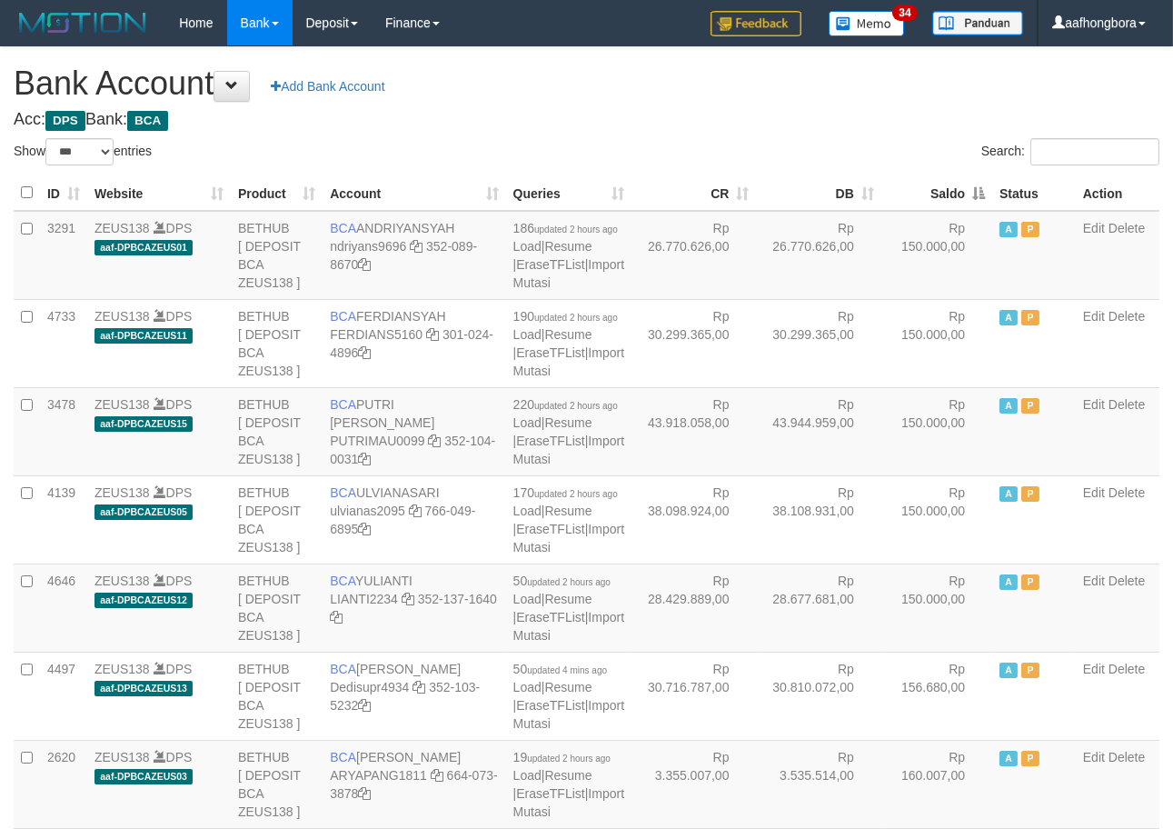
click at [931, 186] on th "Saldo" at bounding box center [937, 192] width 111 height 35
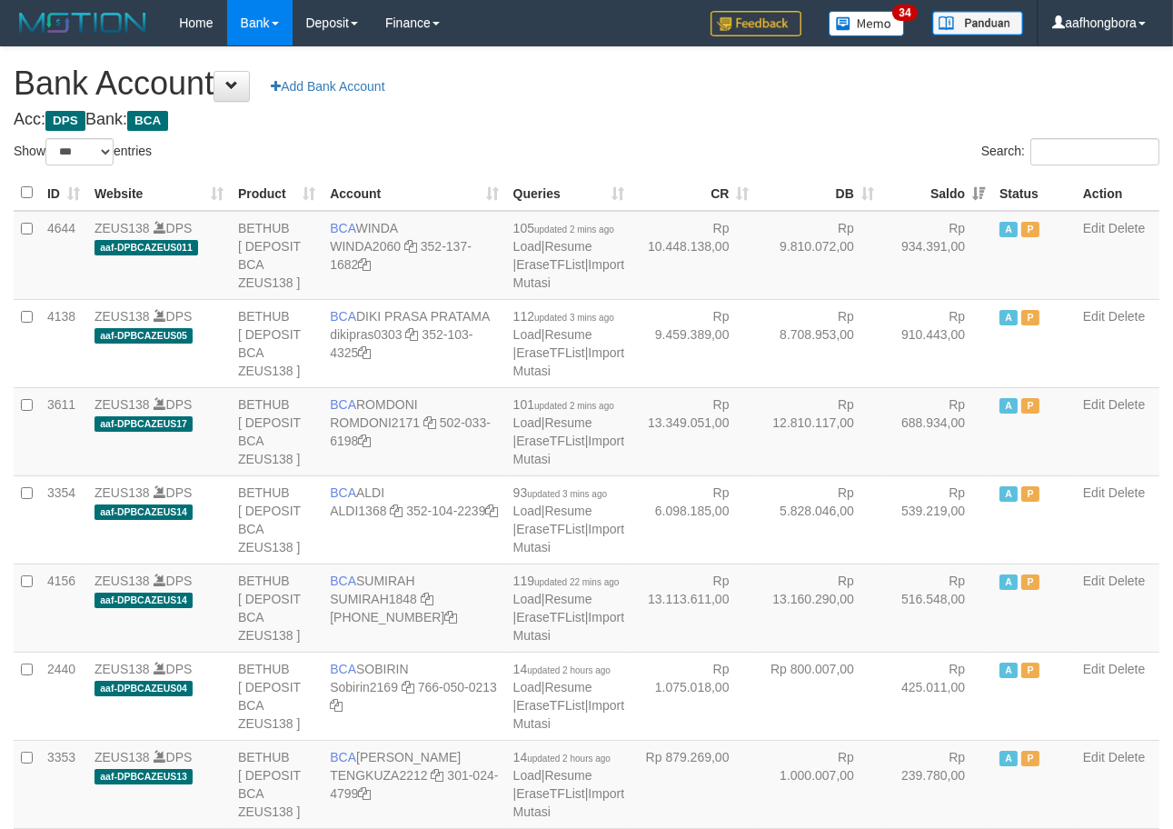
click at [931, 186] on th "Saldo" at bounding box center [937, 192] width 111 height 35
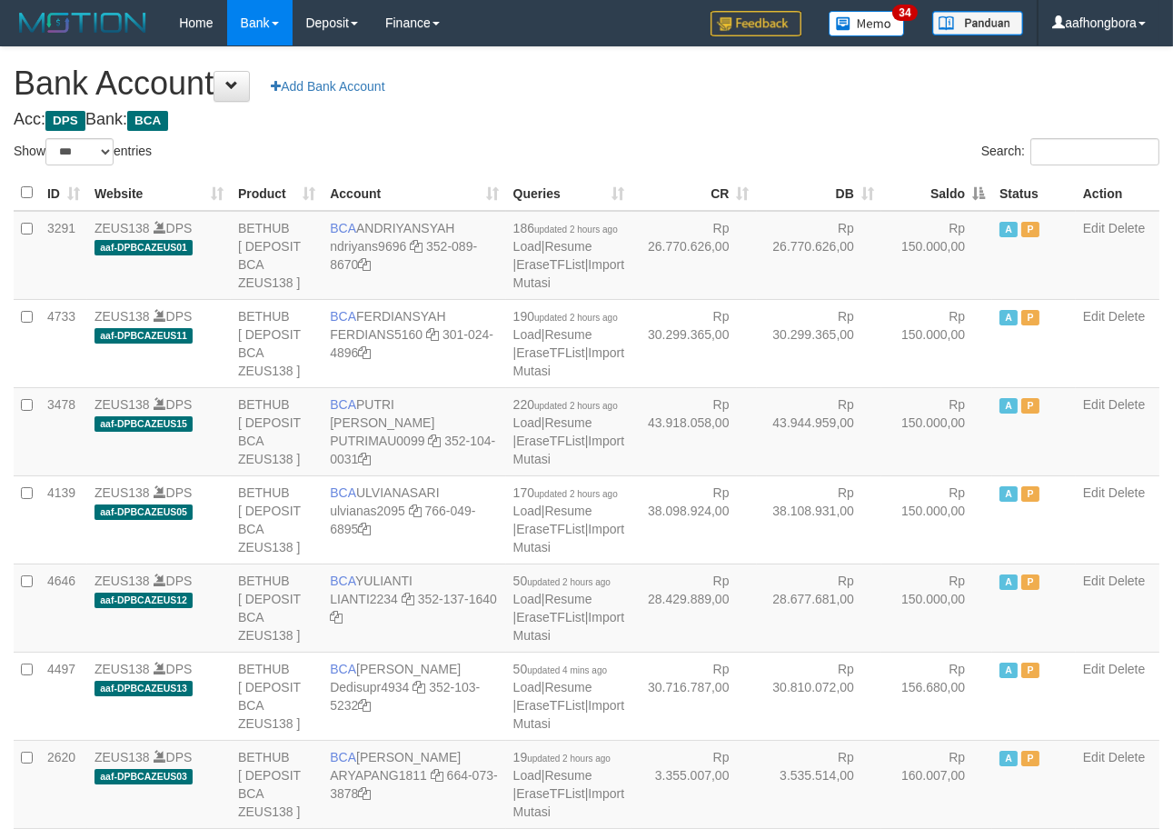
click at [931, 186] on th "Saldo" at bounding box center [937, 192] width 111 height 35
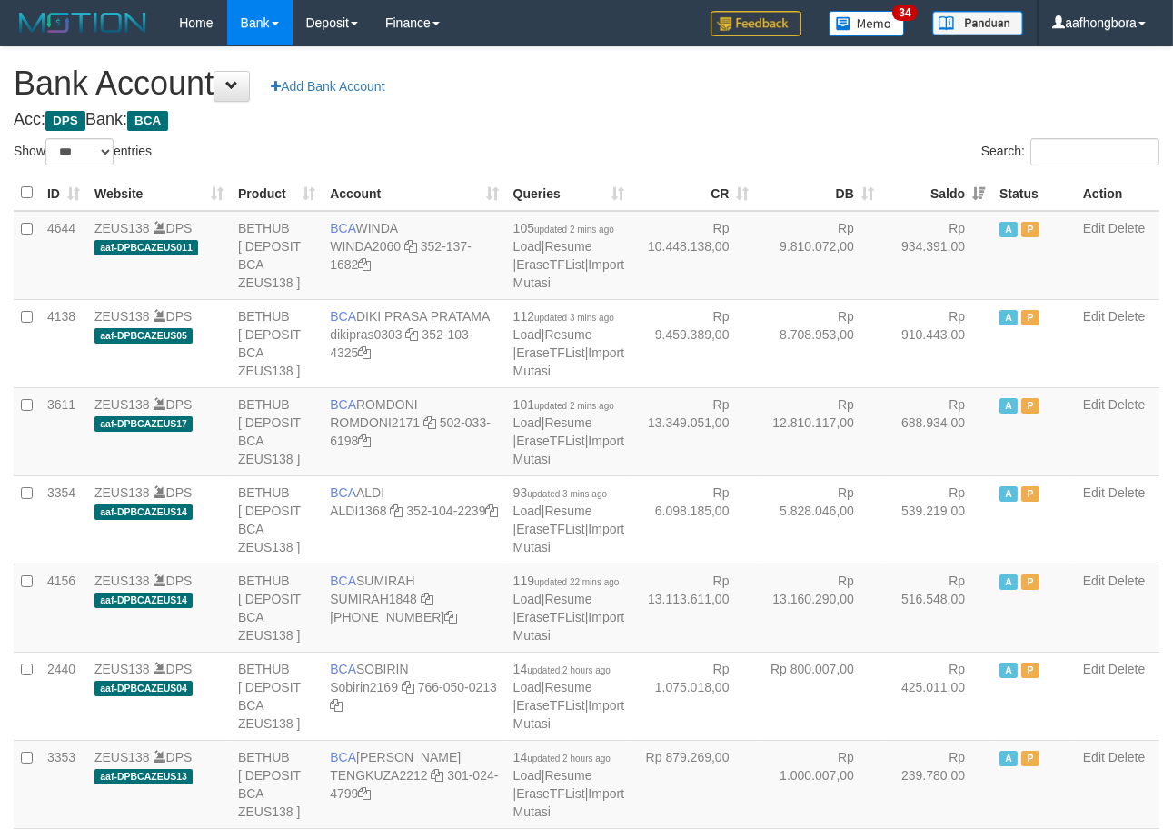
click at [931, 186] on th "Saldo" at bounding box center [937, 192] width 111 height 35
click at [875, 138] on div "Search:" at bounding box center [881, 154] width 560 height 32
click at [865, 127] on h4 "Acc: DPS Bank: BCA" at bounding box center [587, 120] width 1146 height 18
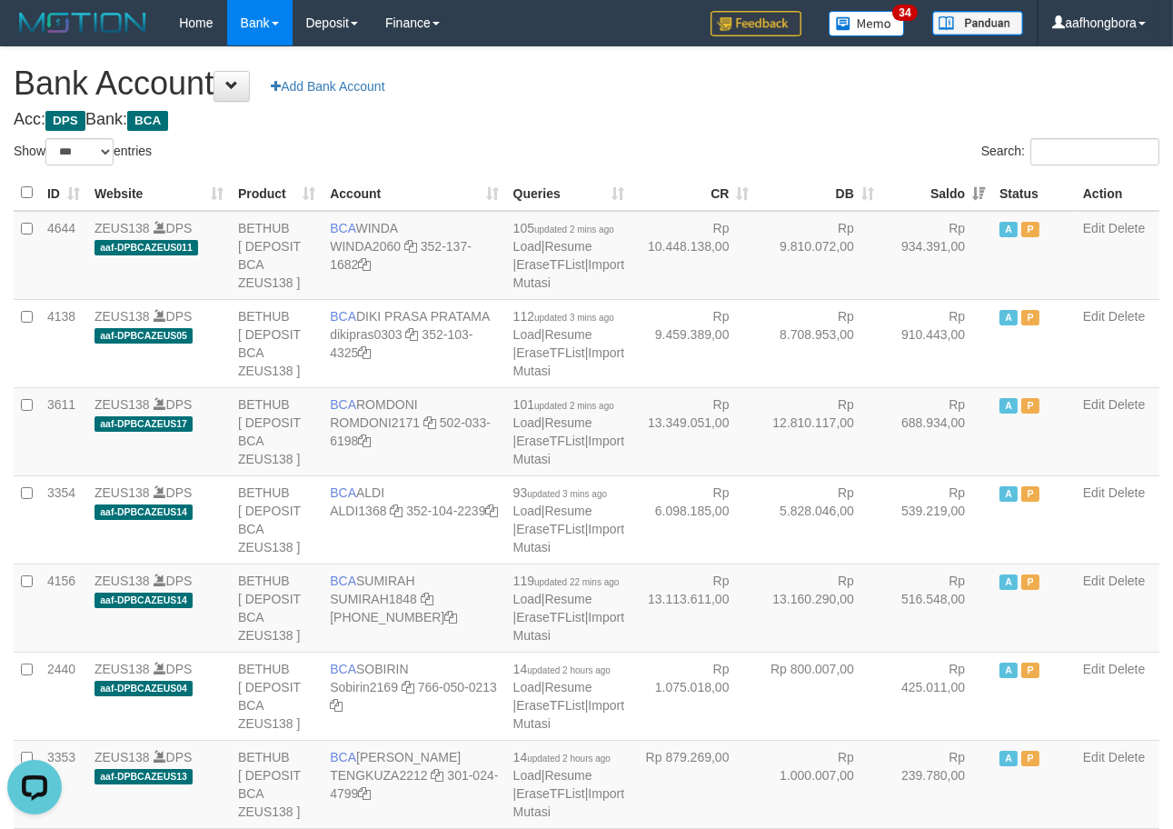
click at [870, 128] on h4 "Acc: DPS Bank: BCA" at bounding box center [587, 120] width 1146 height 18
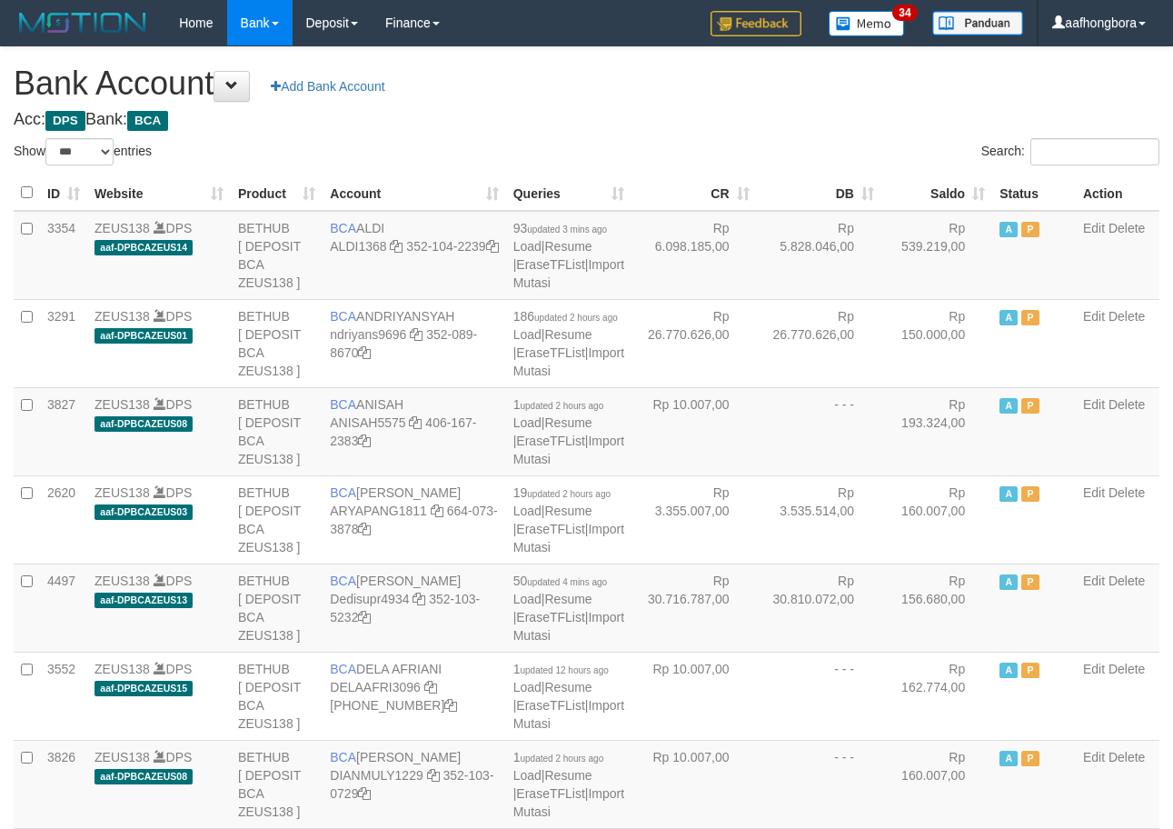
select select "***"
click at [930, 191] on th "Saldo" at bounding box center [937, 192] width 111 height 35
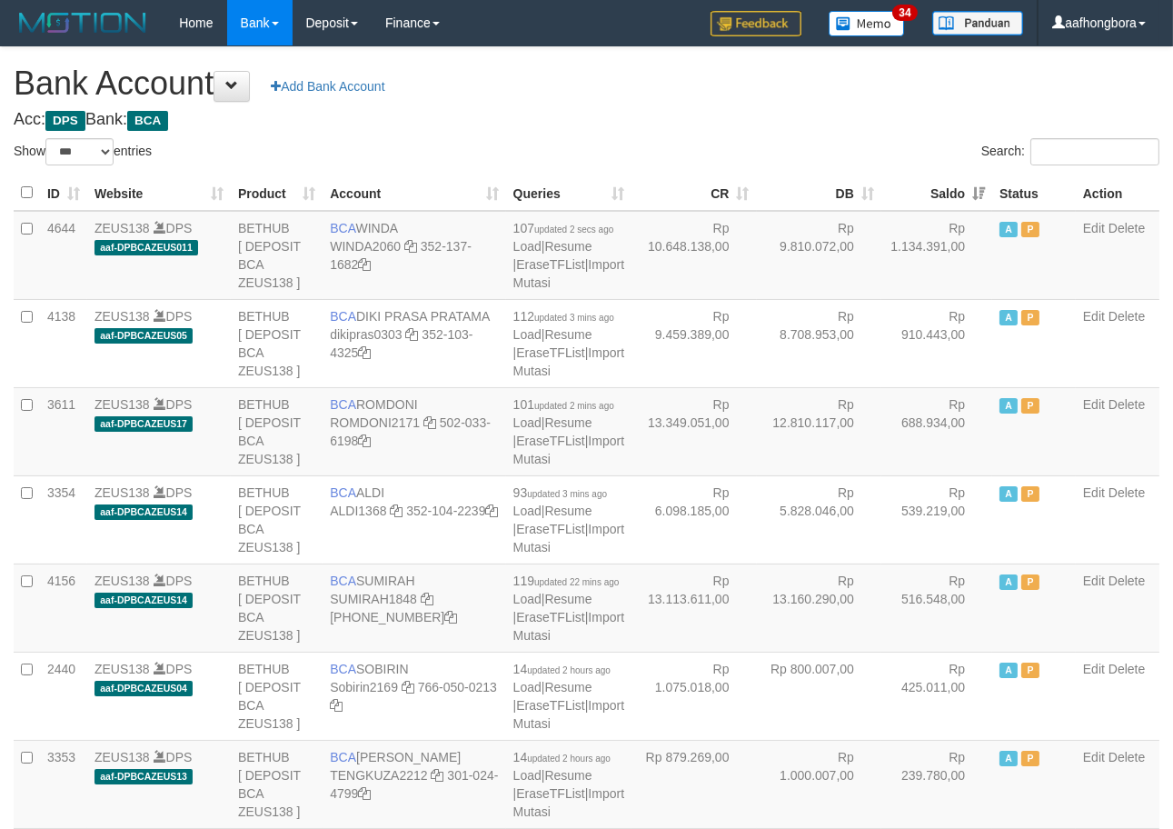
click at [930, 191] on th "Saldo" at bounding box center [937, 192] width 111 height 35
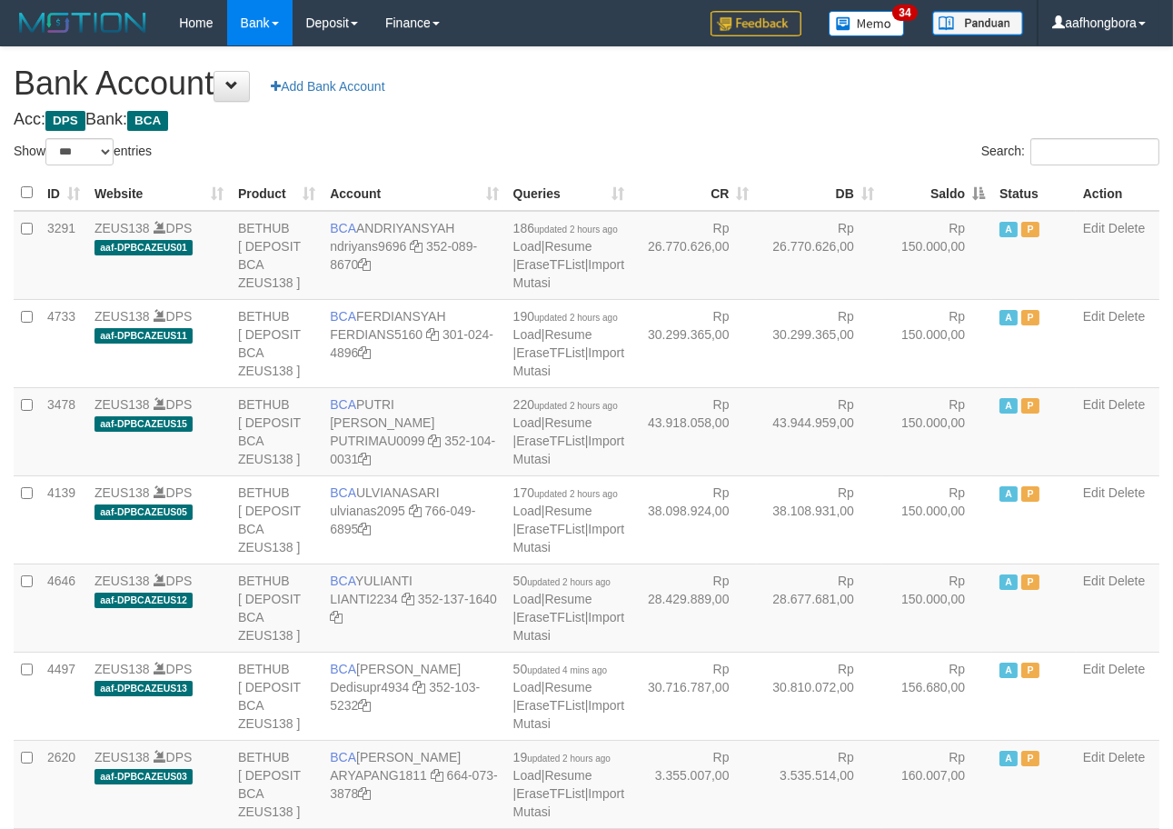
click at [930, 191] on th "Saldo" at bounding box center [937, 192] width 111 height 35
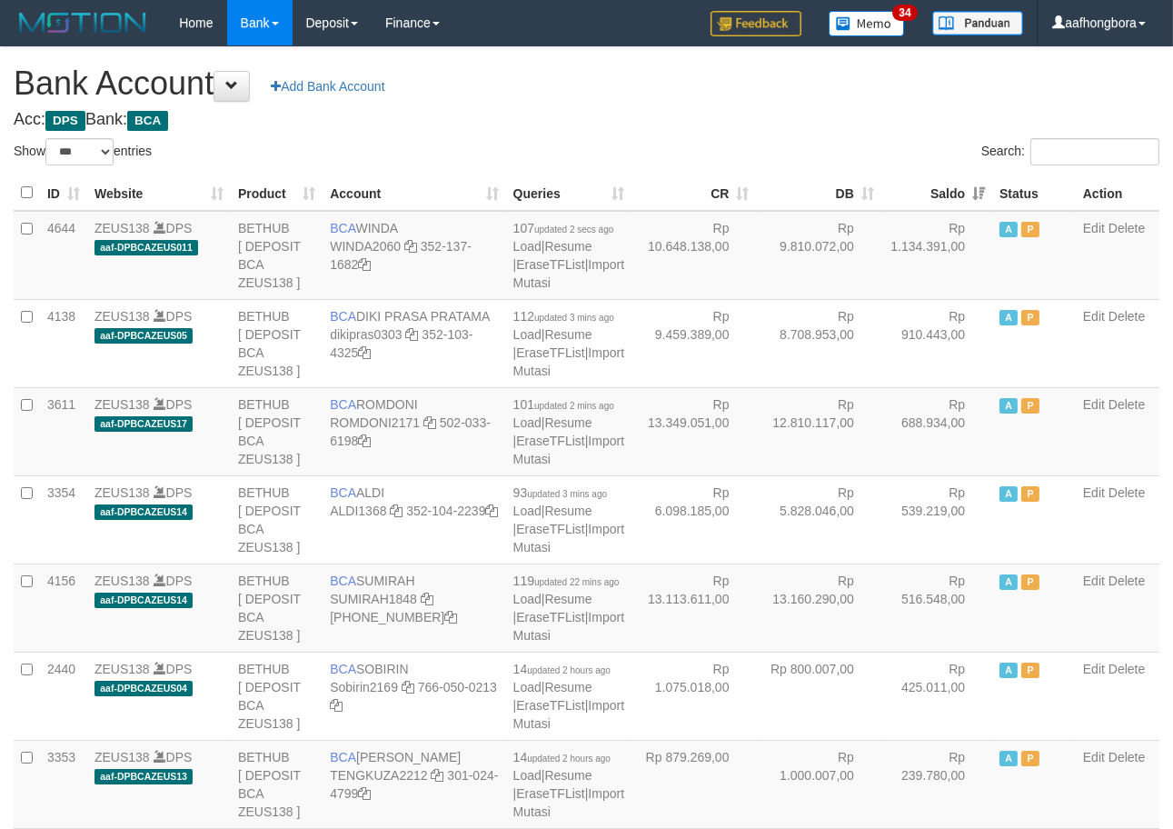
click at [930, 191] on th "Saldo" at bounding box center [937, 192] width 111 height 35
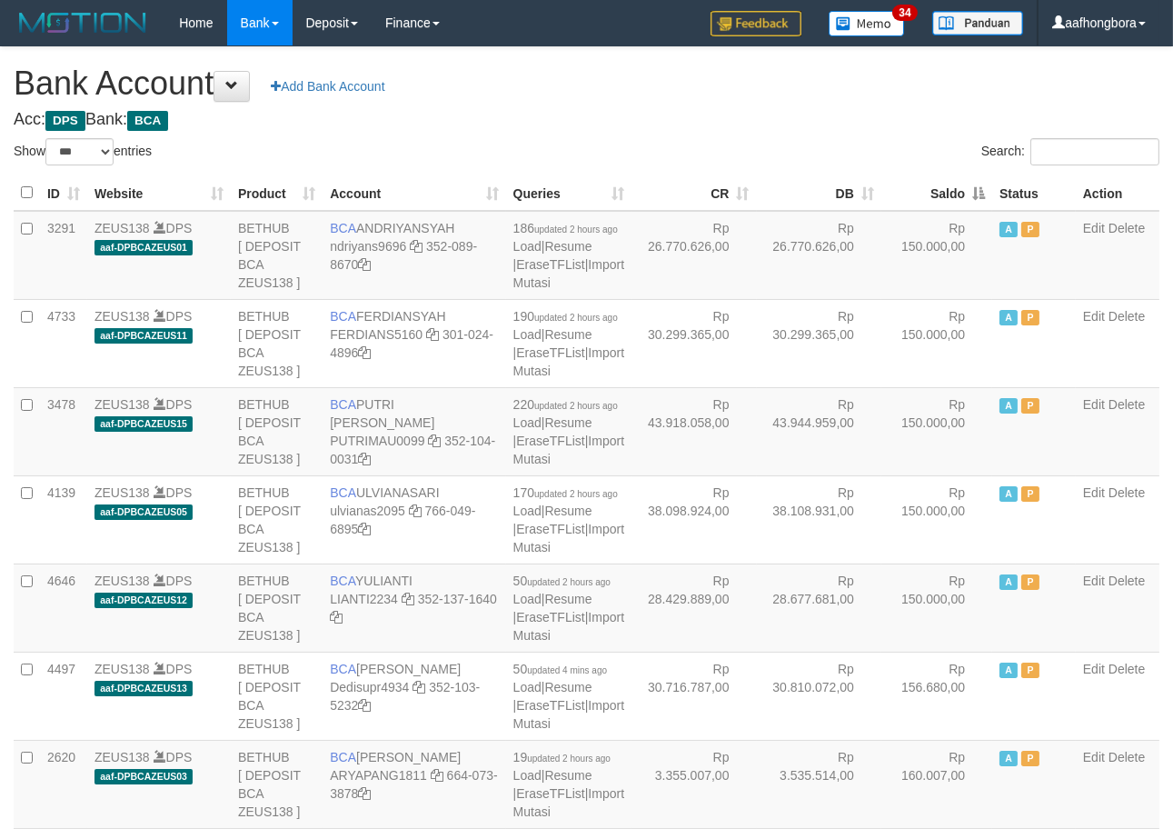
click at [930, 191] on th "Saldo" at bounding box center [937, 192] width 111 height 35
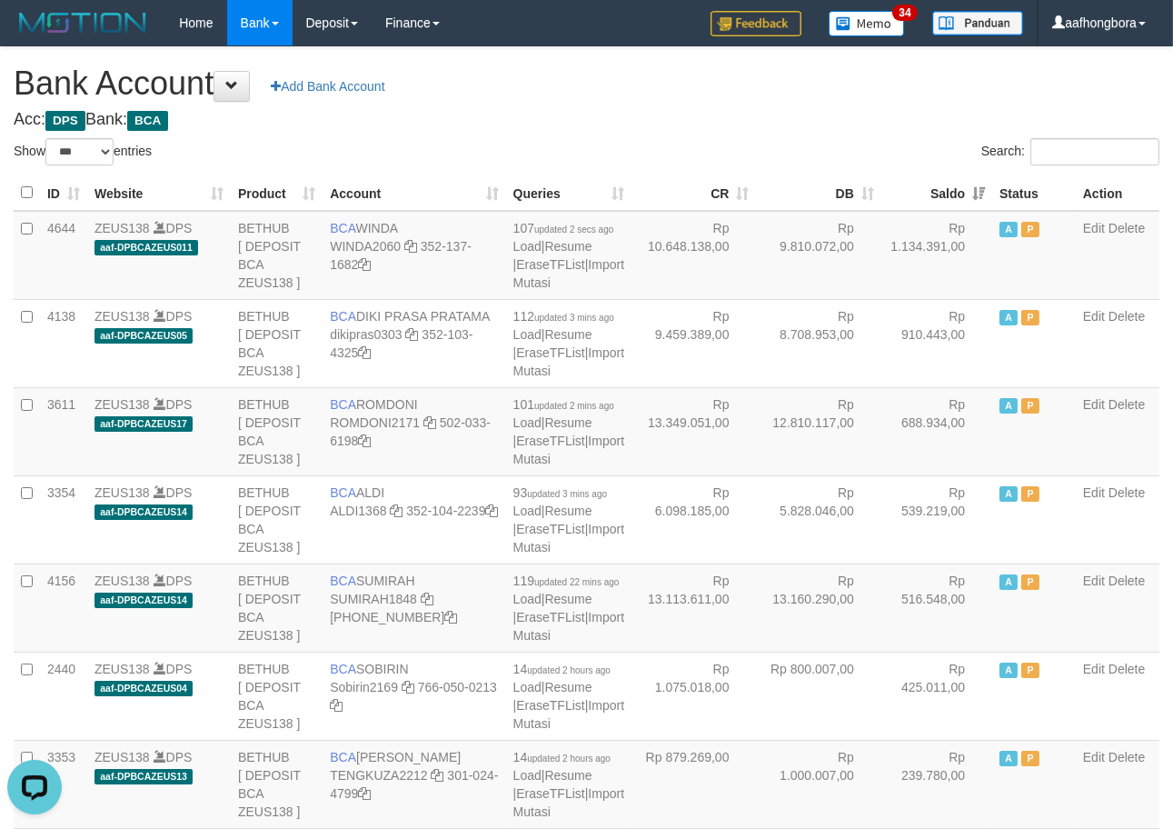
click at [930, 191] on th "Saldo" at bounding box center [937, 192] width 111 height 35
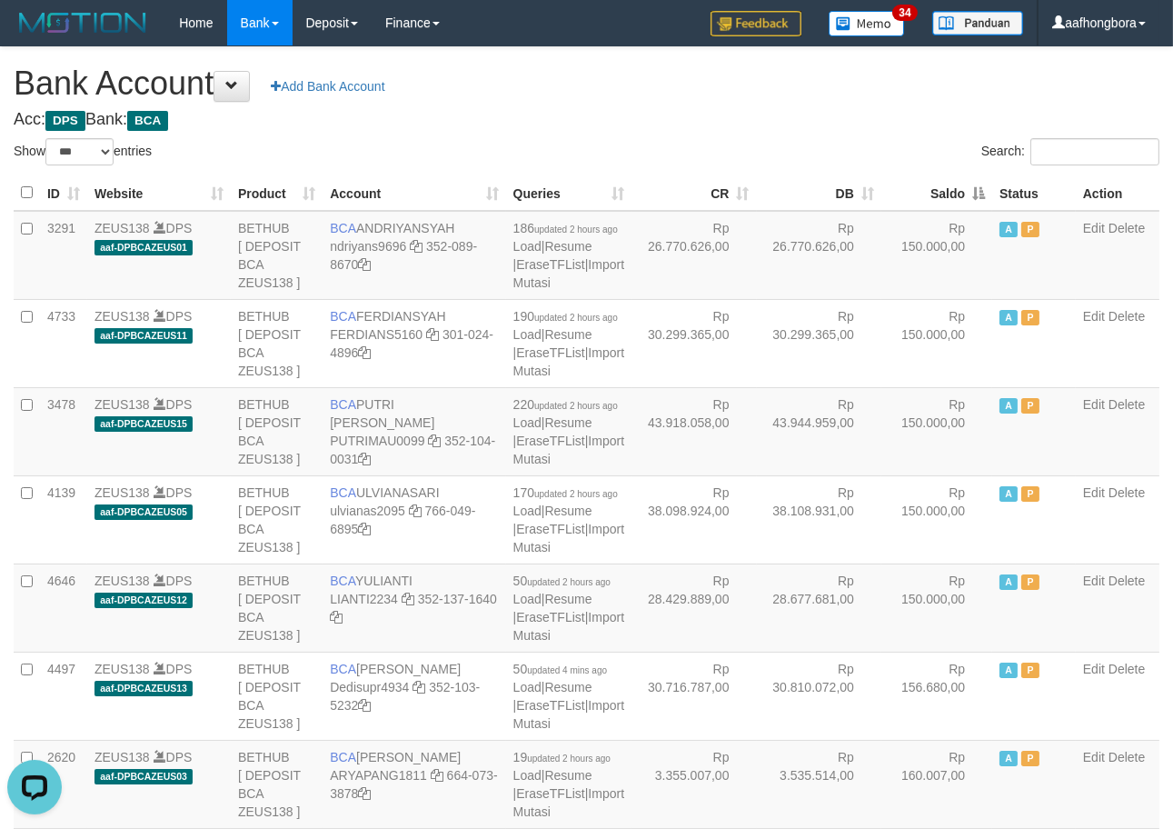
click at [930, 191] on th "Saldo" at bounding box center [937, 192] width 111 height 35
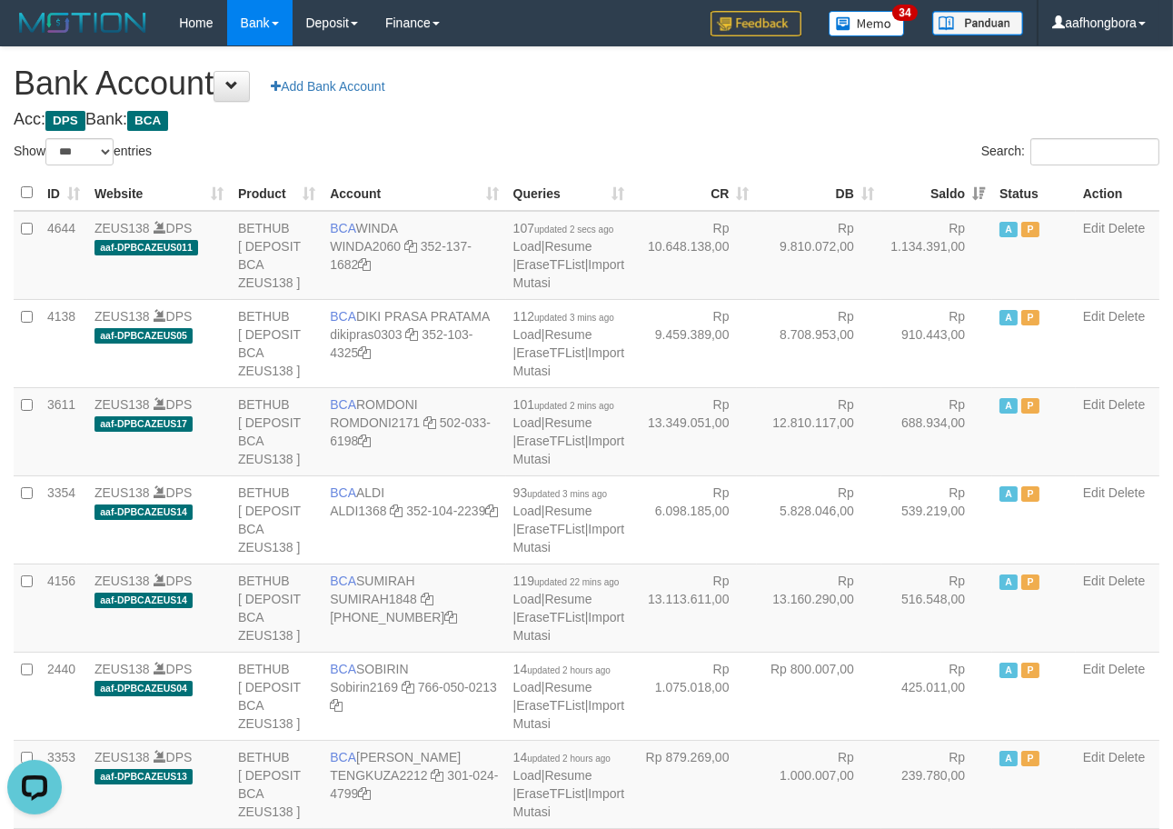
drag, startPoint x: 880, startPoint y: 89, endPoint x: 875, endPoint y: 102, distance: 13.5
click at [877, 96] on h1 "Bank Account Add Bank Account" at bounding box center [587, 83] width 1146 height 36
select select "***"
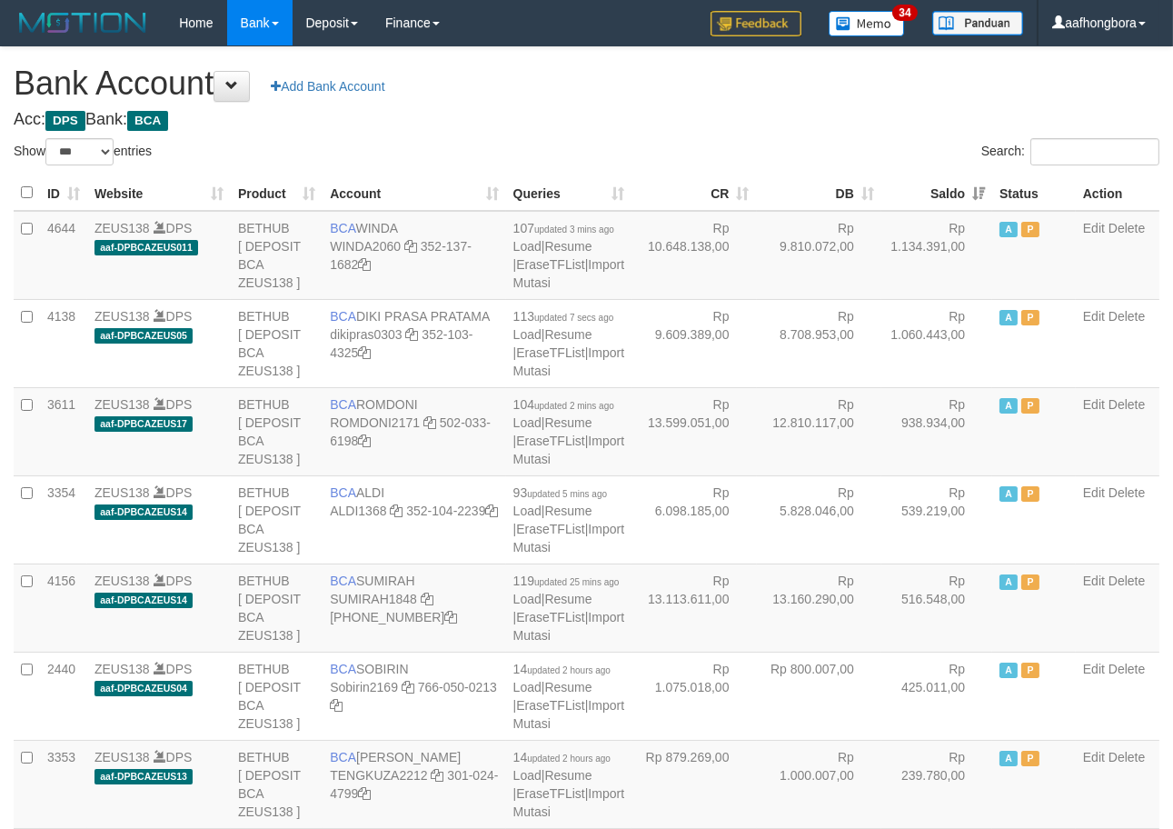
click at [927, 187] on th "Saldo" at bounding box center [937, 192] width 111 height 35
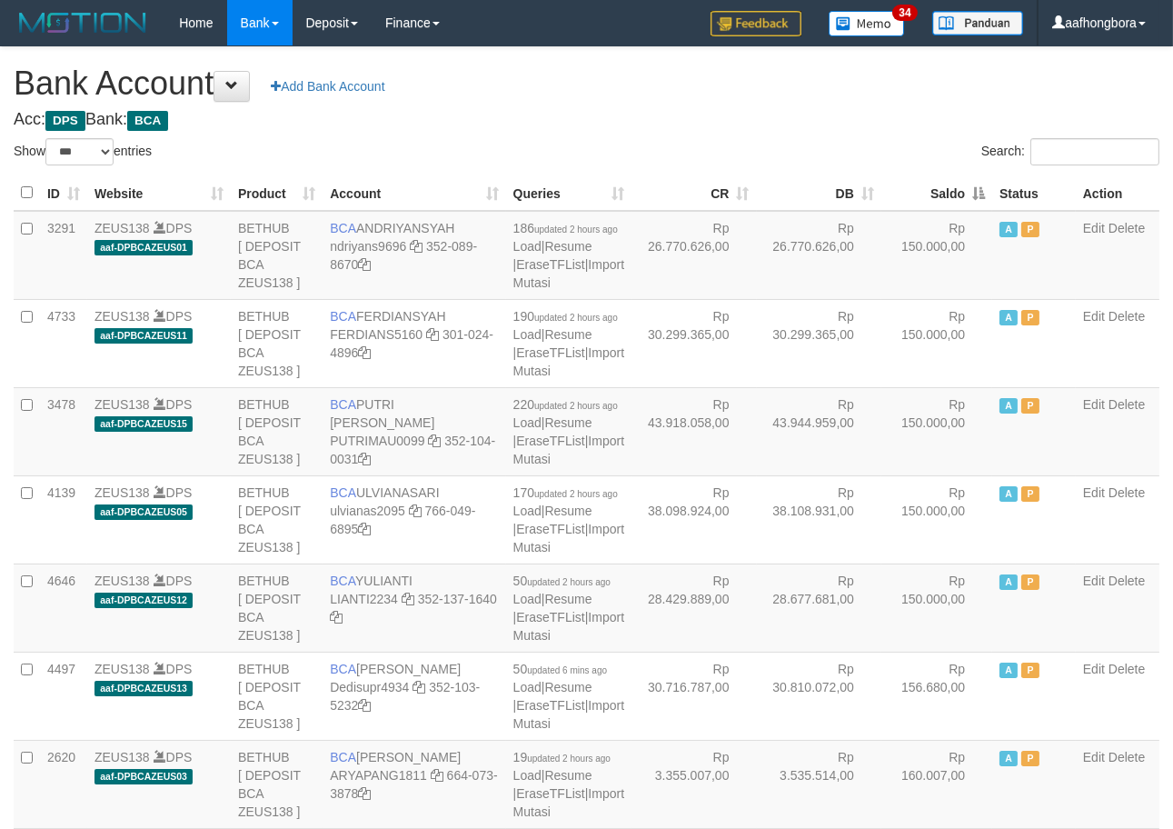
click at [927, 187] on th "Saldo" at bounding box center [937, 192] width 111 height 35
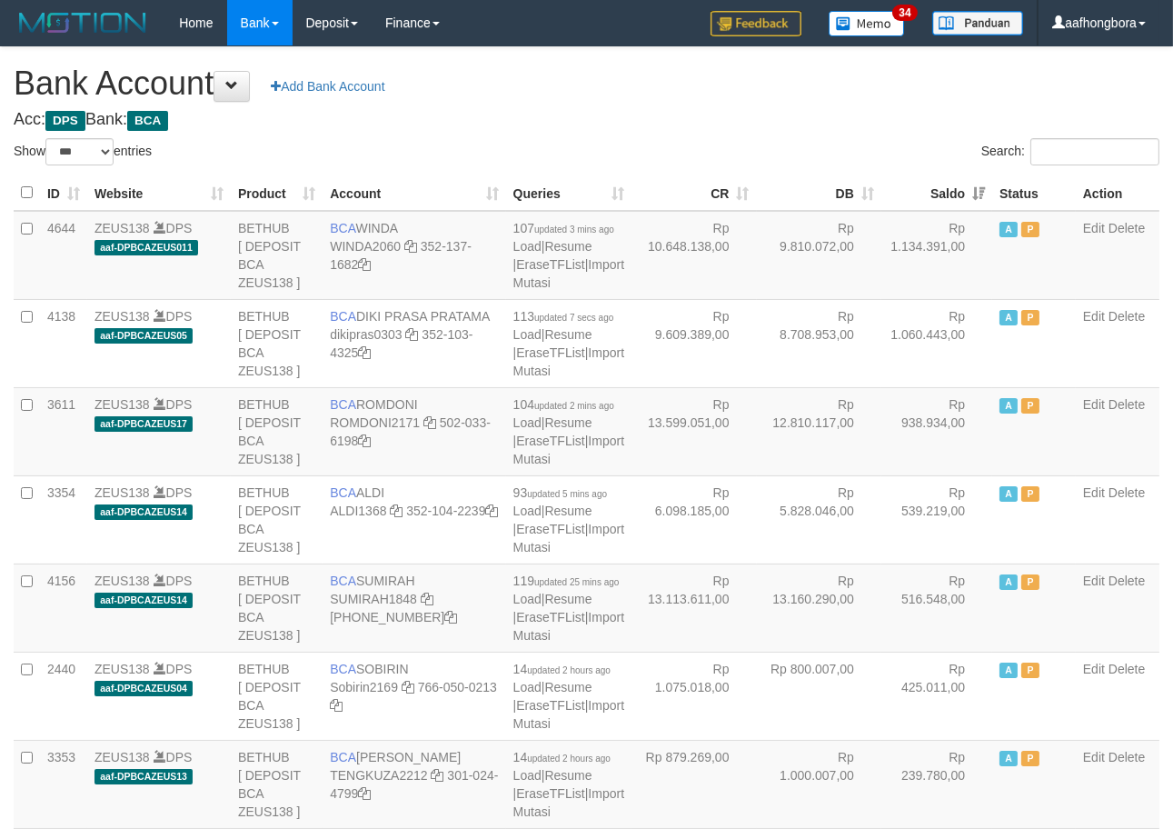
drag, startPoint x: 0, startPoint y: 0, endPoint x: 925, endPoint y: 189, distance: 944.3
click at [925, 189] on th "Saldo" at bounding box center [937, 192] width 111 height 35
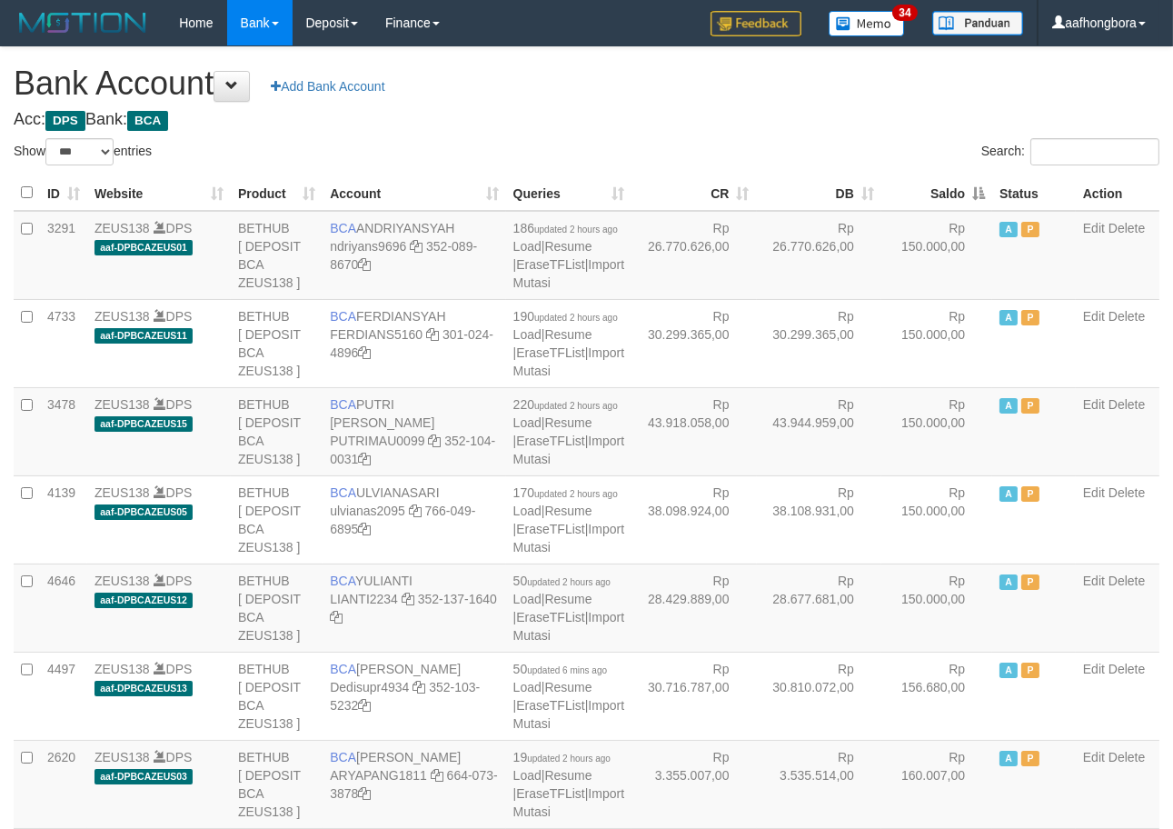
click at [925, 189] on th "Saldo" at bounding box center [937, 192] width 111 height 35
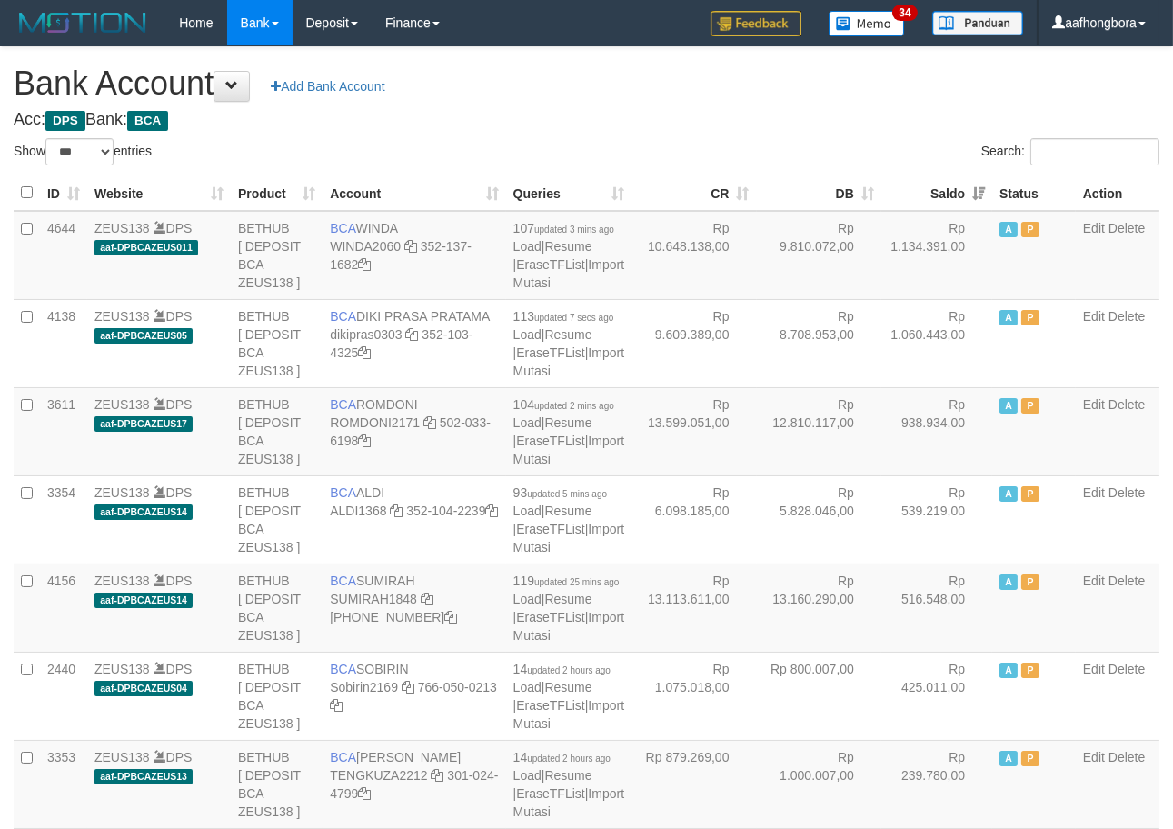
click at [923, 195] on th "Saldo" at bounding box center [937, 192] width 111 height 35
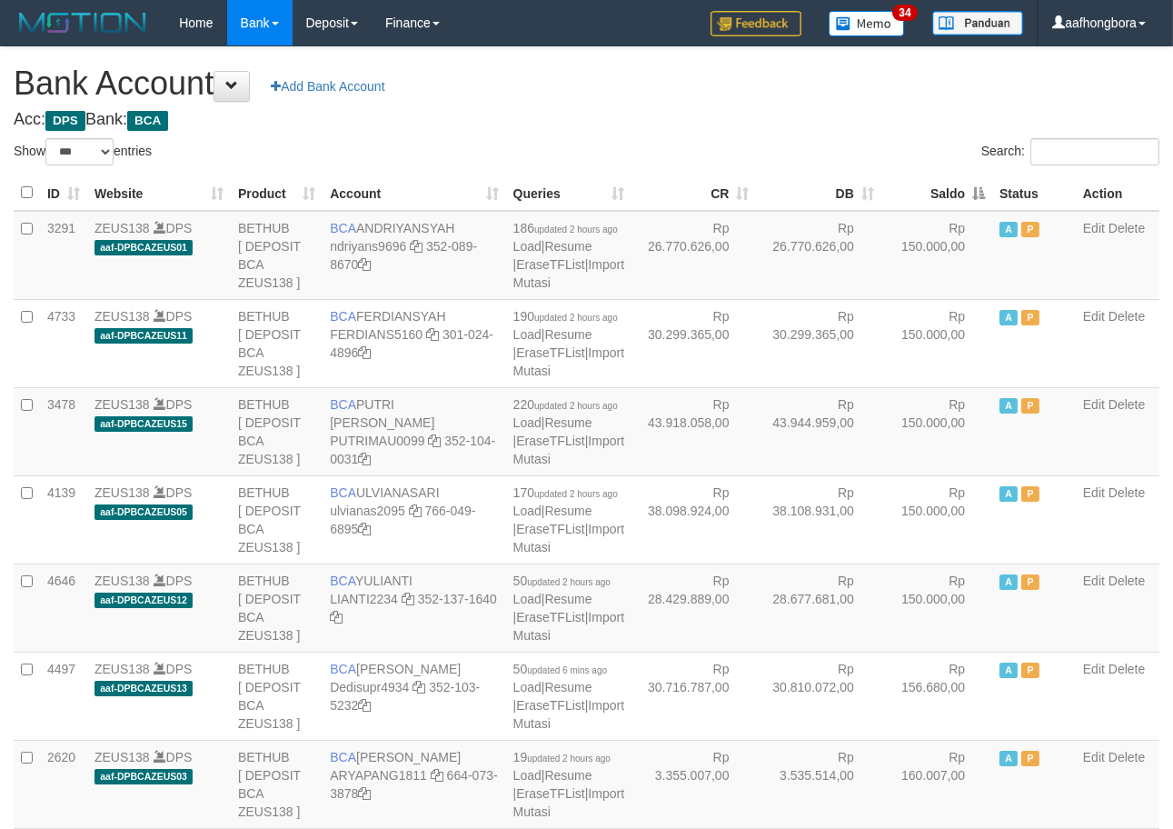
click at [923, 195] on th "Saldo" at bounding box center [937, 192] width 111 height 35
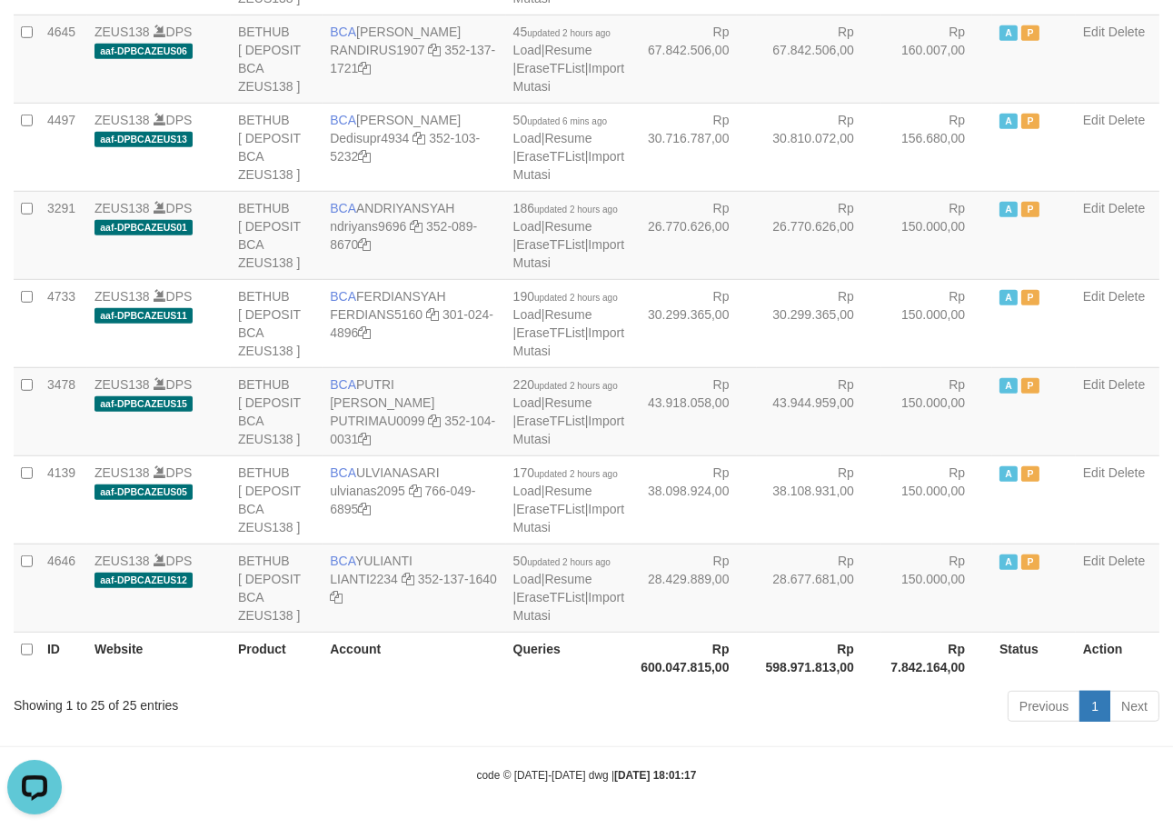
scroll to position [1967, 0]
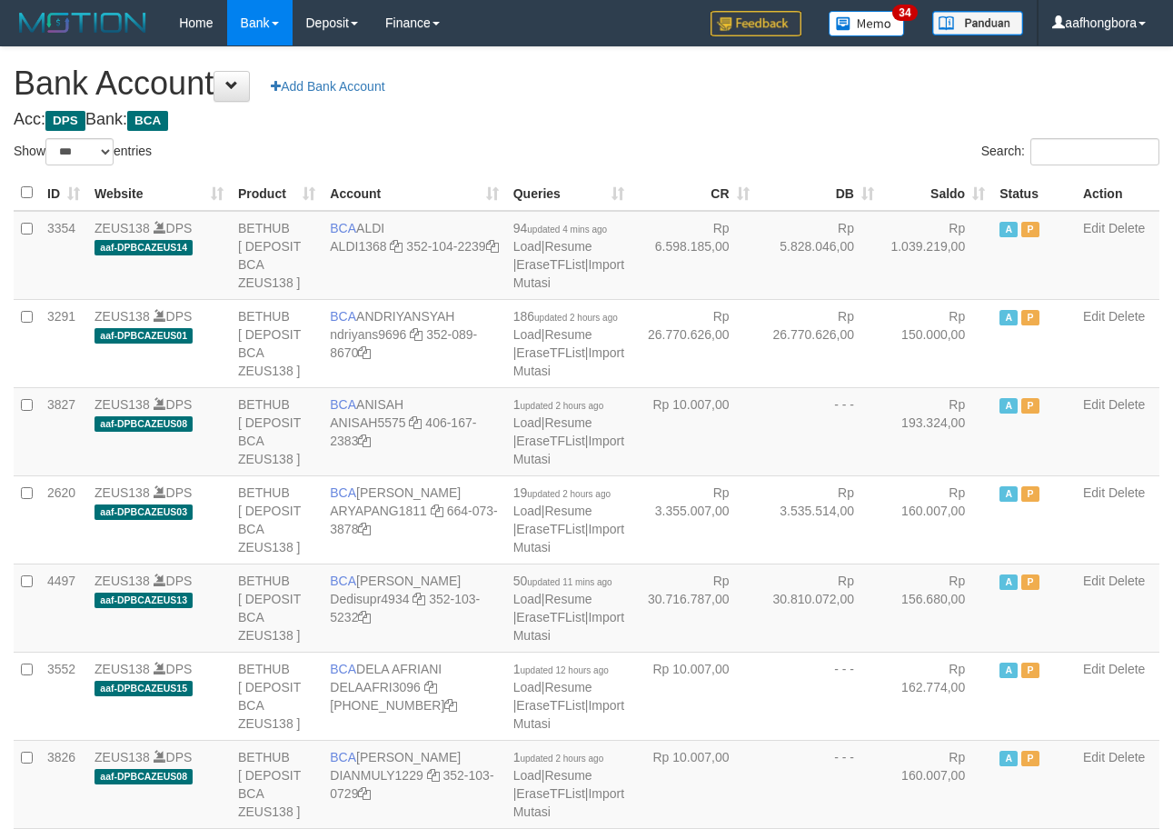
select select "***"
click at [873, 146] on div "Search:" at bounding box center [881, 154] width 560 height 32
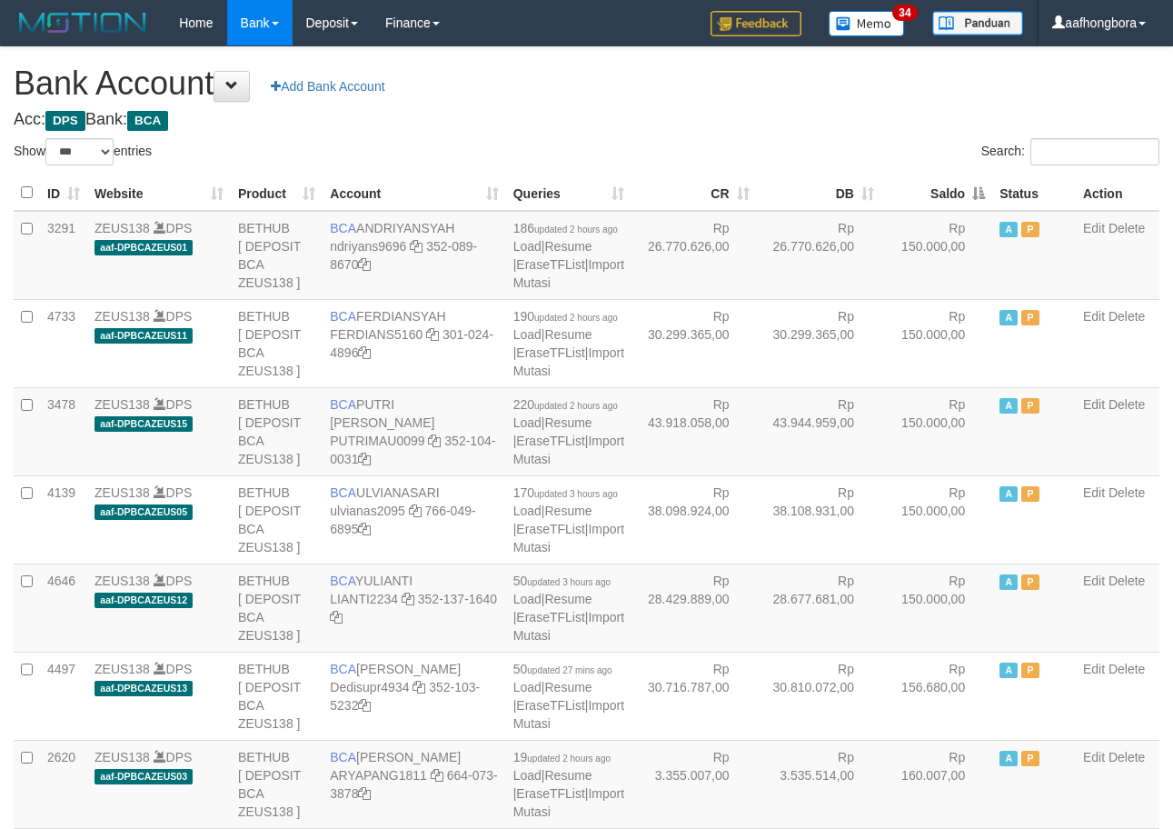
select select "***"
click at [928, 192] on th "Saldo" at bounding box center [937, 192] width 111 height 35
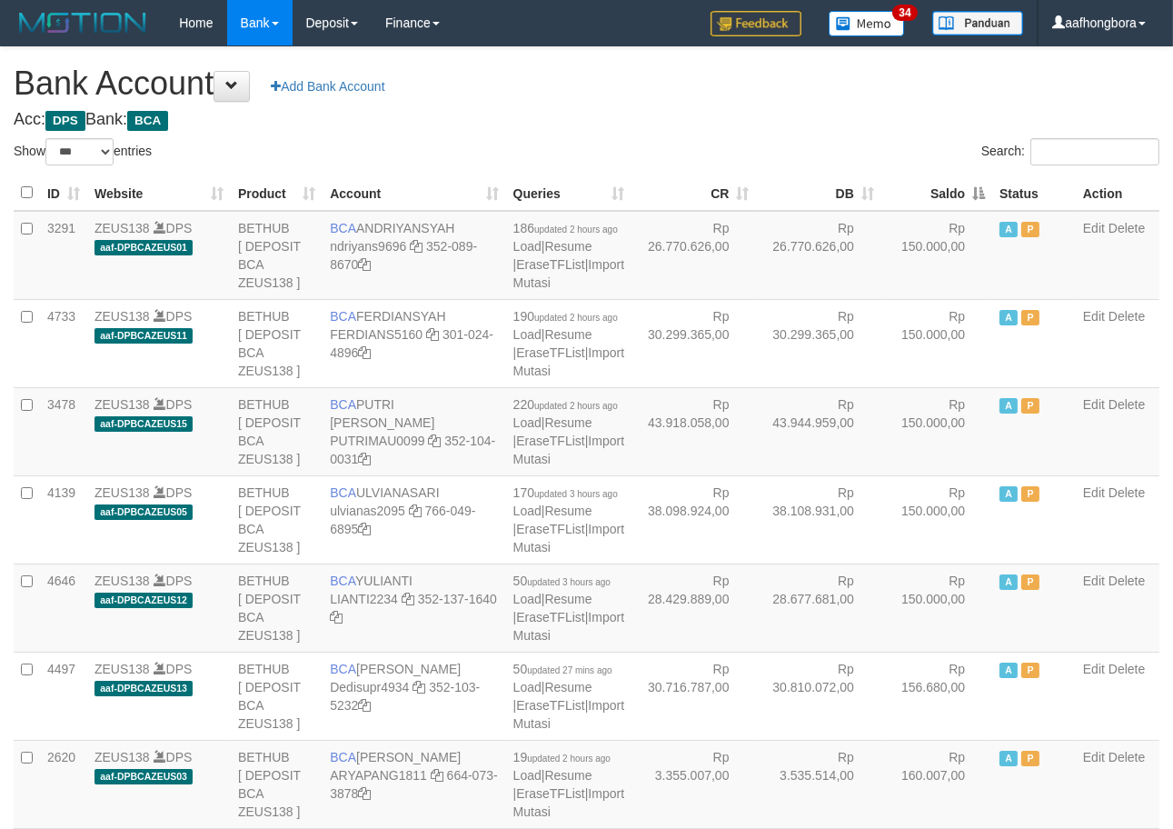
click at [928, 192] on th "Saldo" at bounding box center [937, 192] width 111 height 35
drag, startPoint x: 0, startPoint y: 0, endPoint x: 927, endPoint y: 192, distance: 946.6
click at [927, 192] on th "Saldo" at bounding box center [937, 192] width 111 height 35
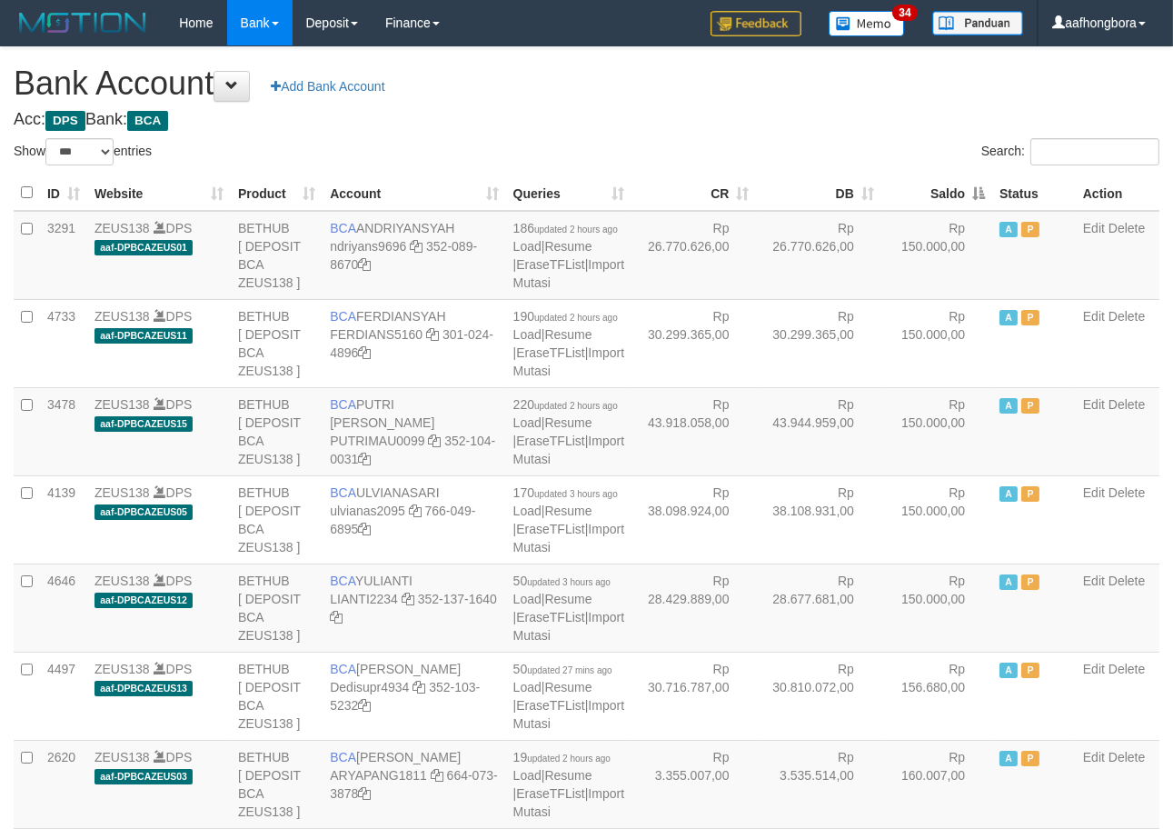
click at [927, 192] on th "Saldo" at bounding box center [937, 192] width 111 height 35
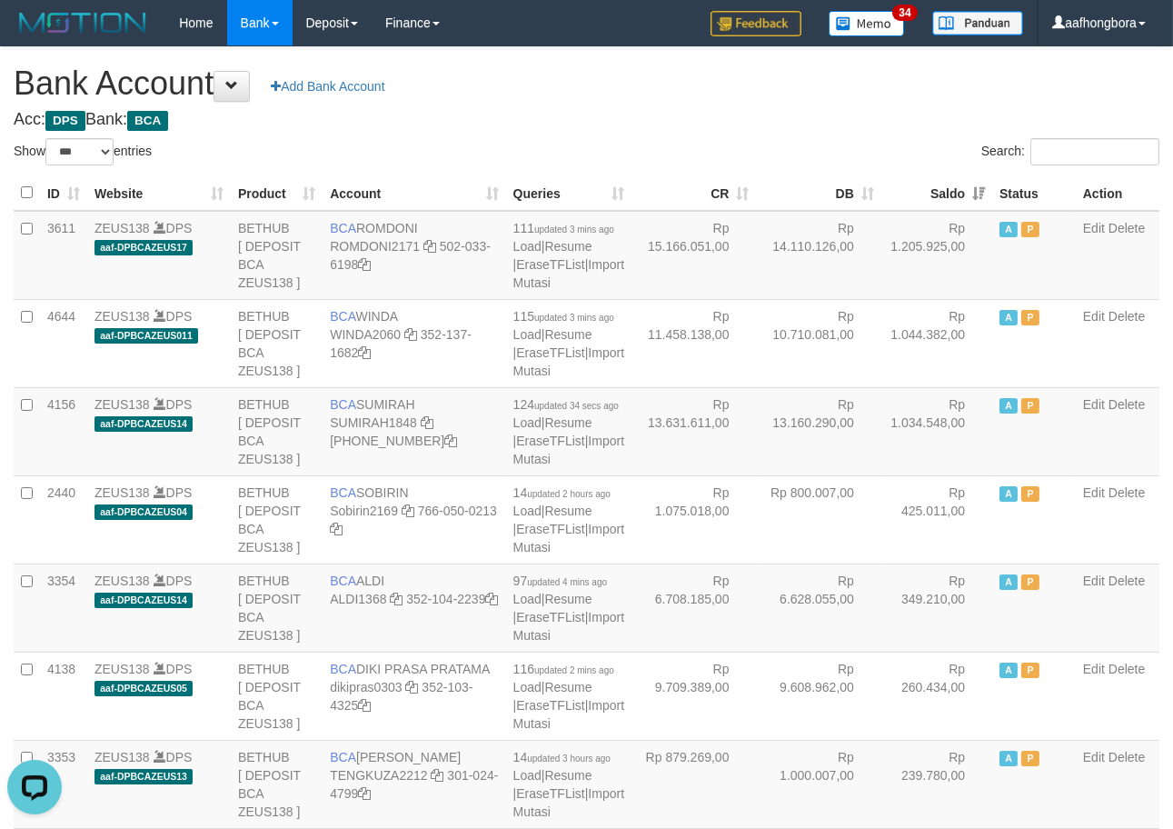
click at [879, 153] on div "Search:" at bounding box center [881, 154] width 560 height 32
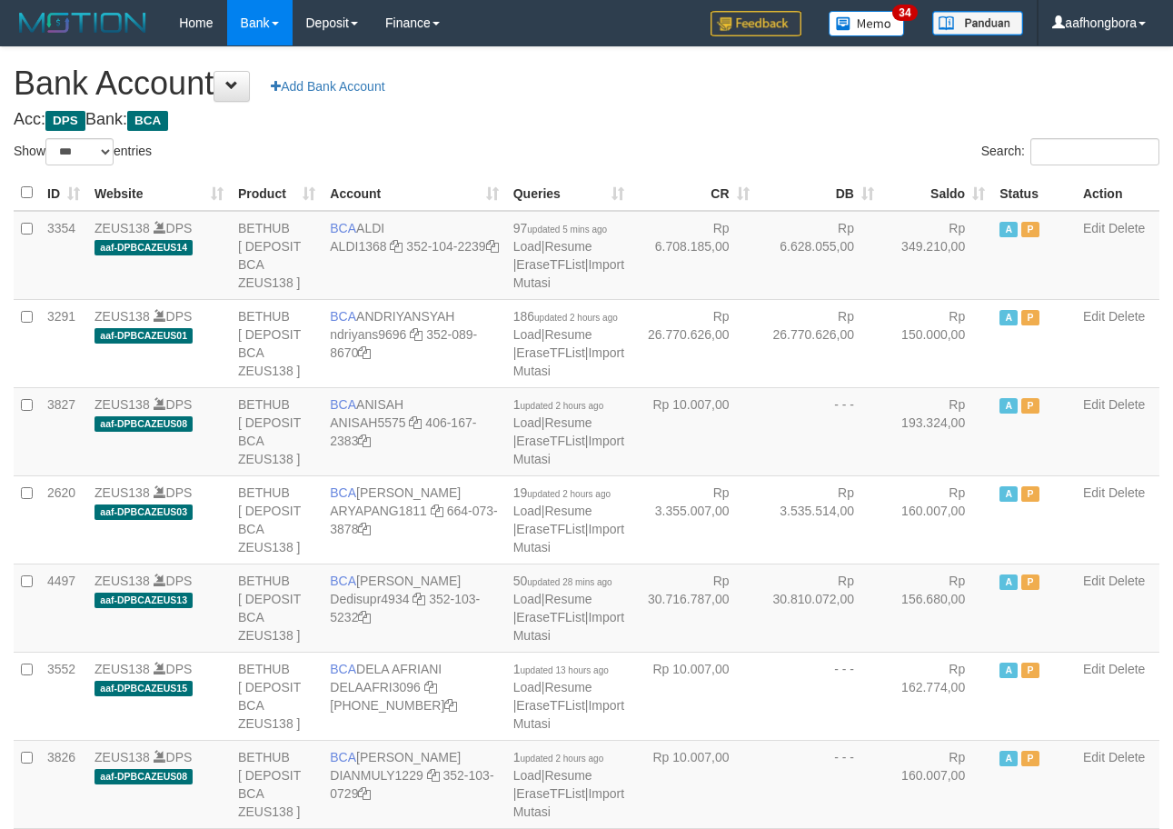
select select "***"
click at [932, 196] on th "Saldo" at bounding box center [937, 192] width 111 height 35
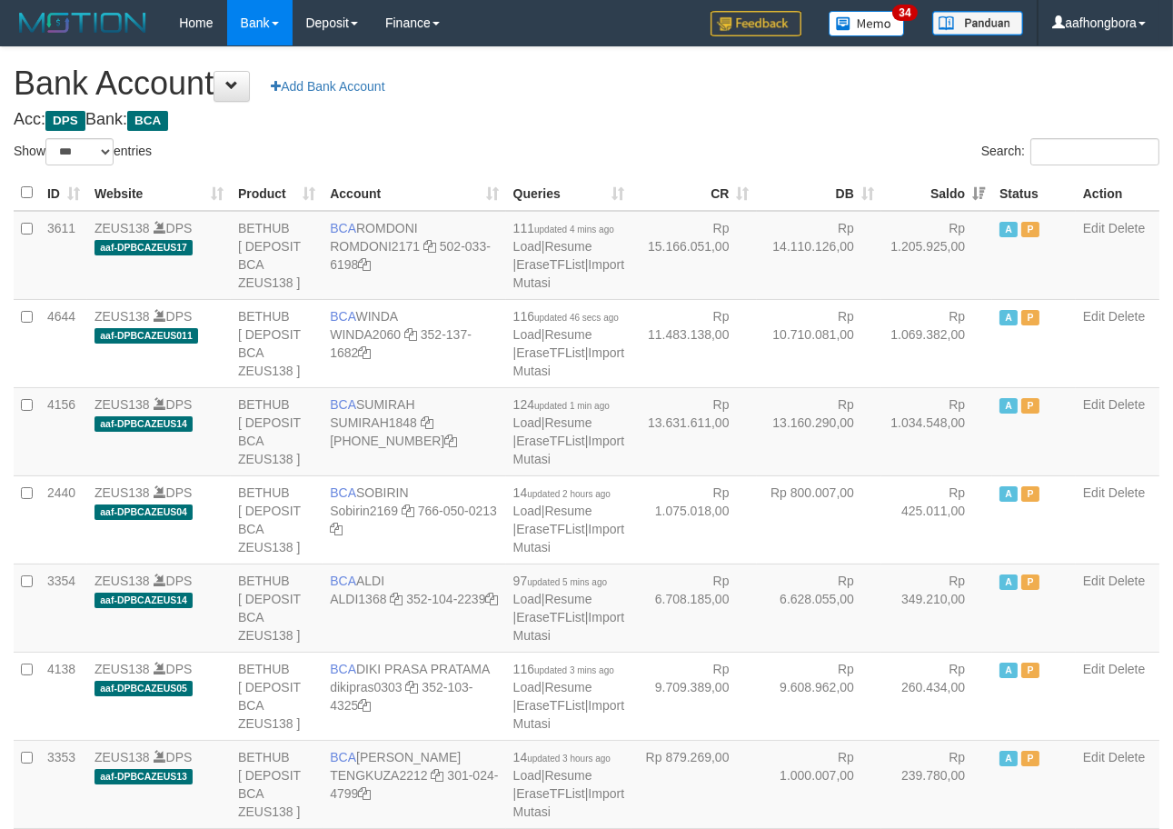
click at [932, 196] on th "Saldo" at bounding box center [937, 192] width 111 height 35
click at [931, 196] on th "Saldo" at bounding box center [937, 192] width 111 height 35
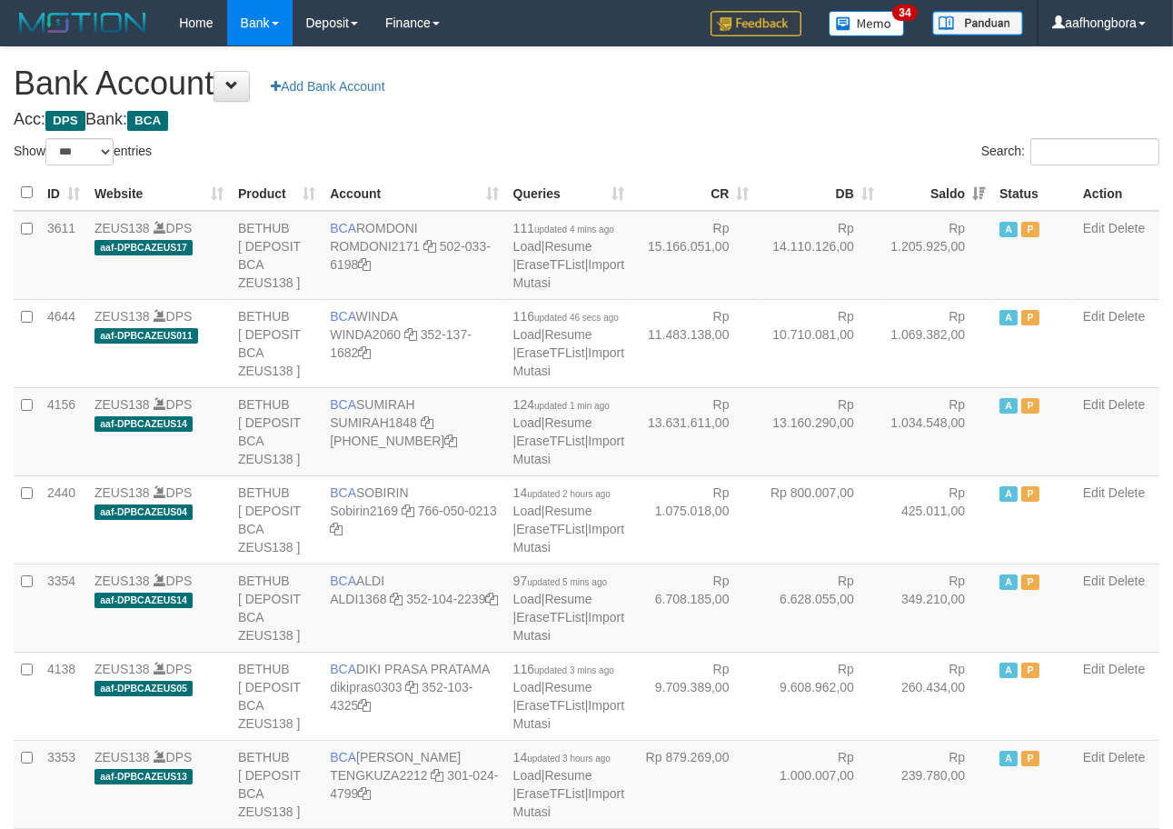
click at [931, 196] on th "Saldo" at bounding box center [937, 192] width 111 height 35
click at [930, 201] on th "Saldo" at bounding box center [937, 192] width 111 height 35
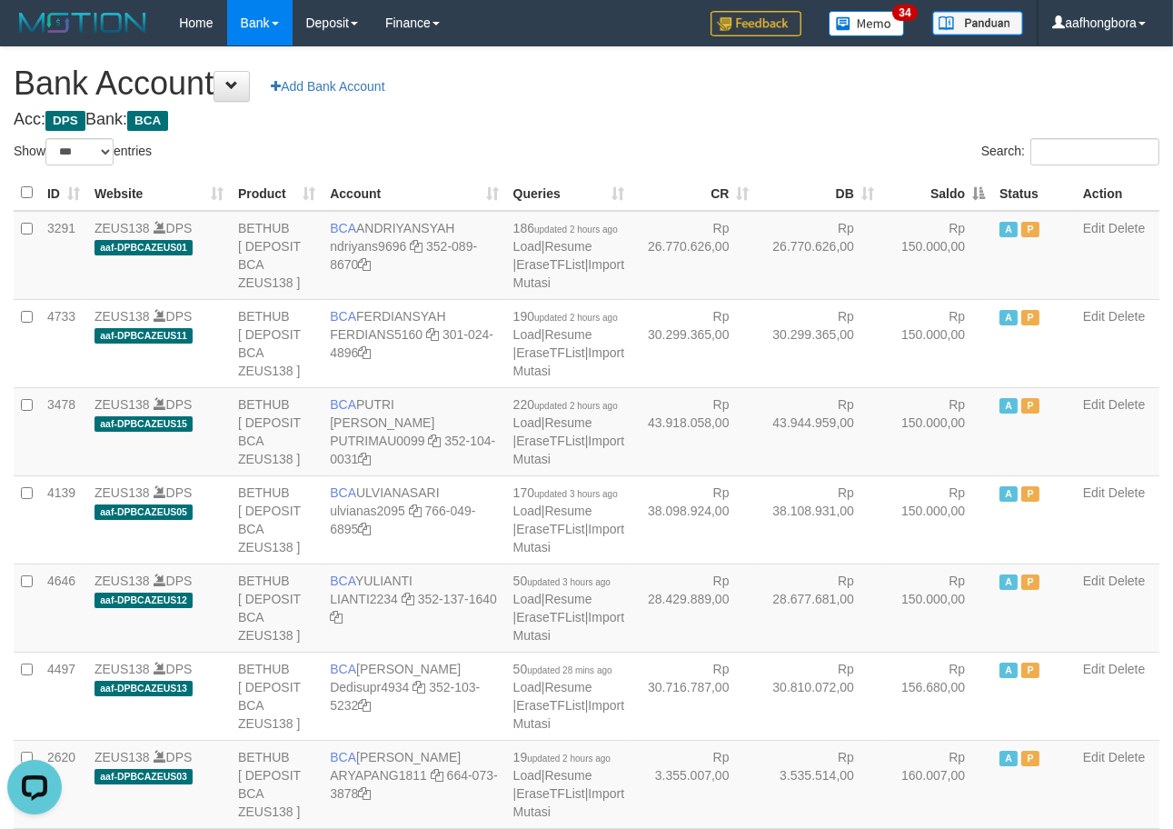
click at [898, 138] on div "Search:" at bounding box center [881, 154] width 560 height 32
click at [901, 138] on div "Search:" at bounding box center [881, 154] width 560 height 32
click at [895, 138] on div "Search:" at bounding box center [881, 154] width 560 height 32
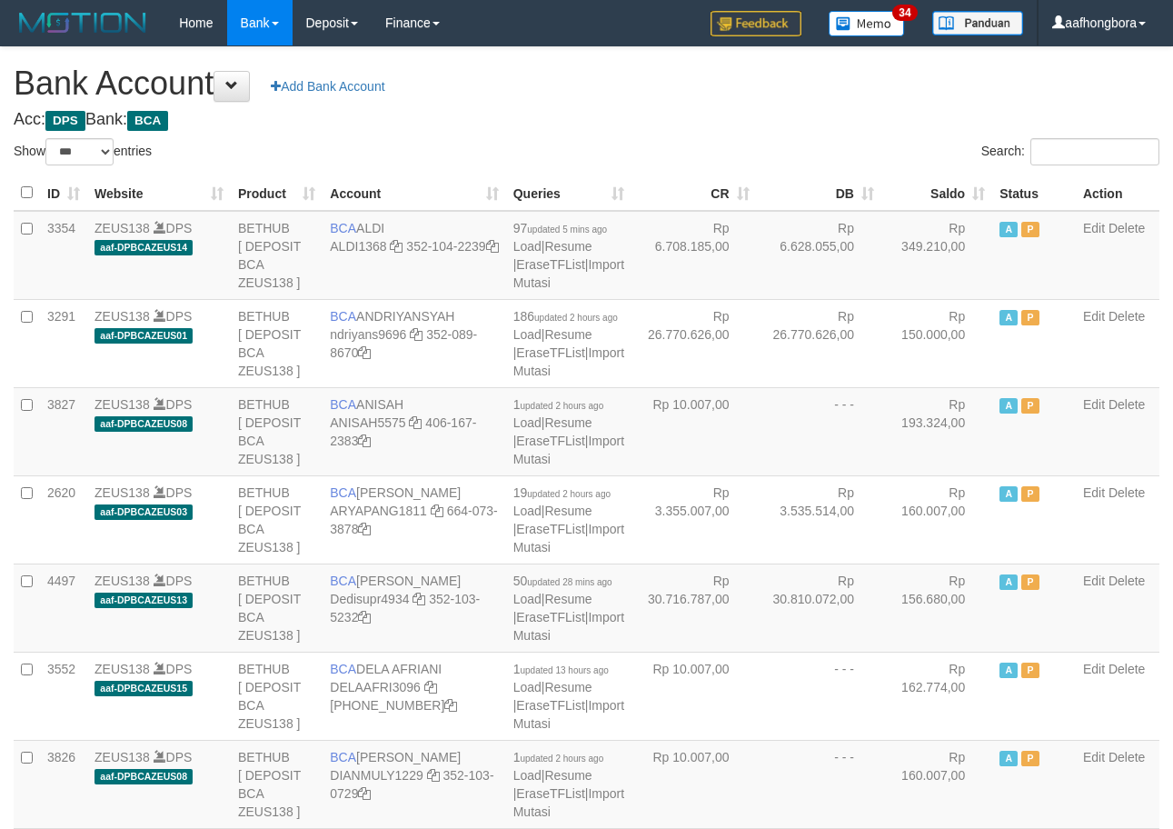
select select "***"
click at [928, 204] on th "Saldo" at bounding box center [937, 192] width 111 height 35
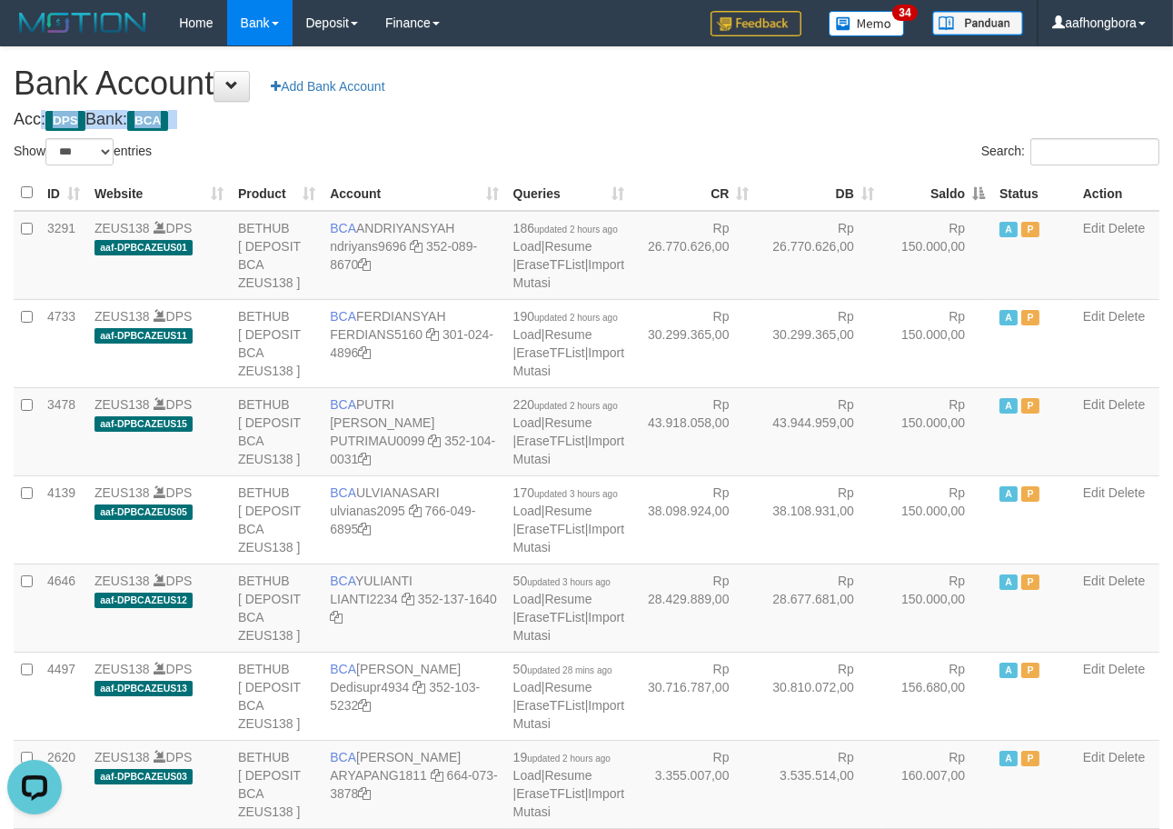
drag, startPoint x: 839, startPoint y: 102, endPoint x: 847, endPoint y: 95, distance: 10.9
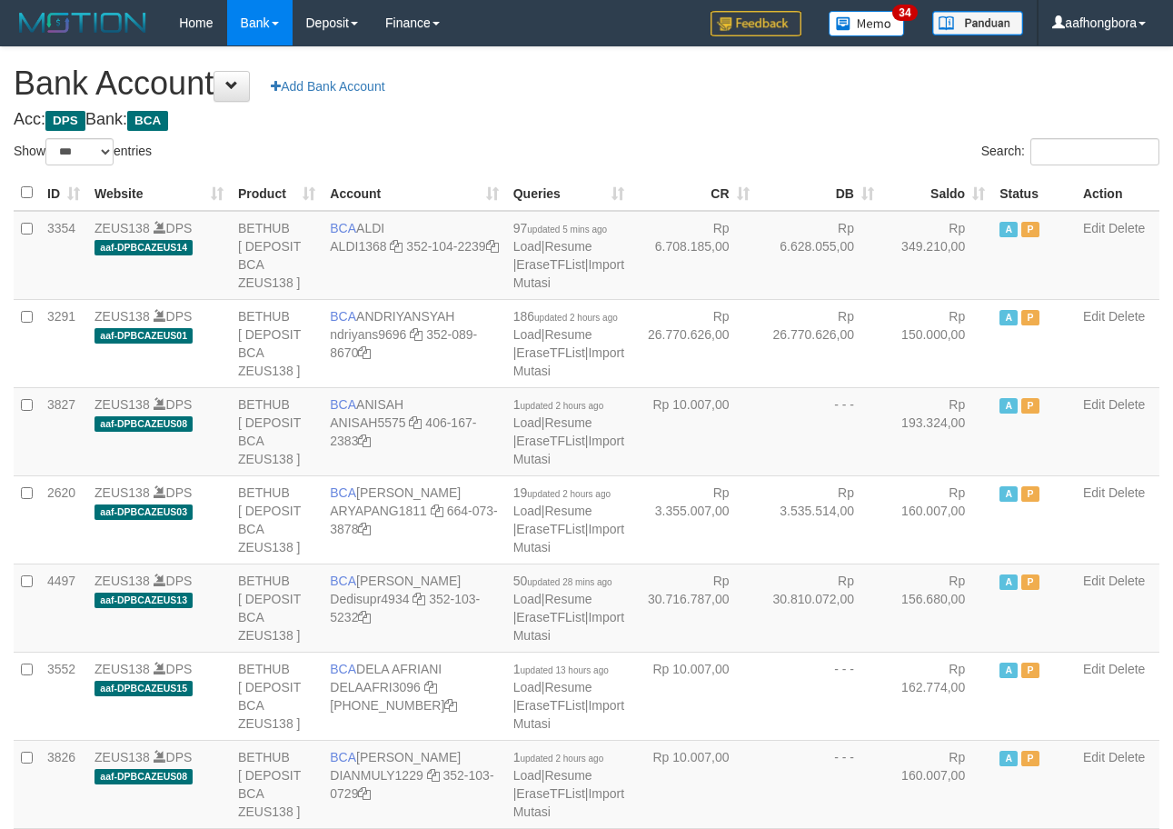
select select "***"
click at [857, 118] on h4 "Acc: DPS Bank: BCA" at bounding box center [587, 120] width 1146 height 18
select select "***"
click at [931, 196] on th "Saldo" at bounding box center [937, 192] width 111 height 35
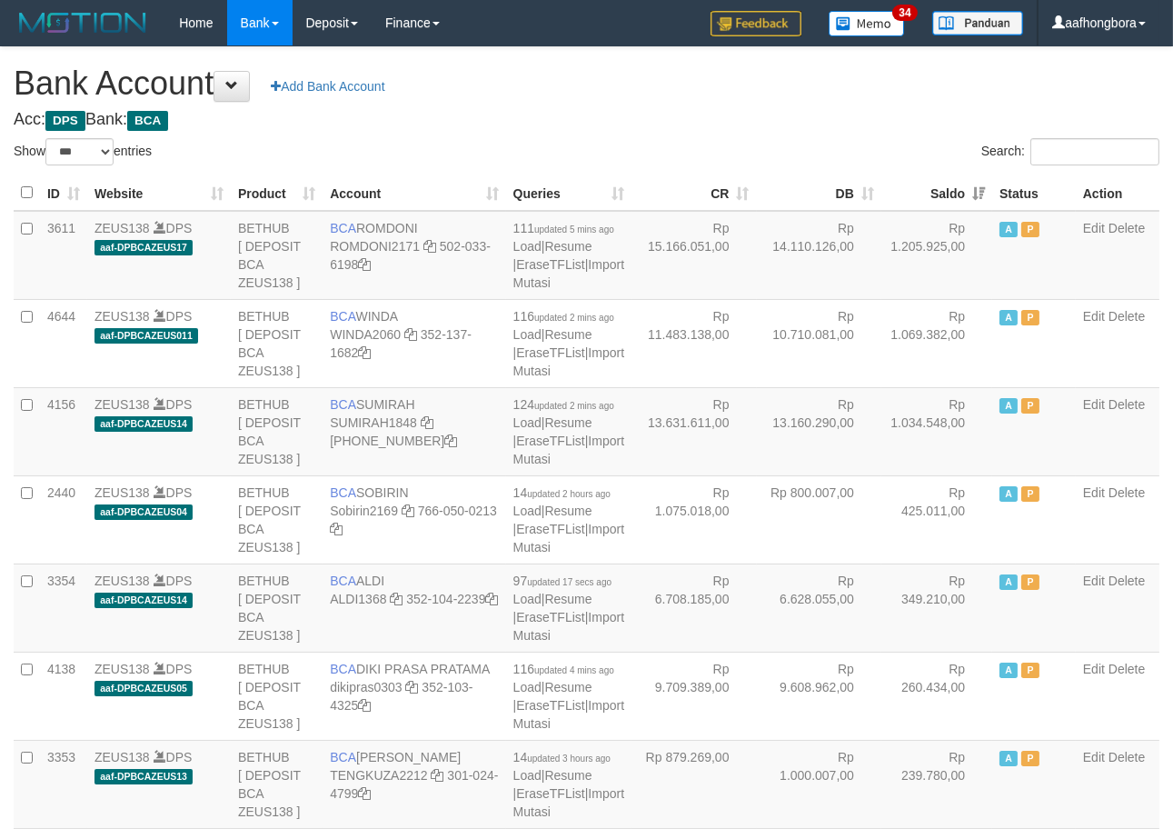
click at [931, 196] on th "Saldo" at bounding box center [937, 192] width 111 height 35
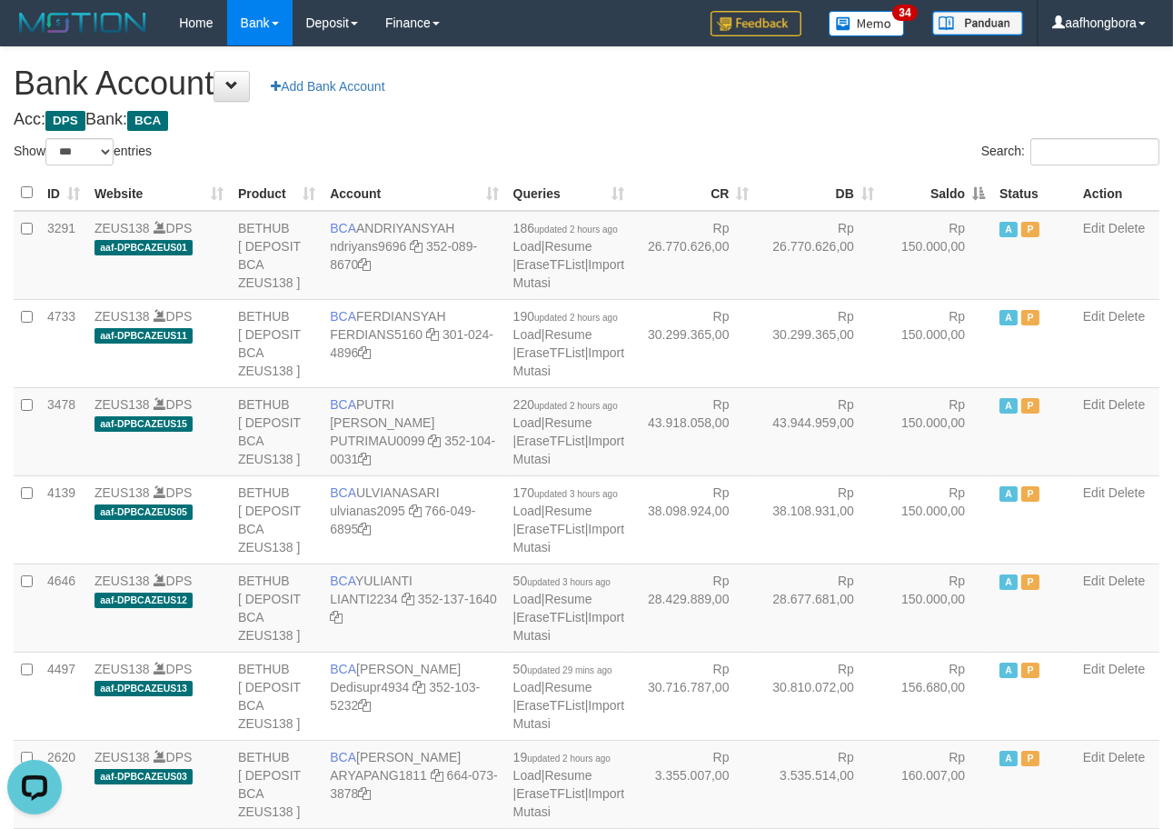
click at [931, 196] on th "Saldo" at bounding box center [937, 192] width 111 height 35
click at [927, 195] on th "Saldo" at bounding box center [937, 192] width 111 height 35
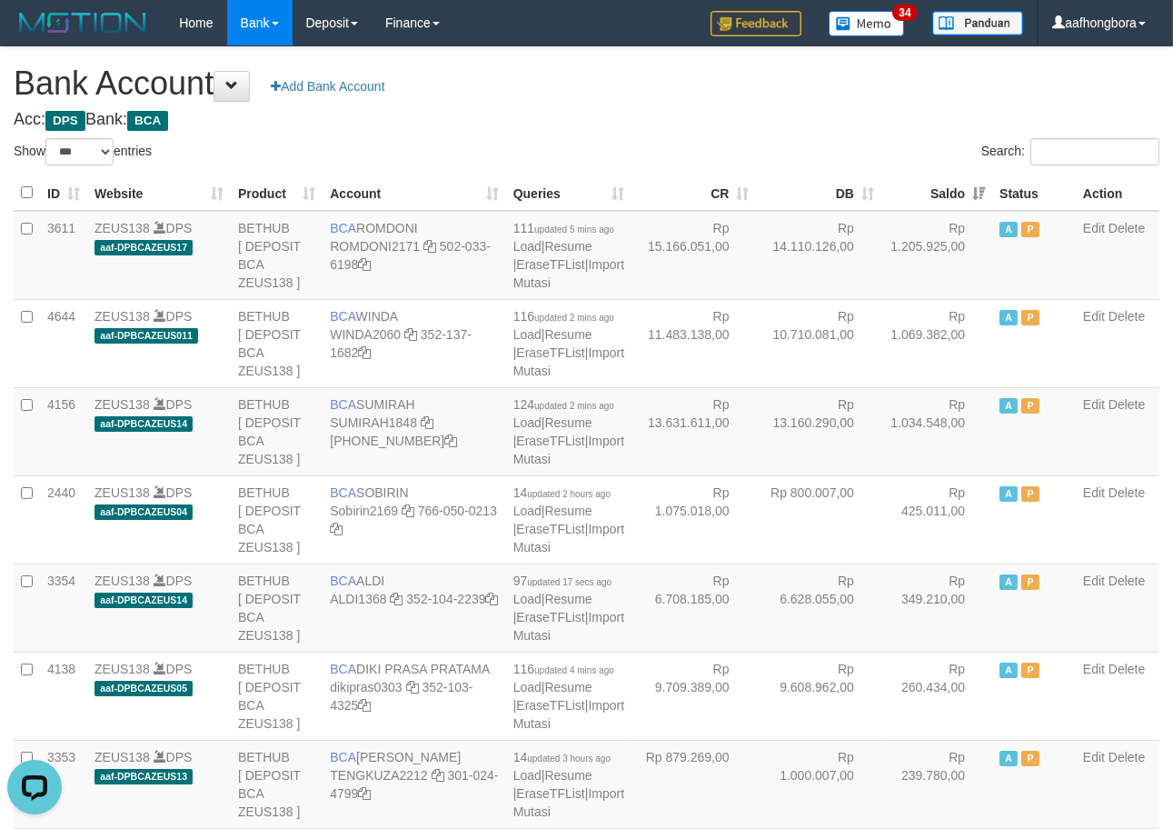
click at [927, 195] on th "Saldo" at bounding box center [937, 192] width 111 height 35
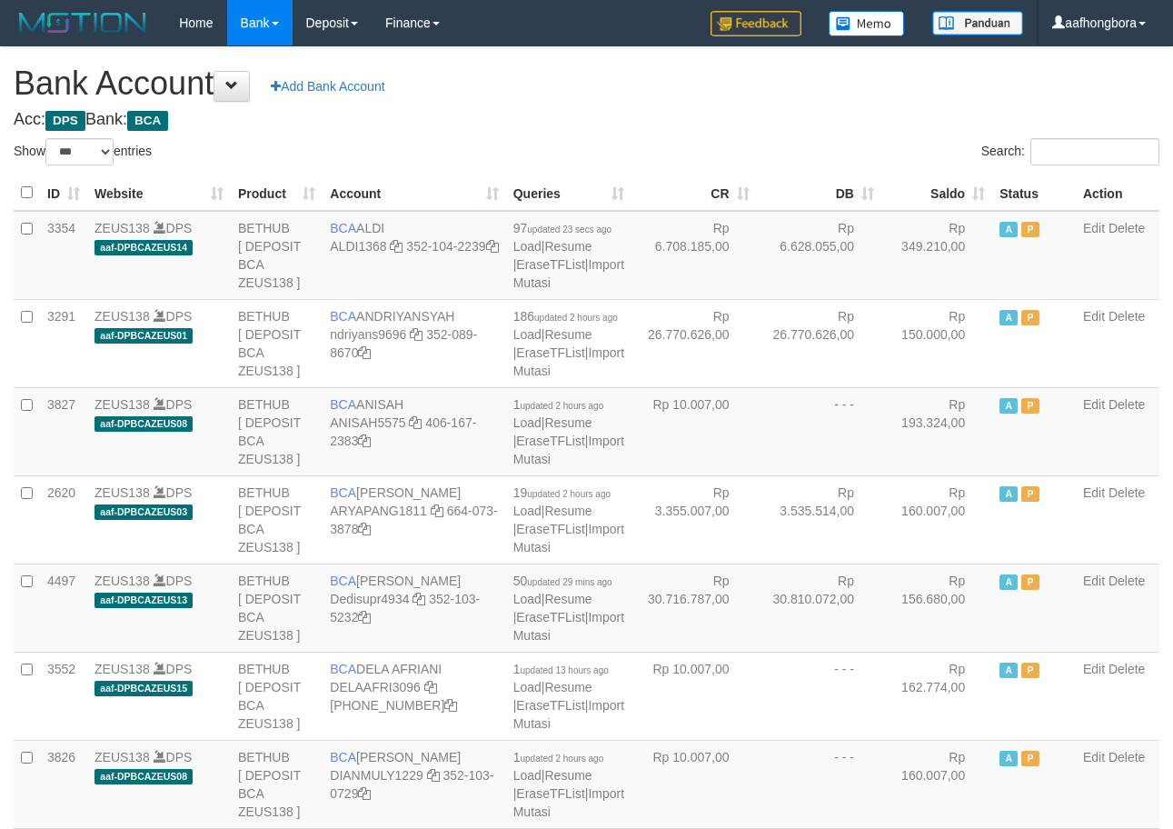
select select "***"
click at [848, 112] on h4 "Acc: DPS Bank: BCA" at bounding box center [587, 120] width 1146 height 18
click at [869, 120] on h4 "Acc: DPS Bank: BCA" at bounding box center [587, 120] width 1146 height 18
click at [930, 196] on th "Saldo" at bounding box center [937, 192] width 111 height 35
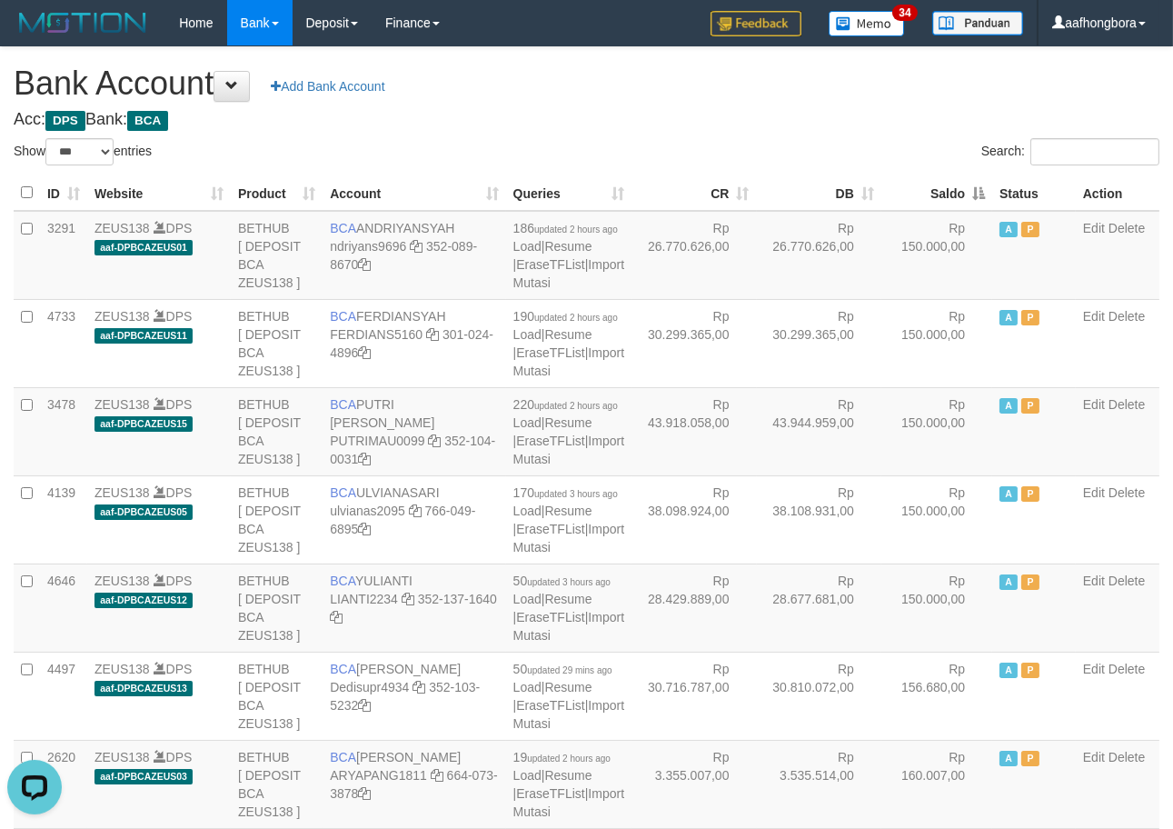
click at [930, 196] on th "Saldo" at bounding box center [937, 192] width 111 height 35
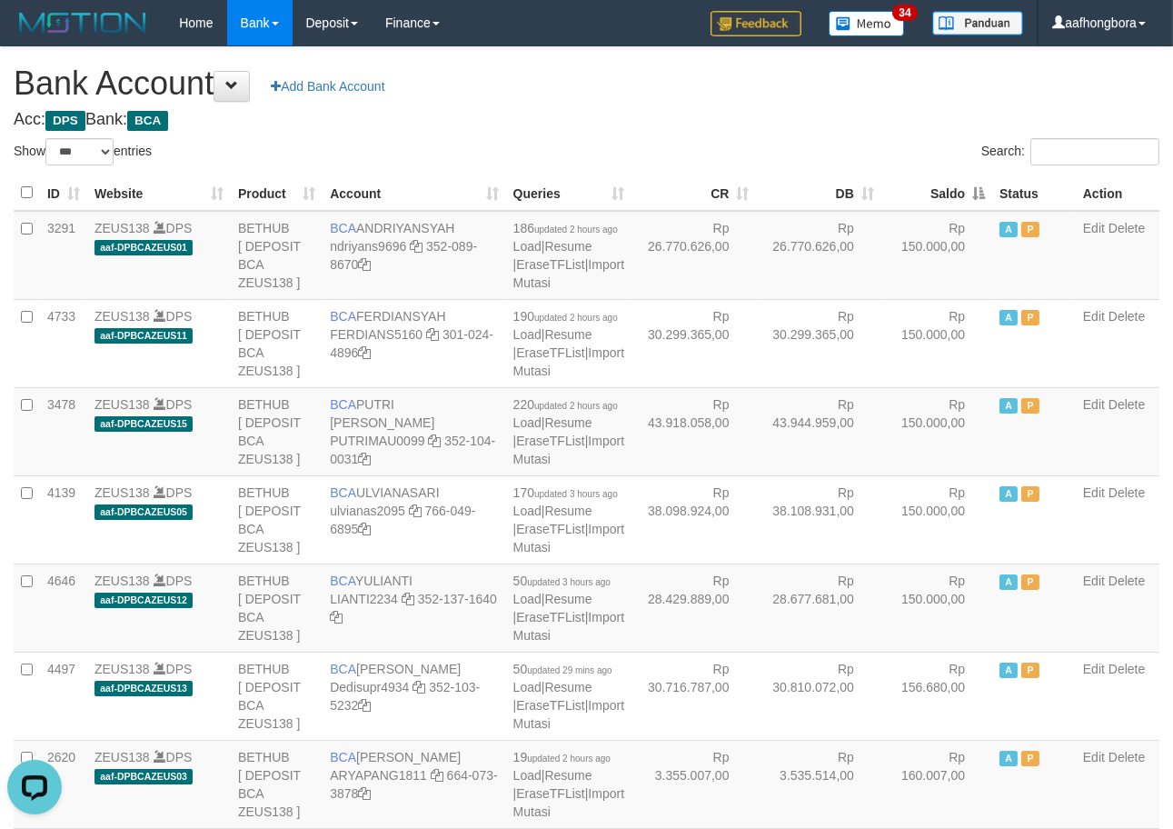
click at [930, 196] on th "Saldo" at bounding box center [937, 192] width 111 height 35
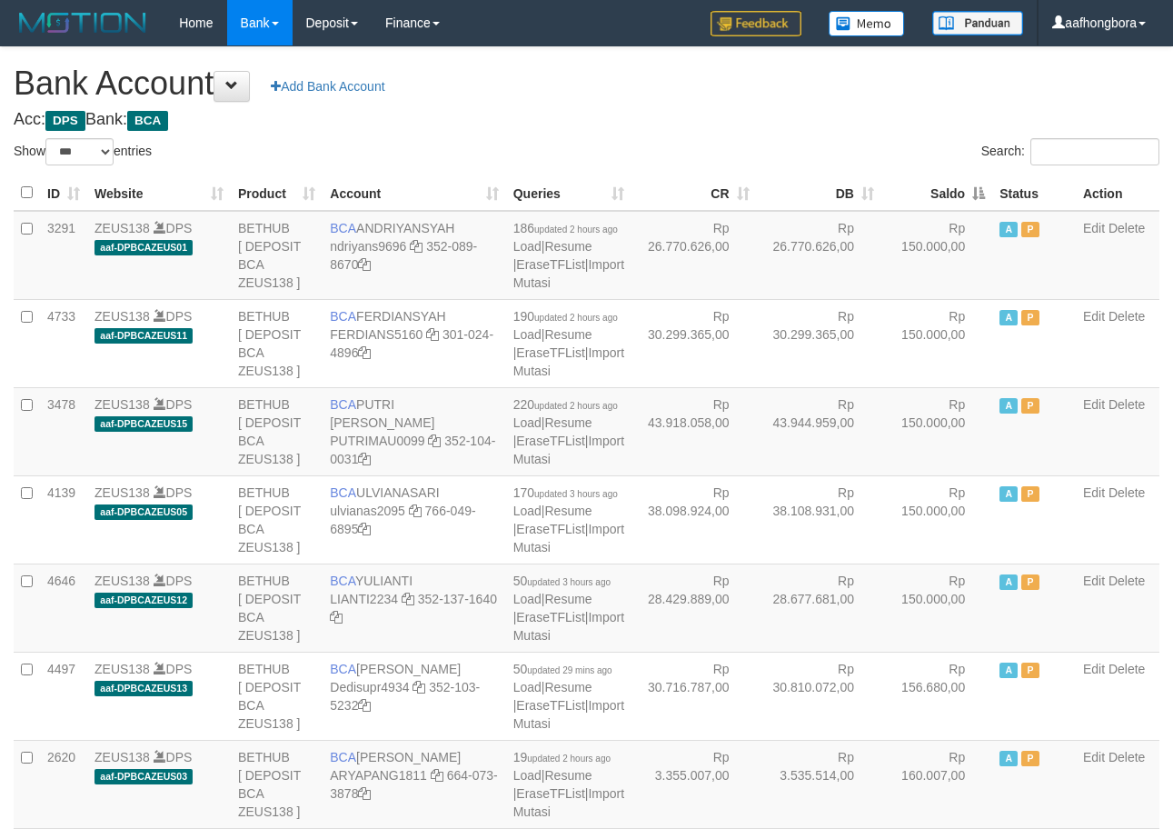
select select "***"
drag, startPoint x: 896, startPoint y: 154, endPoint x: 888, endPoint y: 125, distance: 30.2
click at [905, 149] on div "Search:" at bounding box center [881, 154] width 560 height 32
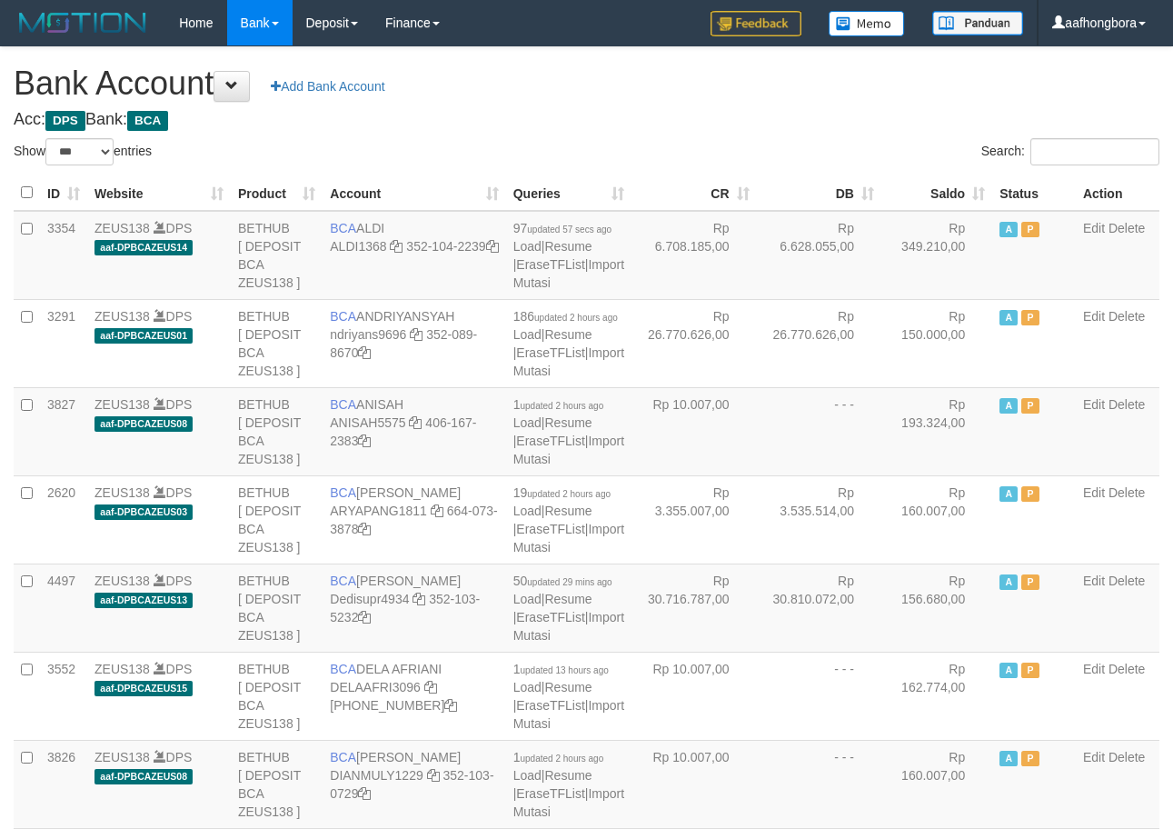
select select "***"
click at [931, 198] on th "Saldo" at bounding box center [937, 192] width 111 height 35
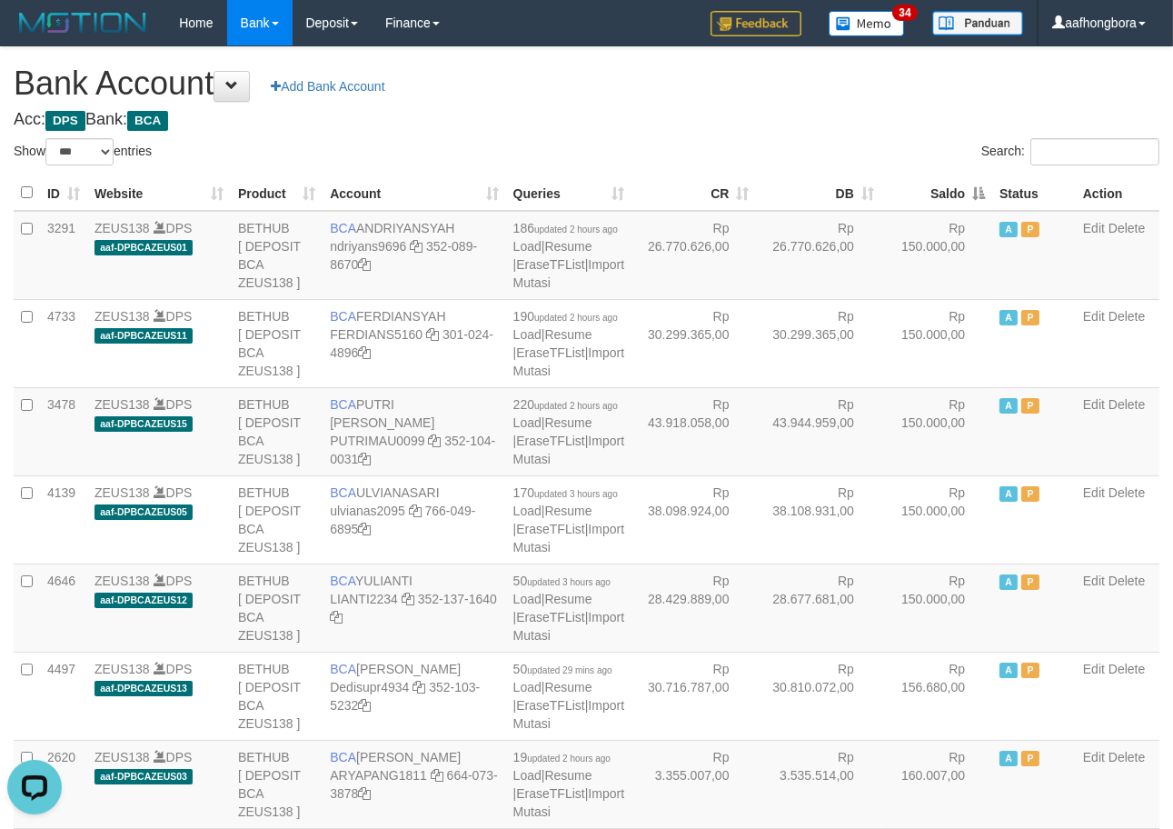
click at [931, 198] on th "Saldo" at bounding box center [937, 192] width 111 height 35
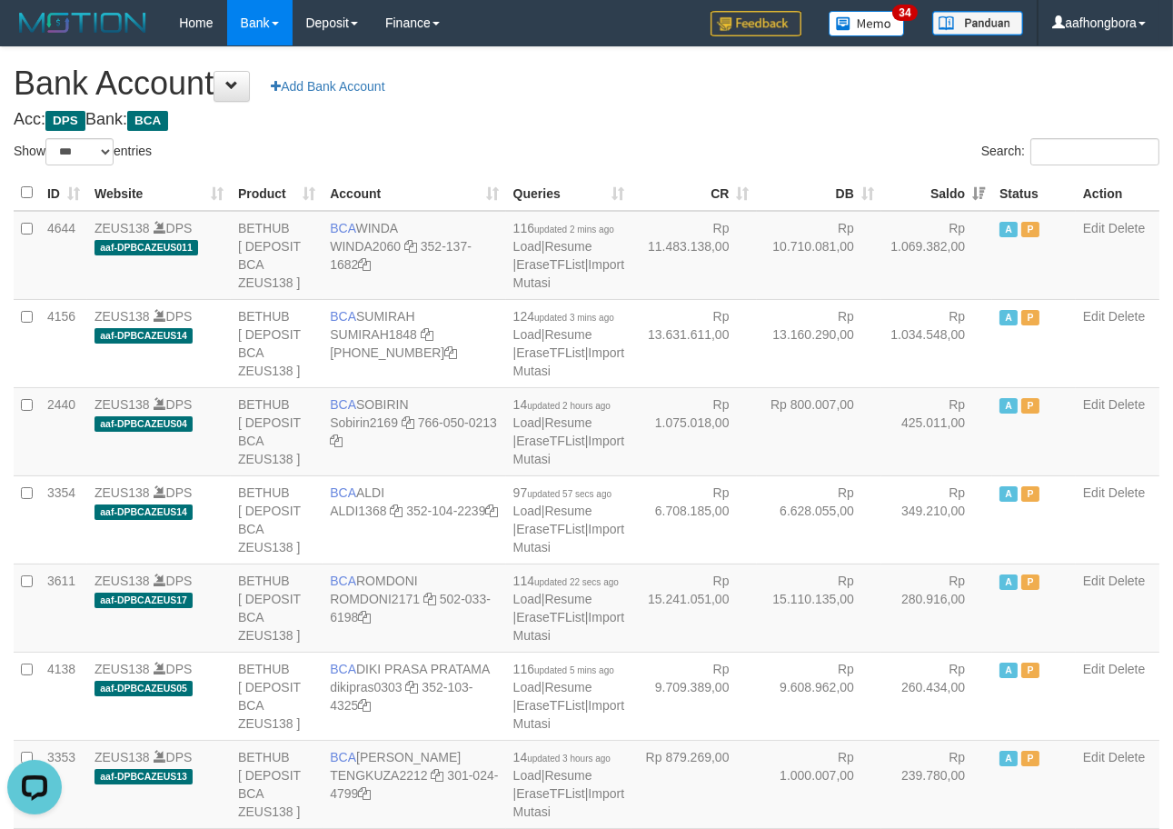
click at [931, 198] on th "Saldo" at bounding box center [937, 192] width 111 height 35
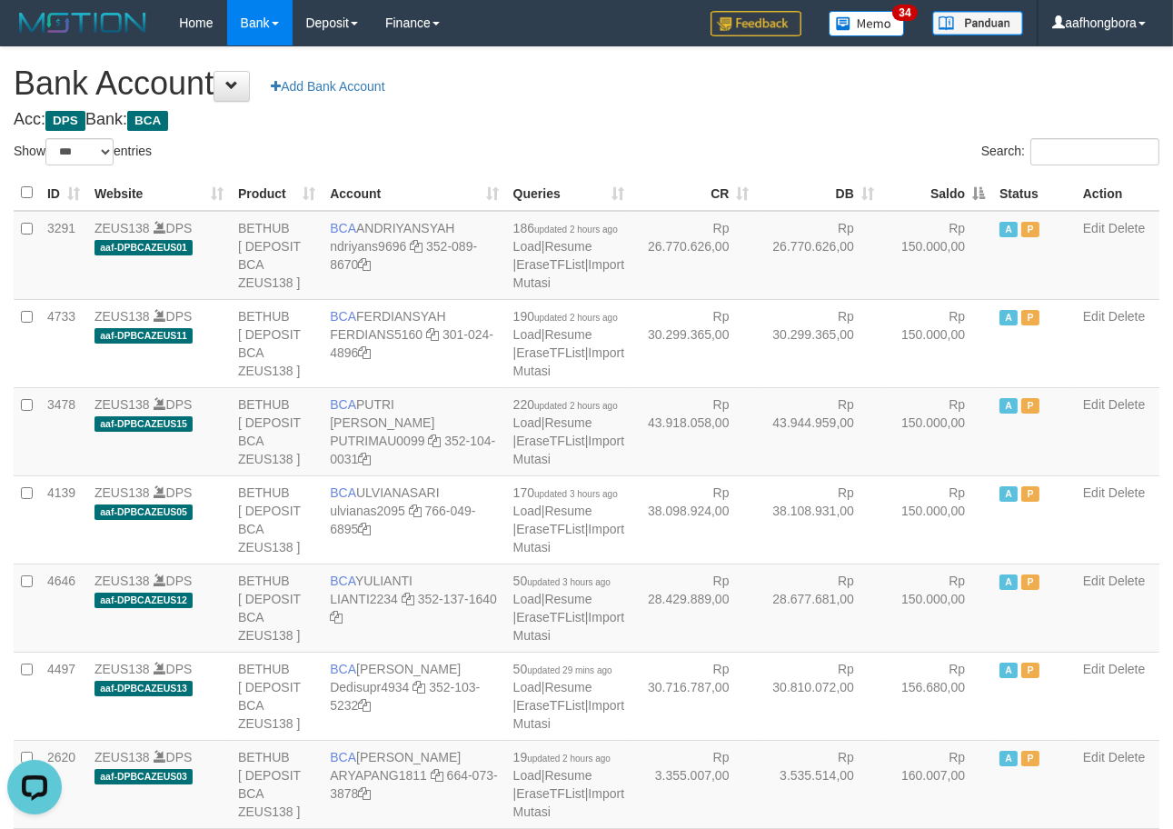
click at [931, 198] on th "Saldo" at bounding box center [937, 192] width 111 height 35
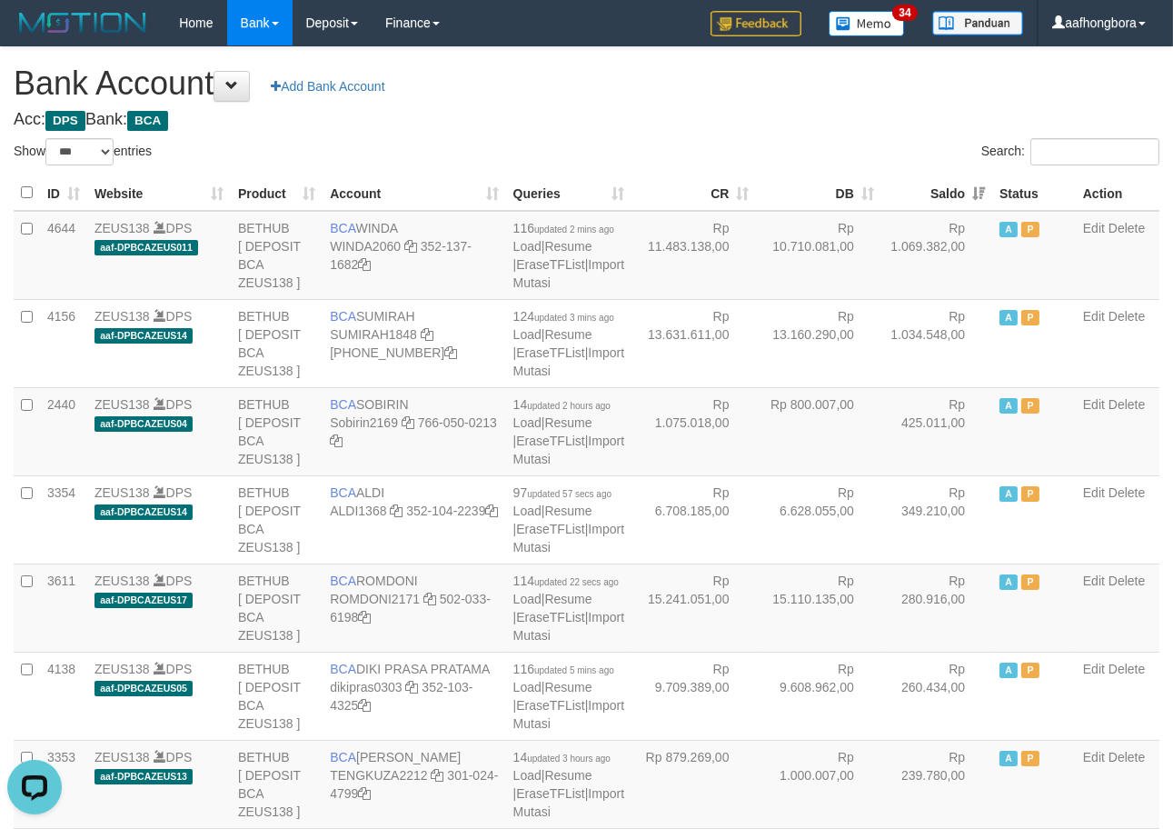
click at [931, 198] on th "Saldo" at bounding box center [937, 192] width 111 height 35
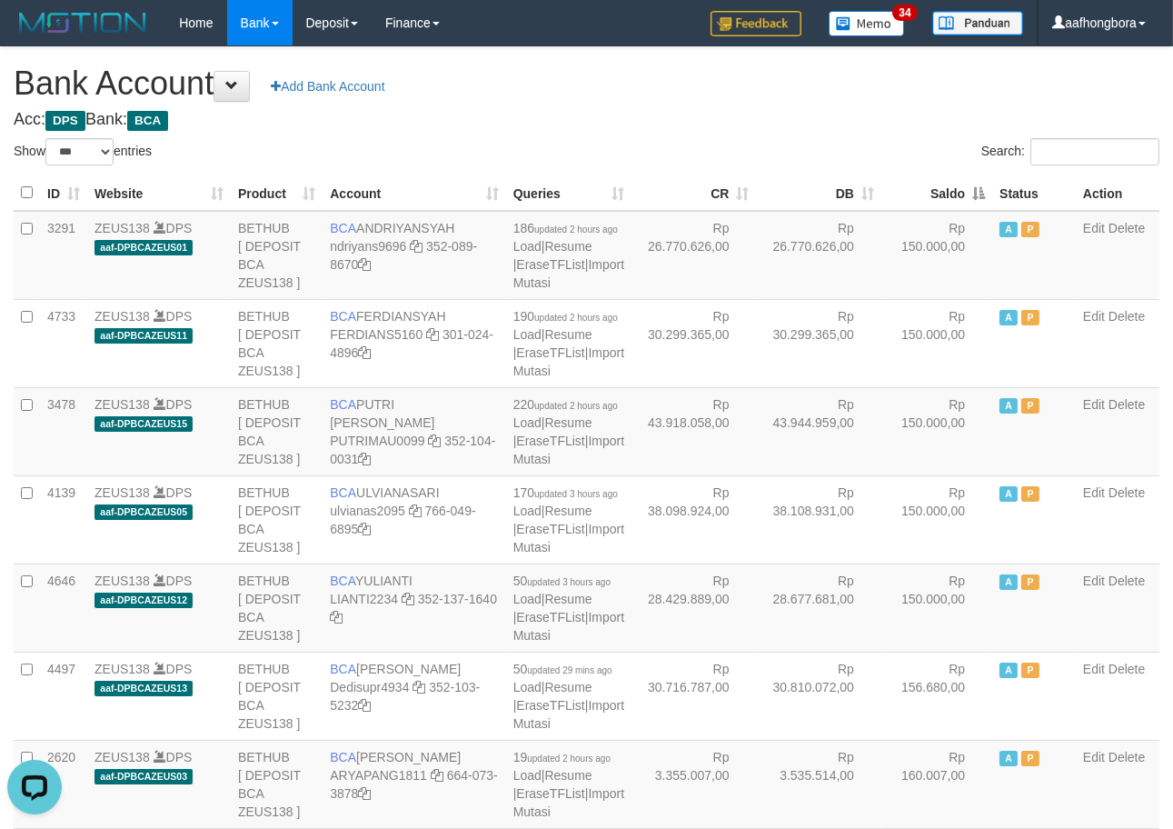
click at [930, 198] on th "Saldo" at bounding box center [937, 192] width 111 height 35
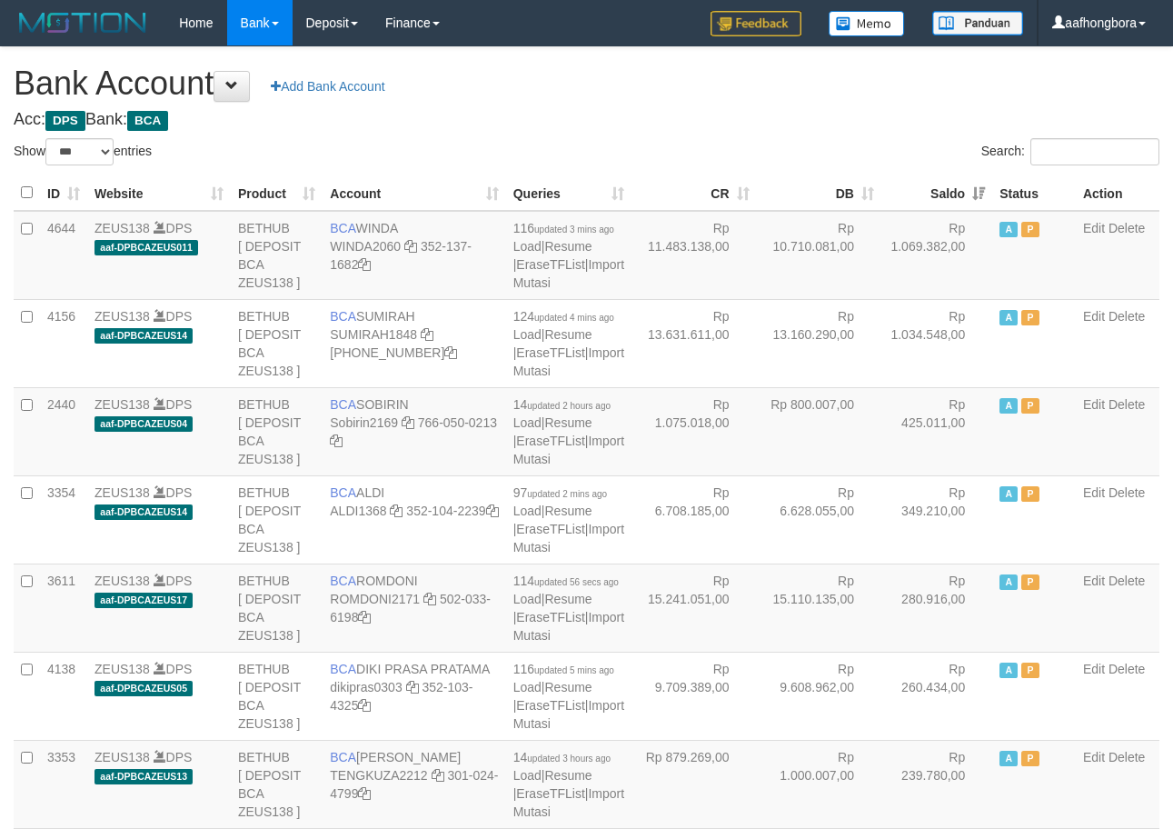
select select "***"
click at [930, 198] on th "Saldo" at bounding box center [937, 192] width 111 height 35
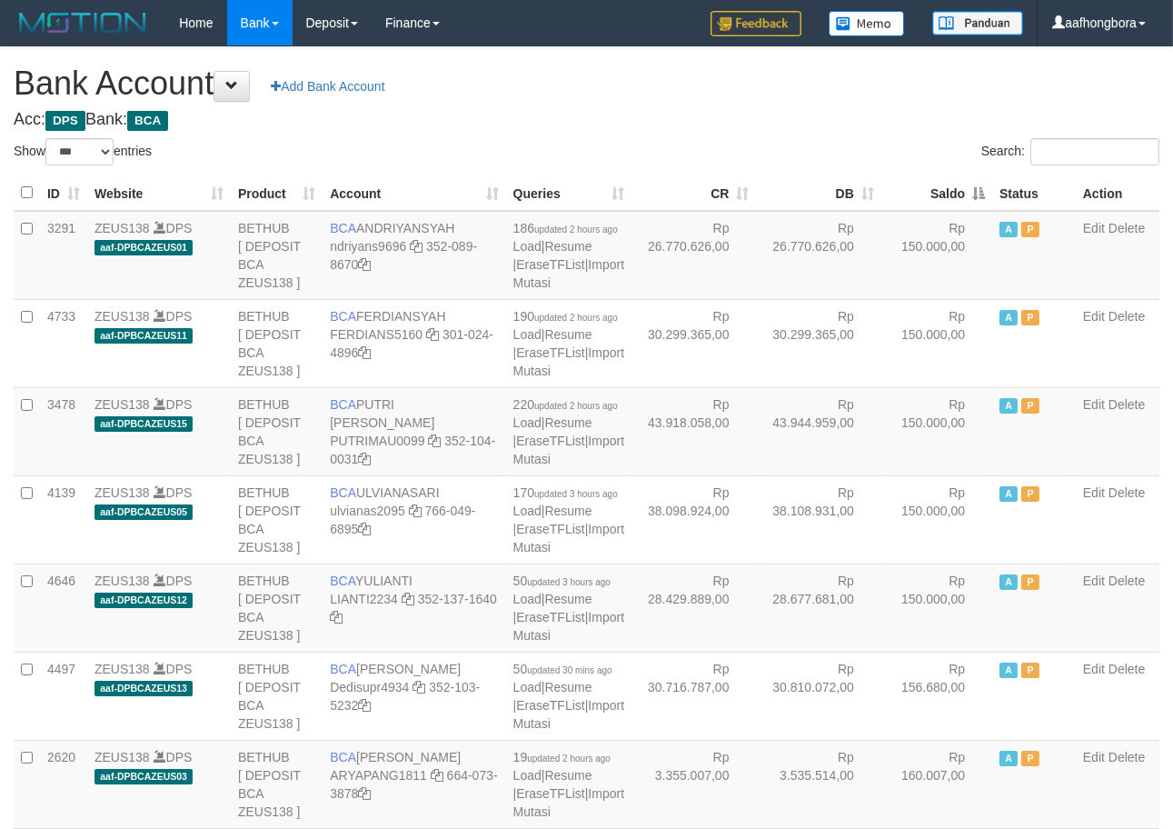
click at [930, 198] on th "Saldo" at bounding box center [937, 192] width 111 height 35
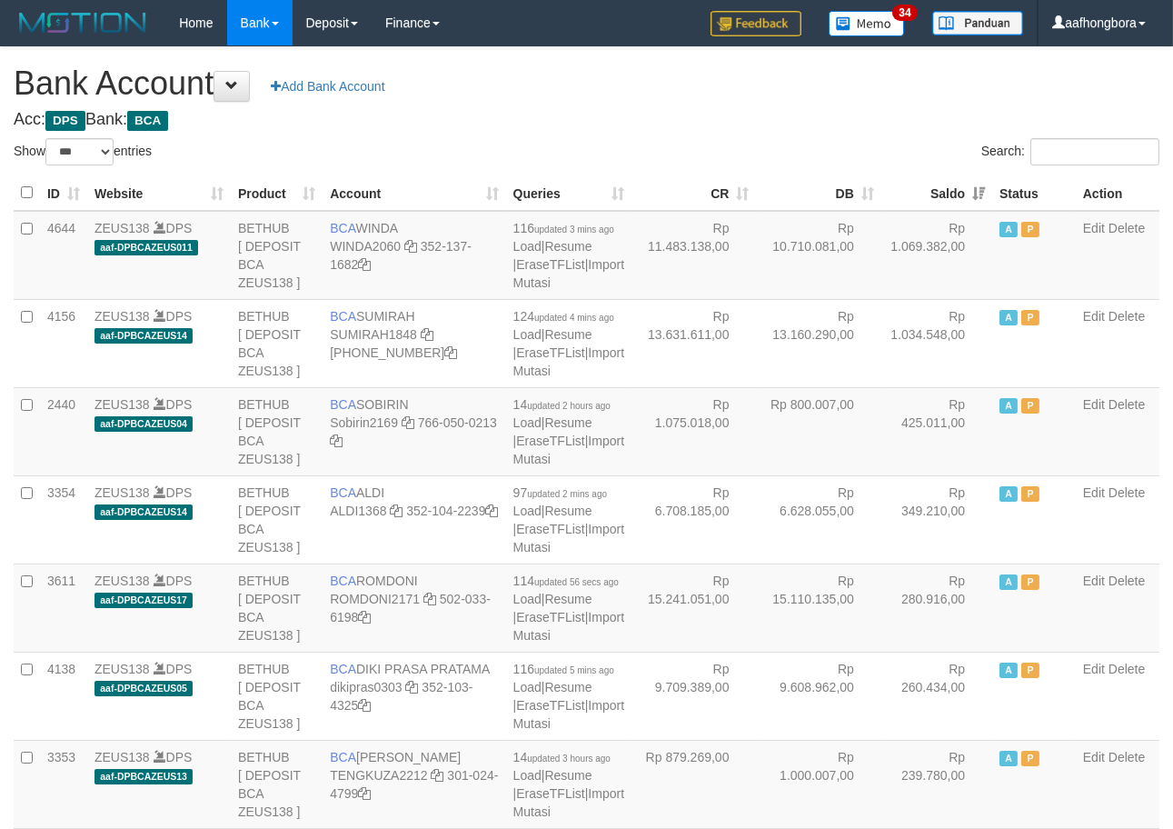
click at [818, 115] on h4 "Acc: DPS Bank: BCA" at bounding box center [587, 120] width 1146 height 18
click at [832, 119] on h4 "Acc: DPS Bank: BCA" at bounding box center [587, 120] width 1146 height 18
drag, startPoint x: 832, startPoint y: 119, endPoint x: 849, endPoint y: 128, distance: 18.7
click at [848, 127] on h4 "Acc: DPS Bank: BCA" at bounding box center [587, 120] width 1146 height 18
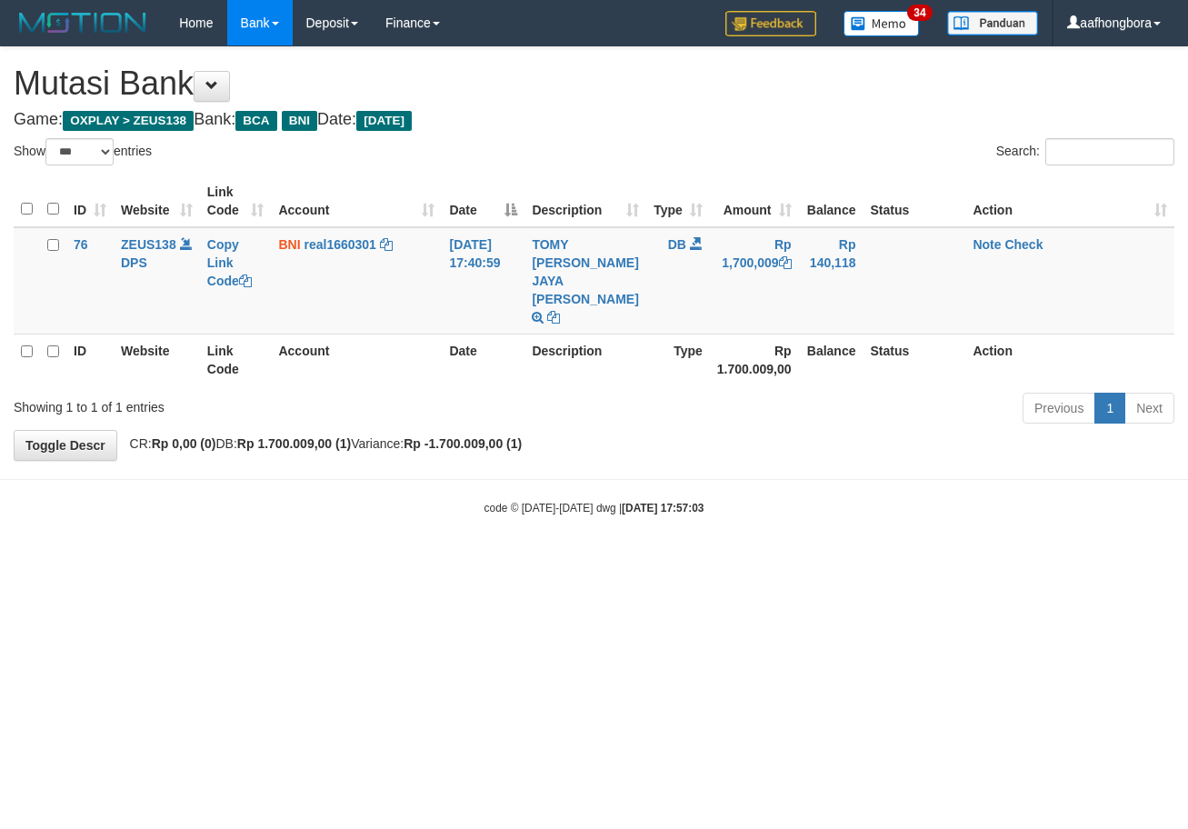
select select "***"
drag, startPoint x: 892, startPoint y: 506, endPoint x: 879, endPoint y: 510, distance: 13.2
click at [889, 506] on body "Toggle navigation Home Bank Account List Mutasi Bank Search Sync Note Mutasi De…" at bounding box center [594, 281] width 1188 height 562
drag, startPoint x: 800, startPoint y: 549, endPoint x: 784, endPoint y: 559, distance: 18.4
click at [787, 556] on html "Toggle navigation Home Bank Account List Mutasi Bank Search Sync Note Mutasi De…" at bounding box center [594, 281] width 1188 height 562
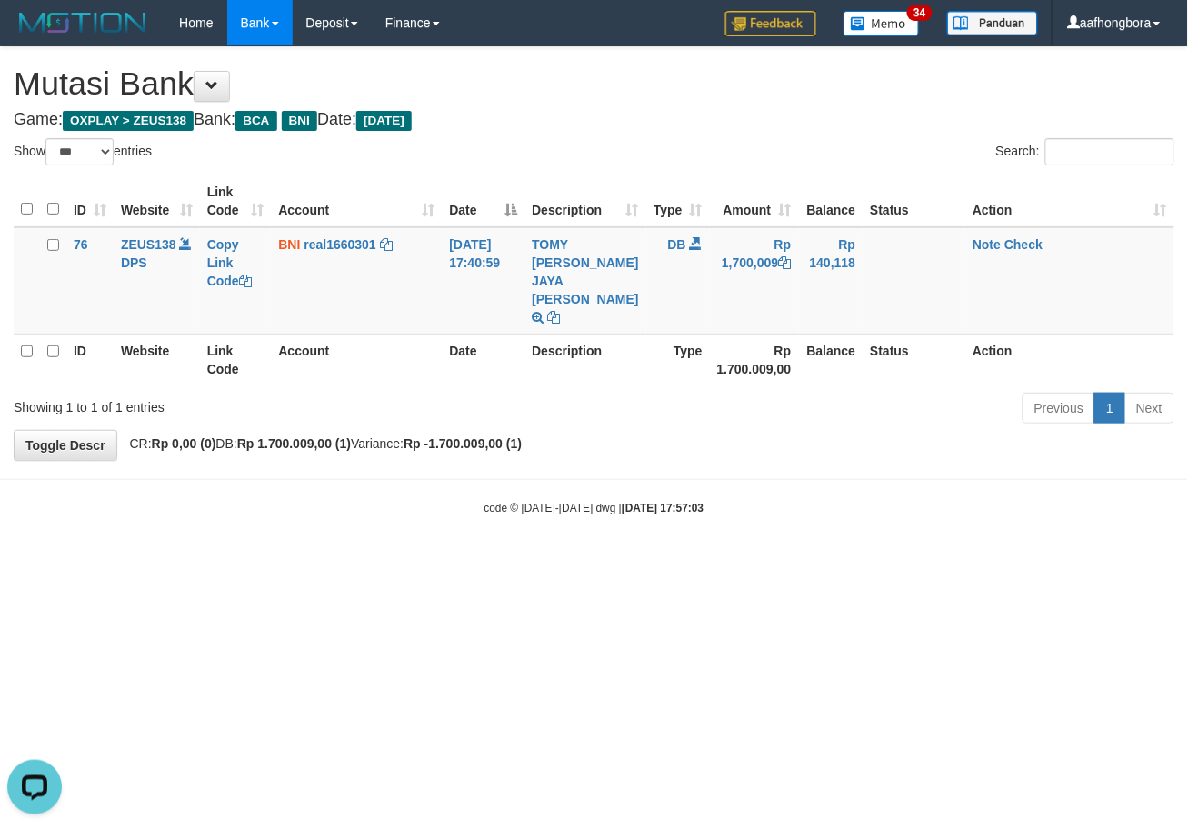
click at [742, 562] on html "Toggle navigation Home Bank Account List Mutasi Bank Search Sync Note Mutasi De…" at bounding box center [594, 281] width 1188 height 562
drag, startPoint x: 740, startPoint y: 560, endPoint x: 792, endPoint y: 556, distance: 51.9
click at [746, 562] on html "Toggle navigation Home Bank Account List Mutasi Bank Search Sync Note Mutasi De…" at bounding box center [594, 281] width 1188 height 562
drag, startPoint x: 796, startPoint y: 557, endPoint x: 821, endPoint y: 555, distance: 24.6
click at [811, 557] on html "Toggle navigation Home Bank Account List Mutasi Bank Search Sync Note Mutasi De…" at bounding box center [594, 281] width 1188 height 562
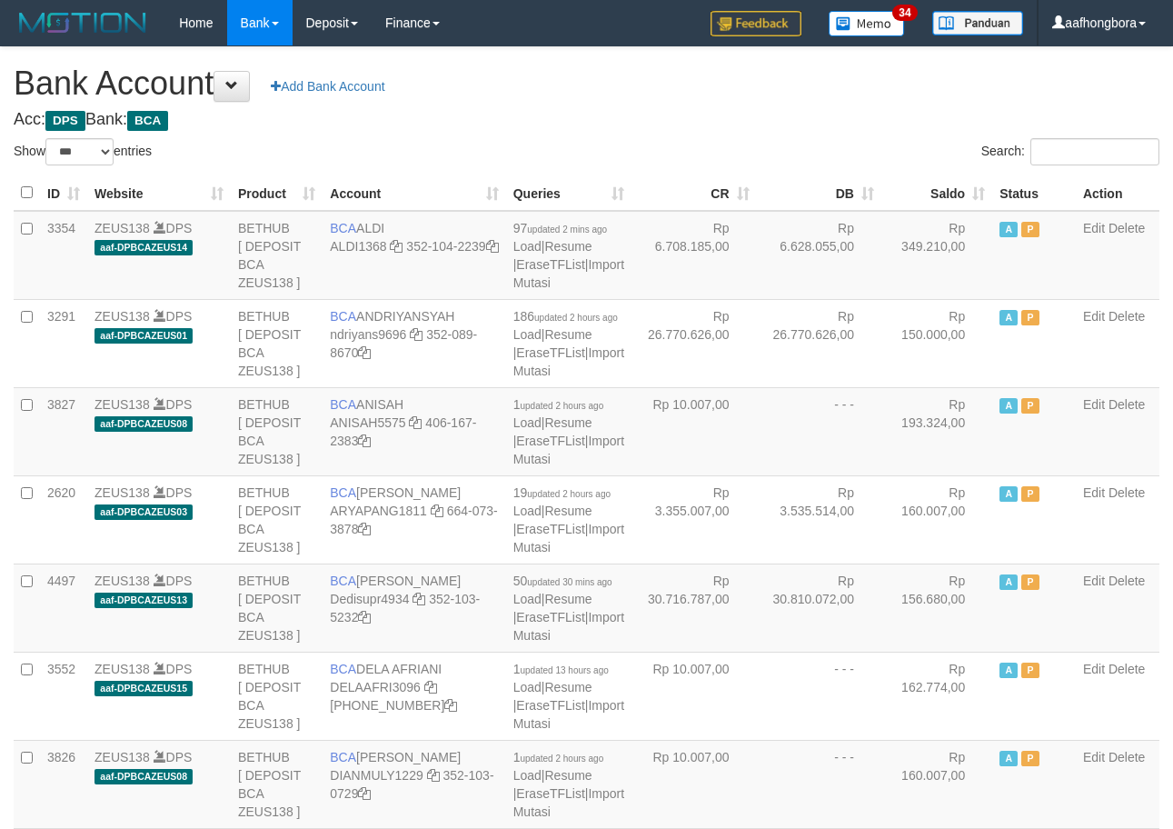
select select "***"
drag, startPoint x: 657, startPoint y: 94, endPoint x: 678, endPoint y: 95, distance: 20.9
click at [662, 94] on h1 "Bank Account Add Bank Account" at bounding box center [587, 83] width 1146 height 36
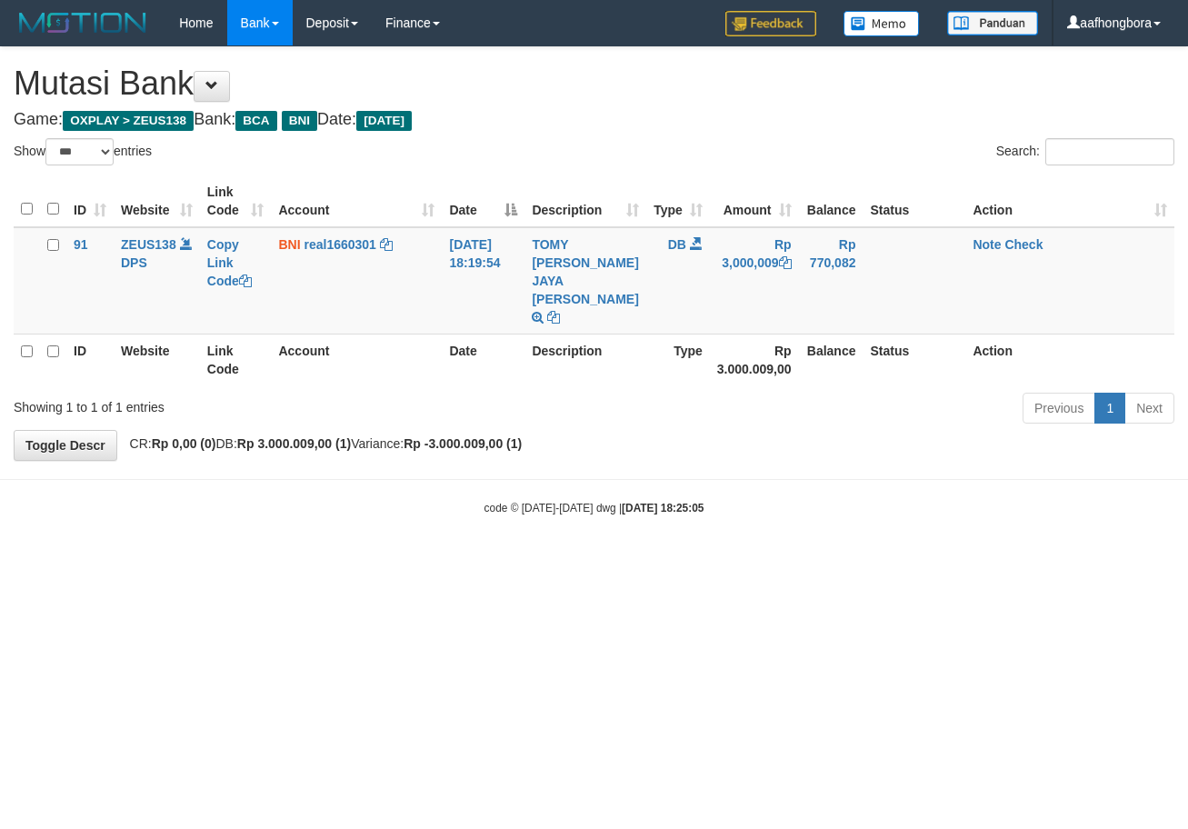
select select "***"
click at [803, 454] on body "Toggle navigation Home Bank Account List Mutasi Bank Search Sync Note Mutasi De…" at bounding box center [594, 281] width 1188 height 562
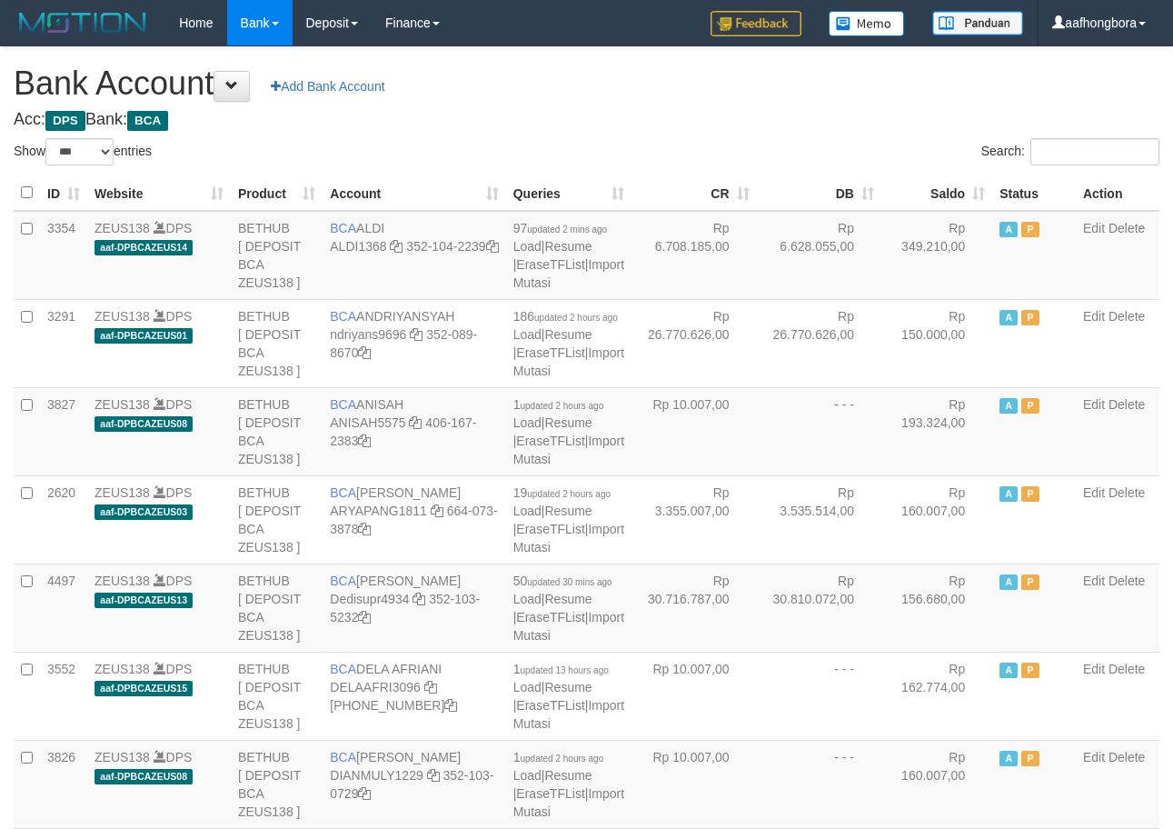
select select "***"
drag, startPoint x: 892, startPoint y: 106, endPoint x: 924, endPoint y: 112, distance: 32.3
click at [929, 191] on th "Saldo" at bounding box center [937, 192] width 111 height 35
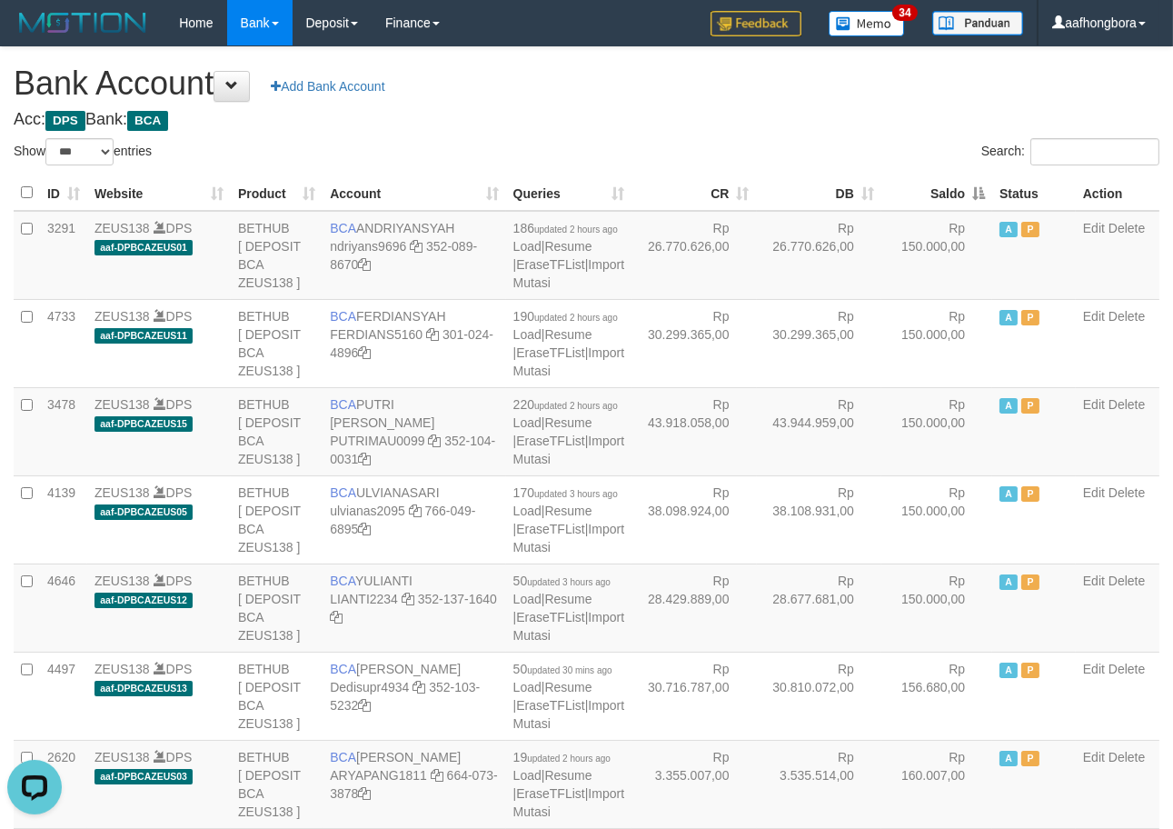
click at [929, 191] on th "Saldo" at bounding box center [937, 192] width 111 height 35
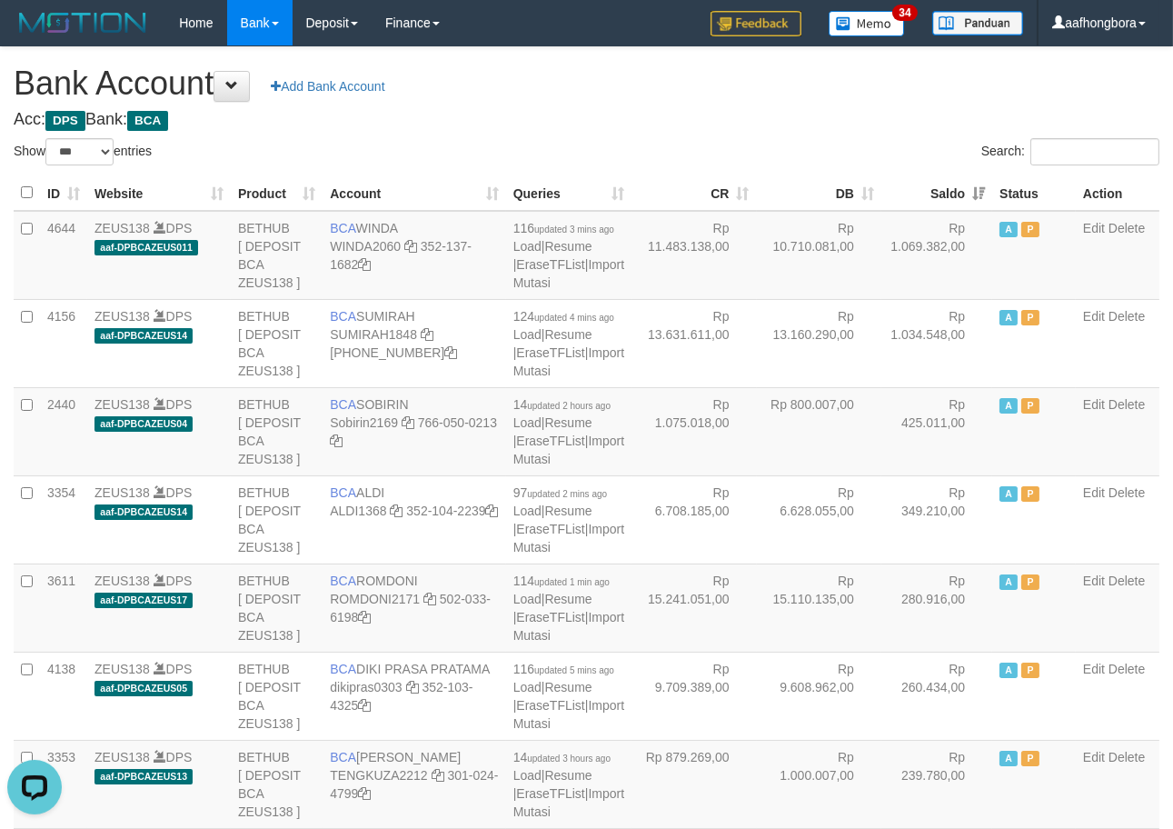
click at [929, 191] on th "Saldo" at bounding box center [937, 192] width 111 height 35
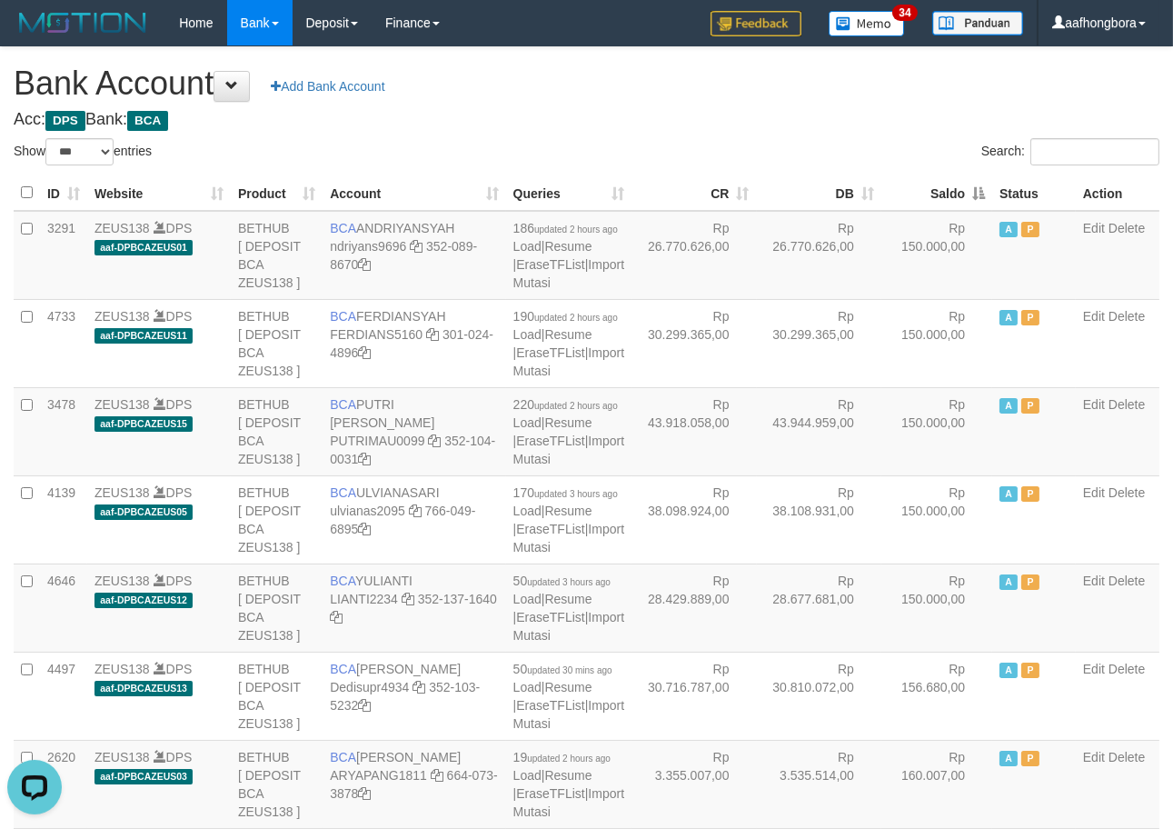
click at [929, 191] on th "Saldo" at bounding box center [937, 192] width 111 height 35
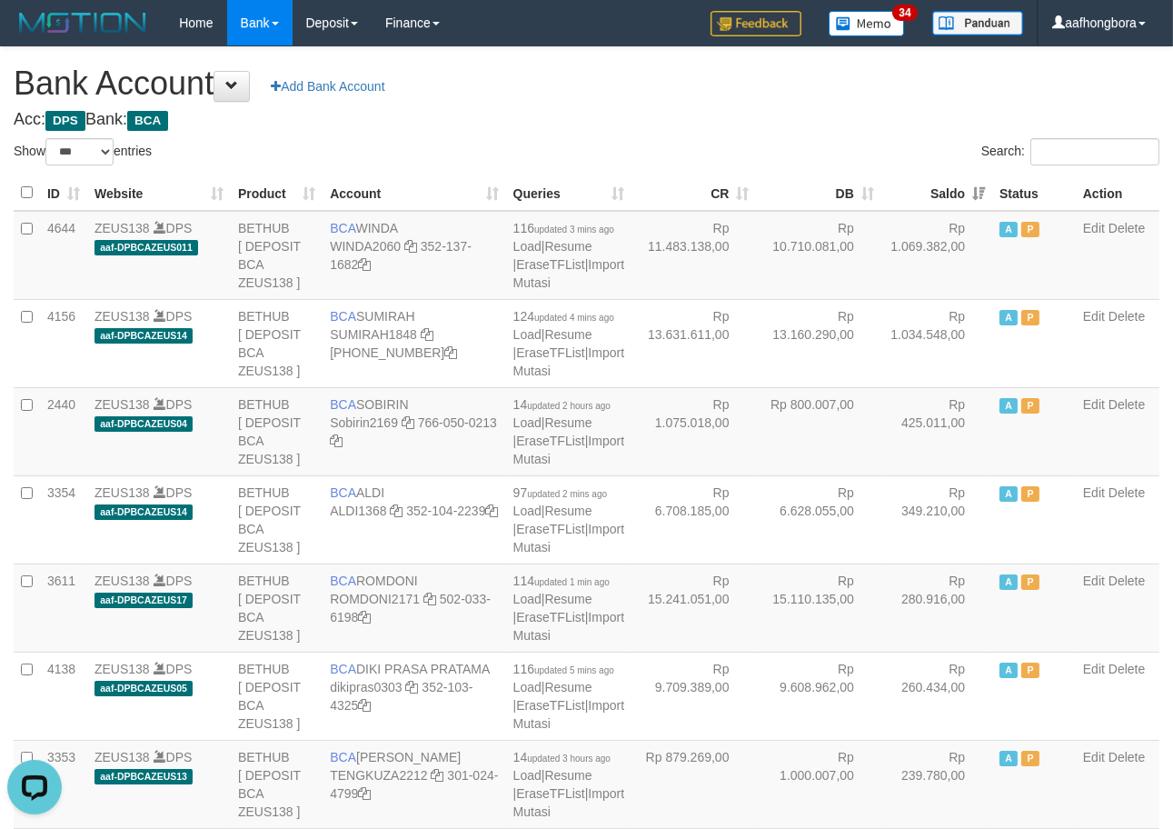
click at [929, 191] on th "Saldo" at bounding box center [937, 192] width 111 height 35
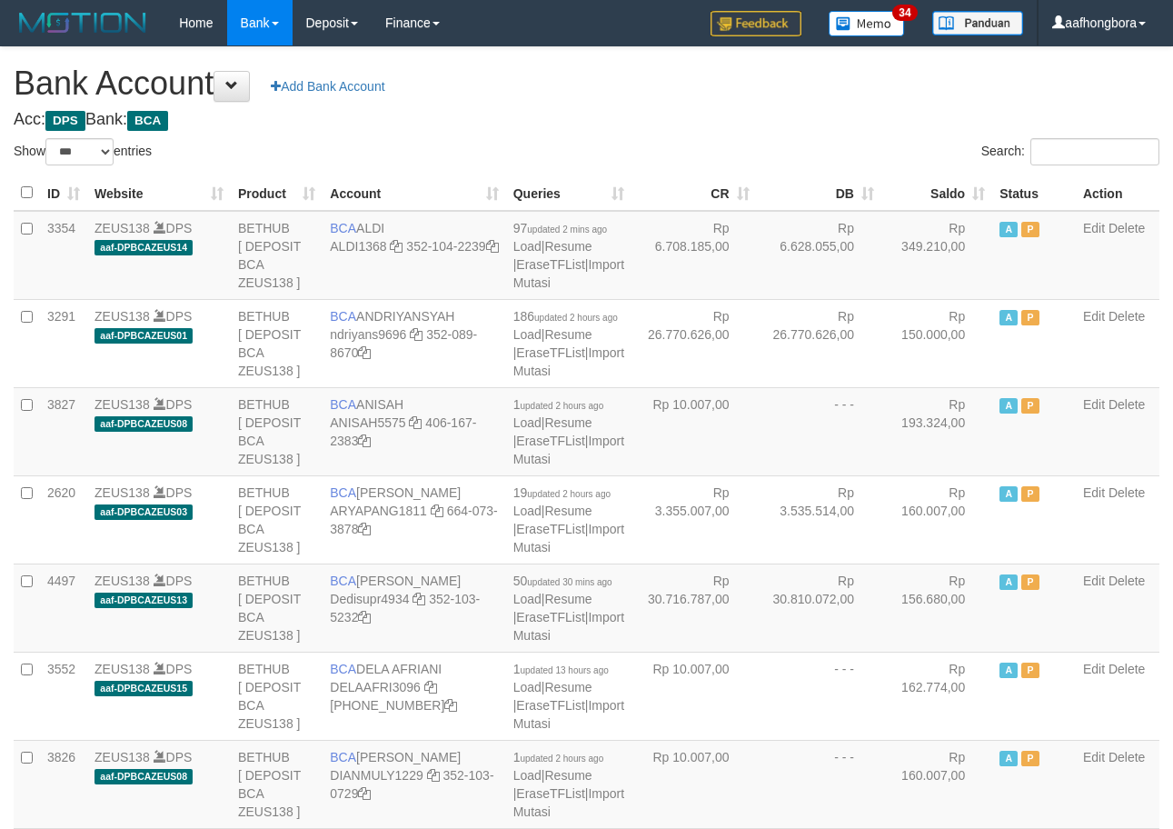
select select "***"
click at [877, 124] on h4 "Acc: DPS Bank: BCA" at bounding box center [587, 120] width 1146 height 18
select select "***"
click at [782, 119] on h4 "Acc: DPS Bank: BCA" at bounding box center [587, 120] width 1146 height 18
click at [804, 119] on h4 "Acc: DPS Bank: BCA" at bounding box center [587, 120] width 1146 height 18
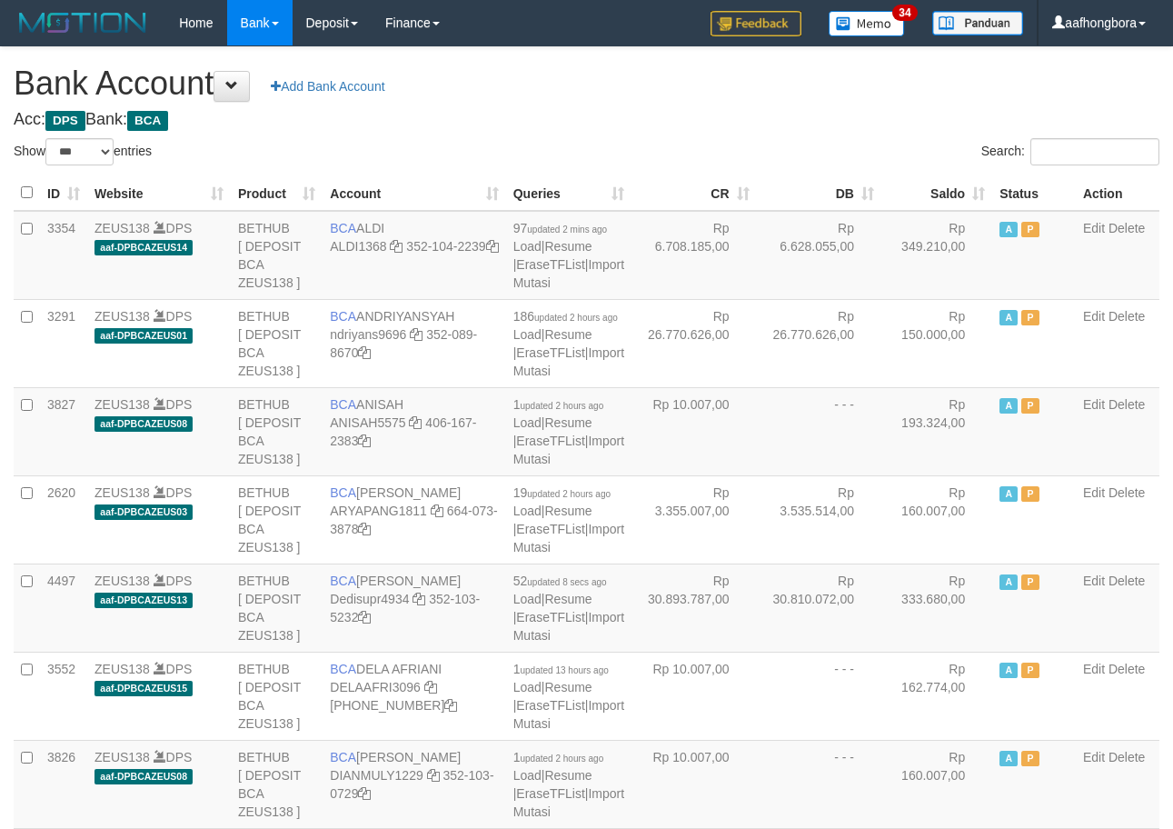
select select "***"
click at [823, 116] on h4 "Acc: DPS Bank: BCA" at bounding box center [587, 120] width 1146 height 18
select select "***"
click at [932, 197] on th "Saldo" at bounding box center [937, 192] width 111 height 35
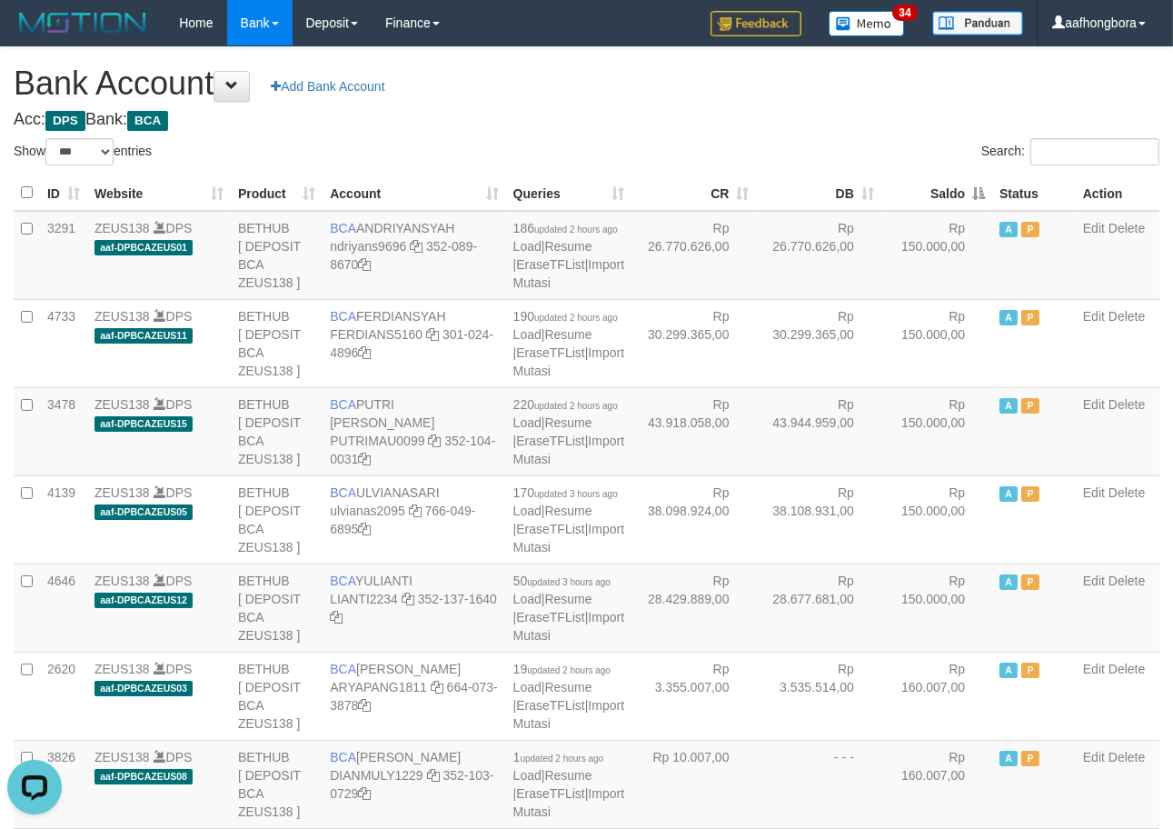
click at [932, 197] on th "Saldo" at bounding box center [937, 192] width 111 height 35
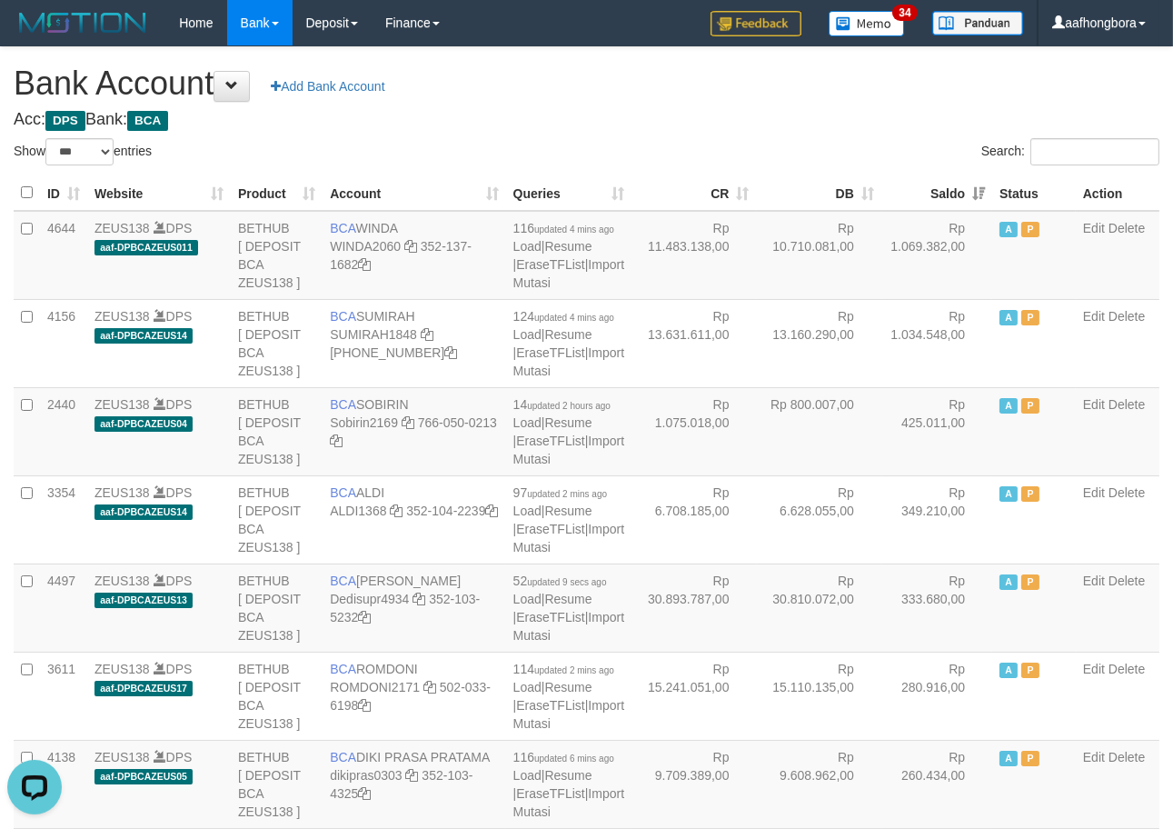
click at [932, 197] on th "Saldo" at bounding box center [937, 192] width 111 height 35
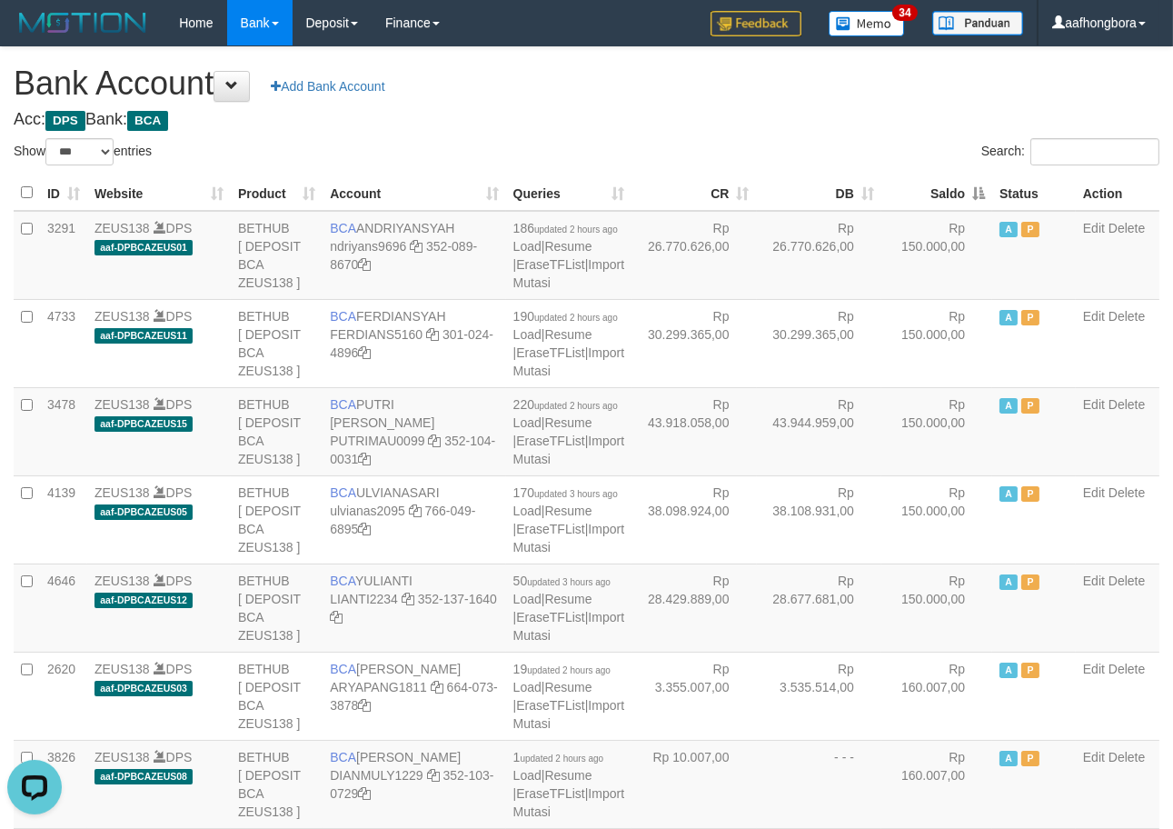
click at [932, 197] on th "Saldo" at bounding box center [937, 192] width 111 height 35
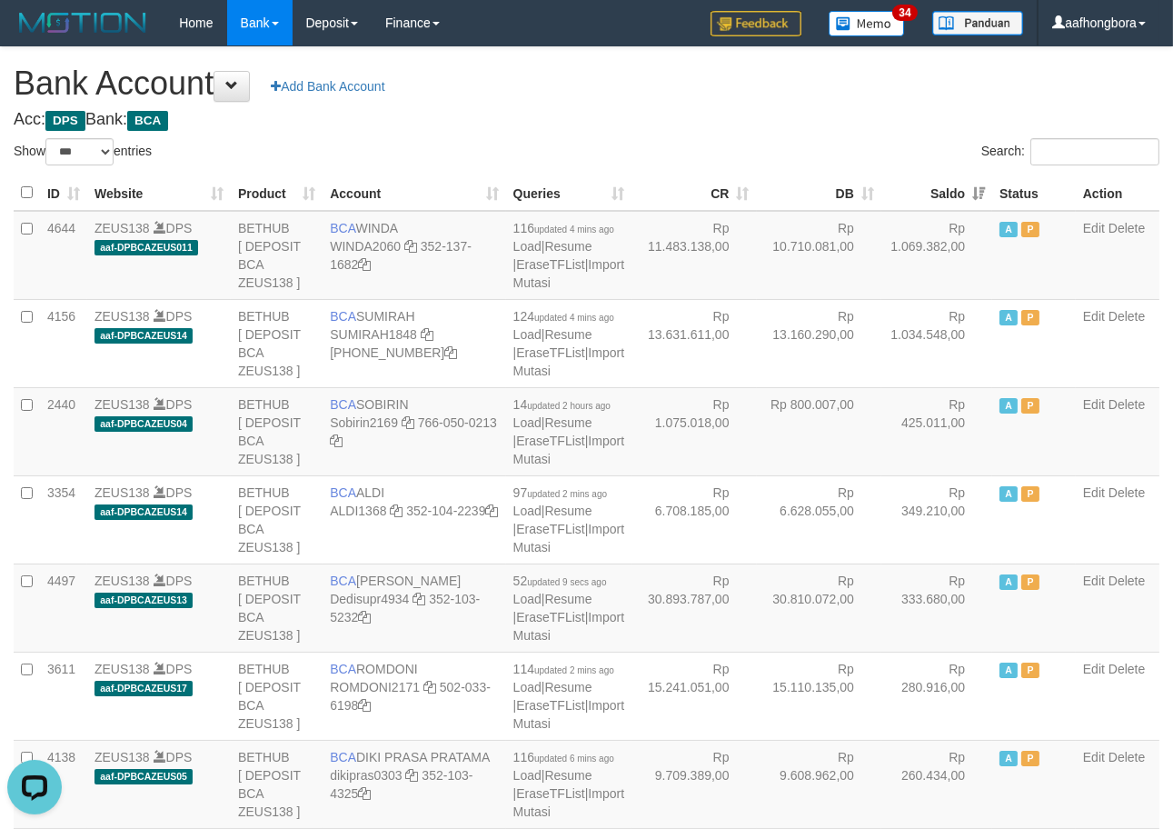
click at [932, 197] on th "Saldo" at bounding box center [937, 192] width 111 height 35
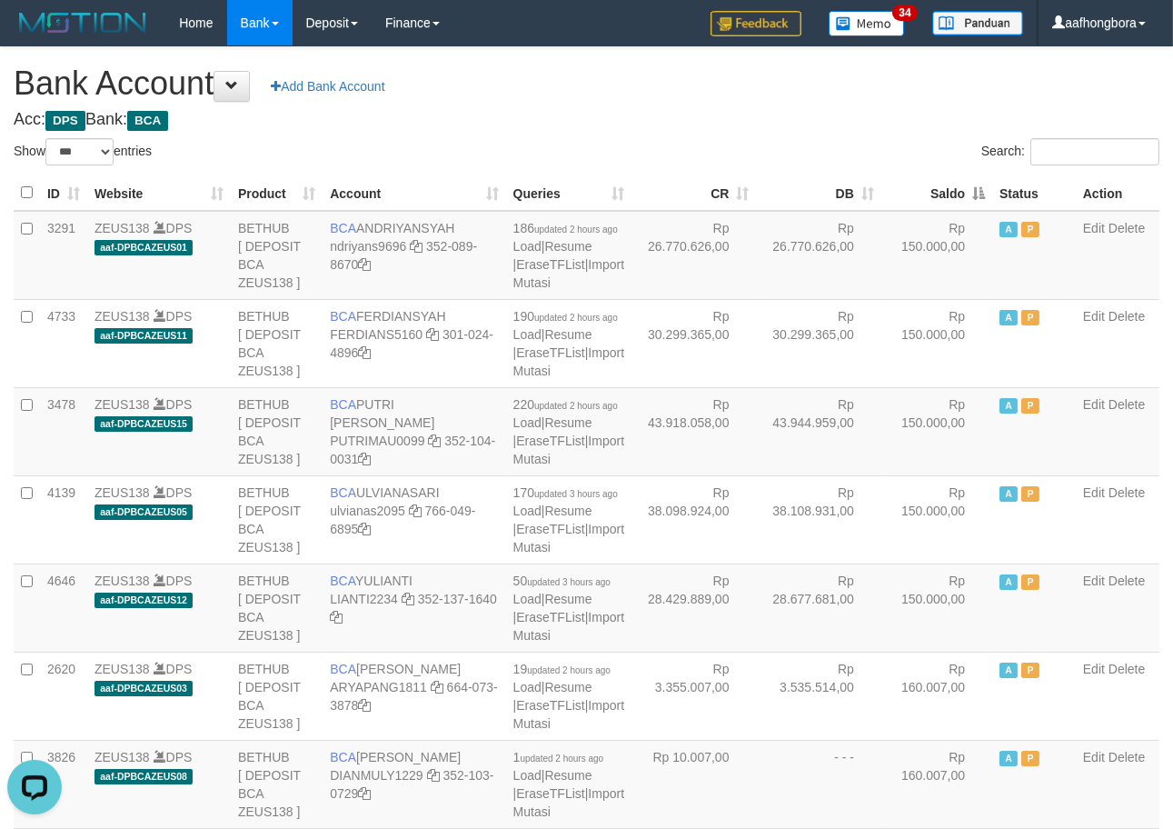
click at [932, 197] on th "Saldo" at bounding box center [937, 192] width 111 height 35
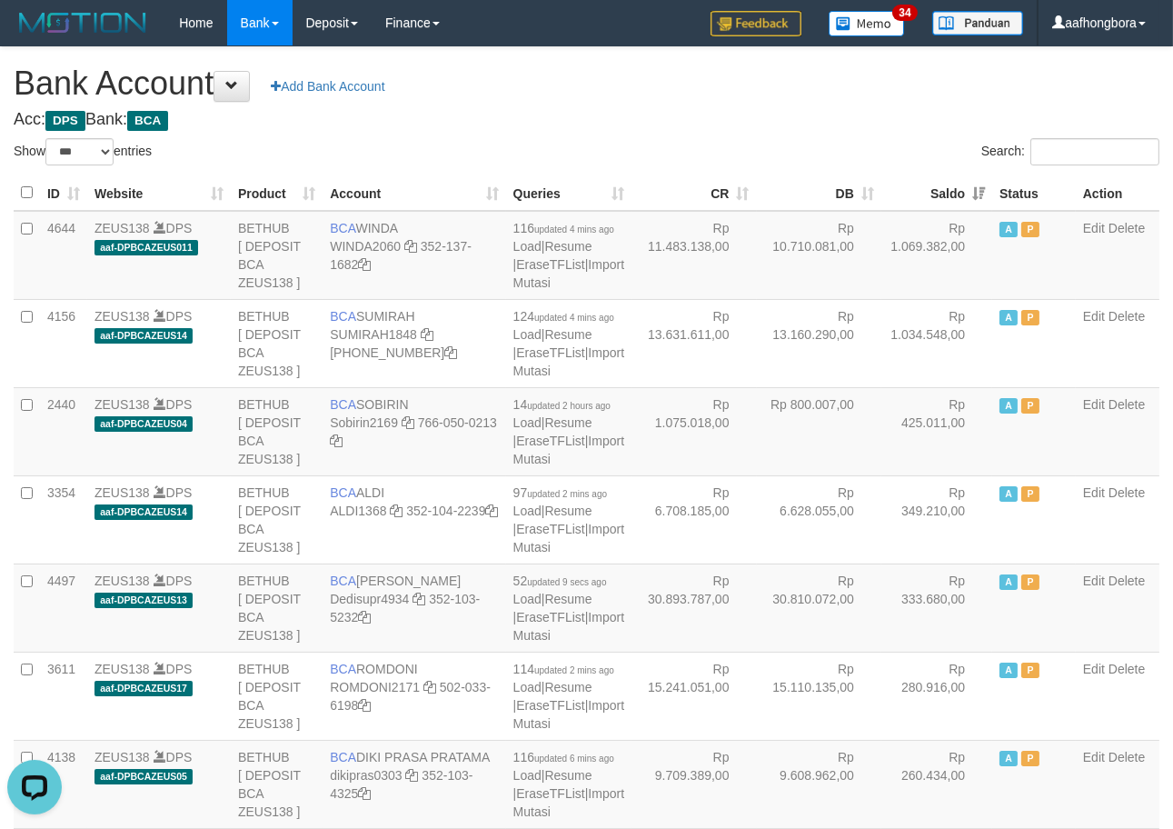
click at [932, 197] on th "Saldo" at bounding box center [937, 192] width 111 height 35
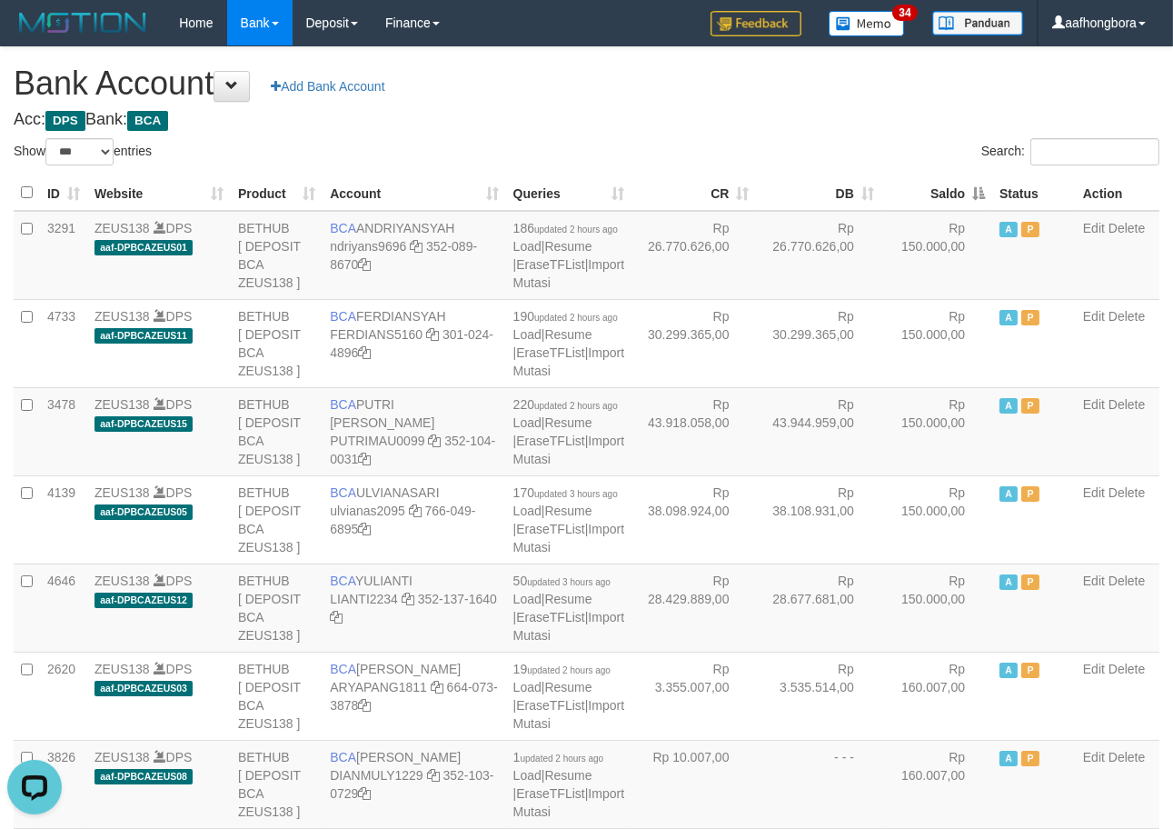
click at [932, 197] on th "Saldo" at bounding box center [937, 192] width 111 height 35
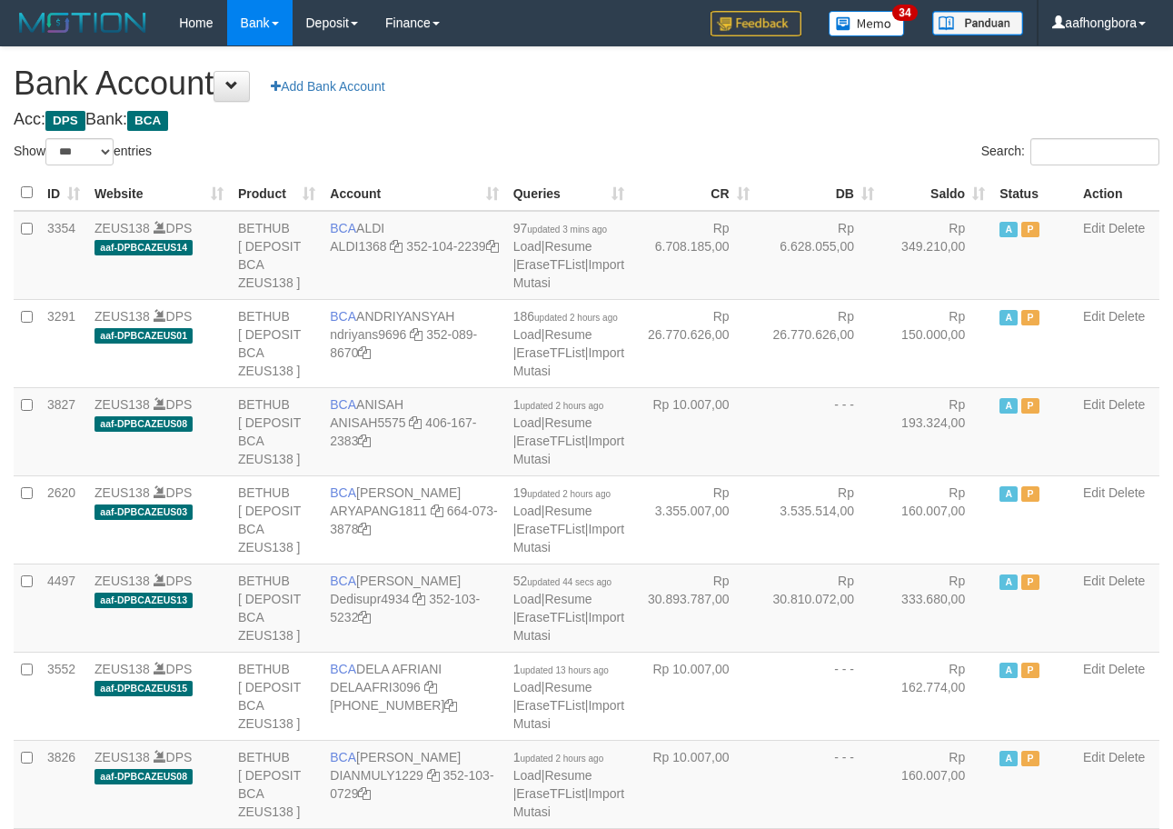
select select "***"
click at [933, 200] on th "Saldo" at bounding box center [937, 192] width 111 height 35
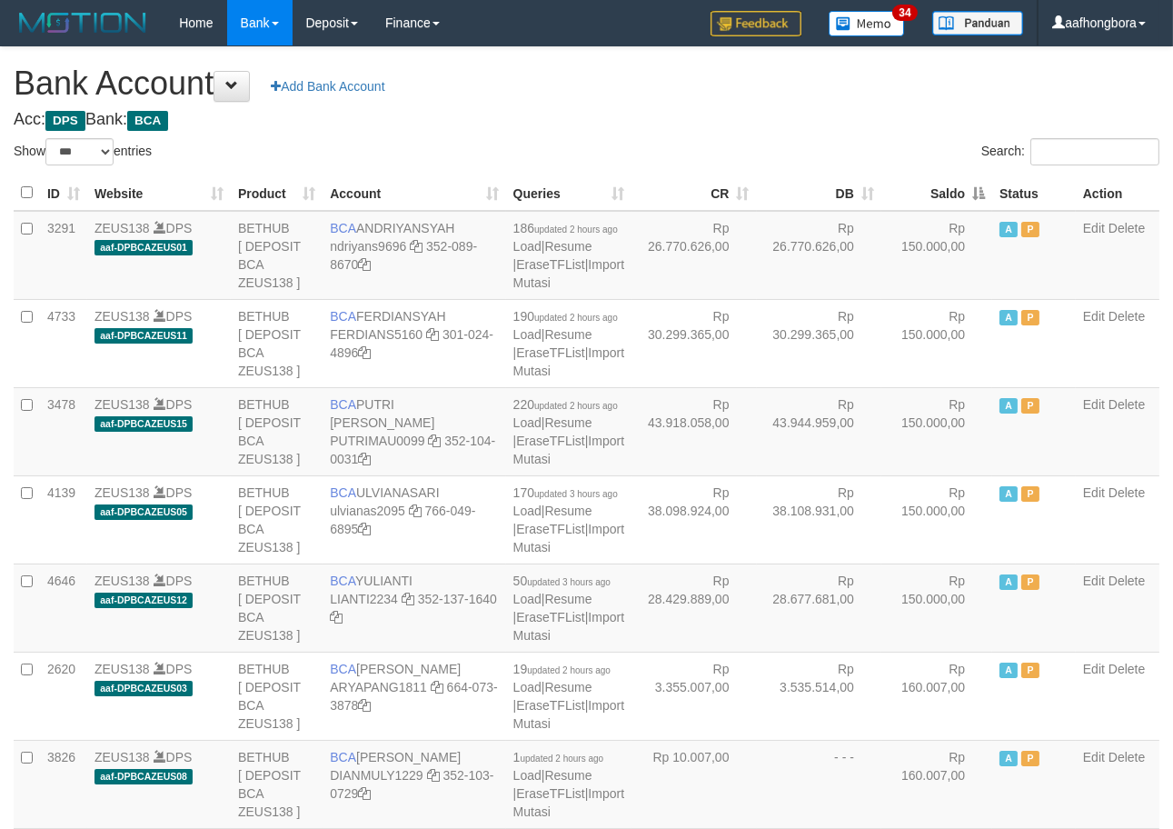
click at [933, 197] on th "Saldo" at bounding box center [937, 192] width 111 height 35
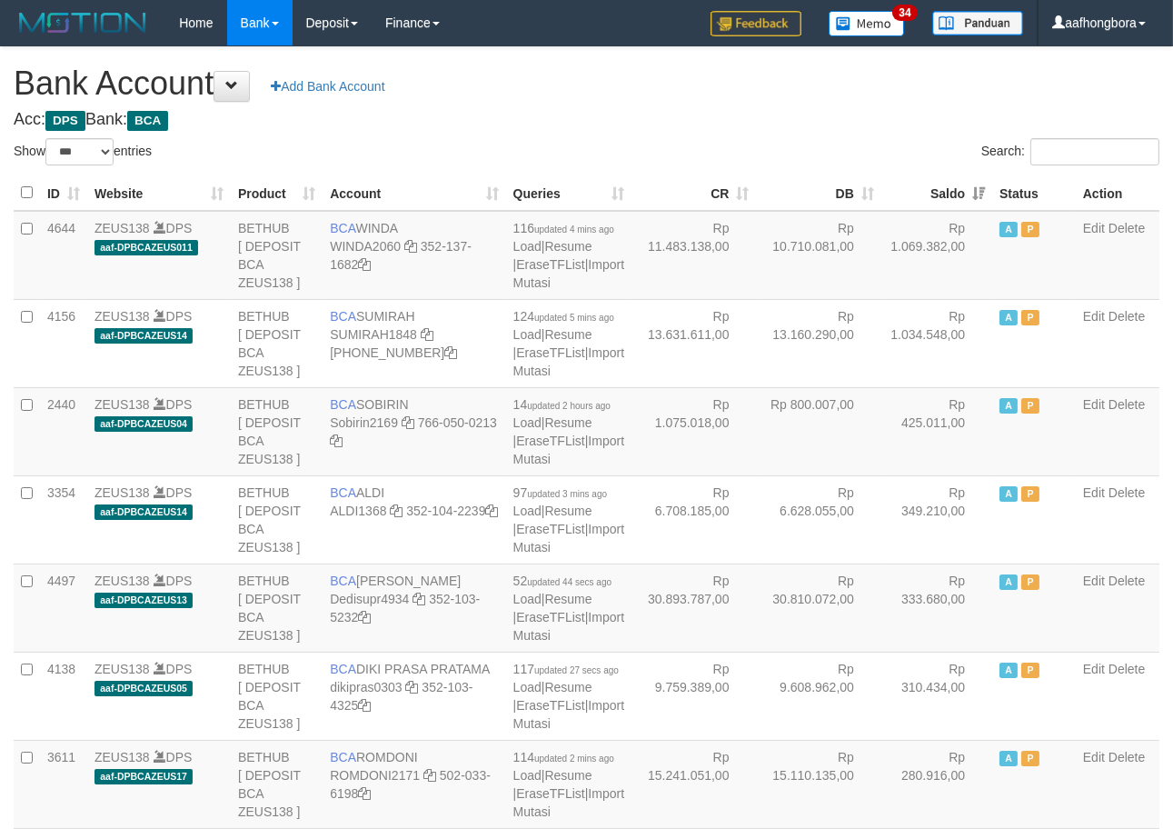
click at [932, 196] on th "Saldo" at bounding box center [937, 192] width 111 height 35
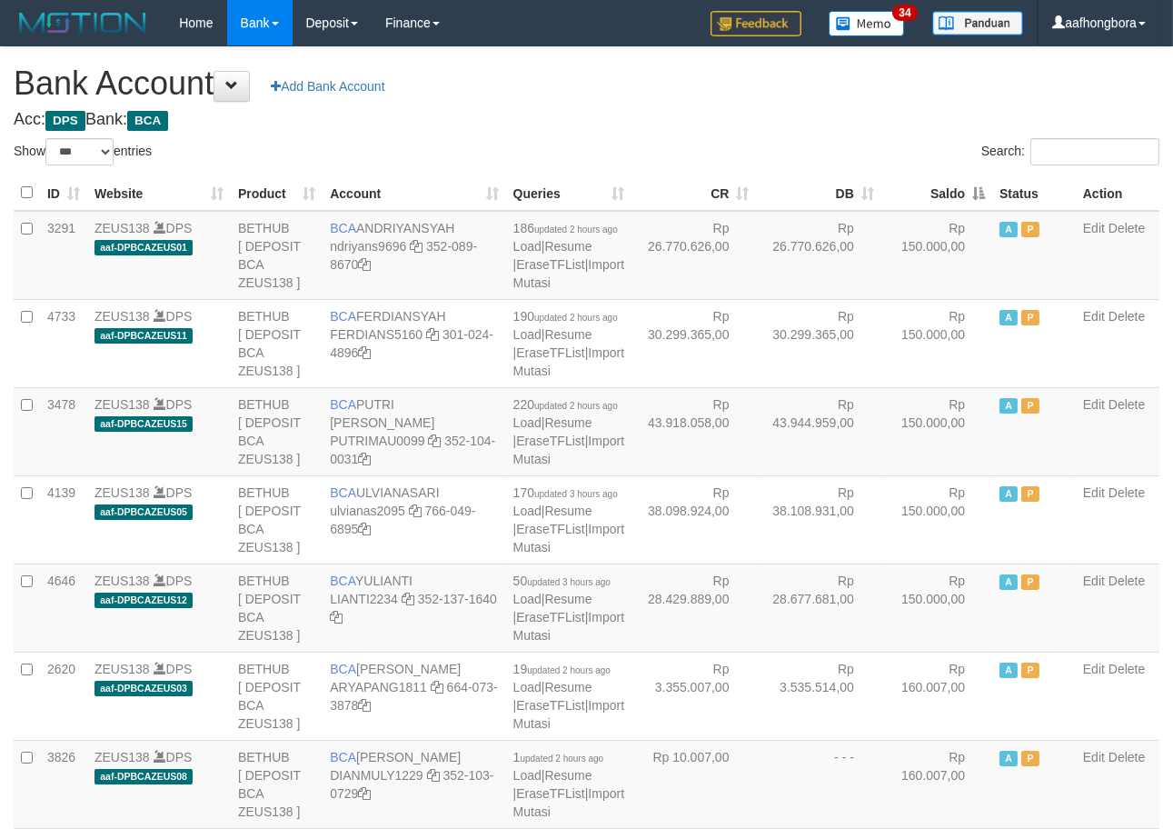
click at [932, 196] on th "Saldo" at bounding box center [937, 192] width 111 height 35
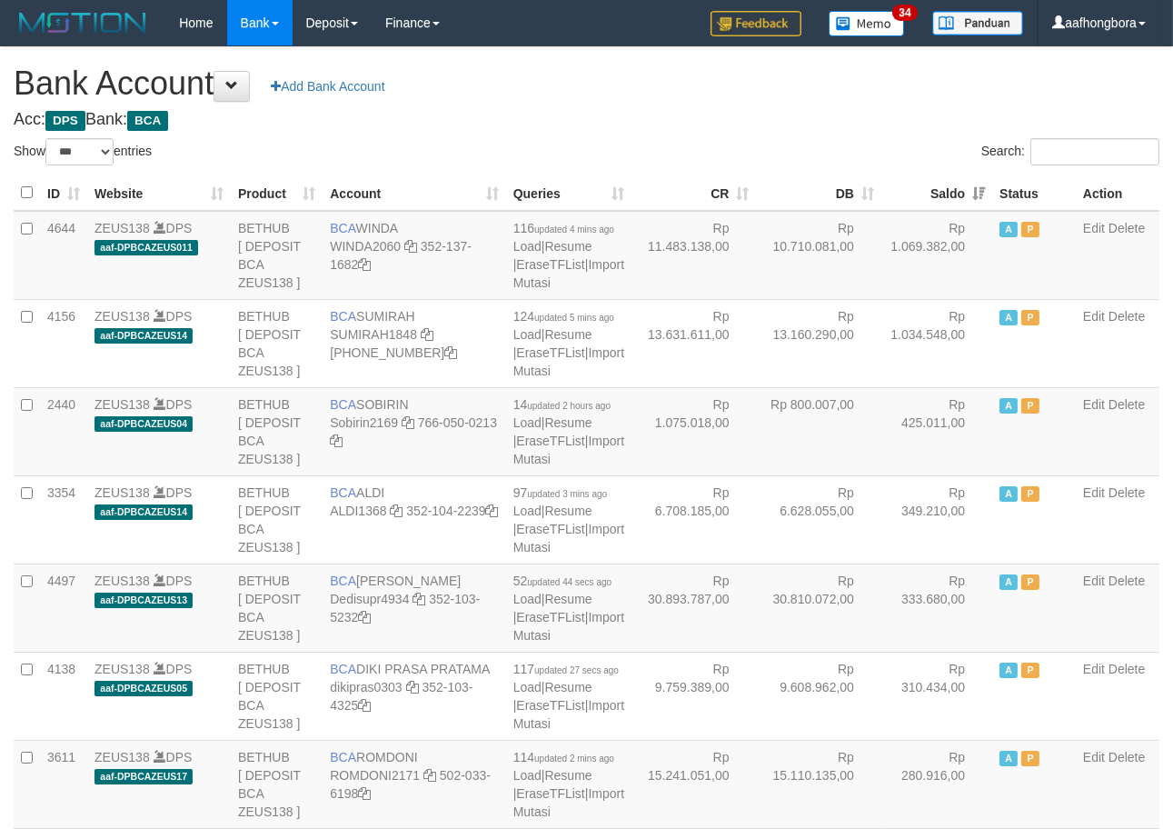
click at [932, 196] on th "Saldo" at bounding box center [937, 192] width 111 height 35
drag, startPoint x: 859, startPoint y: 116, endPoint x: 850, endPoint y: 125, distance: 12.9
click at [854, 124] on h4 "Acc: DPS Bank: BCA" at bounding box center [587, 120] width 1146 height 18
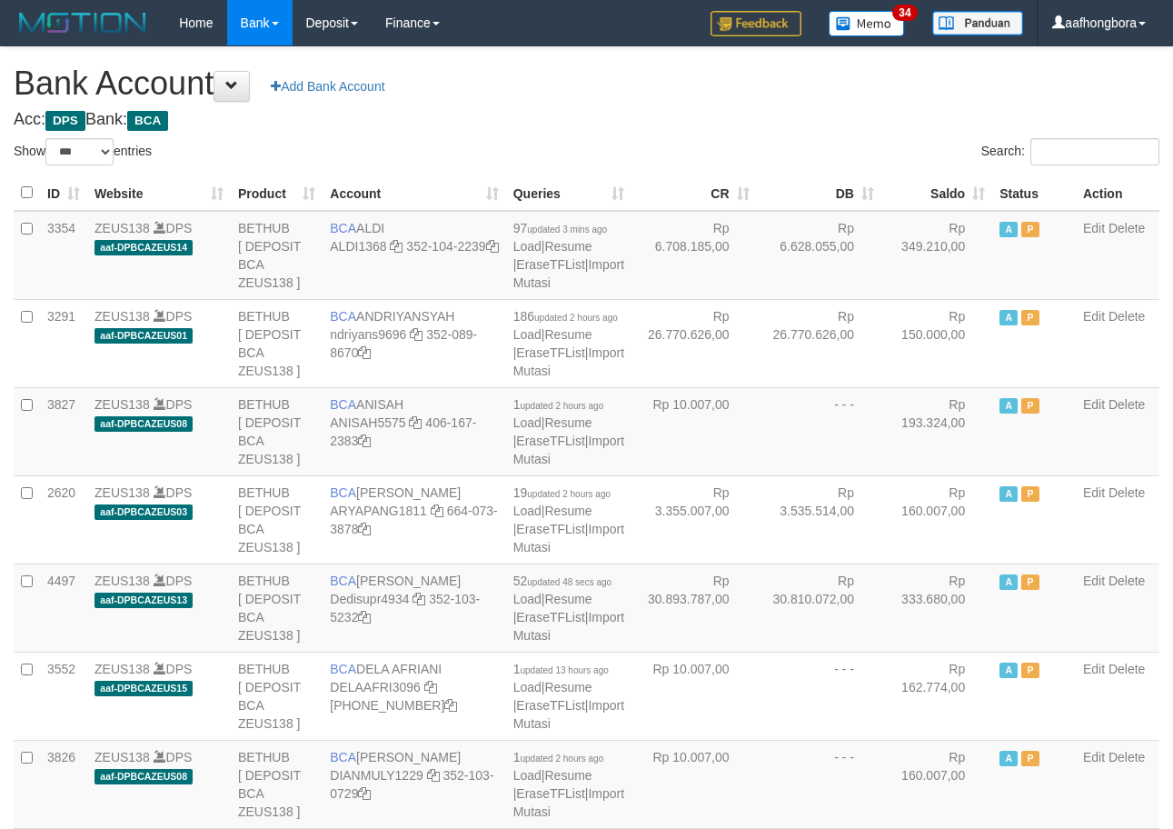
select select "***"
click at [754, 115] on h4 "Acc: DPS Bank: BCA" at bounding box center [587, 120] width 1146 height 18
click at [932, 192] on th "Saldo" at bounding box center [937, 192] width 111 height 35
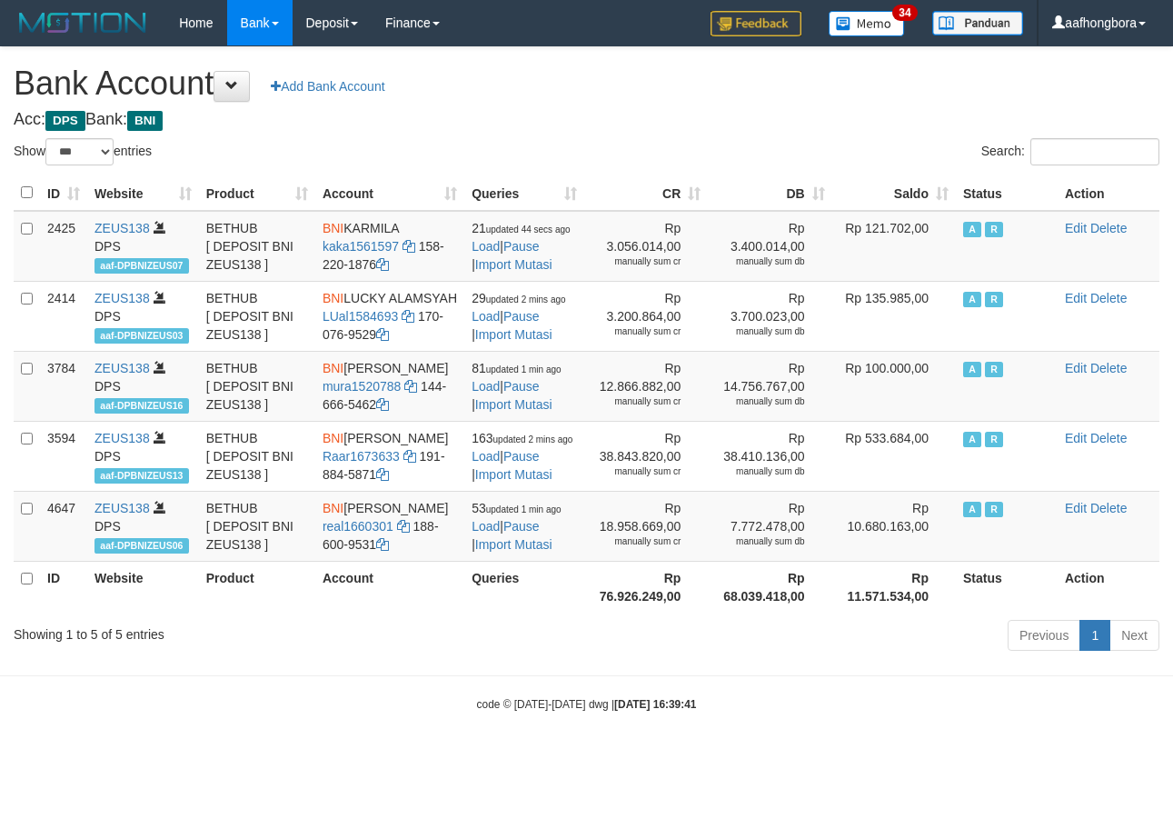
select select "***"
click at [771, 120] on h4 "Acc: DPS Bank: BNI" at bounding box center [587, 120] width 1146 height 18
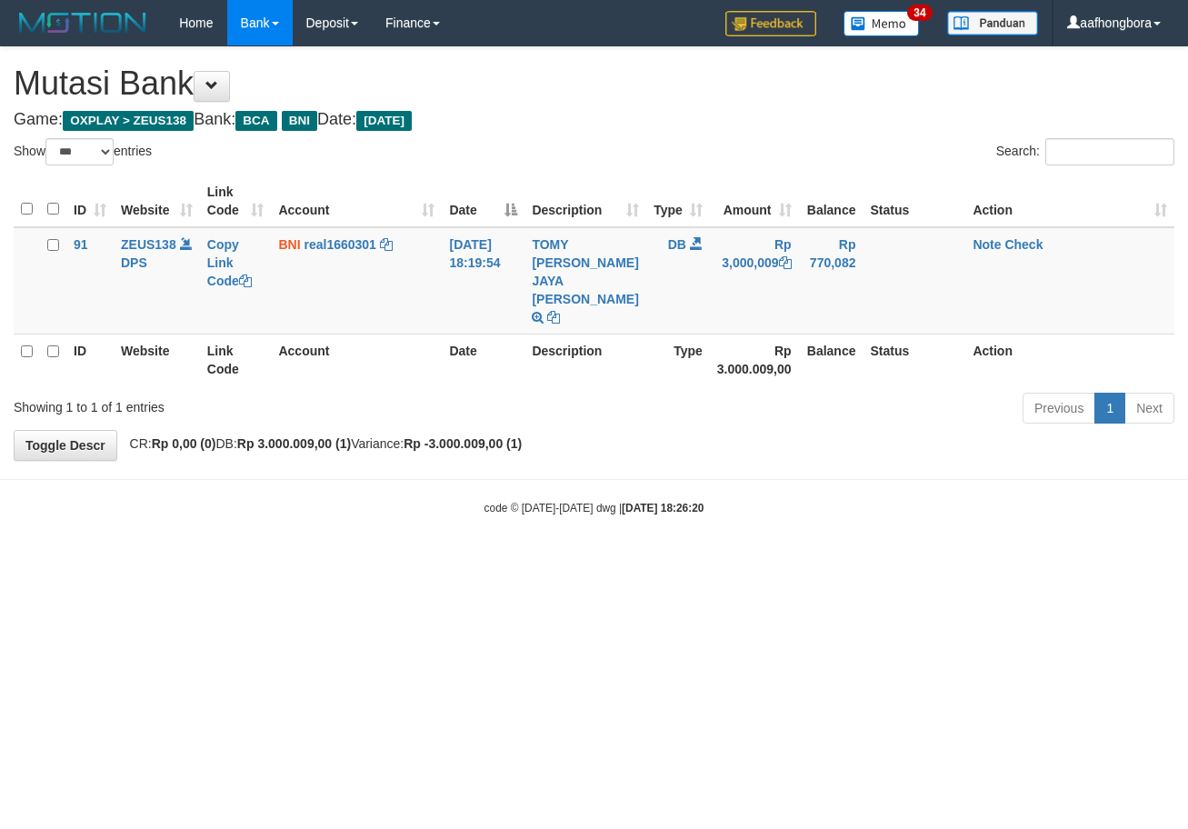
select select "***"
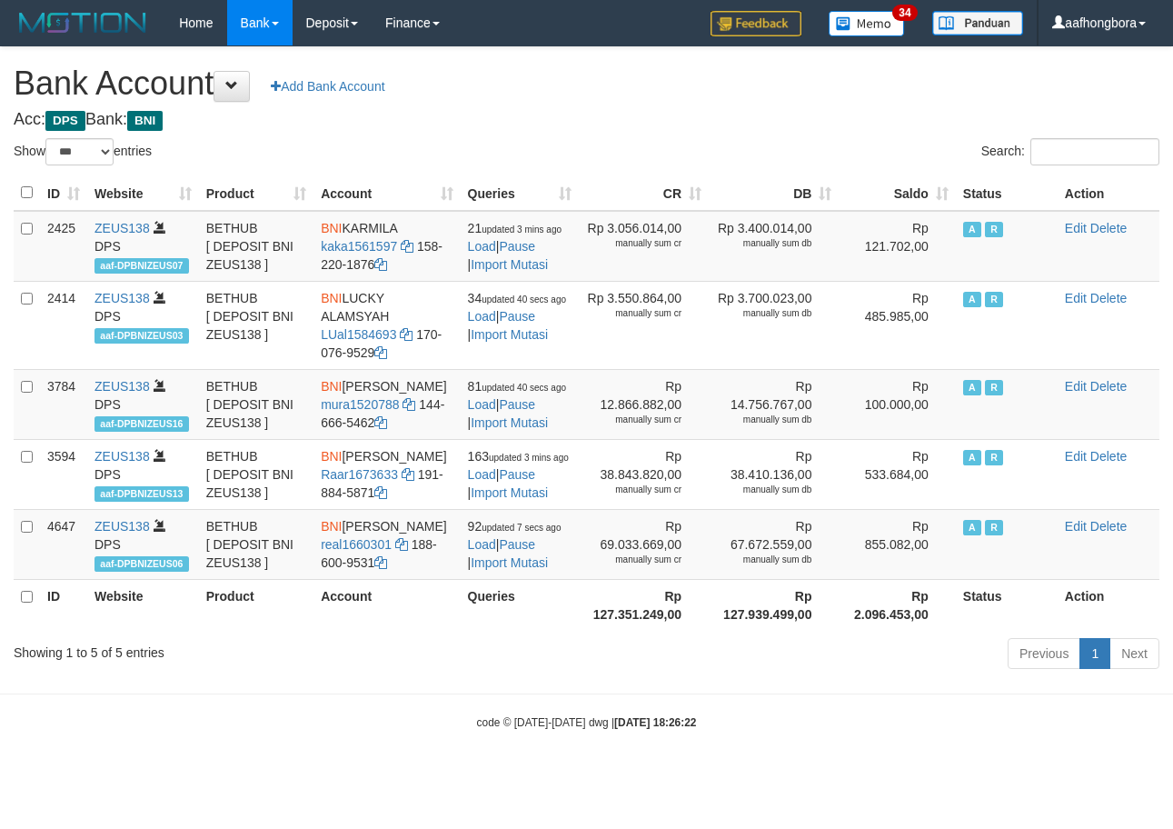
select select "***"
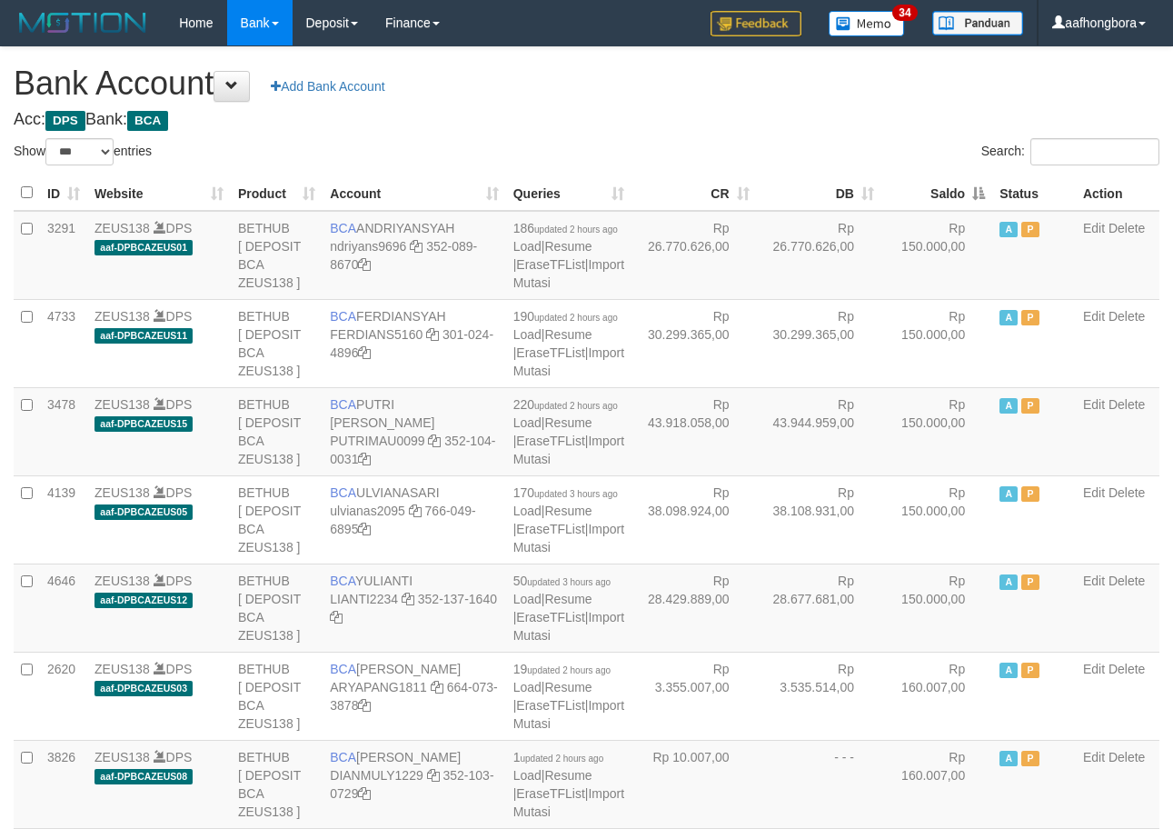
select select "***"
click at [932, 192] on th "Saldo" at bounding box center [937, 192] width 111 height 35
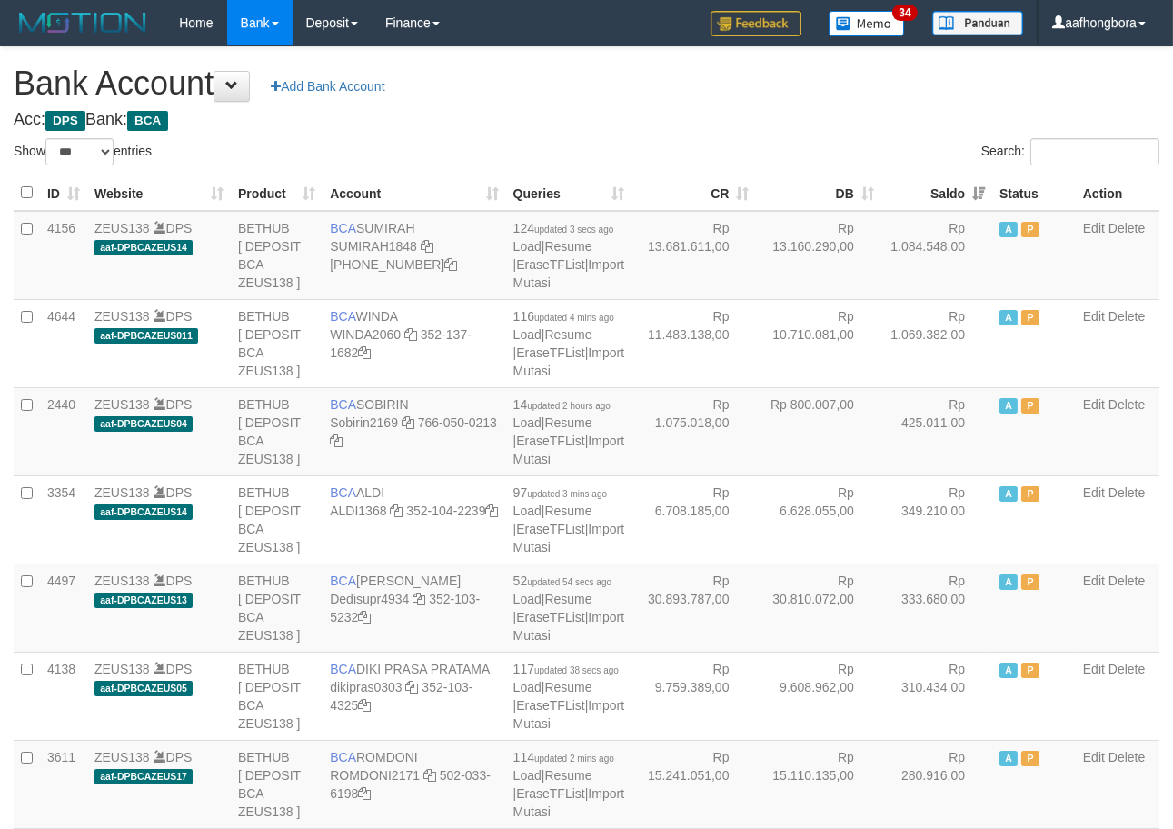
click at [932, 192] on th "Saldo" at bounding box center [937, 192] width 111 height 35
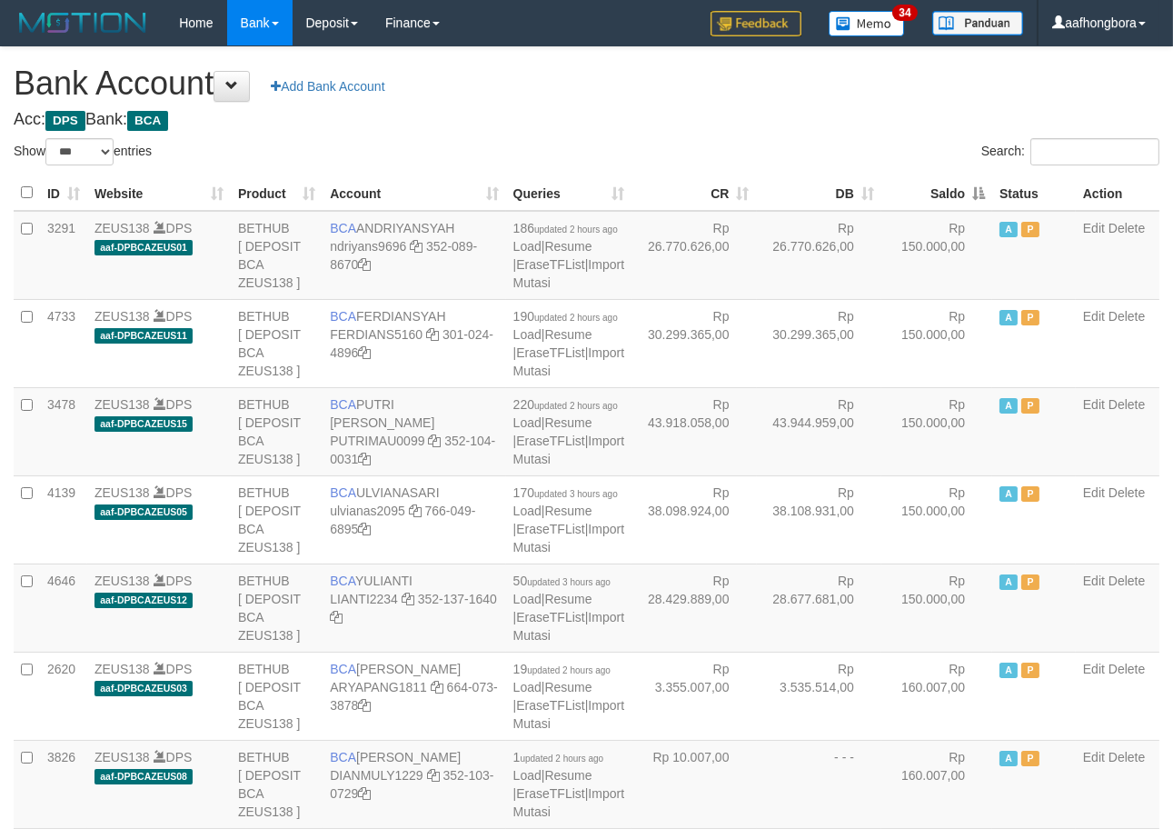
click at [932, 192] on th "Saldo" at bounding box center [937, 192] width 111 height 35
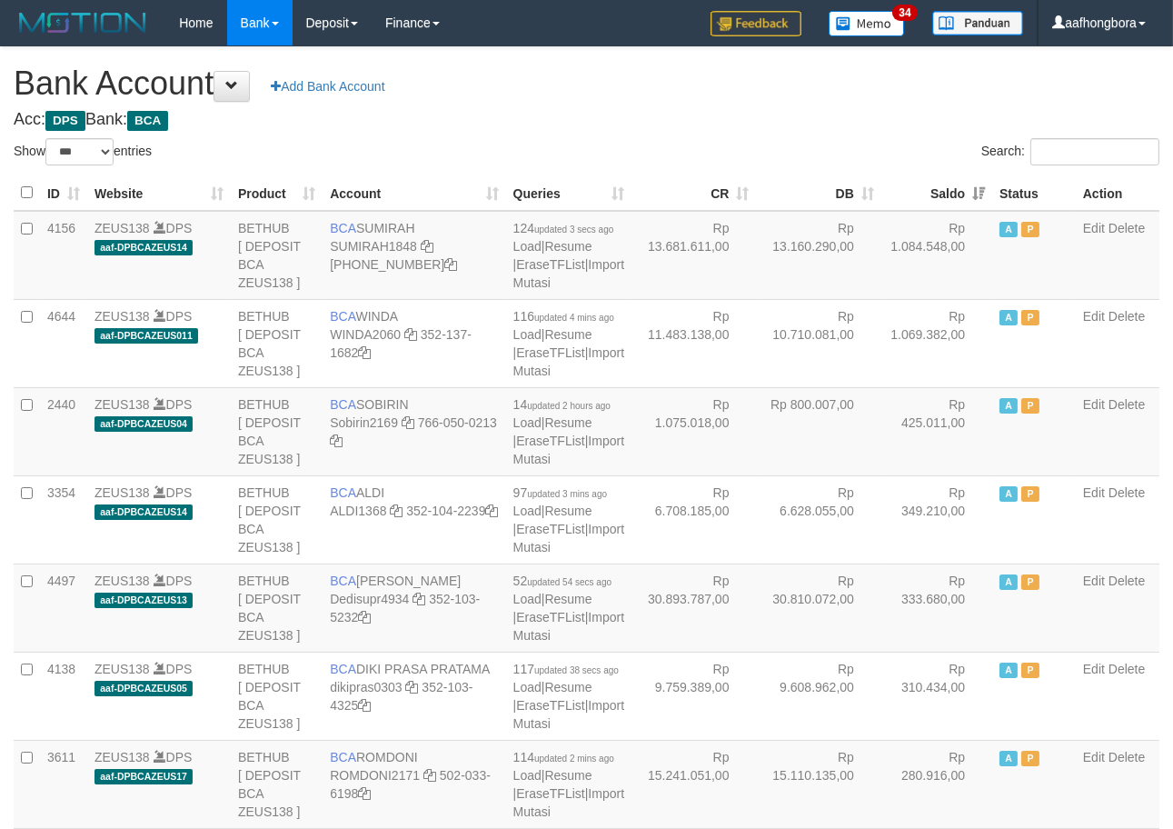
click at [932, 192] on th "Saldo" at bounding box center [937, 192] width 111 height 35
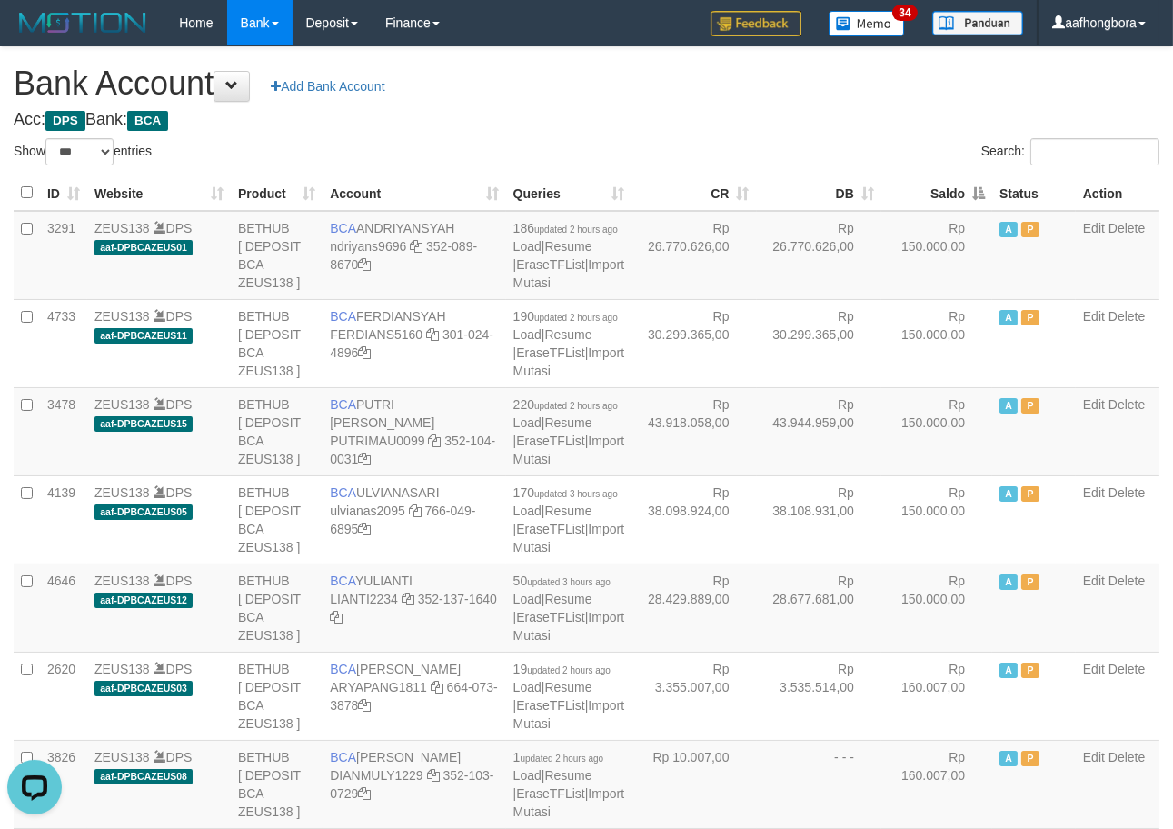
click at [932, 192] on th "Saldo" at bounding box center [937, 192] width 111 height 35
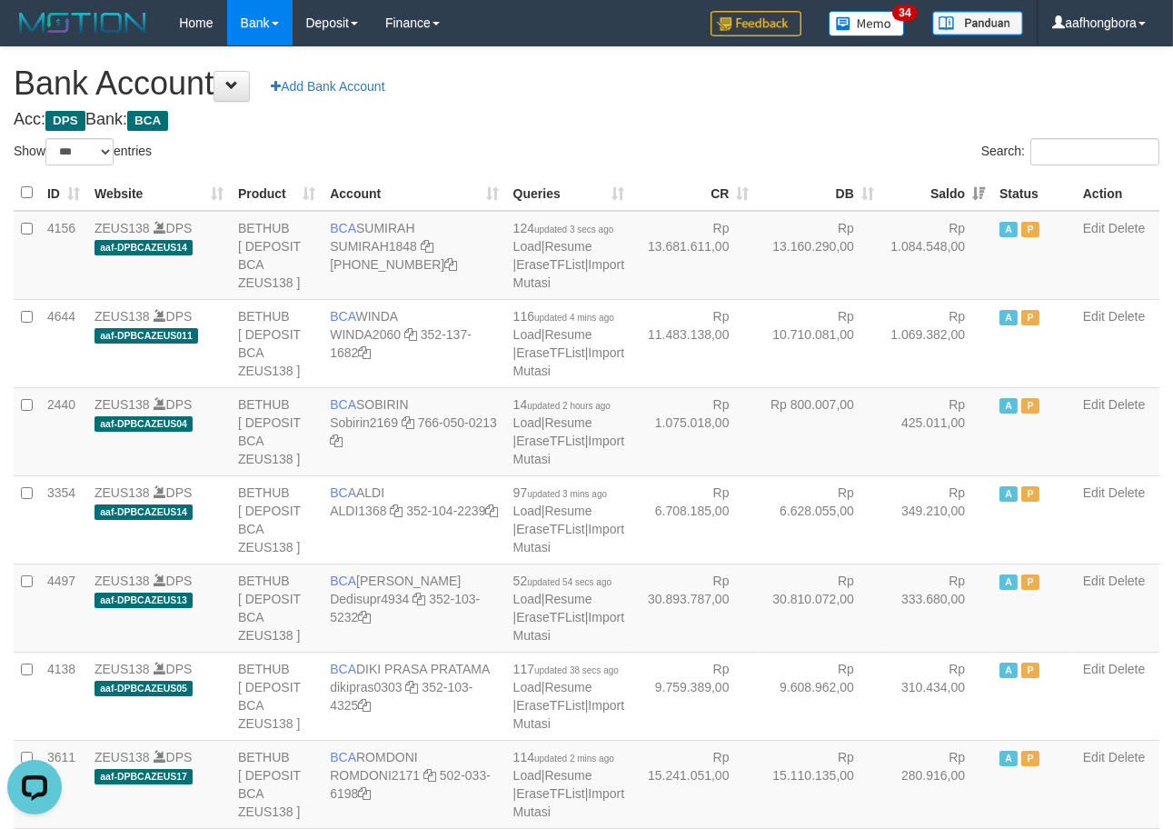
click at [932, 192] on th "Saldo" at bounding box center [937, 192] width 111 height 35
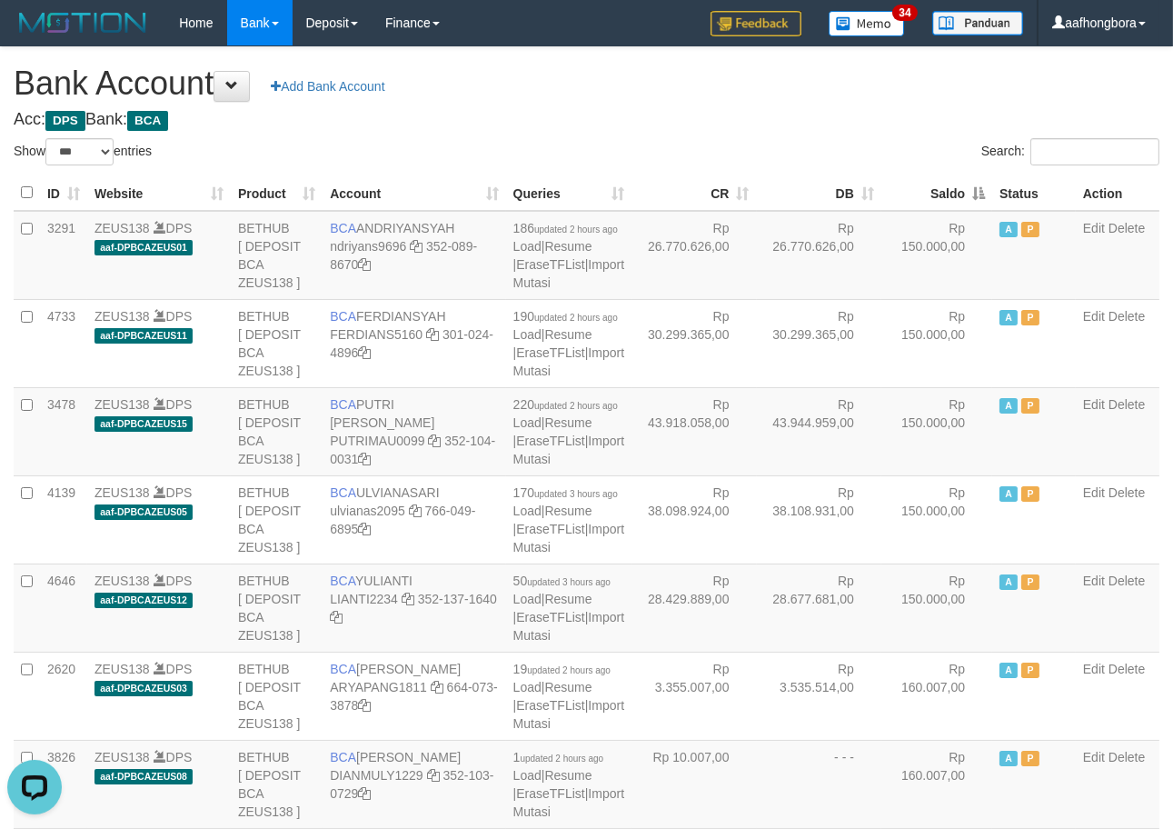
click at [932, 192] on th "Saldo" at bounding box center [937, 192] width 111 height 35
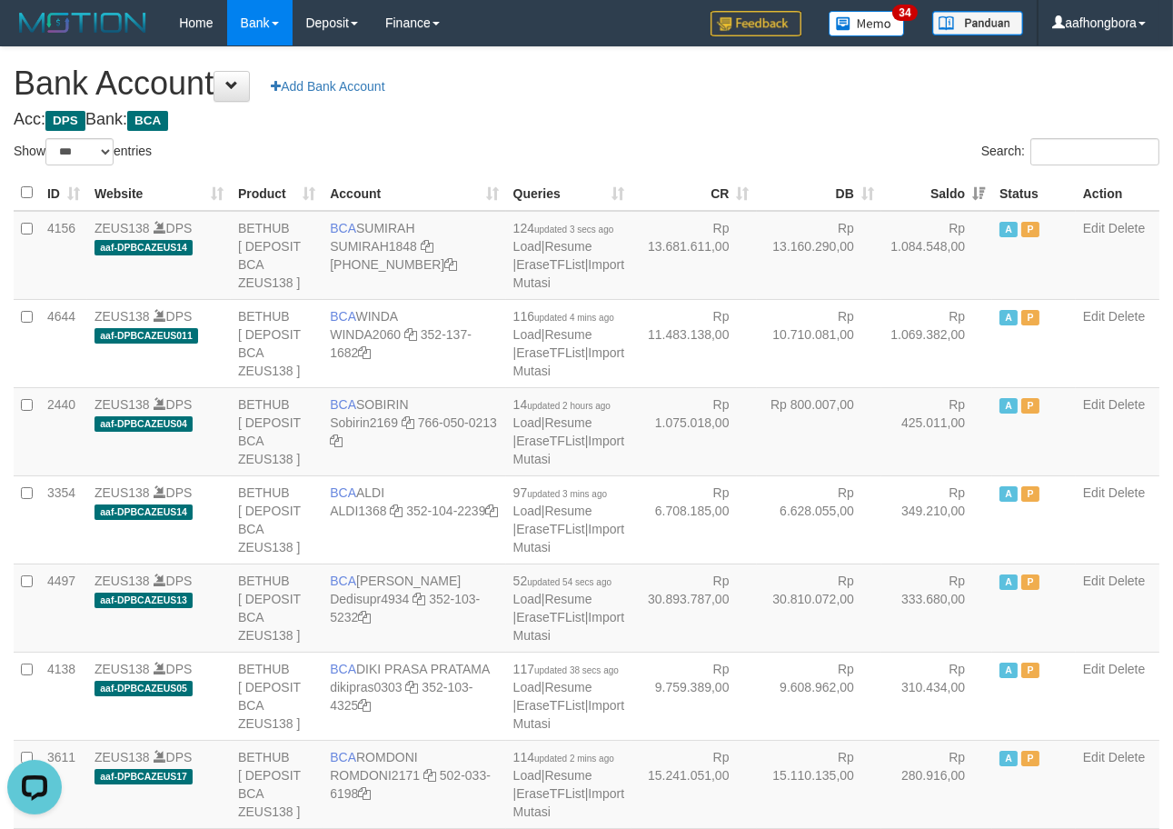
click at [932, 192] on th "Saldo" at bounding box center [937, 192] width 111 height 35
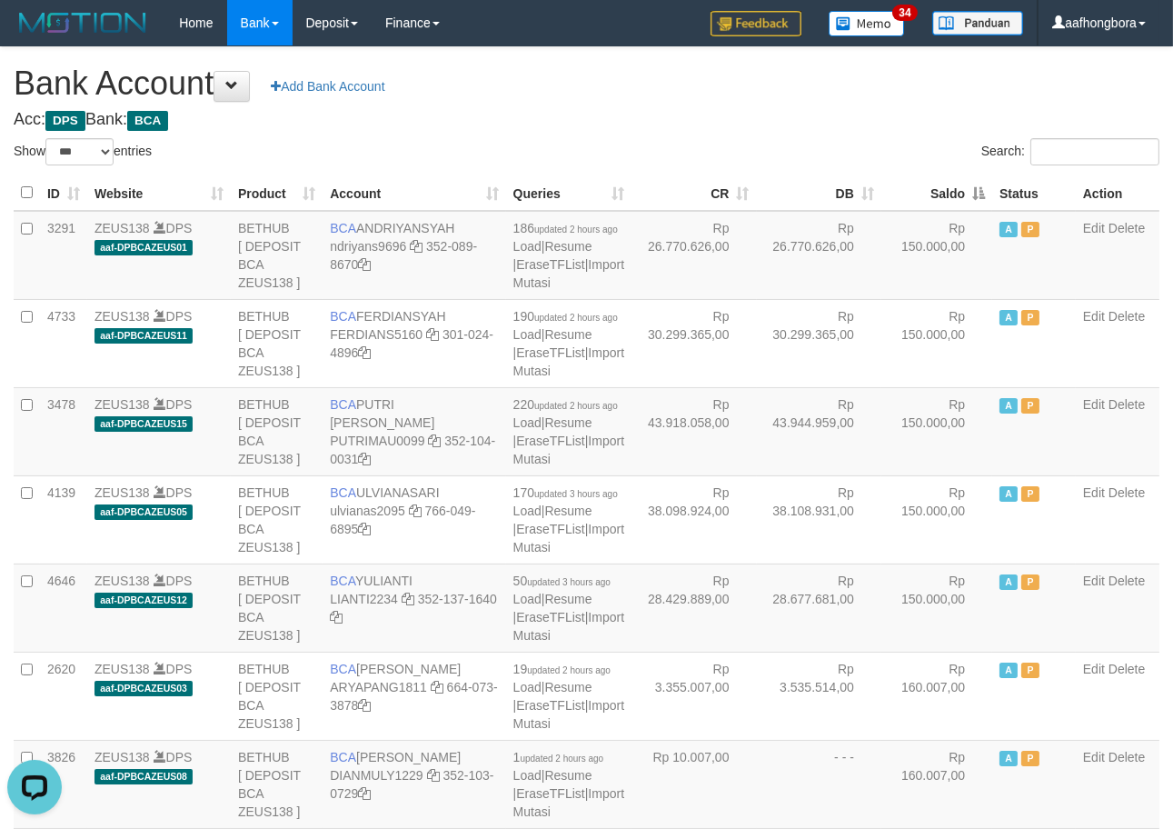
click at [932, 192] on th "Saldo" at bounding box center [937, 192] width 111 height 35
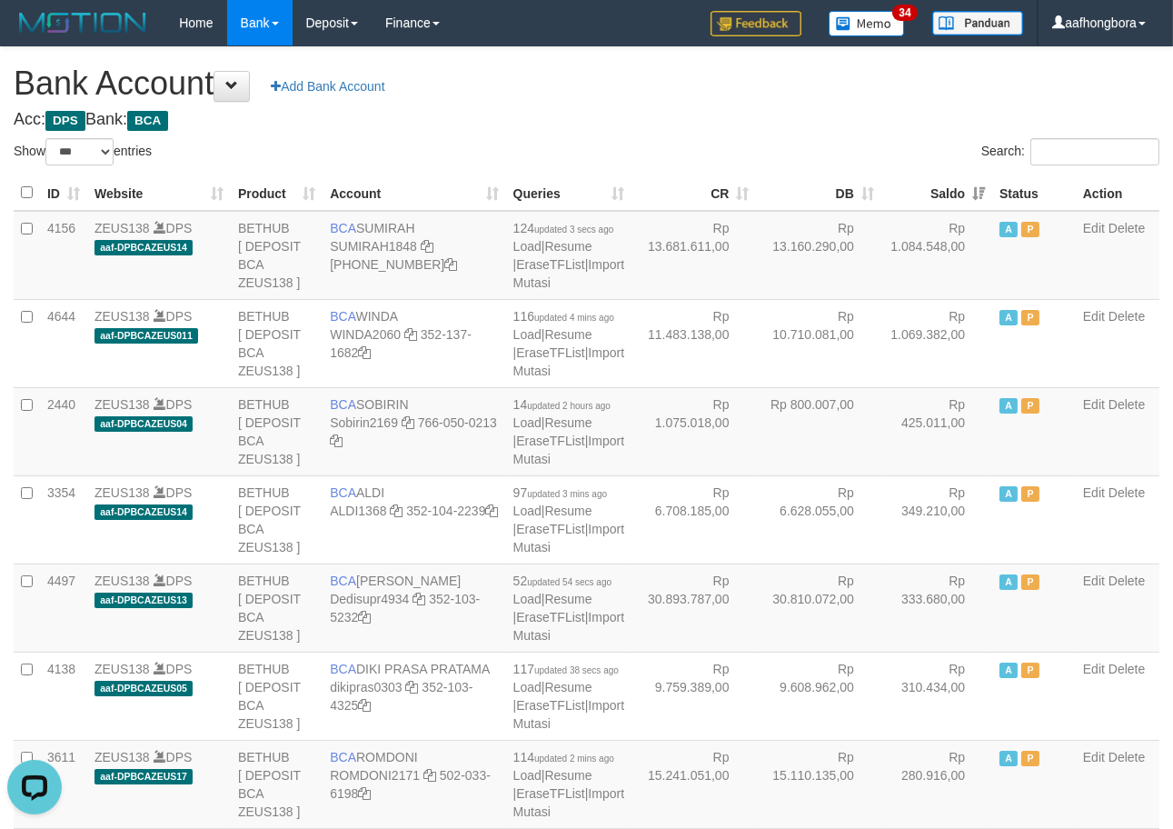
click at [932, 192] on th "Saldo" at bounding box center [937, 192] width 111 height 35
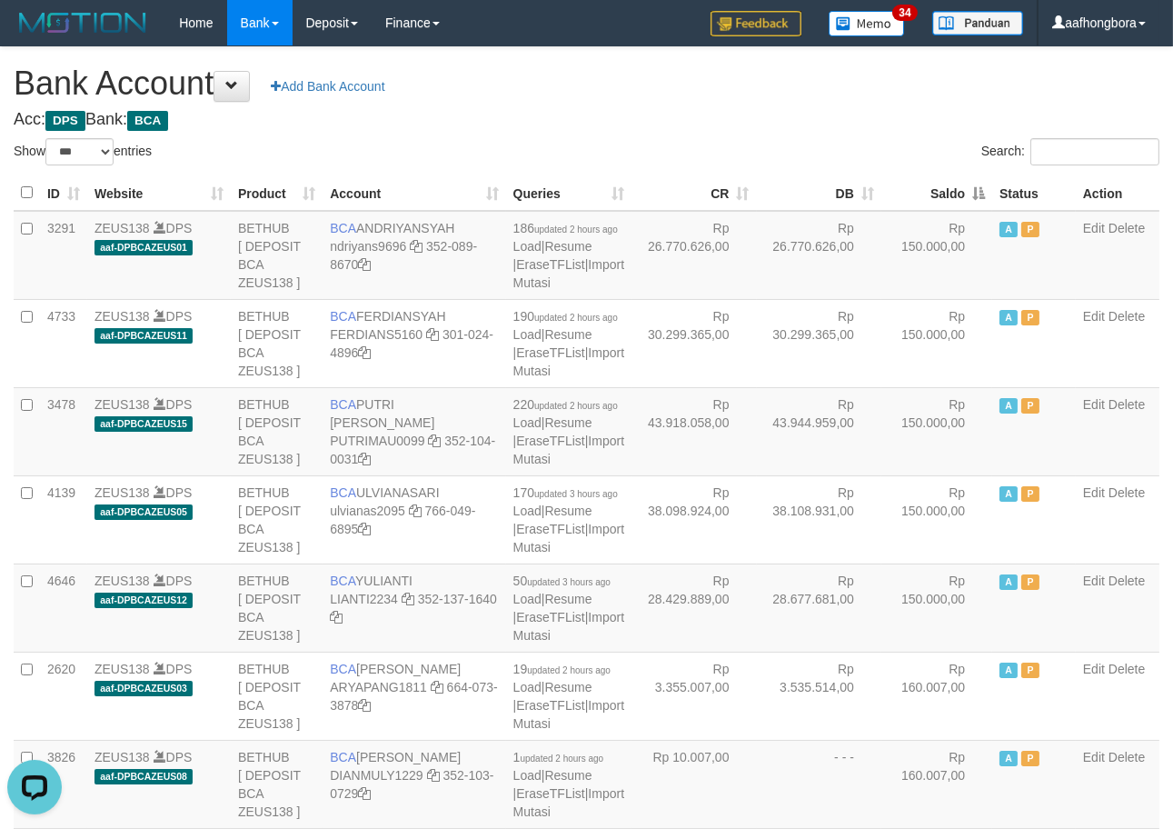
click at [741, 114] on h4 "Acc: DPS Bank: BCA" at bounding box center [587, 120] width 1146 height 18
select select "***"
click at [930, 194] on th "Saldo" at bounding box center [937, 192] width 111 height 35
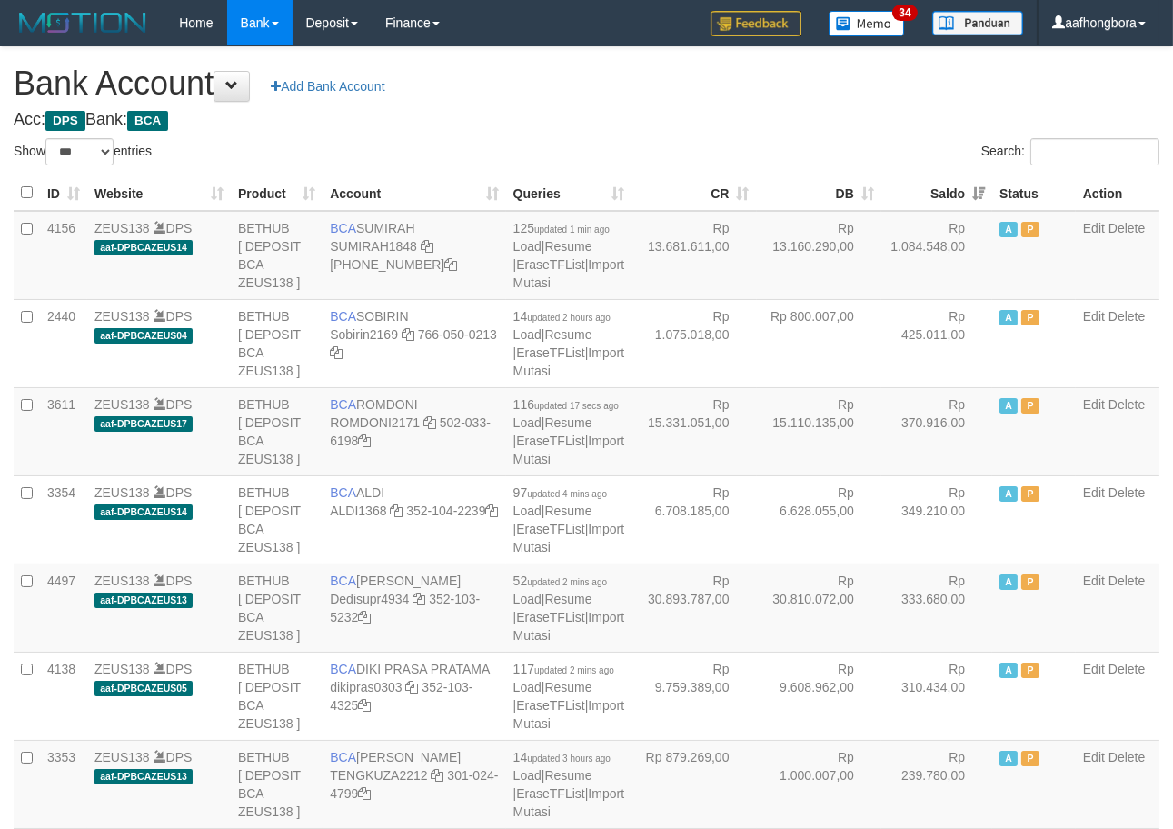
click at [930, 194] on th "Saldo" at bounding box center [937, 192] width 111 height 35
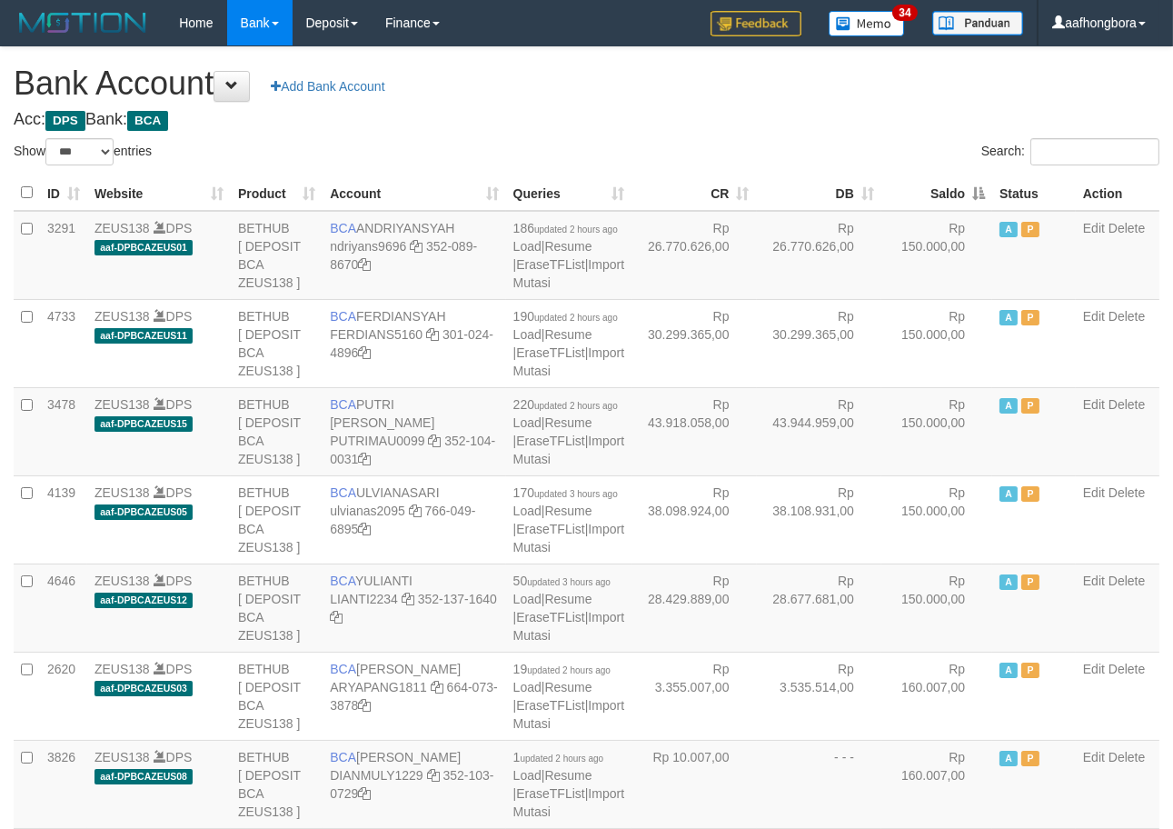
click at [930, 194] on th "Saldo" at bounding box center [937, 192] width 111 height 35
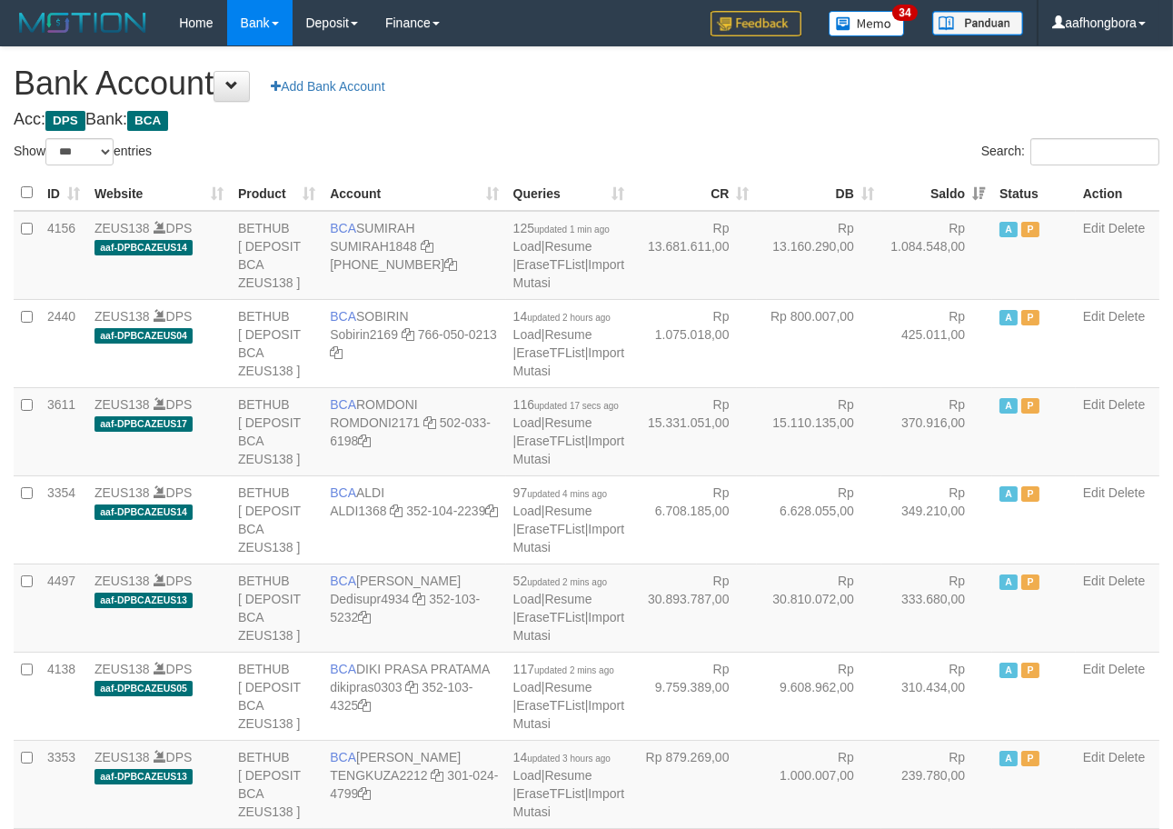
click at [868, 145] on div "Search:" at bounding box center [881, 154] width 560 height 32
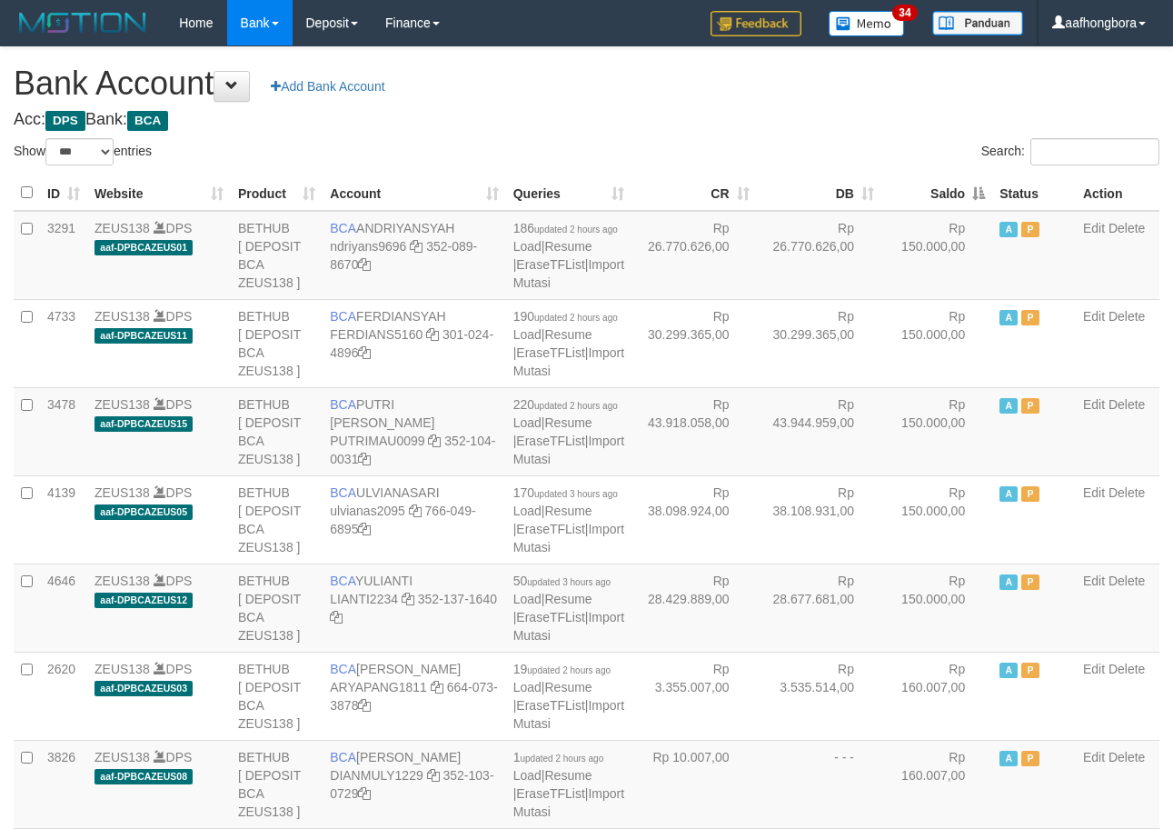
select select "***"
click at [932, 195] on th "Saldo" at bounding box center [937, 192] width 111 height 35
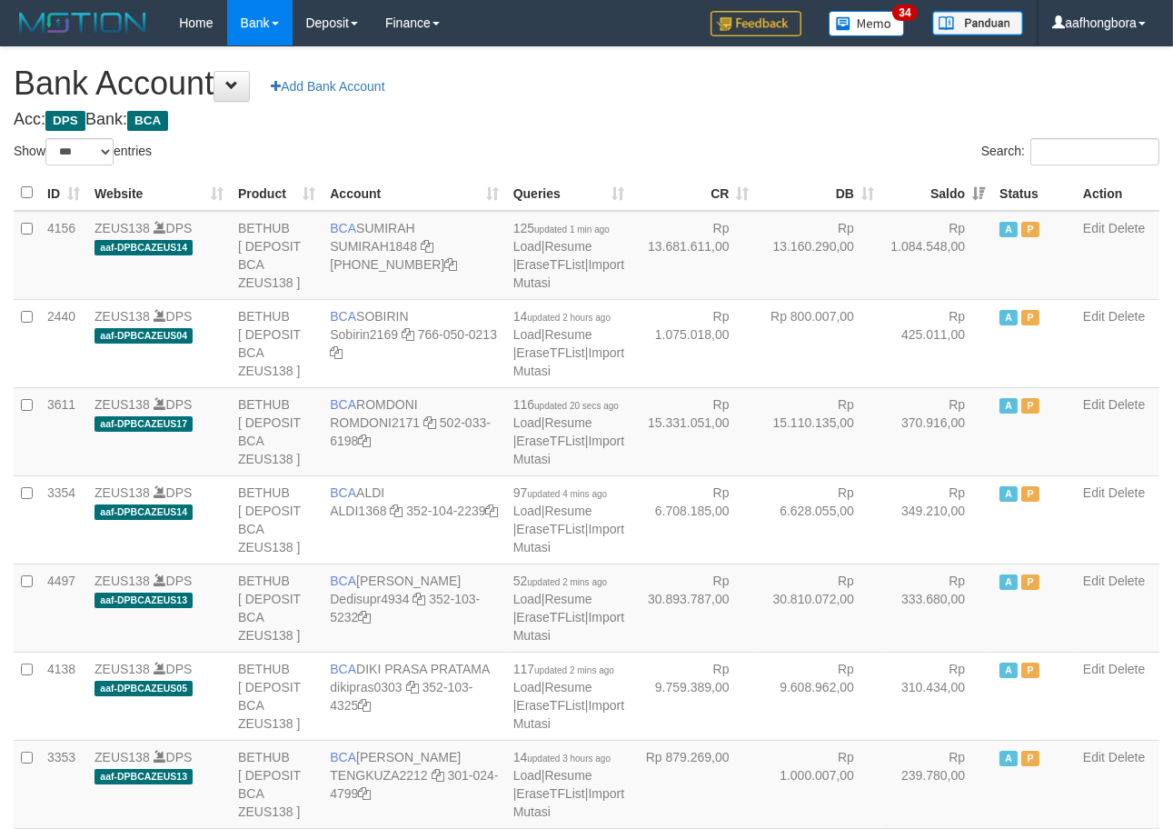
click at [932, 195] on th "Saldo" at bounding box center [937, 192] width 111 height 35
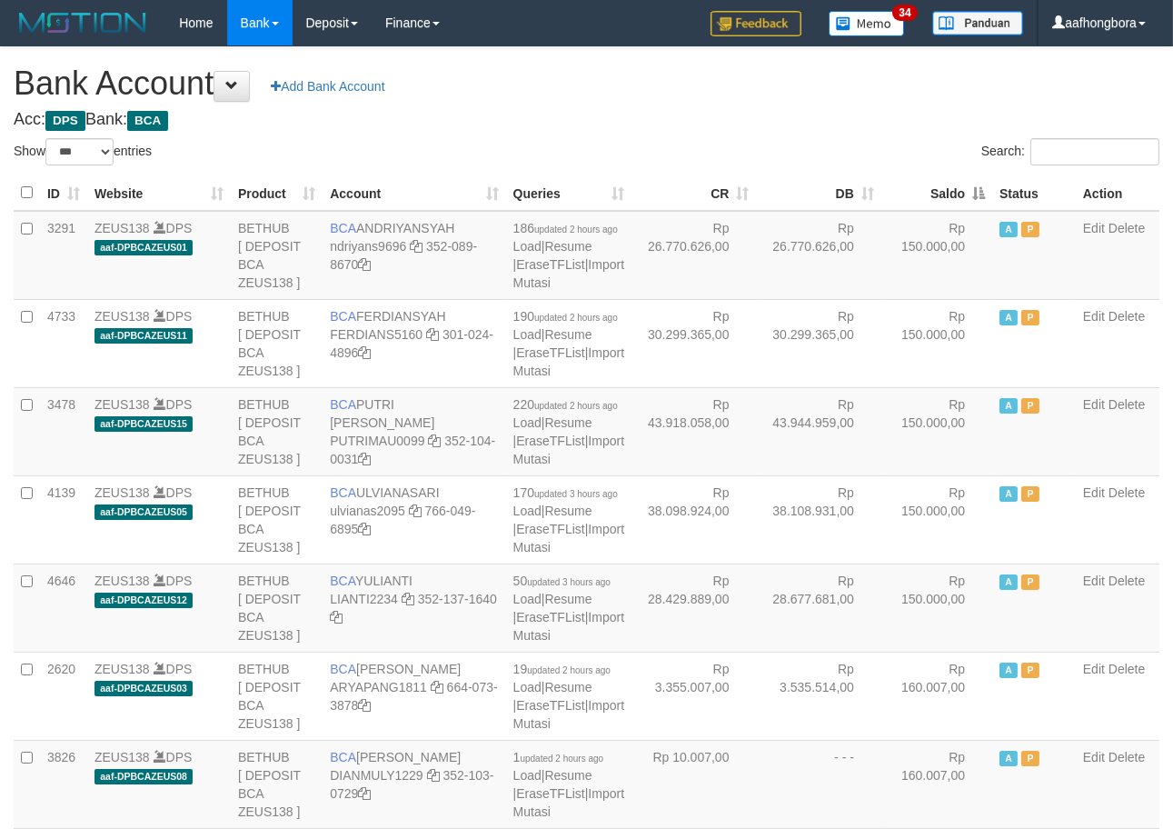
click at [867, 152] on div "Search:" at bounding box center [881, 154] width 560 height 32
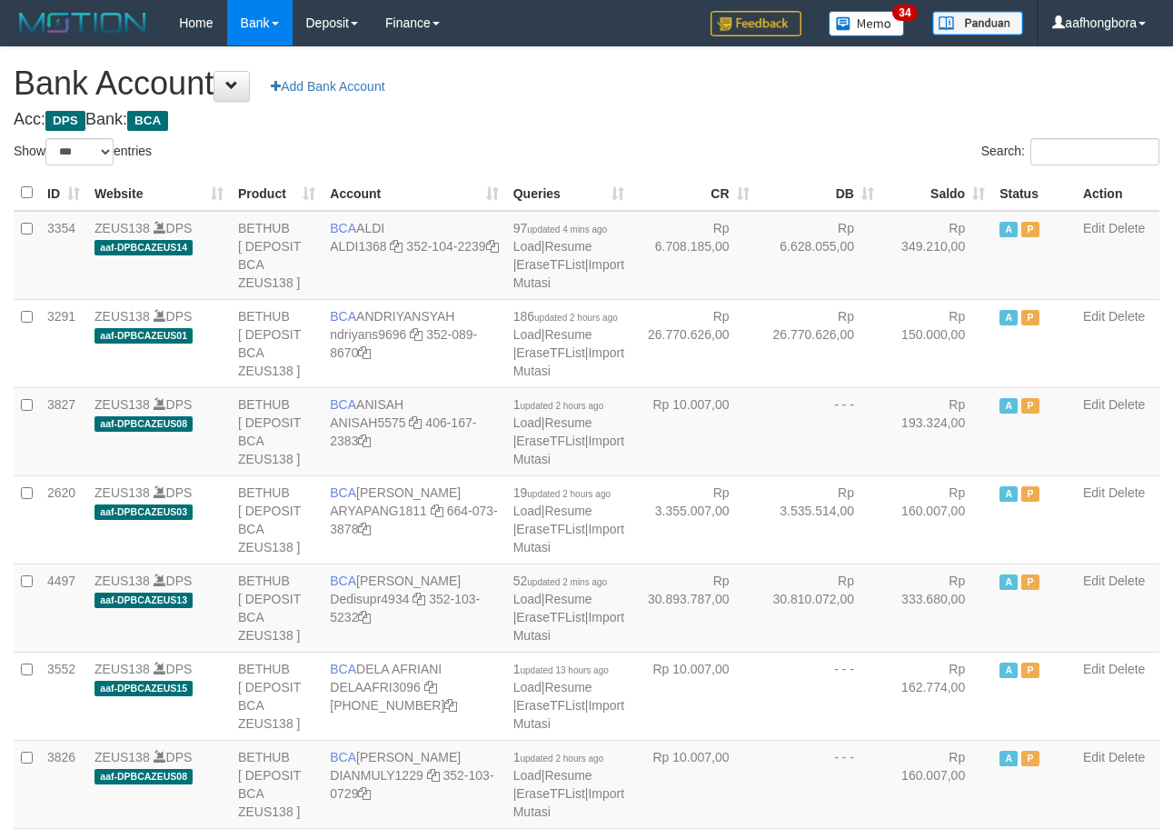
select select "***"
click at [866, 152] on div "Search:" at bounding box center [881, 154] width 560 height 32
select select "***"
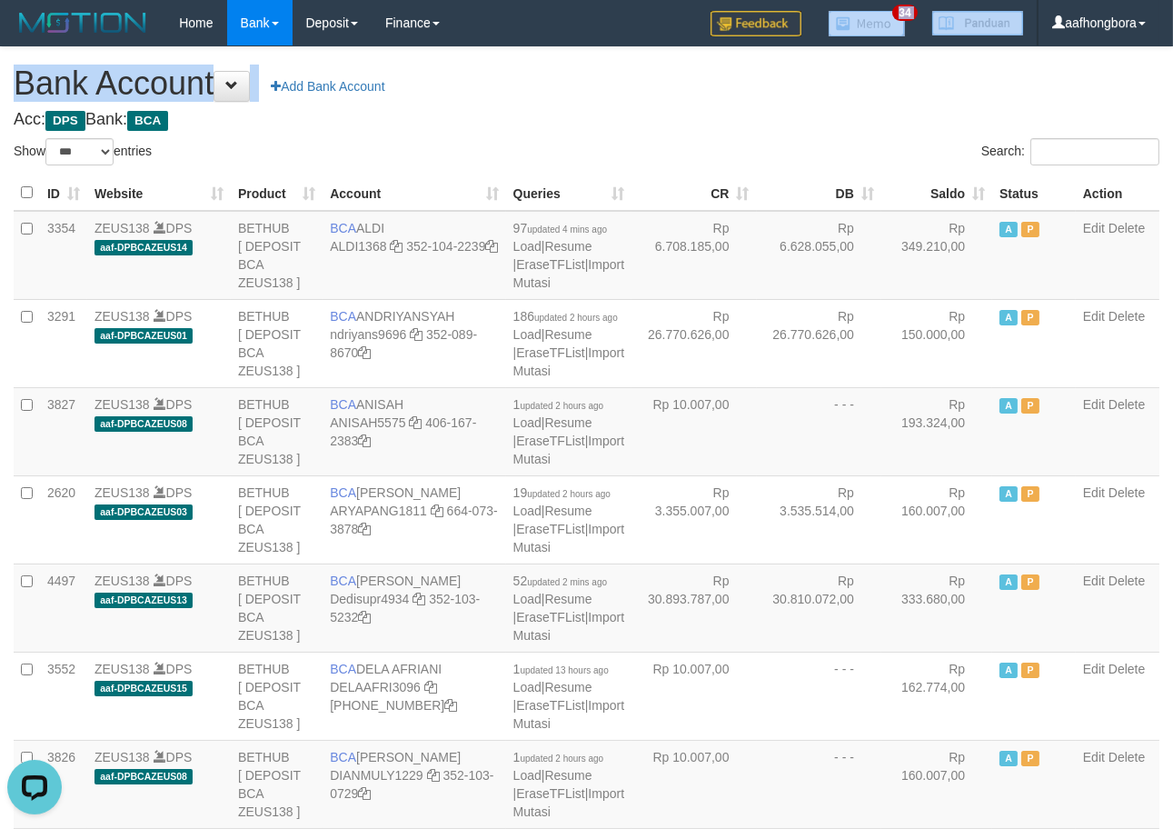
drag, startPoint x: 813, startPoint y: 47, endPoint x: 801, endPoint y: 65, distance: 22.2
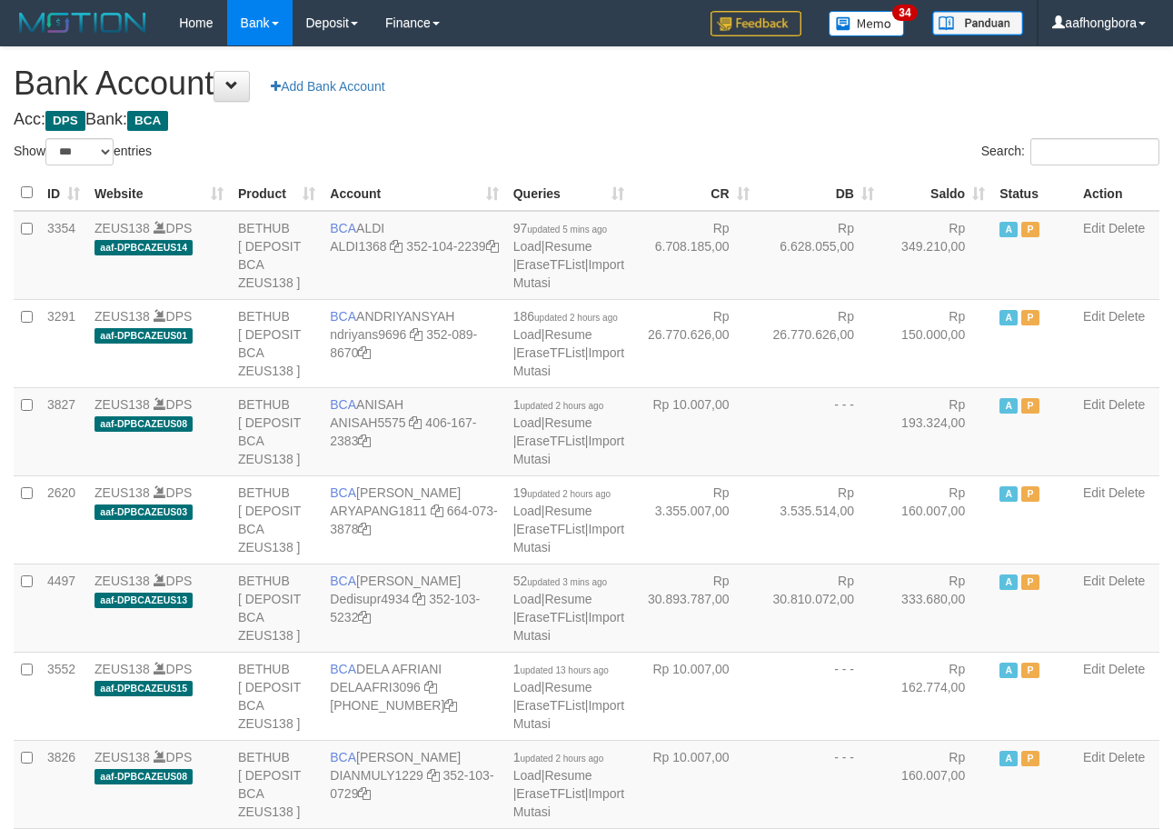
select select "***"
click at [798, 98] on h1 "Bank Account Add Bank Account" at bounding box center [587, 83] width 1146 height 36
select select "***"
click at [930, 175] on th "Saldo" at bounding box center [937, 192] width 111 height 35
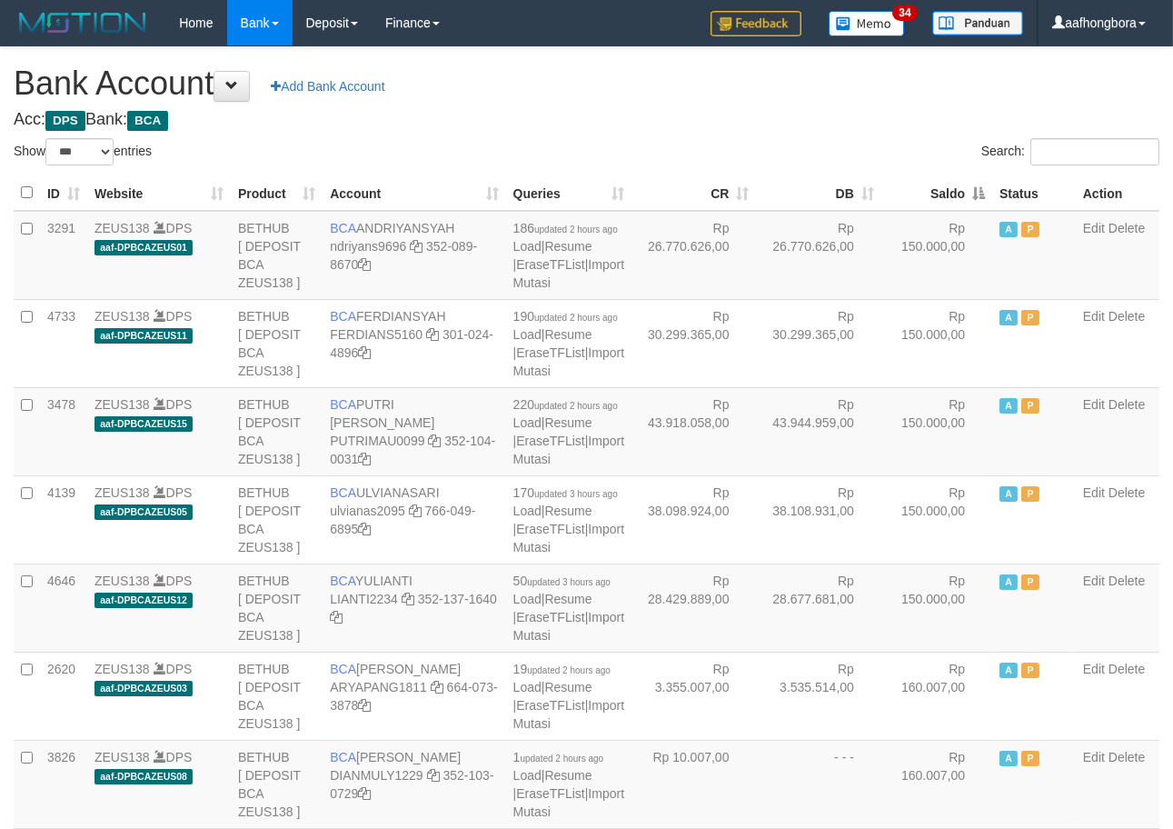
click at [930, 175] on th "Saldo" at bounding box center [937, 192] width 111 height 35
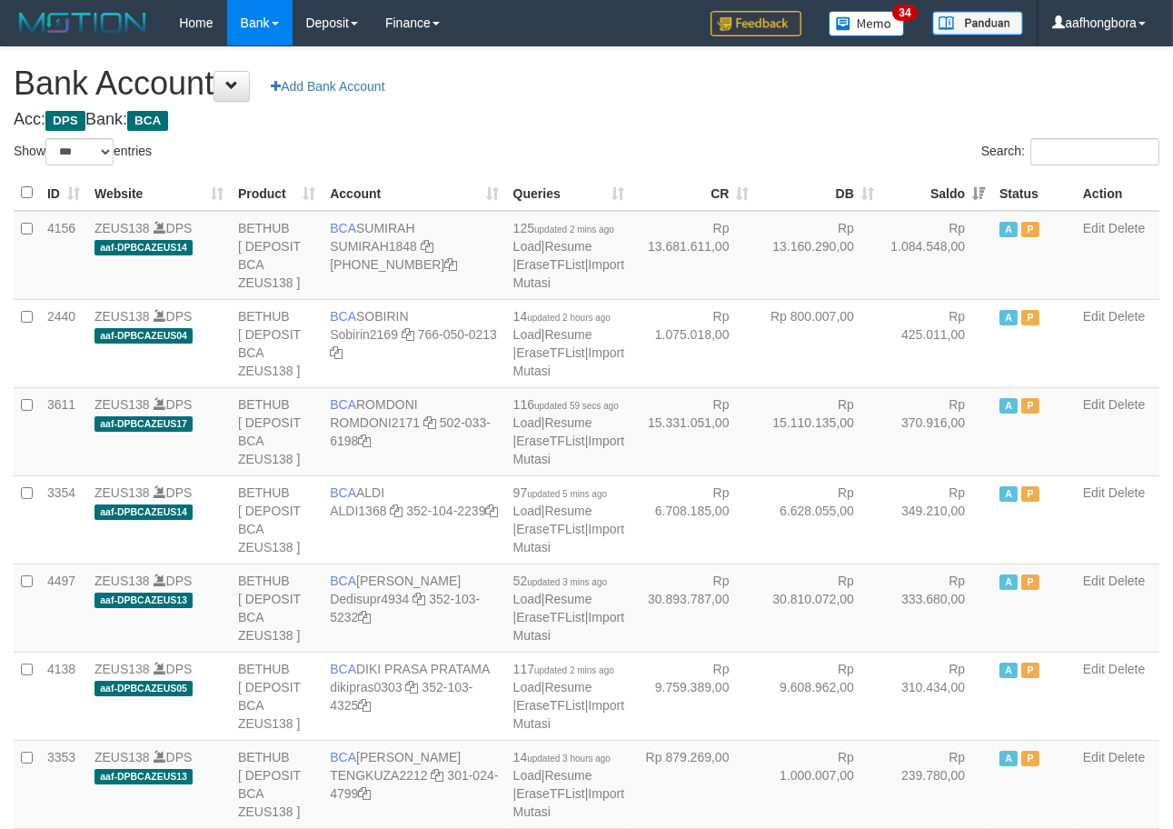
click at [930, 179] on th "Saldo" at bounding box center [937, 192] width 111 height 35
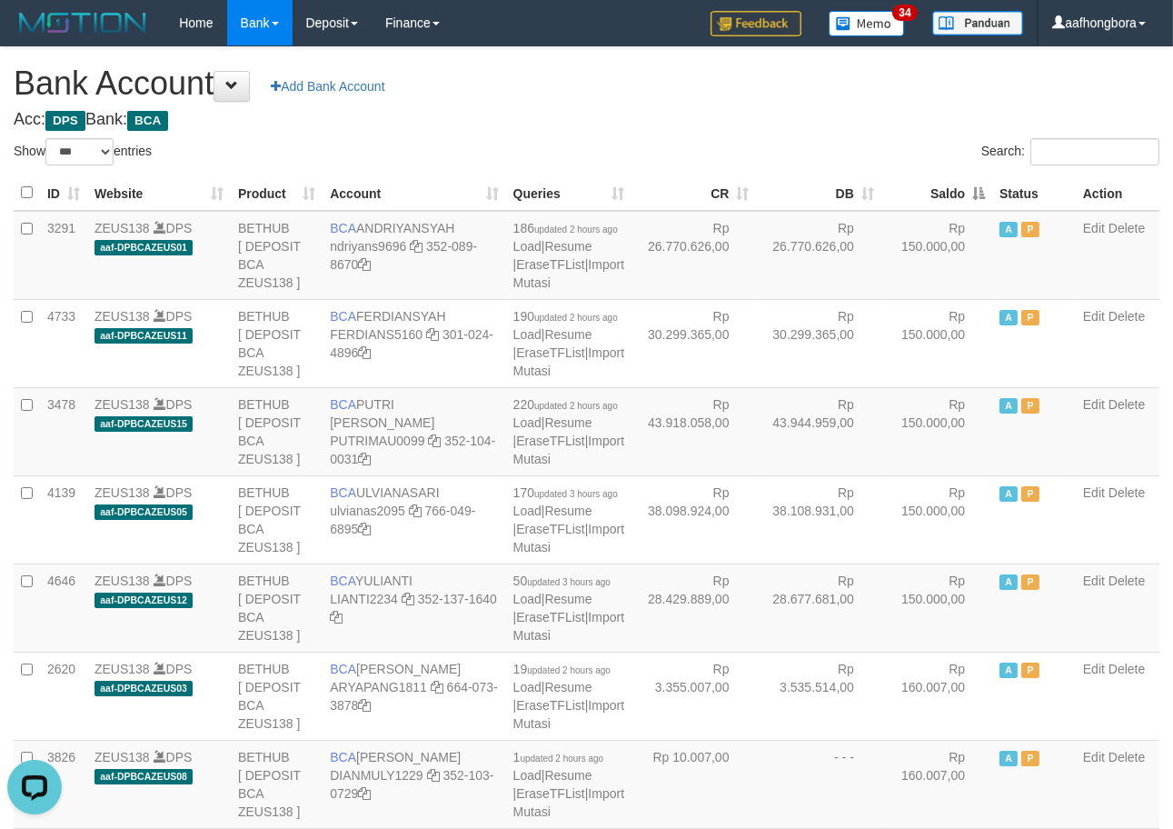
click at [811, 141] on div "Search:" at bounding box center [881, 154] width 560 height 32
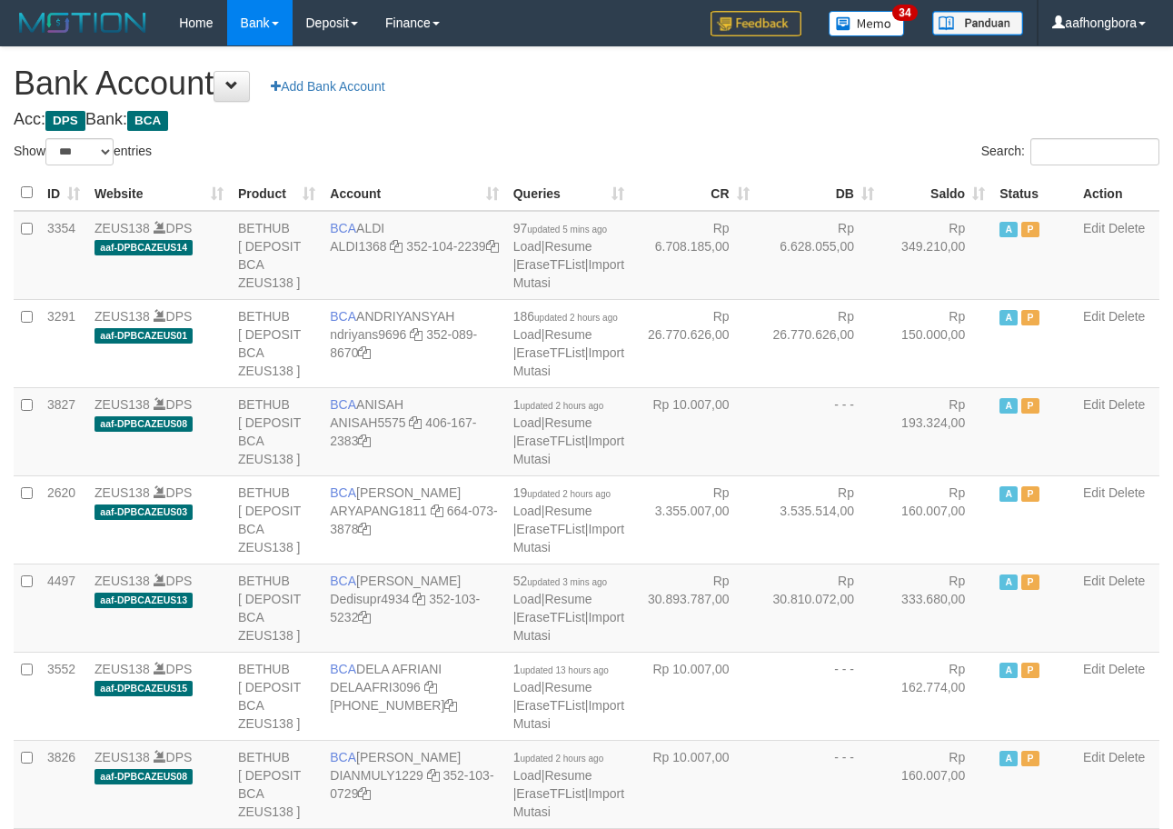
select select "***"
click at [812, 141] on div "Search:" at bounding box center [881, 154] width 560 height 32
drag, startPoint x: 812, startPoint y: 141, endPoint x: 829, endPoint y: 141, distance: 17.3
click at [829, 141] on div "Search:" at bounding box center [881, 154] width 560 height 32
select select "***"
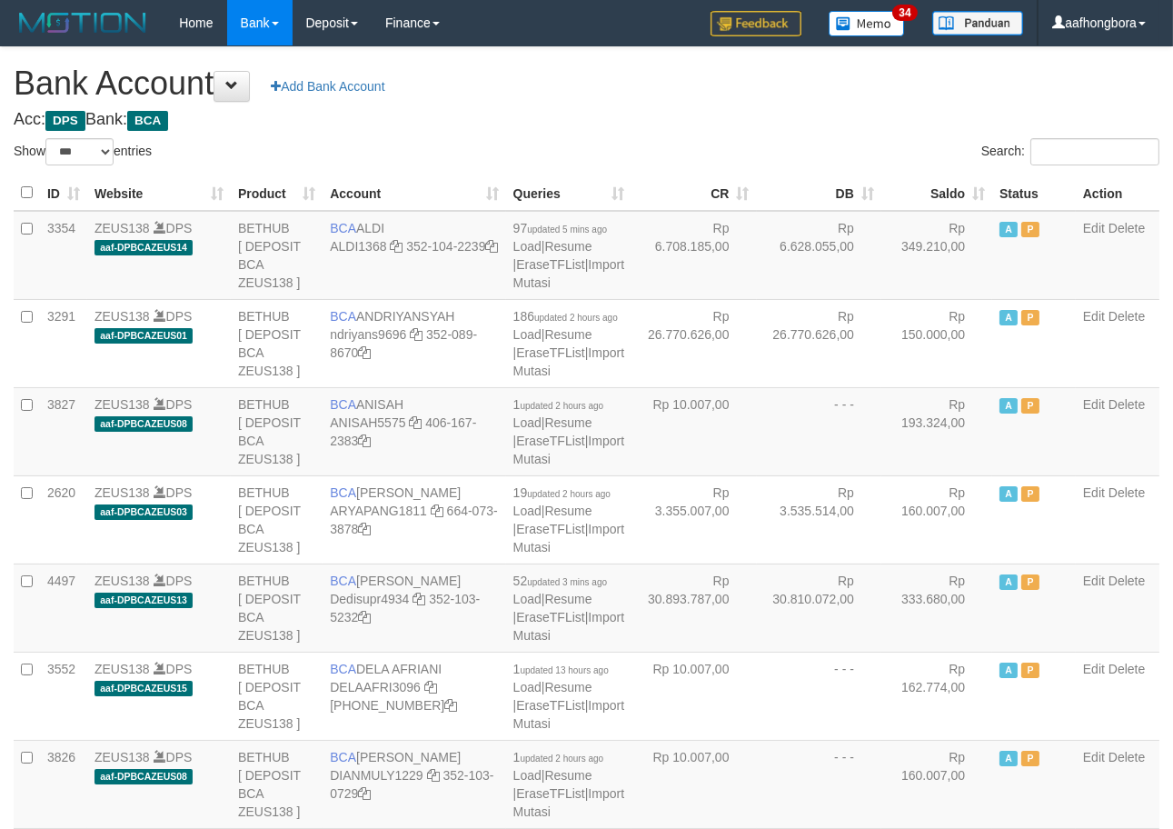
click at [932, 191] on th "Saldo" at bounding box center [937, 192] width 111 height 35
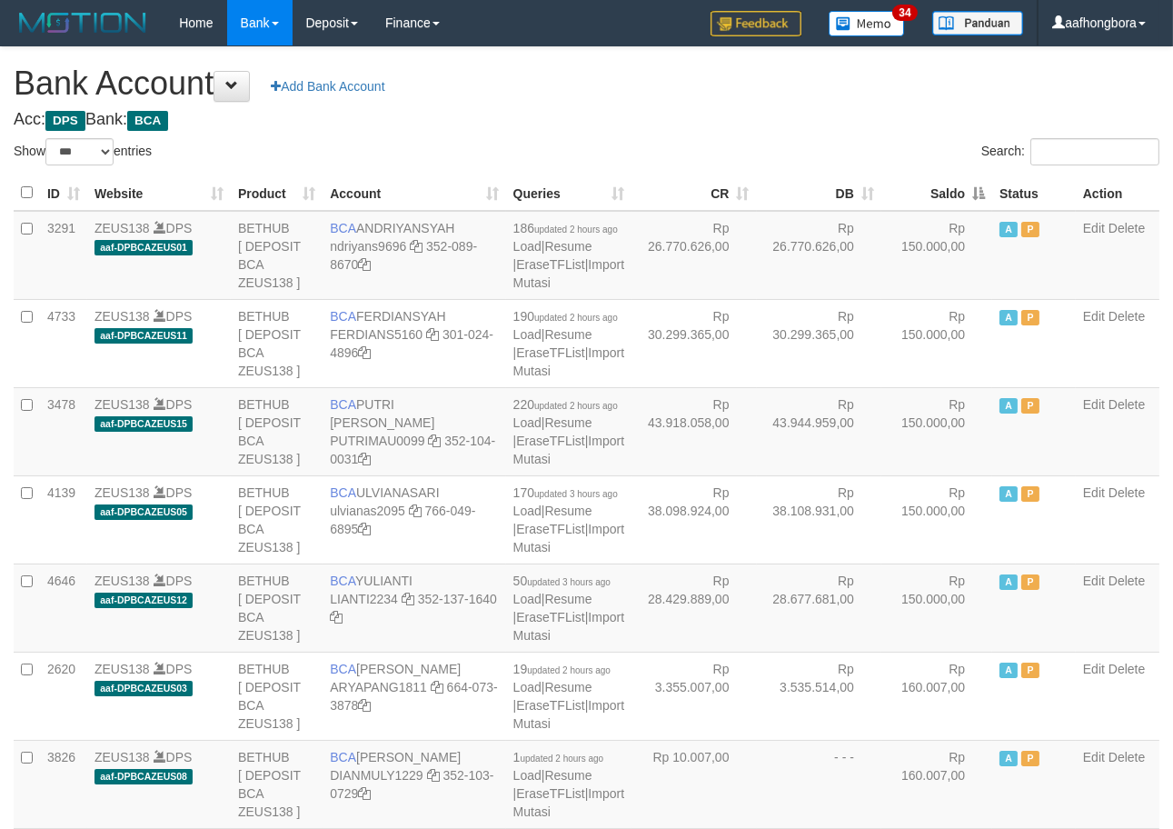
click at [932, 191] on th "Saldo" at bounding box center [937, 192] width 111 height 35
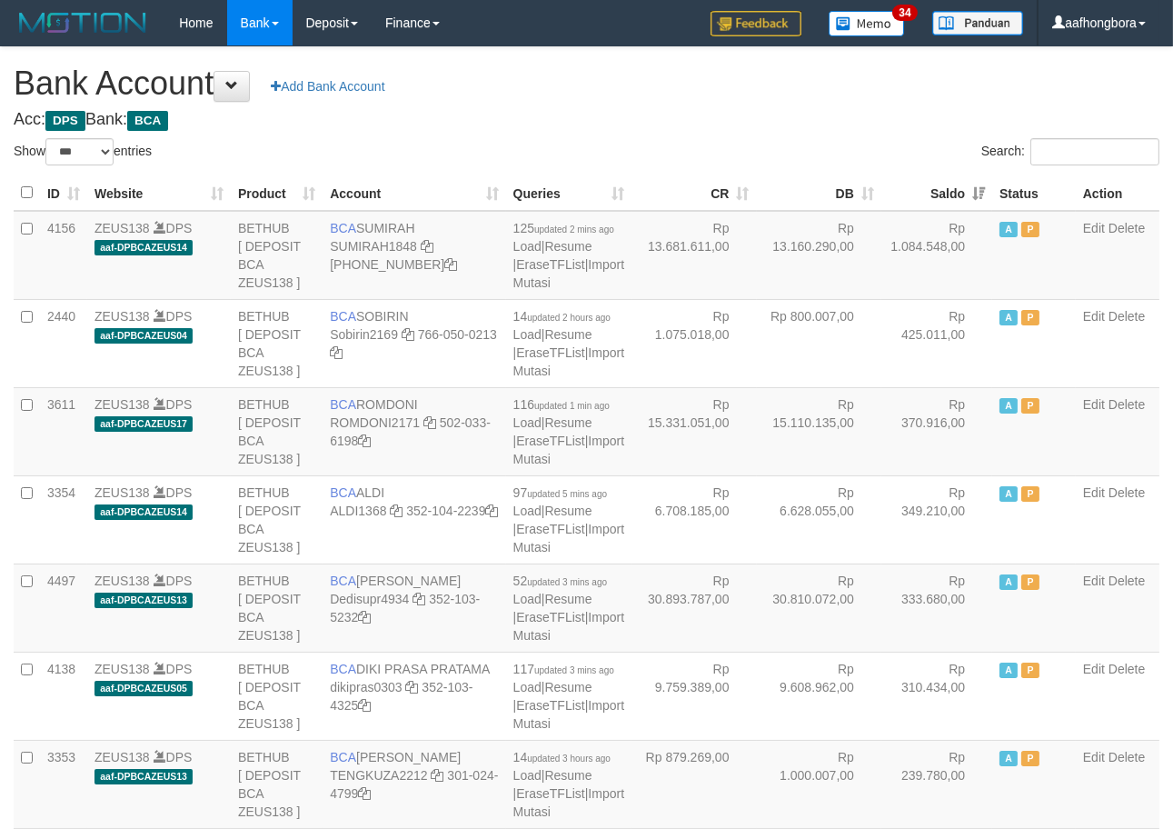
click at [931, 192] on th "Saldo" at bounding box center [937, 192] width 111 height 35
click at [930, 194] on th "Saldo" at bounding box center [937, 192] width 111 height 35
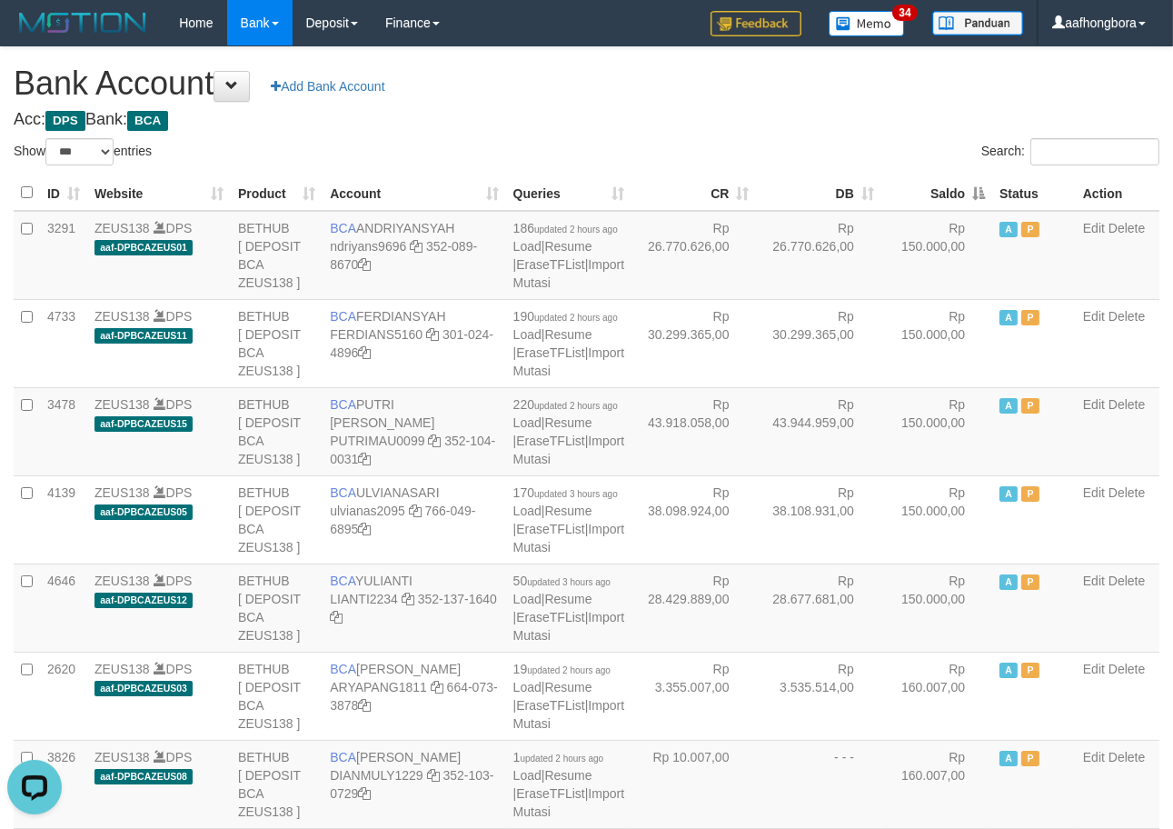
click at [930, 194] on th "Saldo" at bounding box center [937, 192] width 111 height 35
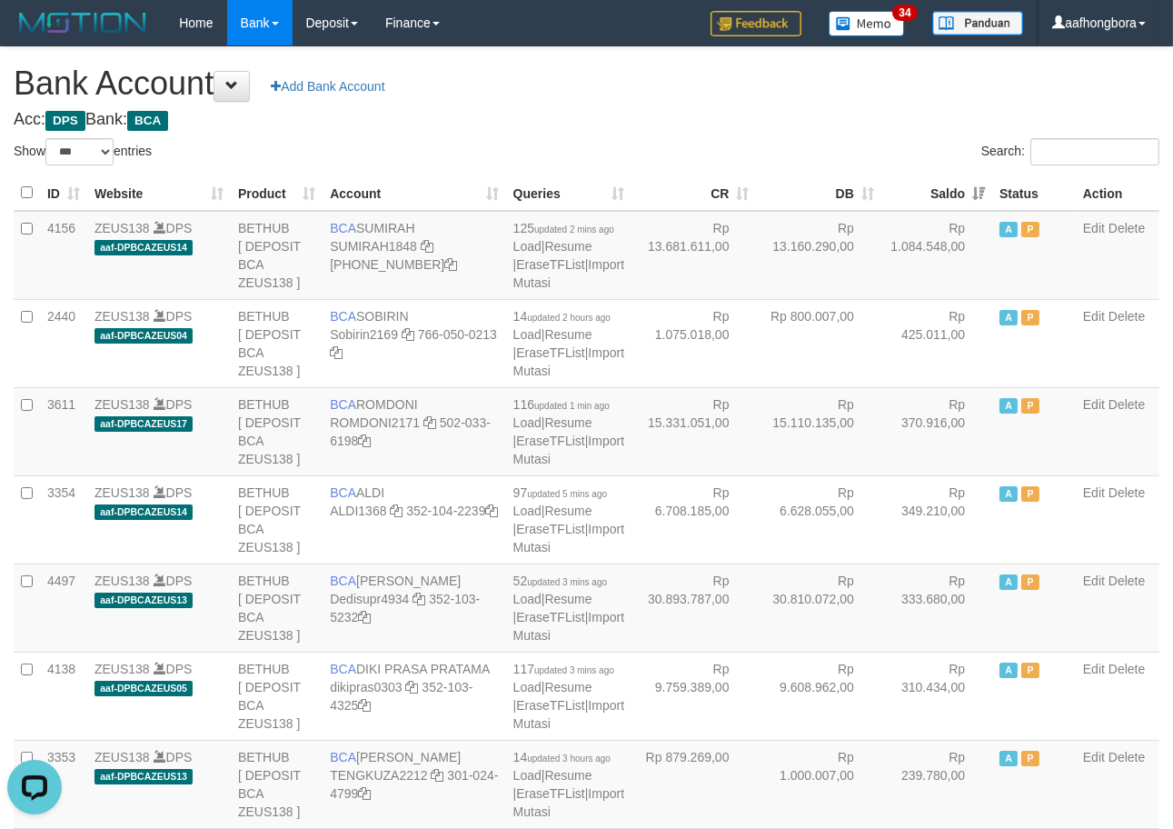
click at [928, 195] on th "Saldo" at bounding box center [937, 192] width 111 height 35
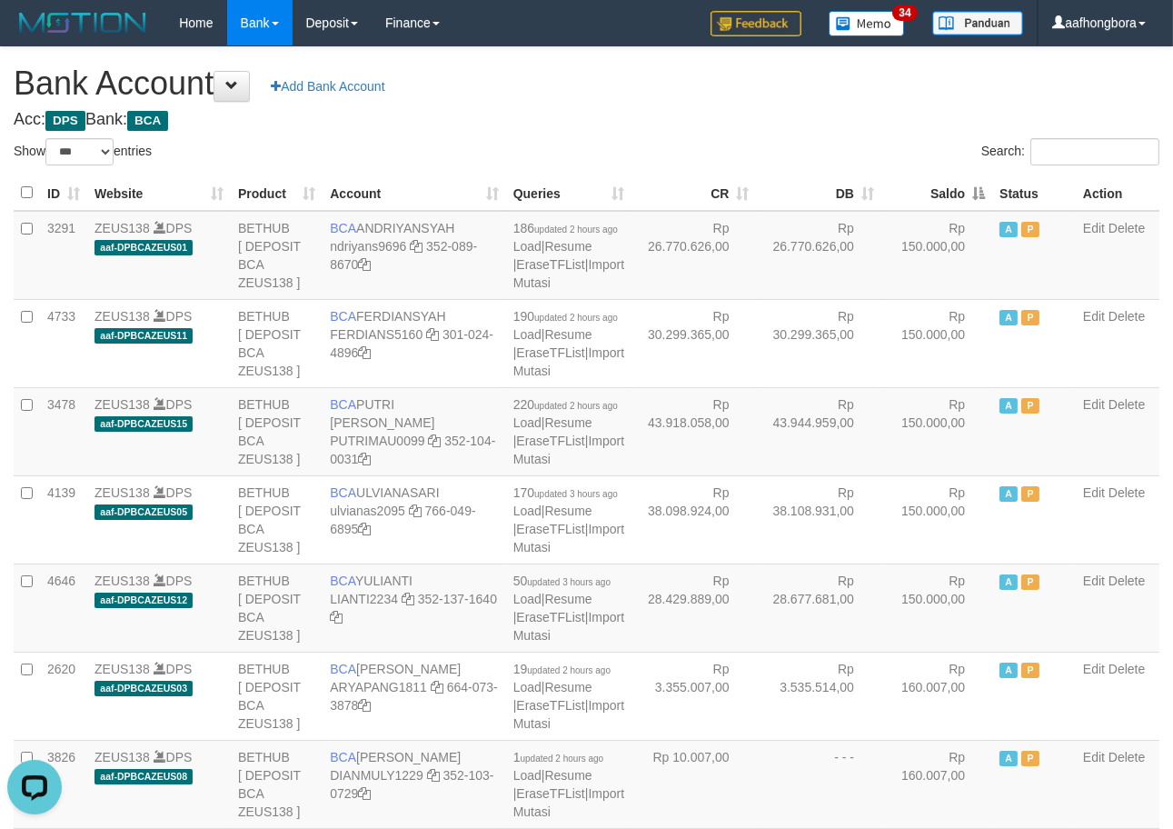
click at [923, 198] on th "Saldo" at bounding box center [937, 192] width 111 height 35
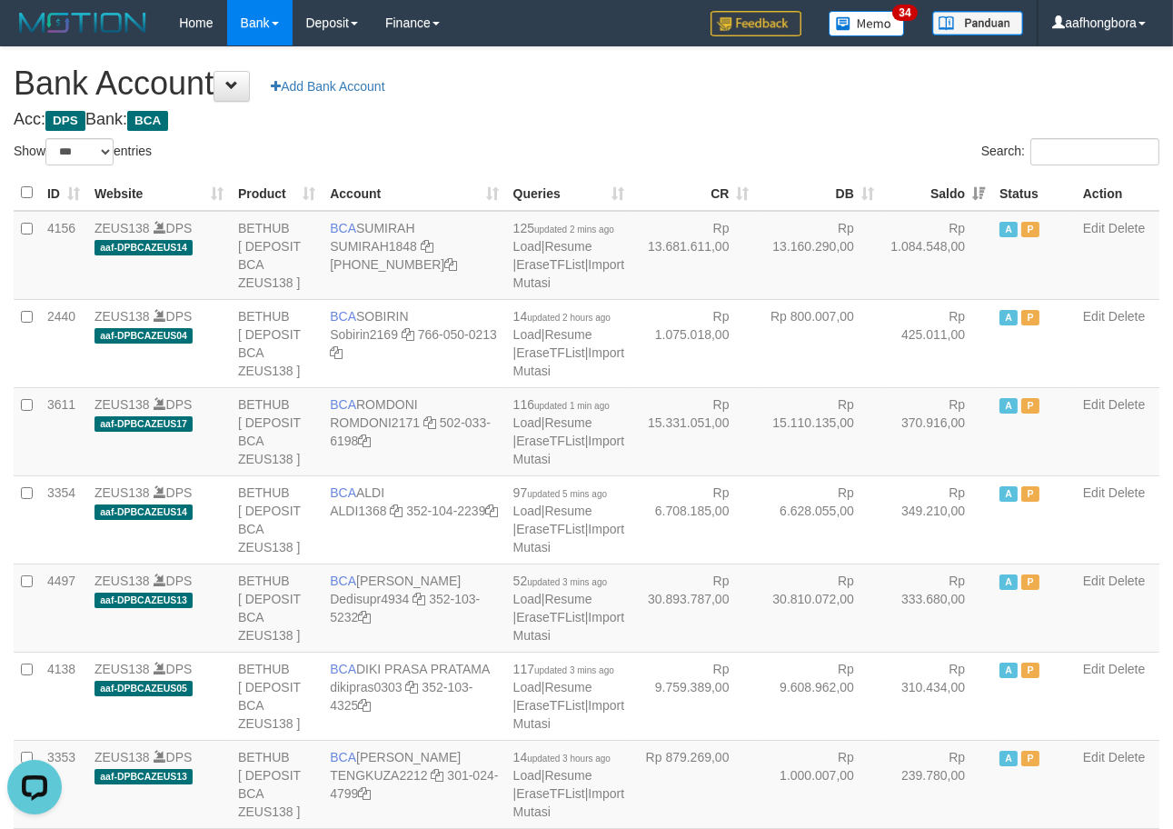
click at [905, 143] on div "Search:" at bounding box center [881, 154] width 560 height 32
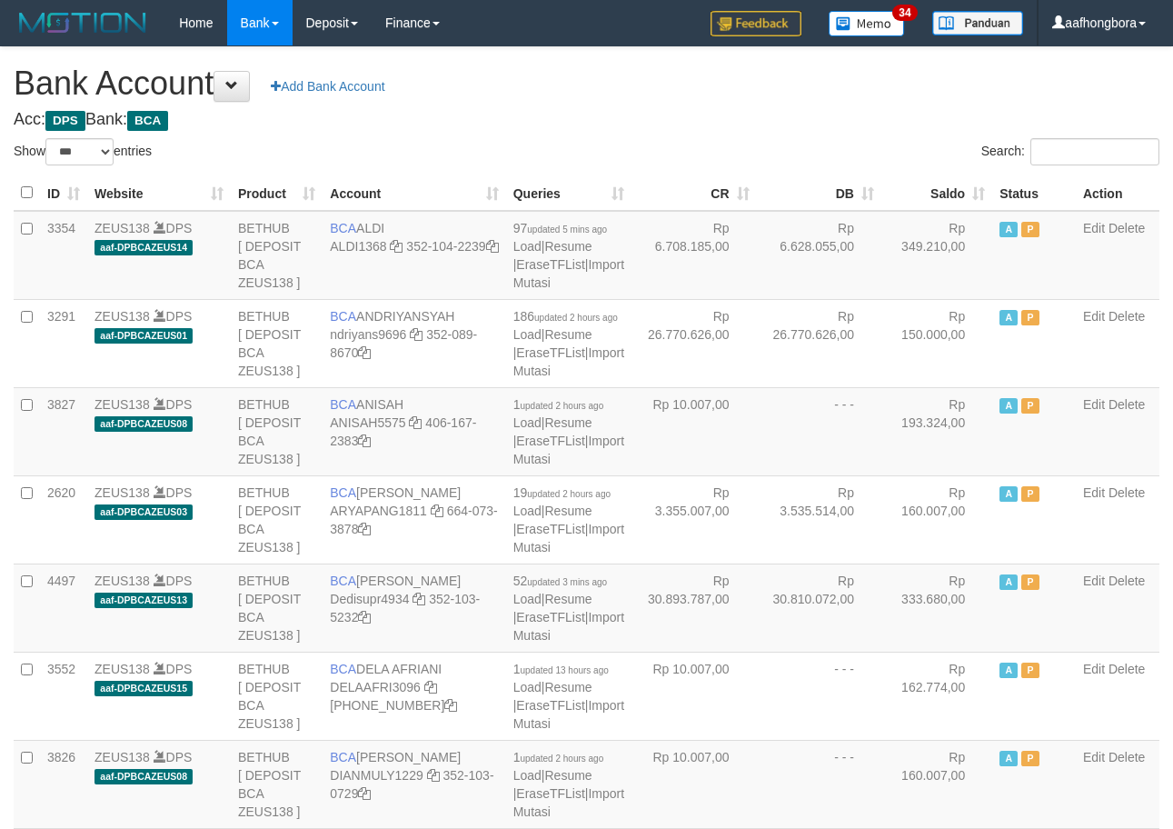
select select "***"
click at [718, 111] on h4 "Acc: DPS Bank: BCA" at bounding box center [587, 120] width 1146 height 18
select select "***"
click at [932, 195] on th "Saldo" at bounding box center [937, 192] width 111 height 35
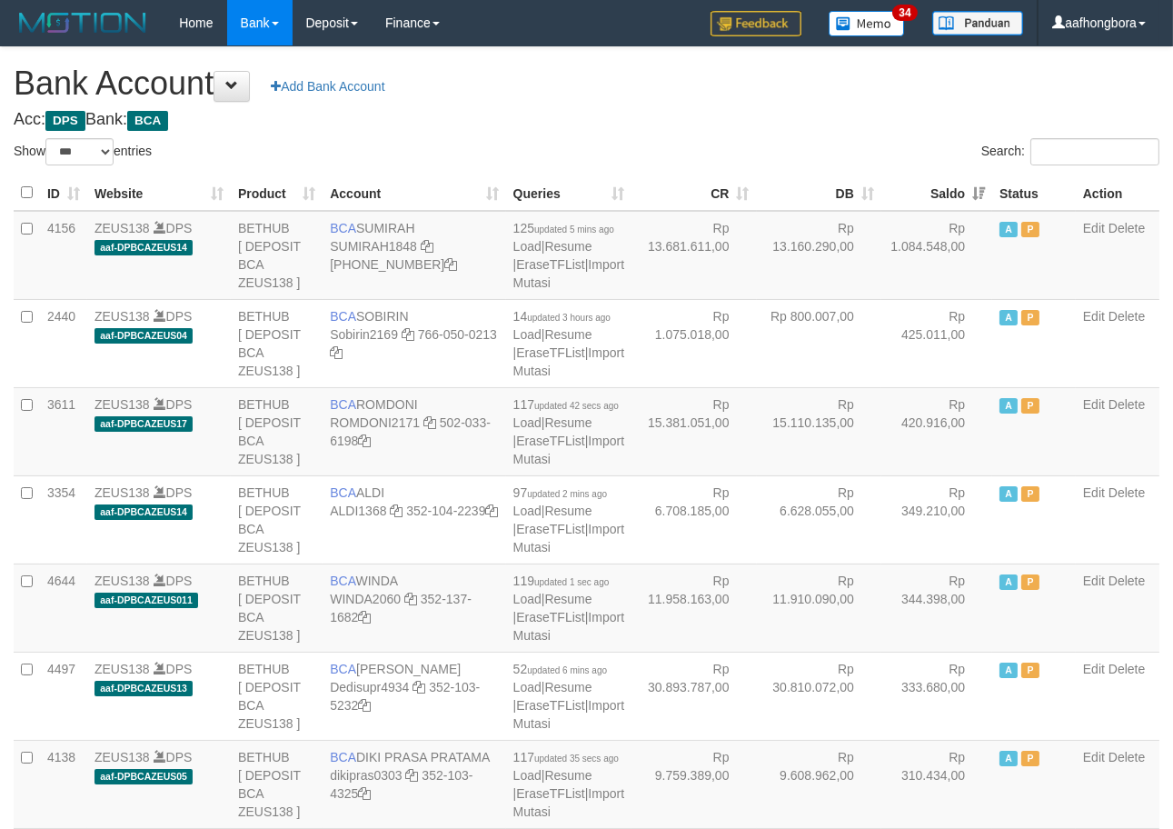
click at [932, 195] on th "Saldo" at bounding box center [937, 192] width 111 height 35
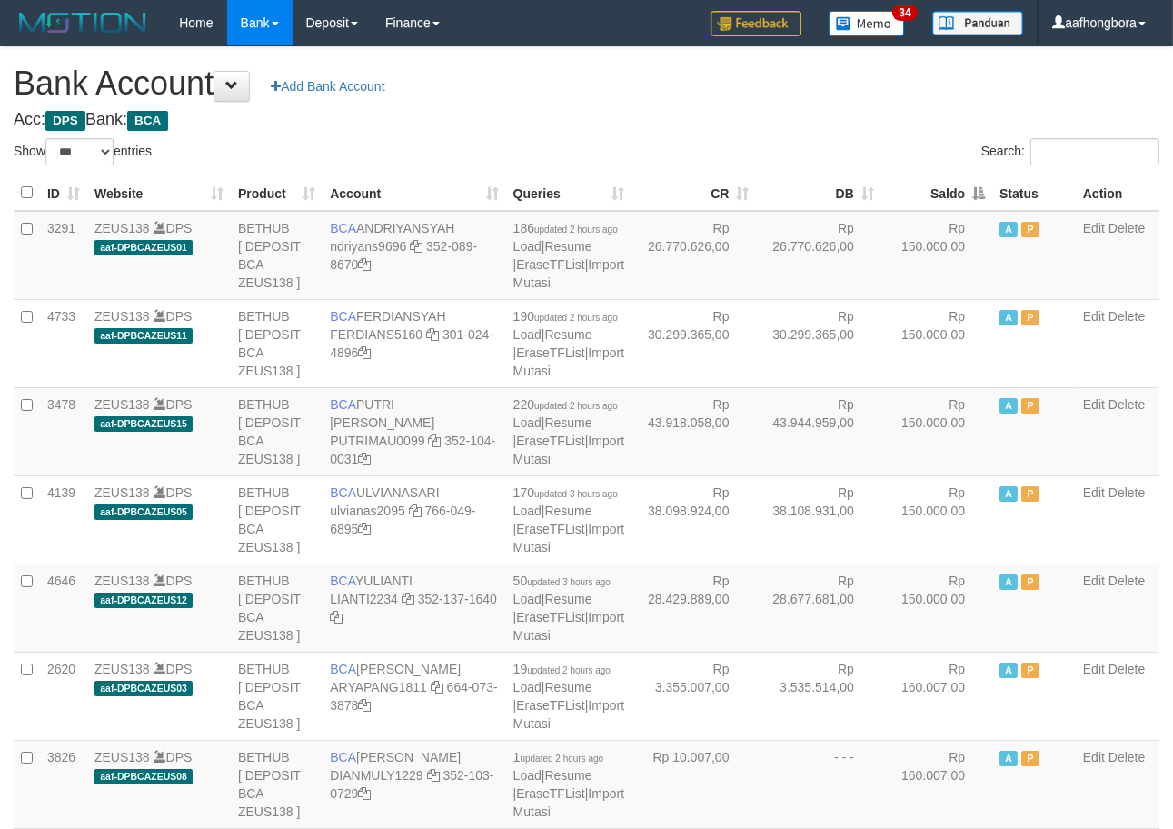
click at [932, 195] on th "Saldo" at bounding box center [937, 192] width 111 height 35
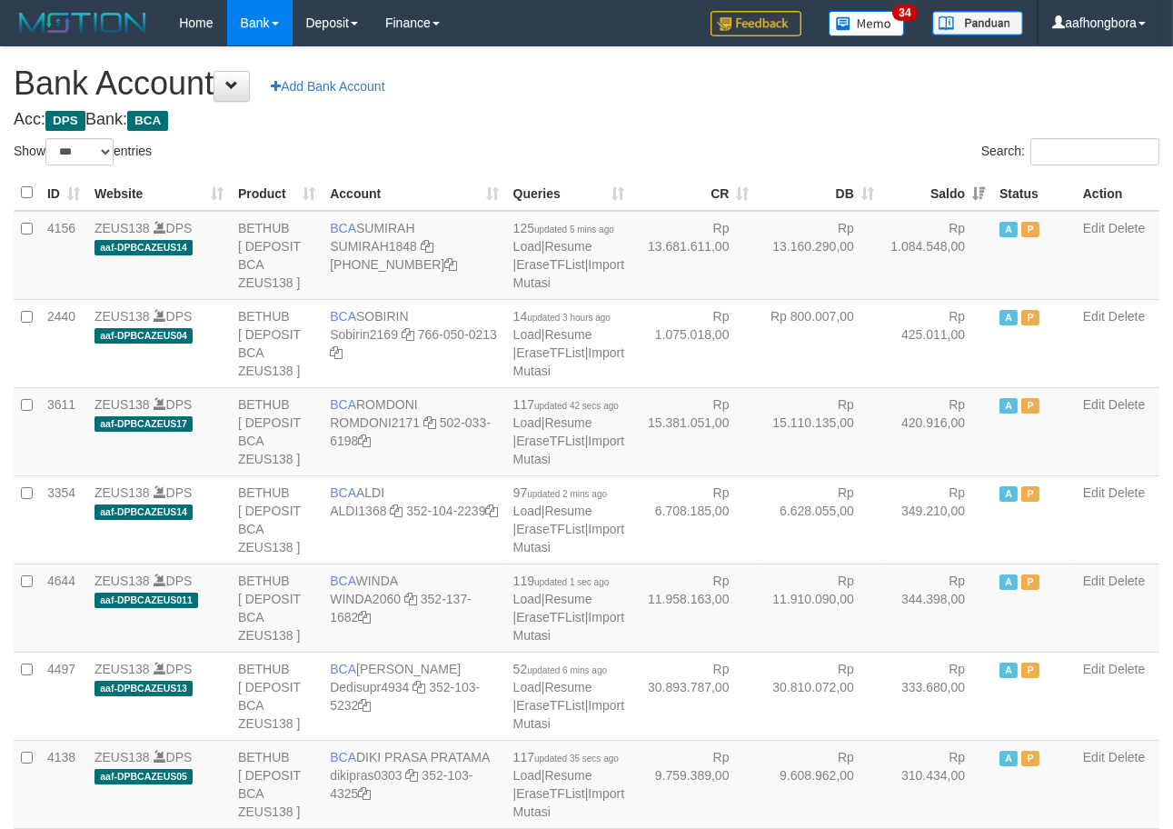
click at [932, 198] on th "Saldo" at bounding box center [937, 192] width 111 height 35
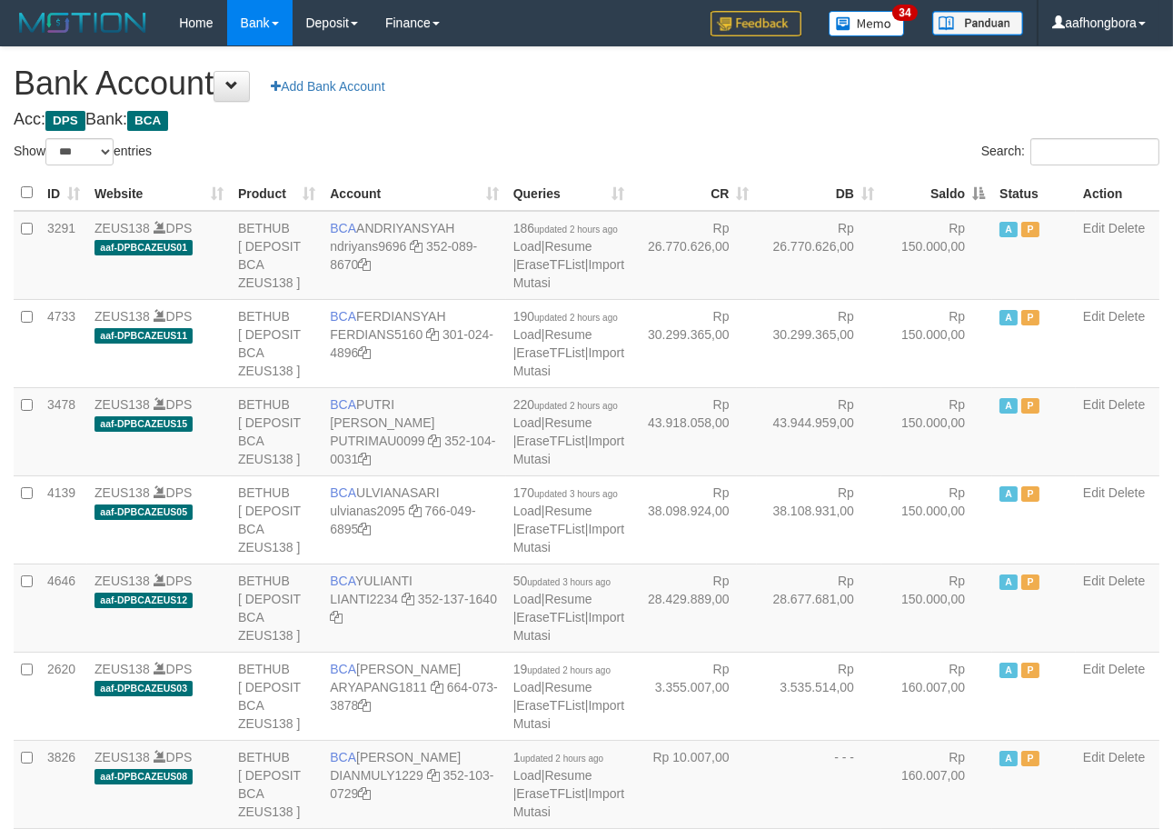
click at [932, 198] on th "Saldo" at bounding box center [937, 192] width 111 height 35
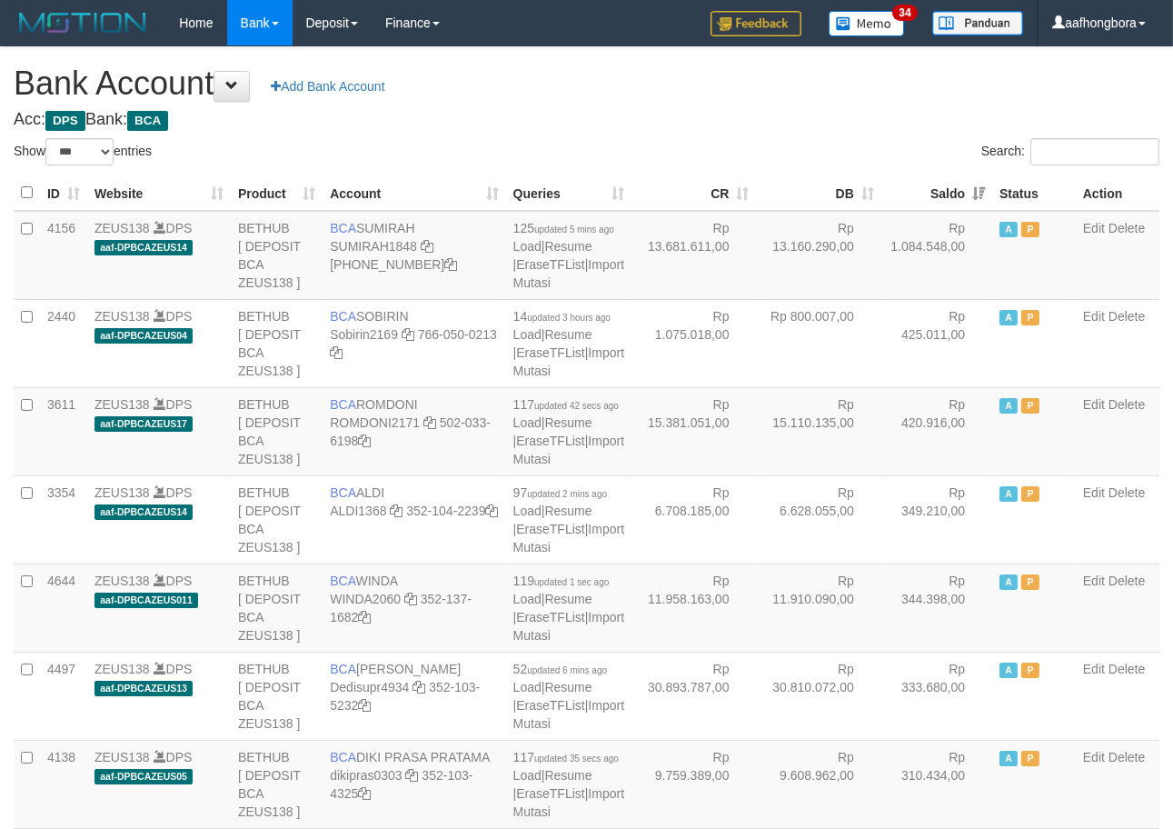
click at [932, 198] on th "Saldo" at bounding box center [937, 192] width 111 height 35
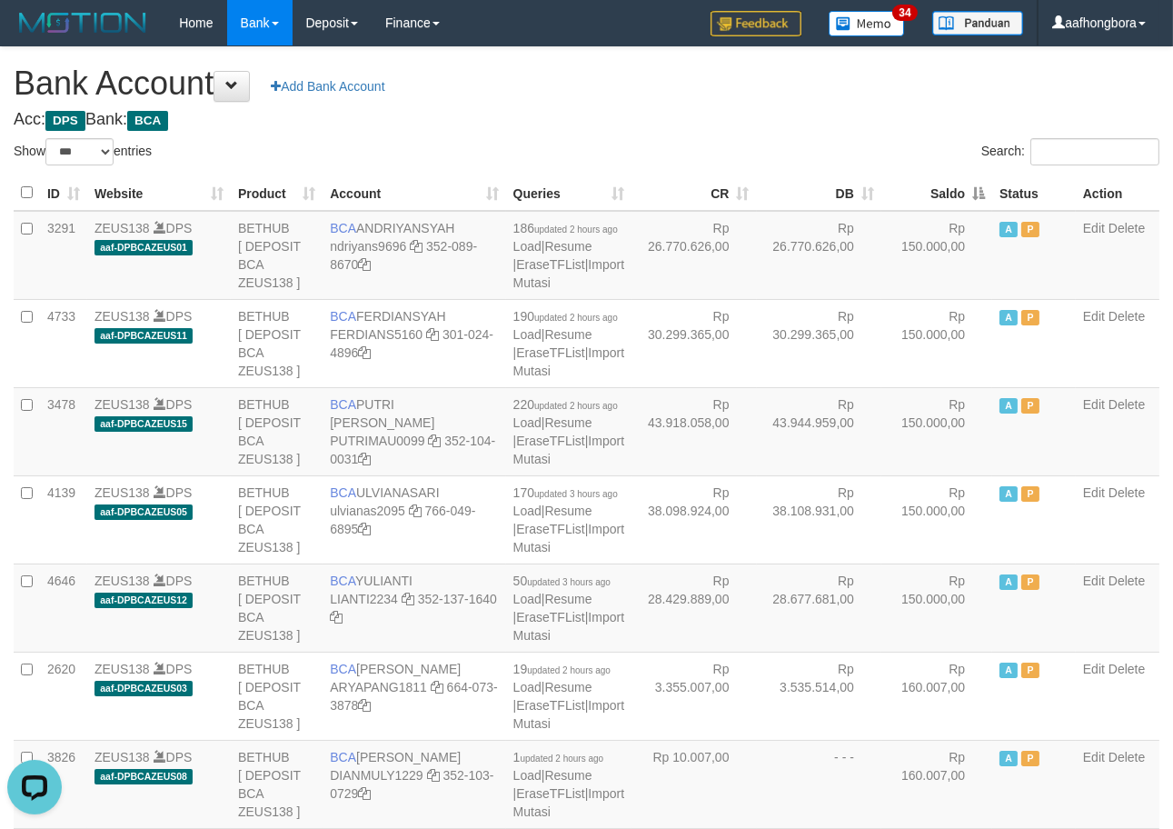
click at [932, 198] on th "Saldo" at bounding box center [937, 192] width 111 height 35
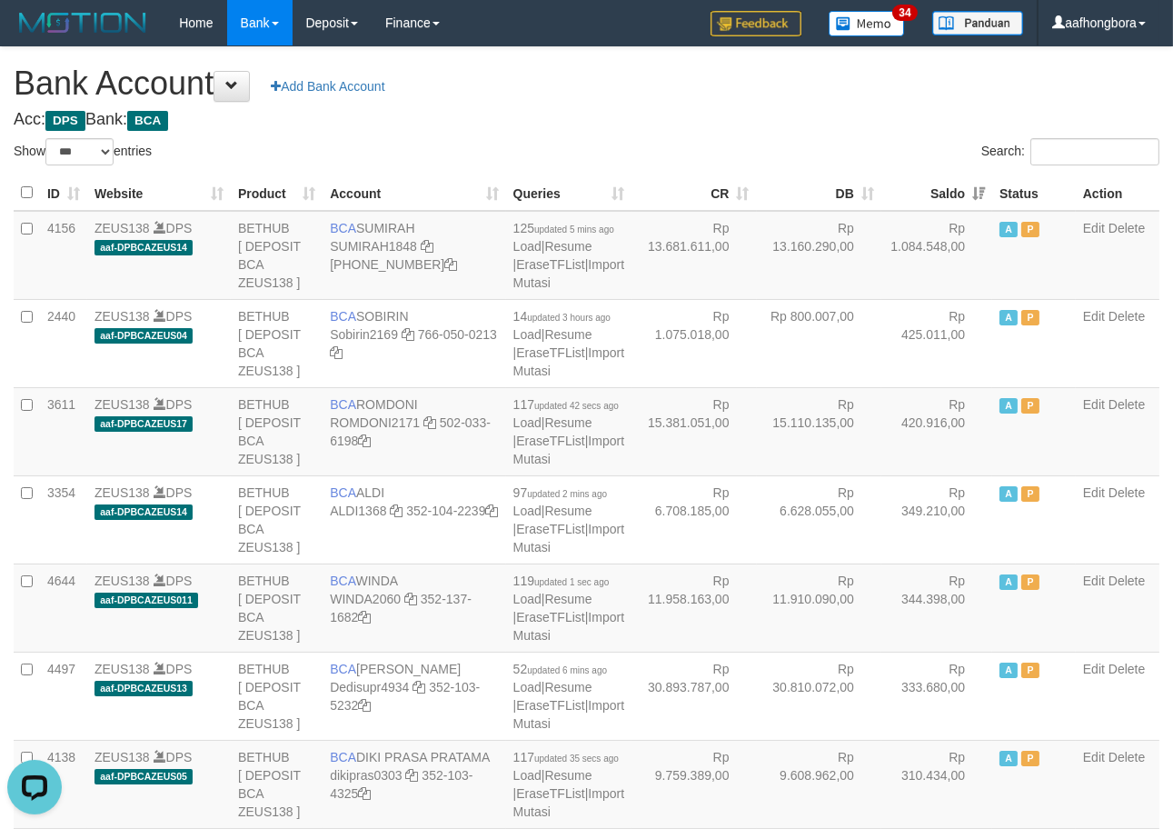
click at [932, 198] on th "Saldo" at bounding box center [937, 192] width 111 height 35
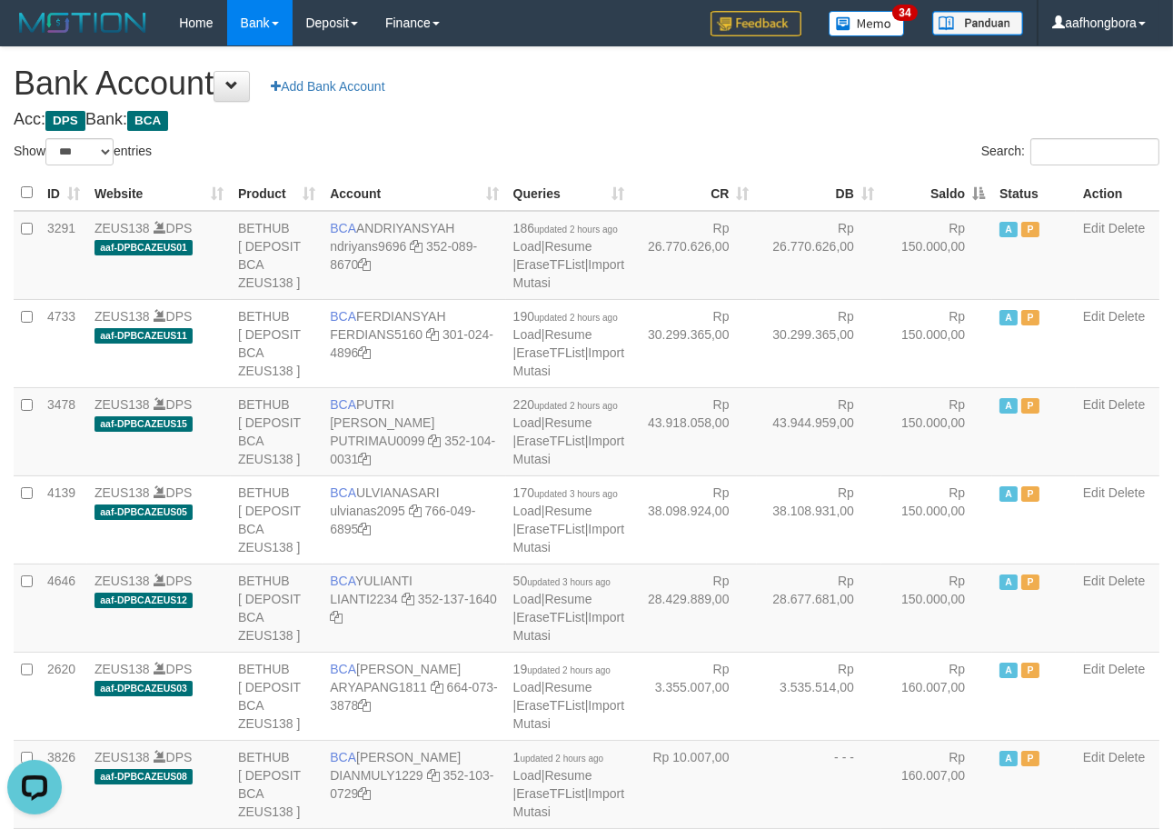
click at [932, 198] on th "Saldo" at bounding box center [937, 192] width 111 height 35
click at [882, 161] on div "Search:" at bounding box center [881, 154] width 560 height 32
click at [889, 148] on div "Search:" at bounding box center [881, 154] width 560 height 32
click at [891, 148] on div "Search:" at bounding box center [881, 154] width 560 height 32
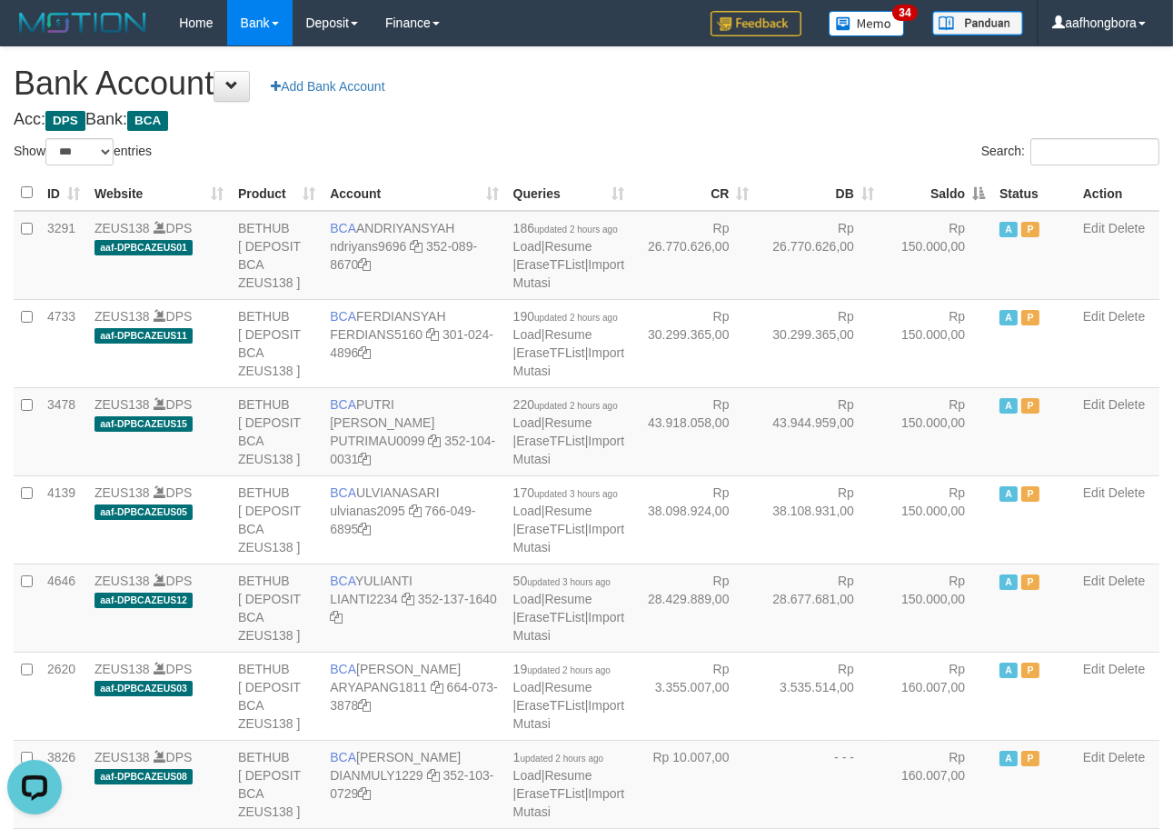
click at [891, 148] on div "Search:" at bounding box center [881, 154] width 560 height 32
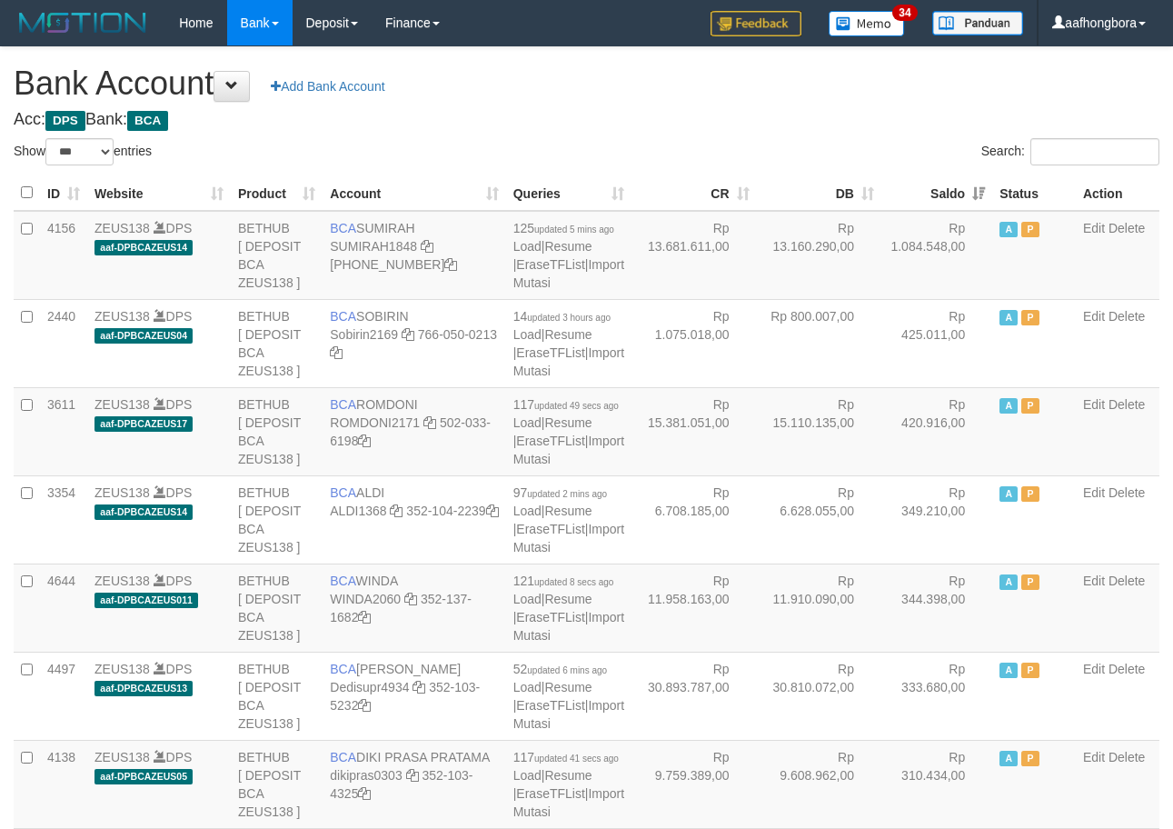
select select "***"
click at [927, 196] on th "Saldo" at bounding box center [937, 192] width 111 height 35
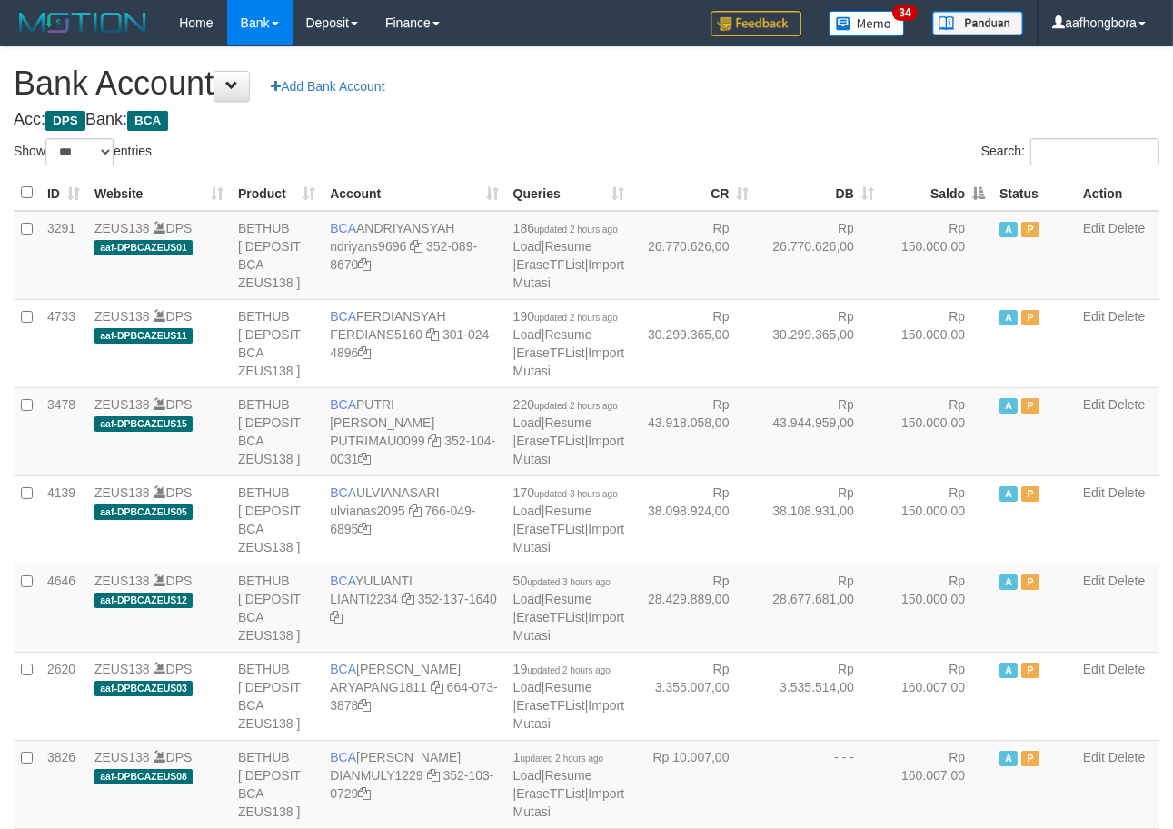
click at [927, 196] on th "Saldo" at bounding box center [937, 192] width 111 height 35
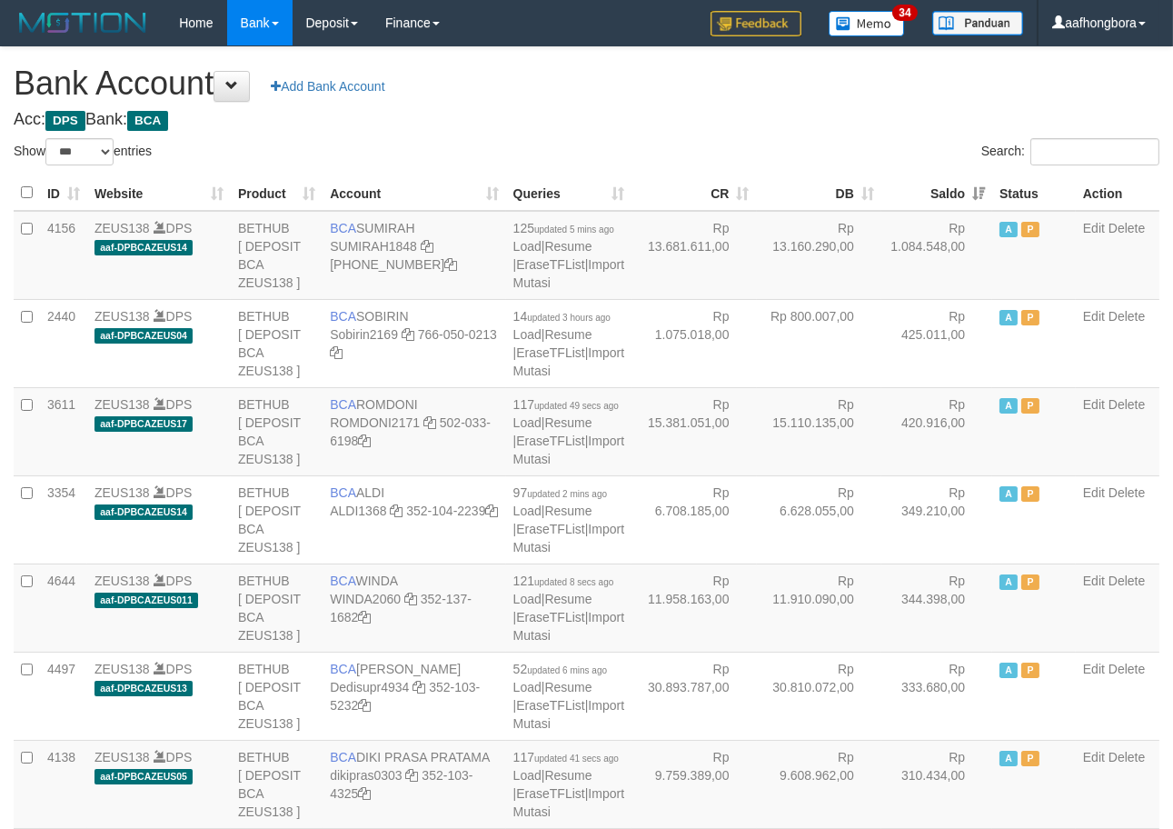
click at [927, 196] on th "Saldo" at bounding box center [937, 192] width 111 height 35
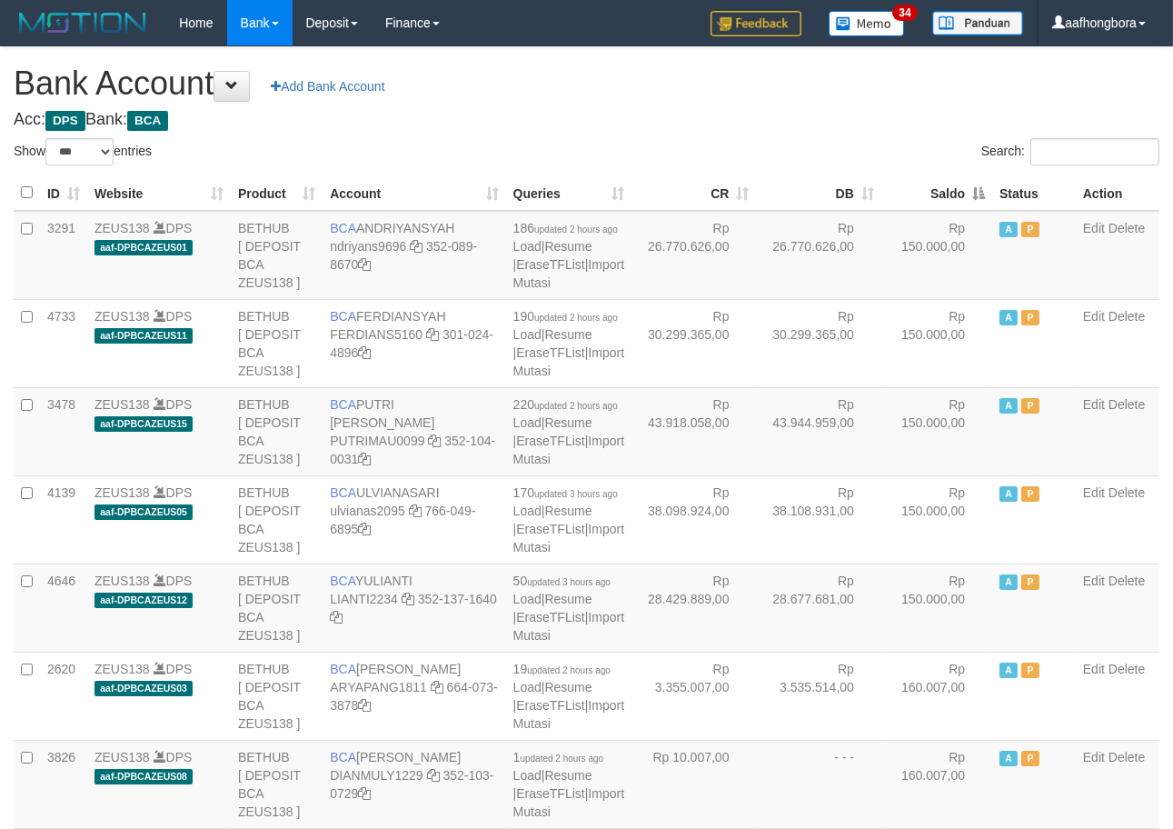
click at [927, 196] on th "Saldo" at bounding box center [937, 192] width 111 height 35
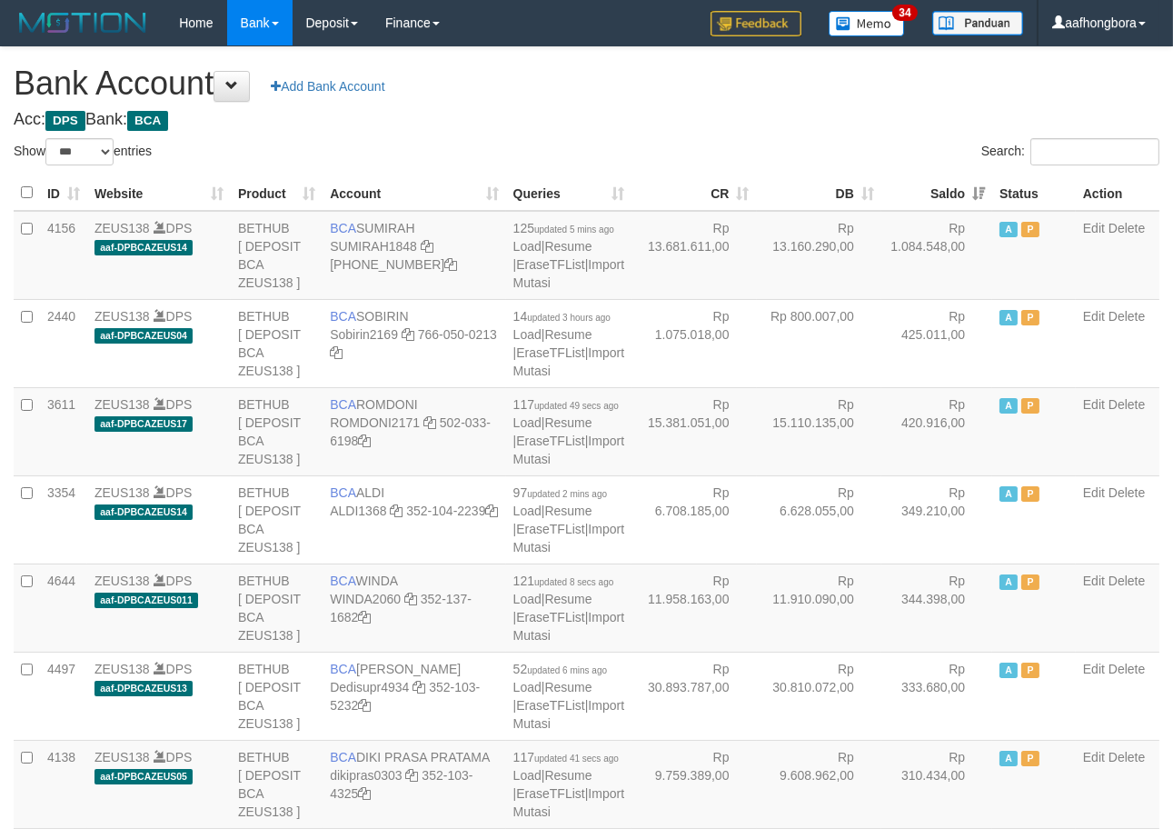
click at [927, 196] on th "Saldo" at bounding box center [937, 192] width 111 height 35
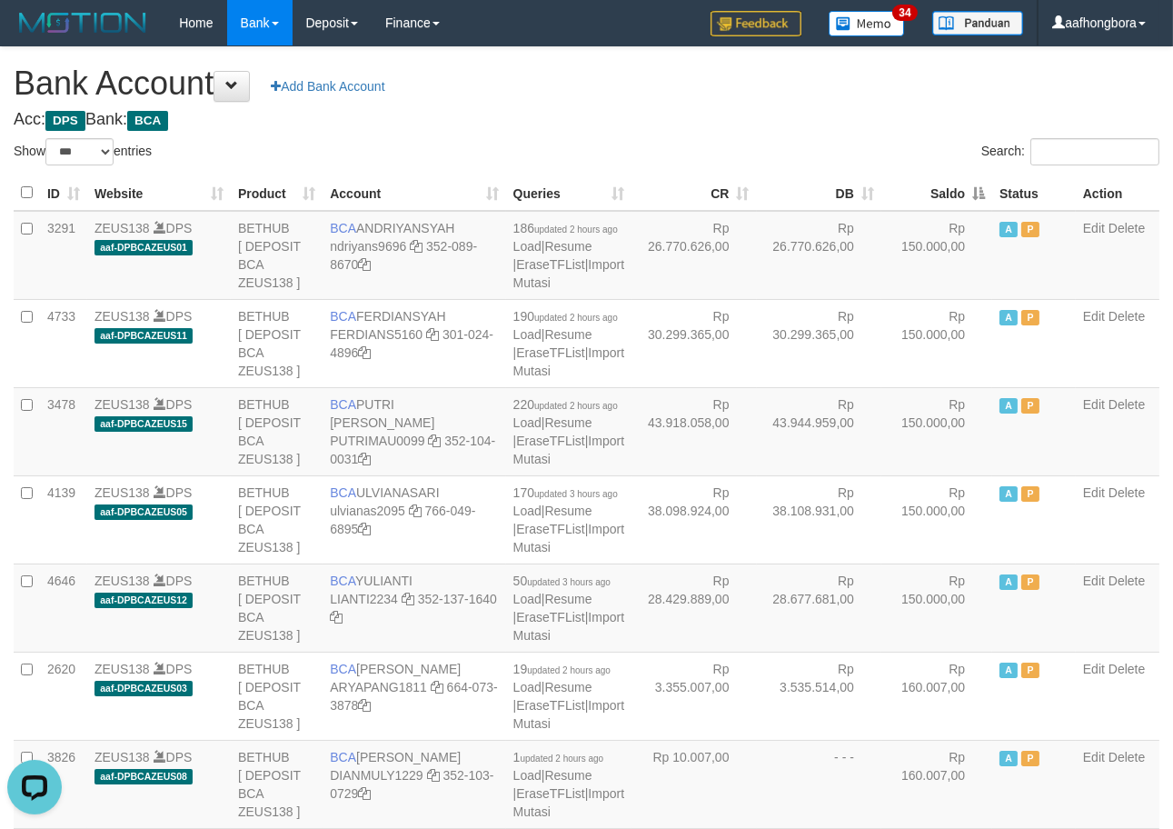
click at [905, 150] on div "Search:" at bounding box center [881, 154] width 560 height 32
drag, startPoint x: 905, startPoint y: 150, endPoint x: 929, endPoint y: 164, distance: 27.7
click at [911, 151] on div "Search:" at bounding box center [881, 154] width 560 height 32
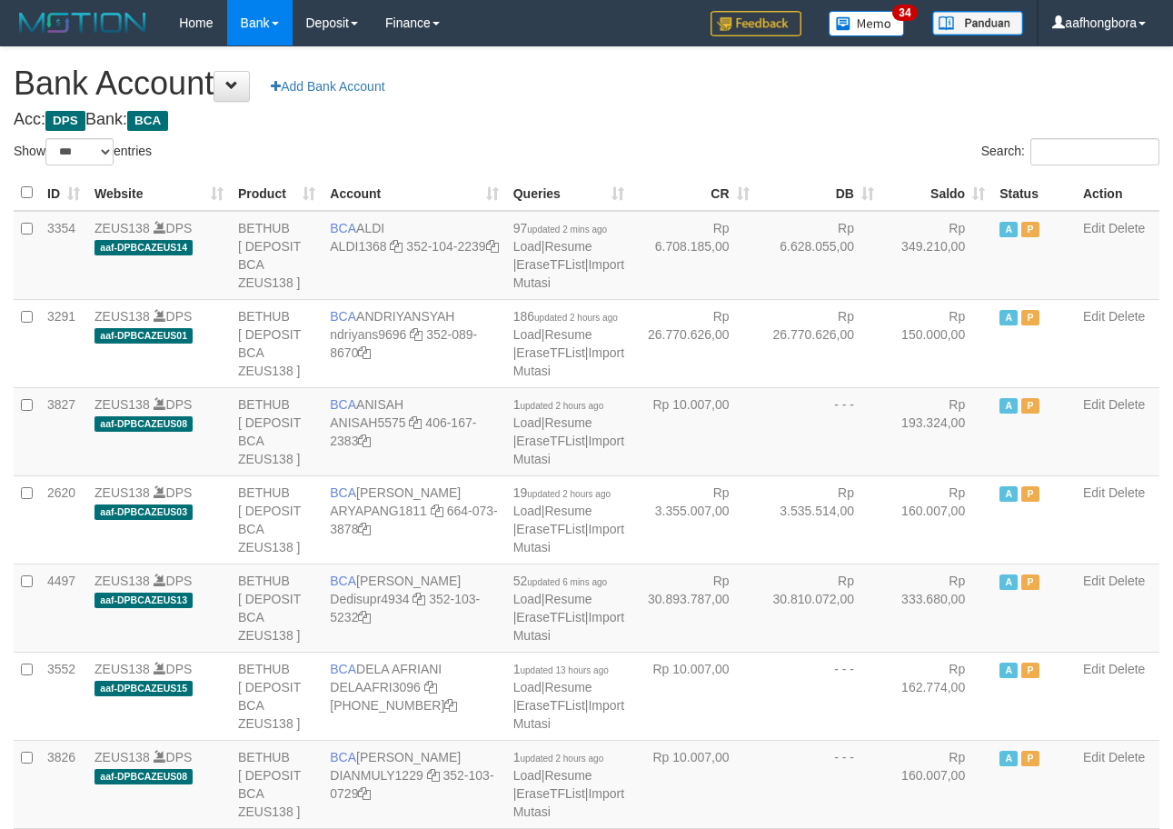
select select "***"
click at [883, 128] on h4 "Acc: DPS Bank: BCA" at bounding box center [587, 120] width 1146 height 18
drag, startPoint x: 883, startPoint y: 128, endPoint x: 885, endPoint y: 141, distance: 12.9
click at [884, 128] on h4 "Acc: DPS Bank: BCA" at bounding box center [587, 120] width 1146 height 18
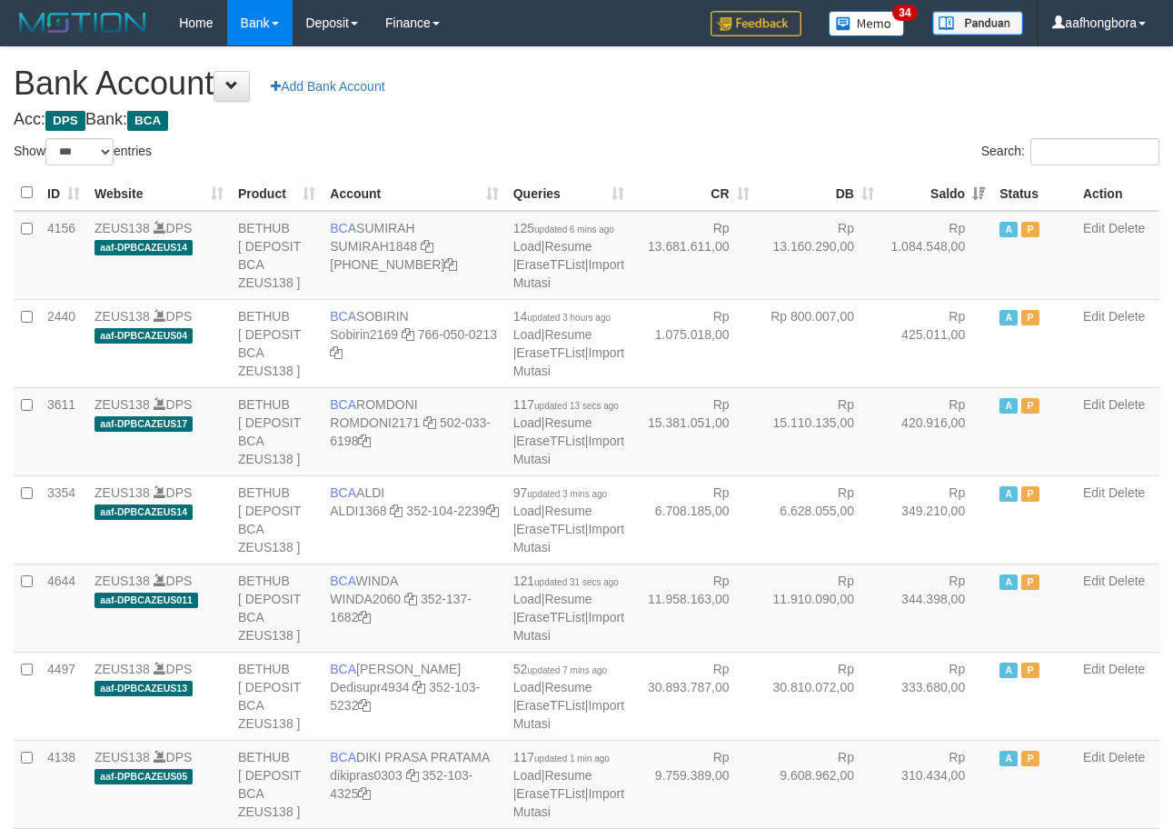
select select "***"
click at [930, 194] on th "Saldo" at bounding box center [937, 192] width 111 height 35
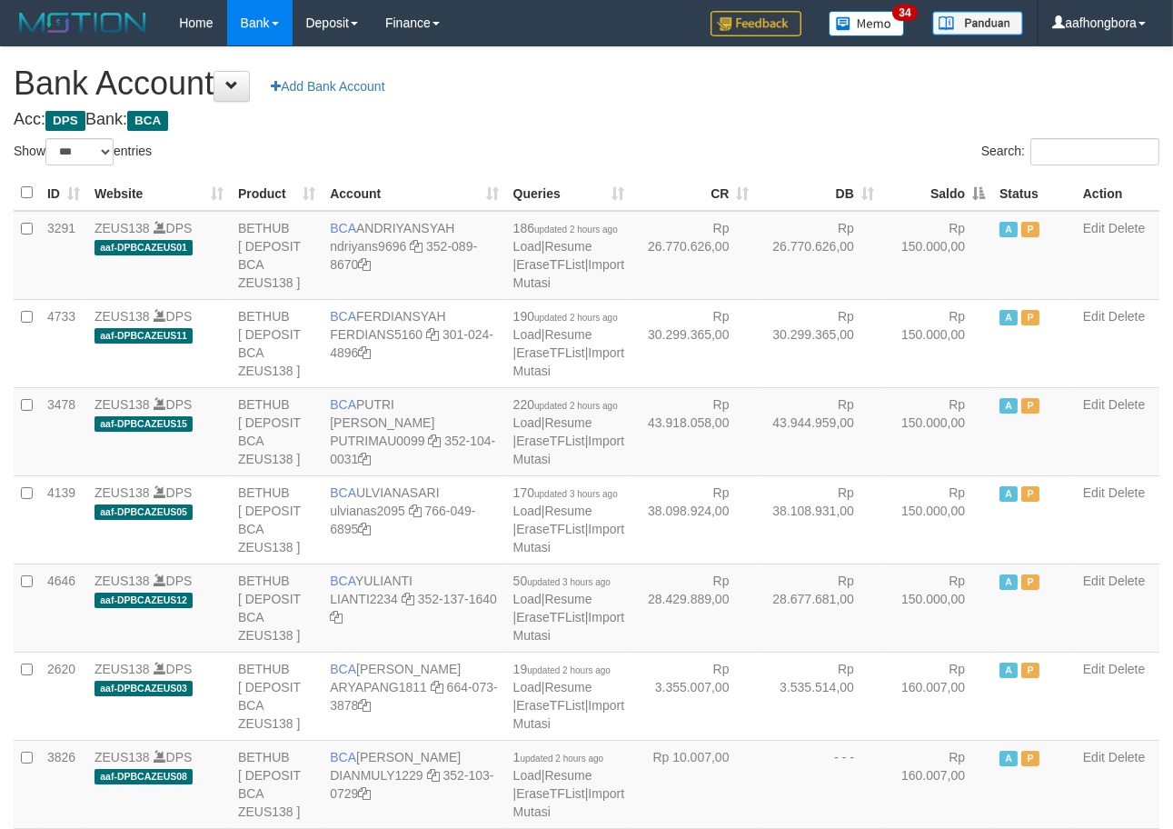
click at [930, 194] on th "Saldo" at bounding box center [937, 192] width 111 height 35
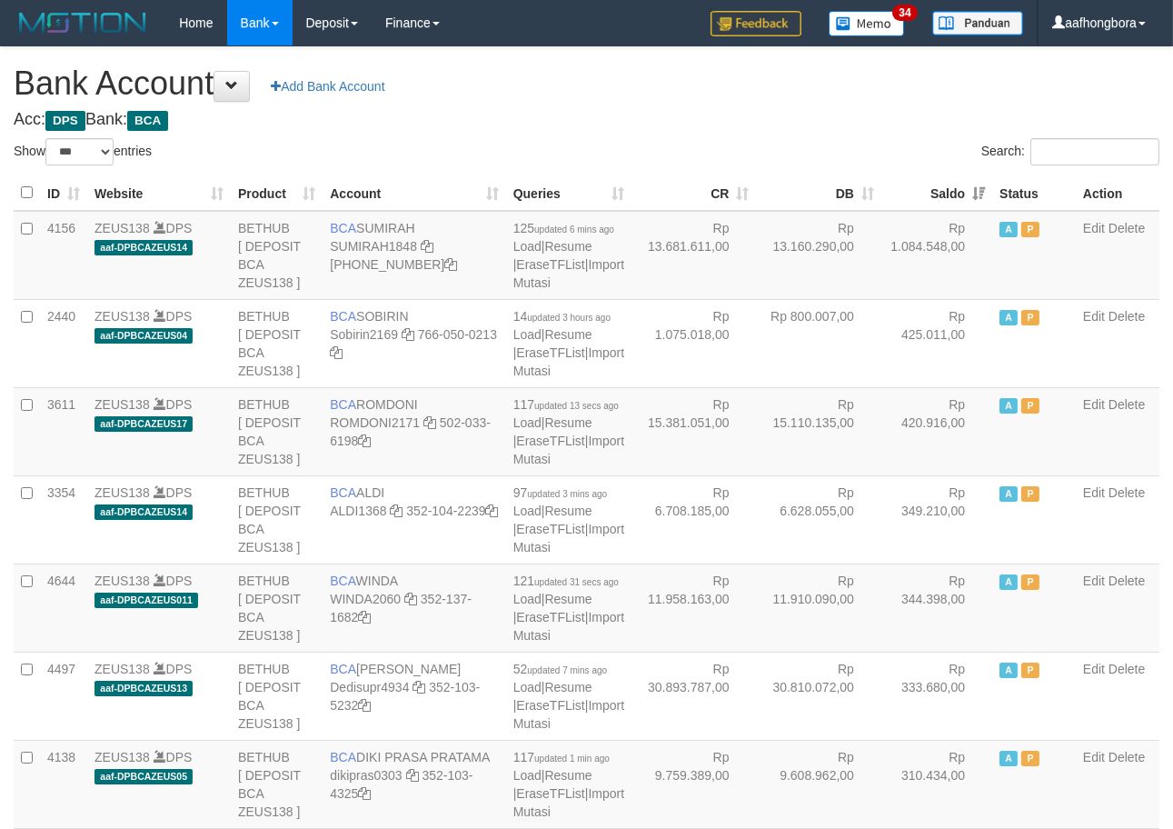
click at [930, 194] on th "Saldo" at bounding box center [937, 192] width 111 height 35
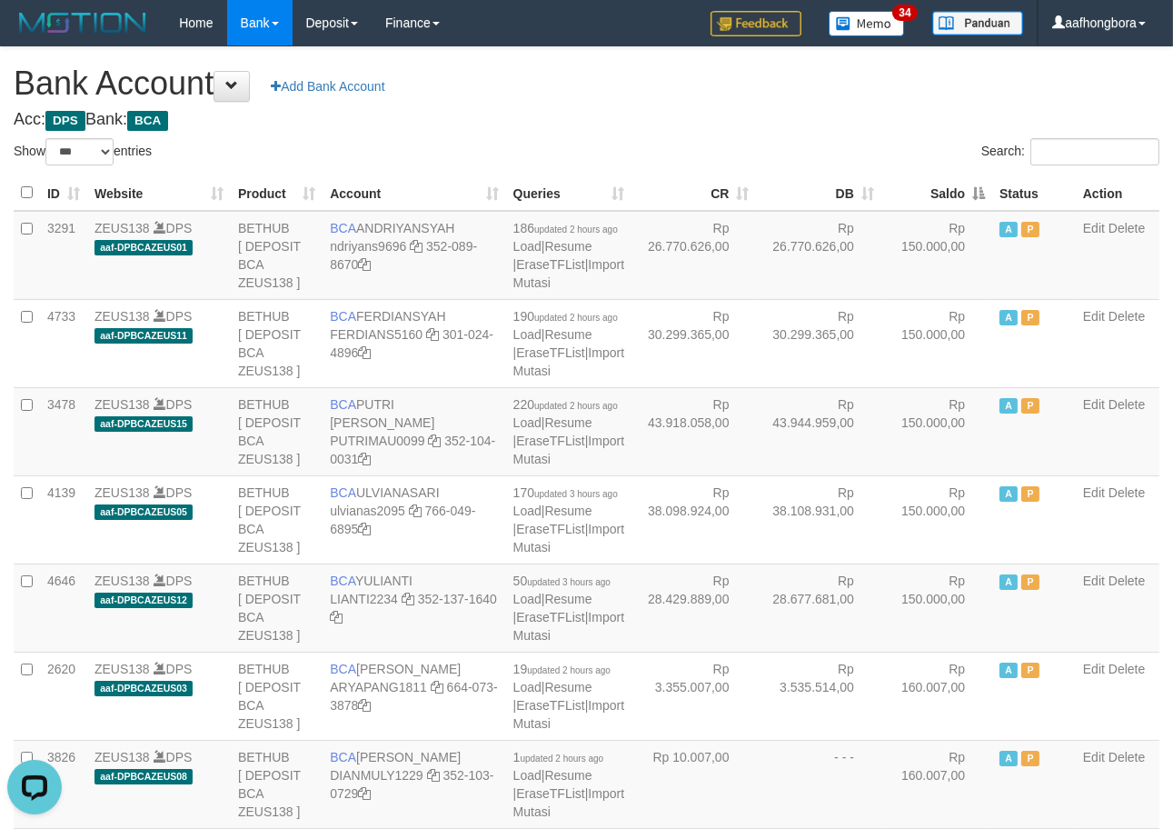
click at [930, 194] on th "Saldo" at bounding box center [937, 192] width 111 height 35
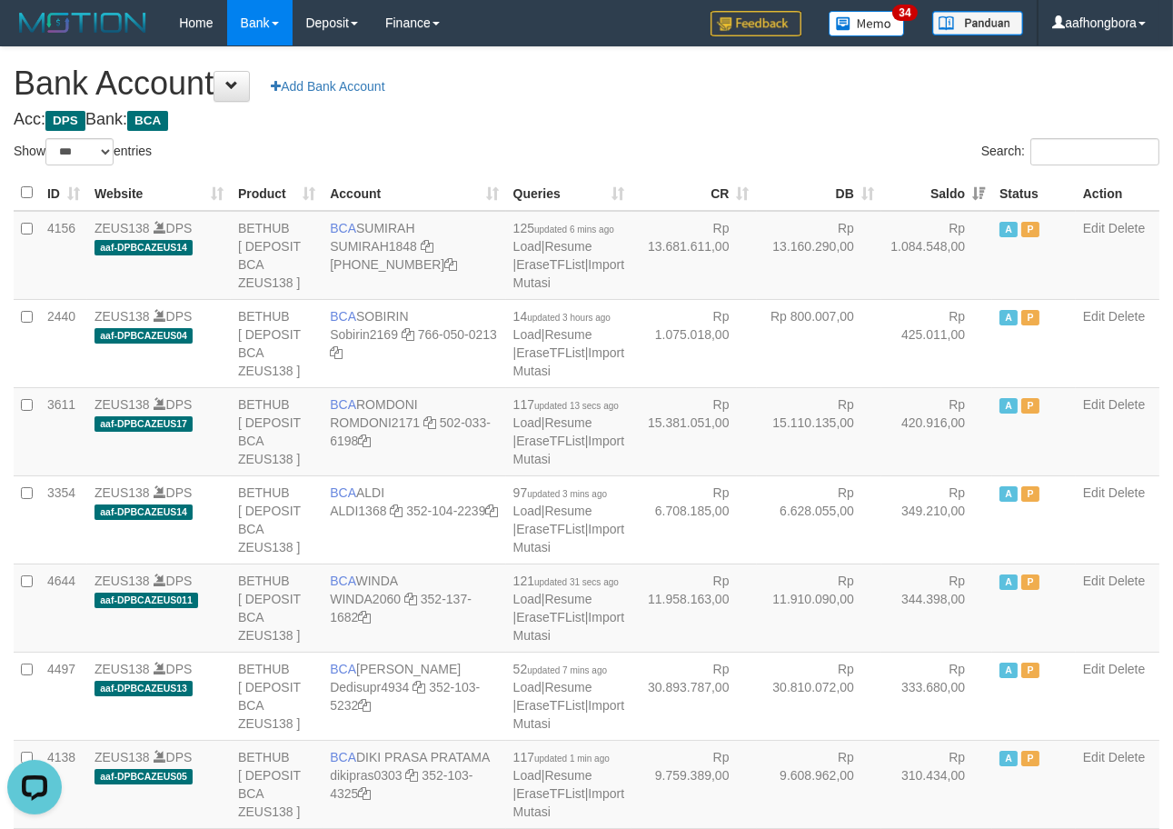
click at [883, 157] on div "Search:" at bounding box center [881, 154] width 560 height 32
click at [884, 157] on div "Search:" at bounding box center [881, 154] width 560 height 32
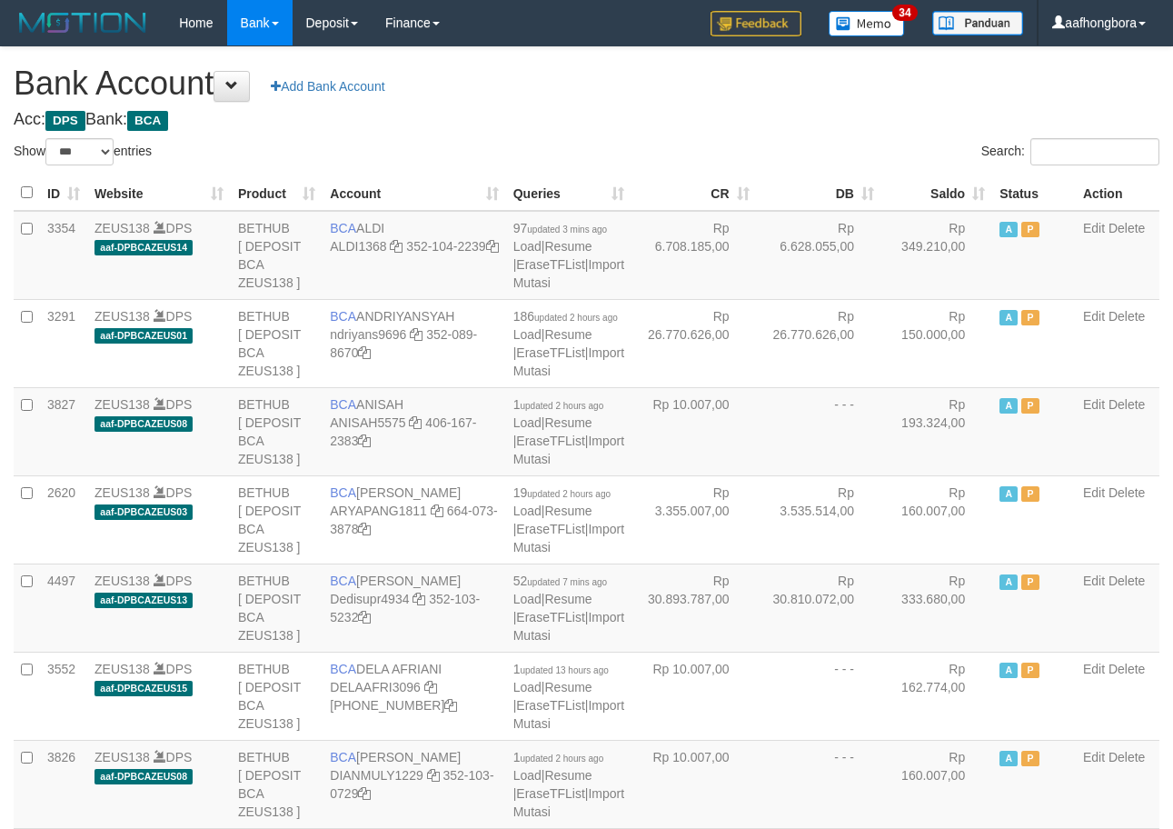
select select "***"
click at [936, 194] on th "Saldo" at bounding box center [937, 192] width 111 height 35
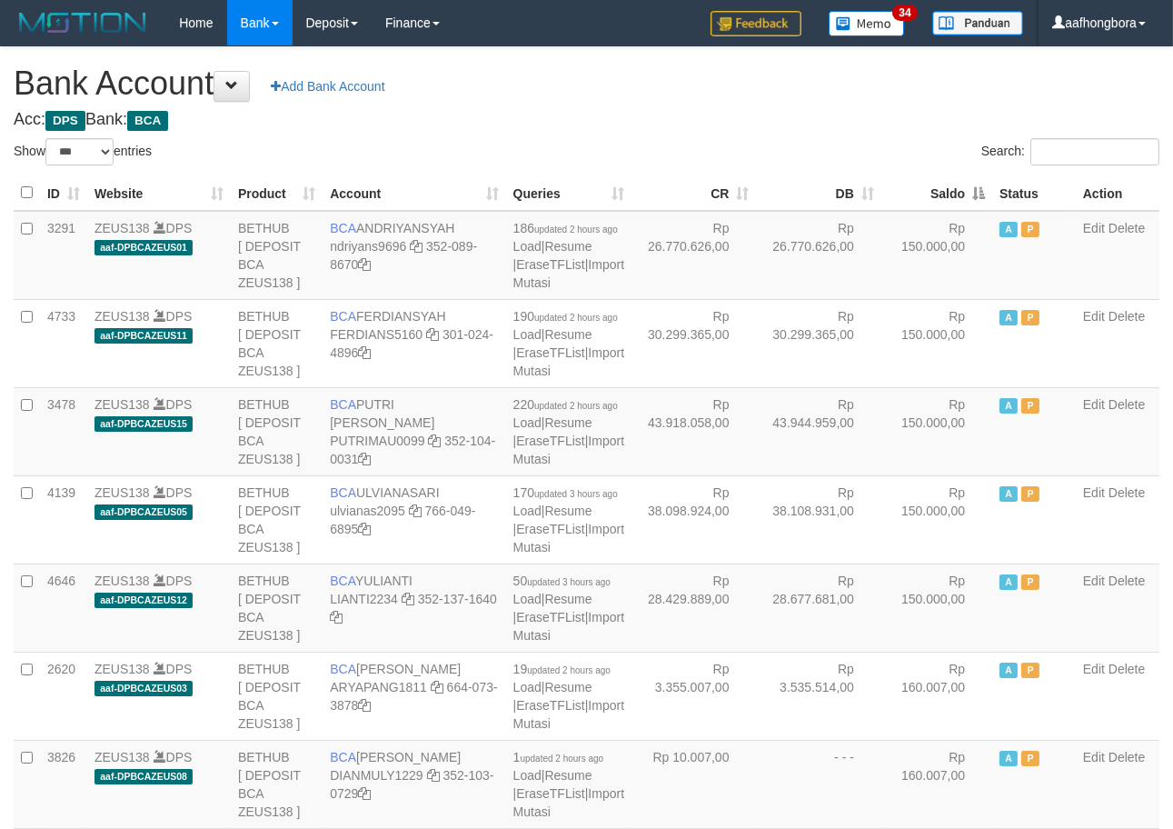
click at [936, 194] on th "Saldo" at bounding box center [937, 192] width 111 height 35
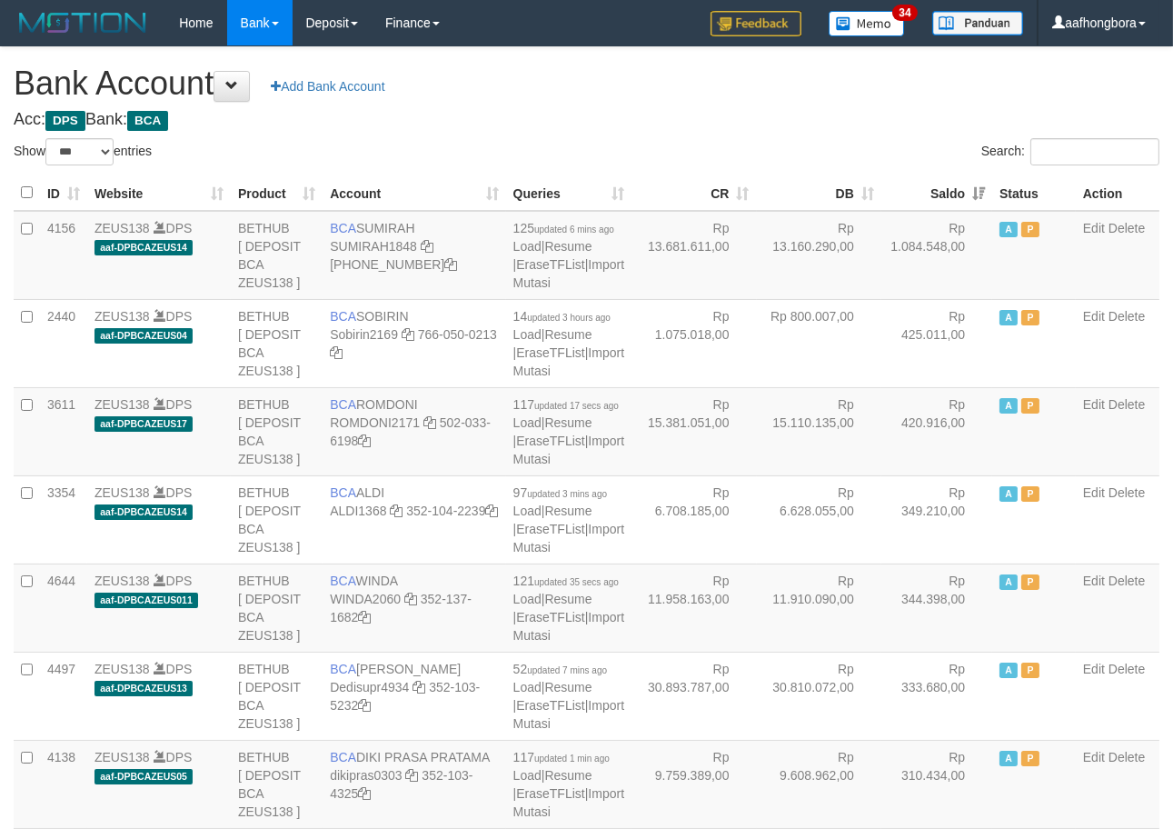
click at [936, 194] on th "Saldo" at bounding box center [937, 192] width 111 height 35
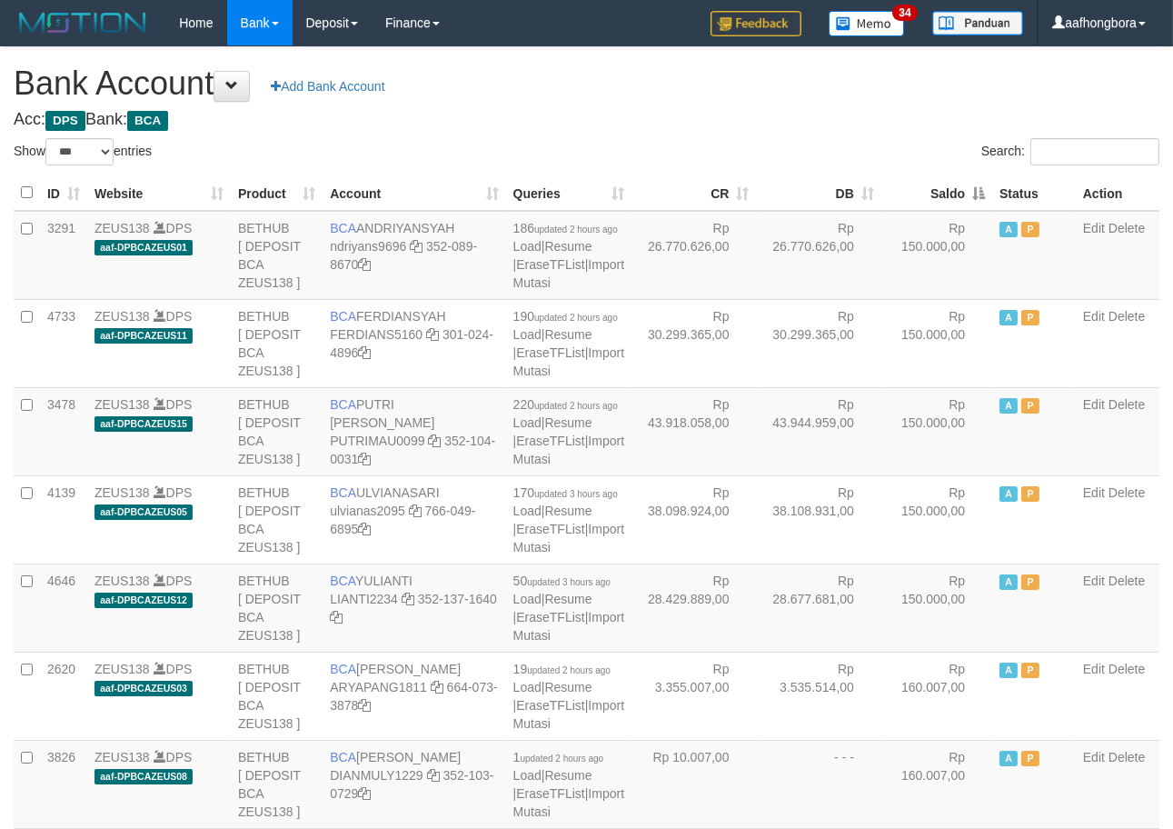
click at [936, 194] on th "Saldo" at bounding box center [937, 192] width 111 height 35
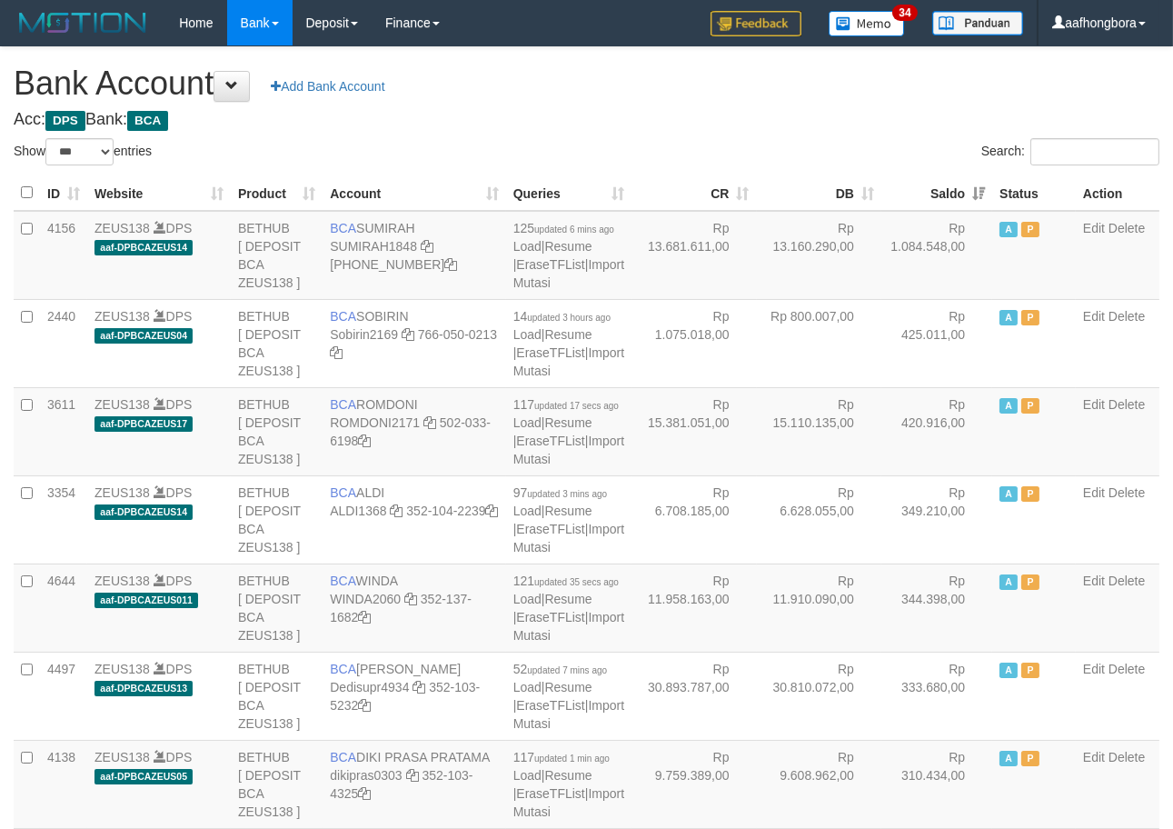
click at [934, 194] on th "Saldo" at bounding box center [937, 192] width 111 height 35
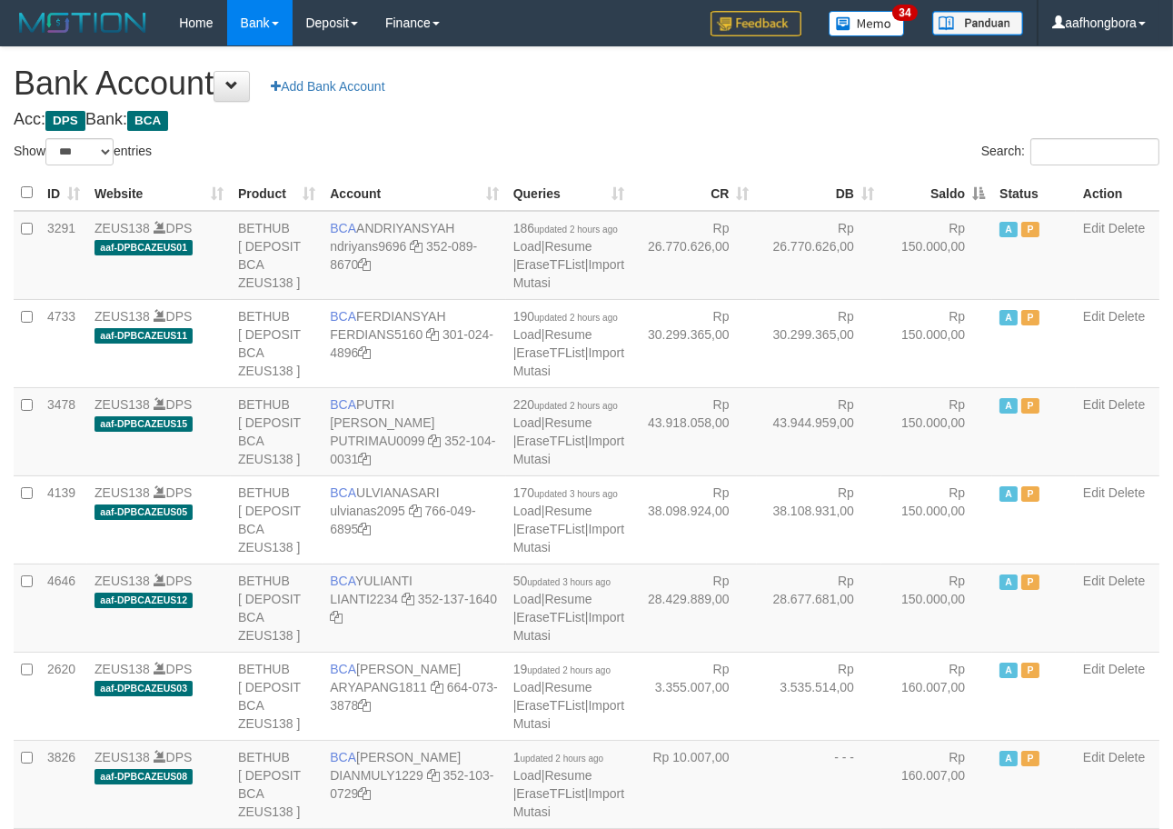
click at [934, 194] on th "Saldo" at bounding box center [937, 192] width 111 height 35
click at [807, 113] on h4 "Acc: DPS Bank: BCA" at bounding box center [587, 120] width 1146 height 18
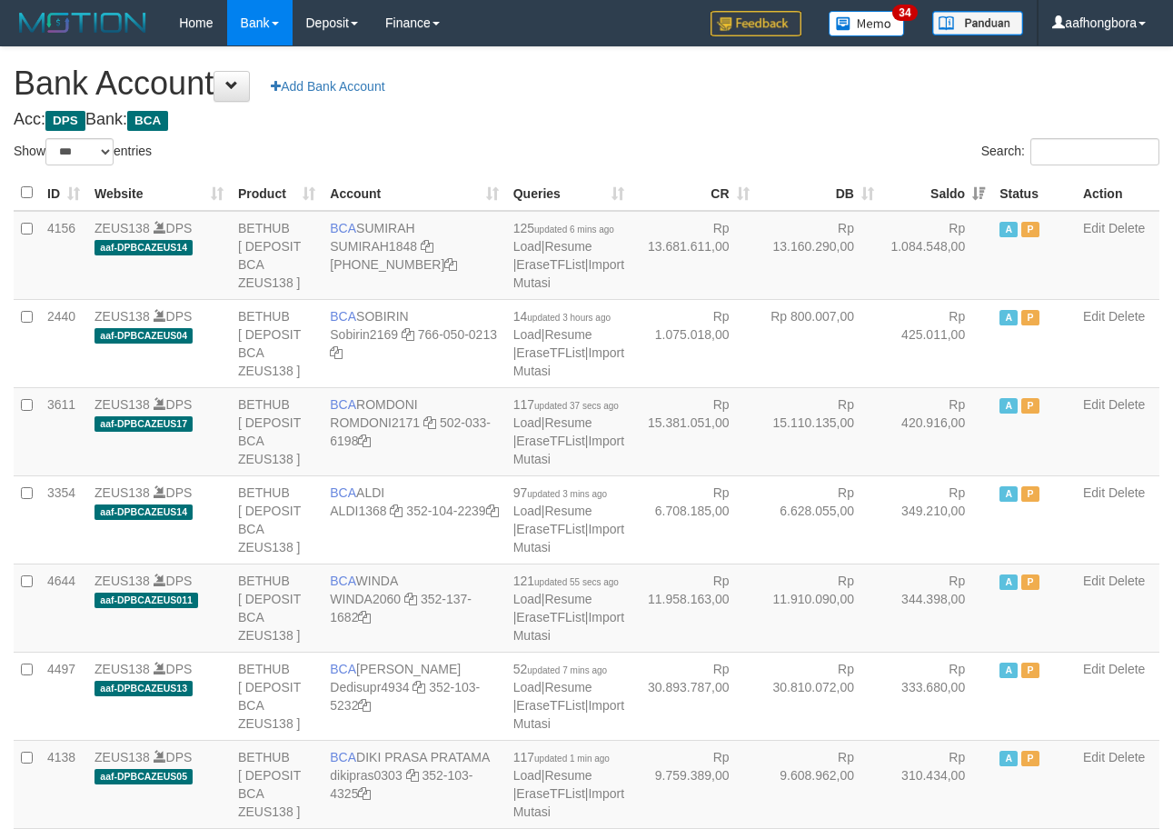
select select "***"
click at [925, 193] on th "Saldo" at bounding box center [937, 192] width 111 height 35
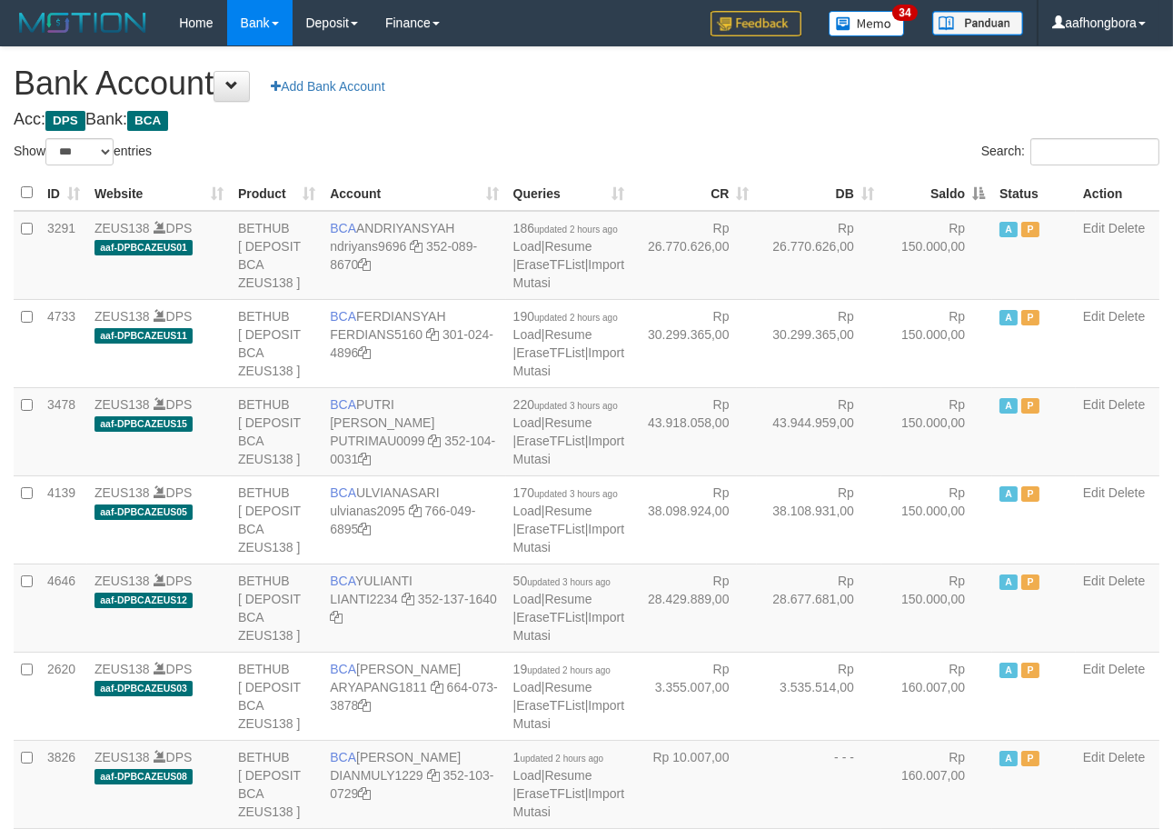
click at [925, 193] on th "Saldo" at bounding box center [937, 192] width 111 height 35
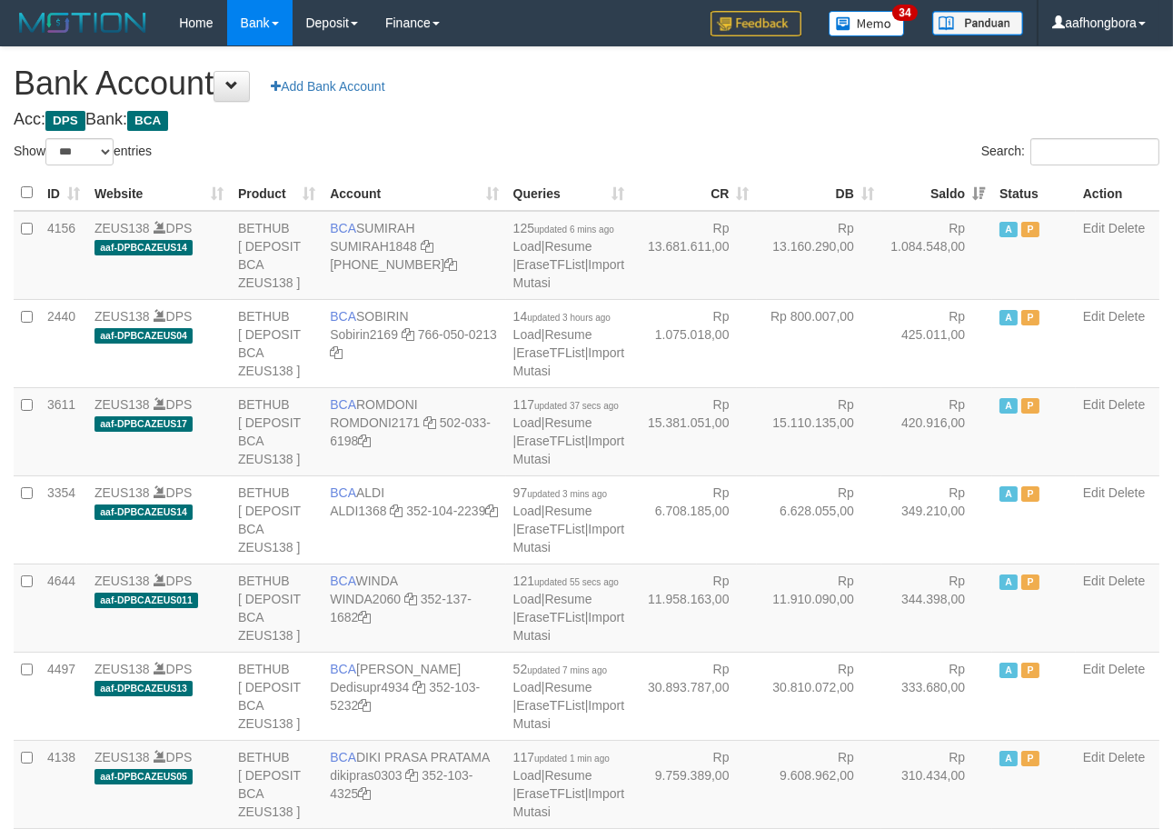
click at [925, 193] on th "Saldo" at bounding box center [937, 192] width 111 height 35
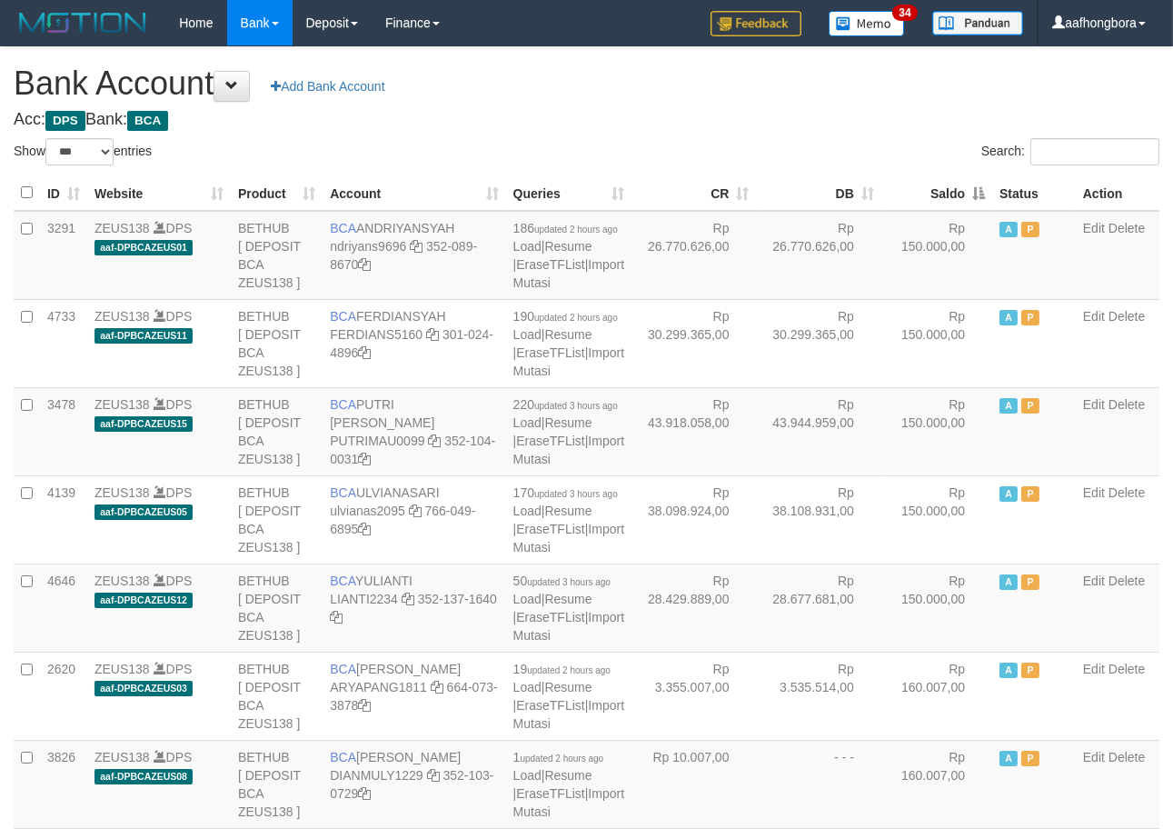
click at [925, 193] on th "Saldo" at bounding box center [937, 192] width 111 height 35
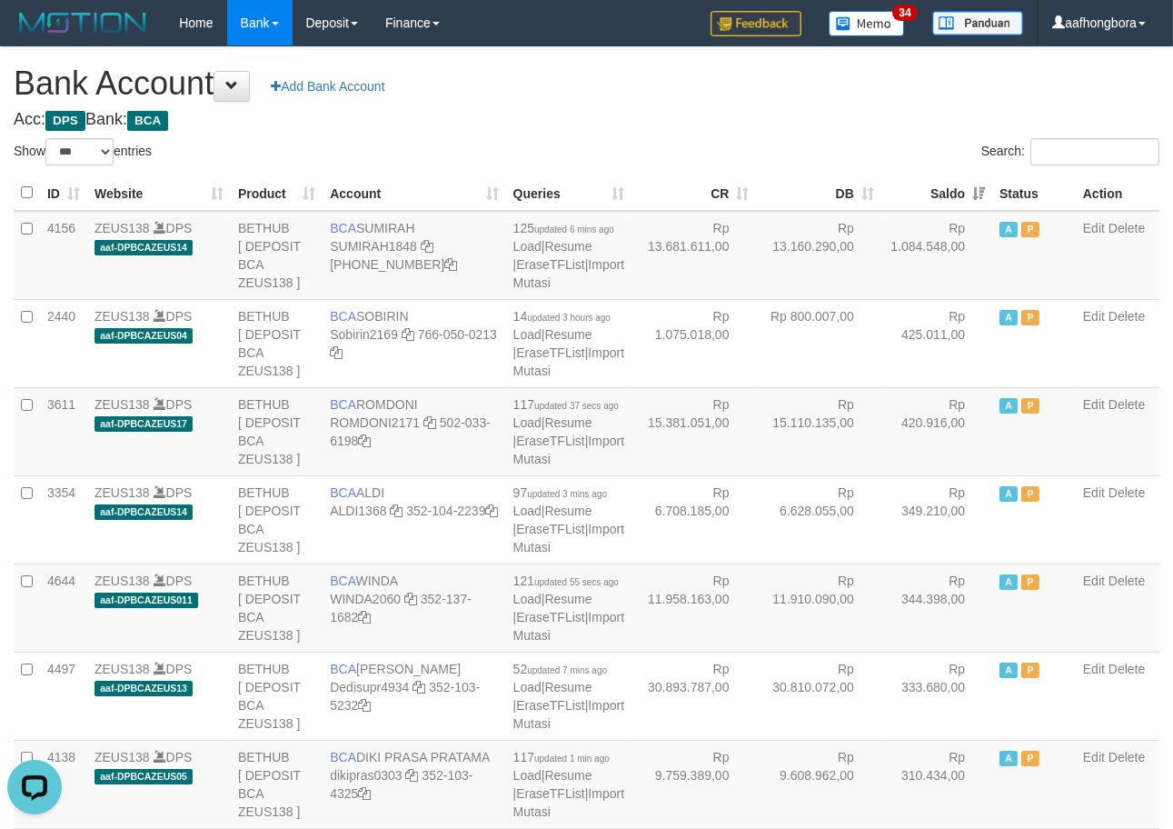
click at [925, 193] on th "Saldo" at bounding box center [937, 192] width 111 height 35
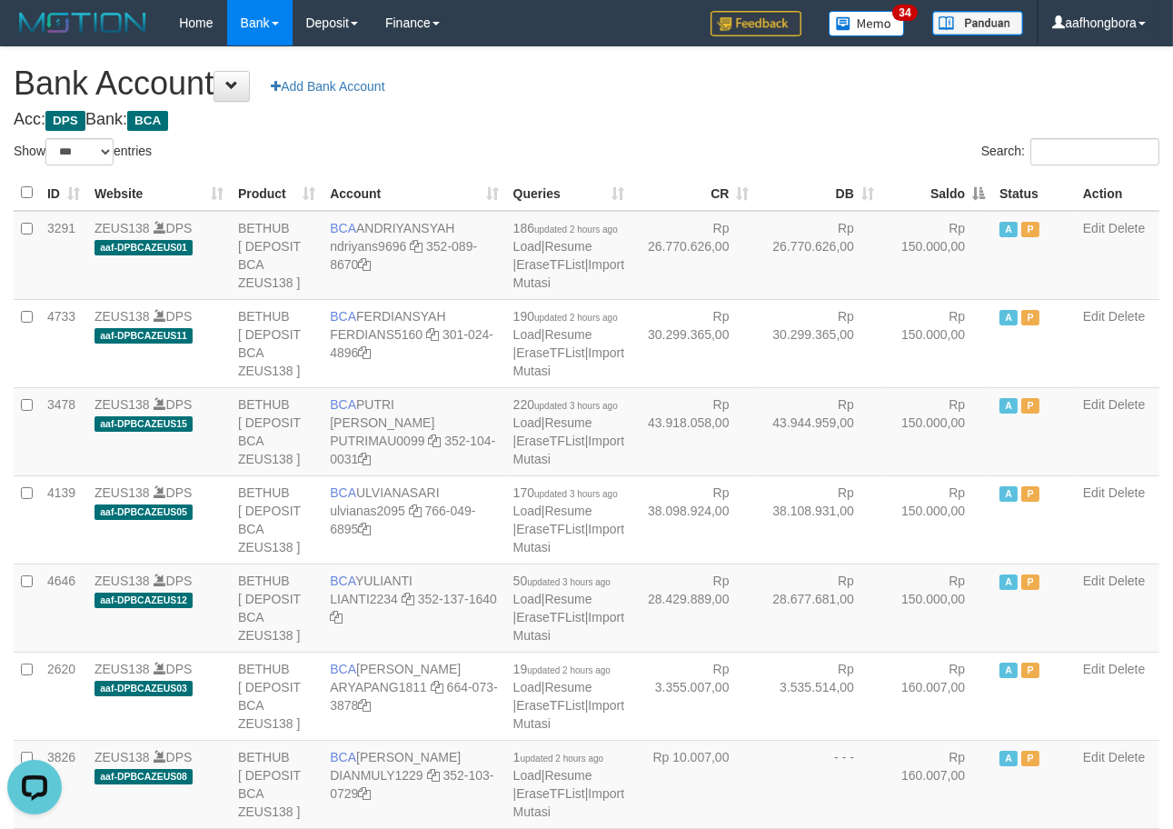
click at [925, 193] on th "Saldo" at bounding box center [937, 192] width 111 height 35
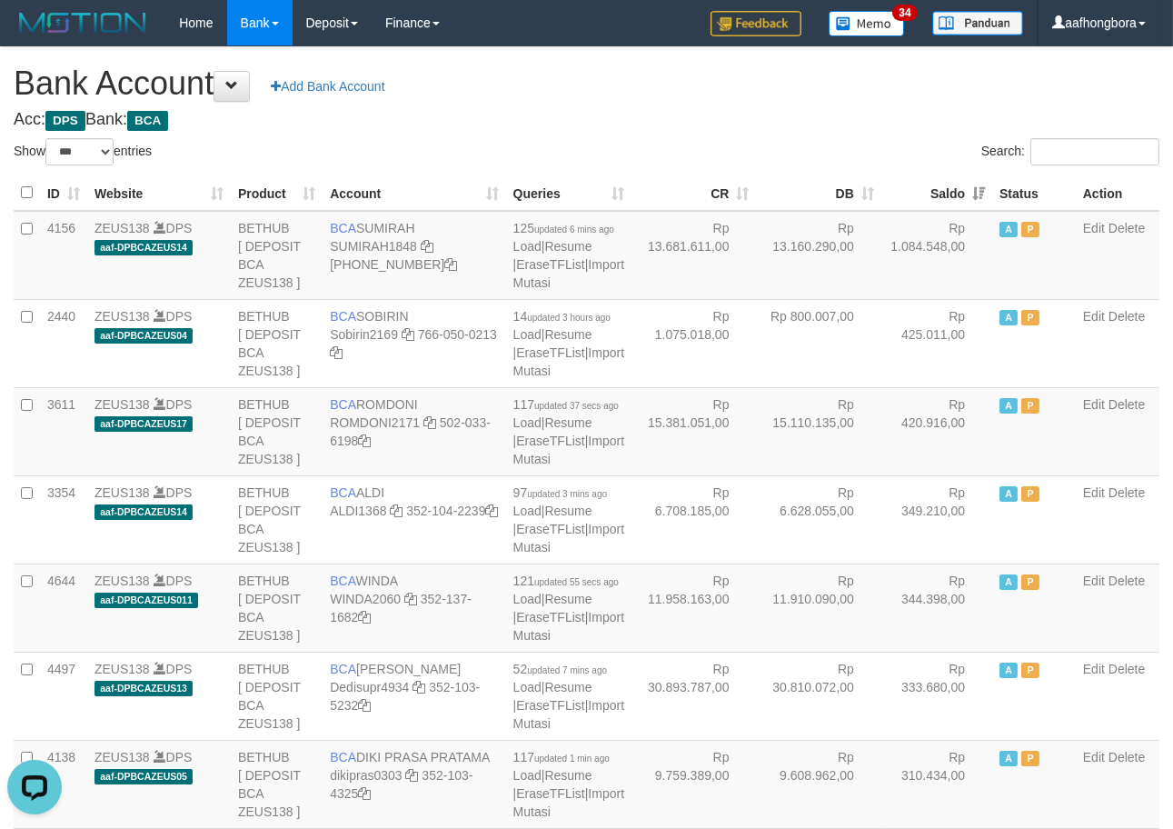
click at [925, 193] on th "Saldo" at bounding box center [937, 192] width 111 height 35
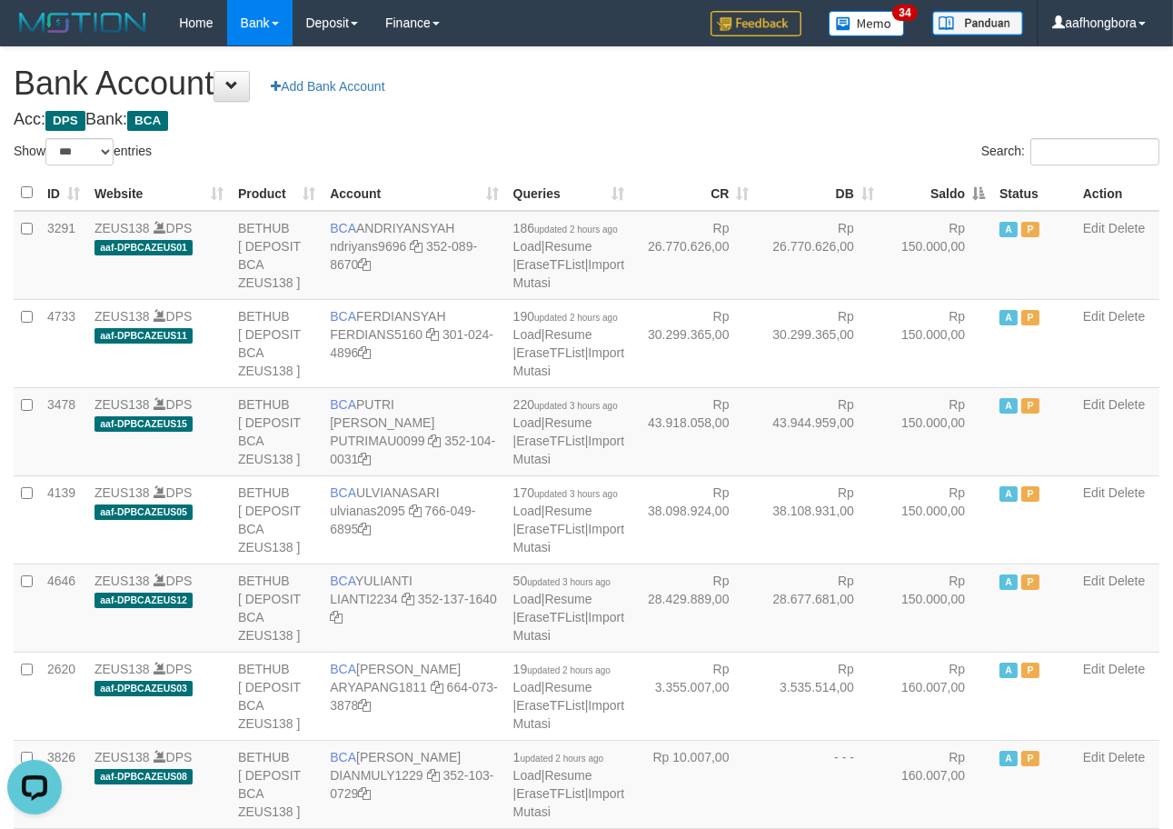
click at [925, 193] on th "Saldo" at bounding box center [937, 192] width 111 height 35
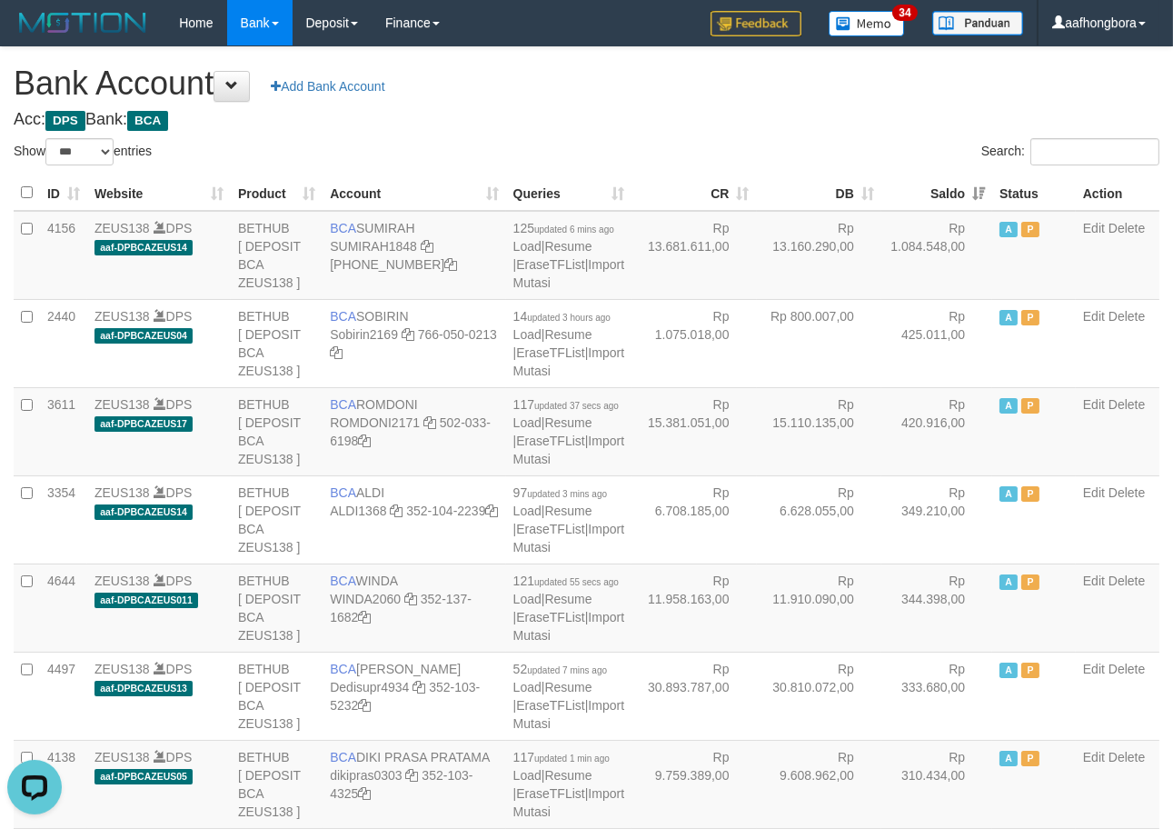
click at [925, 193] on th "Saldo" at bounding box center [937, 192] width 111 height 35
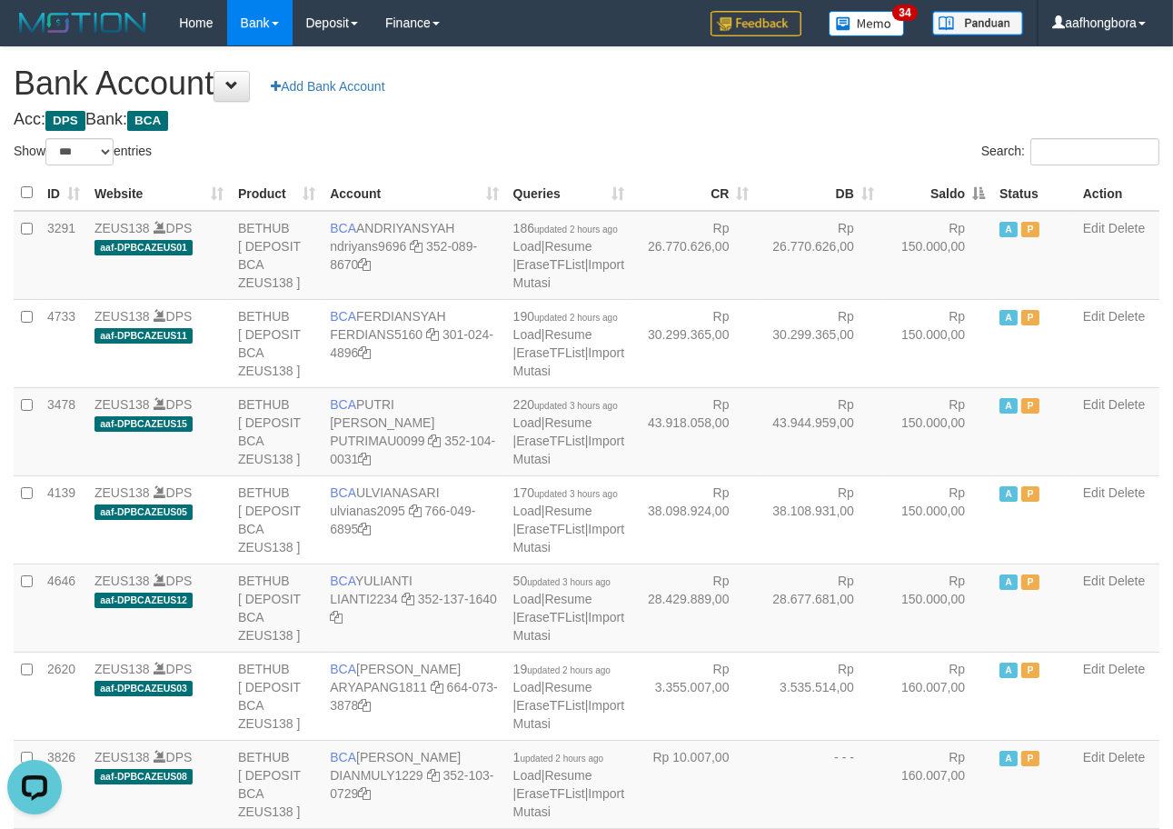
click at [925, 193] on th "Saldo" at bounding box center [937, 192] width 111 height 35
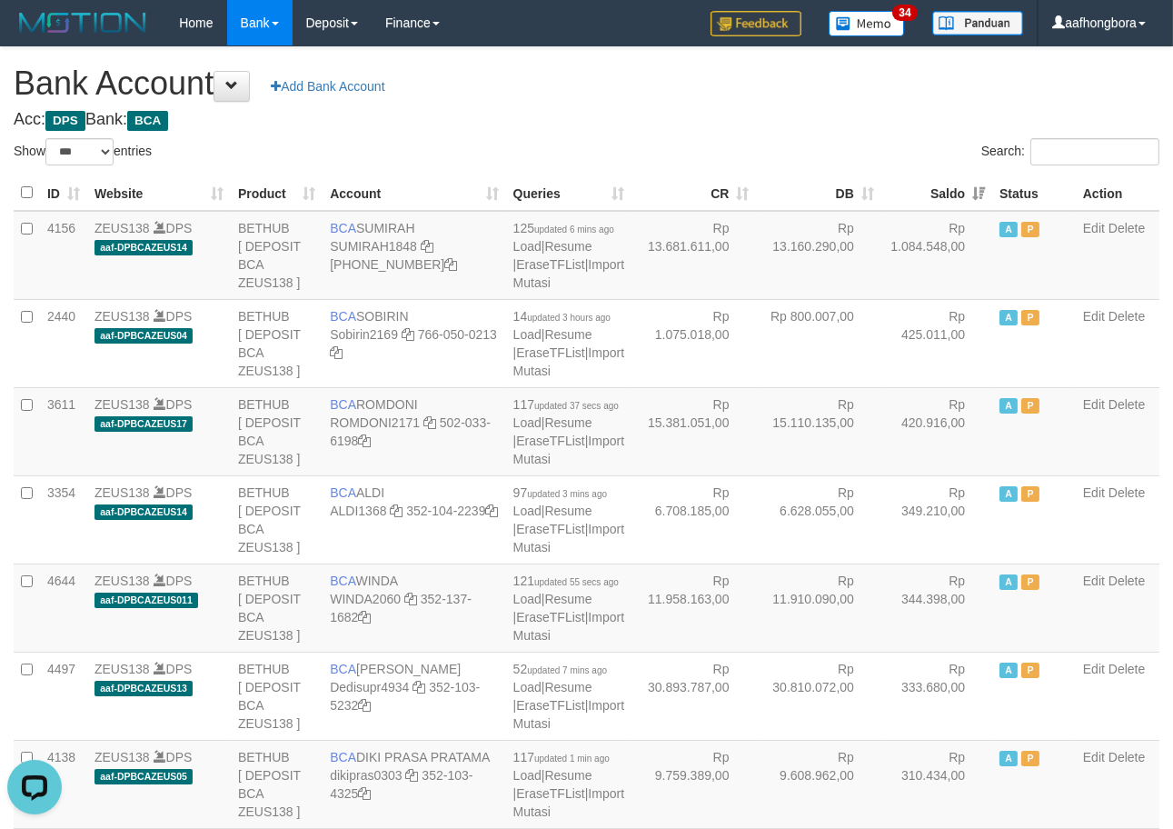
click at [925, 193] on th "Saldo" at bounding box center [937, 192] width 111 height 35
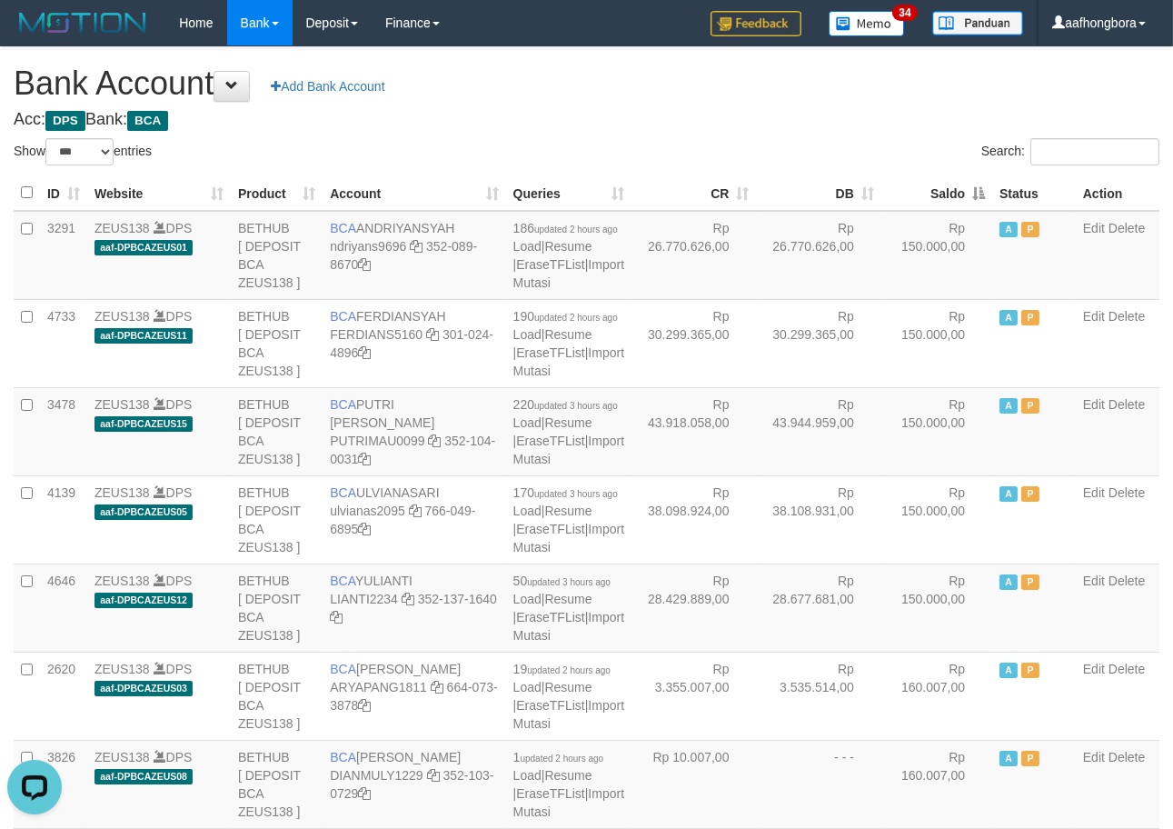
click at [925, 193] on th "Saldo" at bounding box center [937, 192] width 111 height 35
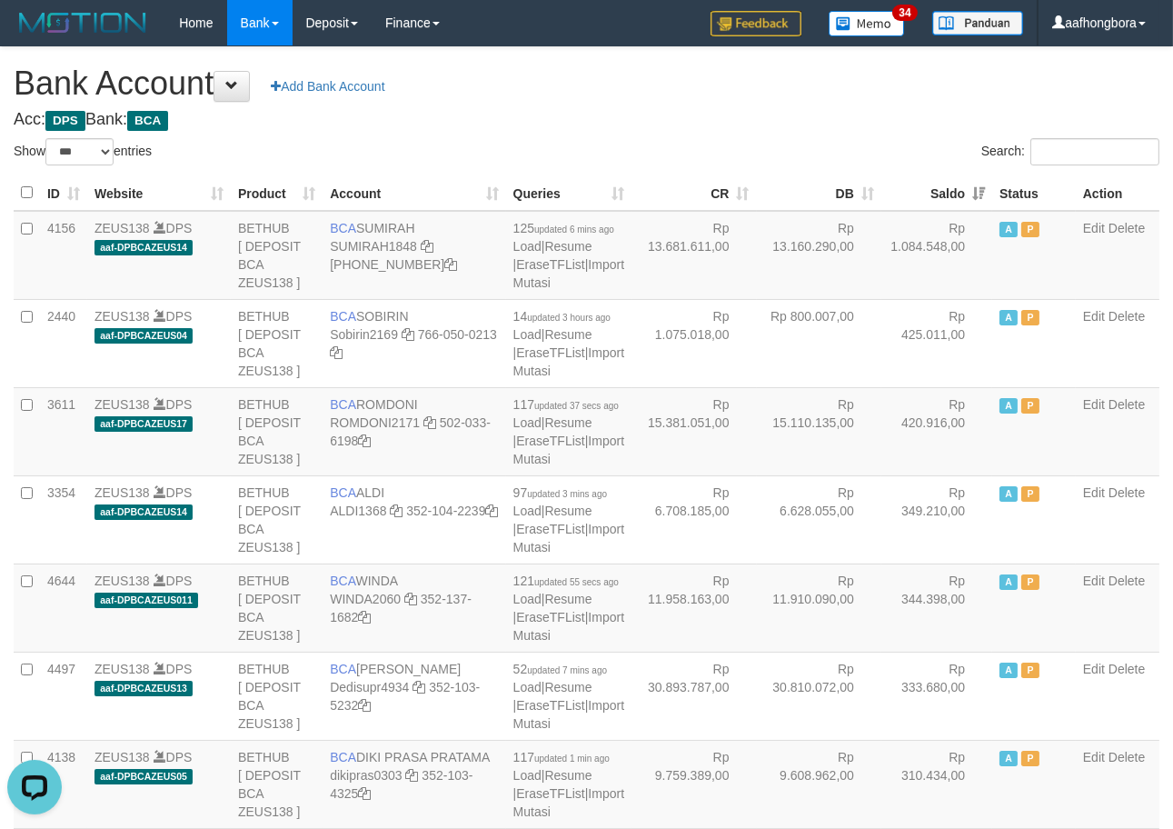
click at [925, 193] on th "Saldo" at bounding box center [937, 192] width 111 height 35
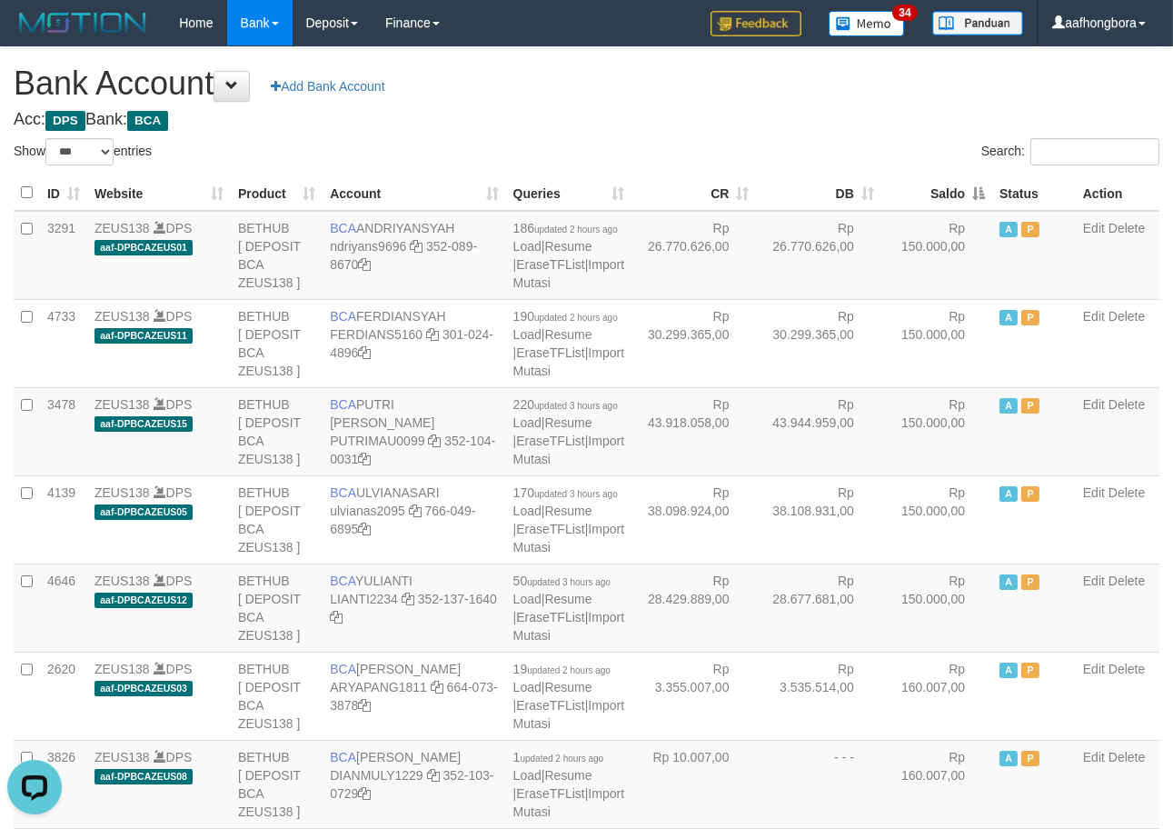
click at [925, 193] on th "Saldo" at bounding box center [937, 192] width 111 height 35
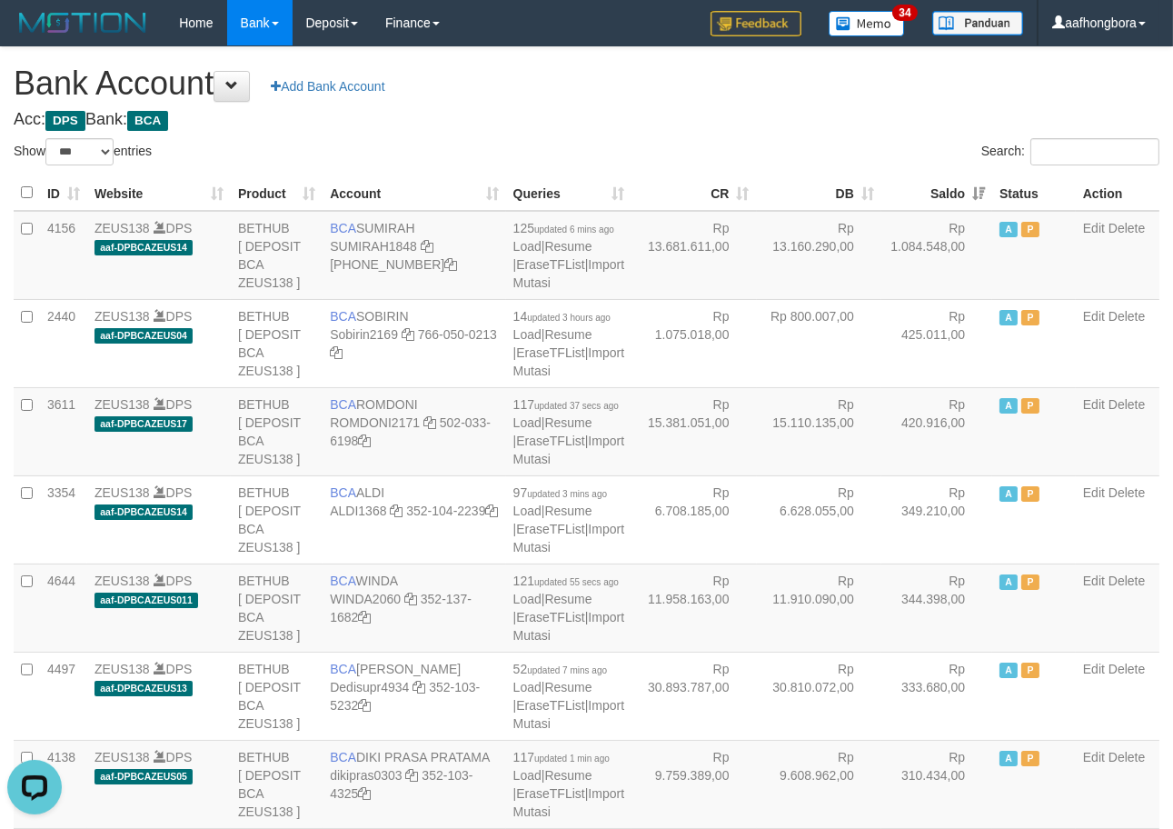
click at [925, 193] on th "Saldo" at bounding box center [937, 192] width 111 height 35
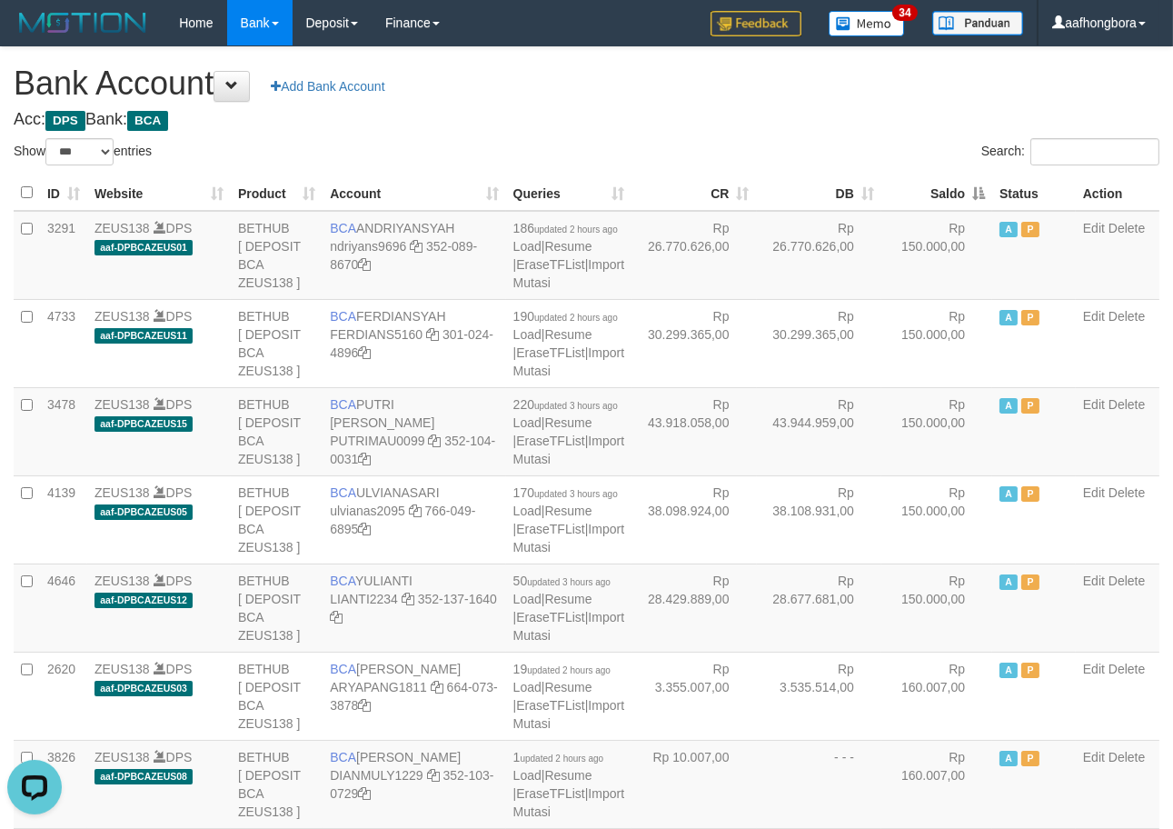
click at [925, 193] on th "Saldo" at bounding box center [937, 192] width 111 height 35
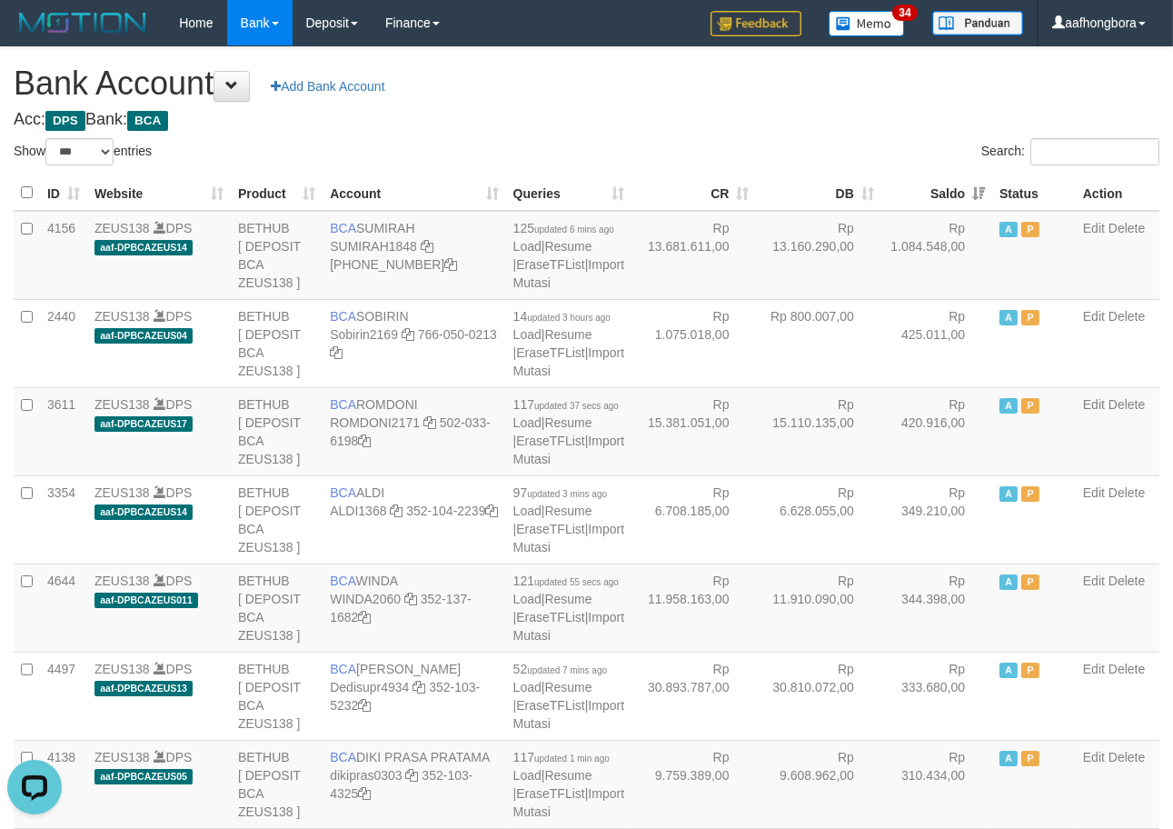
click at [925, 193] on th "Saldo" at bounding box center [937, 192] width 111 height 35
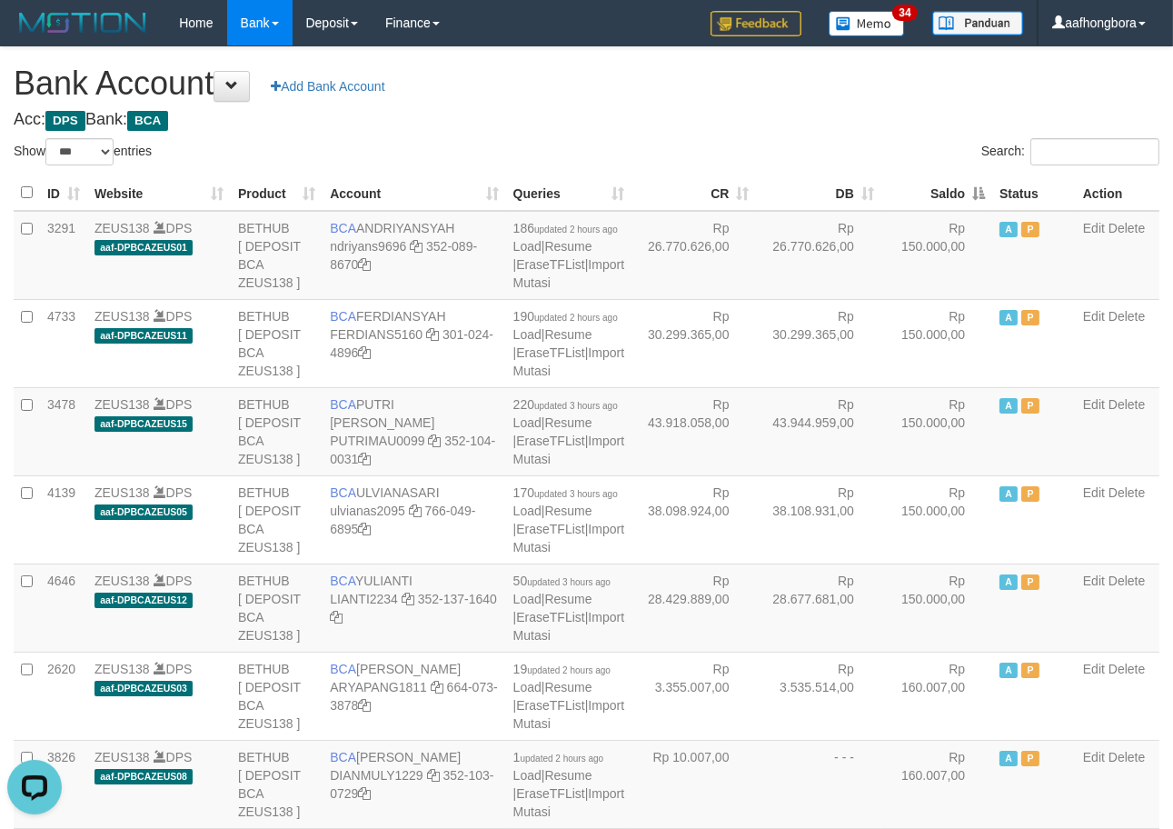
click at [925, 193] on th "Saldo" at bounding box center [937, 192] width 111 height 35
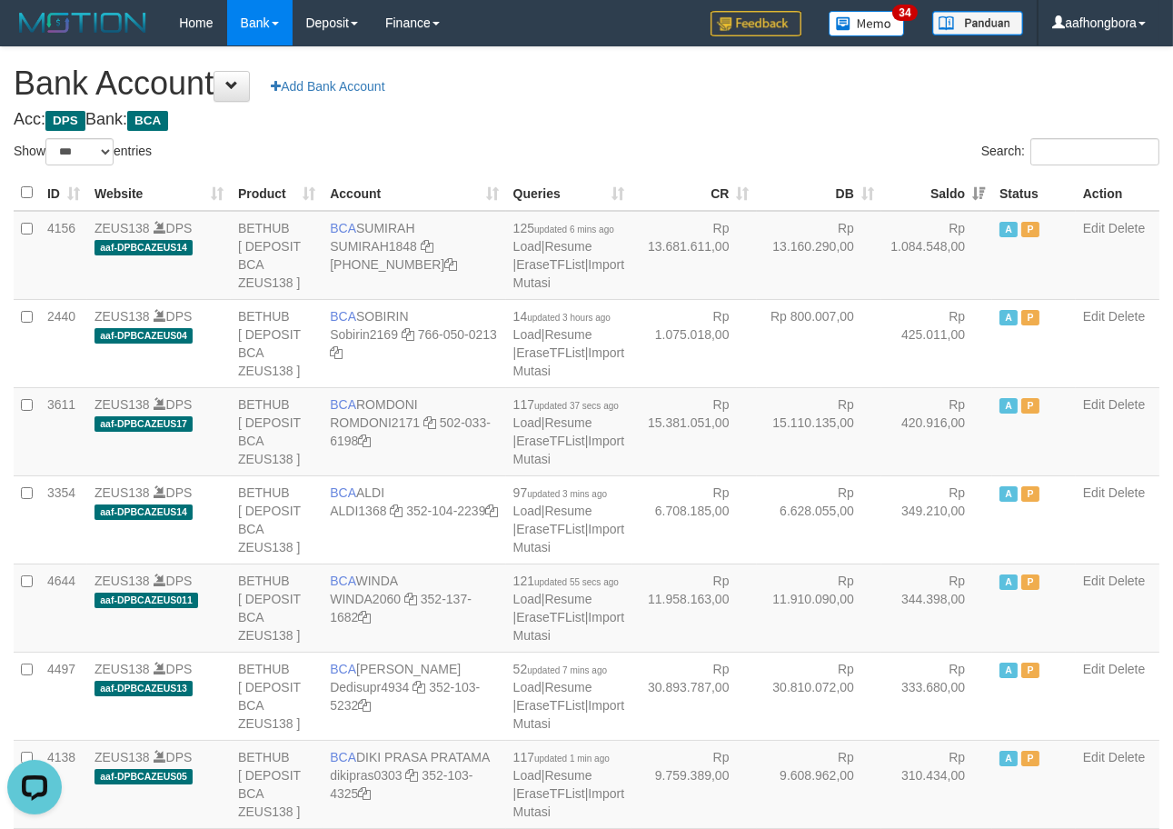
click at [925, 193] on th "Saldo" at bounding box center [937, 192] width 111 height 35
click at [832, 138] on div "Search:" at bounding box center [881, 154] width 560 height 32
click at [836, 138] on div "Search:" at bounding box center [881, 154] width 560 height 32
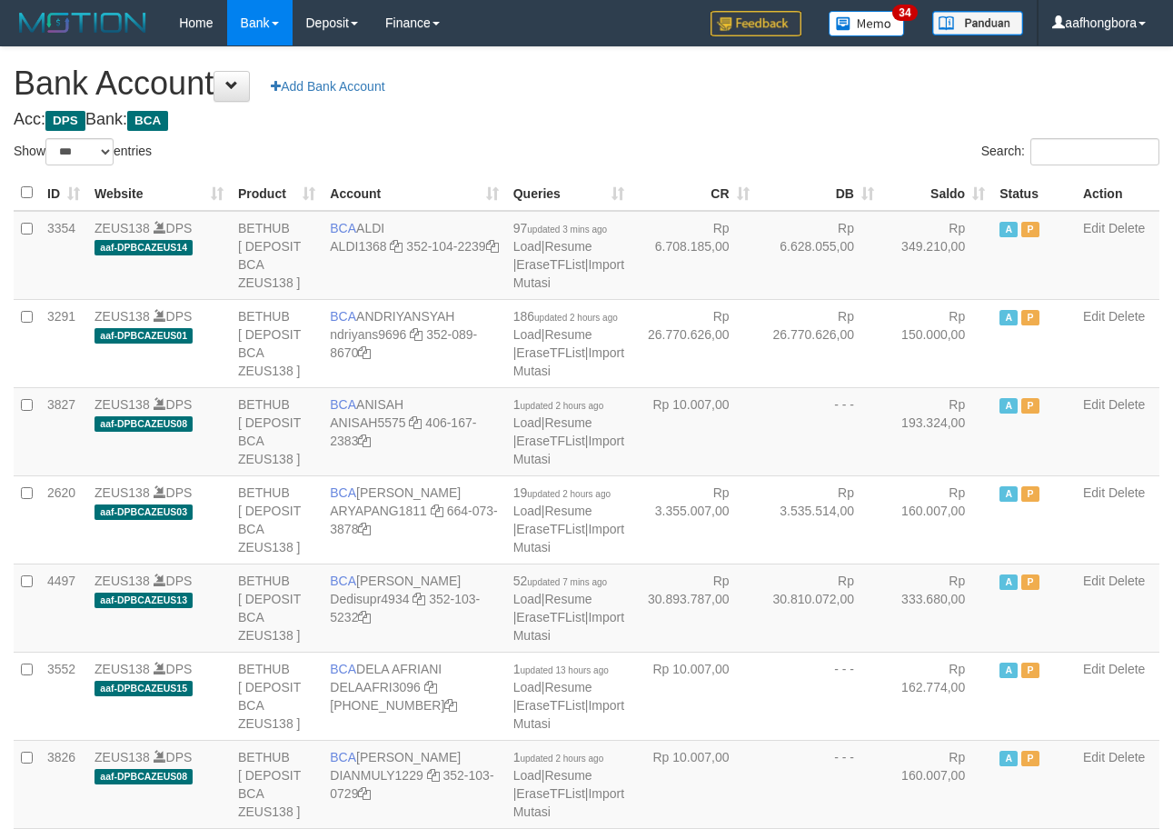
select select "***"
drag, startPoint x: 0, startPoint y: 0, endPoint x: 839, endPoint y: 127, distance: 848.4
click at [839, 127] on h4 "Acc: DPS Bank: BCA" at bounding box center [587, 120] width 1146 height 18
select select "***"
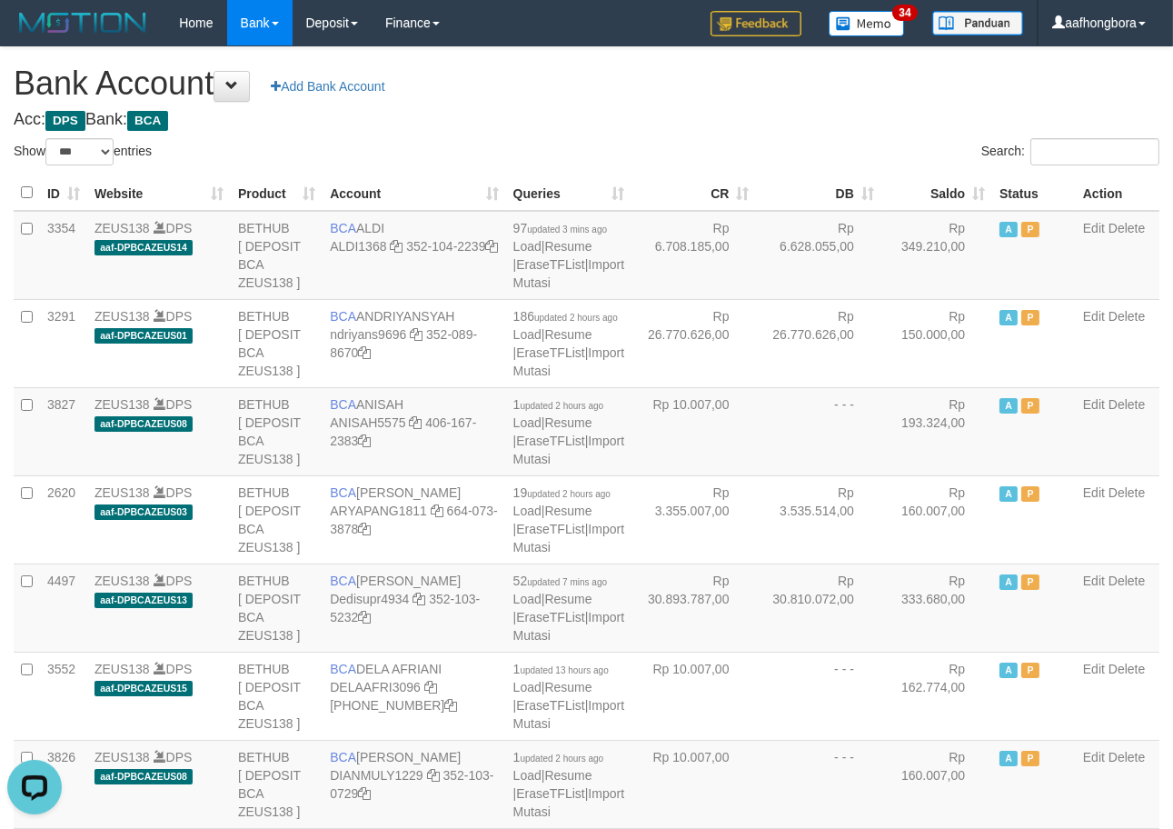
click at [676, 144] on div "Search:" at bounding box center [881, 154] width 560 height 32
drag, startPoint x: 676, startPoint y: 144, endPoint x: 693, endPoint y: 144, distance: 17.3
click at [693, 144] on div "Search:" at bounding box center [881, 154] width 560 height 32
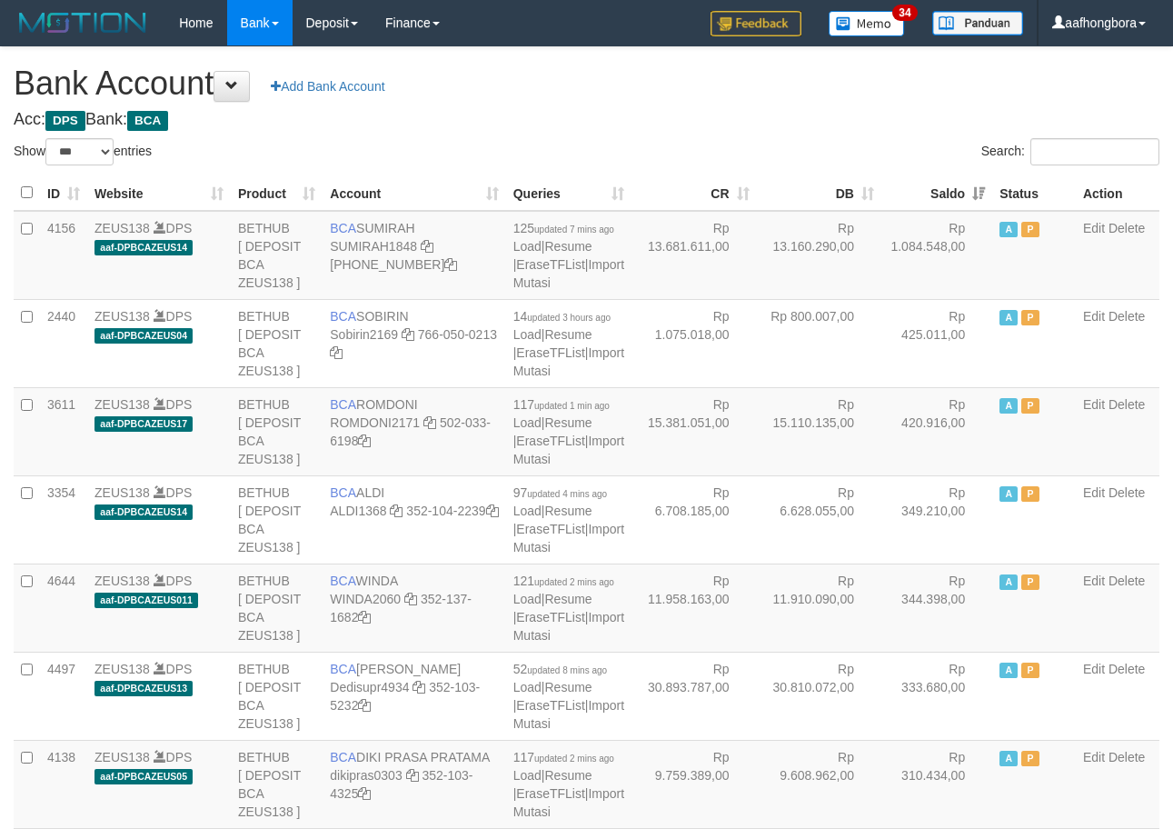
select select "***"
click at [928, 194] on th "Saldo" at bounding box center [937, 192] width 111 height 35
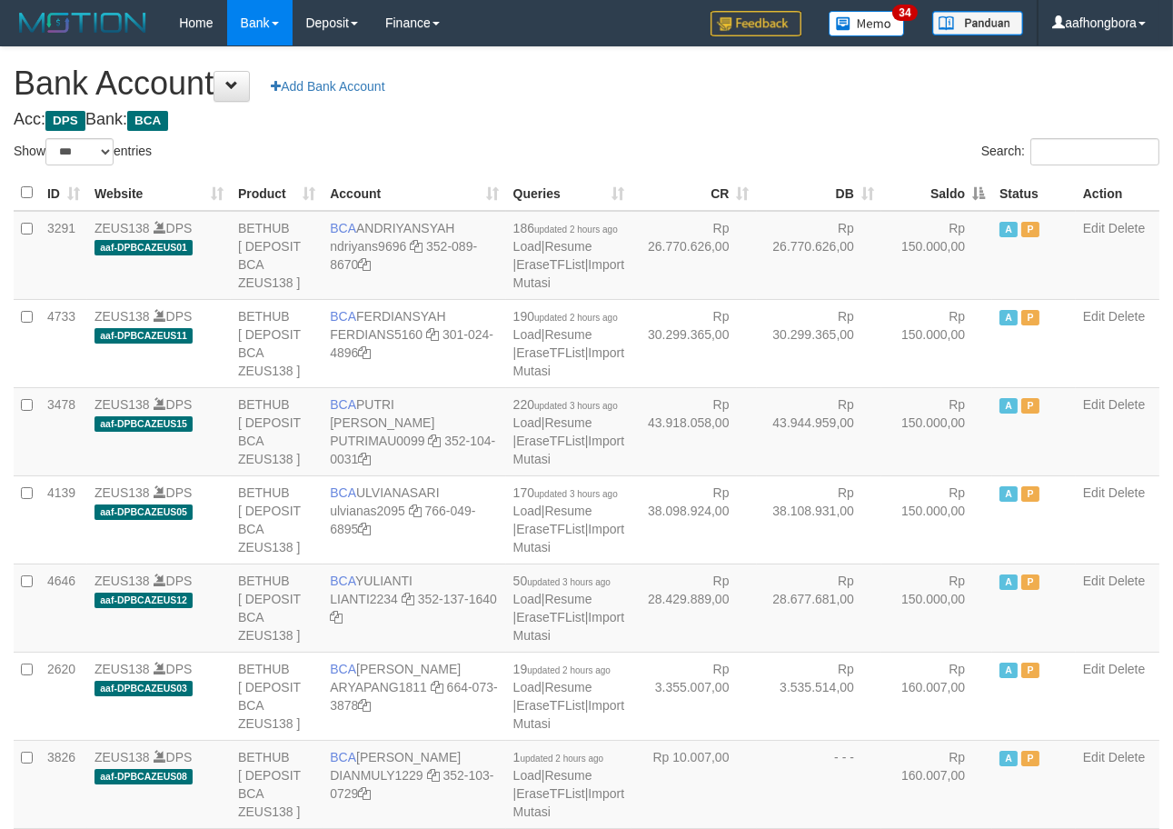
click at [928, 194] on th "Saldo" at bounding box center [937, 192] width 111 height 35
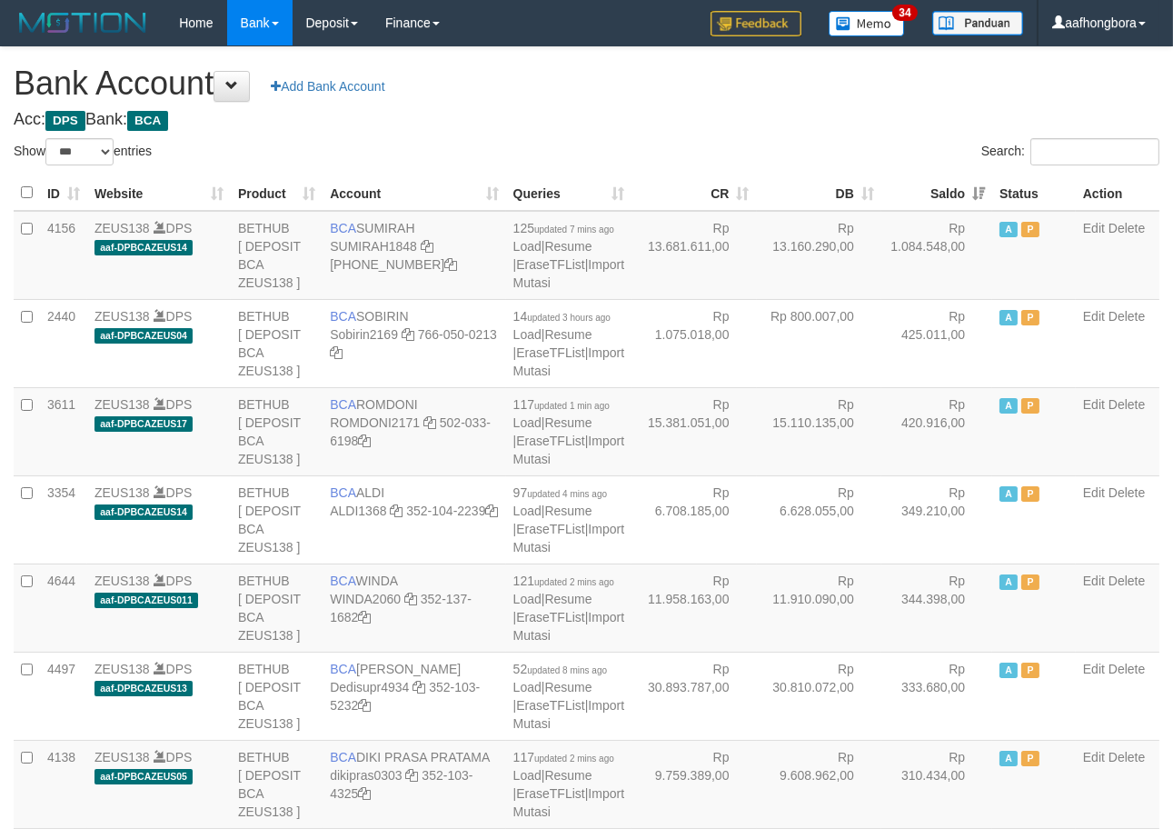
click at [928, 194] on th "Saldo" at bounding box center [937, 192] width 111 height 35
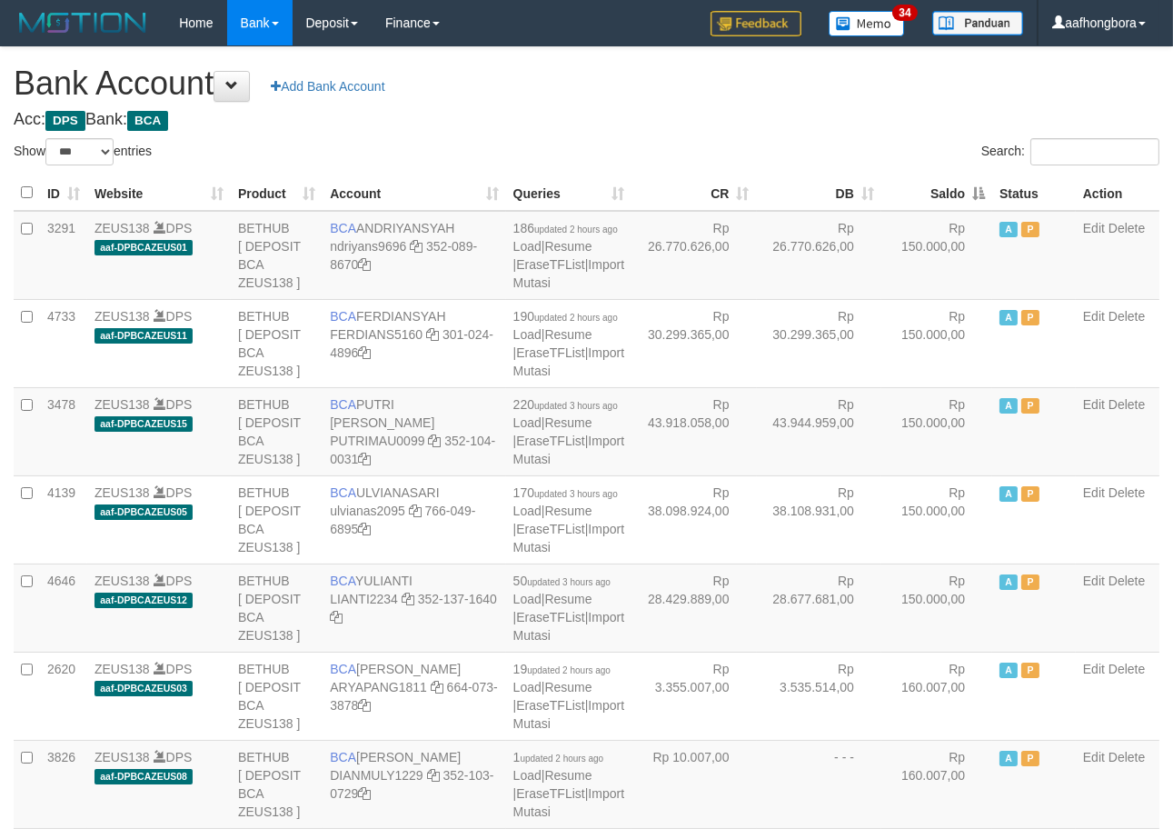
click at [928, 194] on th "Saldo" at bounding box center [937, 192] width 111 height 35
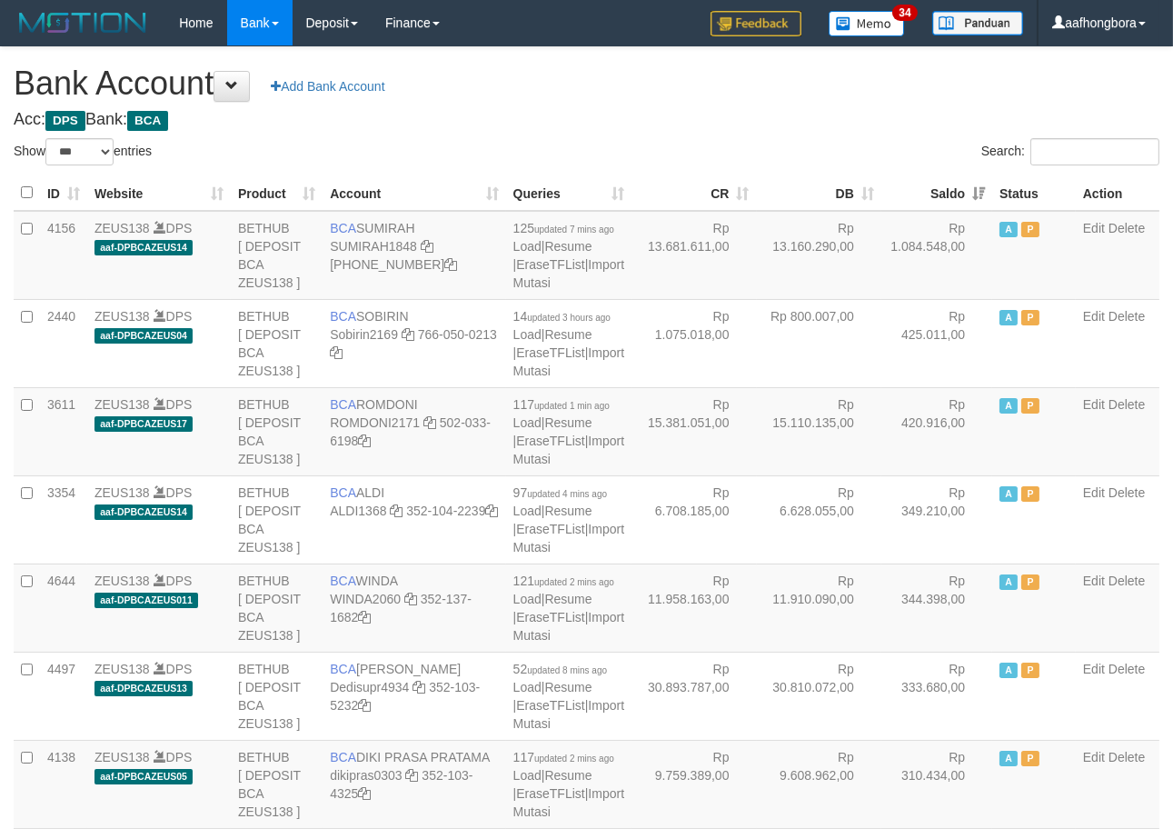
click at [928, 194] on th "Saldo" at bounding box center [937, 192] width 111 height 35
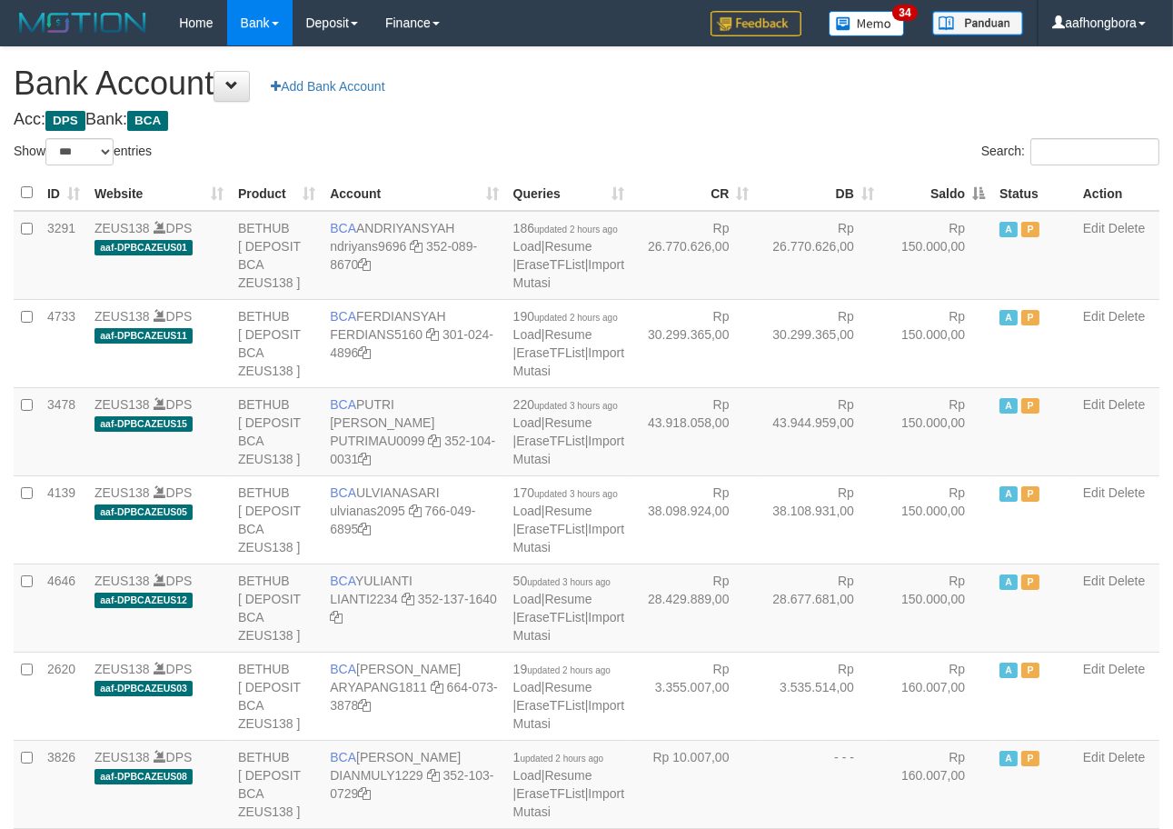
click at [928, 194] on th "Saldo" at bounding box center [937, 192] width 111 height 35
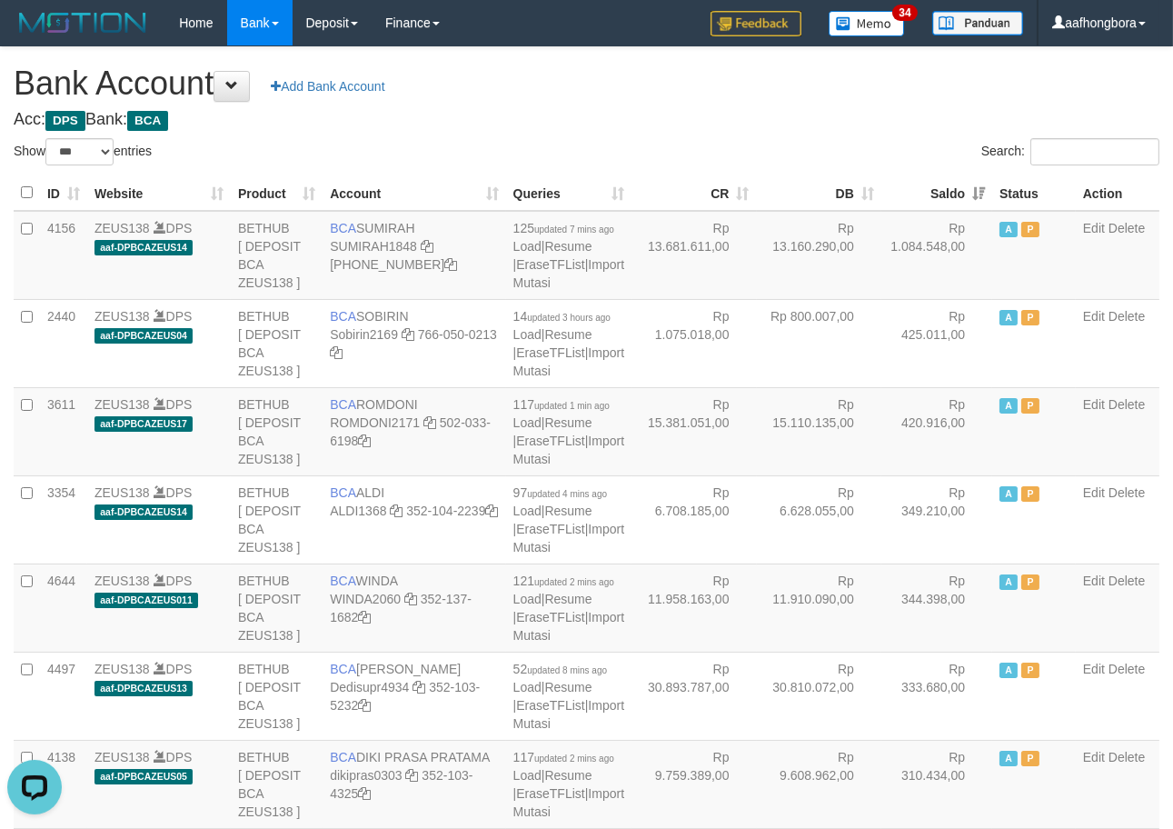
click at [693, 114] on h4 "Acc: DPS Bank: BCA" at bounding box center [587, 120] width 1146 height 18
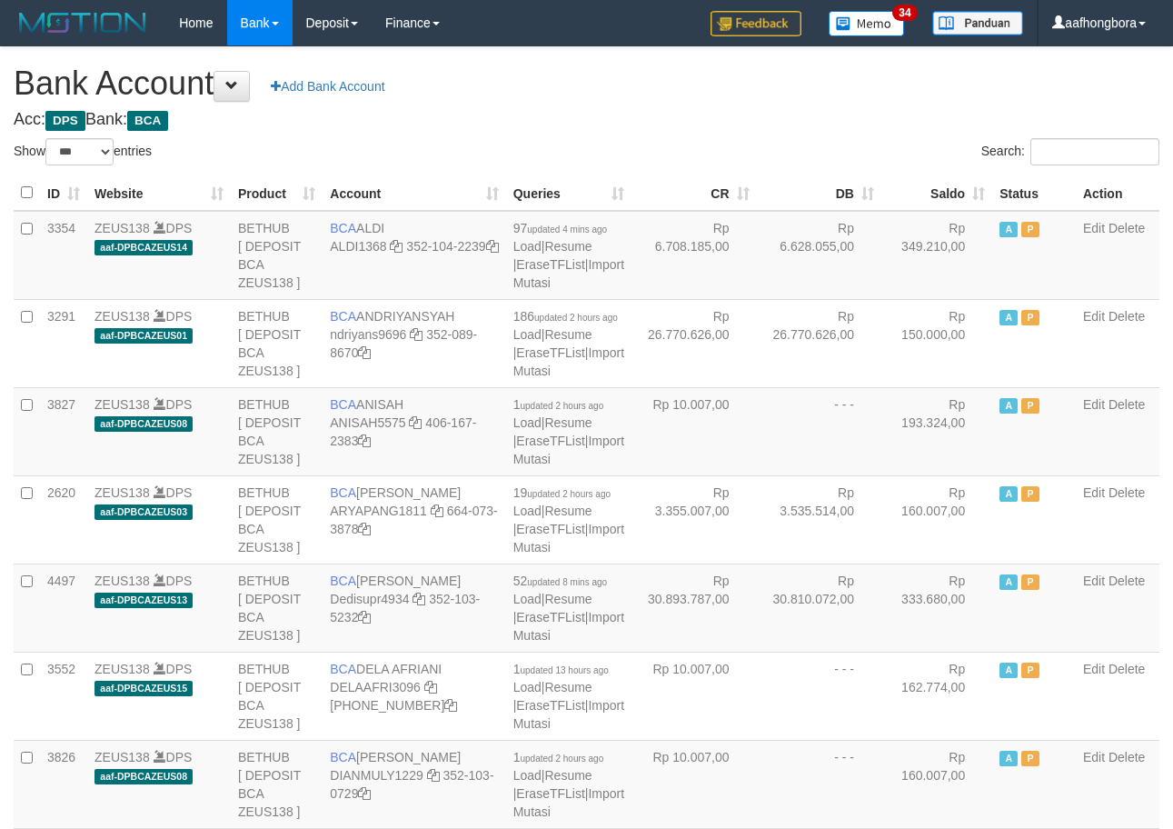
select select "***"
drag, startPoint x: 0, startPoint y: 0, endPoint x: 924, endPoint y: 154, distance: 937.1
click at [924, 154] on div "Search:" at bounding box center [881, 154] width 560 height 32
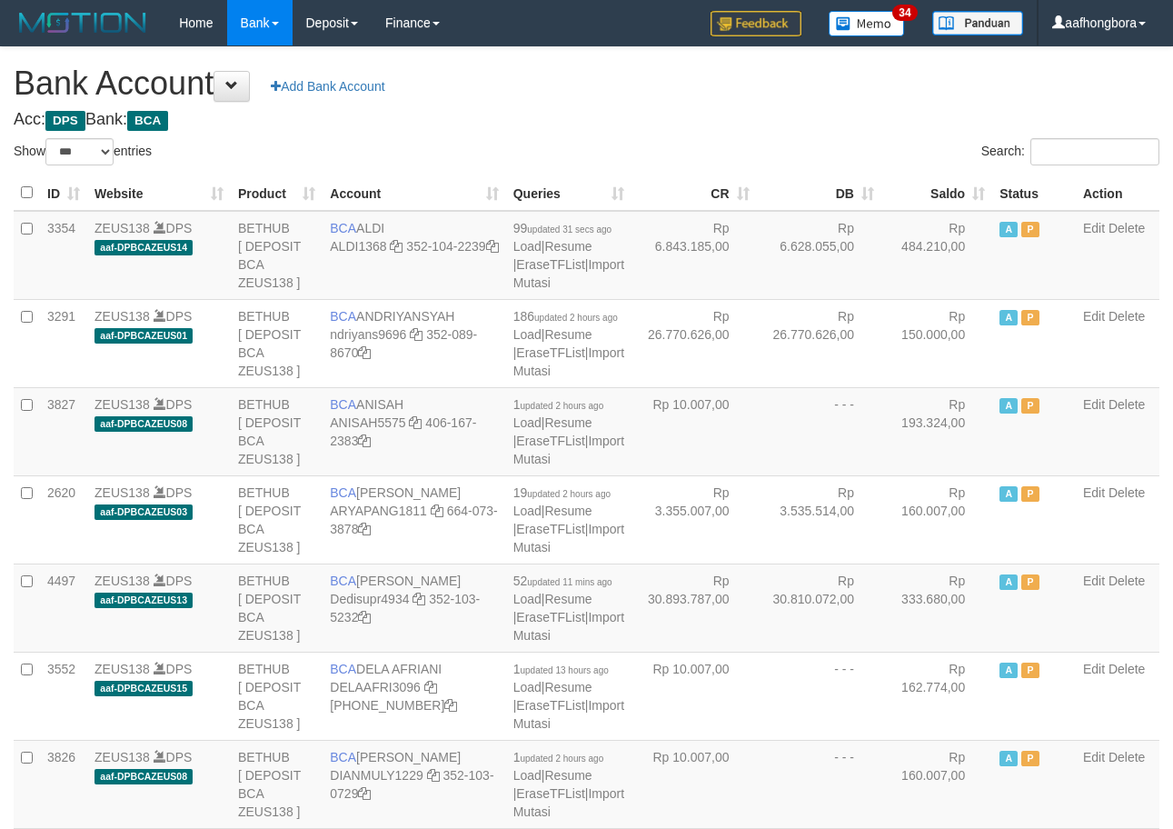
select select "***"
click at [934, 194] on th "Saldo" at bounding box center [937, 192] width 111 height 35
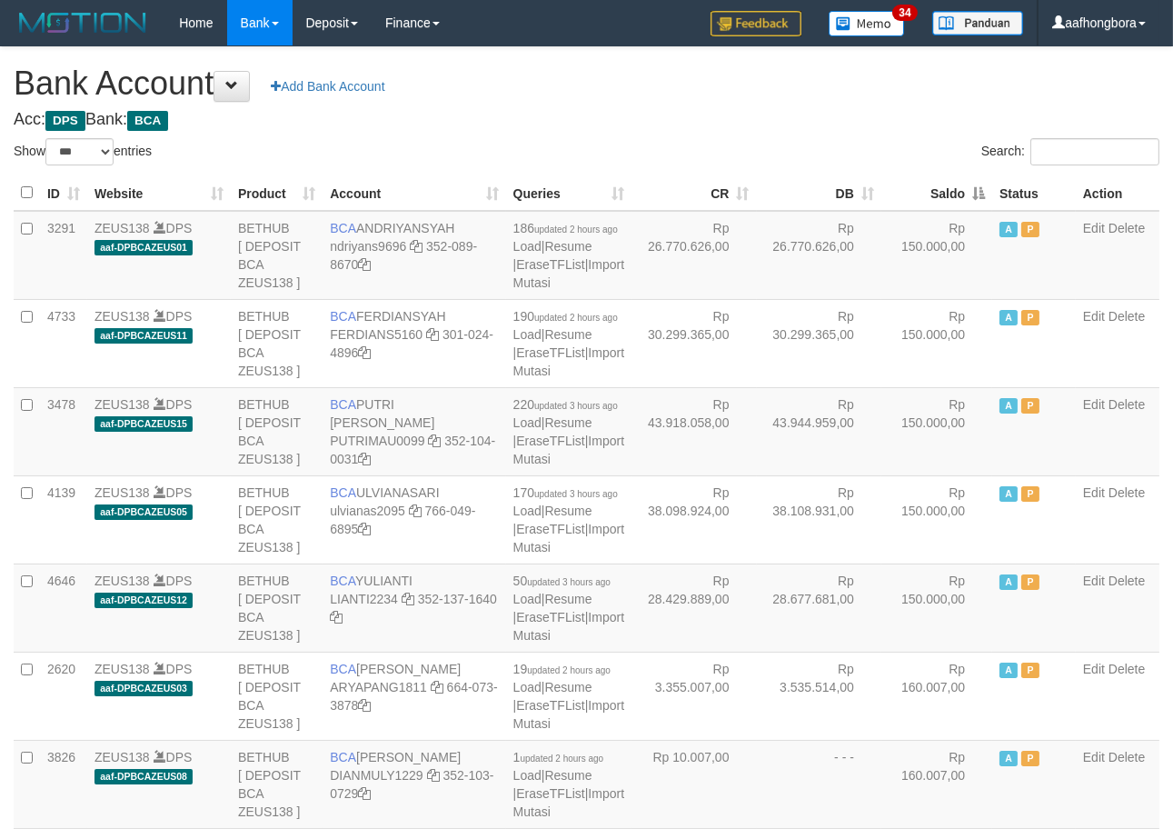
click at [934, 194] on th "Saldo" at bounding box center [937, 192] width 111 height 35
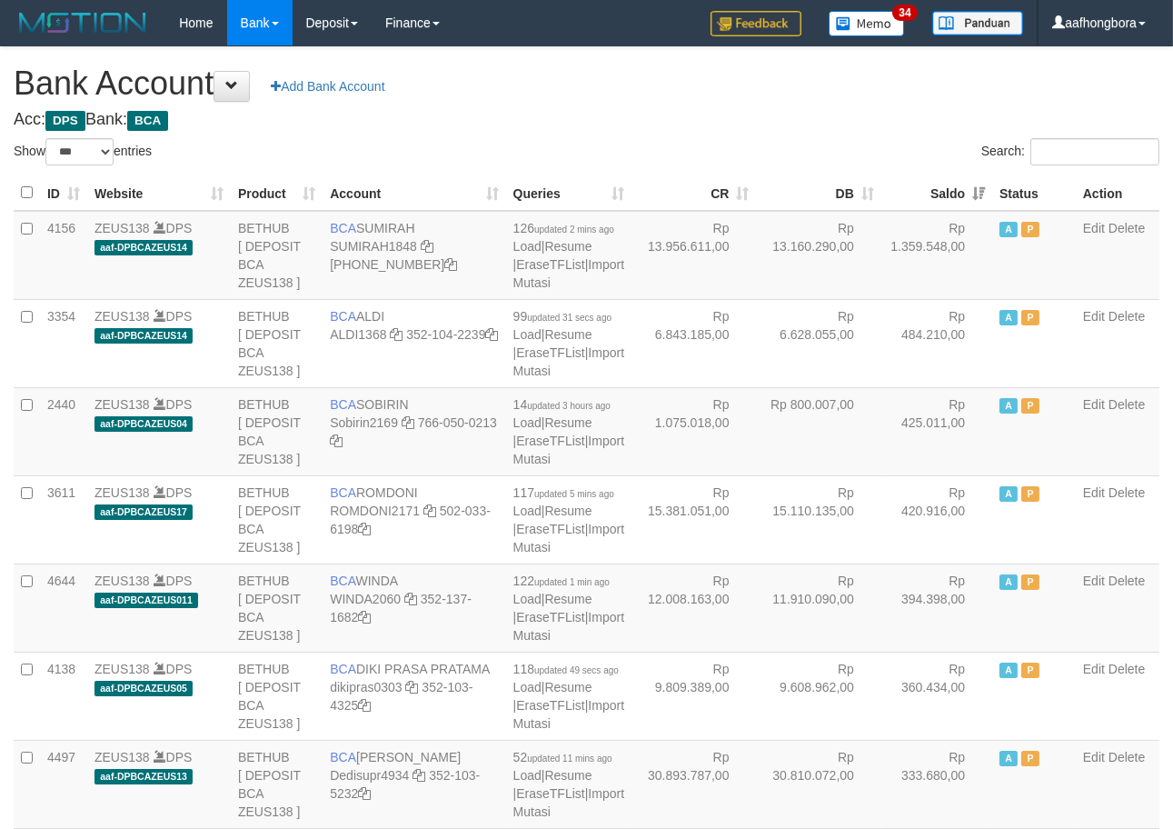
click at [934, 194] on th "Saldo" at bounding box center [937, 192] width 111 height 35
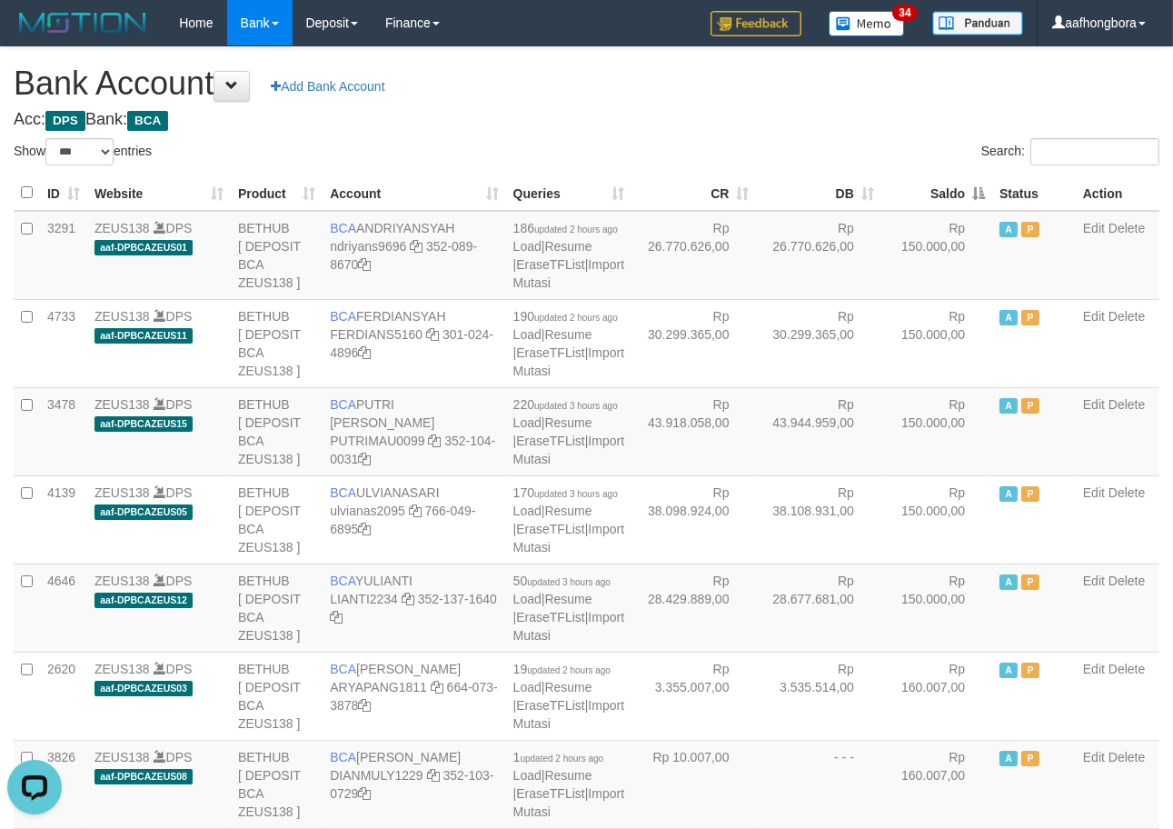
click at [873, 87] on h1 "Bank Account Add Bank Account" at bounding box center [587, 83] width 1146 height 36
click at [933, 197] on th "Saldo" at bounding box center [937, 192] width 111 height 35
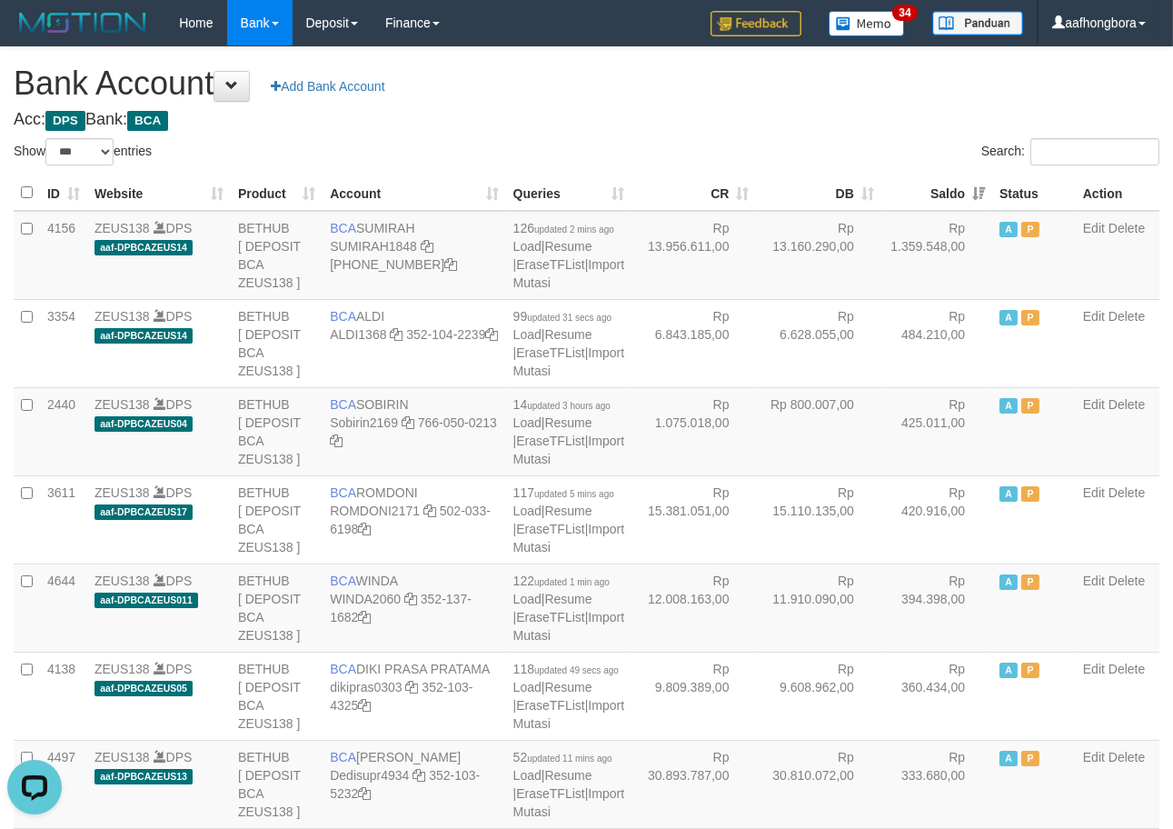
click at [931, 194] on th "Saldo" at bounding box center [937, 192] width 111 height 35
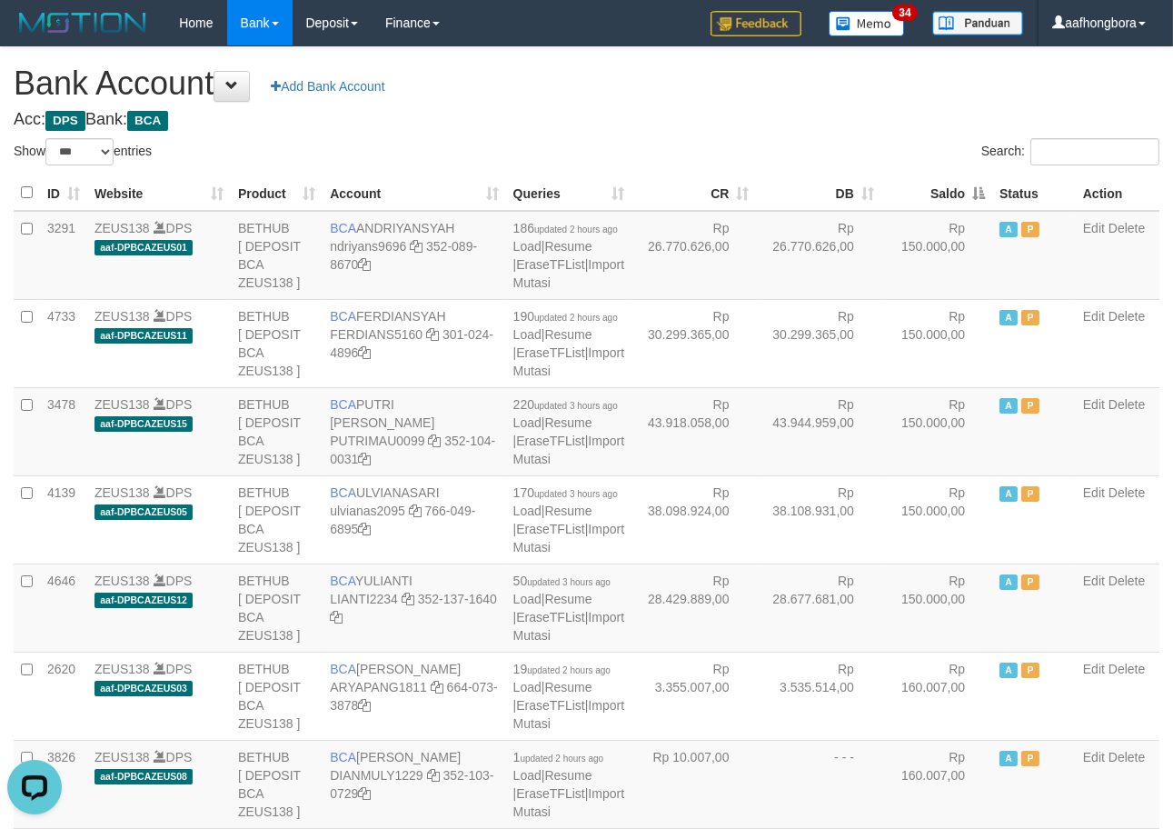
click at [931, 194] on th "Saldo" at bounding box center [937, 192] width 111 height 35
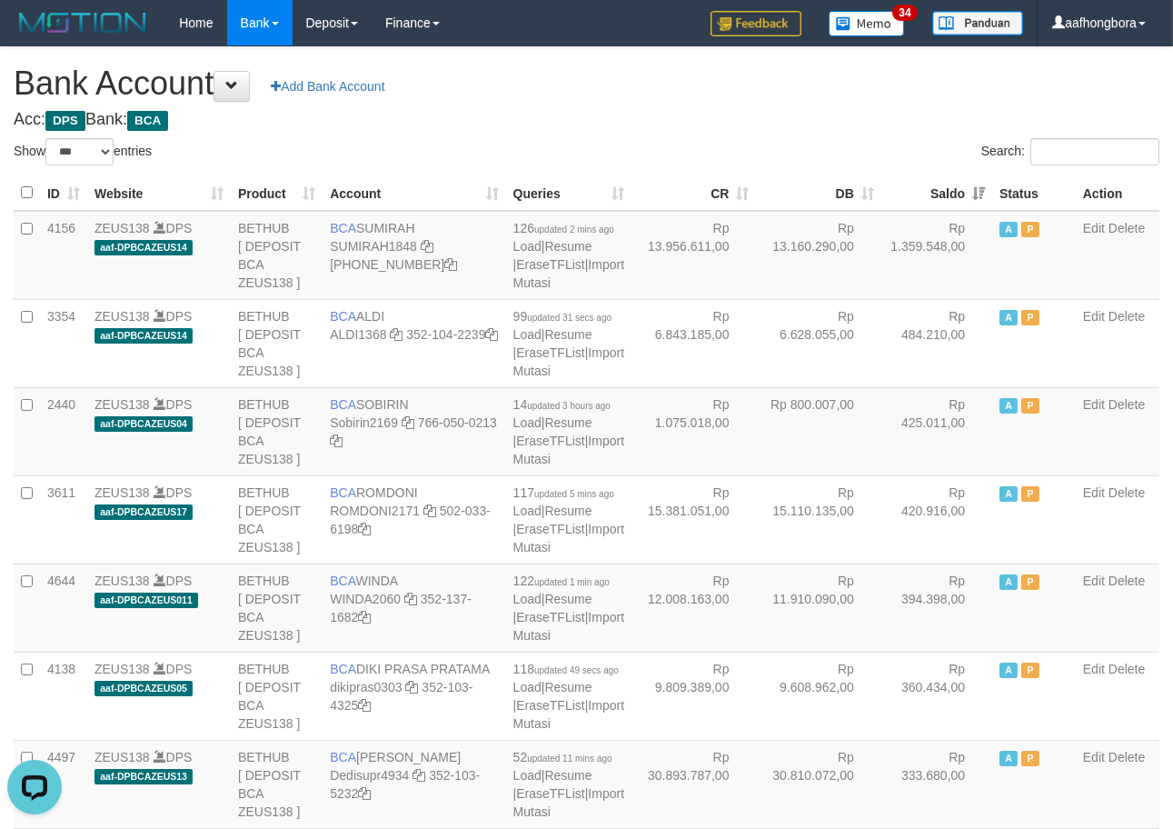
click at [931, 194] on th "Saldo" at bounding box center [937, 192] width 111 height 35
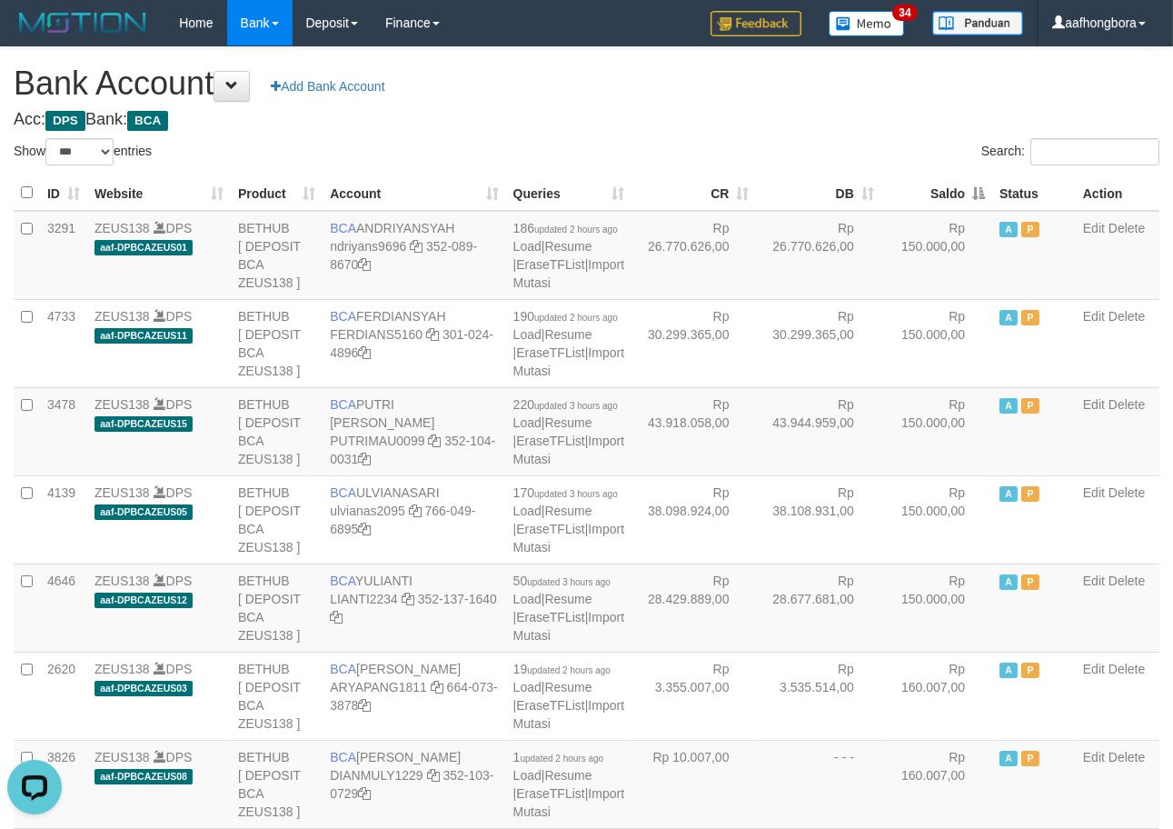
click at [931, 194] on th "Saldo" at bounding box center [937, 192] width 111 height 35
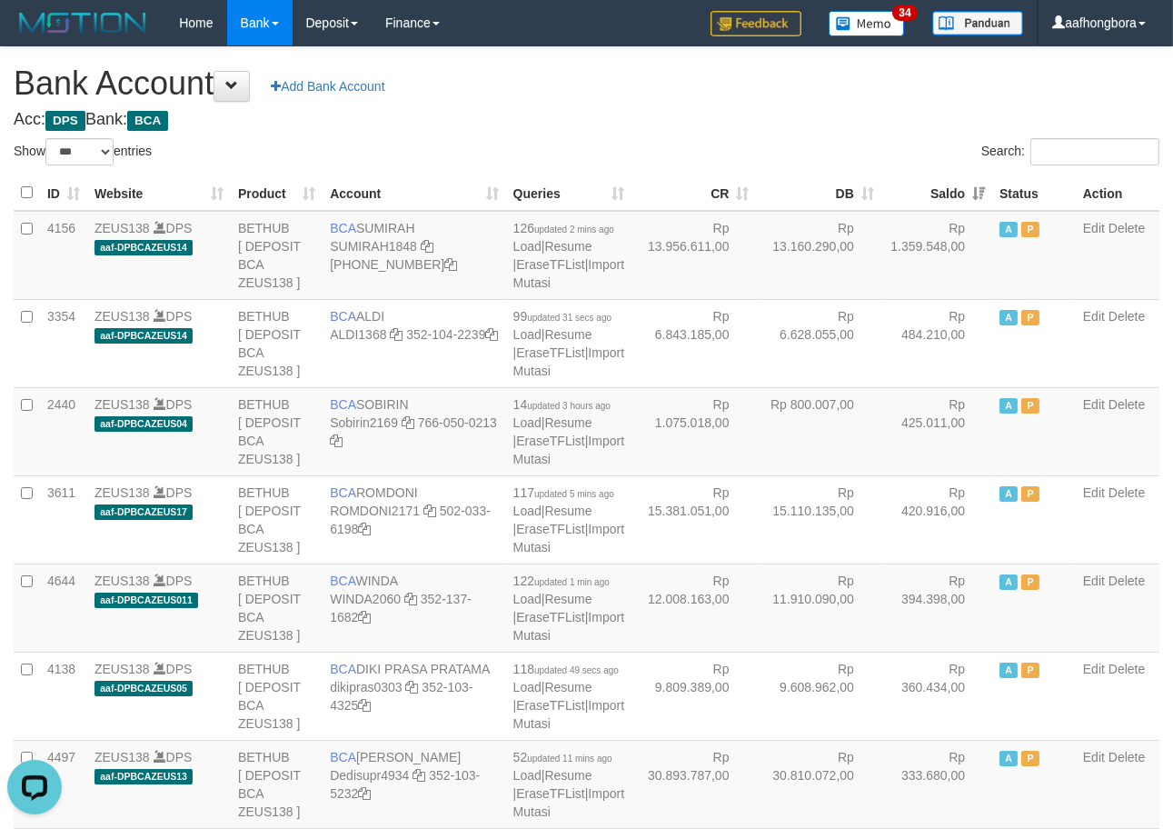
click at [931, 194] on th "Saldo" at bounding box center [937, 192] width 111 height 35
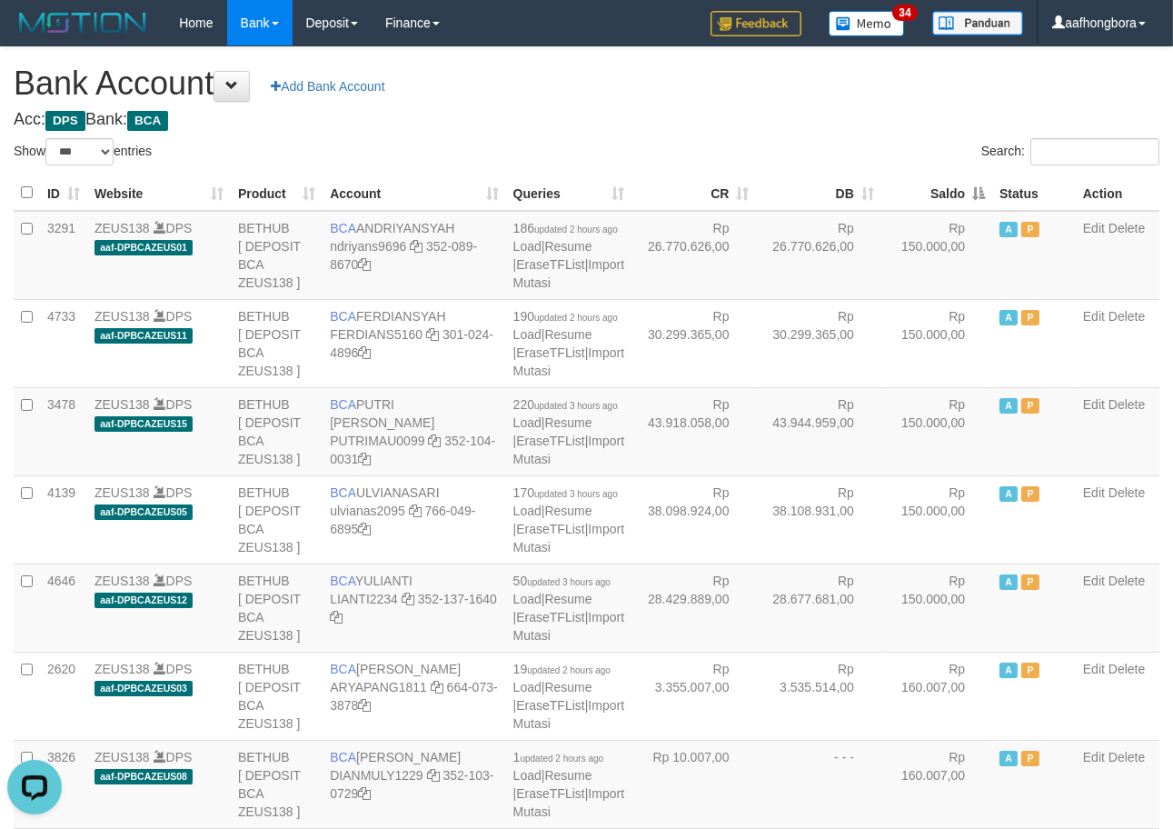
click at [931, 194] on th "Saldo" at bounding box center [937, 192] width 111 height 35
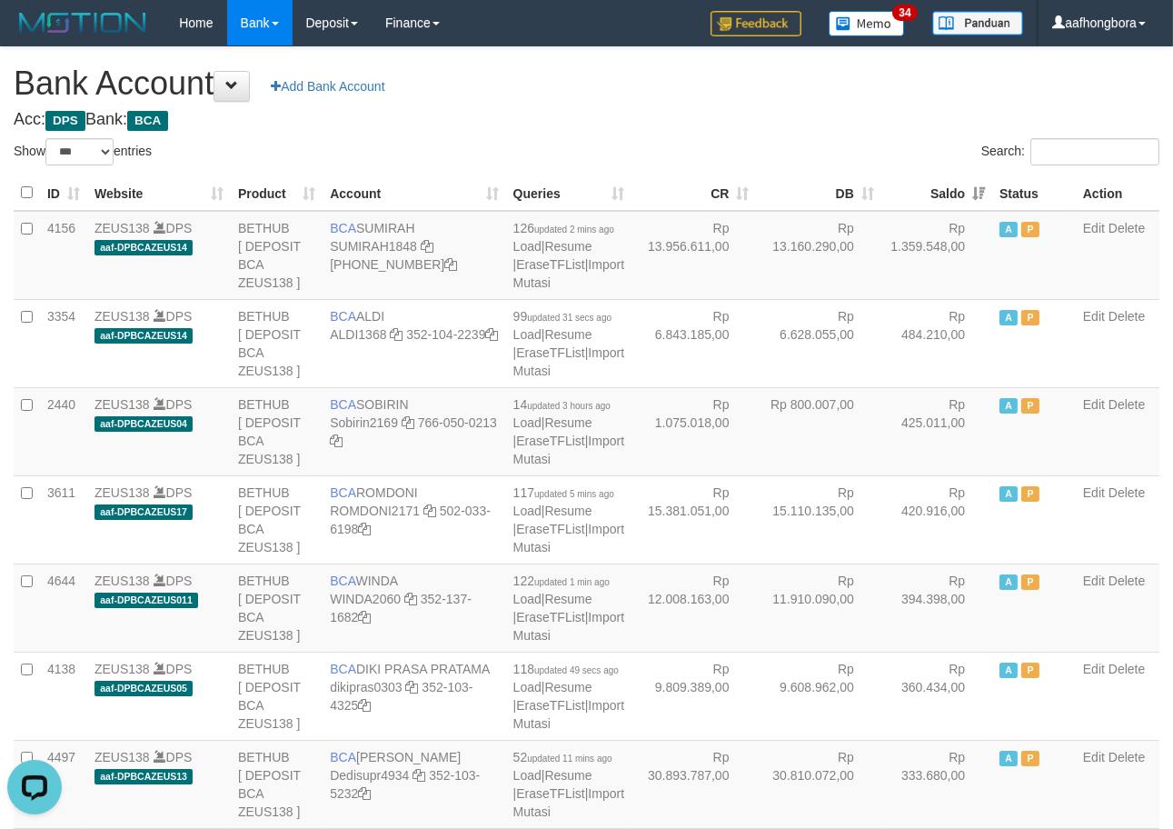
click at [931, 194] on th "Saldo" at bounding box center [937, 192] width 111 height 35
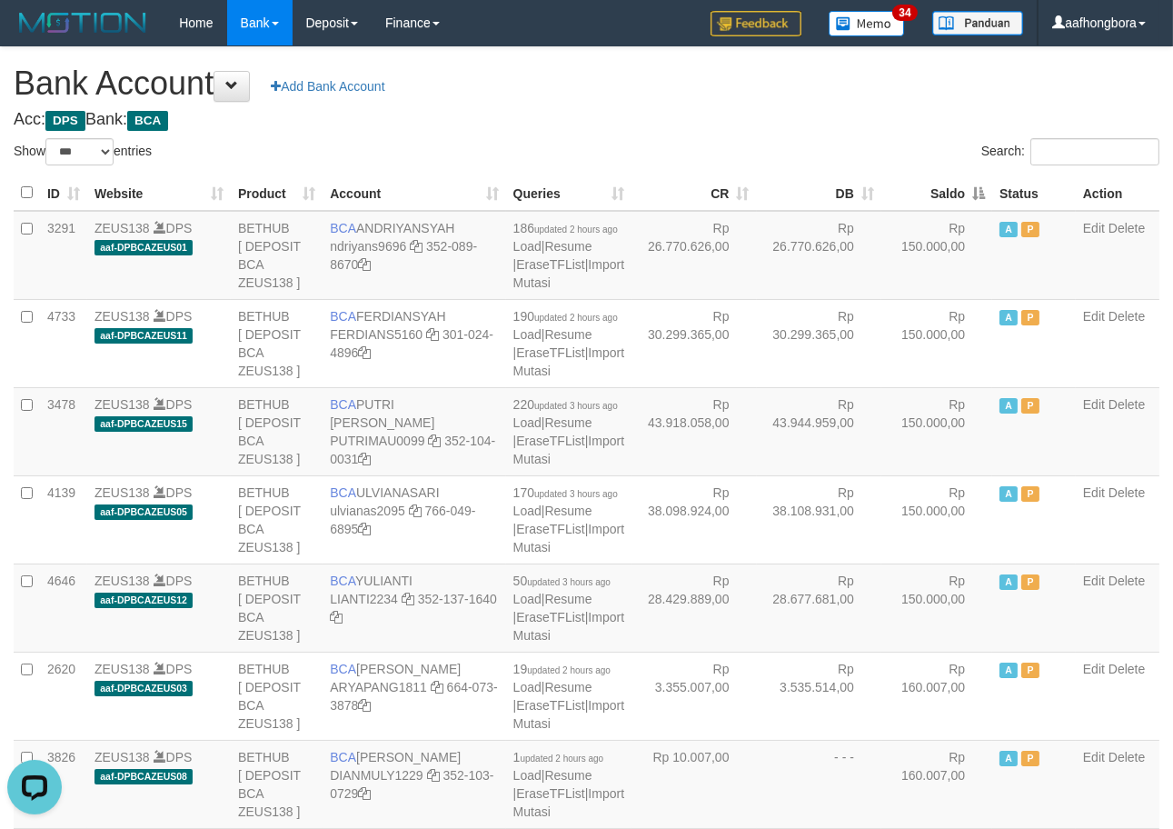
click at [931, 194] on th "Saldo" at bounding box center [937, 192] width 111 height 35
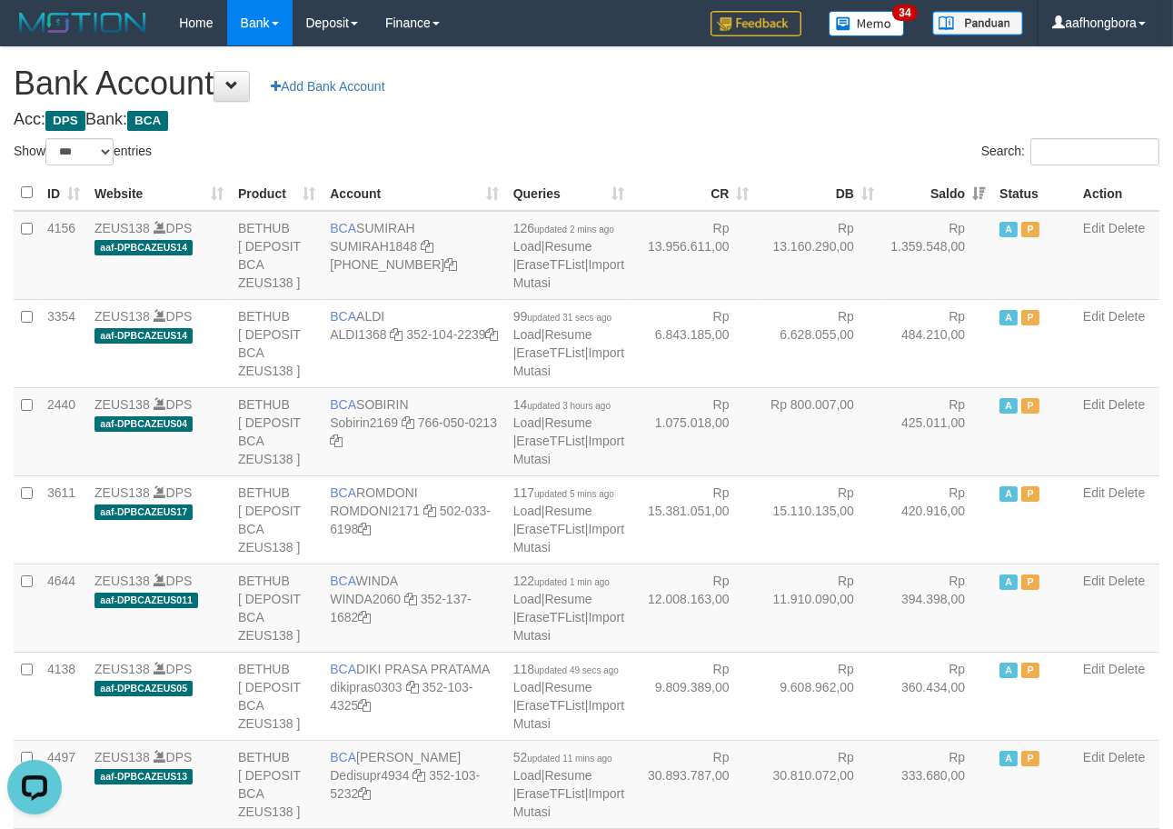
click at [931, 194] on th "Saldo" at bounding box center [937, 192] width 111 height 35
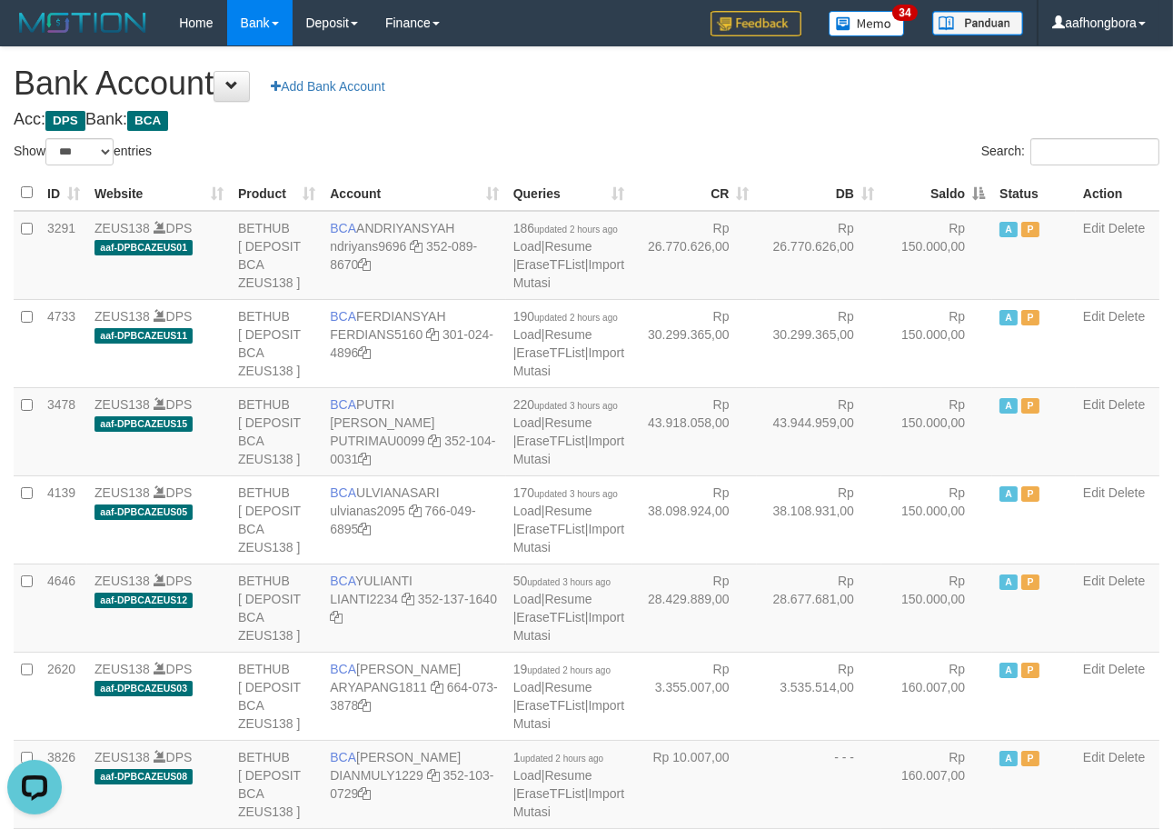
click at [931, 194] on th "Saldo" at bounding box center [937, 192] width 111 height 35
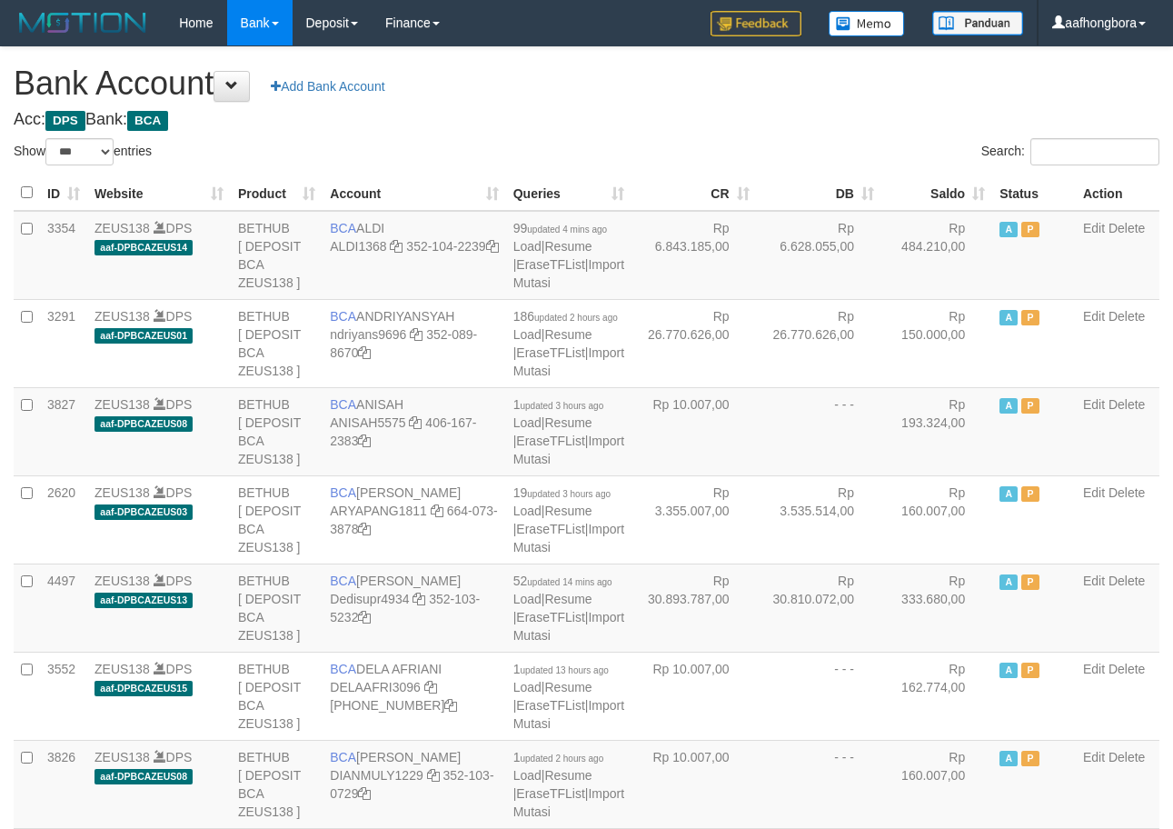
select select "***"
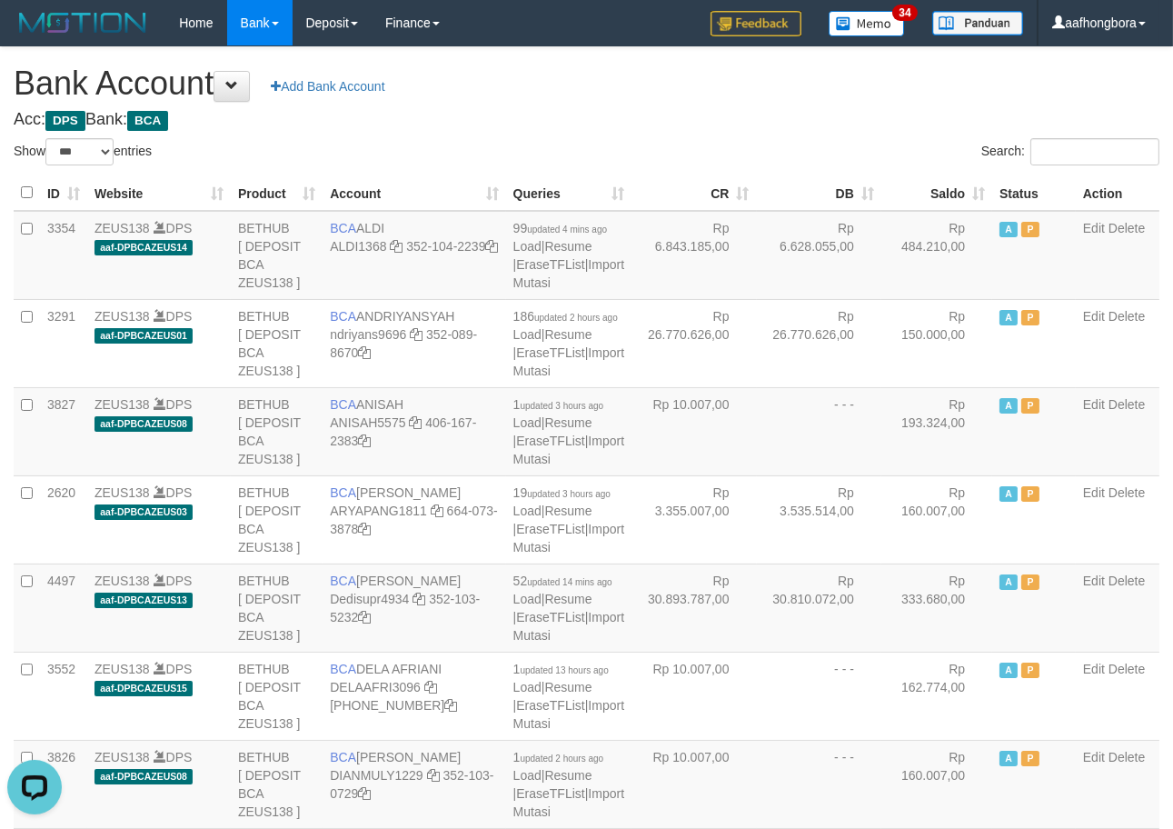
click at [712, 113] on h4 "Acc: DPS Bank: BCA" at bounding box center [587, 120] width 1146 height 18
click at [931, 194] on th "Saldo" at bounding box center [937, 192] width 111 height 35
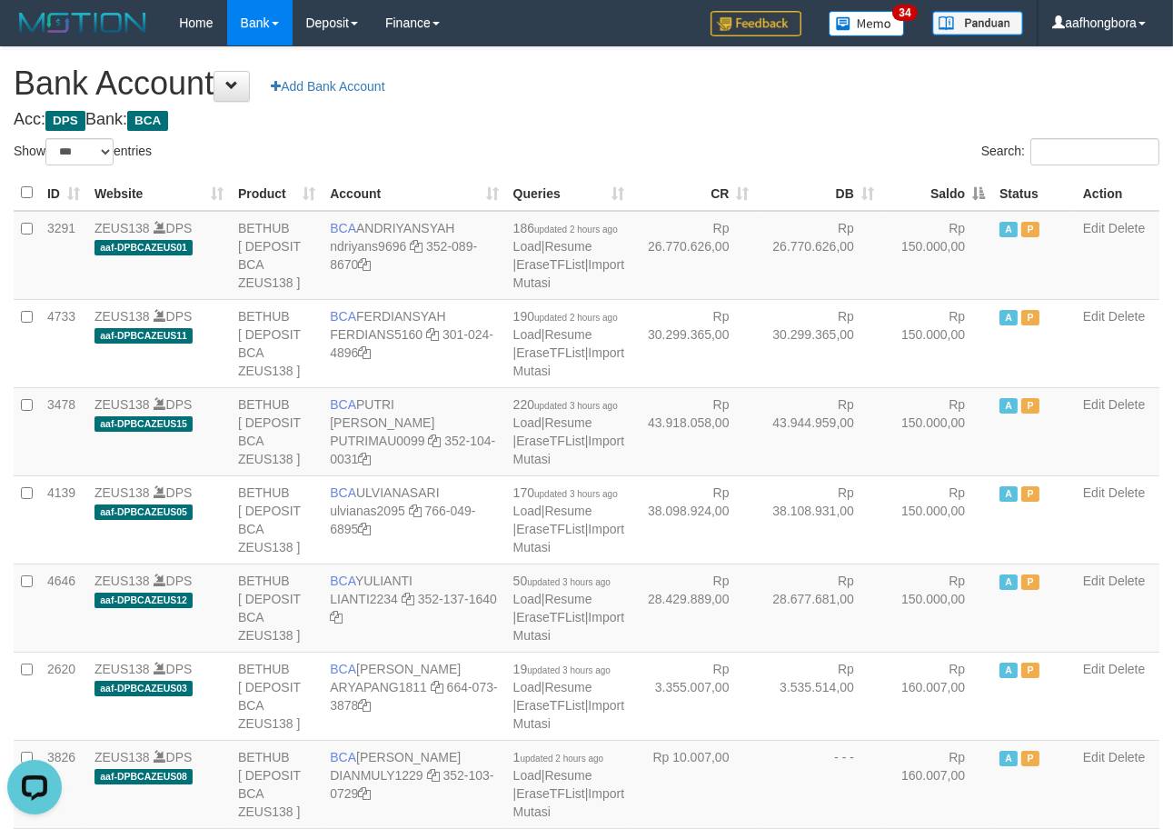
click at [931, 194] on th "Saldo" at bounding box center [937, 192] width 111 height 35
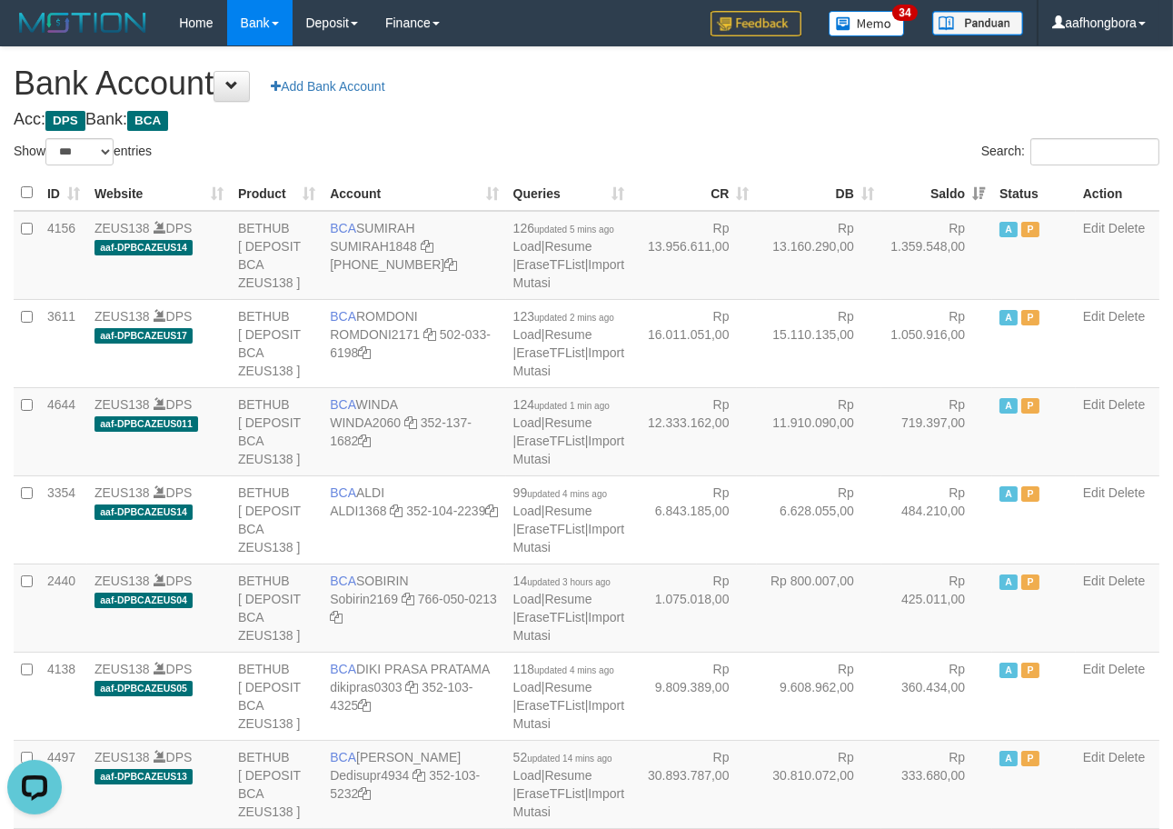
click at [931, 194] on th "Saldo" at bounding box center [937, 192] width 111 height 35
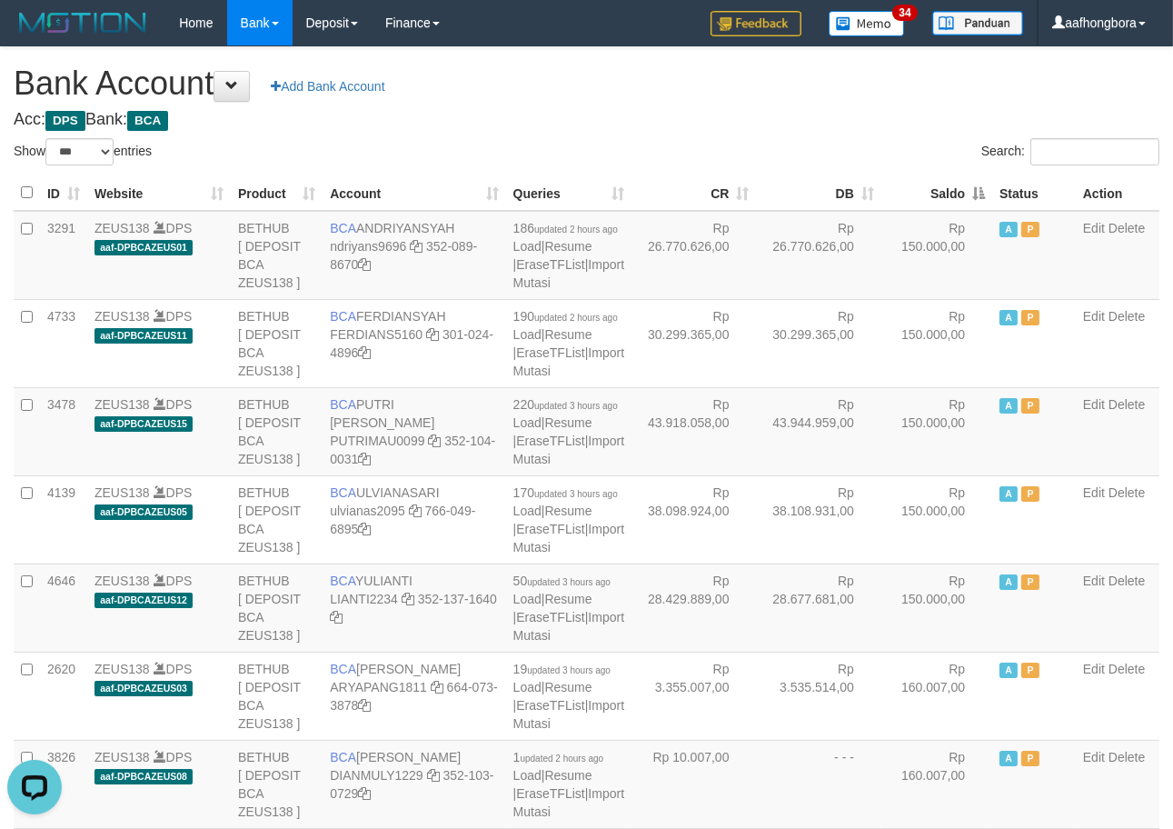
click at [931, 194] on th "Saldo" at bounding box center [937, 192] width 111 height 35
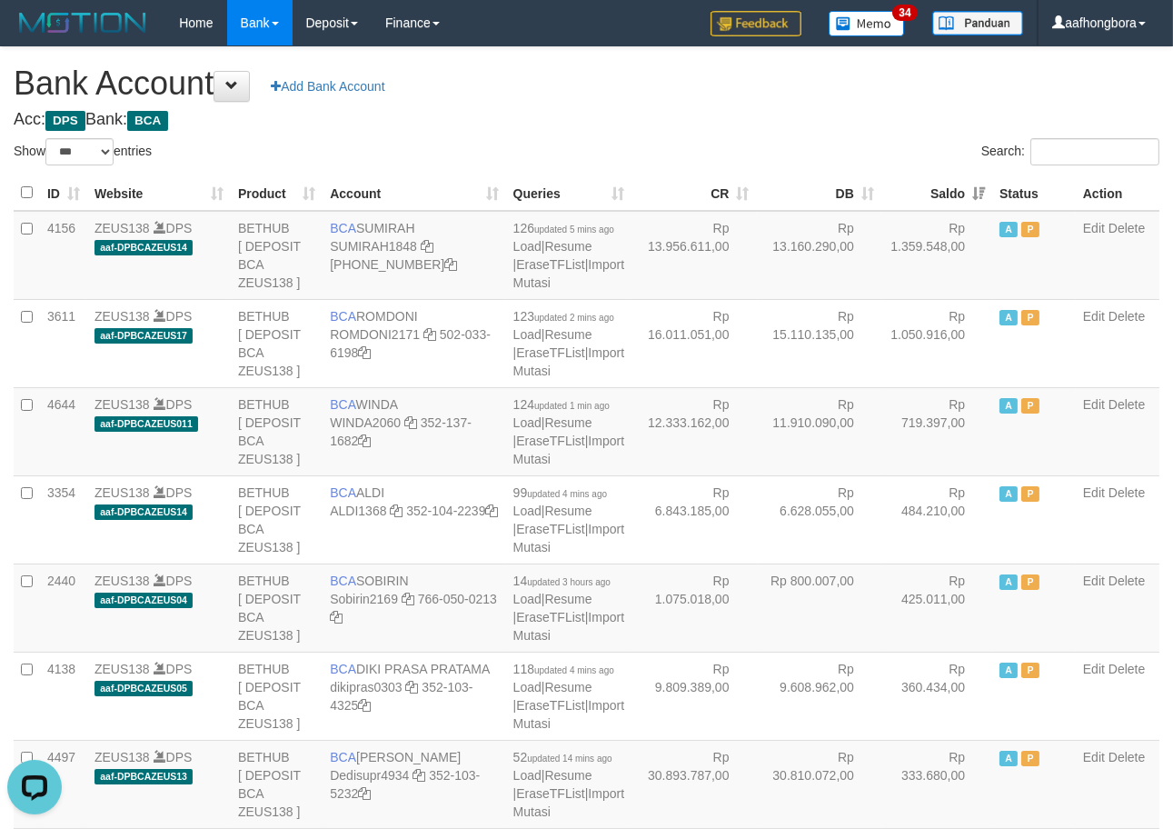
click at [931, 194] on th "Saldo" at bounding box center [937, 192] width 111 height 35
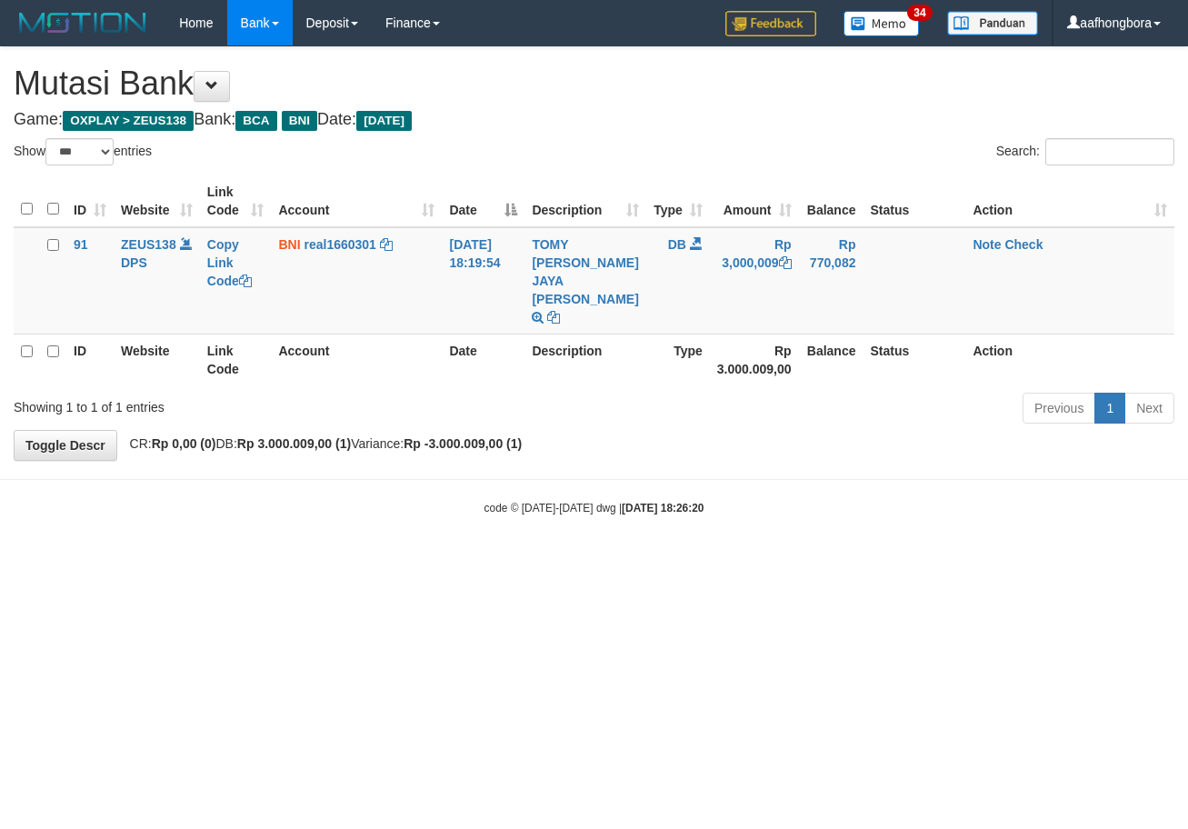
select select "***"
click at [823, 562] on html "Toggle navigation Home Bank Account List Mutasi Bank Search Sync Note Mutasi De…" at bounding box center [594, 281] width 1188 height 562
select select "***"
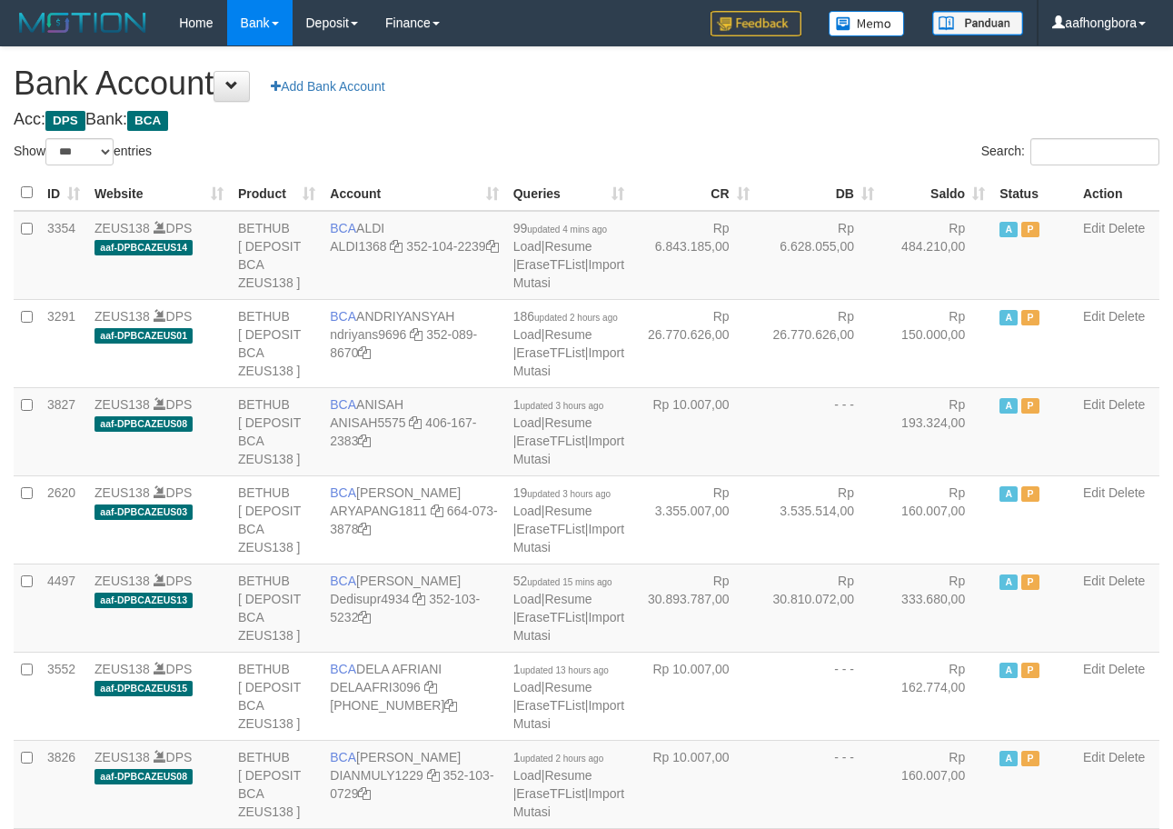
select select "***"
click at [752, 85] on h1 "Bank Account Add Bank Account" at bounding box center [587, 83] width 1146 height 36
click at [882, 145] on div "Search:" at bounding box center [881, 154] width 560 height 32
click at [884, 144] on div "Search:" at bounding box center [881, 154] width 560 height 32
select select "***"
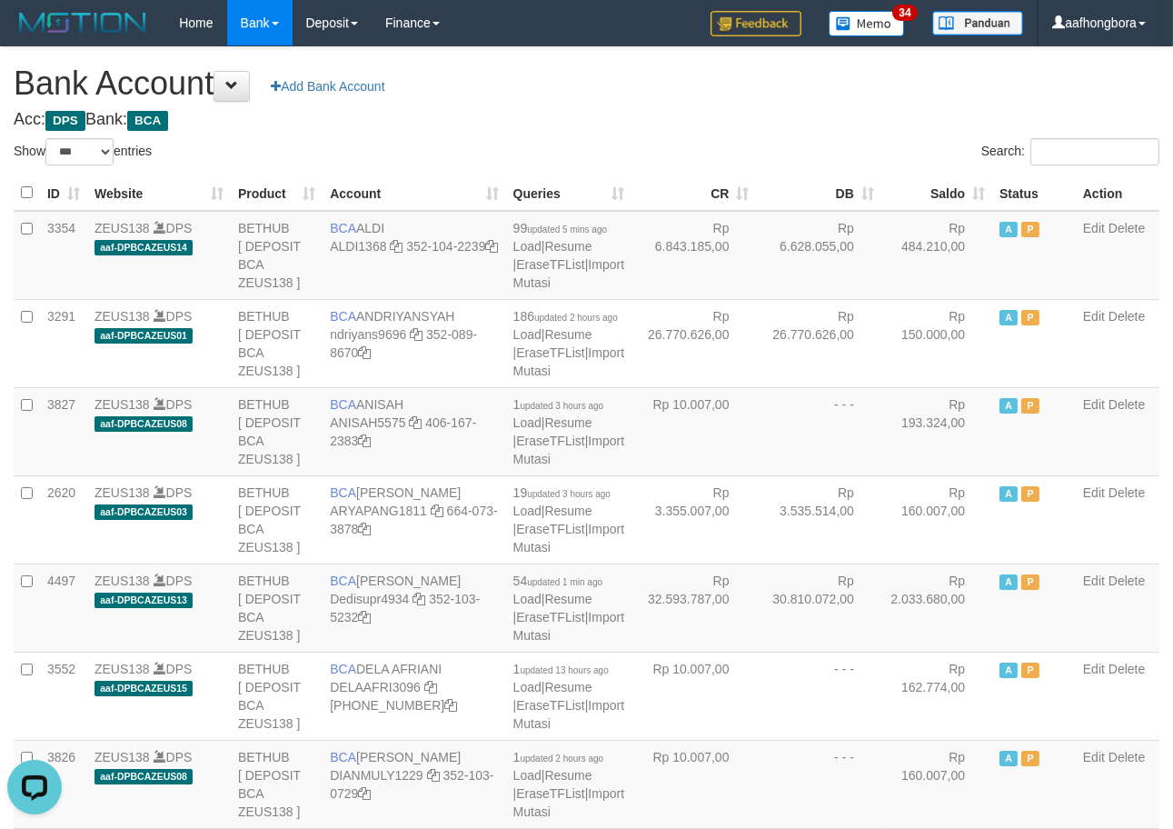
click at [813, 128] on h4 "Acc: DPS Bank: BCA" at bounding box center [587, 120] width 1146 height 18
drag, startPoint x: 813, startPoint y: 128, endPoint x: 823, endPoint y: 121, distance: 12.4
click at [822, 121] on h4 "Acc: DPS Bank: BCA" at bounding box center [587, 120] width 1146 height 18
click at [823, 121] on h4 "Acc: DPS Bank: BCA" at bounding box center [587, 120] width 1146 height 18
click at [831, 121] on h4 "Acc: DPS Bank: BCA" at bounding box center [587, 120] width 1146 height 18
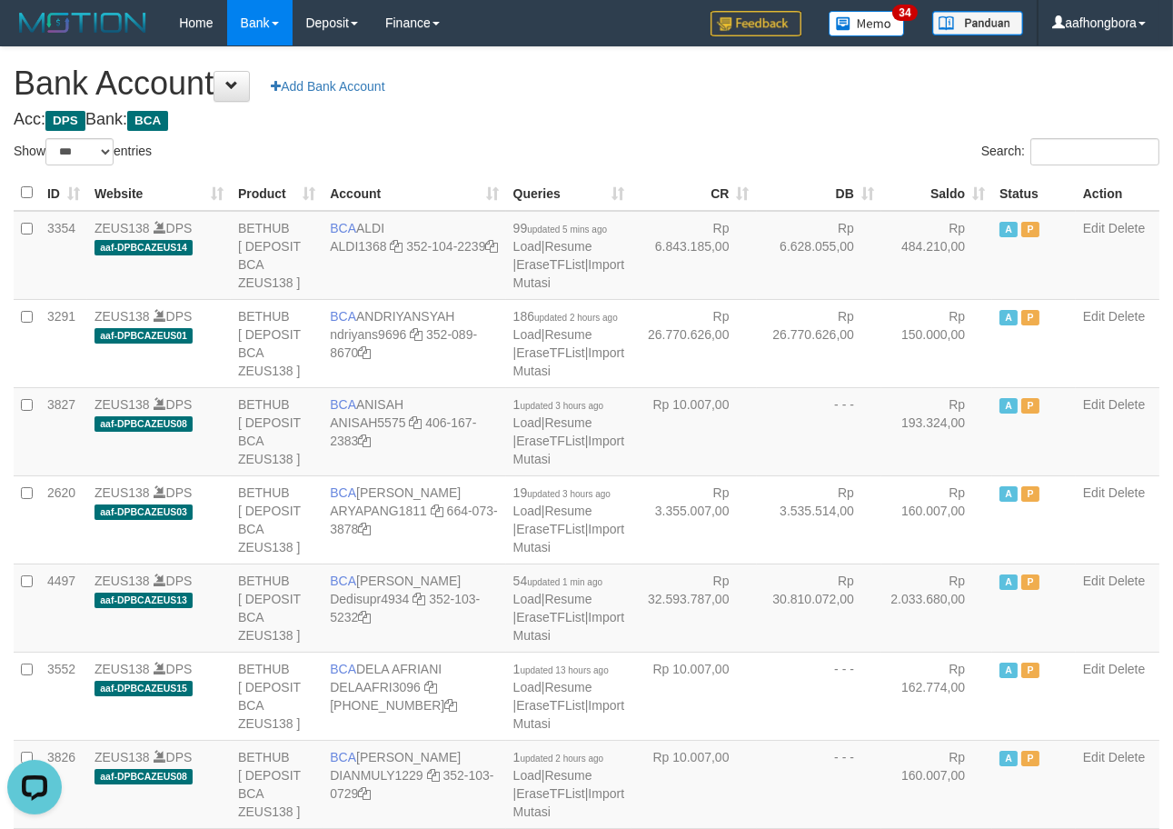
click at [860, 125] on h4 "Acc: DPS Bank: BCA" at bounding box center [587, 120] width 1146 height 18
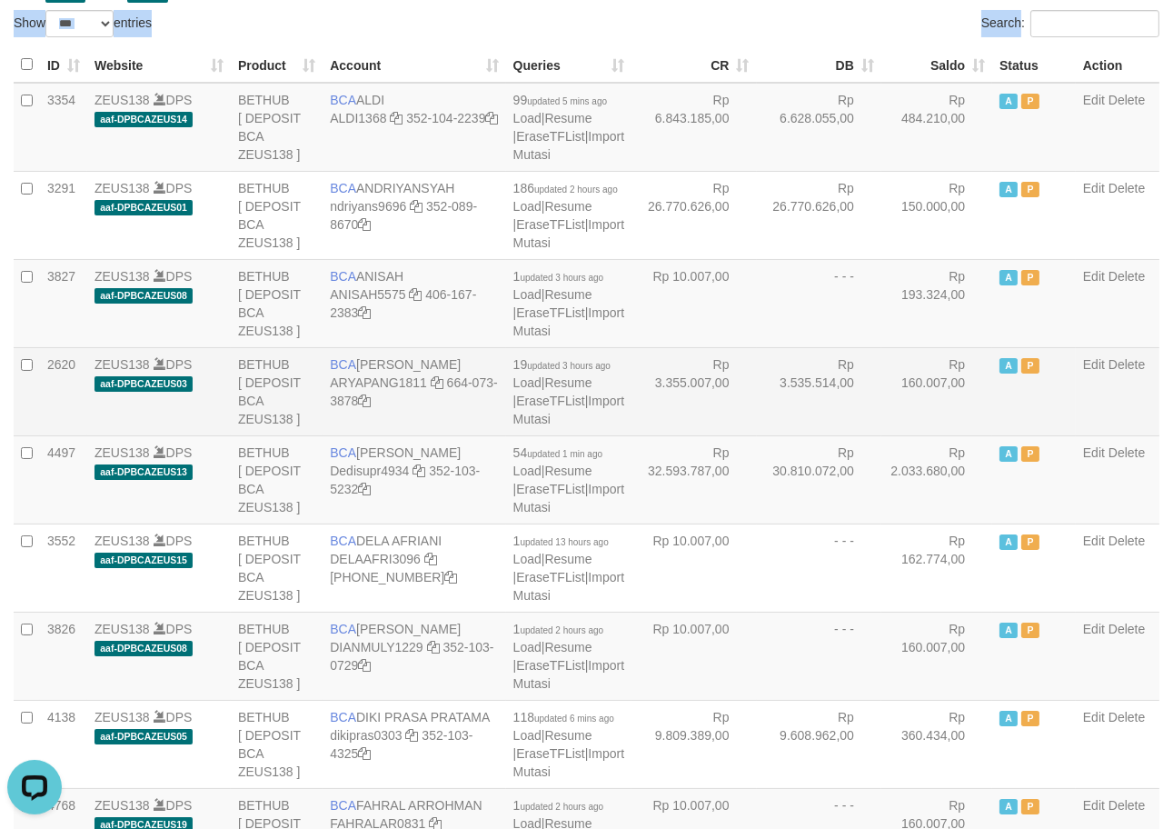
scroll to position [168, 0]
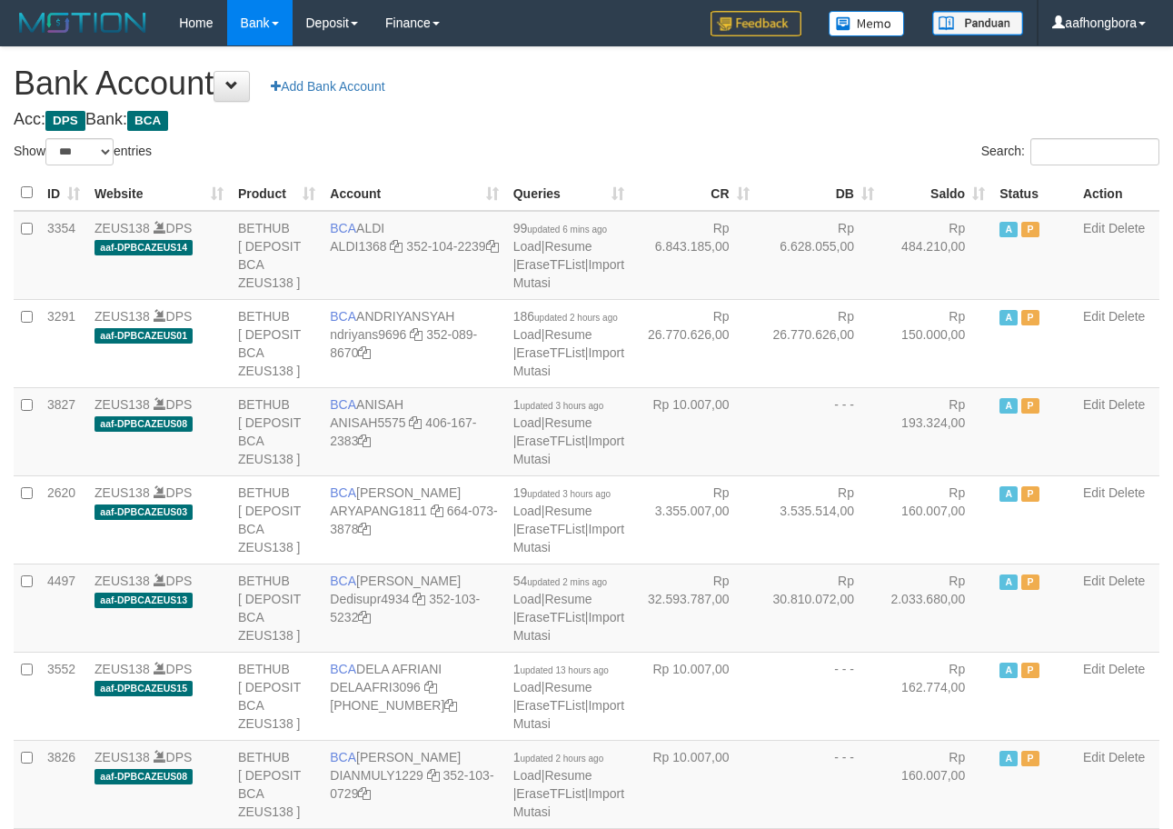
select select "***"
click at [792, 145] on div "Search:" at bounding box center [881, 154] width 560 height 32
click at [932, 191] on th "Saldo" at bounding box center [937, 192] width 111 height 35
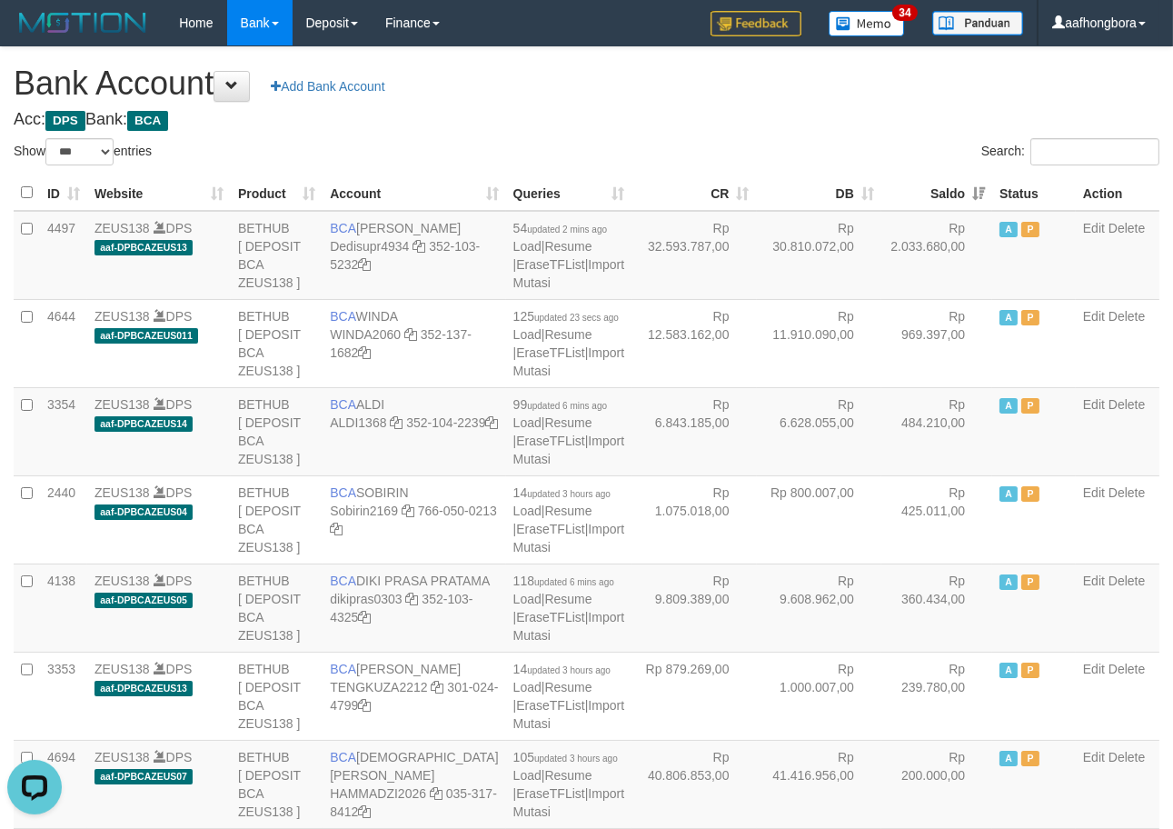
click at [932, 191] on th "Saldo" at bounding box center [937, 192] width 111 height 35
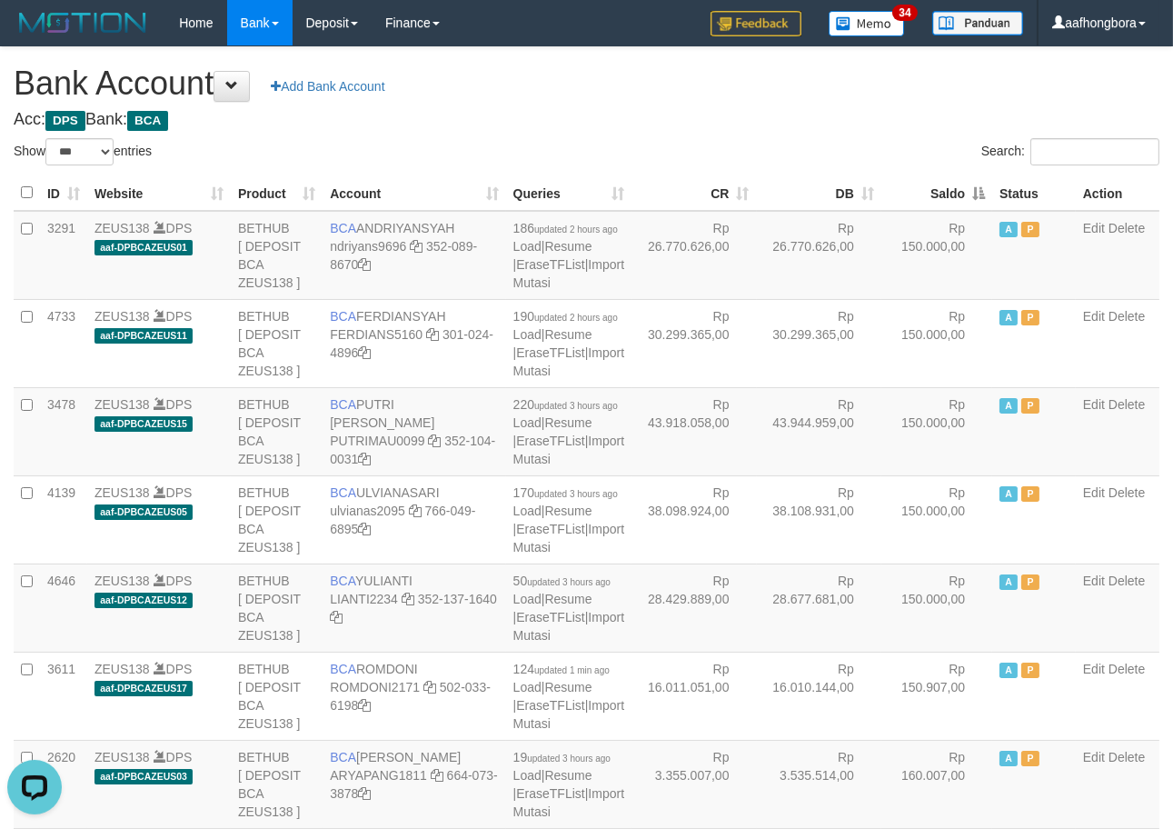
click at [932, 191] on th "Saldo" at bounding box center [937, 192] width 111 height 35
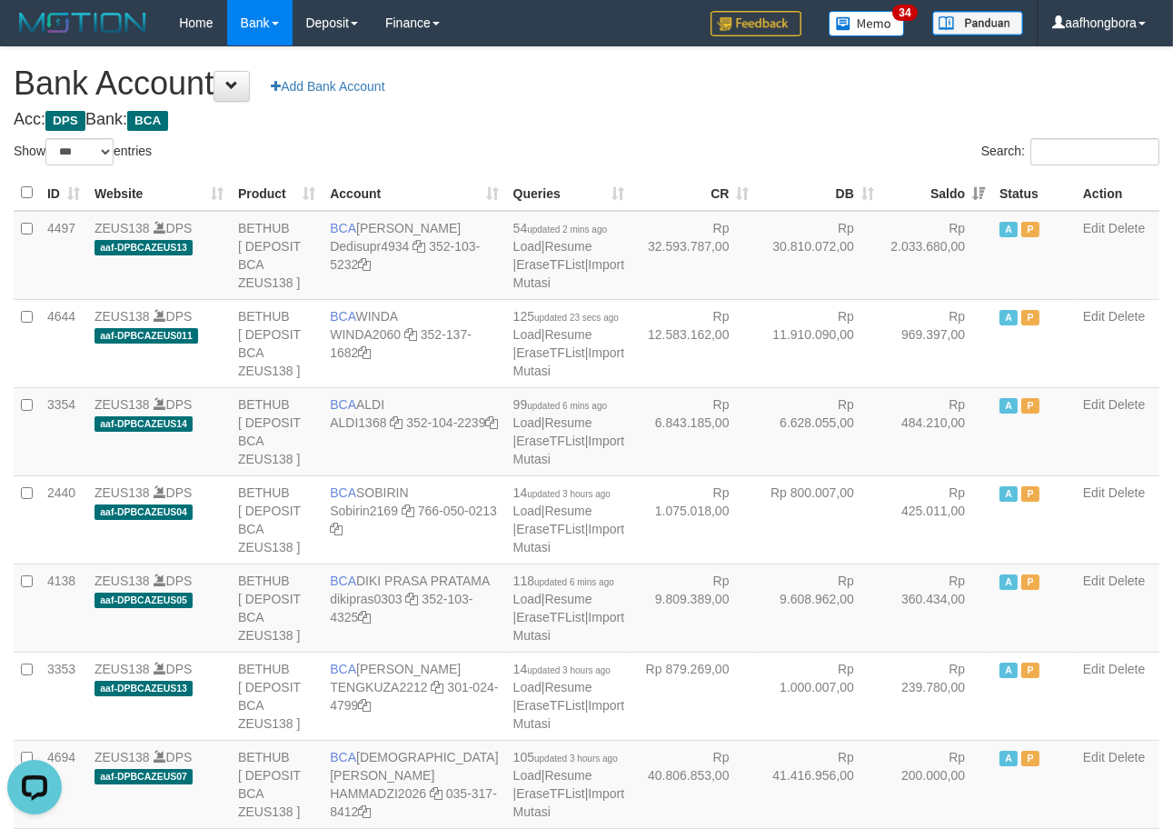
click at [932, 191] on th "Saldo" at bounding box center [937, 192] width 111 height 35
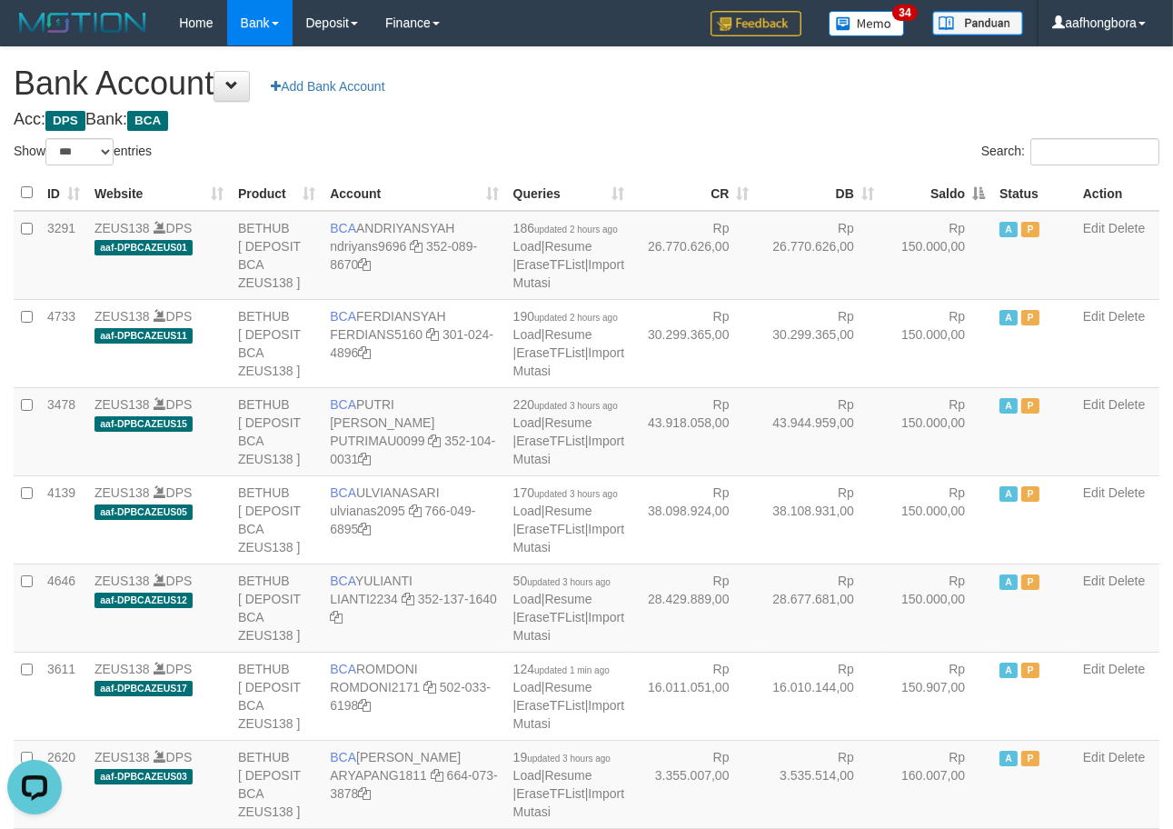
click at [932, 191] on th "Saldo" at bounding box center [937, 192] width 111 height 35
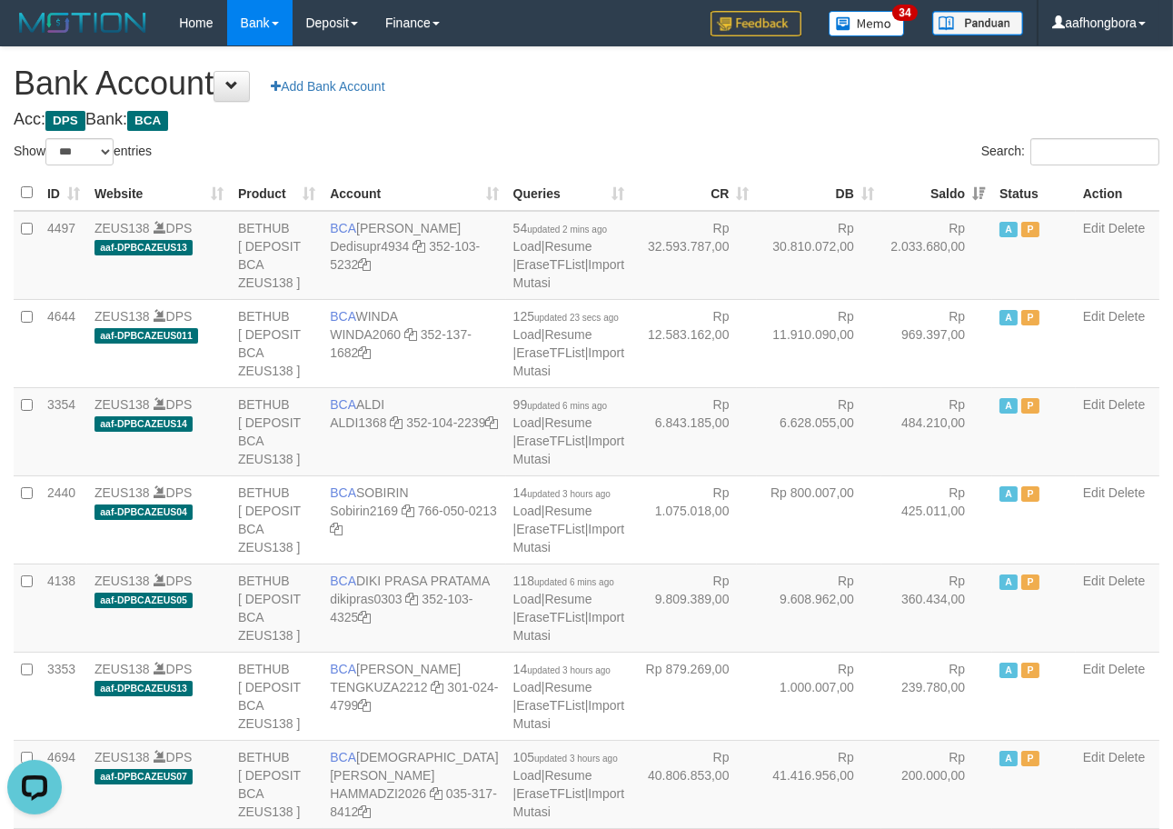
click at [932, 191] on th "Saldo" at bounding box center [937, 192] width 111 height 35
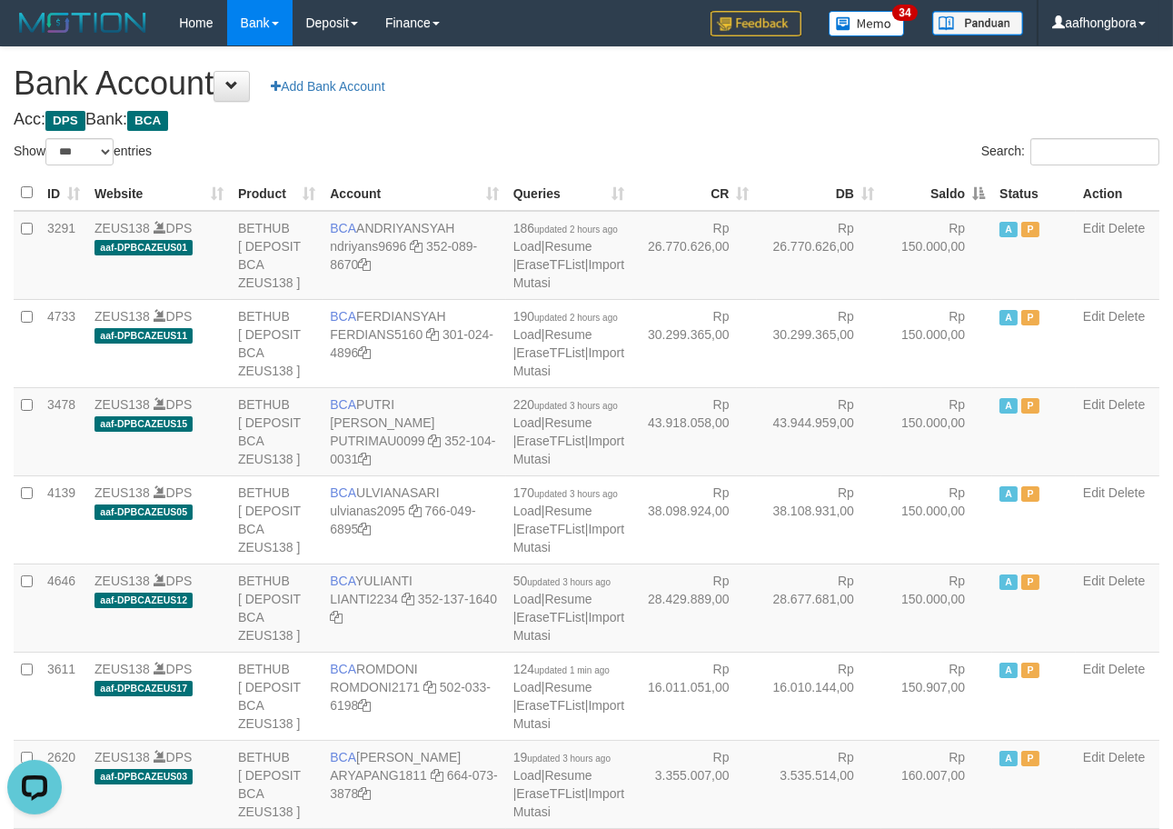
click at [932, 191] on th "Saldo" at bounding box center [937, 192] width 111 height 35
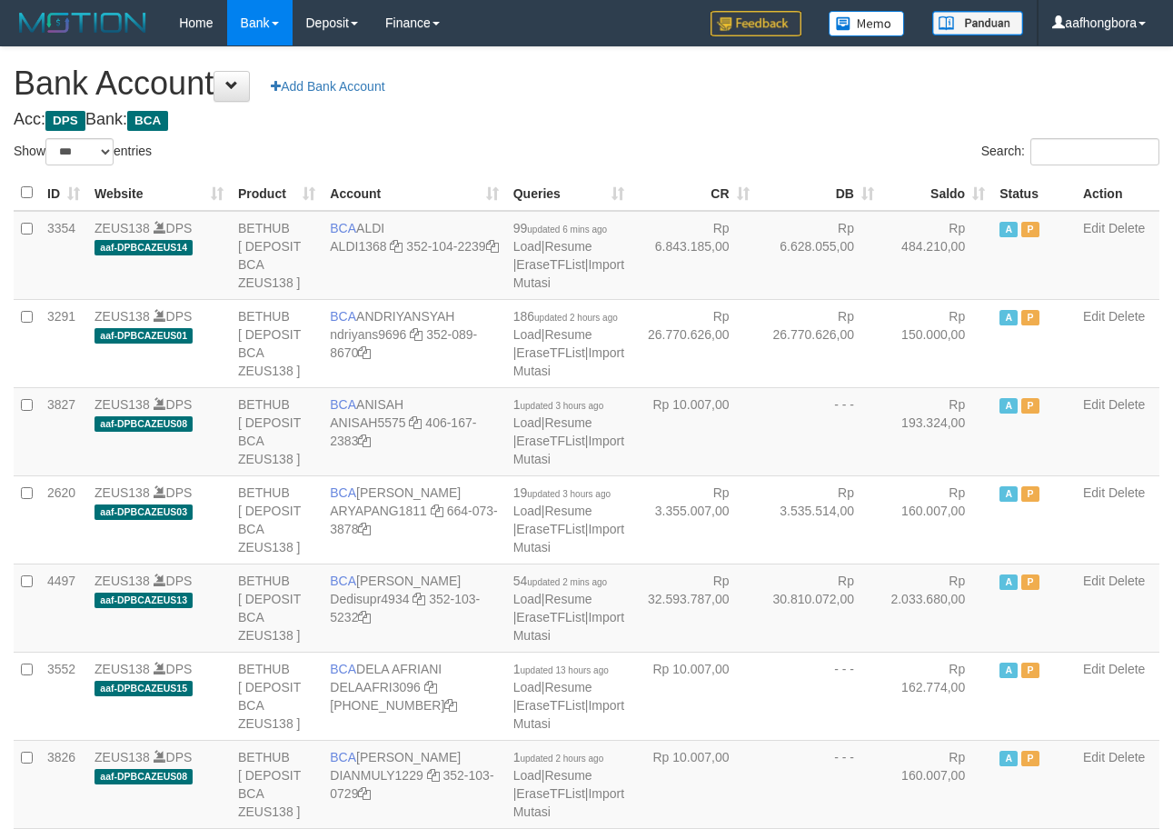
select select "***"
click at [932, 191] on th "Saldo" at bounding box center [937, 192] width 111 height 35
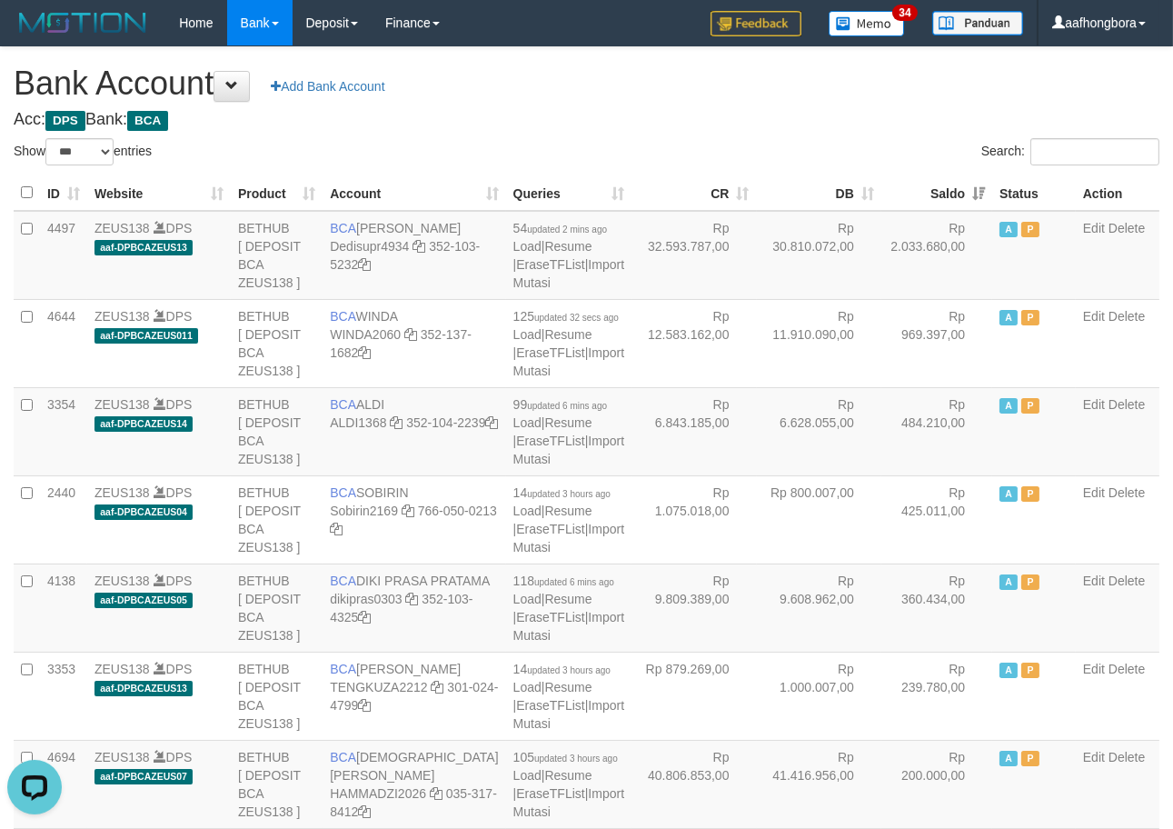
click at [842, 148] on div "Search:" at bounding box center [881, 154] width 560 height 32
click at [837, 149] on div "Search:" at bounding box center [881, 154] width 560 height 32
click at [923, 198] on th "Saldo" at bounding box center [937, 192] width 111 height 35
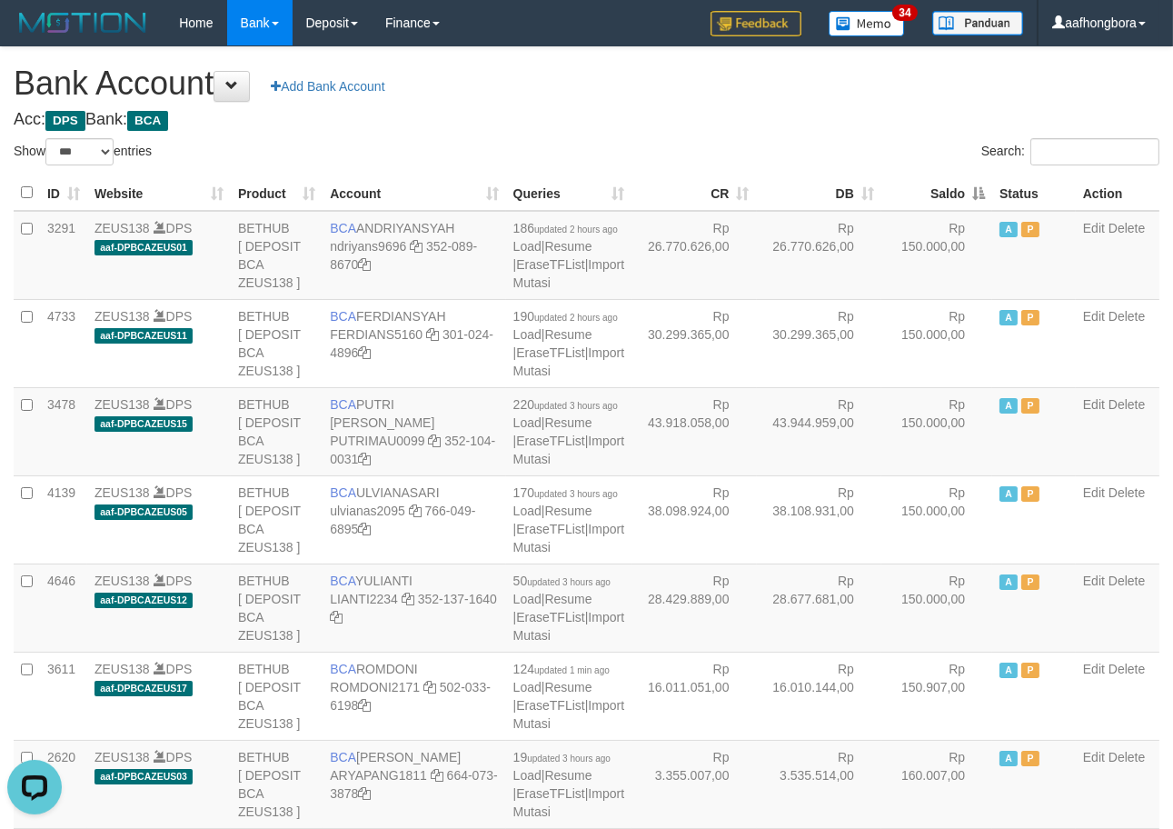
click at [923, 198] on th "Saldo" at bounding box center [937, 192] width 111 height 35
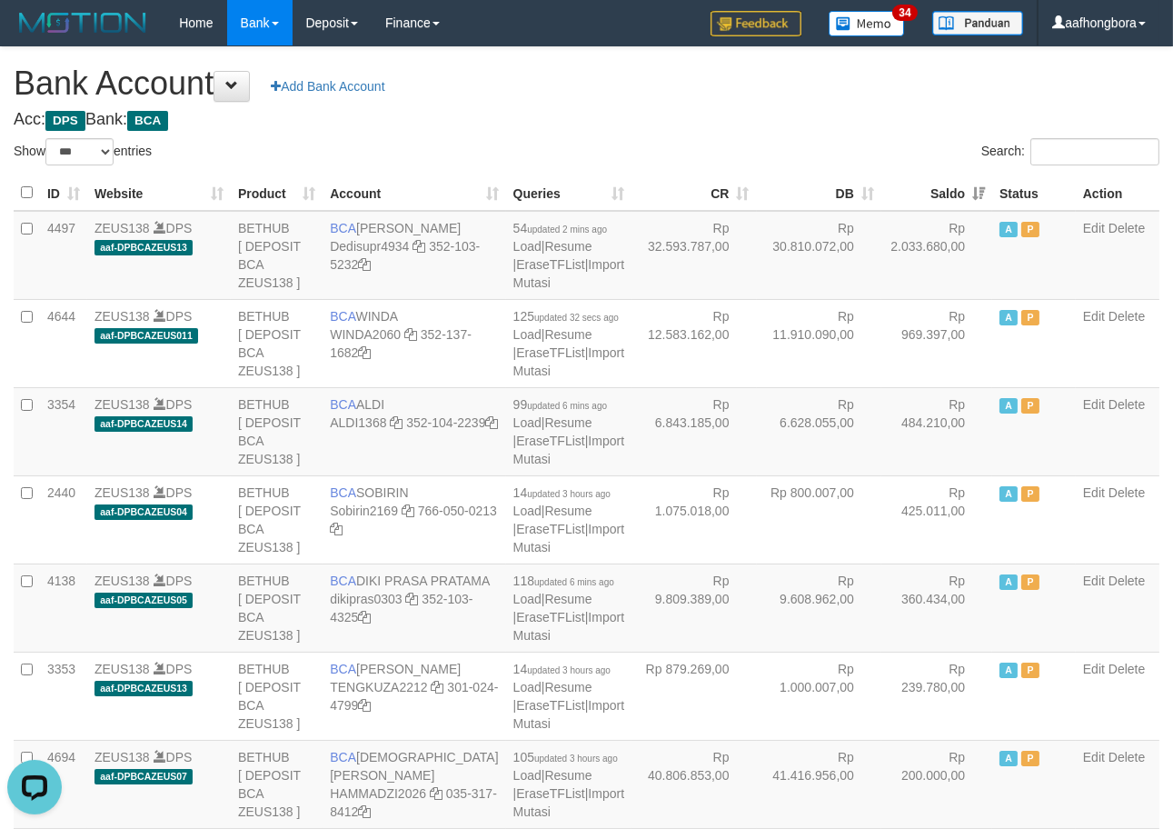
click at [923, 198] on th "Saldo" at bounding box center [937, 192] width 111 height 35
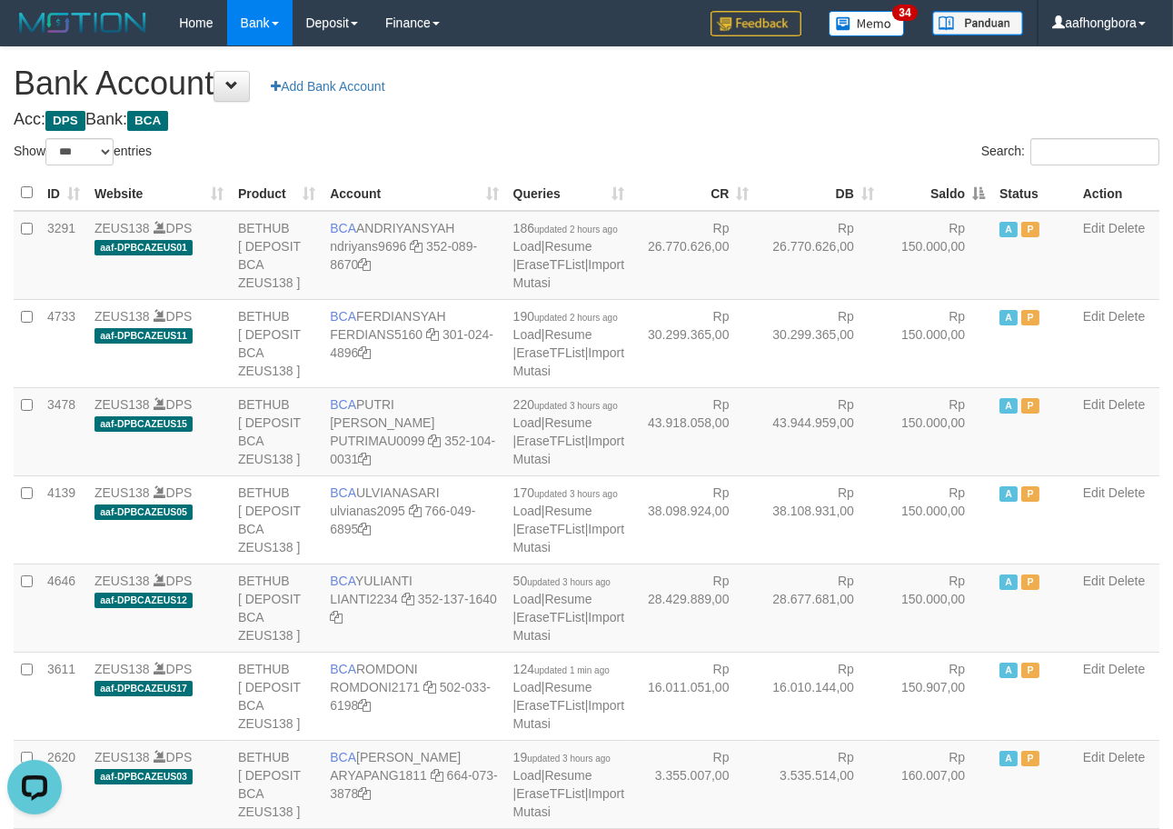
click at [923, 198] on th "Saldo" at bounding box center [937, 192] width 111 height 35
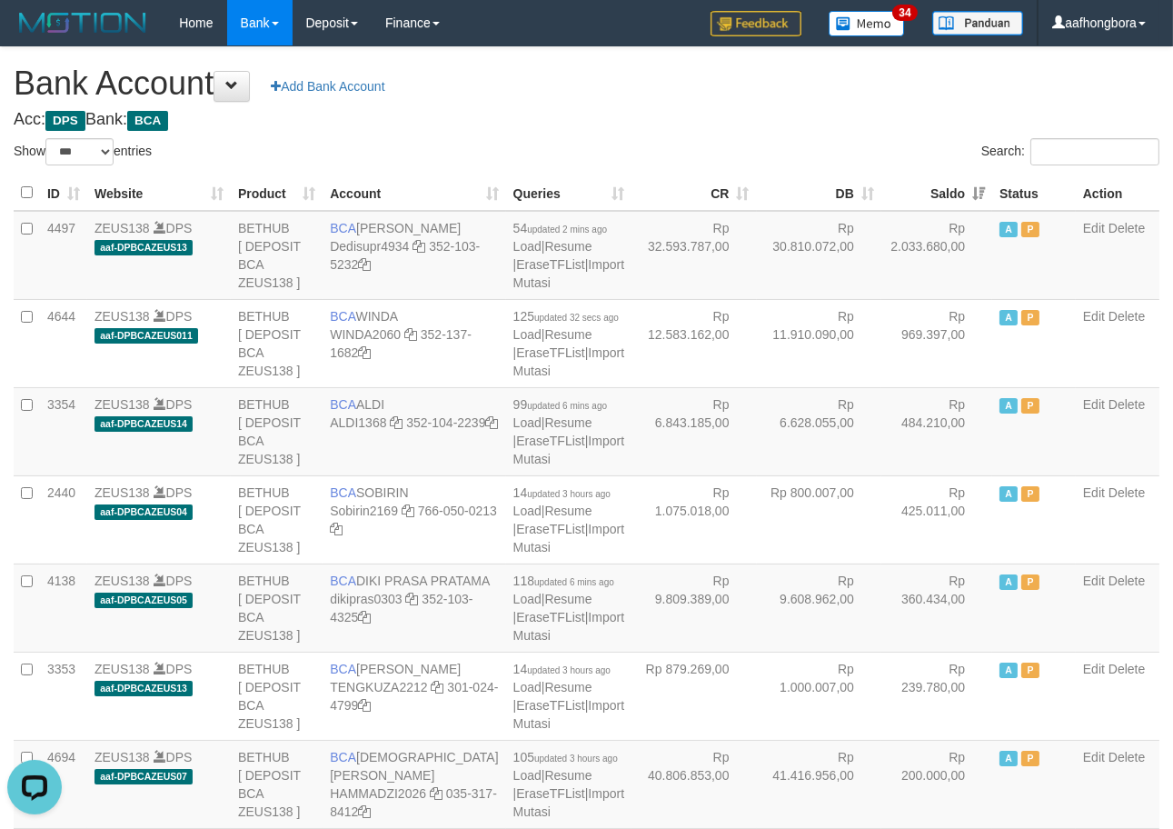
click at [874, 149] on div "Search:" at bounding box center [881, 154] width 560 height 32
drag, startPoint x: 874, startPoint y: 148, endPoint x: 884, endPoint y: 145, distance: 10.4
click at [884, 145] on div "Search:" at bounding box center [881, 154] width 560 height 32
click at [887, 142] on div "Search:" at bounding box center [881, 154] width 560 height 32
click at [888, 141] on div "Search:" at bounding box center [881, 154] width 560 height 32
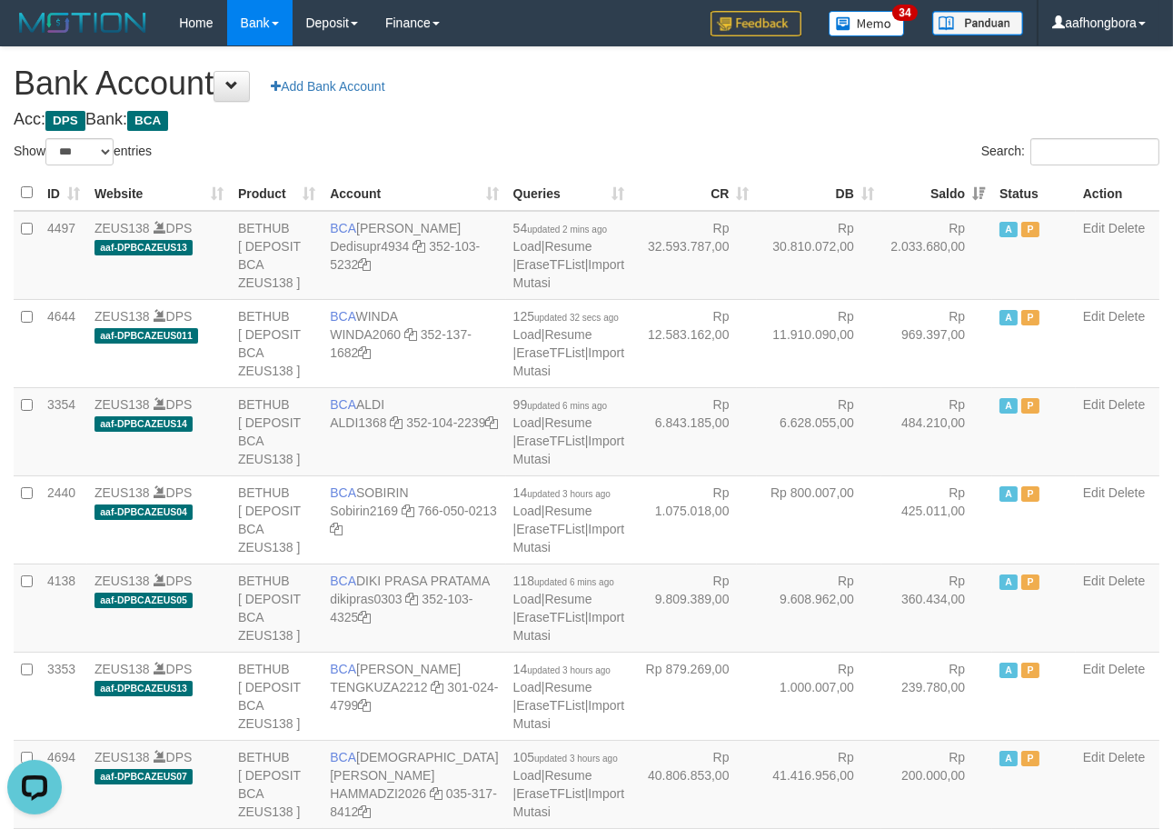
click at [888, 139] on div "Search:" at bounding box center [881, 154] width 560 height 32
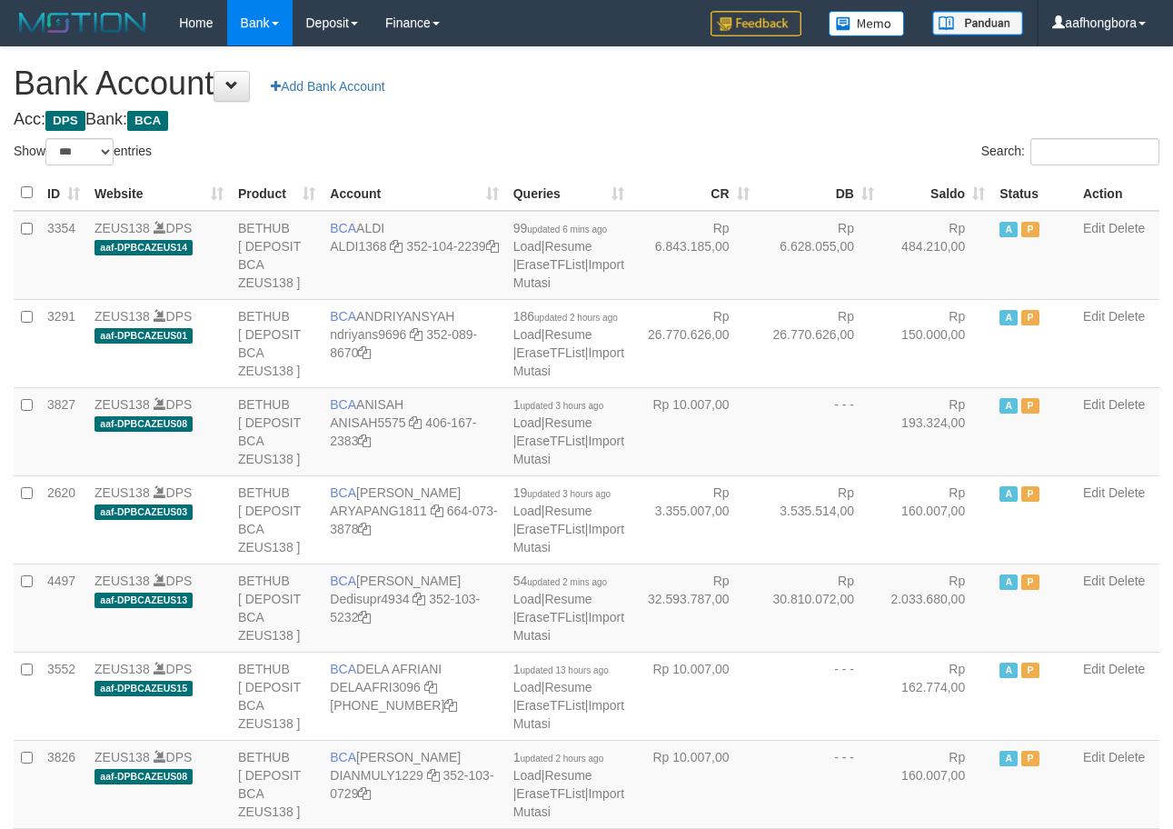
select select "***"
click at [932, 195] on th "Saldo" at bounding box center [937, 192] width 111 height 35
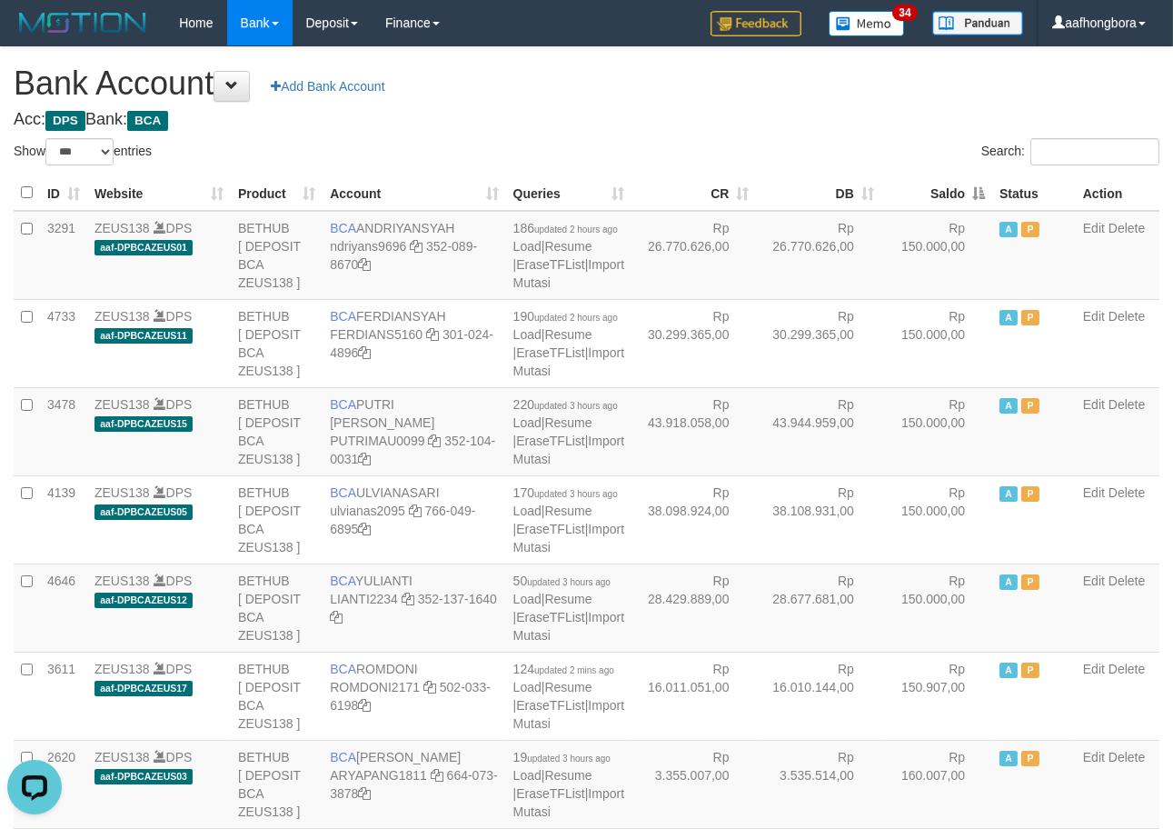
click at [932, 195] on th "Saldo" at bounding box center [937, 192] width 111 height 35
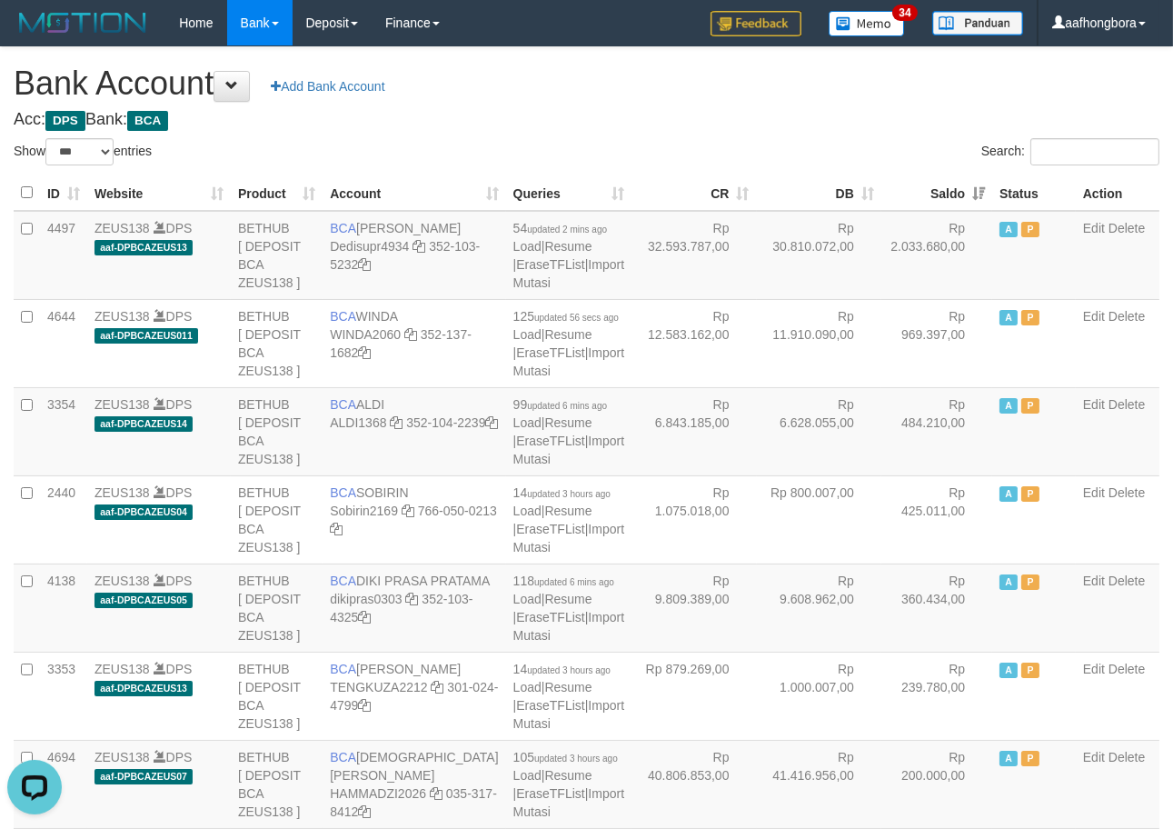
click at [932, 195] on th "Saldo" at bounding box center [937, 192] width 111 height 35
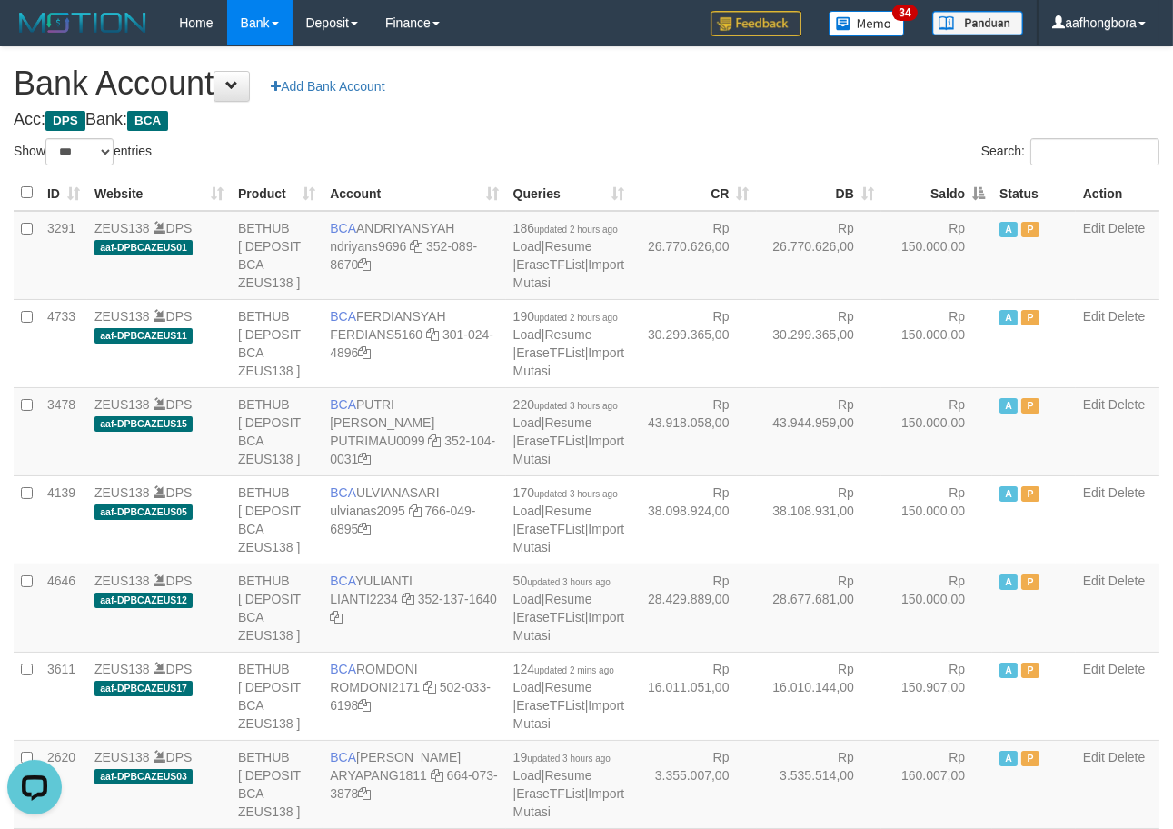
click at [932, 195] on th "Saldo" at bounding box center [937, 192] width 111 height 35
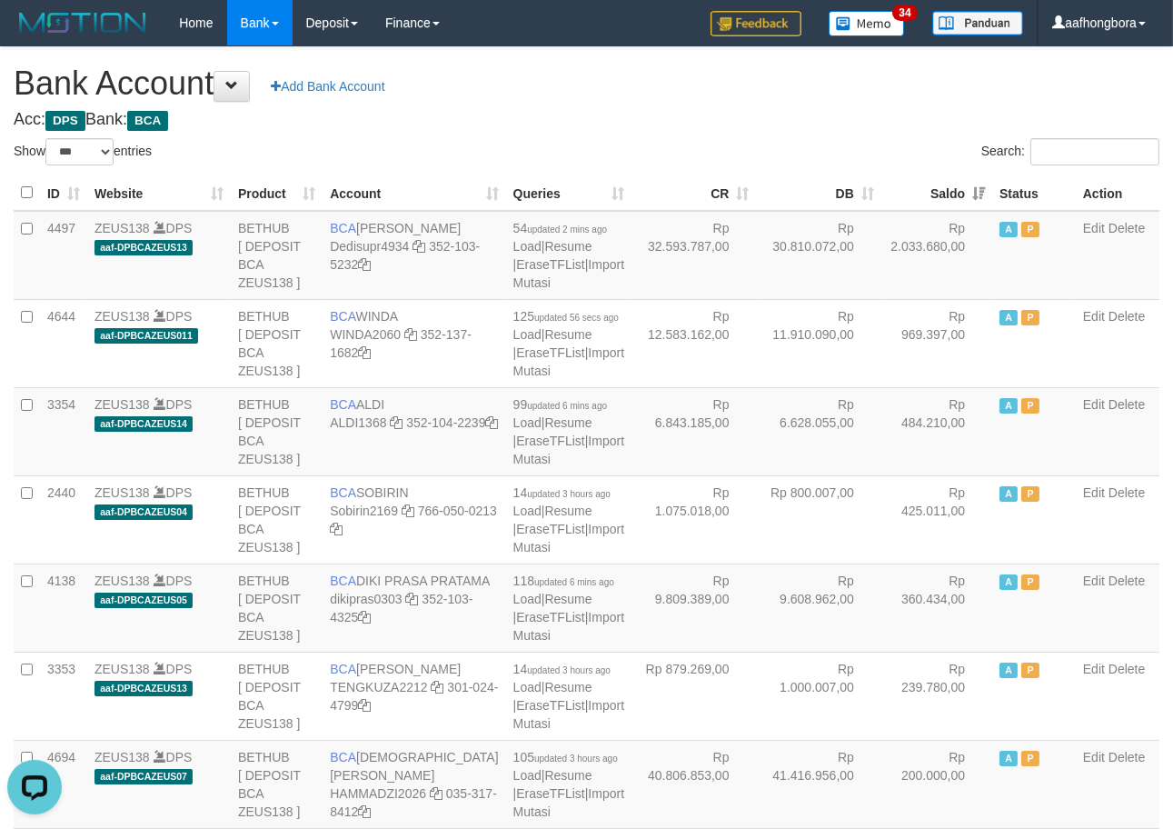
click at [932, 195] on th "Saldo" at bounding box center [937, 192] width 111 height 35
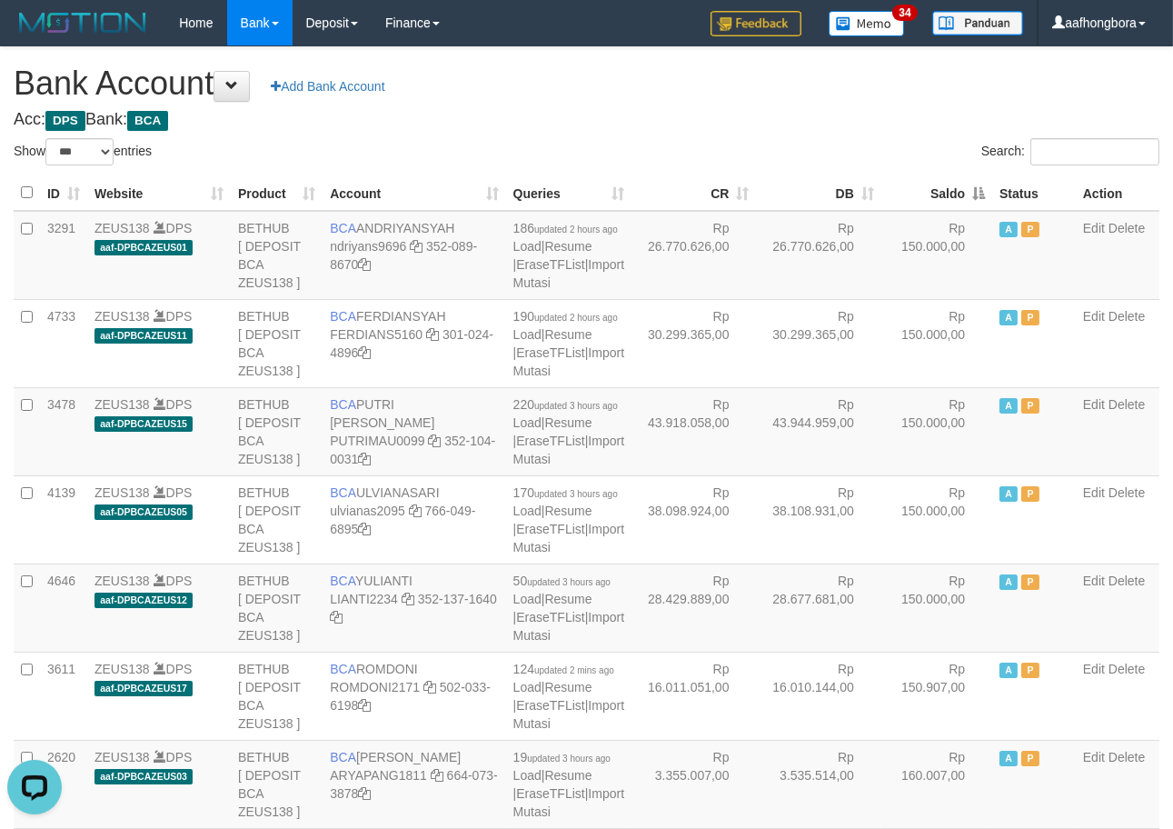
click at [932, 195] on th "Saldo" at bounding box center [937, 192] width 111 height 35
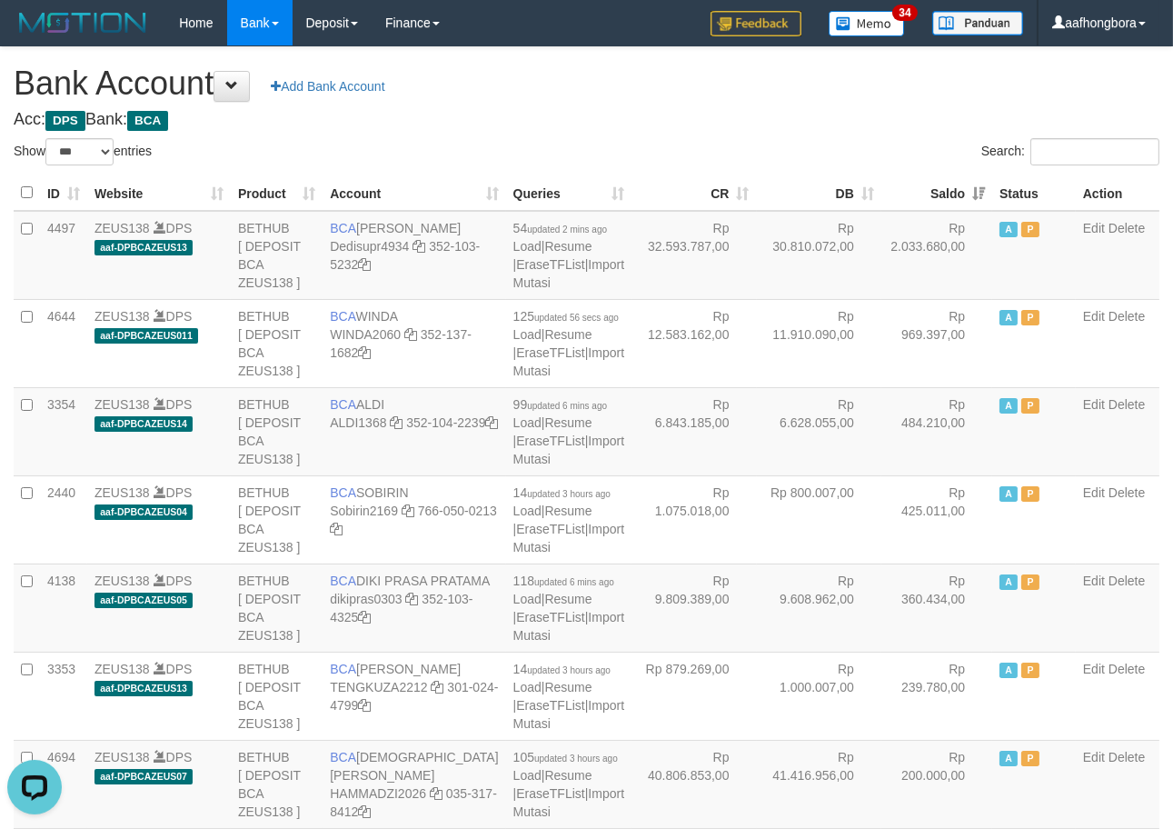
click at [932, 195] on th "Saldo" at bounding box center [937, 192] width 111 height 35
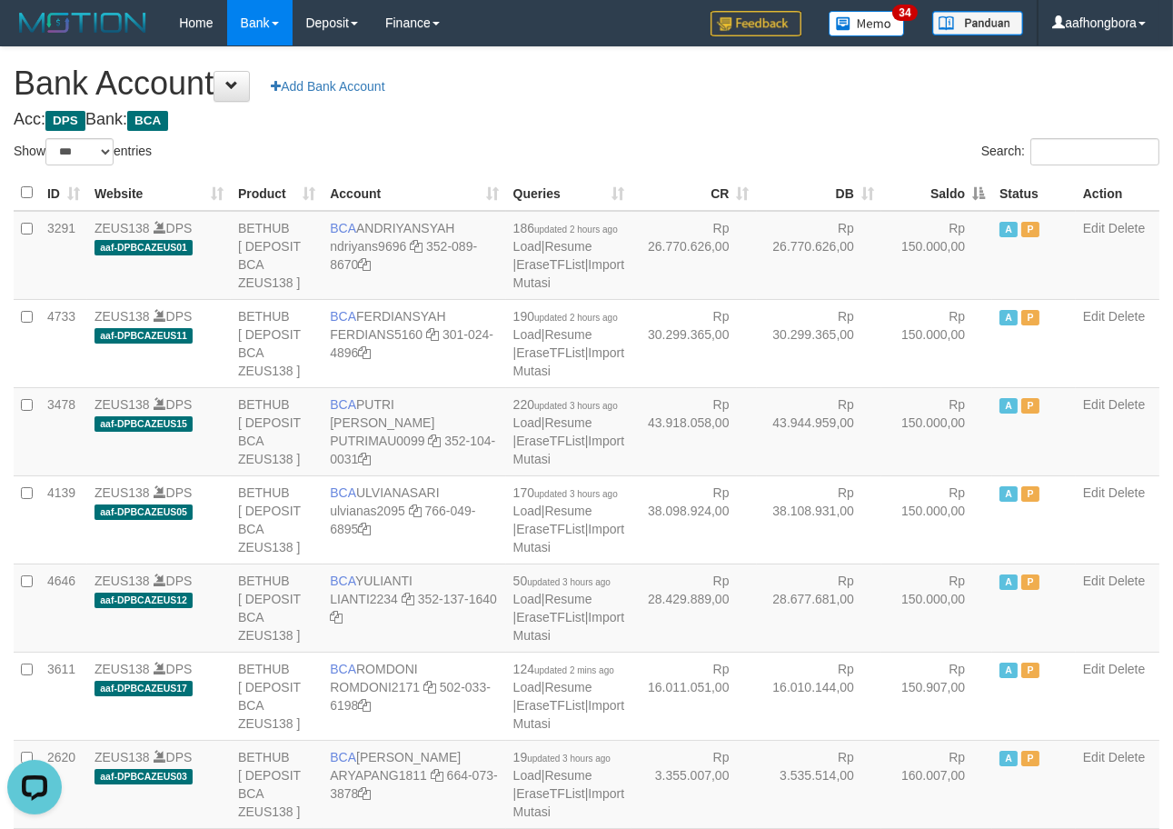
click at [932, 195] on th "Saldo" at bounding box center [937, 192] width 111 height 35
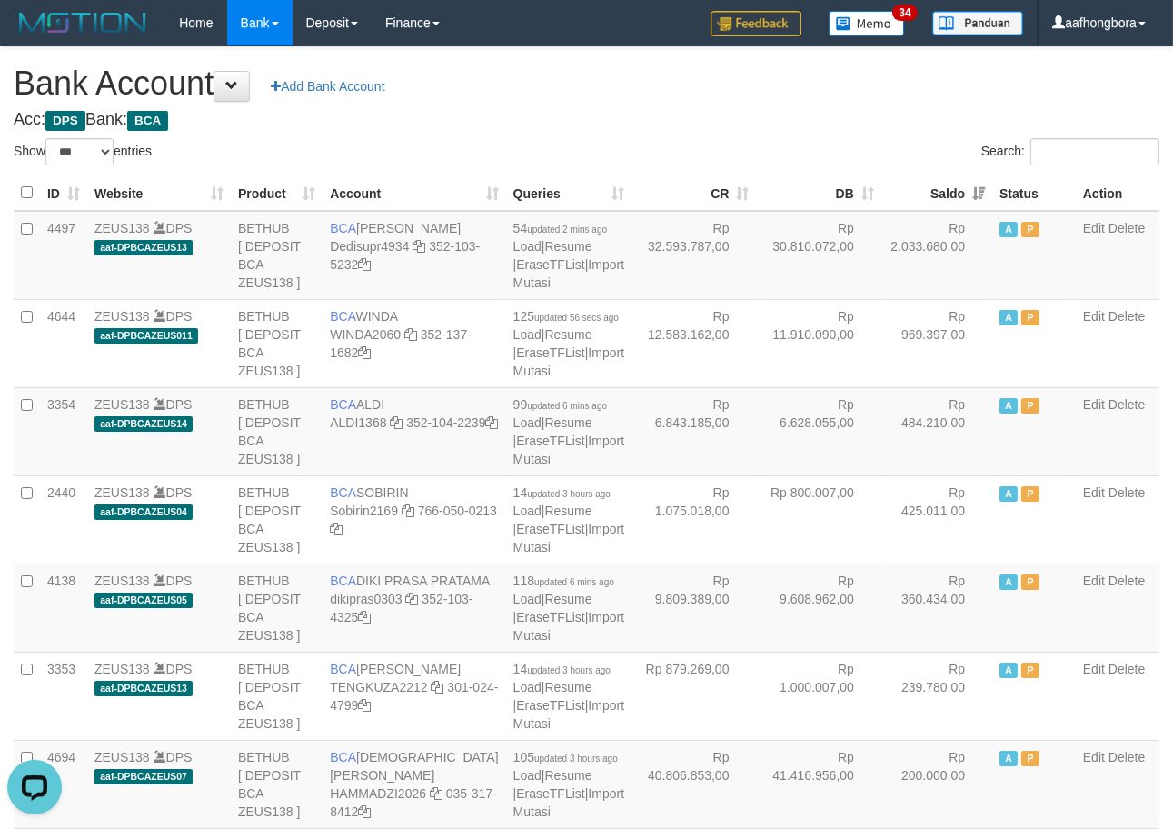
click at [893, 147] on div "Search:" at bounding box center [881, 154] width 560 height 32
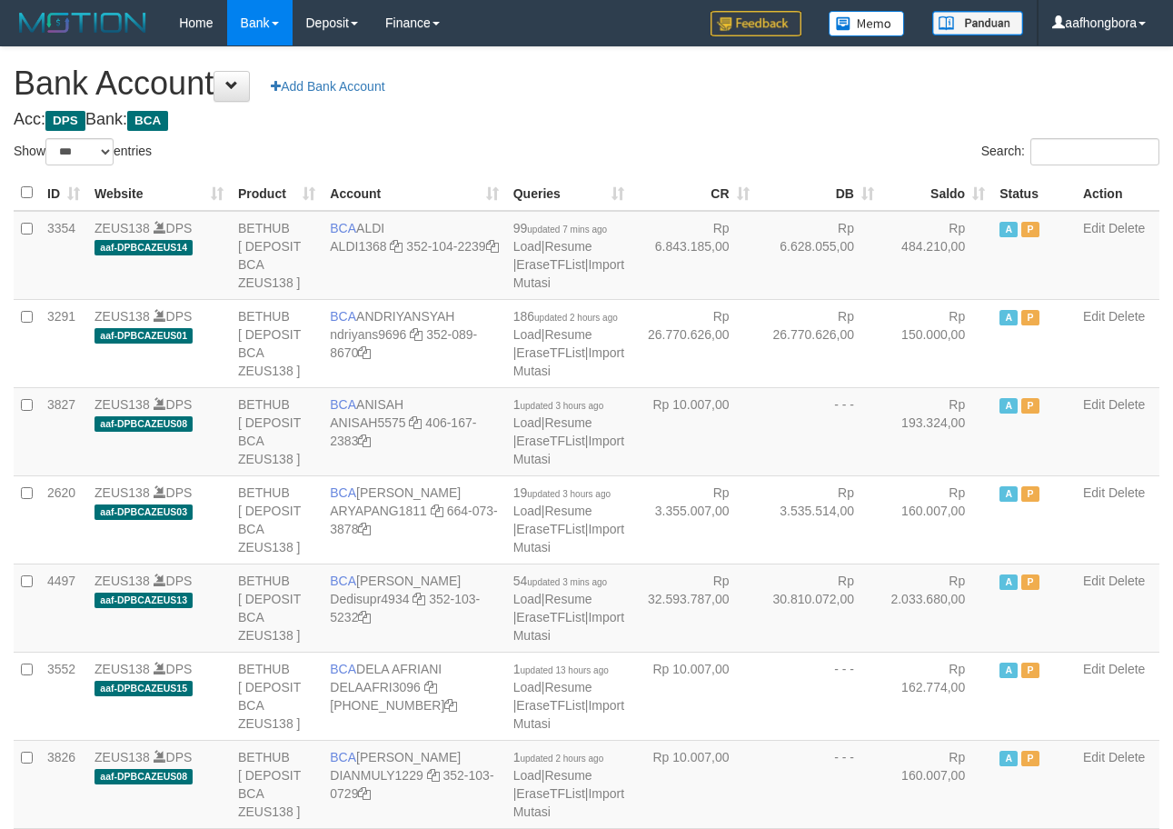
select select "***"
drag, startPoint x: 589, startPoint y: 130, endPoint x: 761, endPoint y: 128, distance: 171.8
select select "***"
click at [929, 192] on th "Saldo" at bounding box center [938, 192] width 117 height 35
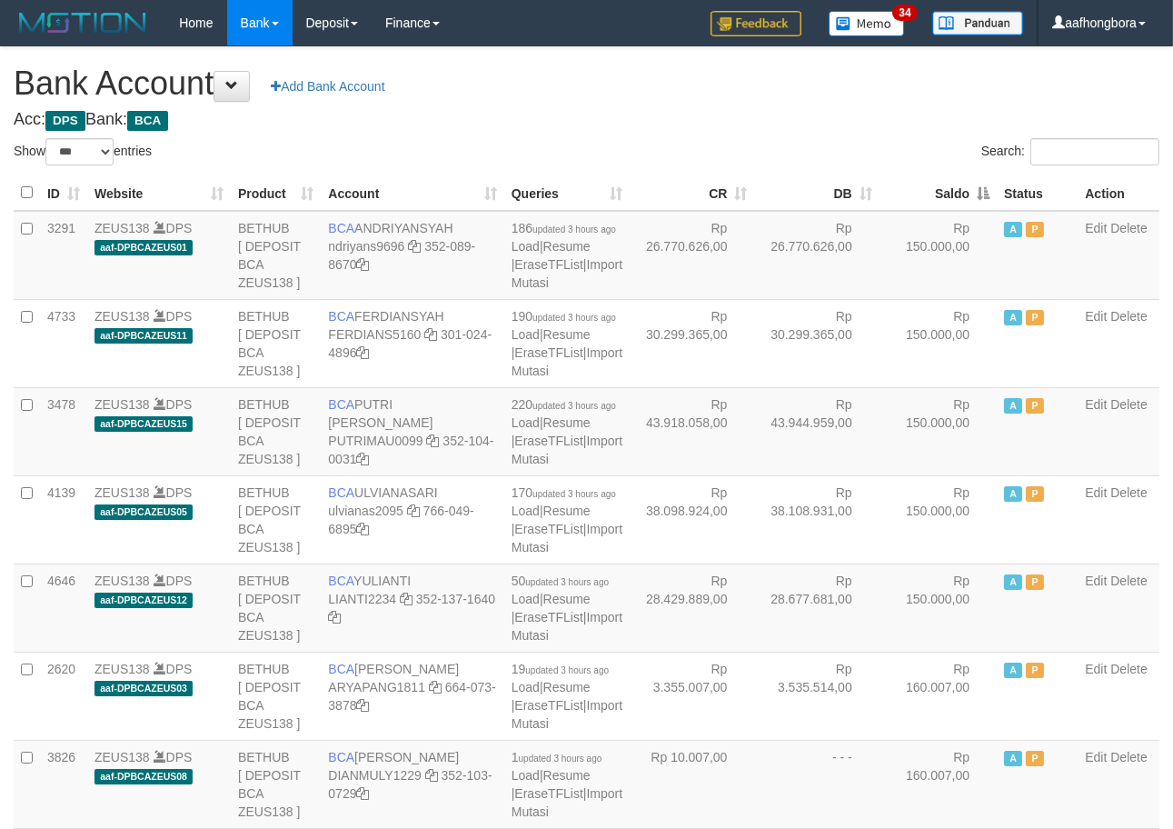
click at [929, 192] on th "Saldo" at bounding box center [938, 192] width 117 height 35
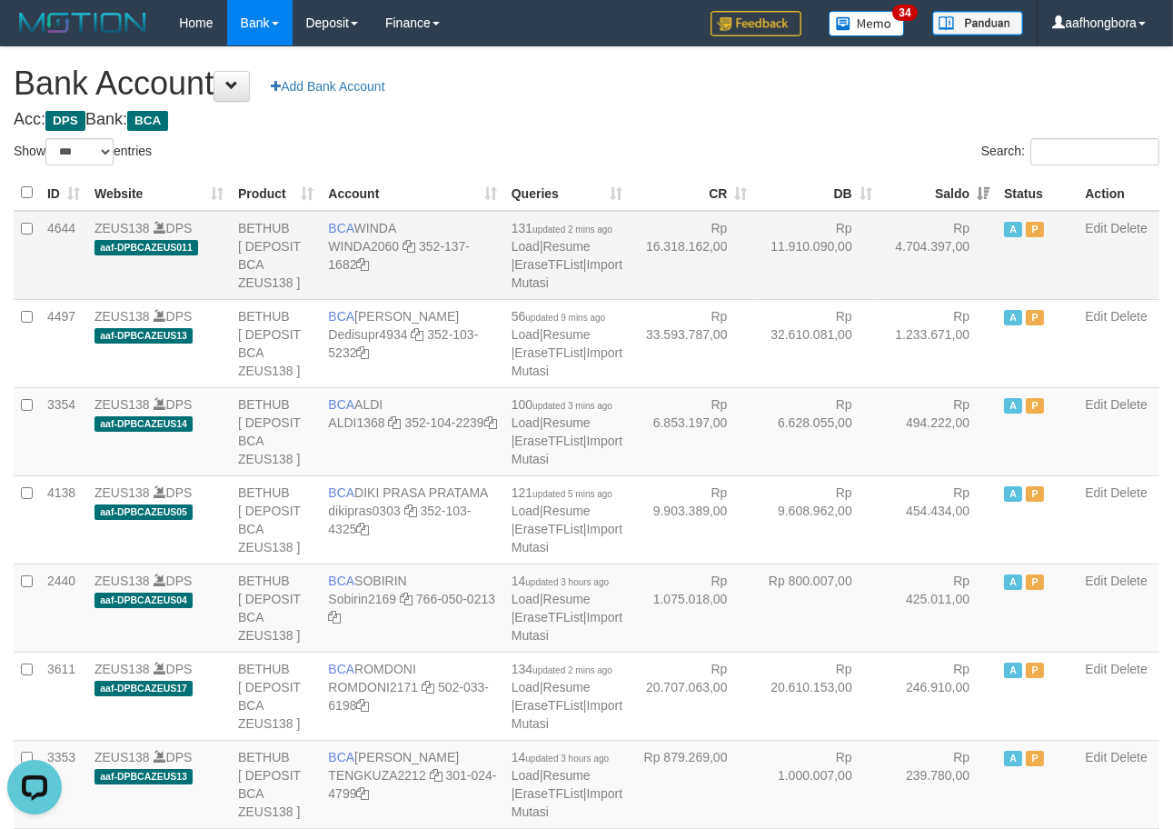
click at [365, 227] on td "BCA WINDA WINDA2060 352-137-1682" at bounding box center [412, 255] width 183 height 89
copy td "WINDA"
drag, startPoint x: 424, startPoint y: 245, endPoint x: 432, endPoint y: 276, distance: 31.7
click at [432, 276] on td "BCA WINDA WINDA2060 352-137-1682" at bounding box center [412, 255] width 183 height 89
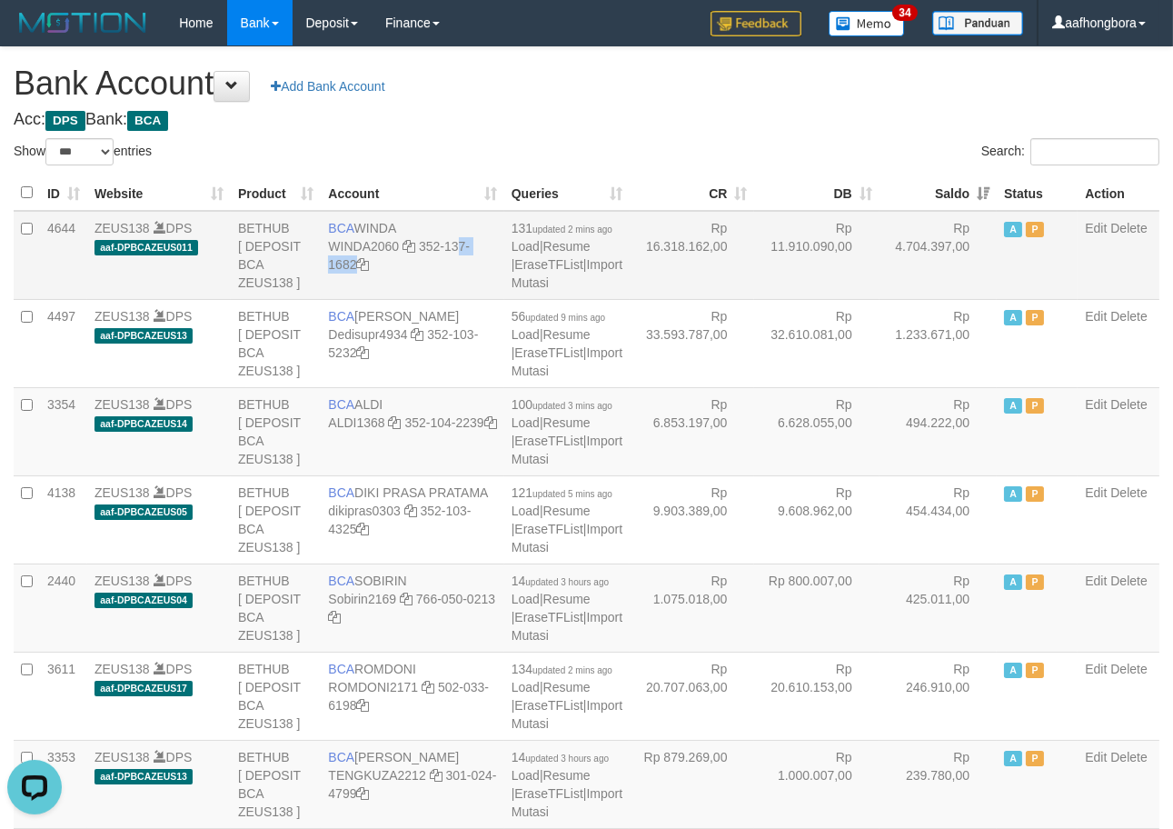
copy td "352-137-1682"
click at [784, 148] on div "Search:" at bounding box center [881, 154] width 560 height 32
drag, startPoint x: 846, startPoint y: 107, endPoint x: 875, endPoint y: 120, distance: 31.7
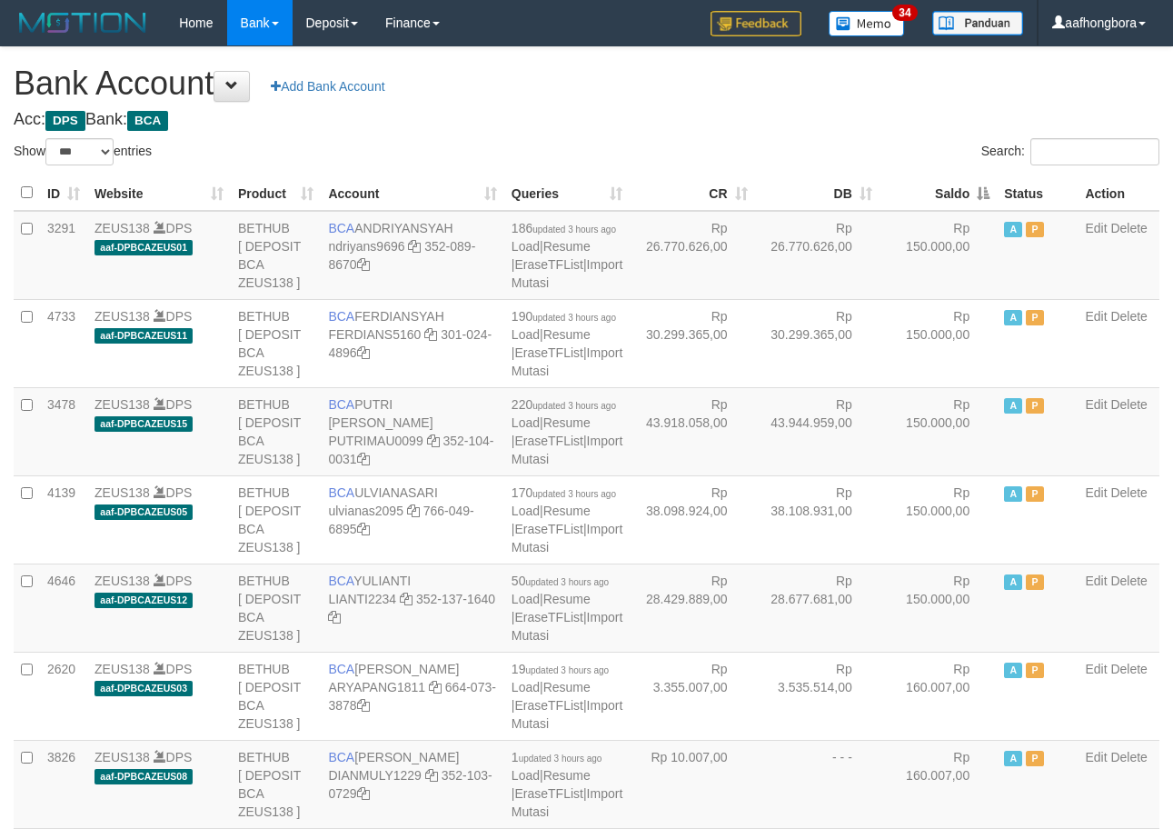
select select "***"
drag, startPoint x: 886, startPoint y: 96, endPoint x: 898, endPoint y: 103, distance: 13.4
click at [894, 97] on h1 "Bank Account Add Bank Account" at bounding box center [587, 83] width 1146 height 36
select select "***"
click at [928, 192] on th "Saldo" at bounding box center [938, 192] width 117 height 35
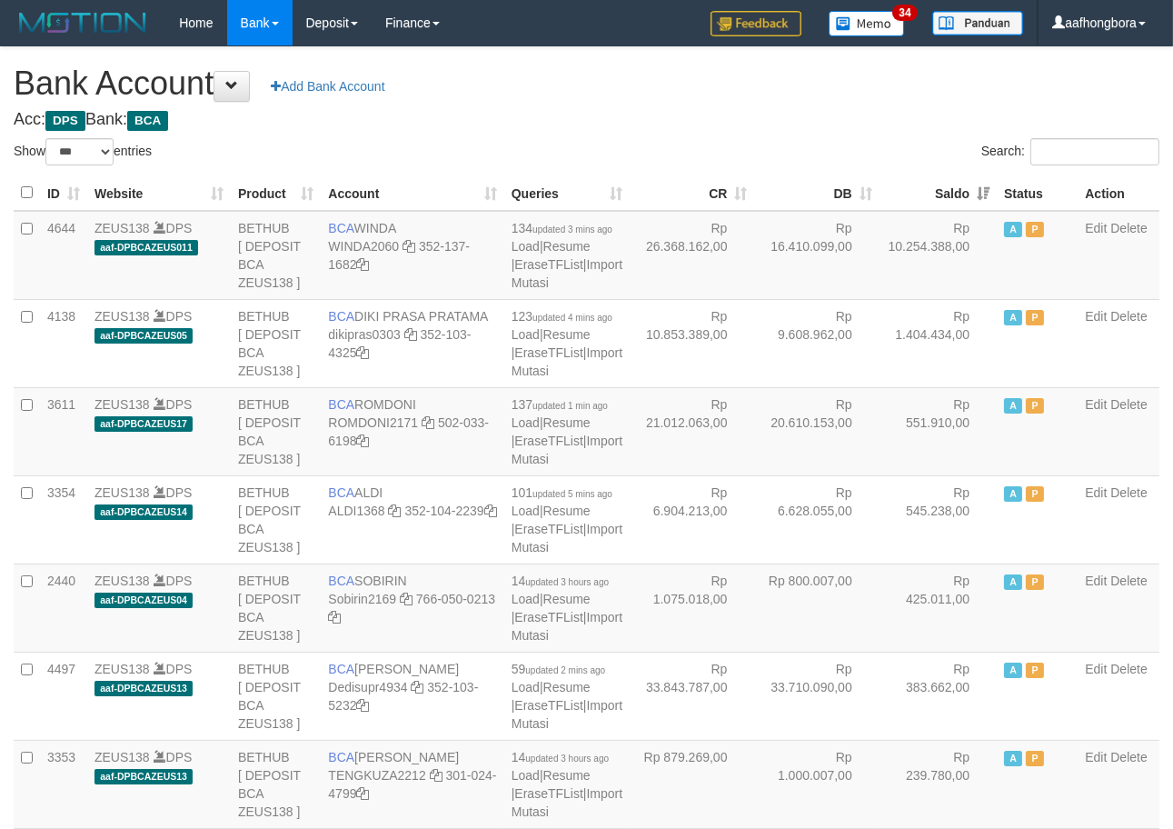
click at [928, 192] on th "Saldo" at bounding box center [938, 192] width 117 height 35
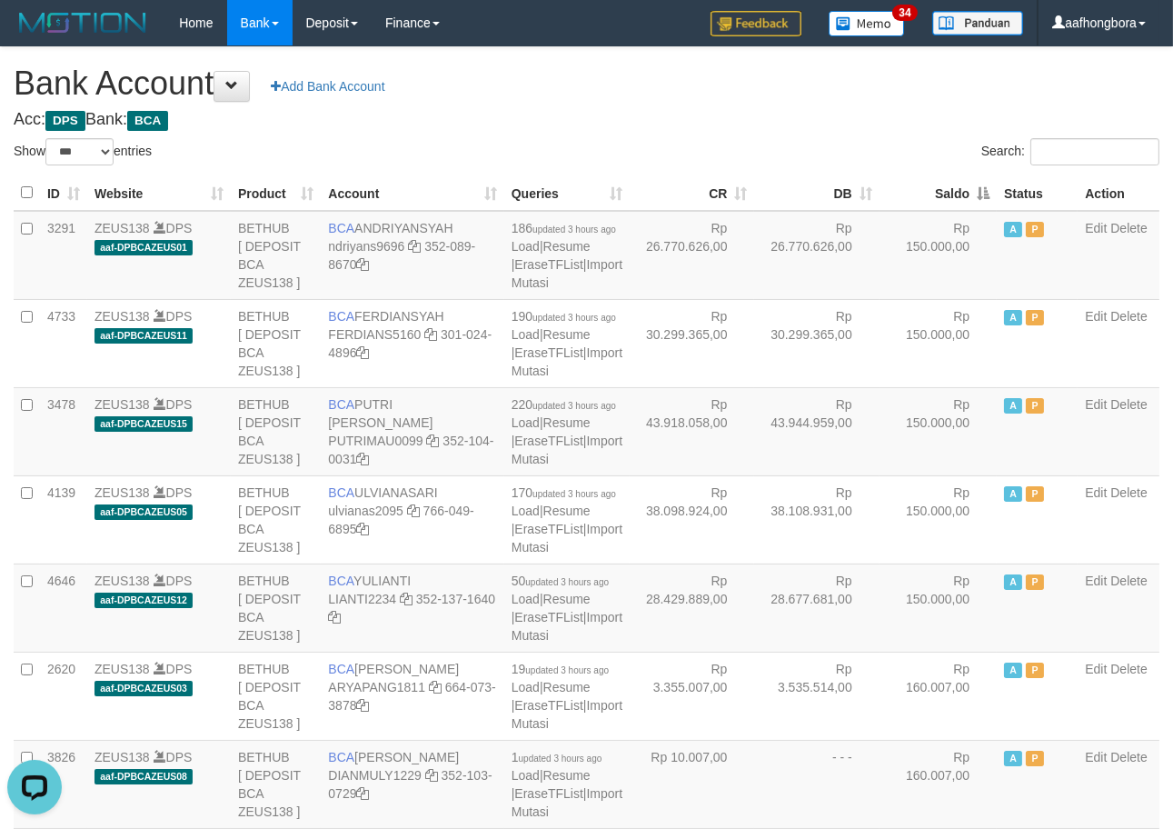
drag, startPoint x: 882, startPoint y: 111, endPoint x: 878, endPoint y: 125, distance: 14.4
click at [878, 125] on h4 "Acc: DPS Bank: BCA" at bounding box center [587, 120] width 1146 height 18
click at [883, 125] on h4 "Acc: DPS Bank: BCA" at bounding box center [587, 120] width 1146 height 18
select select "***"
click at [930, 194] on th "Saldo" at bounding box center [937, 192] width 111 height 35
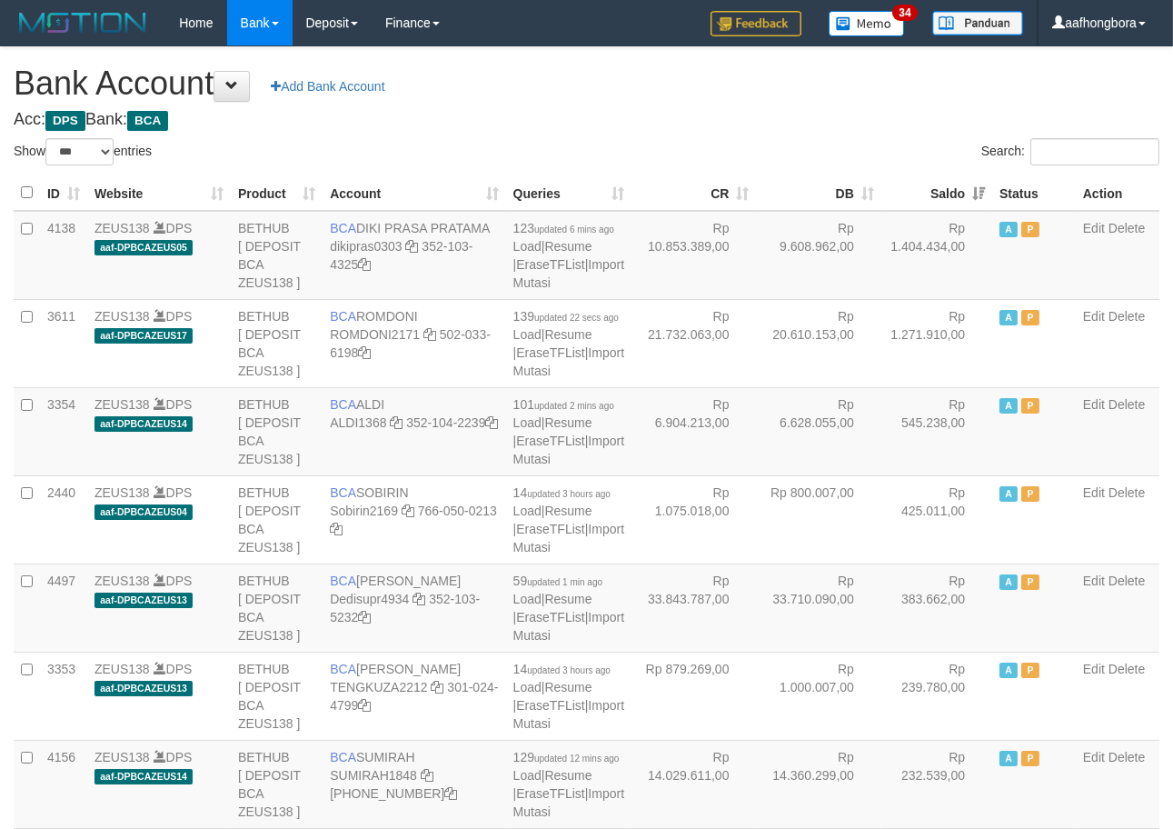
click at [930, 194] on th "Saldo" at bounding box center [937, 192] width 111 height 35
drag, startPoint x: 0, startPoint y: 0, endPoint x: 928, endPoint y: 194, distance: 948.0
click at [928, 194] on th "Saldo" at bounding box center [937, 192] width 111 height 35
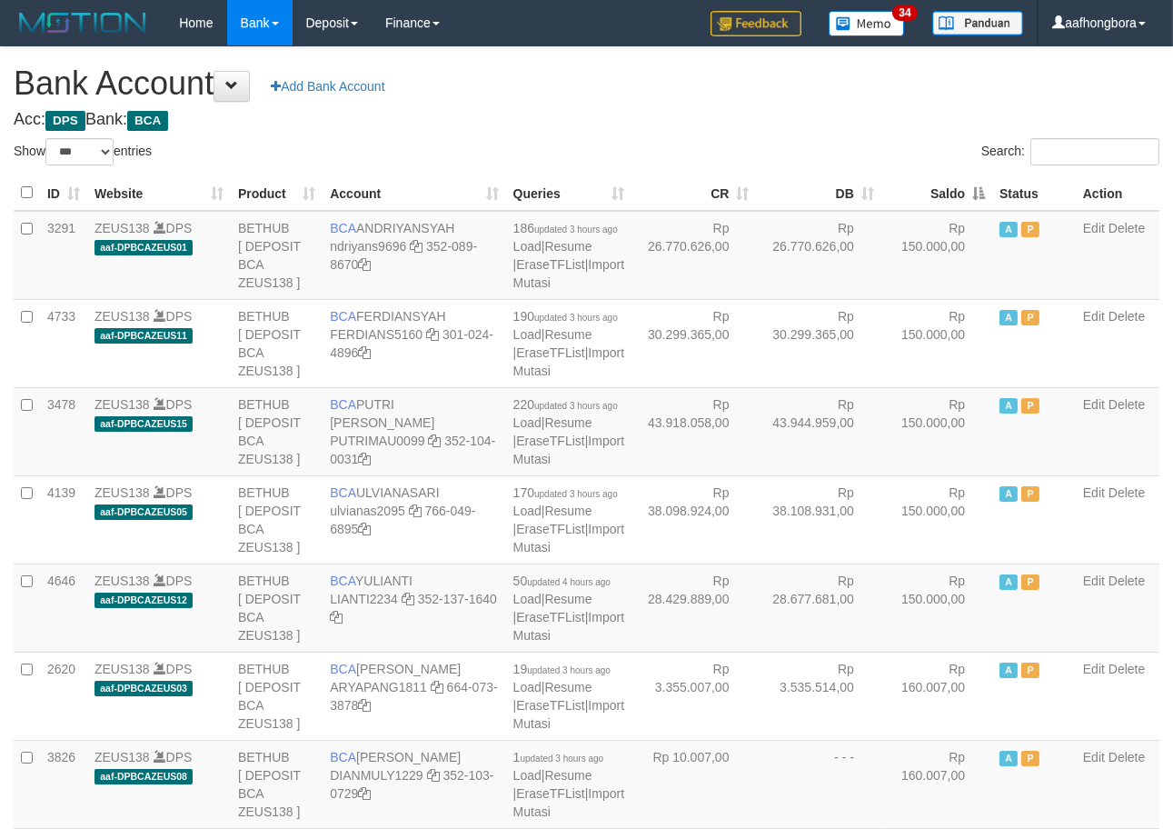
click at [928, 194] on th "Saldo" at bounding box center [937, 192] width 111 height 35
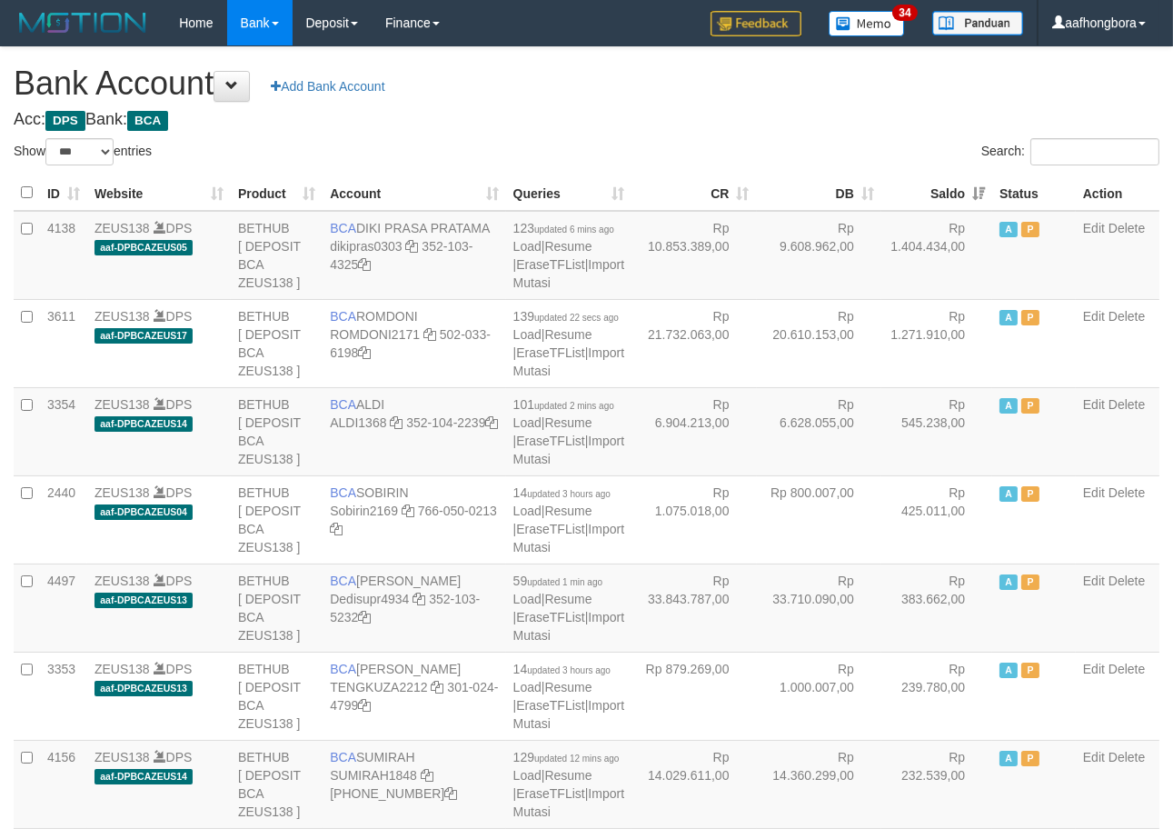
click at [925, 196] on th "Saldo" at bounding box center [937, 192] width 111 height 35
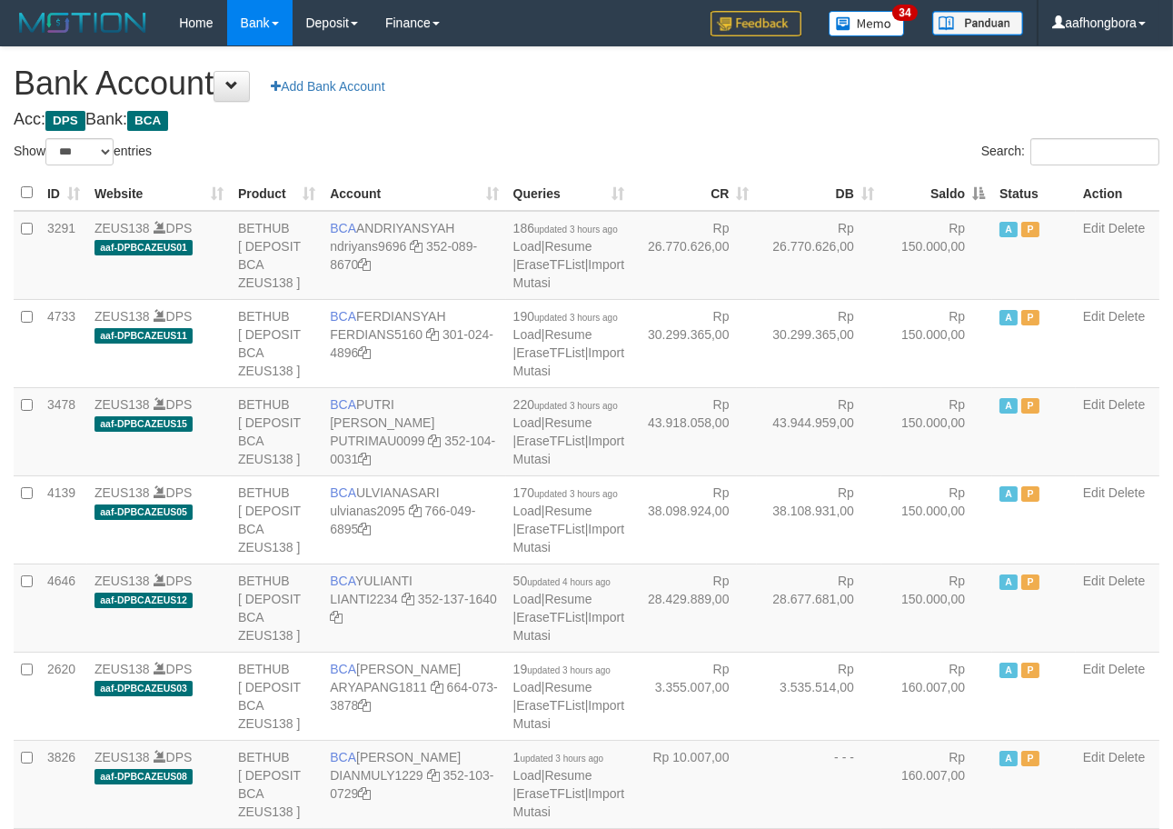
click at [924, 197] on th "Saldo" at bounding box center [937, 192] width 111 height 35
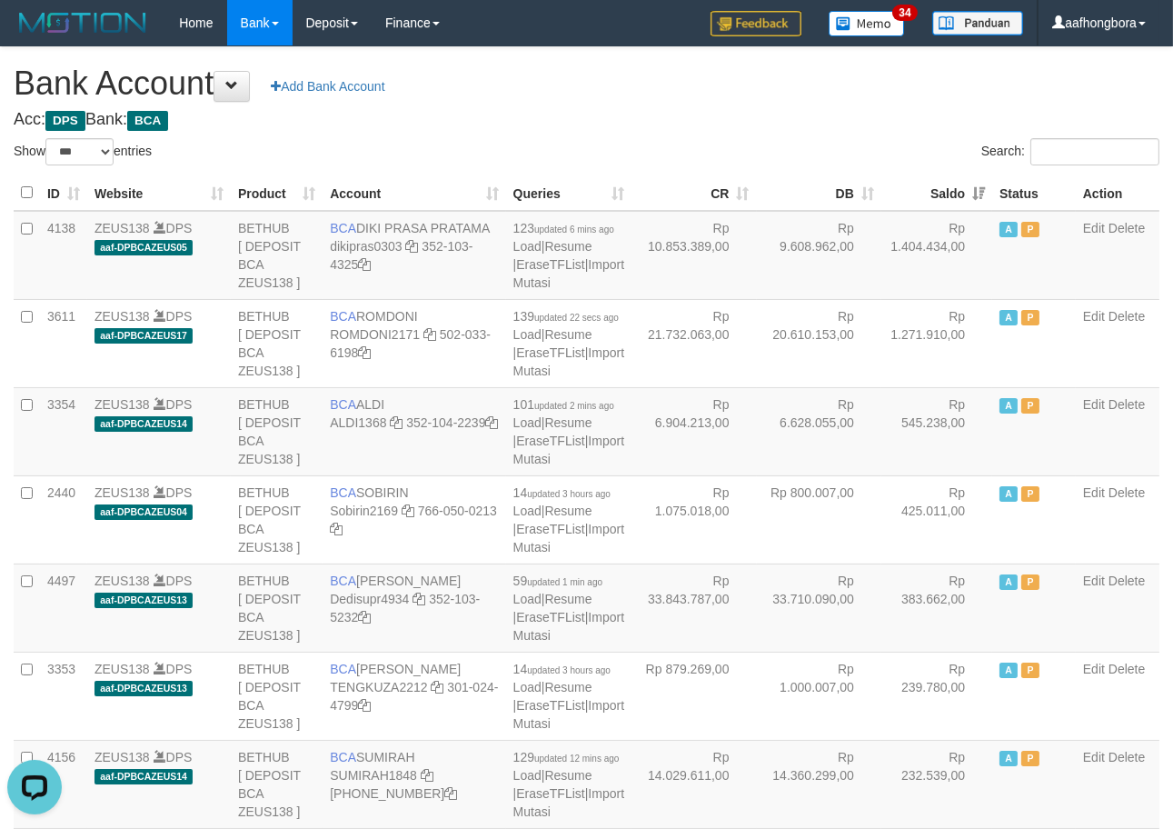
click at [921, 202] on th "Saldo" at bounding box center [937, 192] width 111 height 35
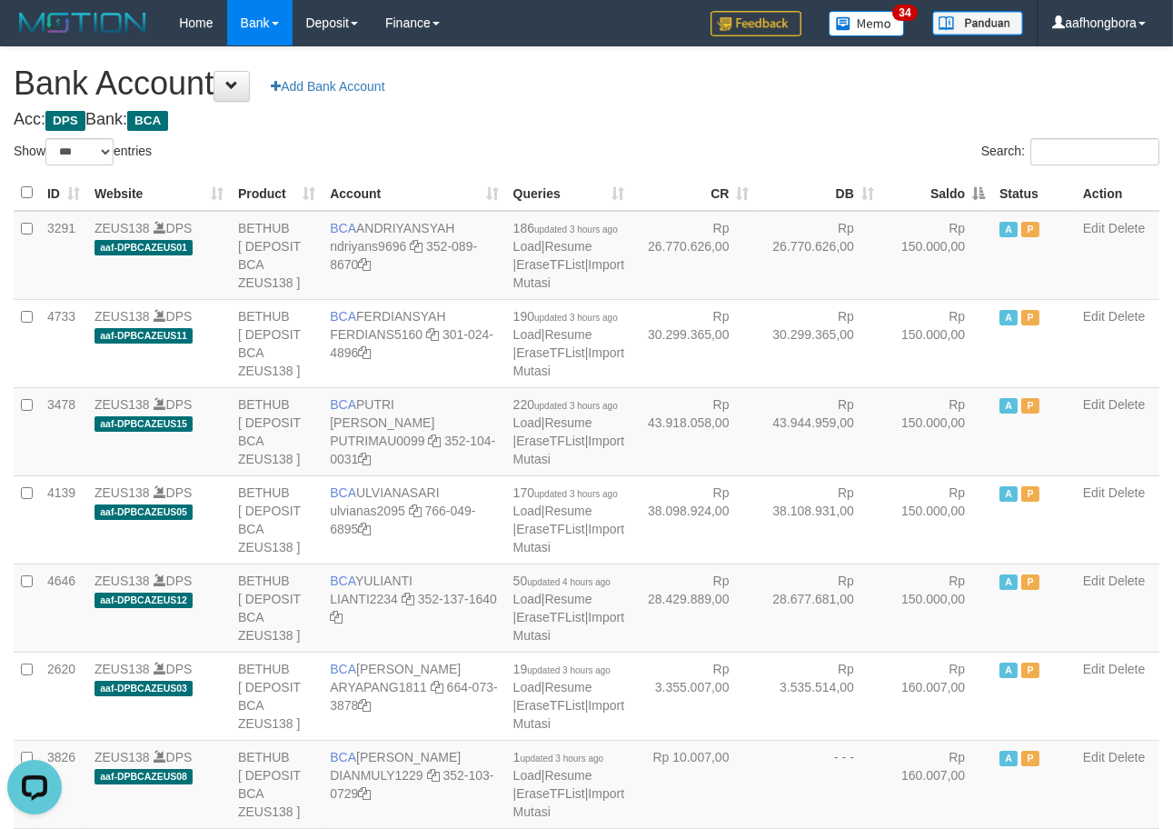
click at [921, 202] on th "Saldo" at bounding box center [937, 192] width 111 height 35
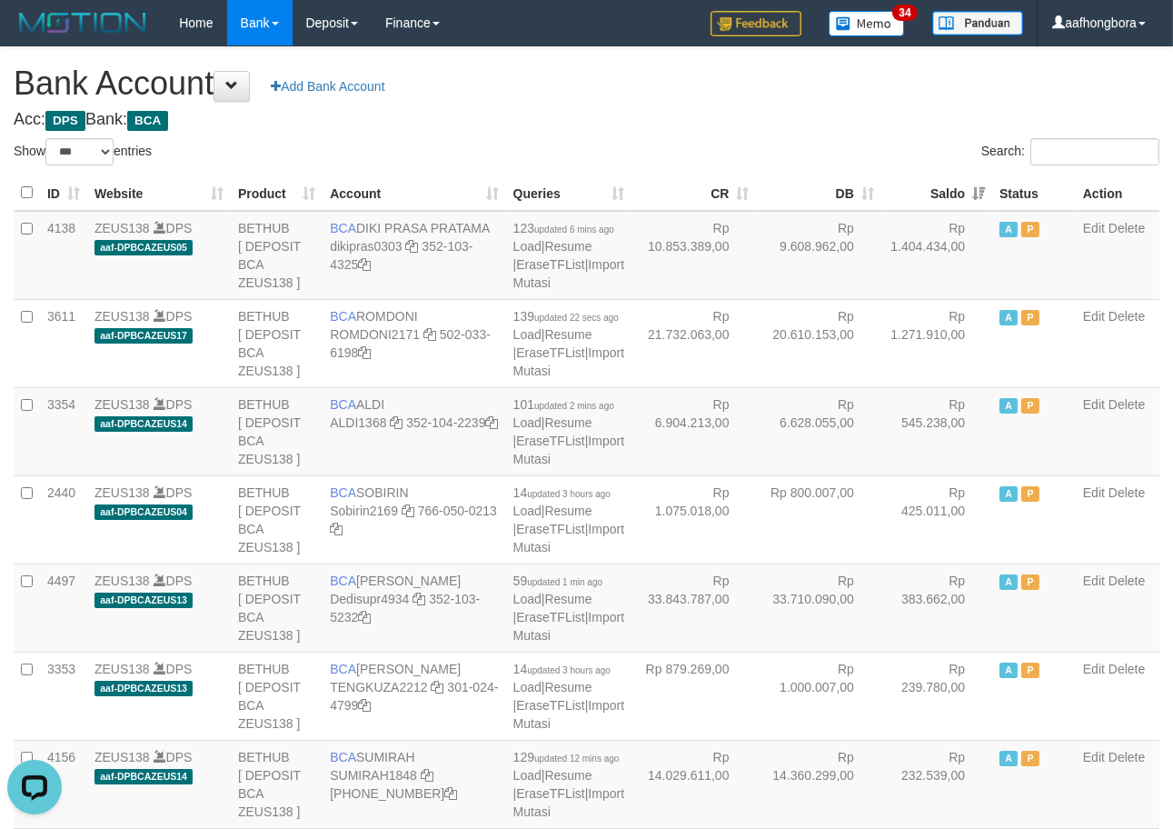
click at [921, 202] on th "Saldo" at bounding box center [937, 192] width 111 height 35
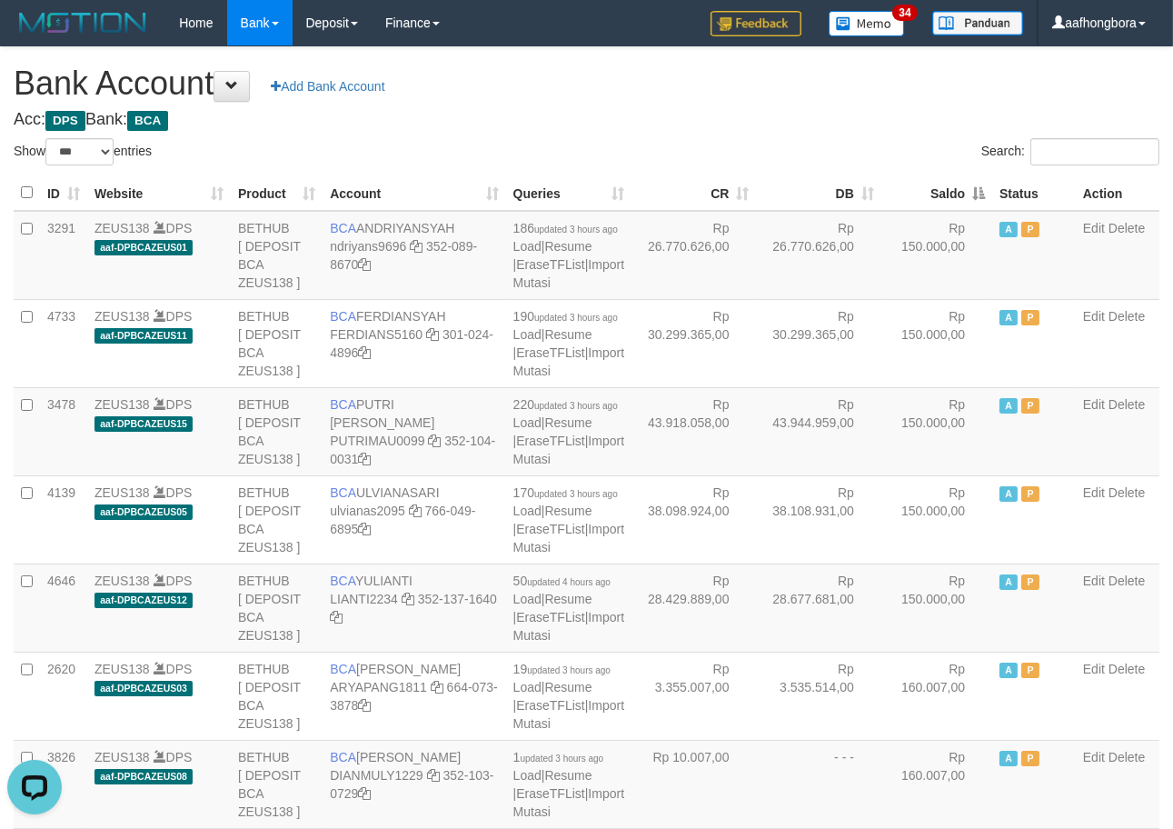
drag, startPoint x: 871, startPoint y: 135, endPoint x: 861, endPoint y: 134, distance: 10.0
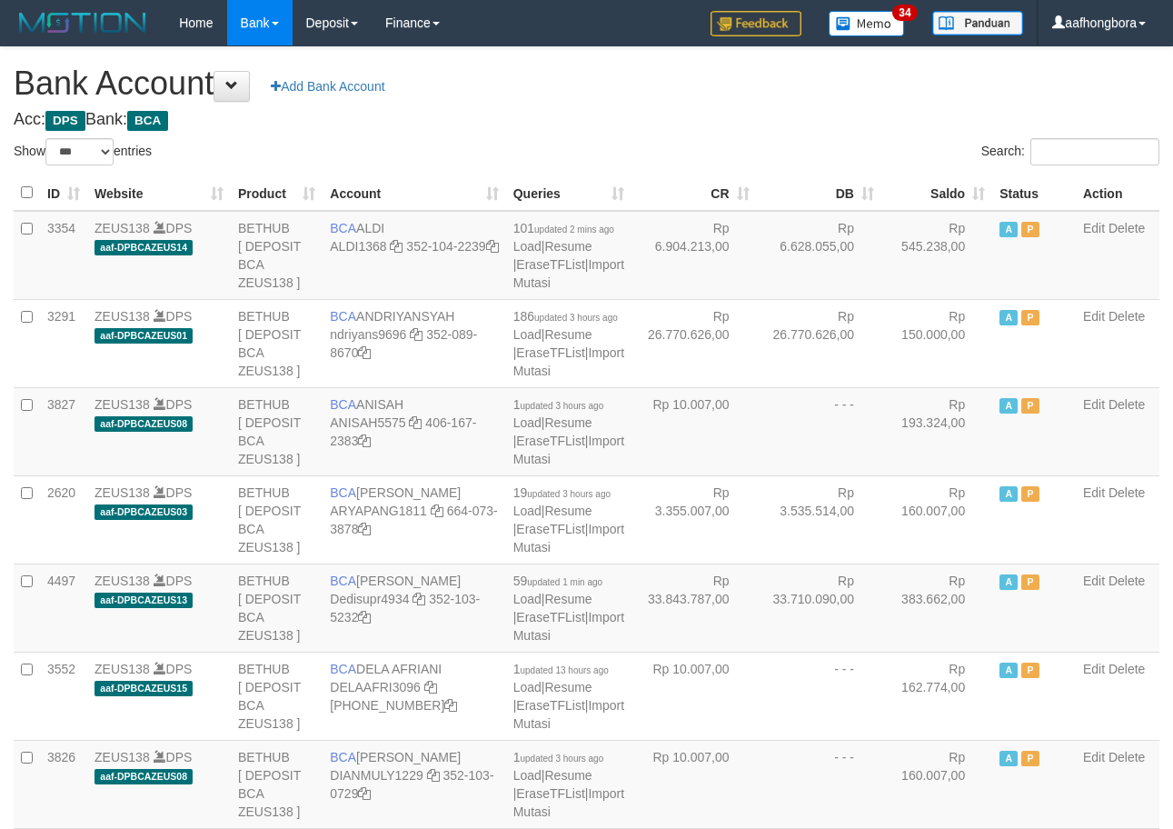
select select "***"
click at [870, 101] on h1 "Bank Account Add Bank Account" at bounding box center [587, 83] width 1146 height 36
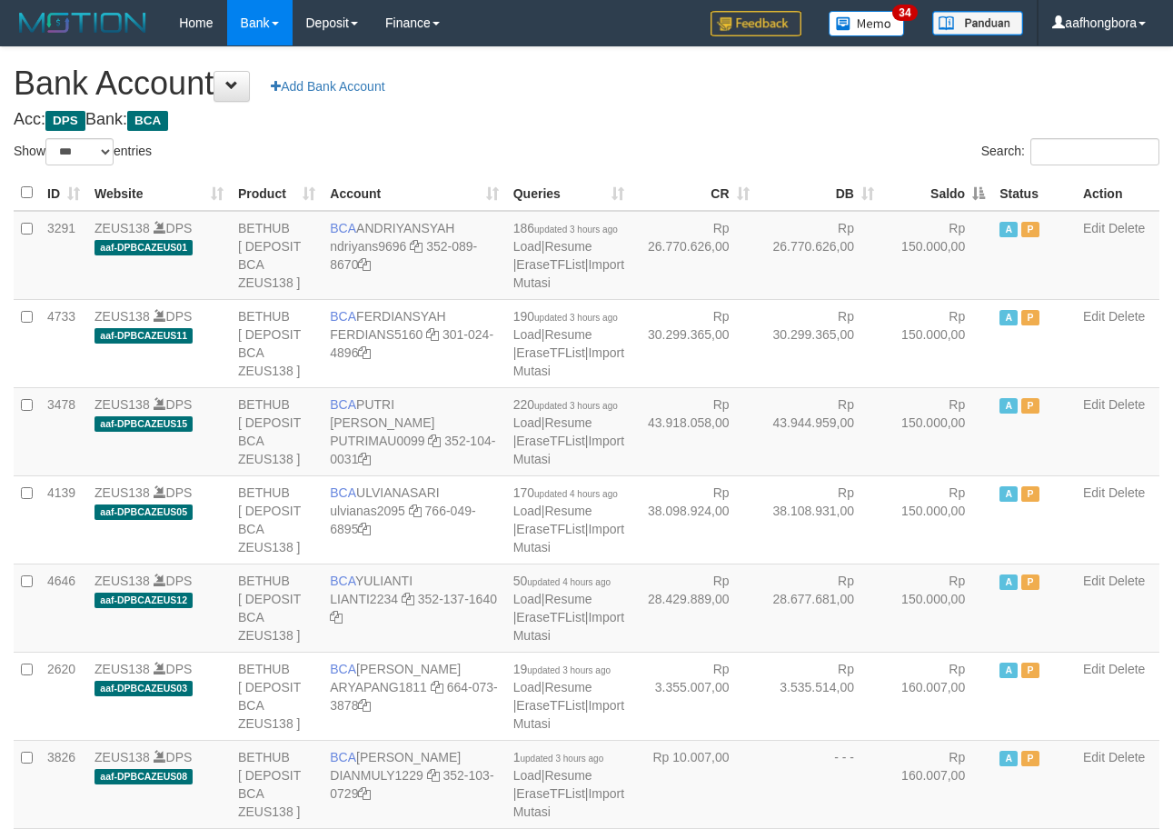
select select "***"
click at [924, 191] on th "Saldo" at bounding box center [937, 192] width 111 height 35
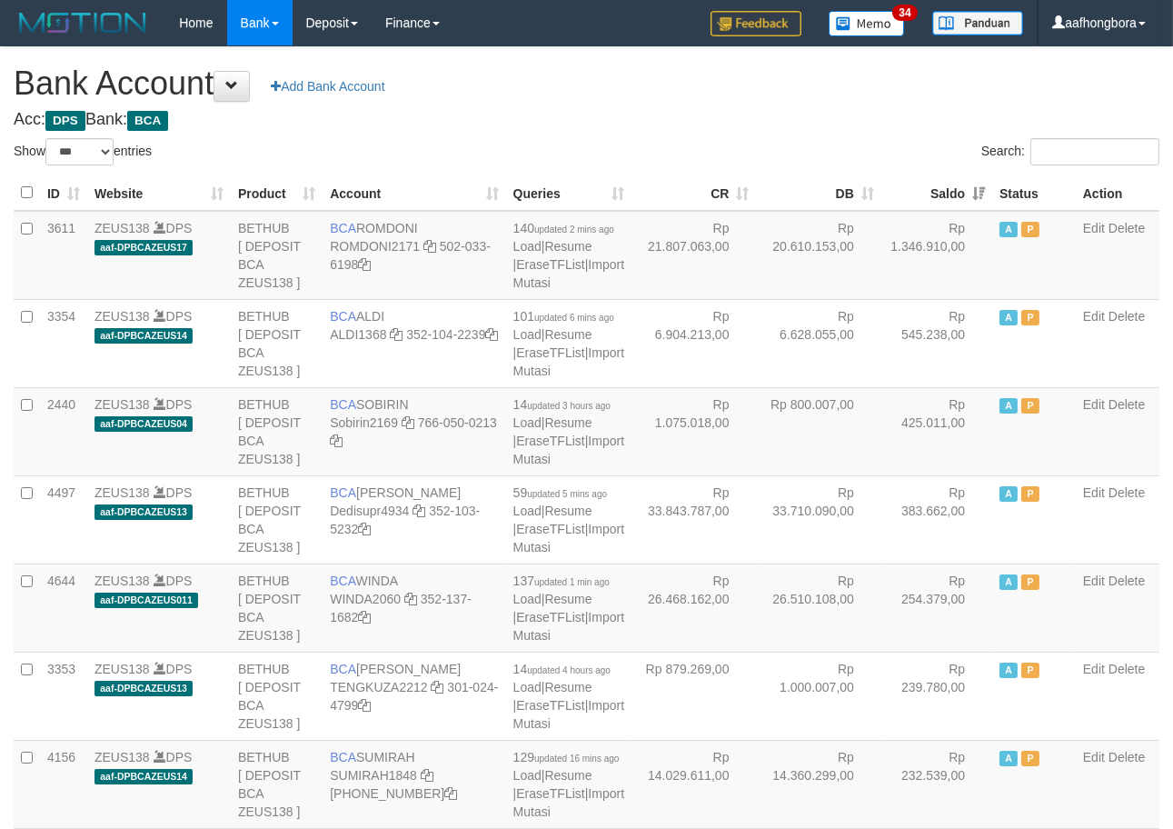
click at [924, 191] on th "Saldo" at bounding box center [937, 192] width 111 height 35
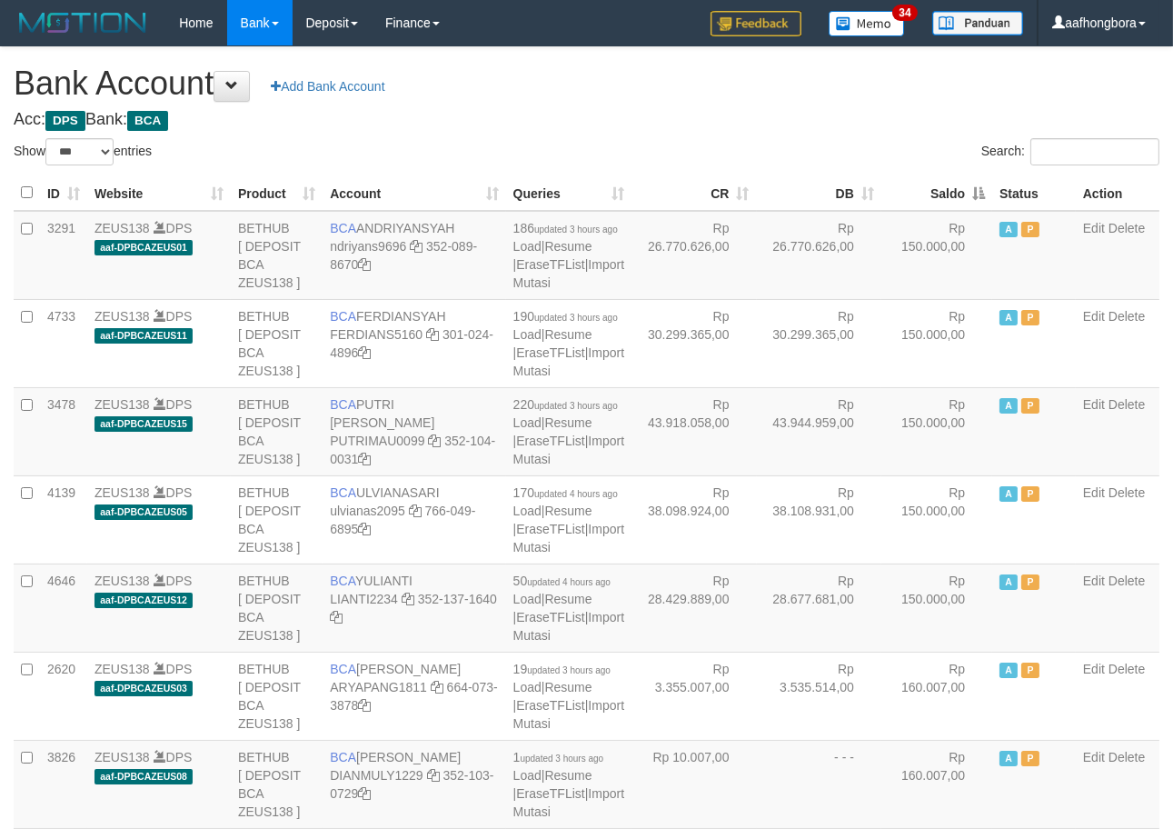
click at [924, 191] on th "Saldo" at bounding box center [937, 192] width 111 height 35
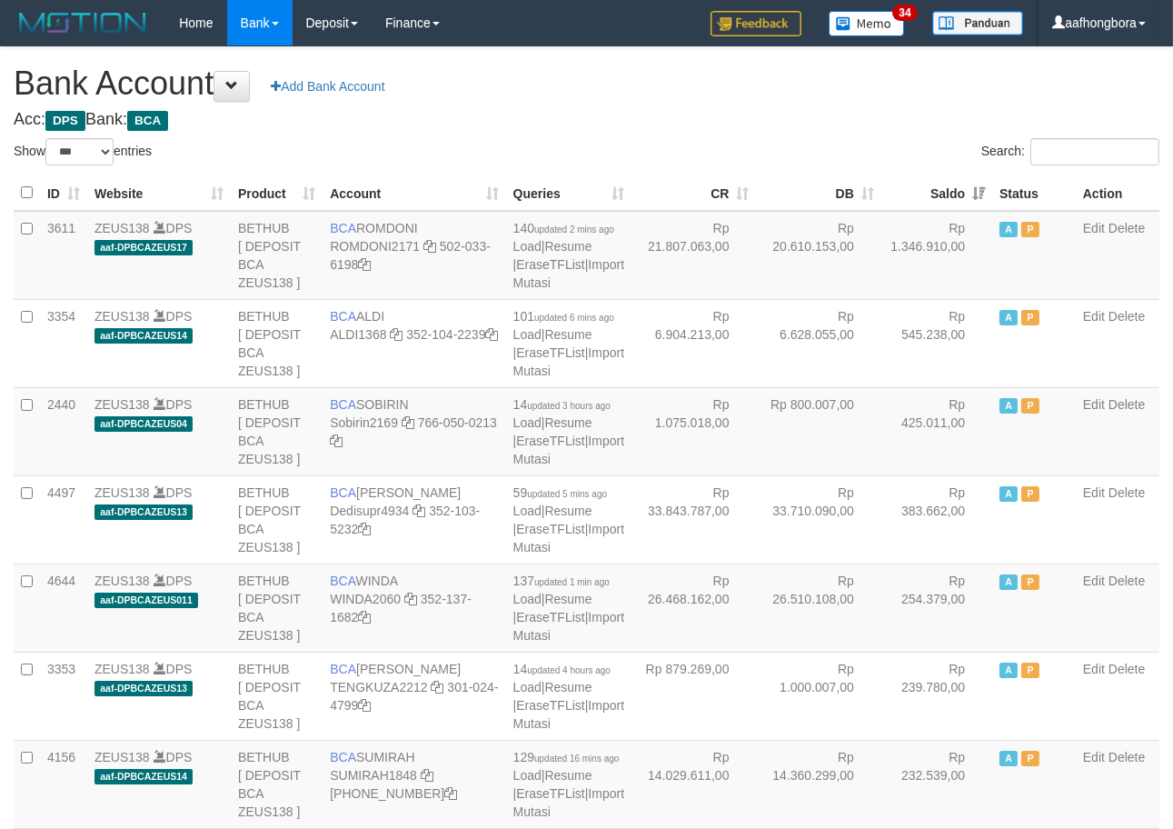
click at [924, 191] on th "Saldo" at bounding box center [937, 192] width 111 height 35
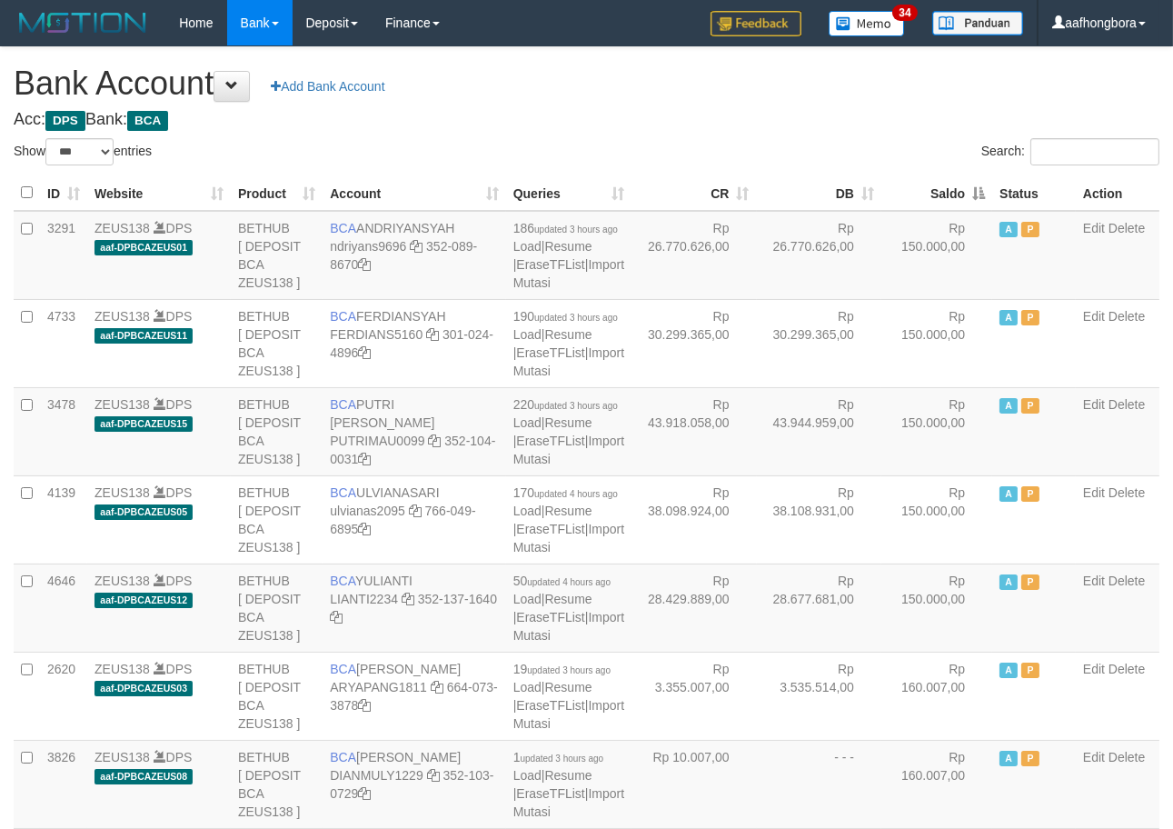
click at [924, 191] on th "Saldo" at bounding box center [937, 192] width 111 height 35
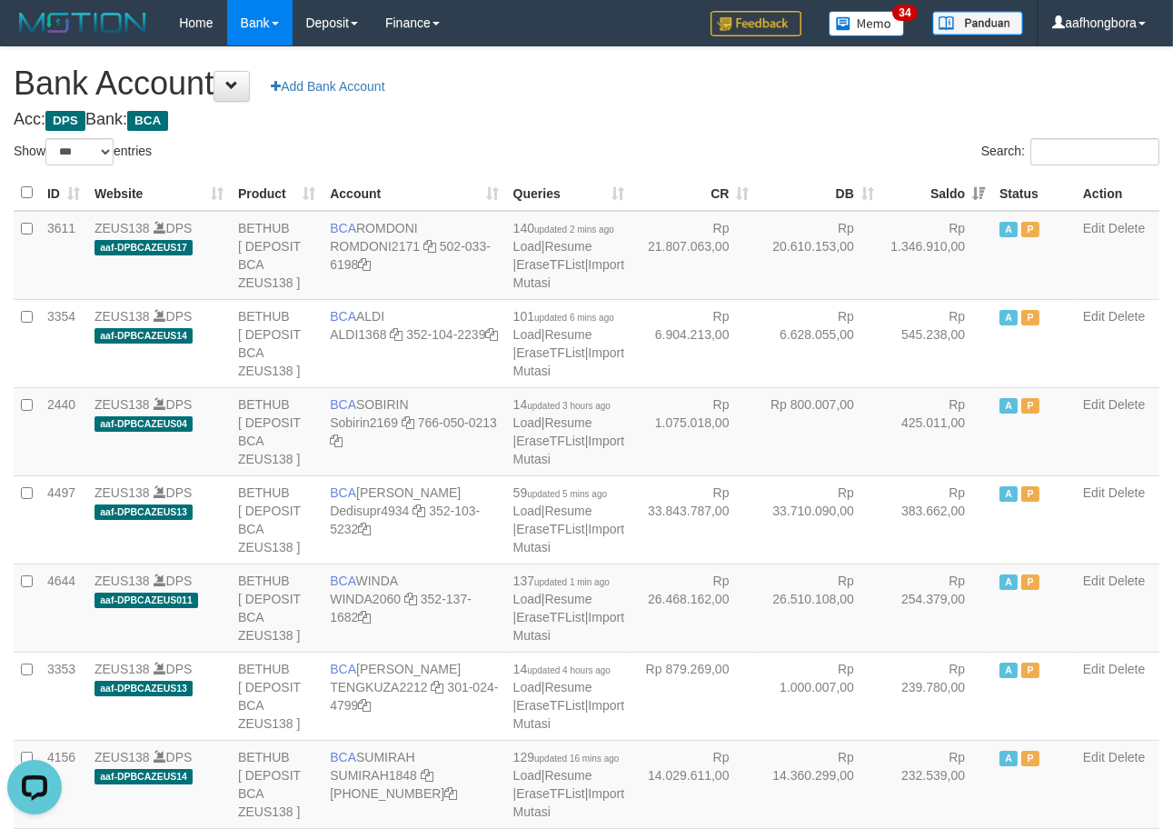
click at [924, 191] on th "Saldo" at bounding box center [937, 192] width 111 height 35
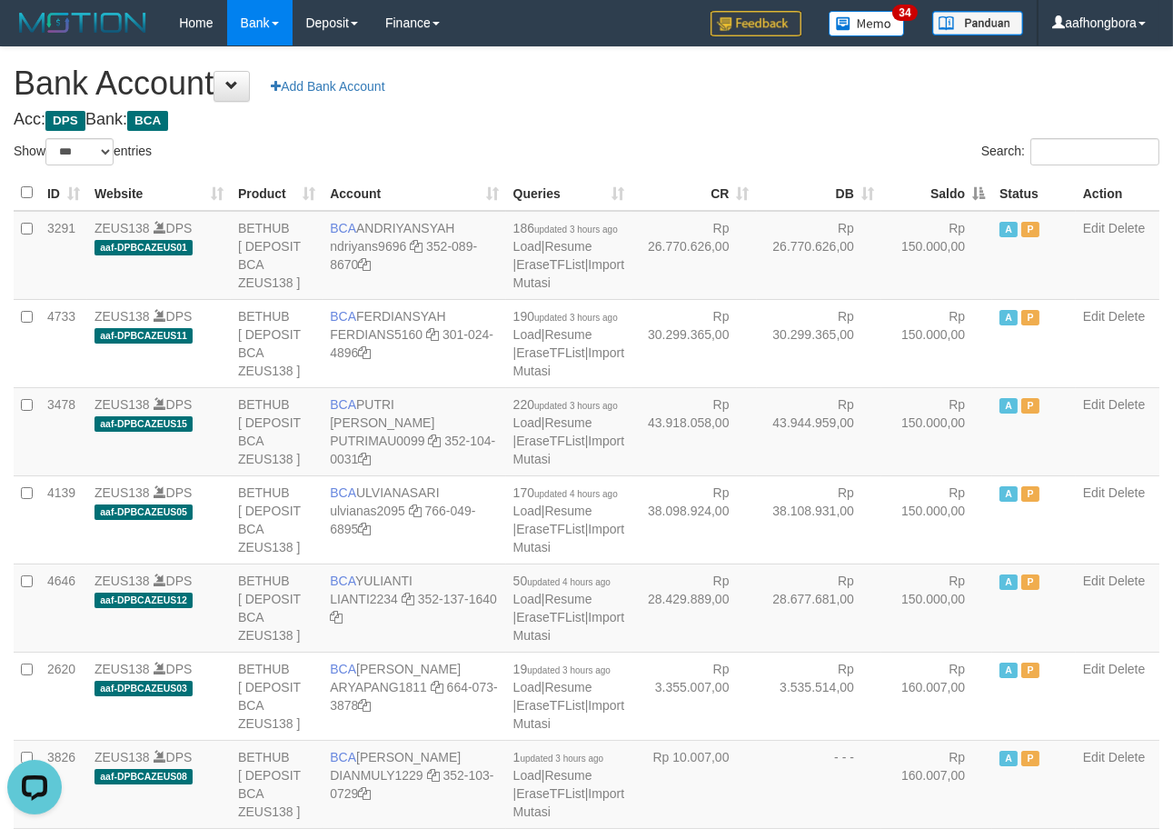
click at [924, 191] on th "Saldo" at bounding box center [937, 192] width 111 height 35
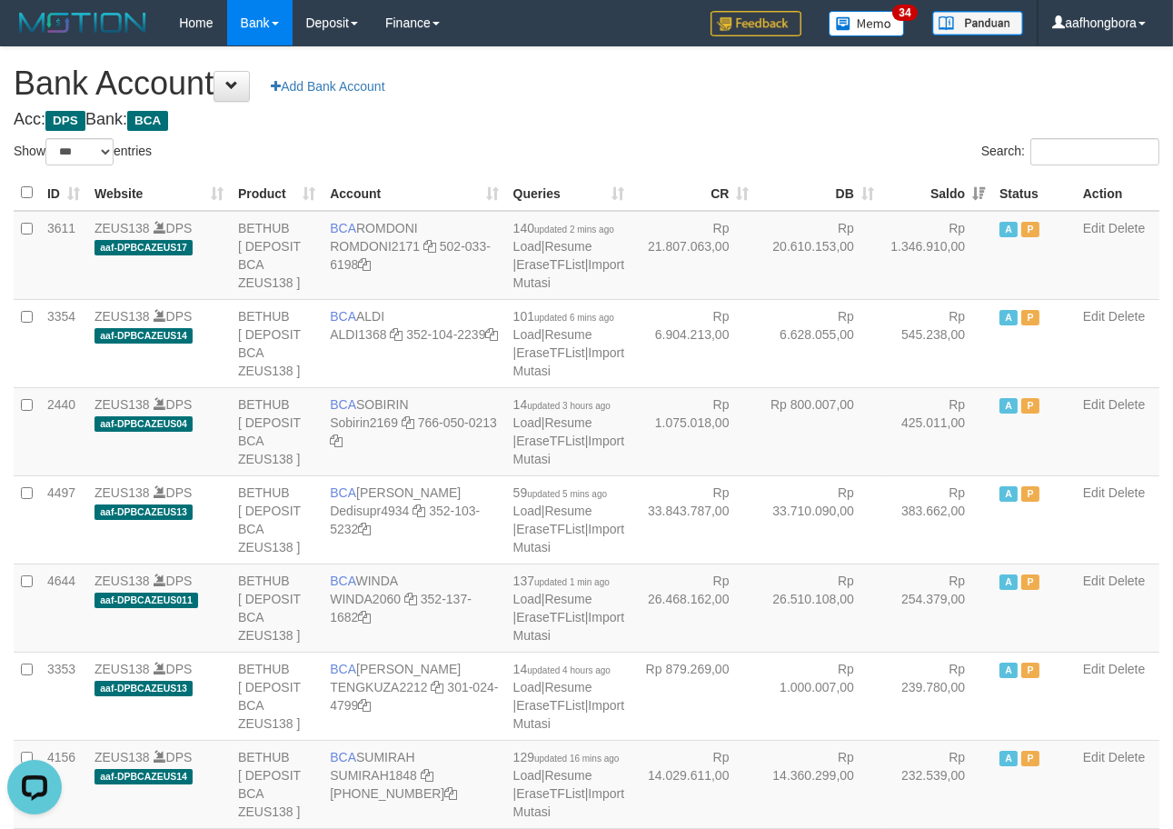
click at [924, 191] on th "Saldo" at bounding box center [937, 192] width 111 height 35
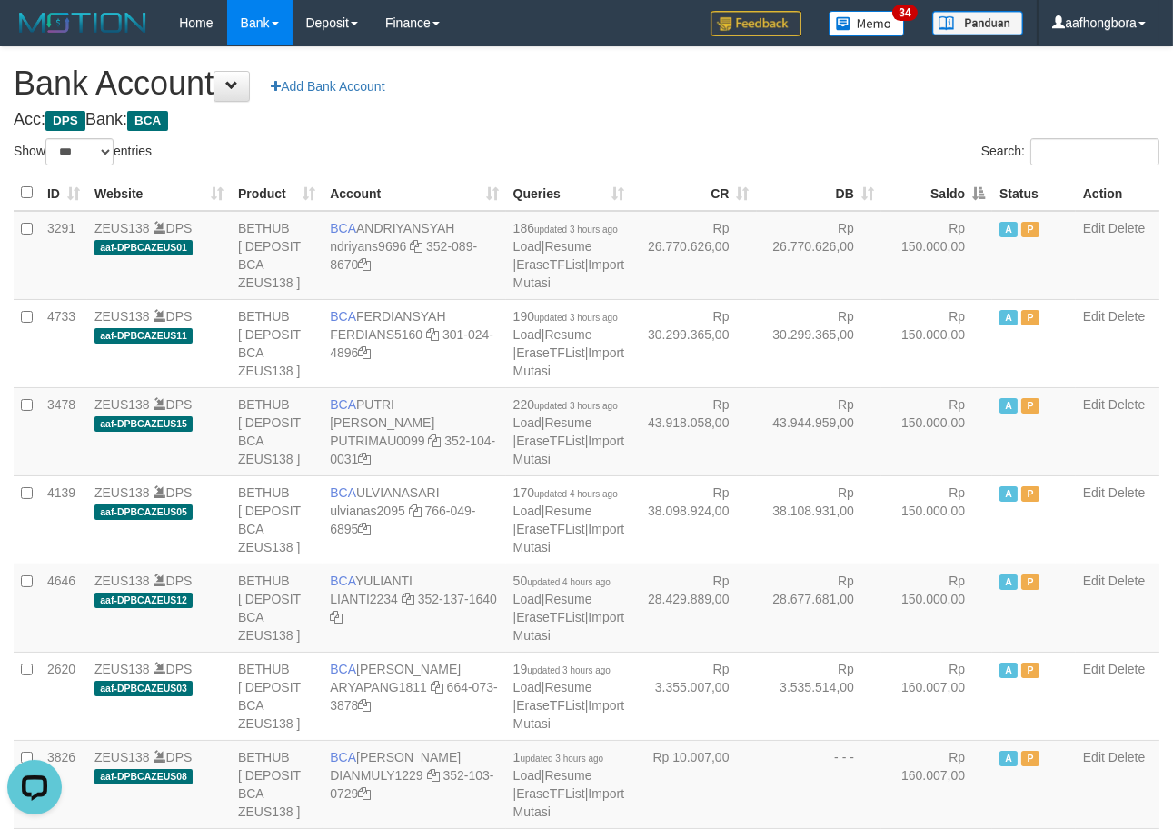
click at [924, 191] on th "Saldo" at bounding box center [937, 192] width 111 height 35
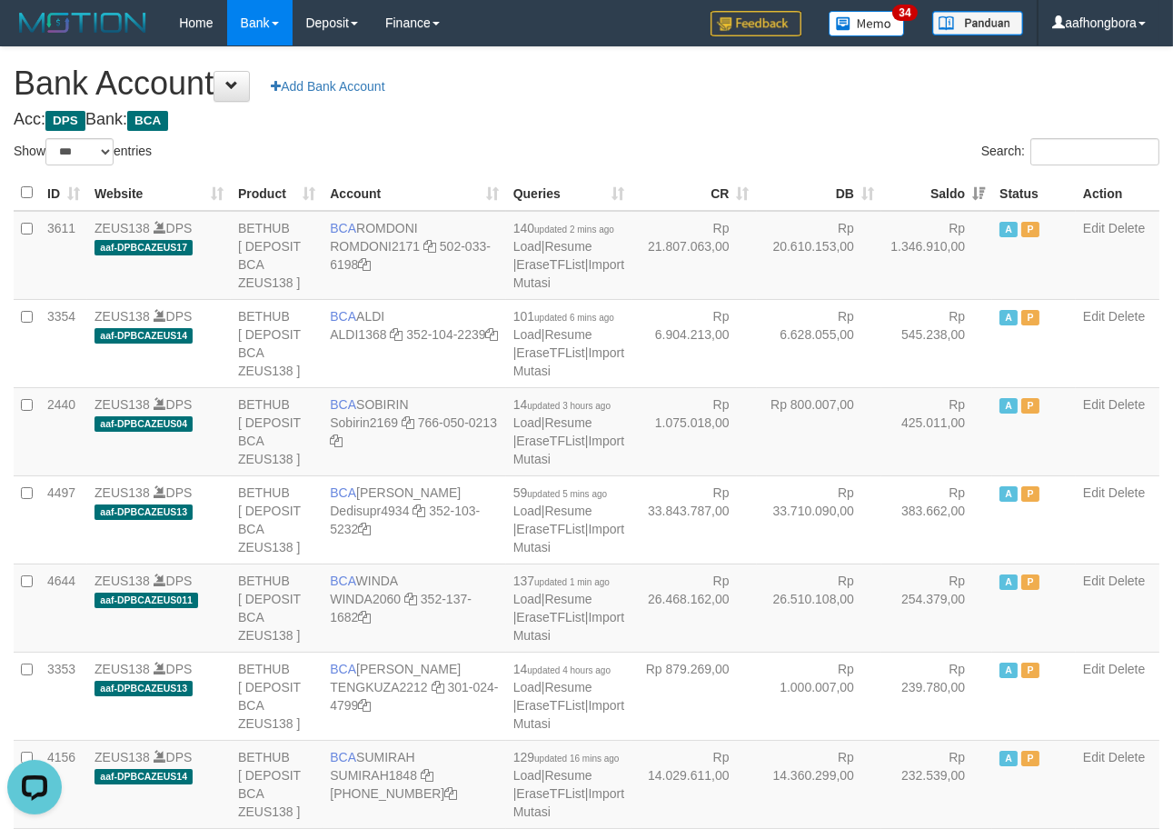
click at [924, 191] on th "Saldo" at bounding box center [937, 192] width 111 height 35
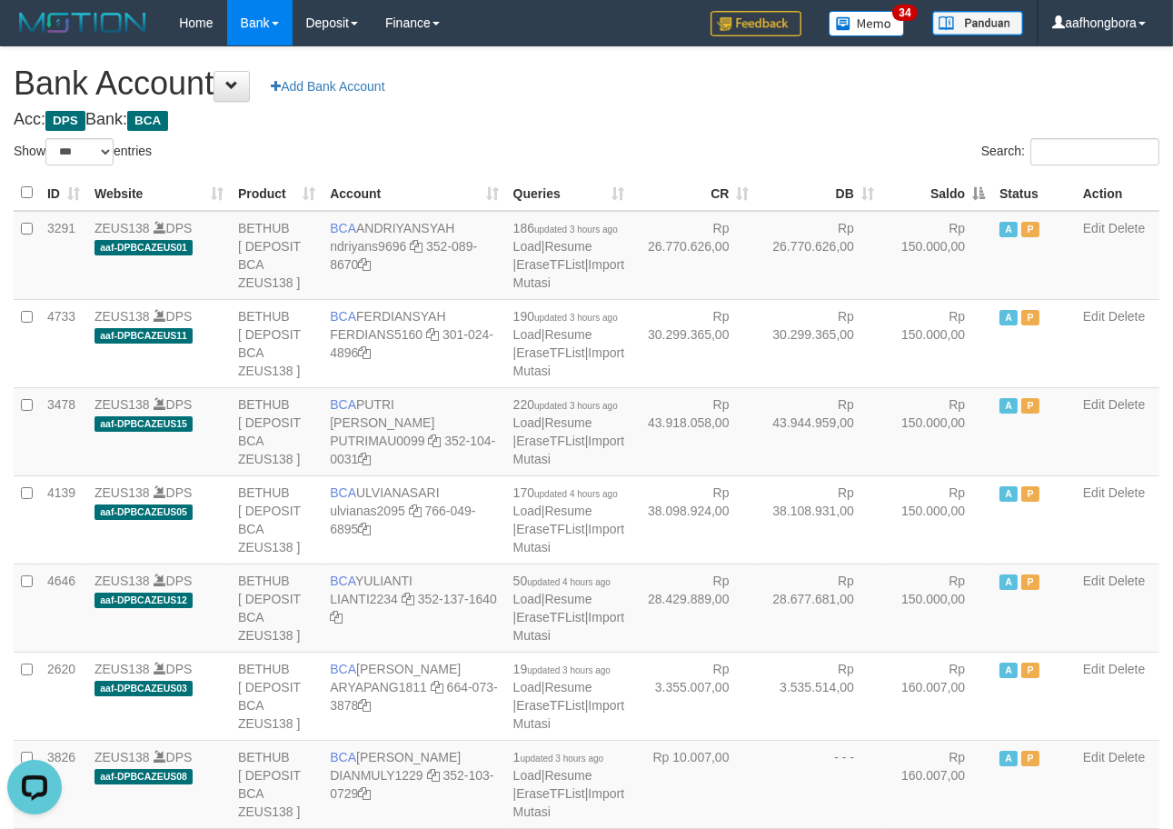
select select "***"
click at [929, 195] on th "Saldo" at bounding box center [937, 192] width 111 height 35
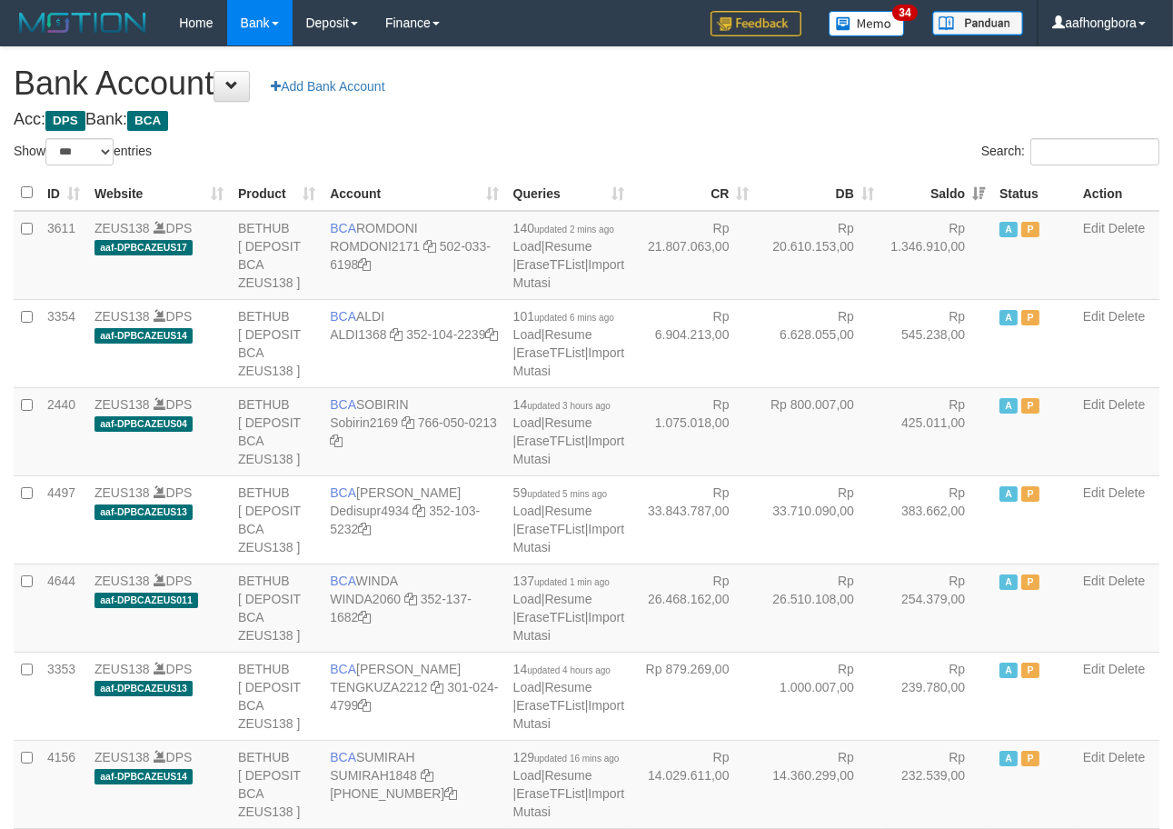
click at [929, 195] on th "Saldo" at bounding box center [937, 192] width 111 height 35
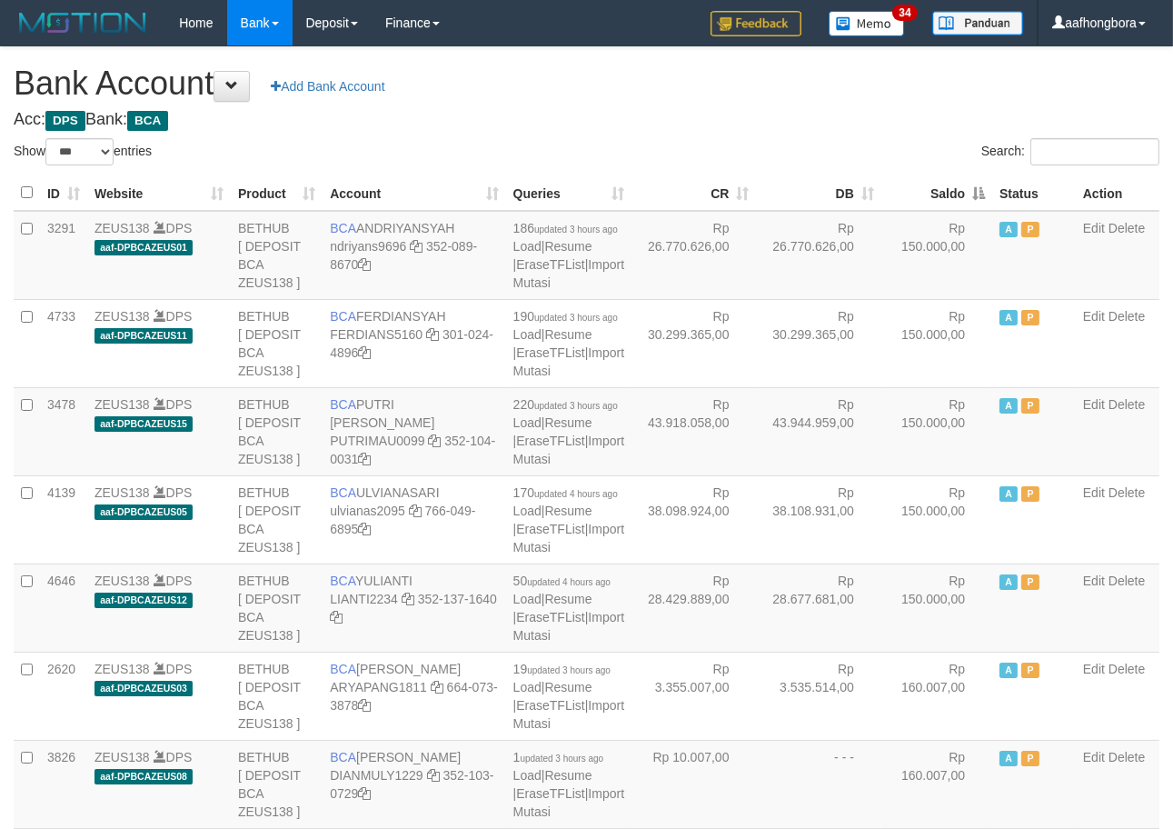
click at [929, 195] on th "Saldo" at bounding box center [937, 192] width 111 height 35
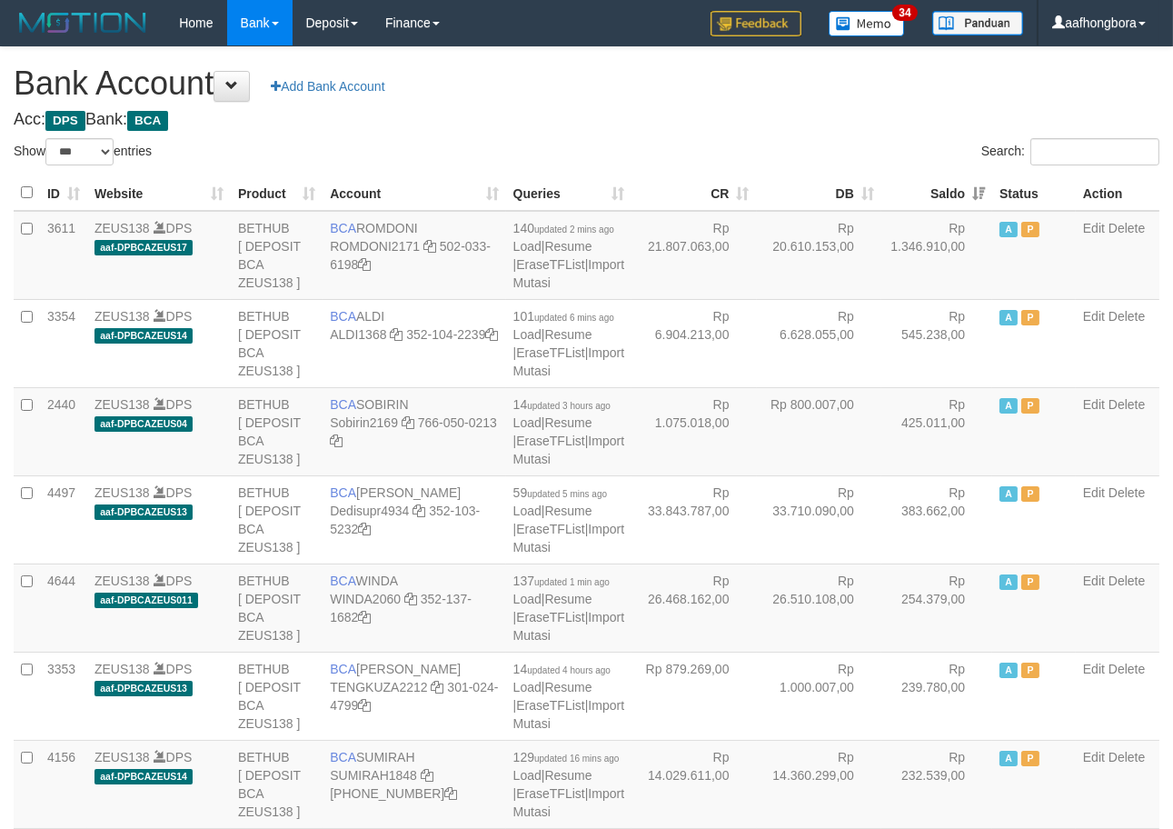
click at [929, 195] on th "Saldo" at bounding box center [937, 192] width 111 height 35
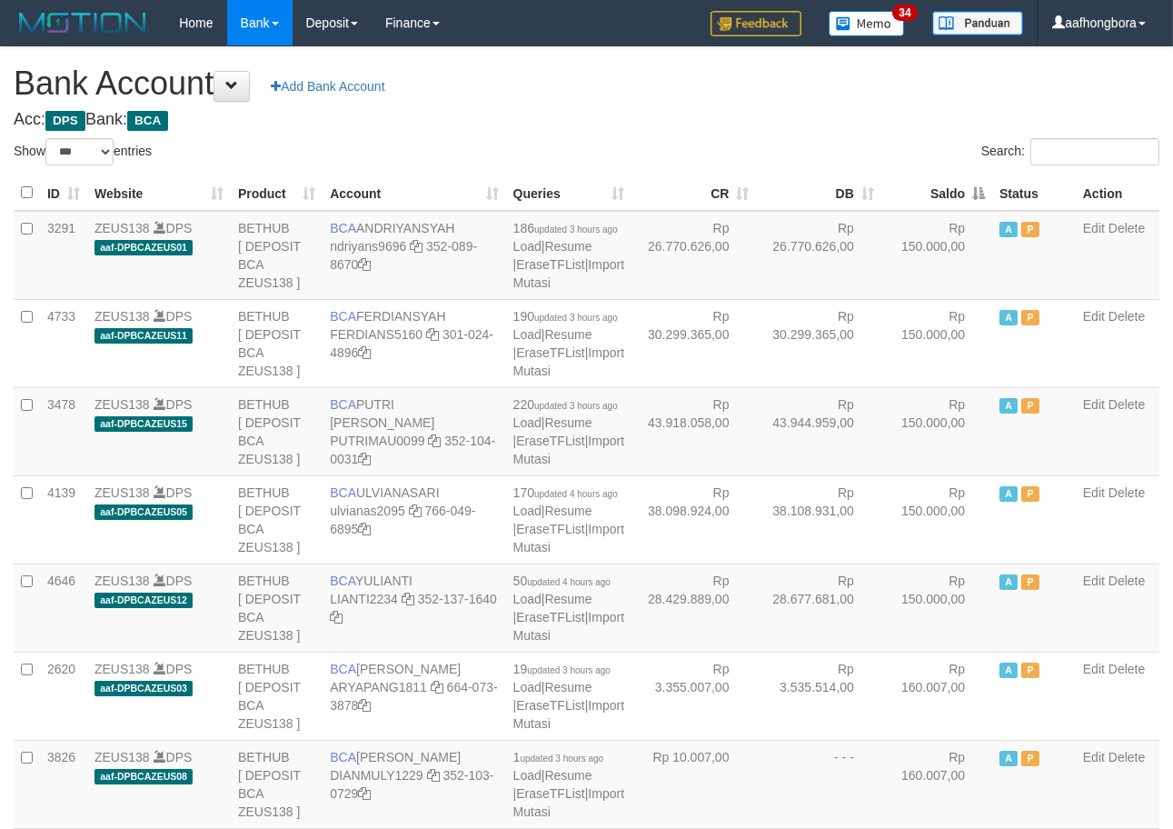
click at [929, 195] on th "Saldo" at bounding box center [937, 192] width 111 height 35
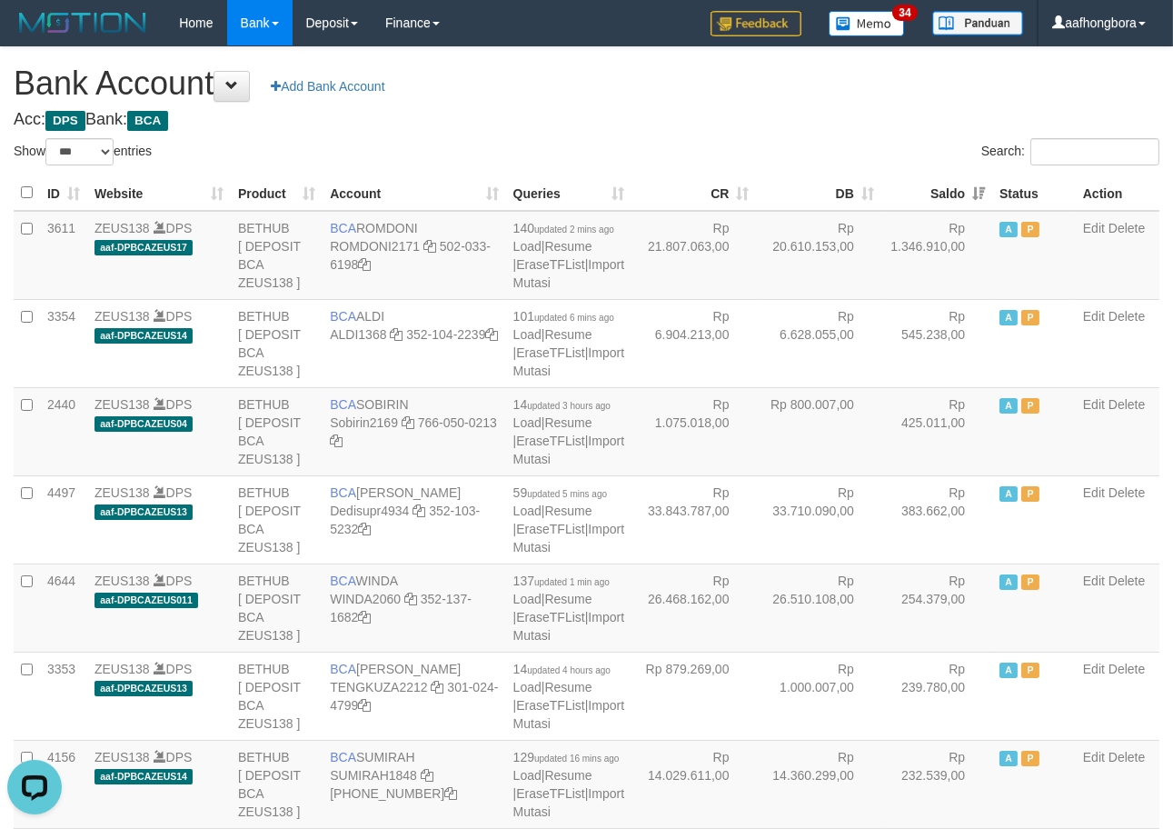
click at [929, 195] on th "Saldo" at bounding box center [937, 192] width 111 height 35
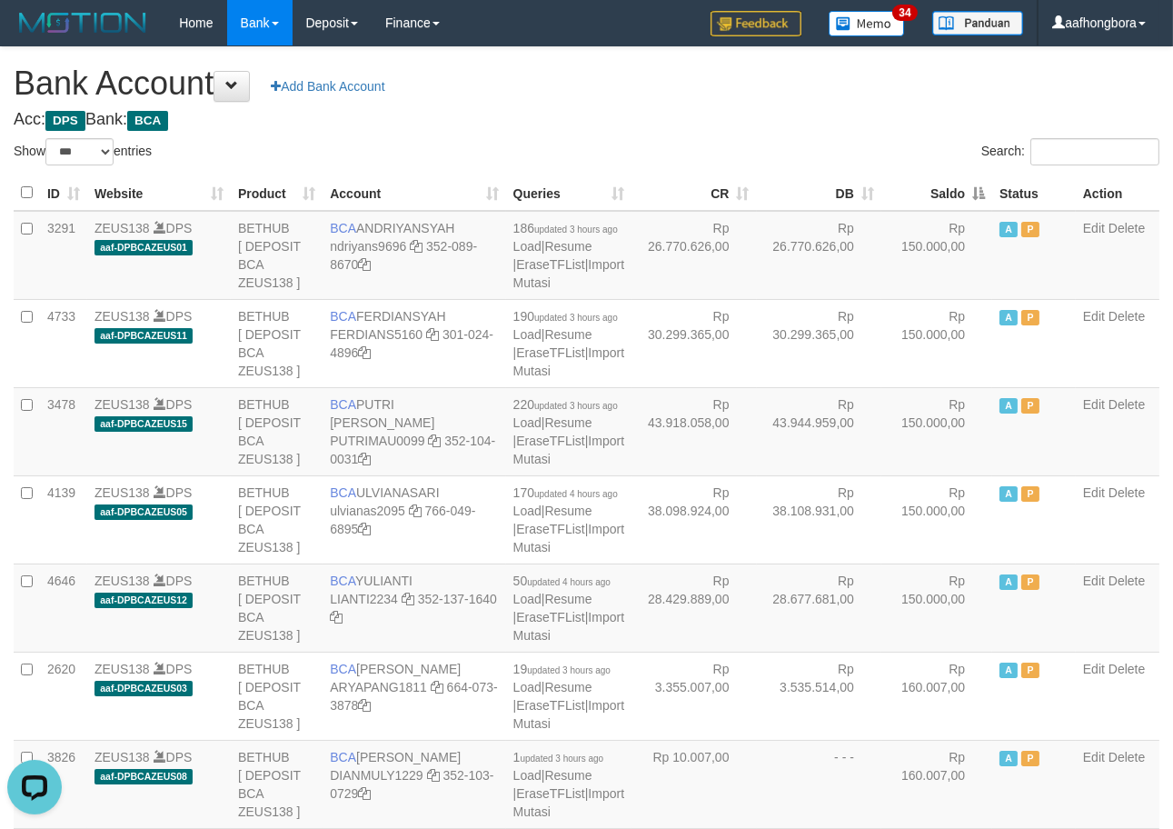
click at [902, 127] on h4 "Acc: DPS Bank: BCA" at bounding box center [587, 120] width 1146 height 18
click at [931, 187] on th "Saldo" at bounding box center [937, 192] width 111 height 35
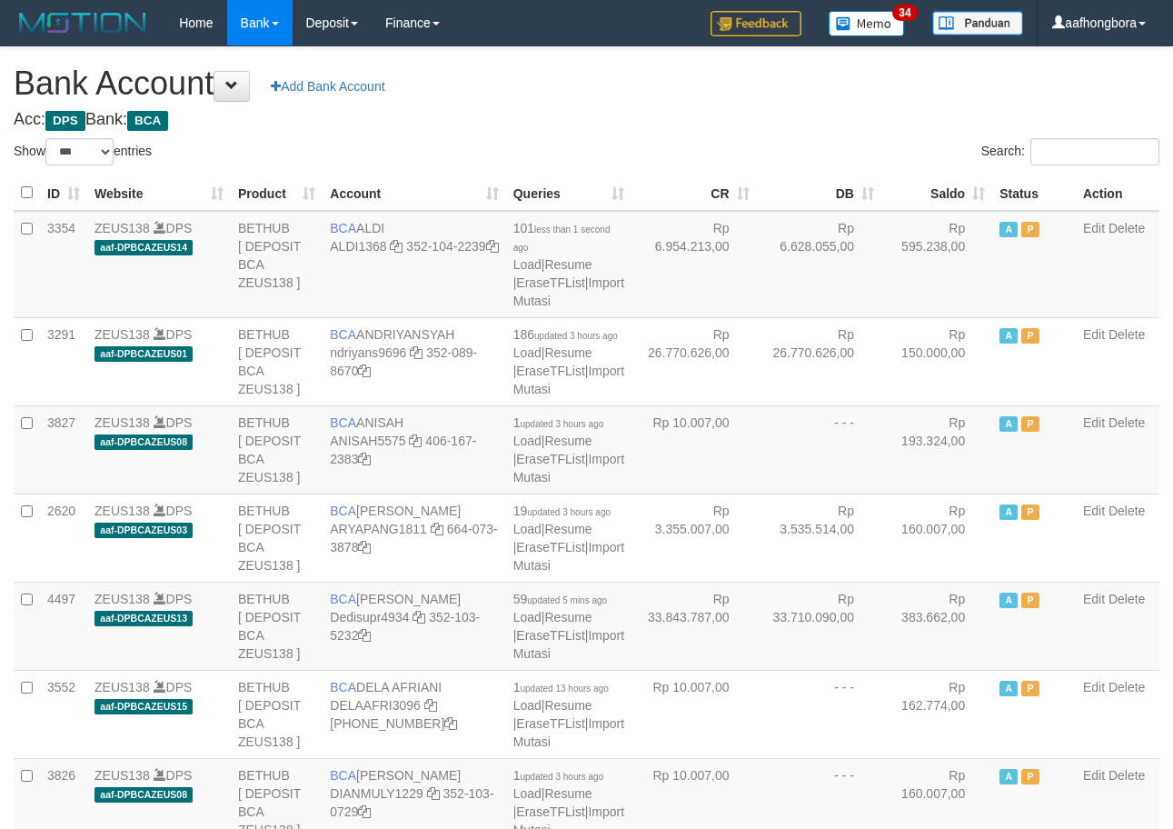
select select "***"
click at [696, 158] on div "Search:" at bounding box center [881, 154] width 560 height 32
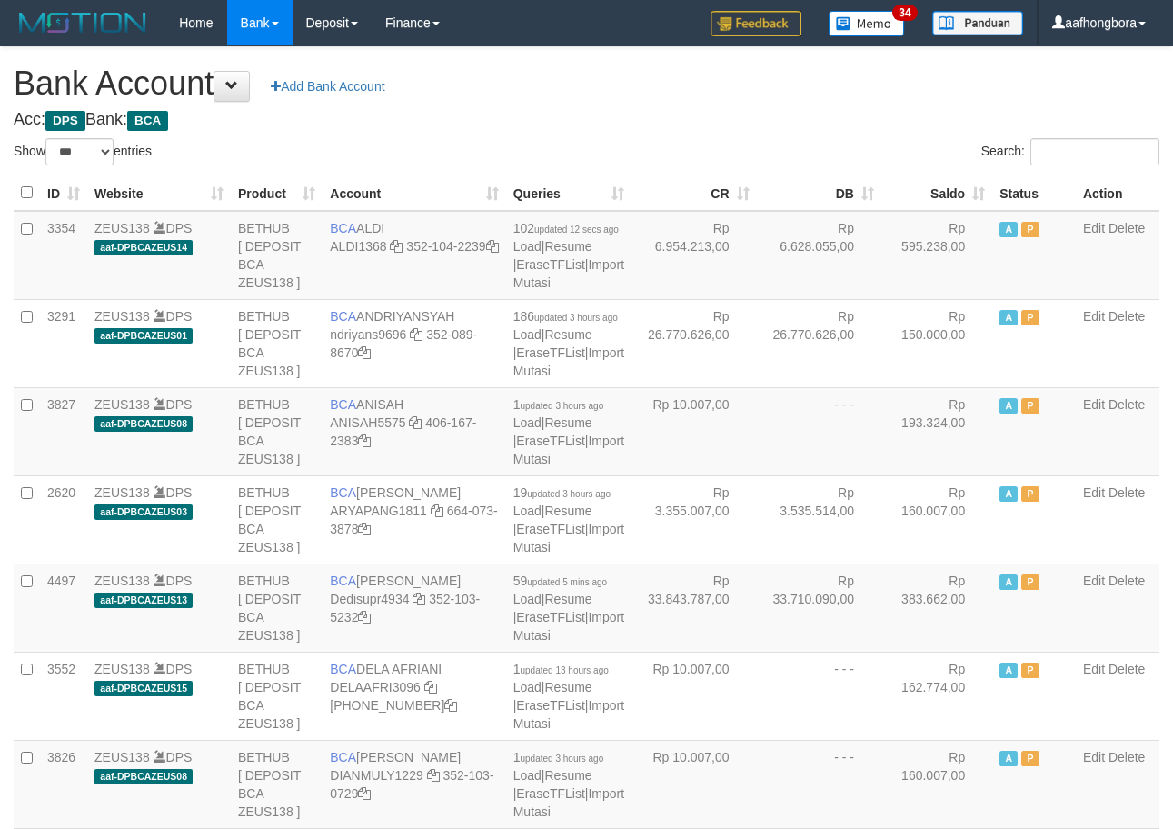
select select "***"
click at [792, 116] on h4 "Acc: DPS Bank: BCA" at bounding box center [587, 120] width 1146 height 18
click at [795, 120] on h4 "Acc: DPS Bank: BCA" at bounding box center [587, 120] width 1146 height 18
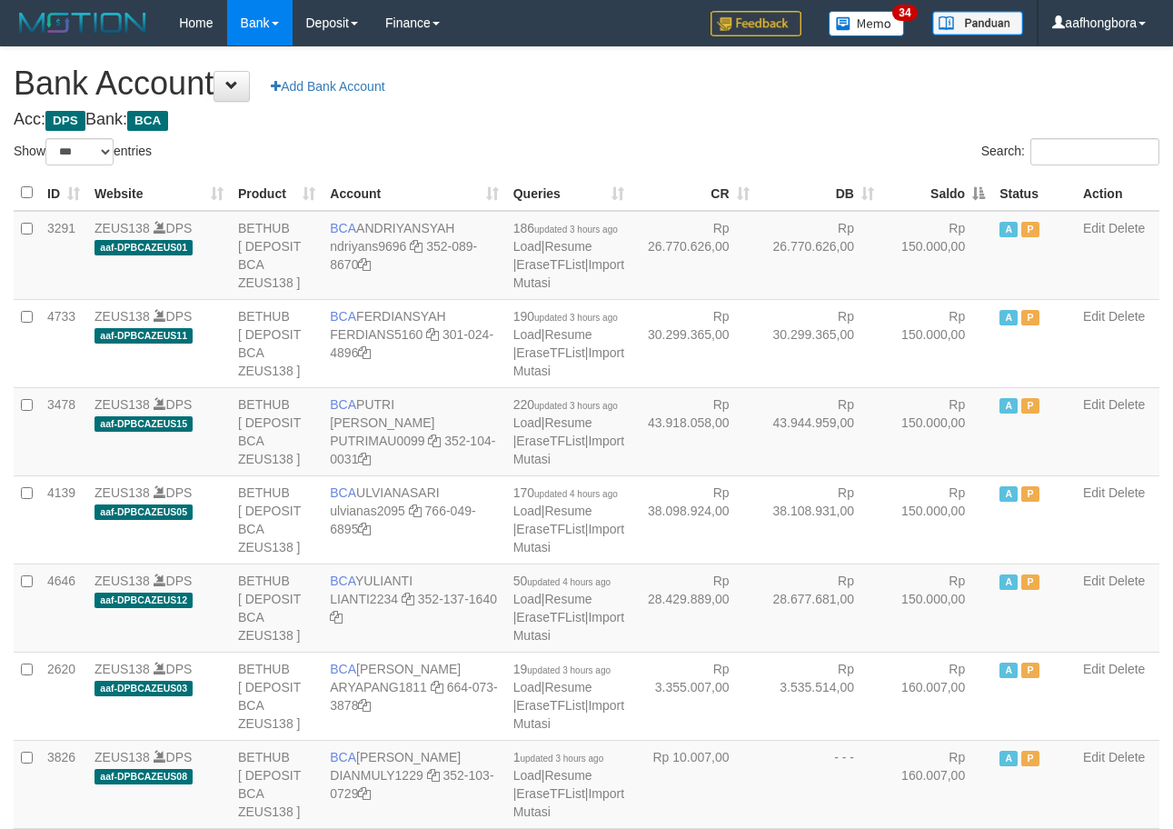
select select "***"
click at [932, 184] on th "Saldo" at bounding box center [937, 192] width 111 height 35
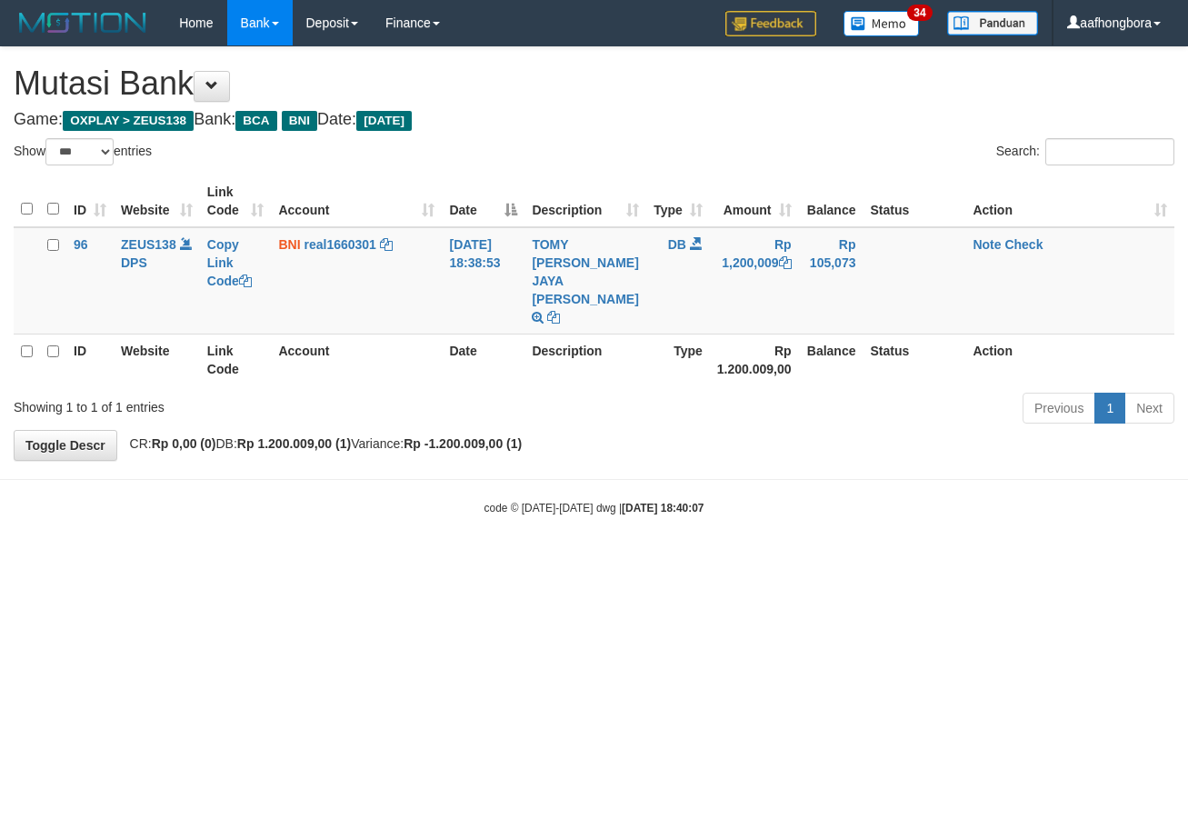
select select "***"
click at [895, 562] on html "Toggle navigation Home Bank Account List Mutasi Bank Search Sync Note Mutasi De…" at bounding box center [594, 281] width 1188 height 562
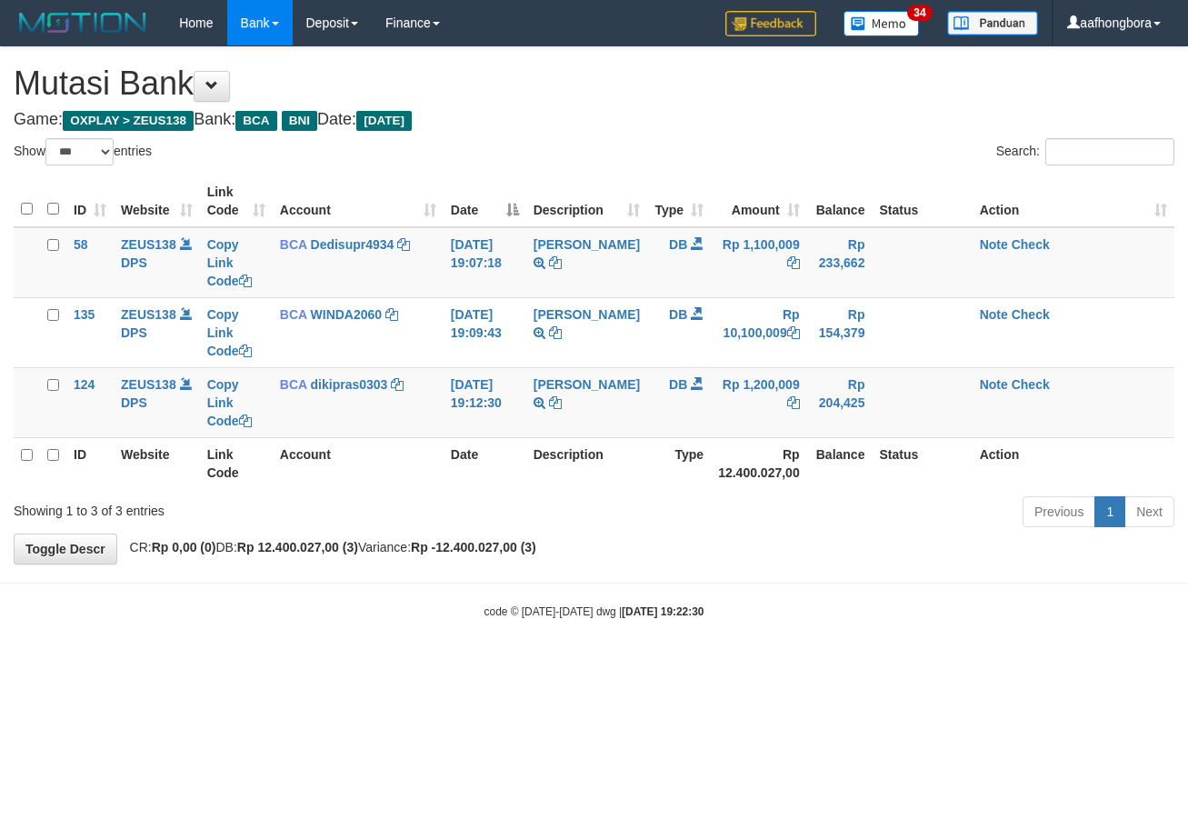
select select "***"
click at [982, 379] on link "Note" at bounding box center [994, 384] width 28 height 15
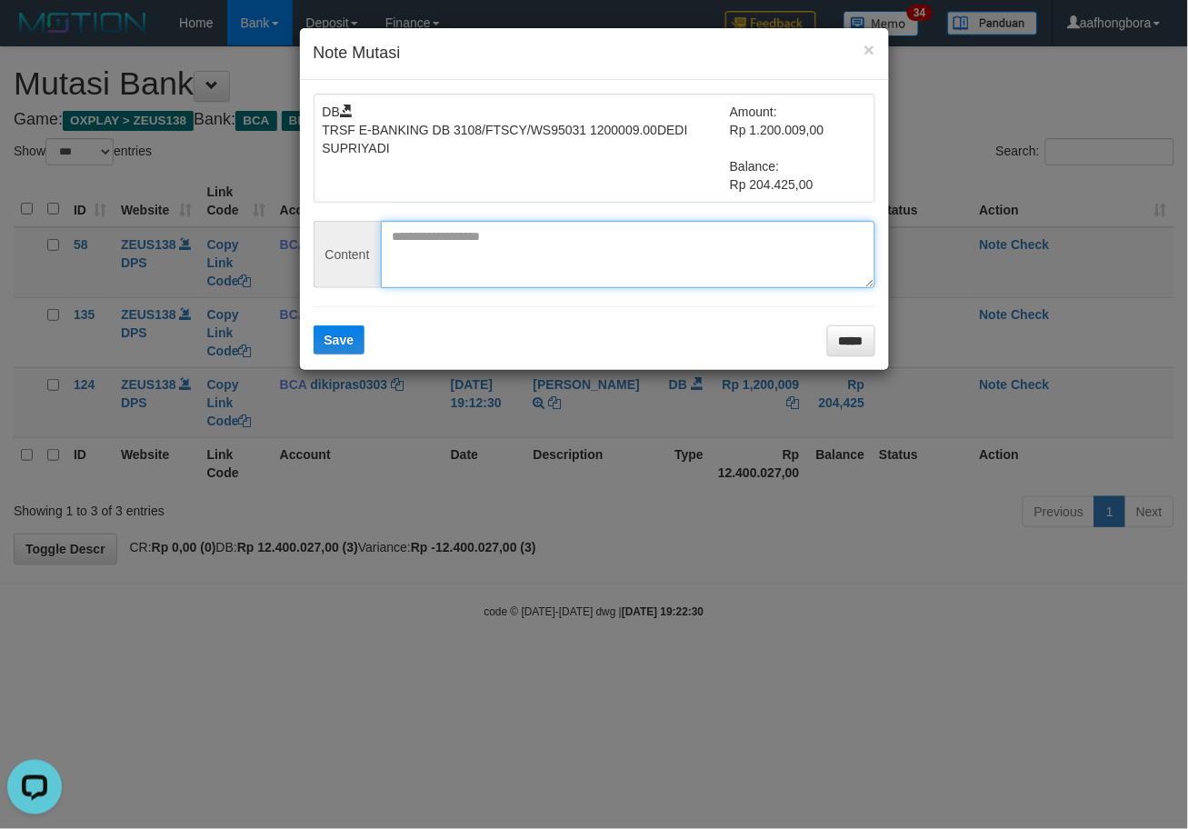
click at [685, 273] on textarea at bounding box center [628, 254] width 494 height 67
paste textarea "*********"
type textarea "*********"
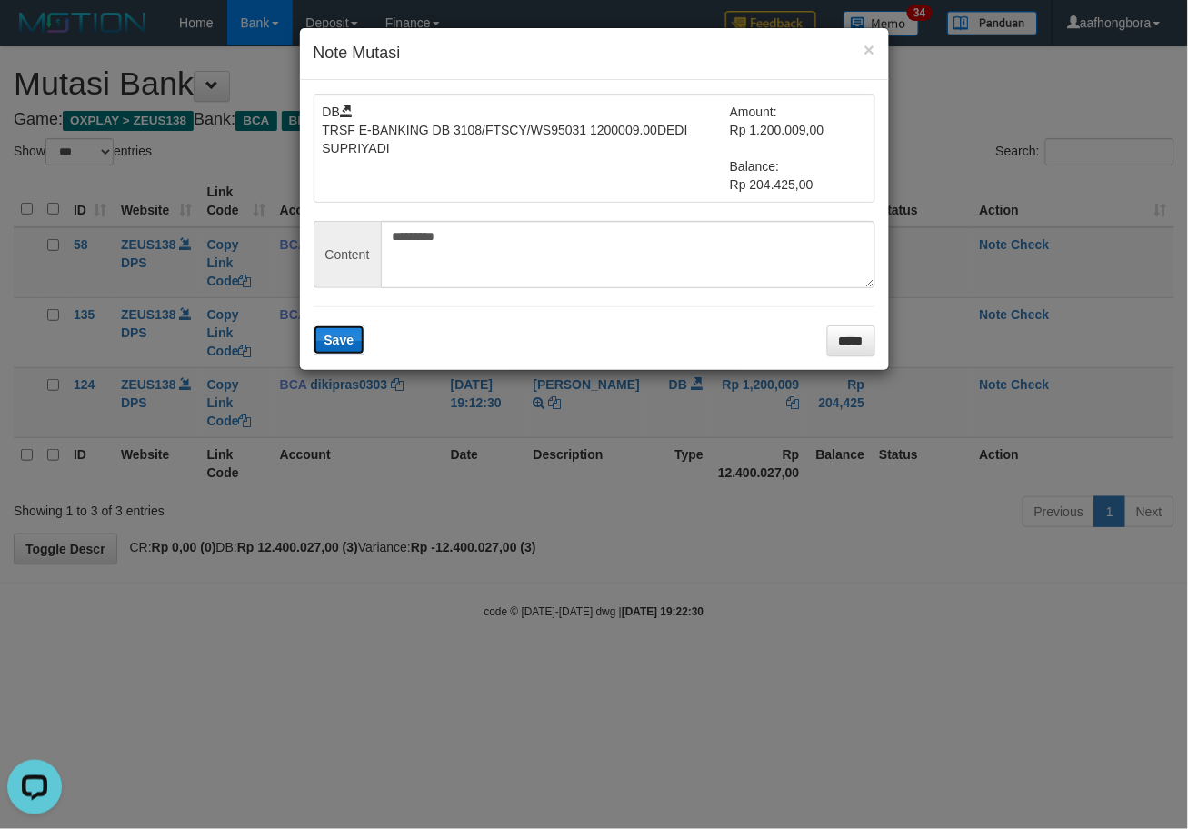
click at [356, 351] on button "Save" at bounding box center [340, 339] width 52 height 29
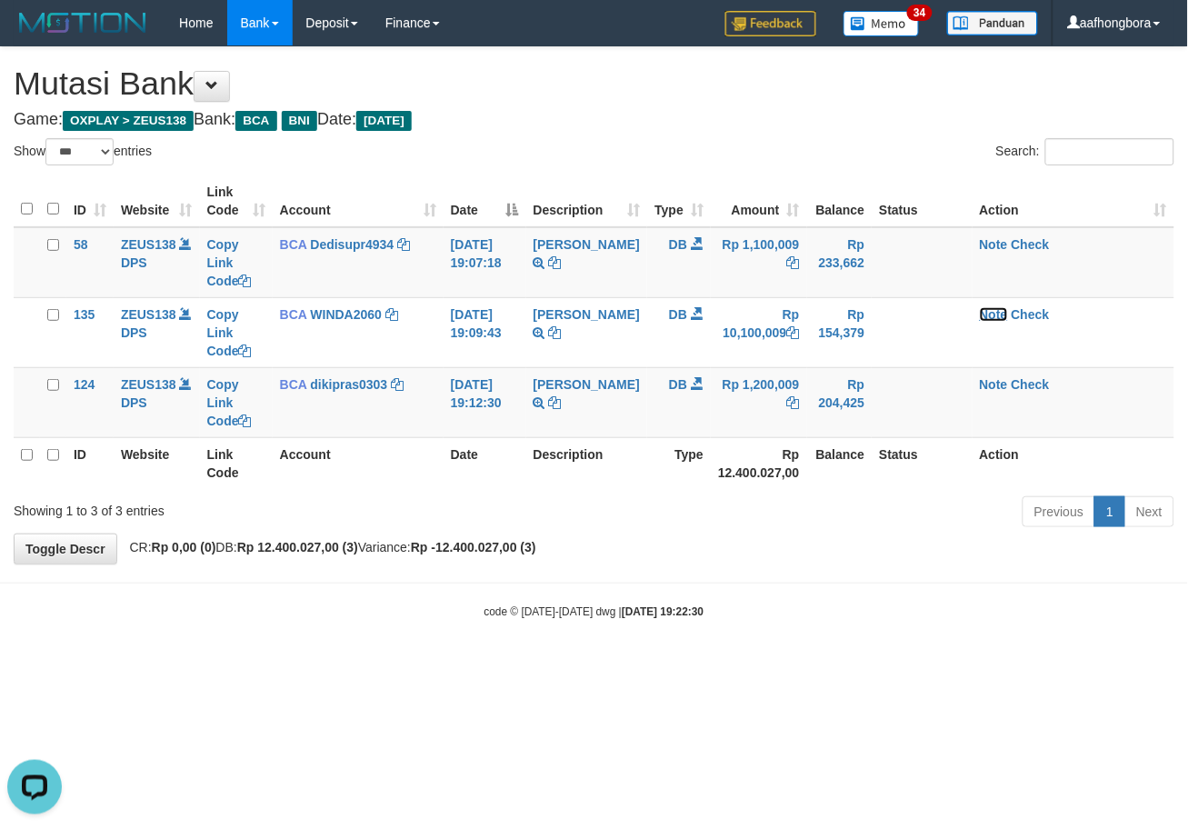
click at [988, 310] on link "Note" at bounding box center [994, 314] width 28 height 15
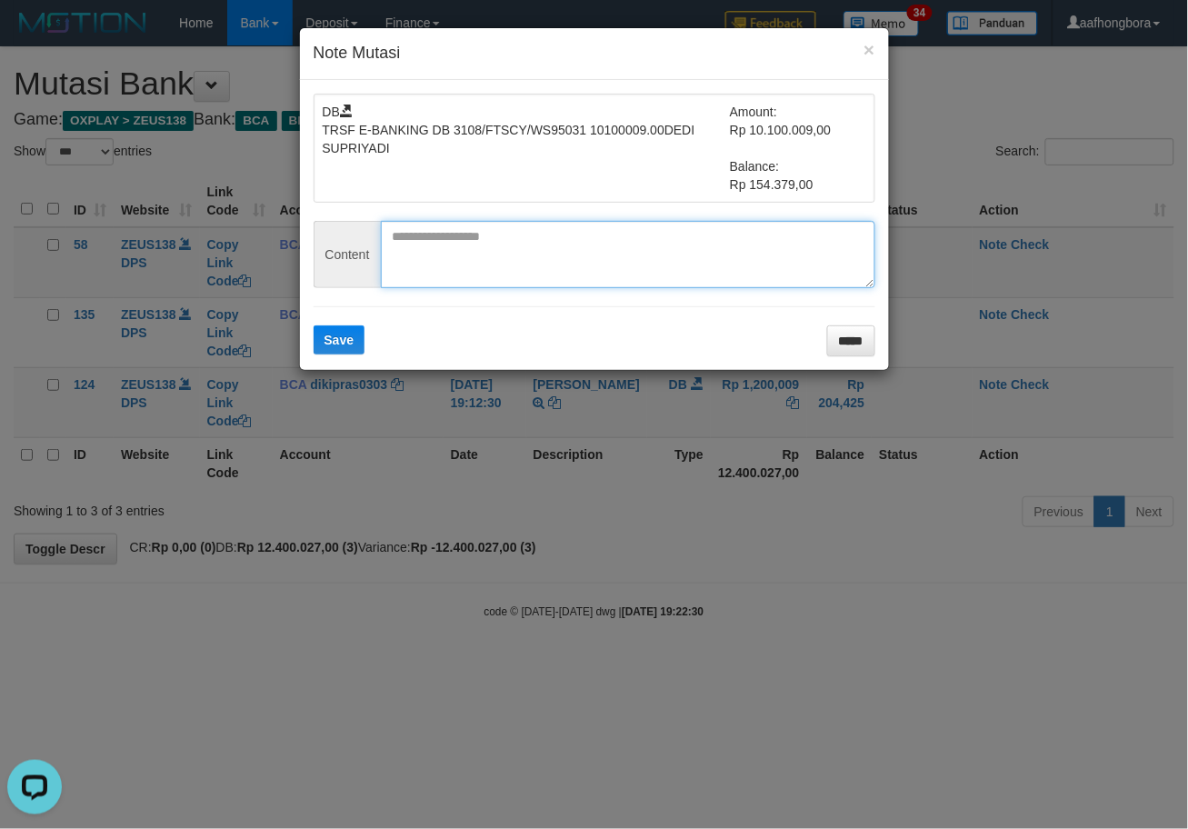
click at [588, 260] on textarea at bounding box center [628, 254] width 494 height 67
paste textarea "*********"
type textarea "*********"
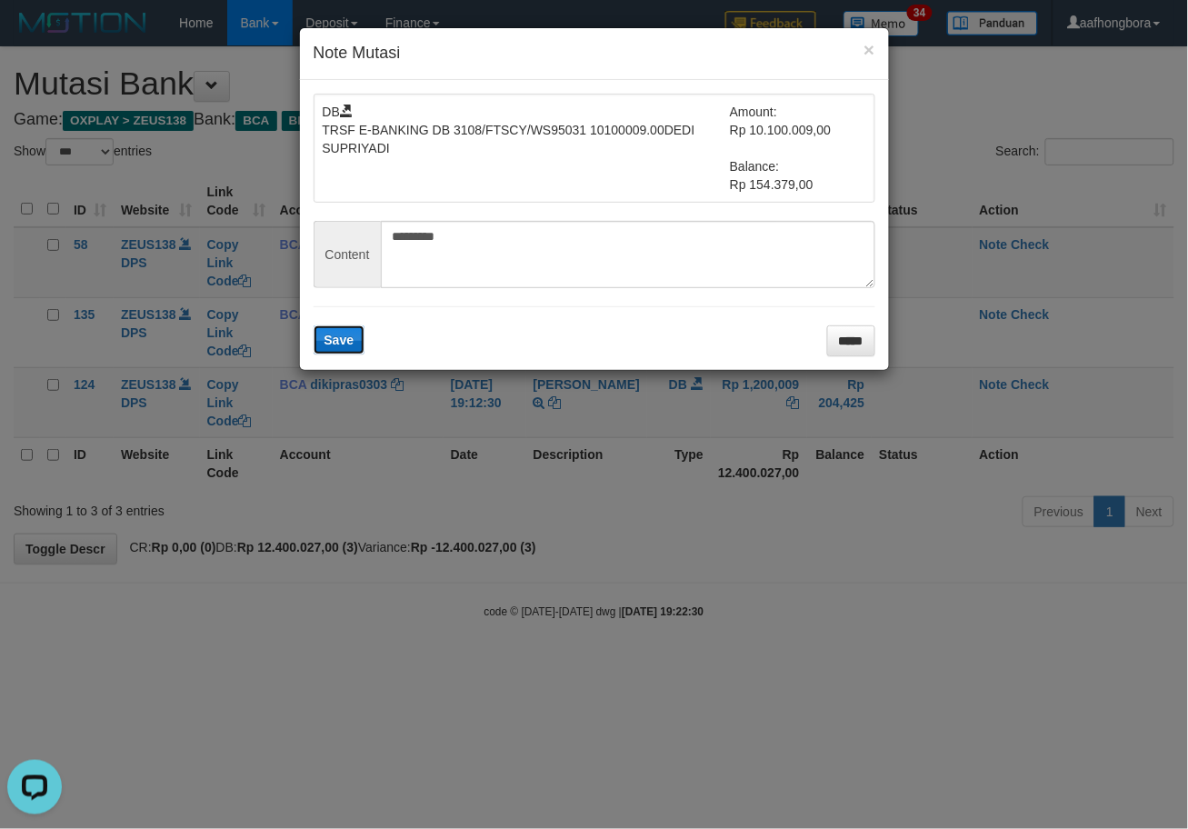
click at [357, 341] on button "Save" at bounding box center [340, 339] width 52 height 29
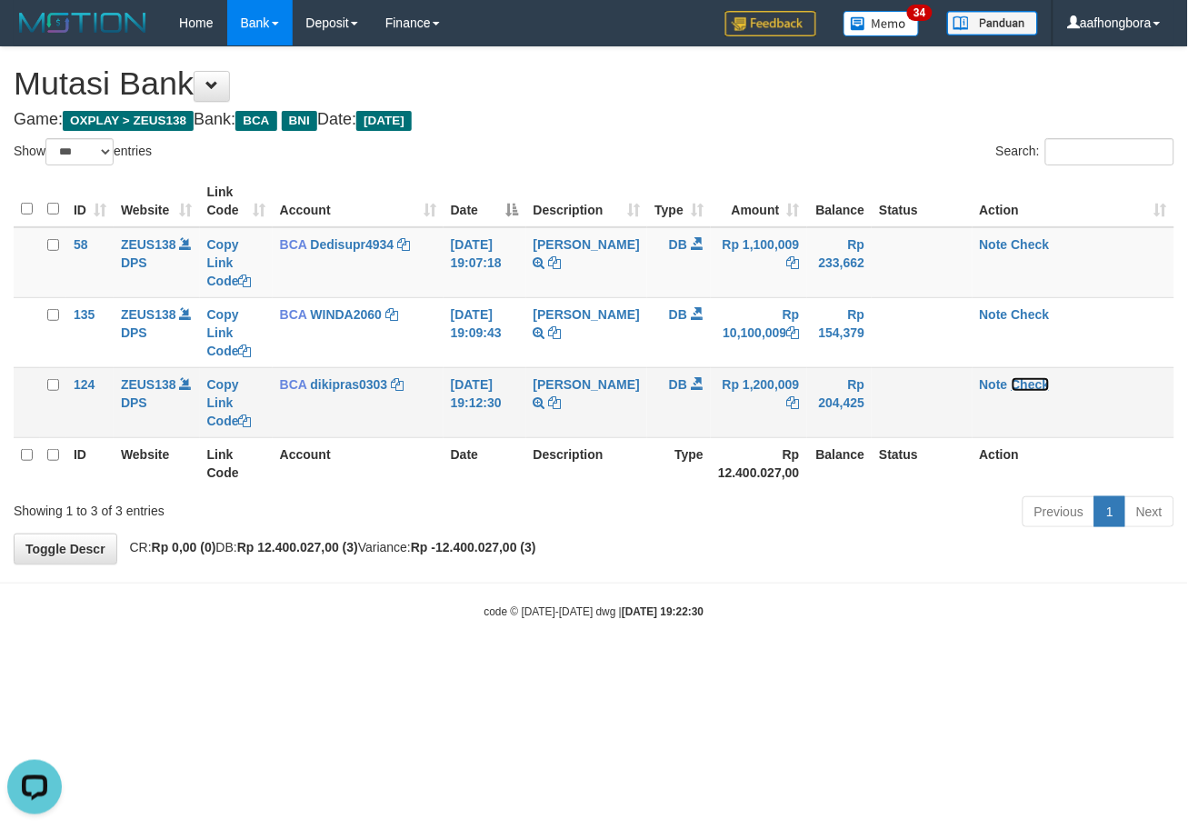
click at [1021, 383] on link "Check" at bounding box center [1030, 384] width 38 height 15
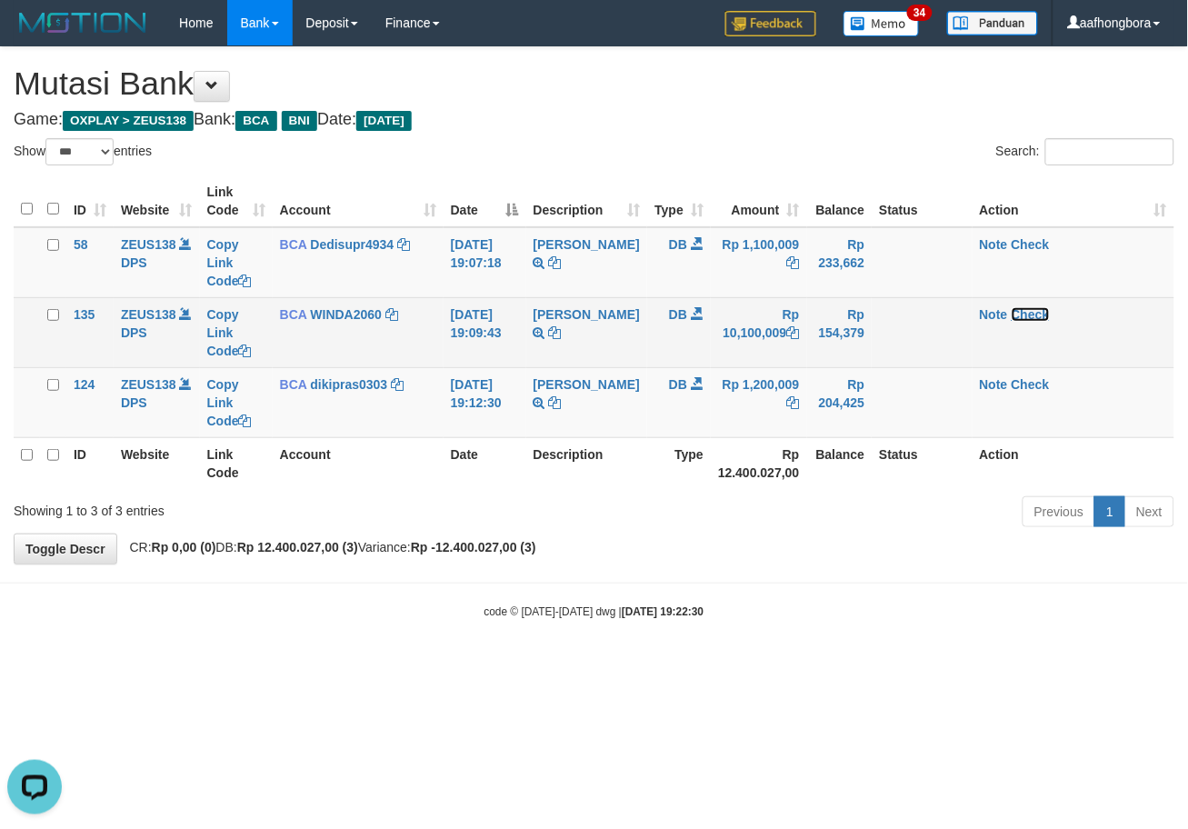
click at [1013, 312] on link "Check" at bounding box center [1030, 314] width 38 height 15
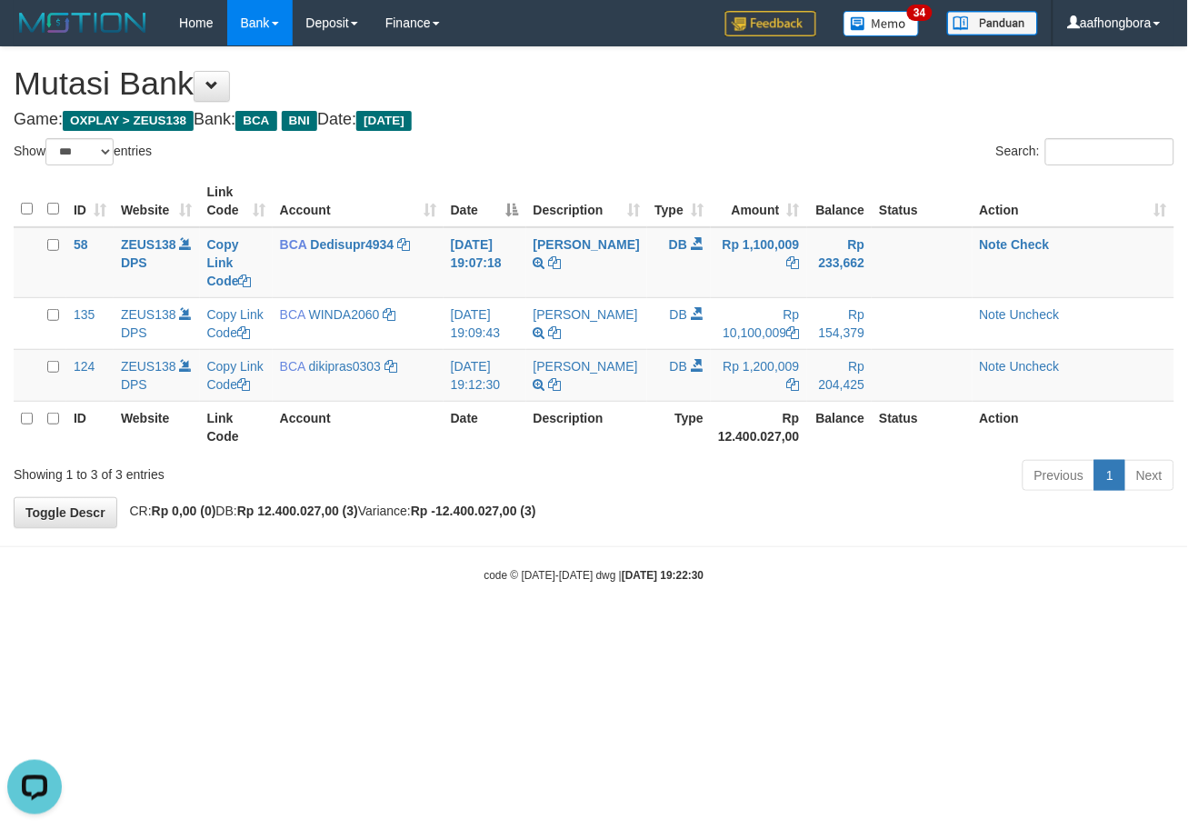
drag, startPoint x: 920, startPoint y: 637, endPoint x: 889, endPoint y: 621, distance: 35.0
click at [889, 621] on body "Toggle navigation Home Bank Account List Mutasi Bank Search Sync Note Mutasi De…" at bounding box center [594, 314] width 1188 height 629
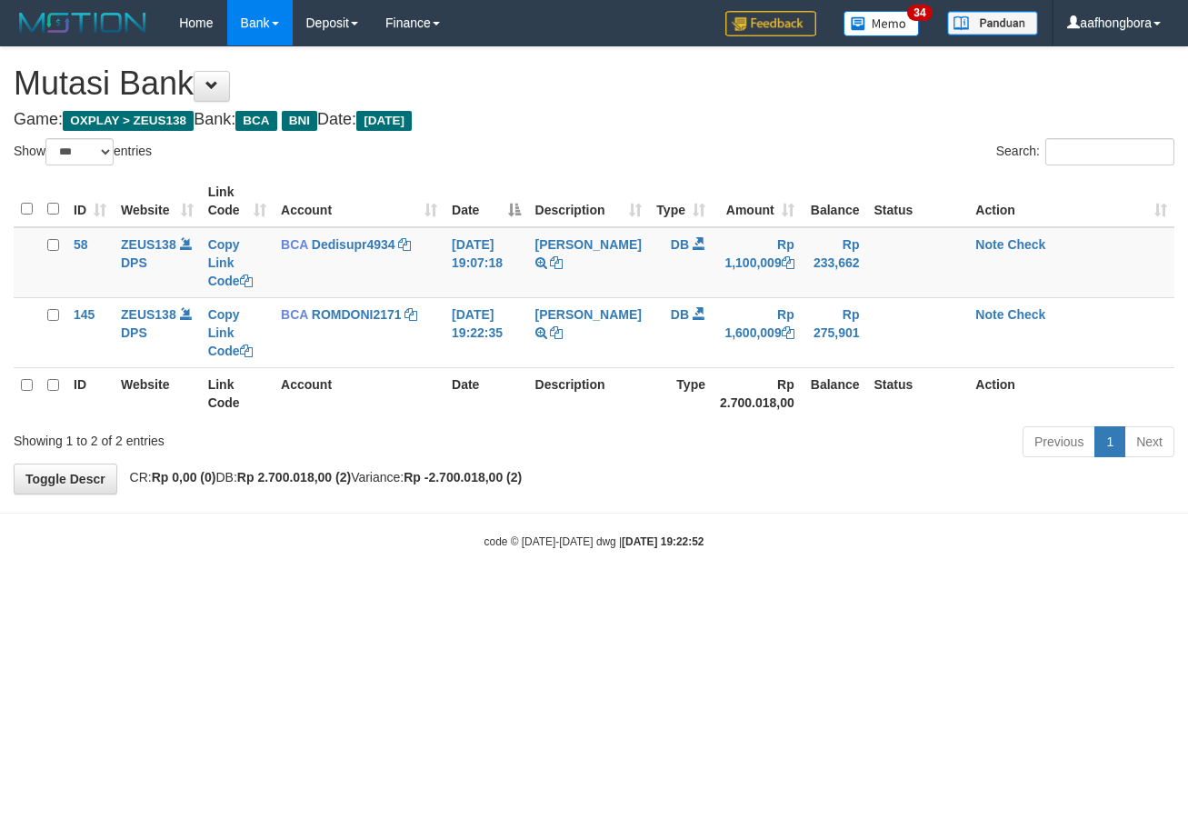
select select "***"
click at [894, 595] on html "Toggle navigation Home Bank Account List Mutasi Bank Search Sync Note Mutasi De…" at bounding box center [594, 297] width 1188 height 595
click at [901, 595] on html "Toggle navigation Home Bank Account List Mutasi Bank Search Sync Note Mutasi De…" at bounding box center [594, 297] width 1188 height 595
select select "***"
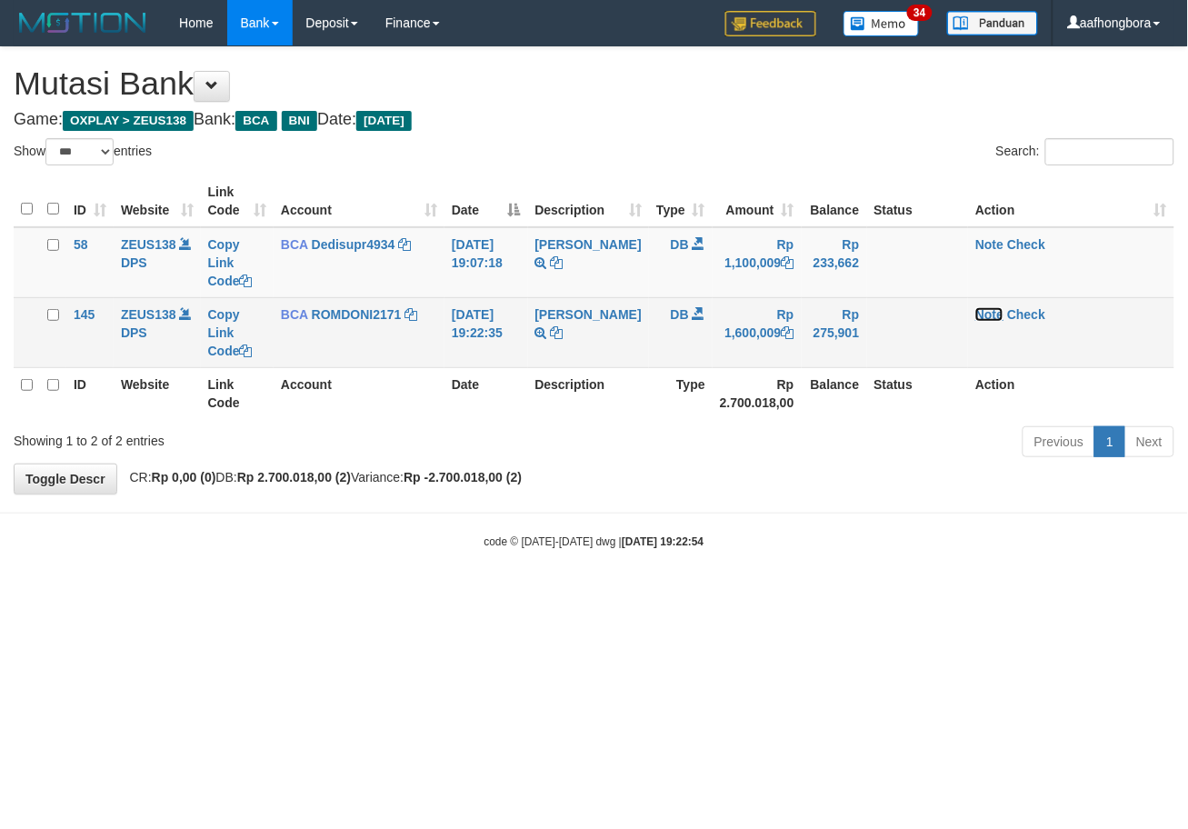
drag, startPoint x: 0, startPoint y: 0, endPoint x: 974, endPoint y: 306, distance: 1021.2
click at [975, 307] on link "Note" at bounding box center [989, 314] width 28 height 15
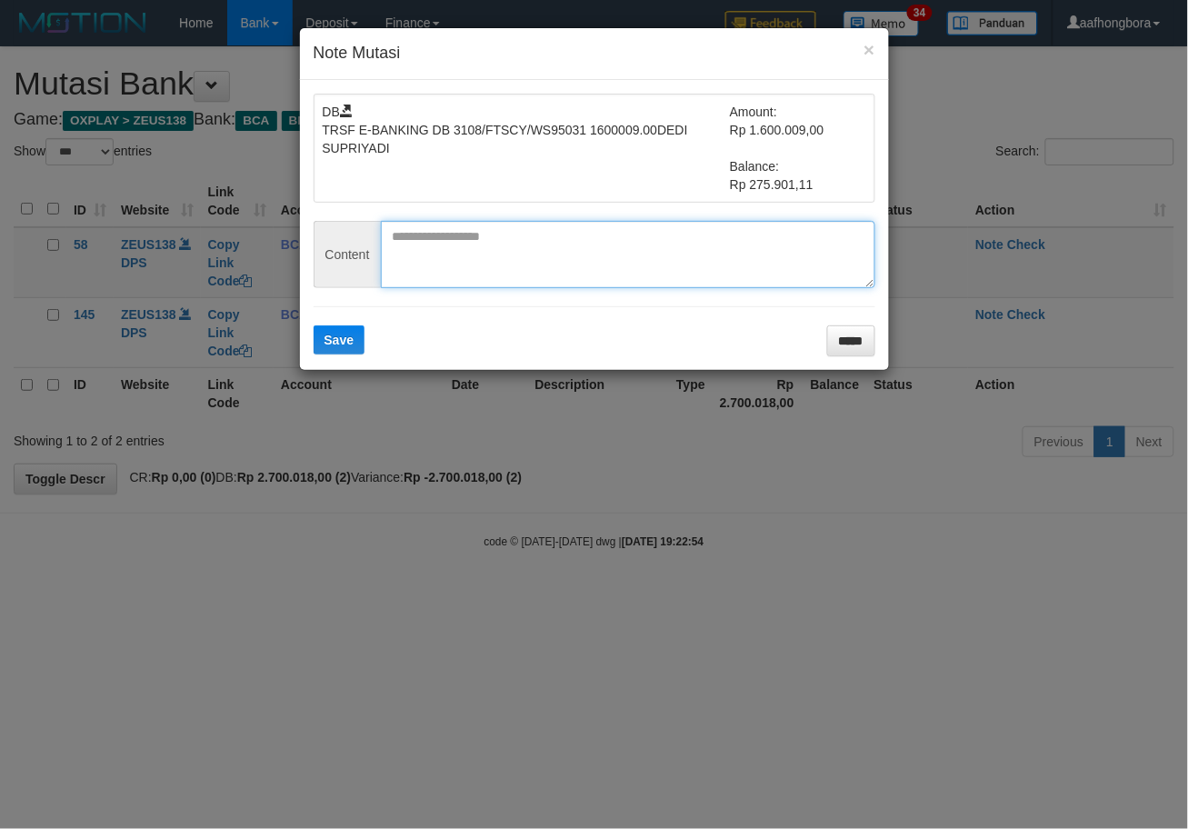
click at [719, 252] on textarea at bounding box center [628, 254] width 494 height 67
paste textarea "*********"
type textarea "*********"
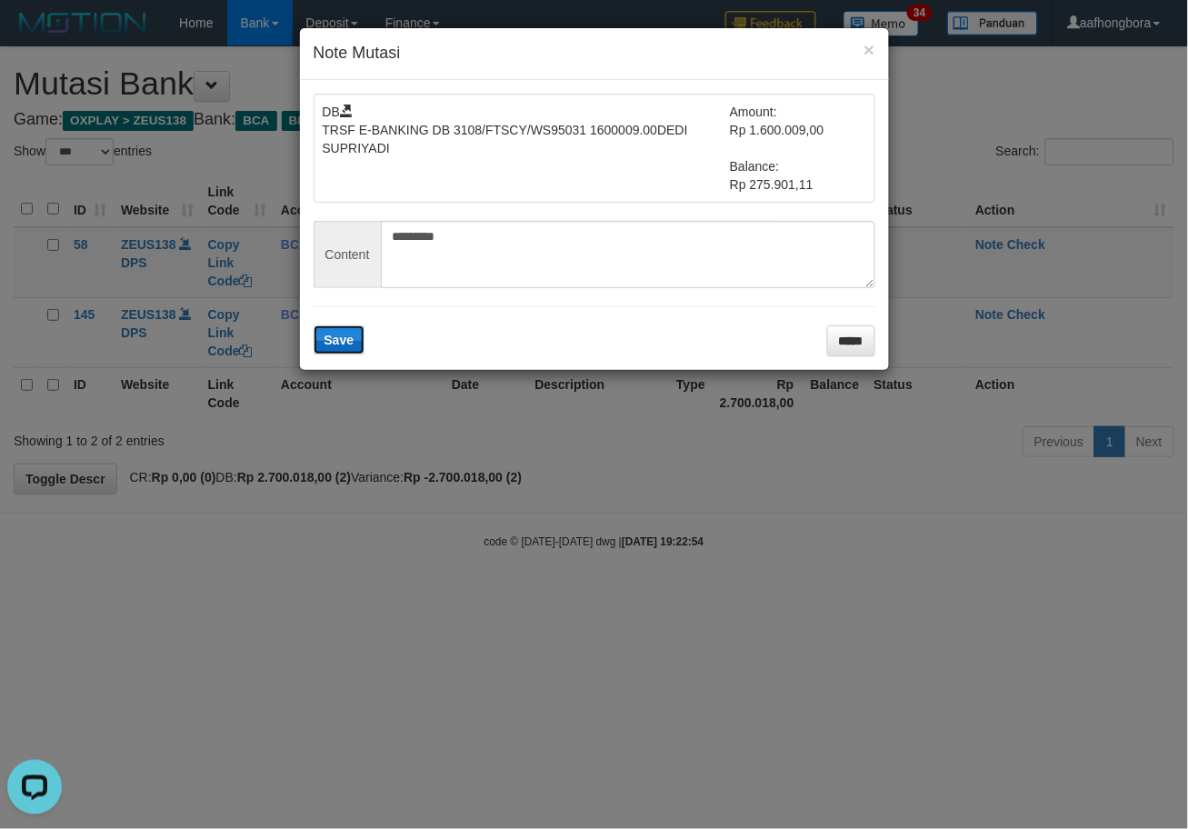
click at [362, 340] on button "Save" at bounding box center [340, 339] width 52 height 29
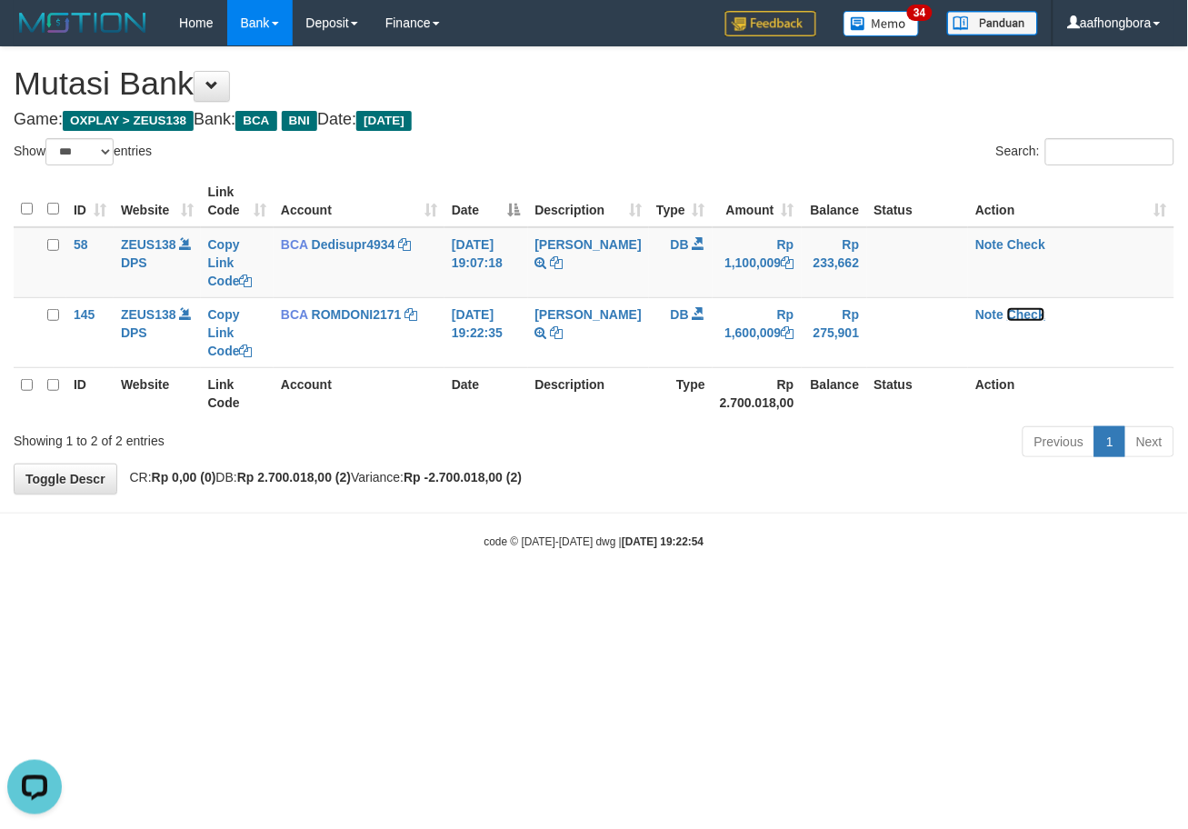
click at [1031, 310] on link "Check" at bounding box center [1026, 314] width 38 height 15
click at [871, 528] on body "Toggle navigation Home Bank Account List Mutasi Bank Search Sync Note Mutasi De…" at bounding box center [594, 297] width 1188 height 595
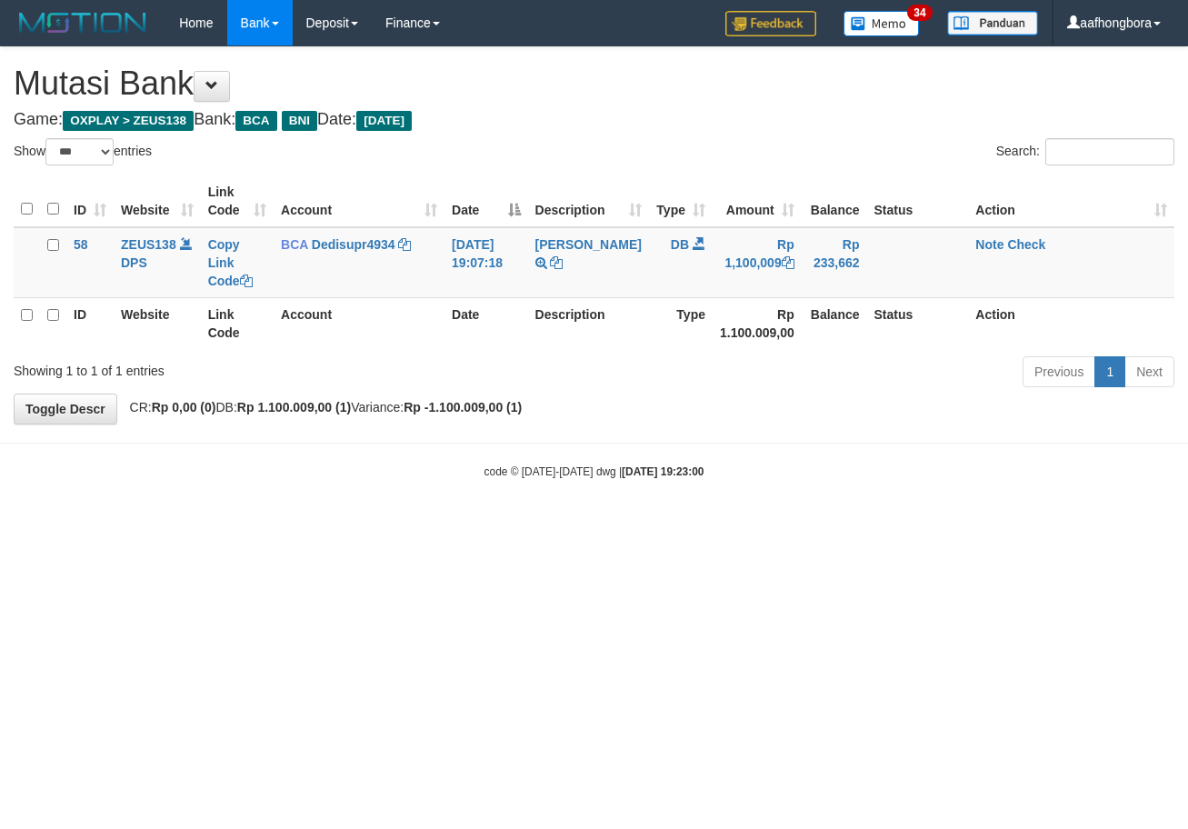
select select "***"
click at [888, 525] on html "Toggle navigation Home Bank Account List Mutasi Bank Search Sync Note Mutasi De…" at bounding box center [594, 262] width 1188 height 525
select select "***"
click at [353, 245] on link "Dedisupr4934" at bounding box center [354, 244] width 84 height 15
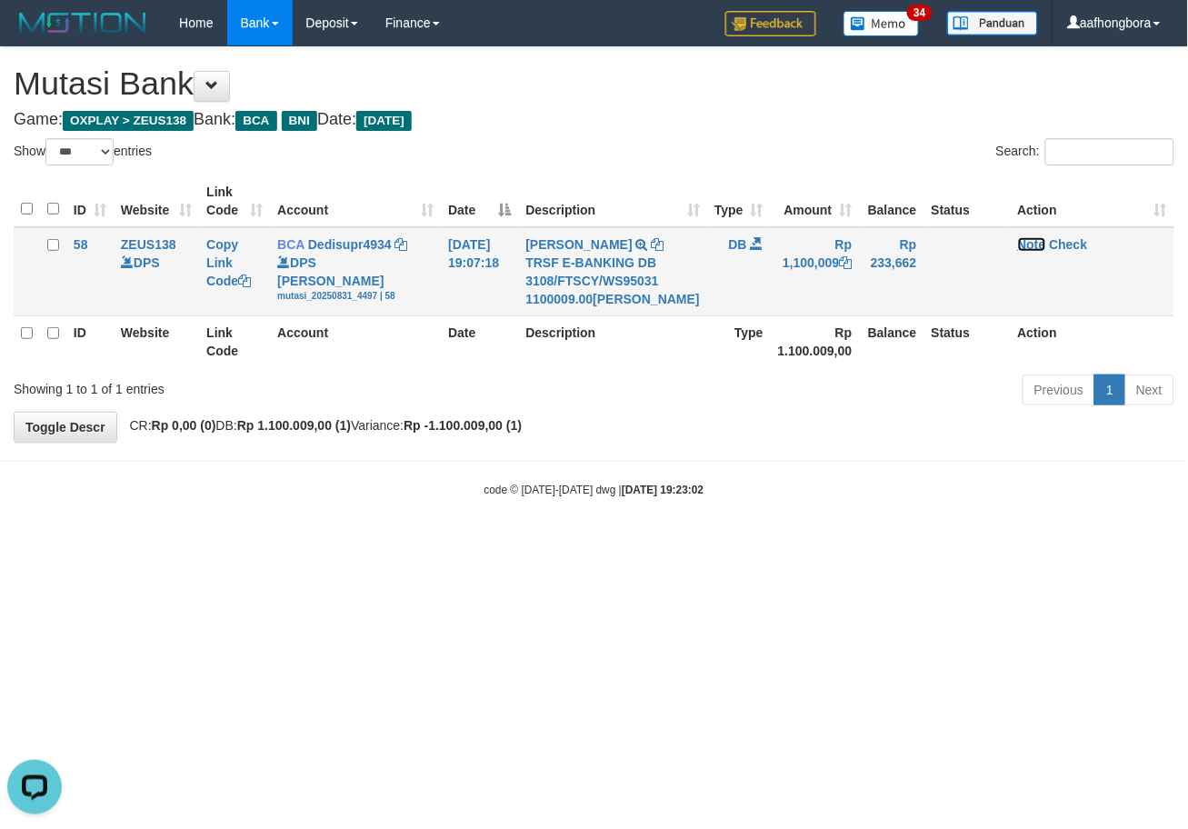
click at [1018, 243] on link "Note" at bounding box center [1032, 244] width 28 height 15
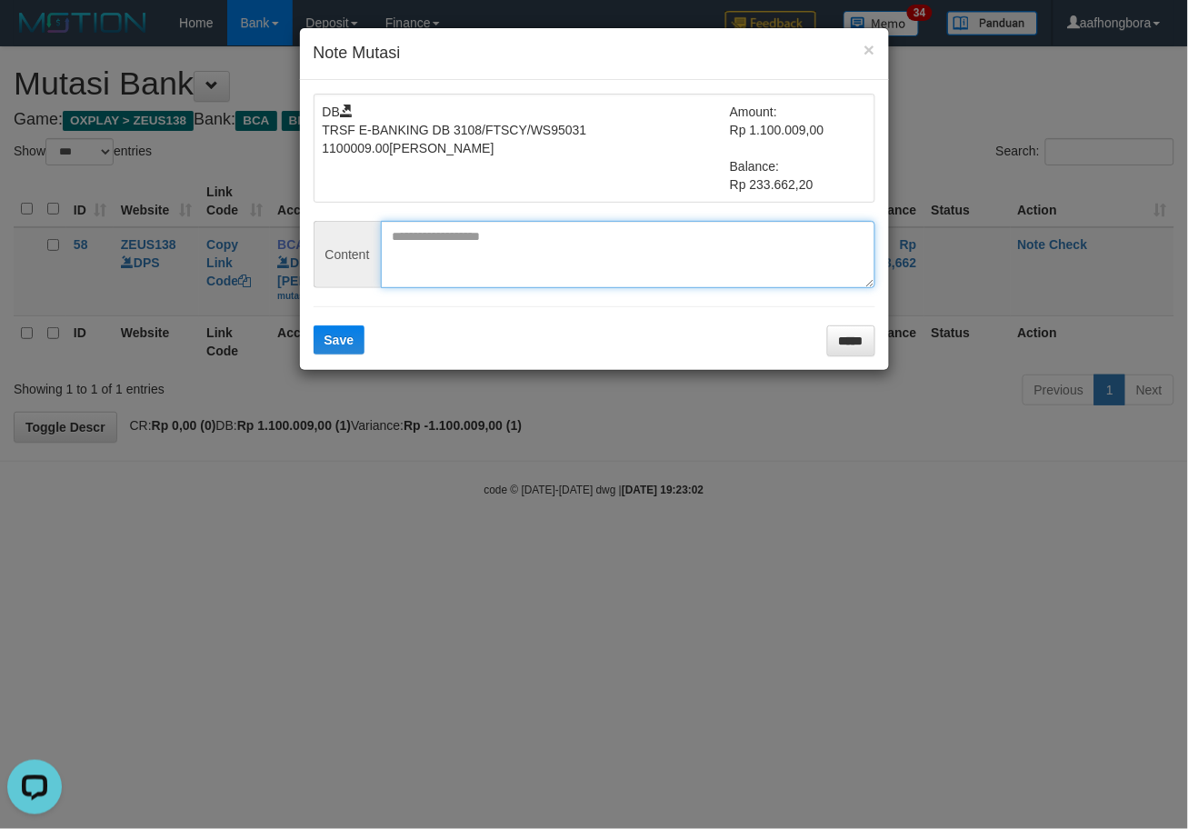
click at [742, 253] on textarea at bounding box center [628, 254] width 494 height 67
paste textarea "**********"
type textarea "**********"
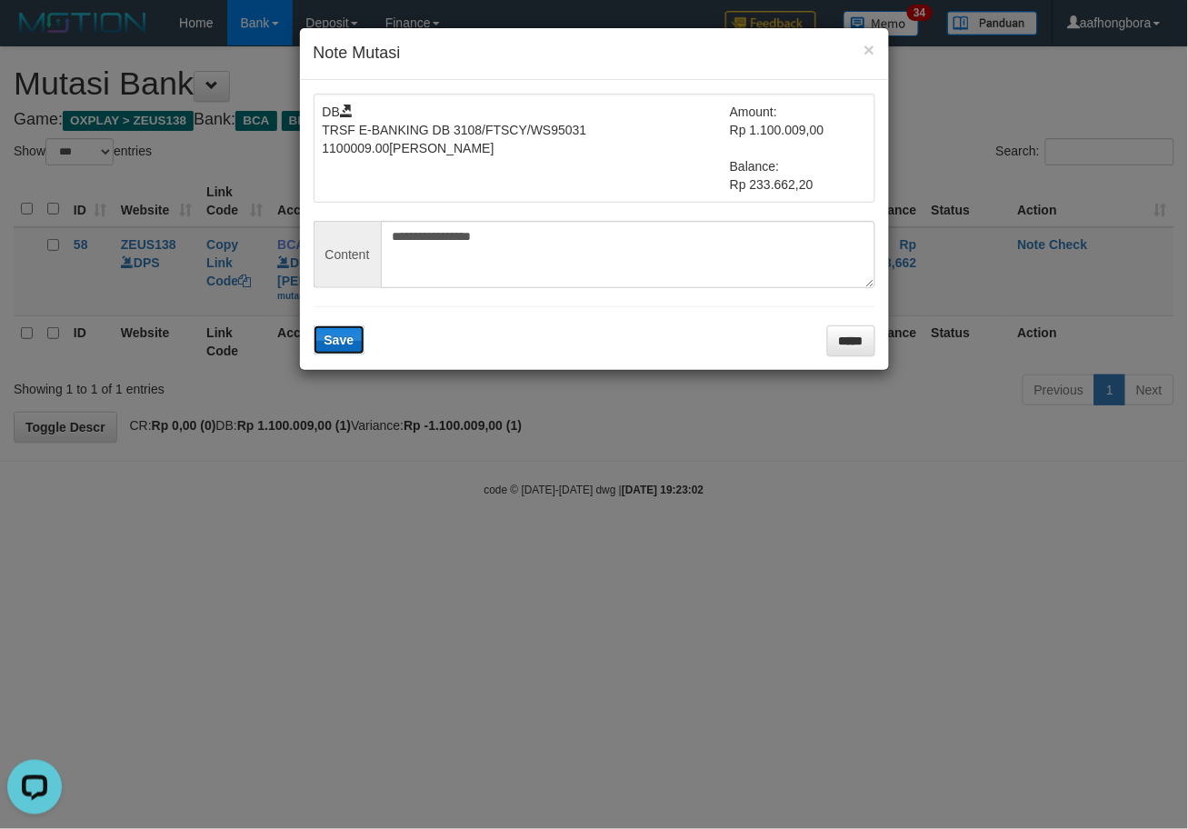
click at [337, 347] on button "Save" at bounding box center [340, 339] width 52 height 29
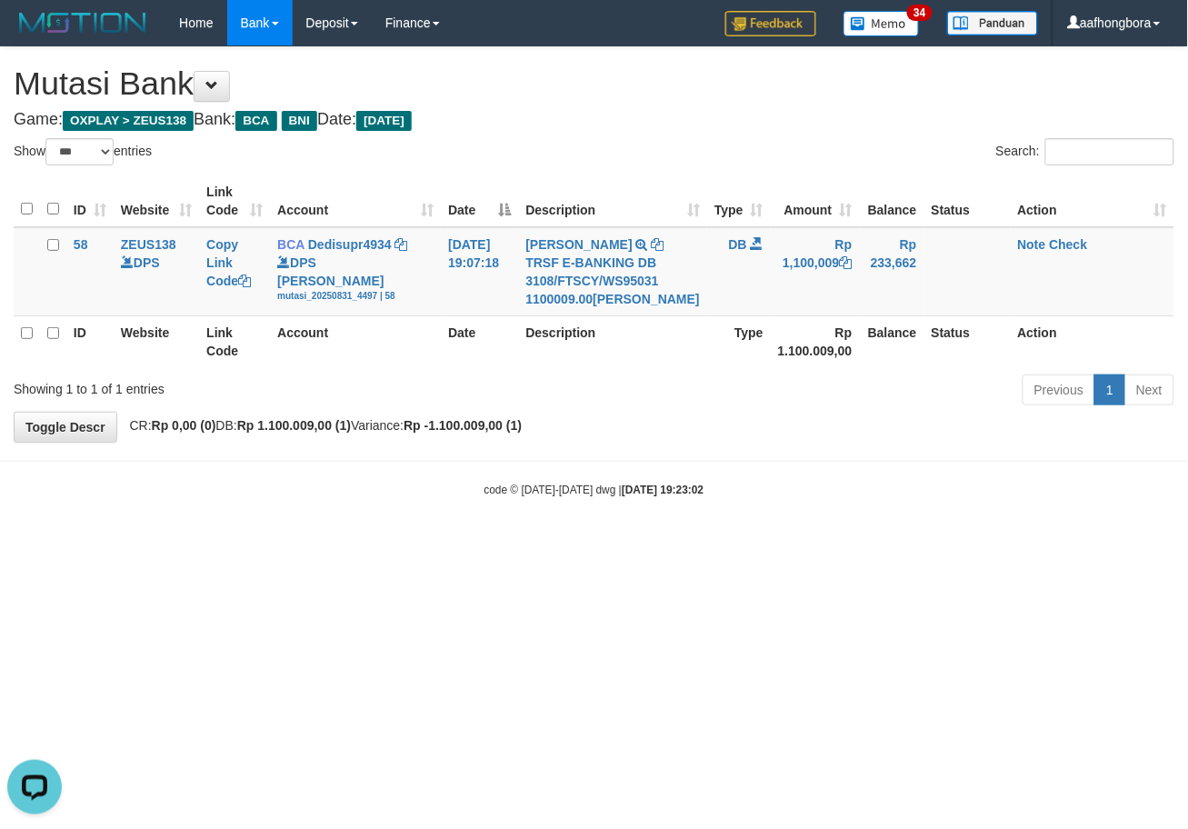
click at [1056, 252] on td "Note Check" at bounding box center [1093, 271] width 164 height 89
click at [1055, 247] on link "Check" at bounding box center [1069, 244] width 38 height 15
drag, startPoint x: 1055, startPoint y: 247, endPoint x: 847, endPoint y: 557, distance: 373.3
click at [847, 543] on html "Toggle navigation Home Bank Account List Mutasi Bank Search Sync Note Mutasi De…" at bounding box center [594, 271] width 1188 height 543
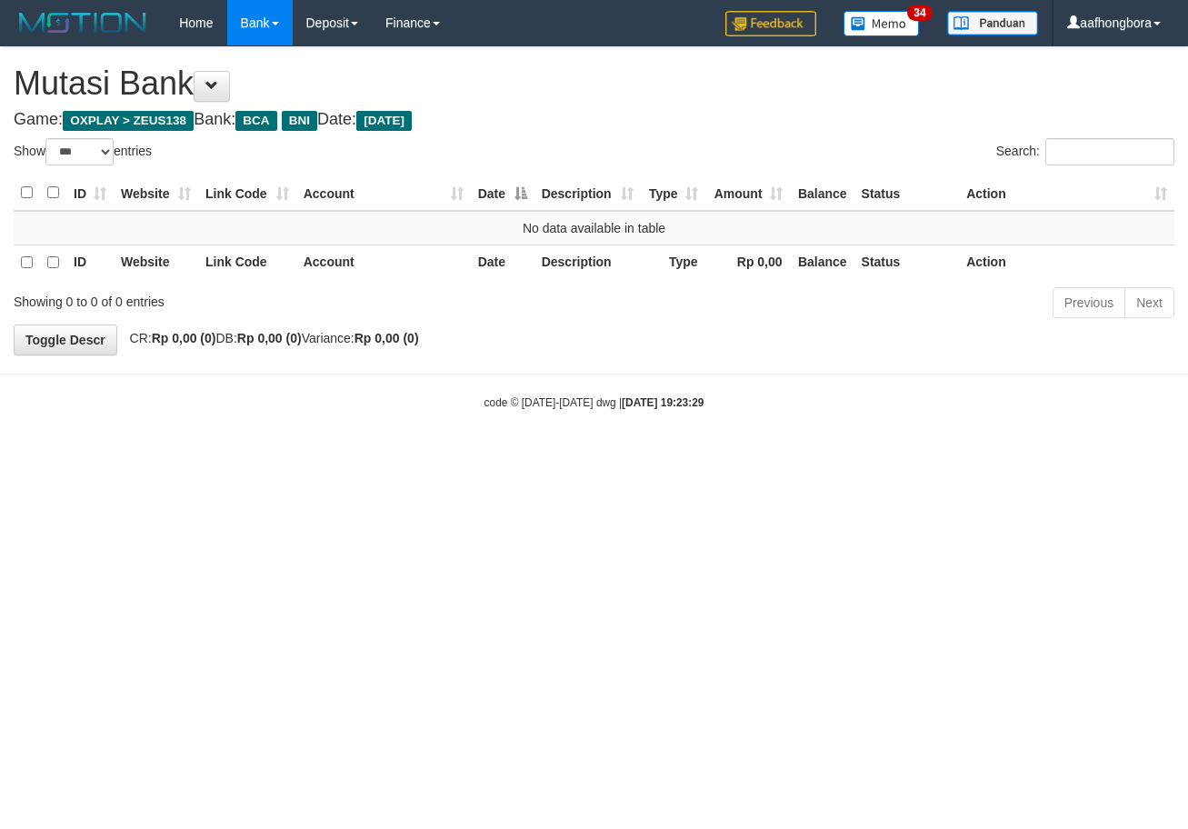
select select "***"
click at [801, 456] on html "Toggle navigation Home Bank Account List Mutasi Bank Search Sync Note Mutasi De…" at bounding box center [594, 228] width 1188 height 456
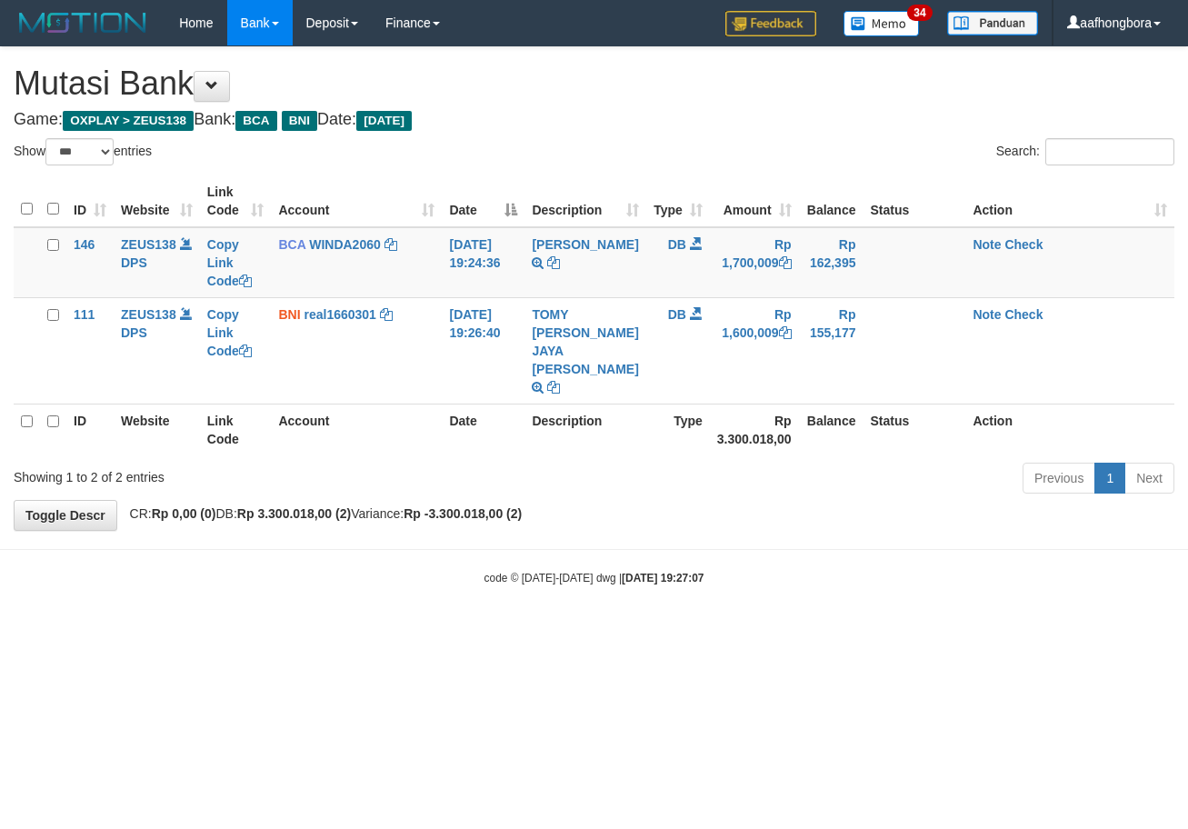
select select "***"
drag, startPoint x: 870, startPoint y: 602, endPoint x: 827, endPoint y: 576, distance: 49.7
click at [871, 598] on html "Toggle navigation Home Bank Account List Mutasi Bank Search Sync Note Mutasi De…" at bounding box center [594, 316] width 1188 height 632
select select "***"
click at [832, 570] on body "Toggle navigation Home Bank Account List Mutasi Bank Search Sync Note Mutasi De…" at bounding box center [594, 316] width 1188 height 632
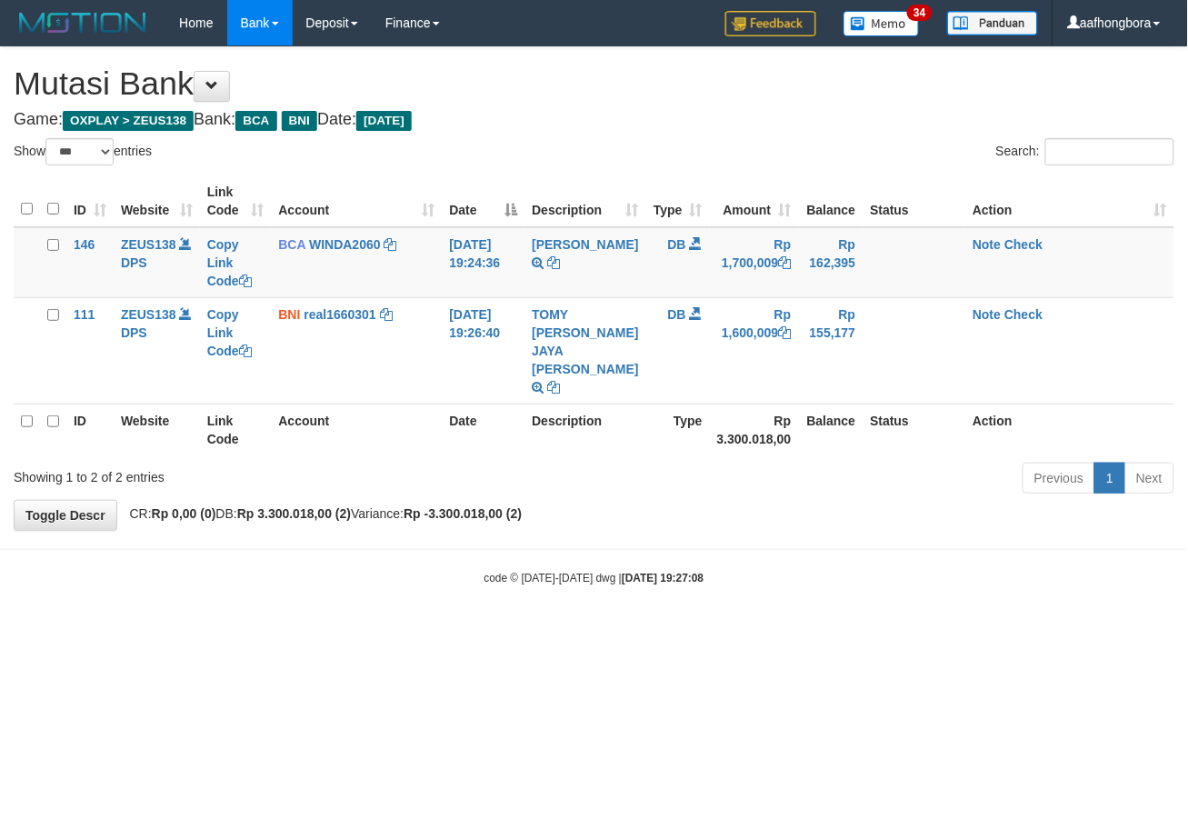
drag, startPoint x: 833, startPoint y: 583, endPoint x: 832, endPoint y: 593, distance: 11.1
click at [833, 583] on body "Toggle navigation Home Bank Account List Mutasi Bank Search Sync Note Mutasi De…" at bounding box center [594, 316] width 1188 height 632
select select "***"
